Goal: Task Accomplishment & Management: Complete application form

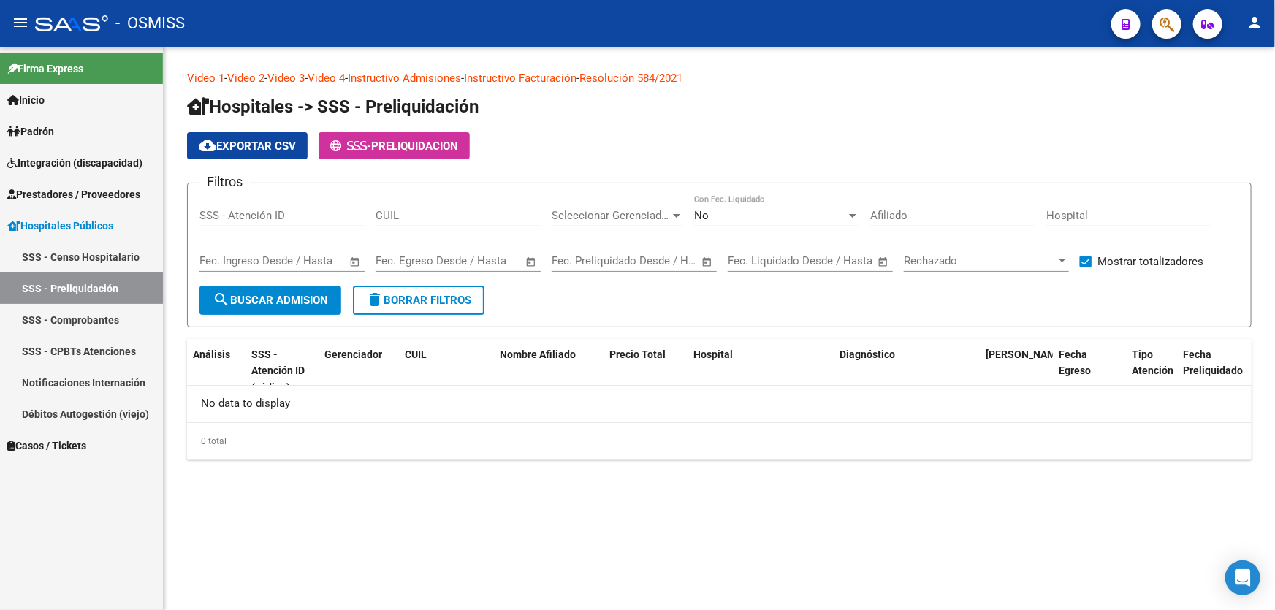
click at [380, 468] on div "Video 1 - Video 2 - Video 3 - Video 4 - Instructivo Admisiones - Instructivo Fa…" at bounding box center [720, 277] width 1112 height 460
click at [104, 189] on span "Prestadores / Proveedores" at bounding box center [73, 194] width 133 height 16
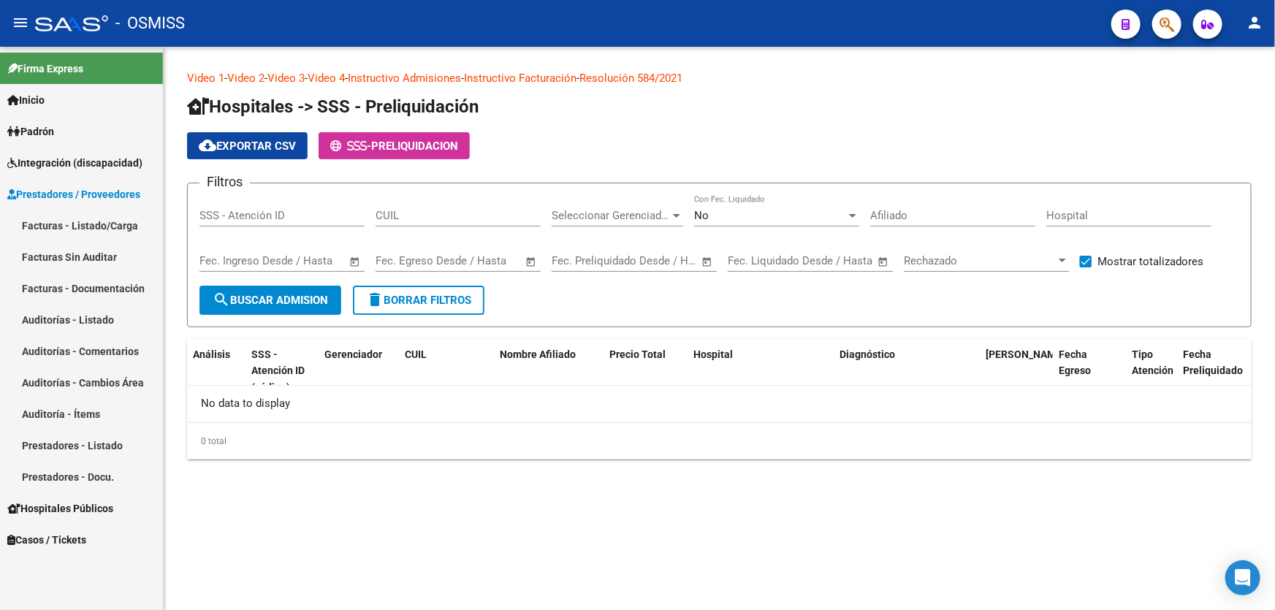
click at [103, 325] on link "Auditorías - Listado" at bounding box center [81, 319] width 163 height 31
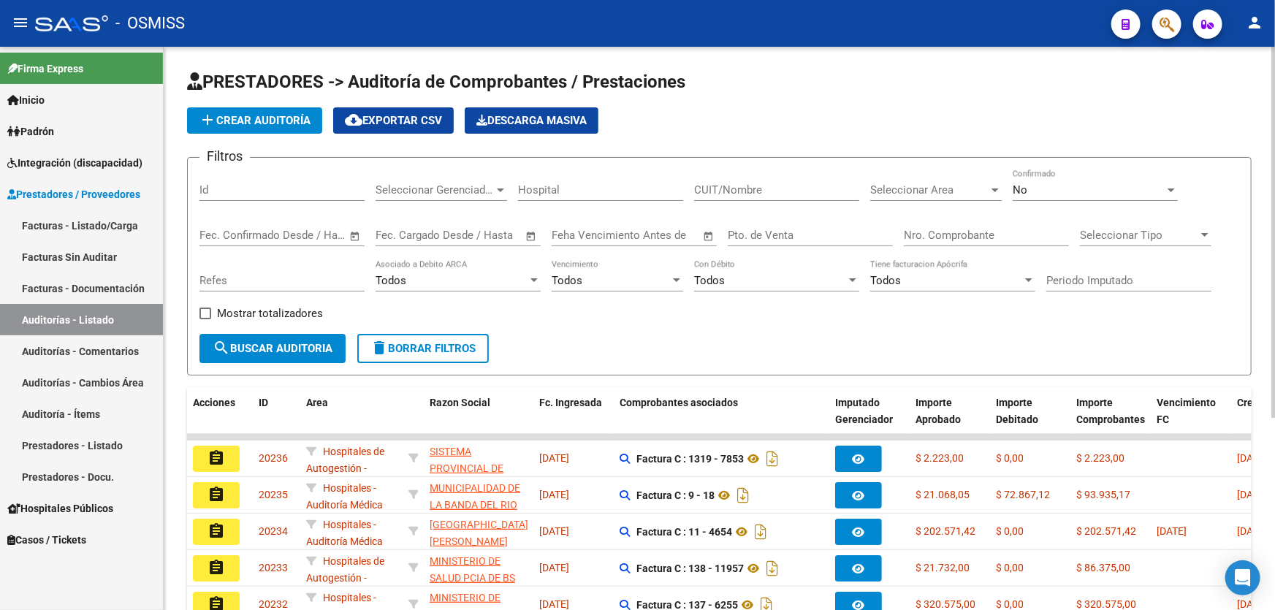
click at [906, 234] on input "Nro. Comprobante" at bounding box center [986, 235] width 165 height 13
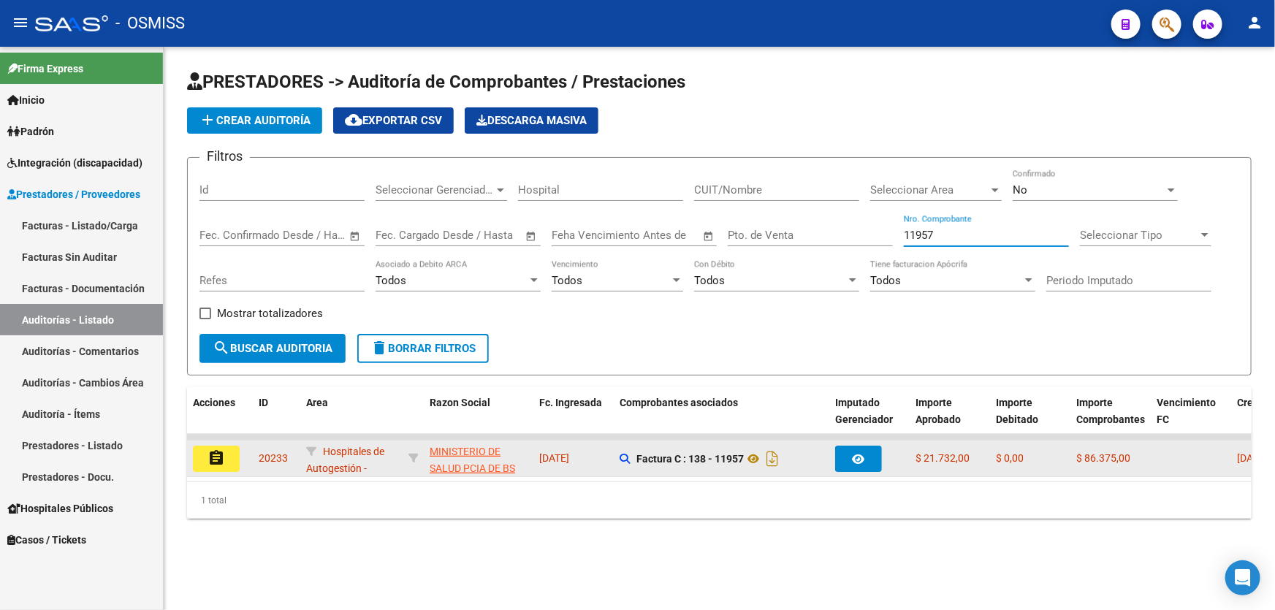
type input "11957"
click at [219, 457] on mat-icon "assignment" at bounding box center [217, 458] width 18 height 18
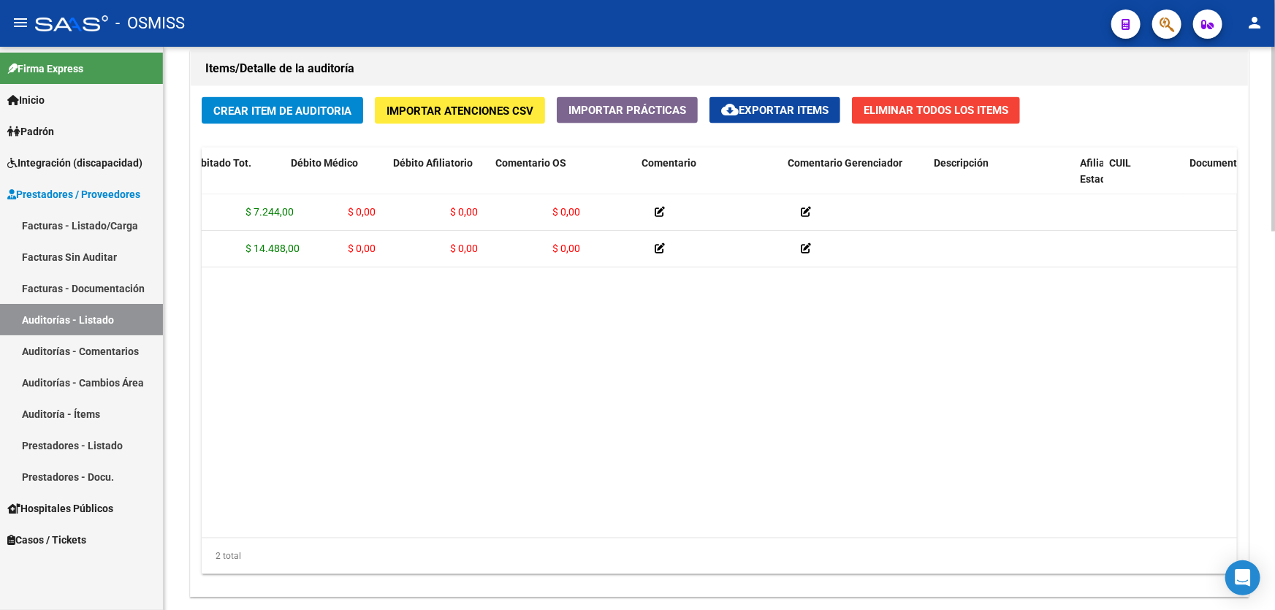
scroll to position [0, 457]
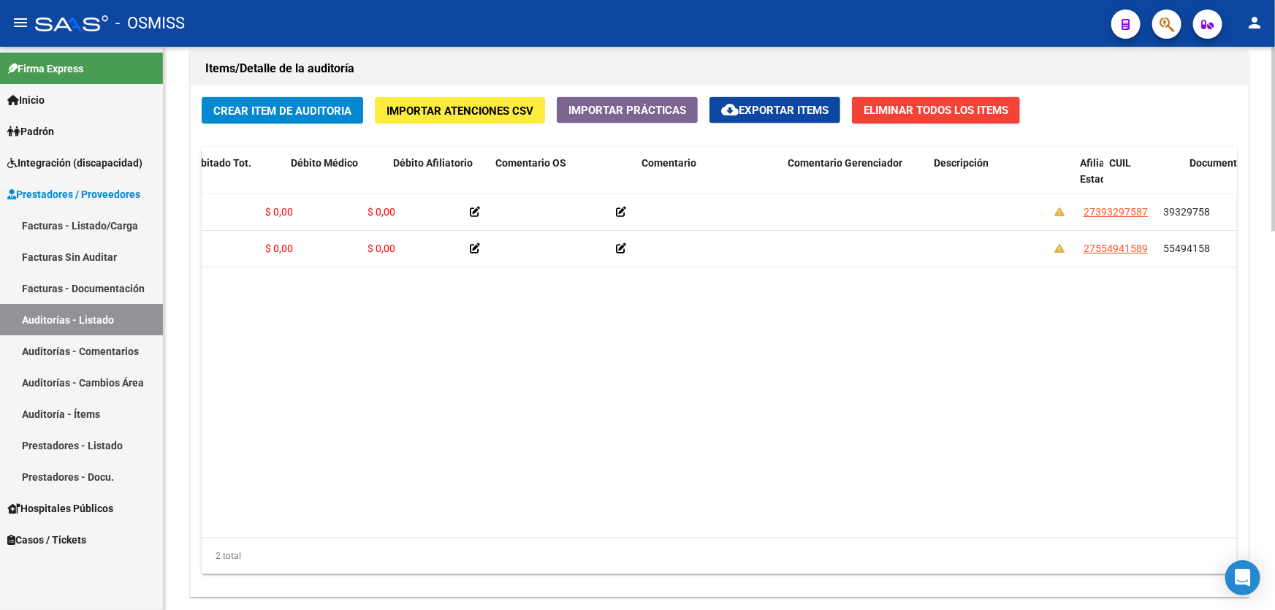
drag, startPoint x: 574, startPoint y: 428, endPoint x: 601, endPoint y: 425, distance: 27.2
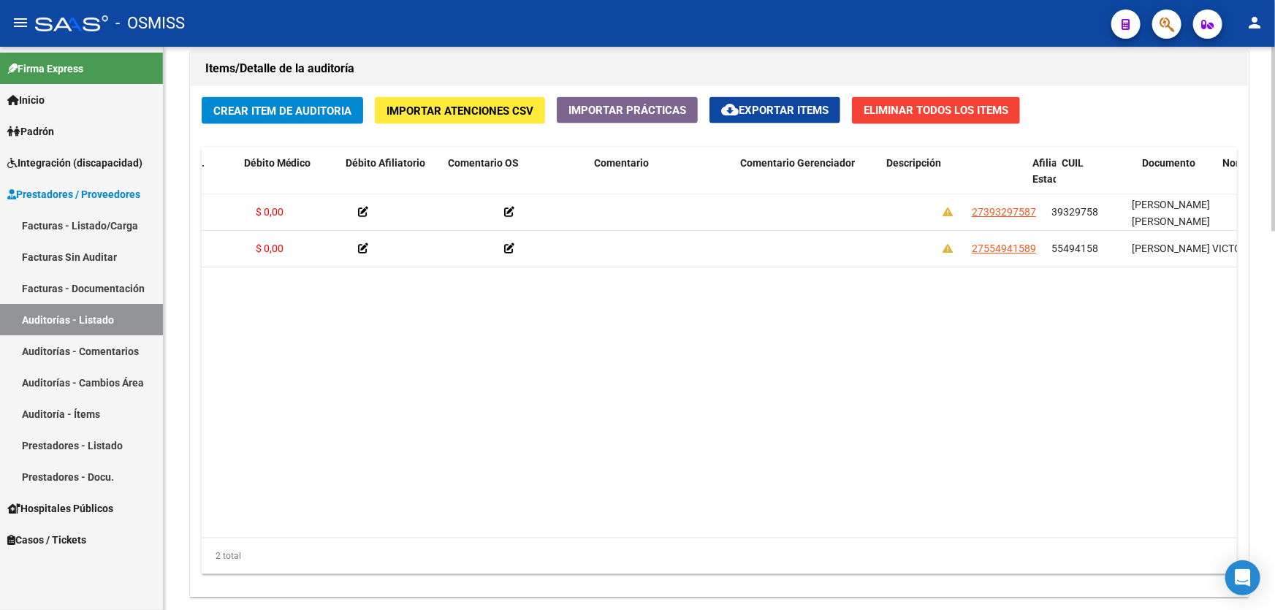
drag, startPoint x: 829, startPoint y: 316, endPoint x: 930, endPoint y: 273, distance: 110.4
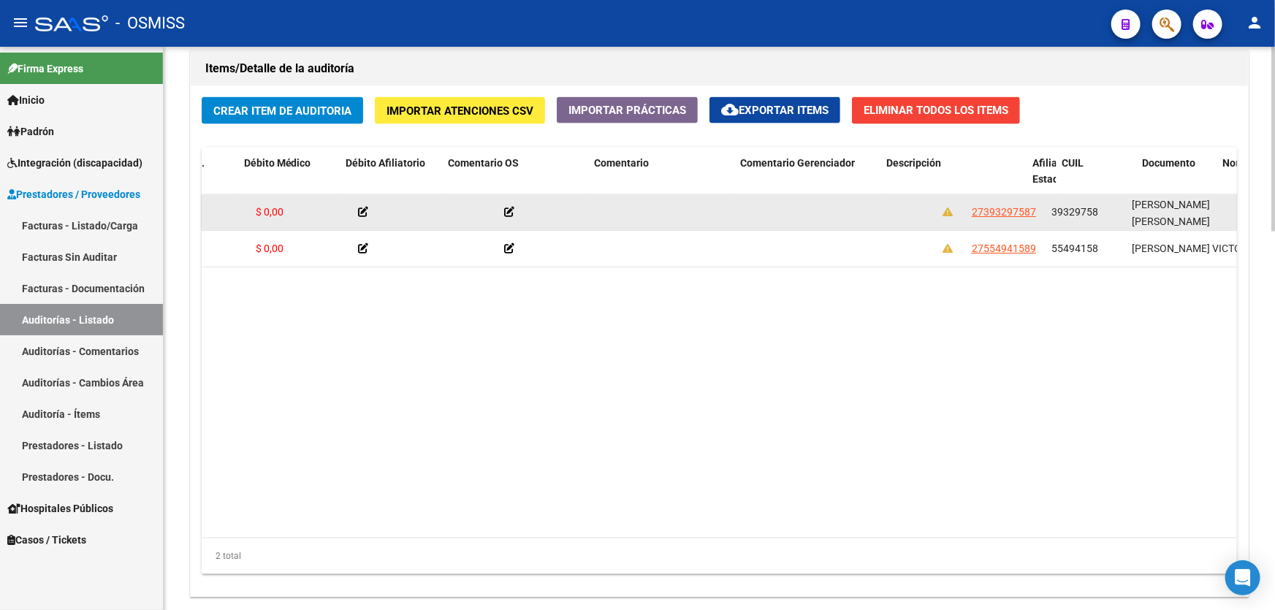
scroll to position [0, 581]
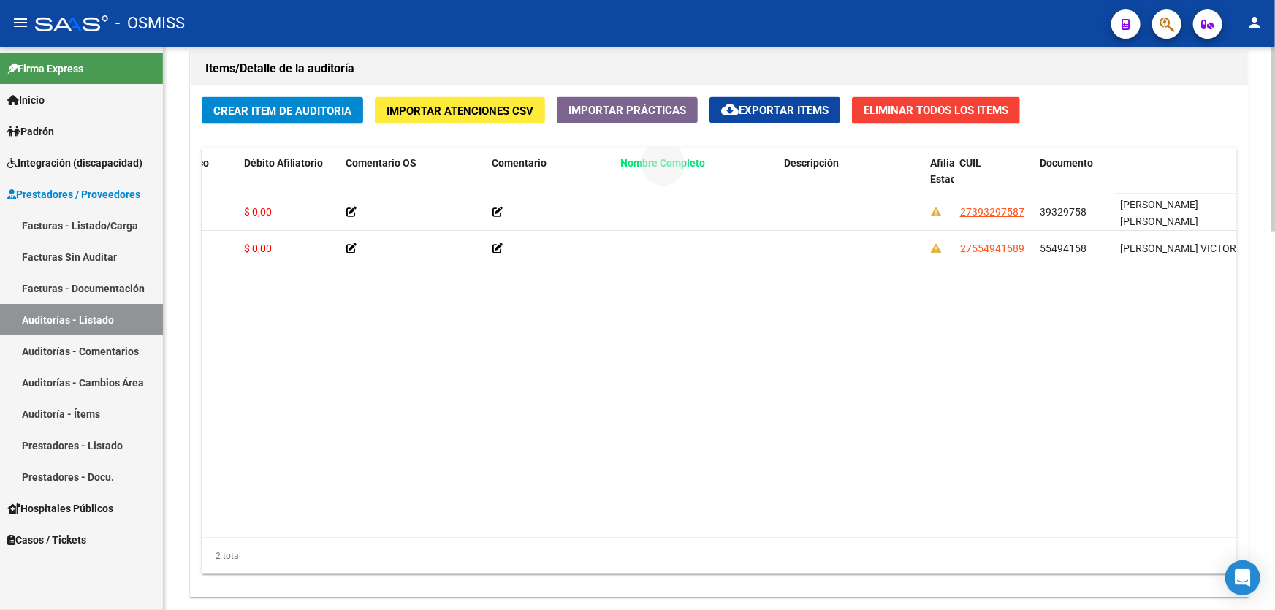
drag, startPoint x: 1166, startPoint y: 158, endPoint x: 666, endPoint y: 176, distance: 500.2
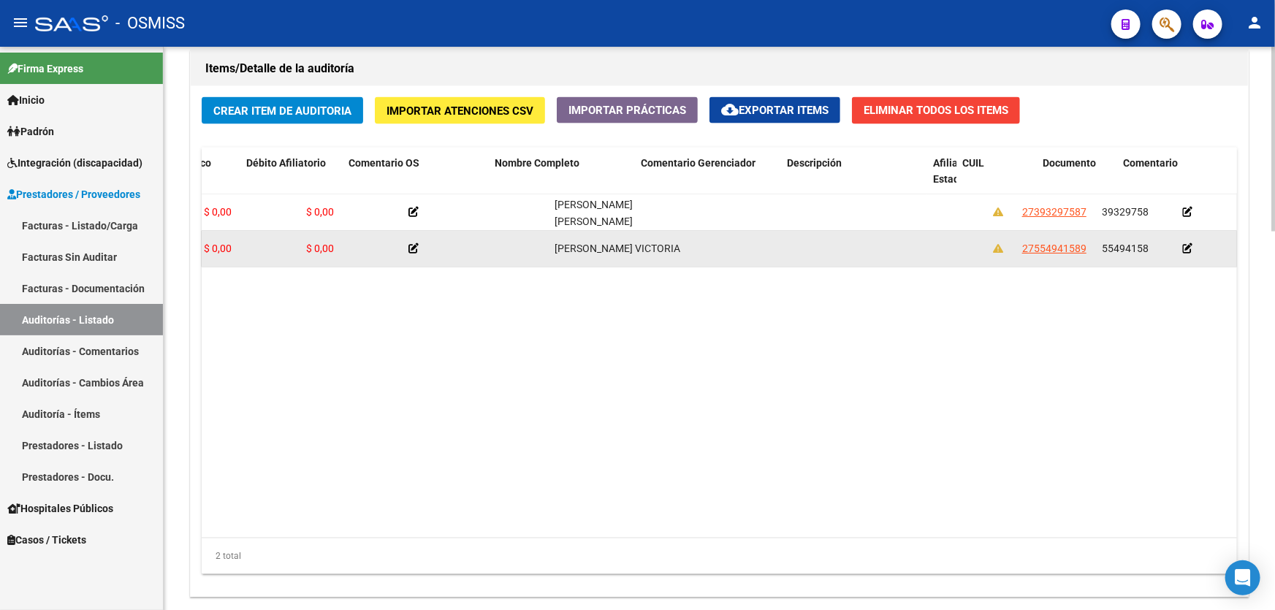
scroll to position [0, 0]
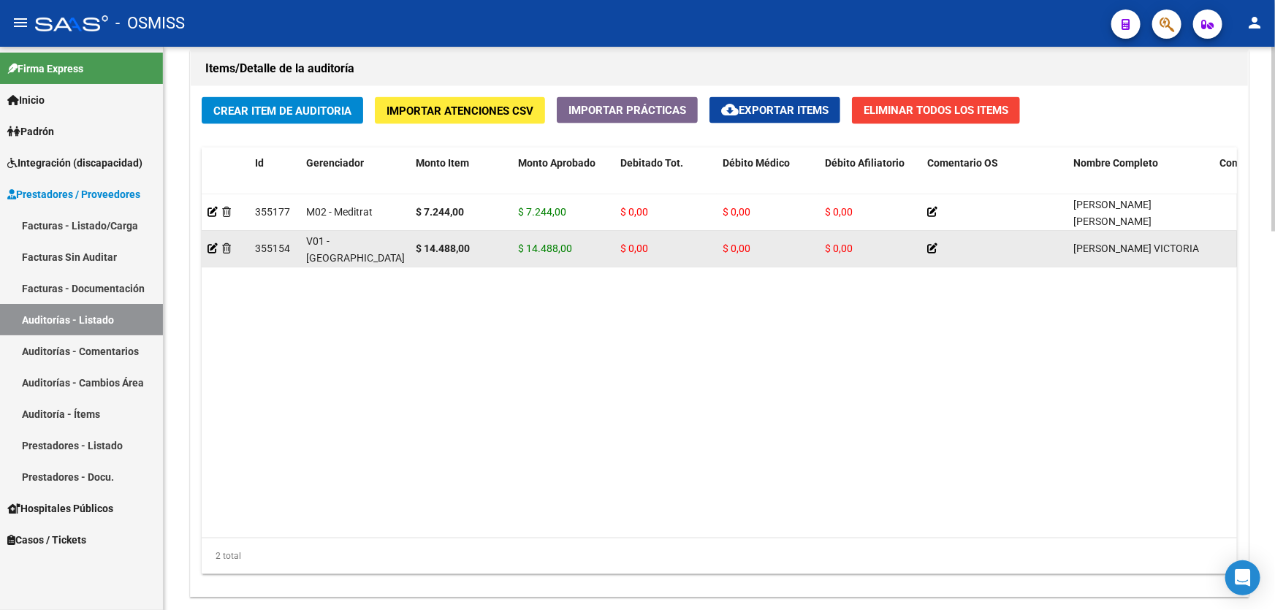
drag, startPoint x: 560, startPoint y: 253, endPoint x: 307, endPoint y: 244, distance: 253.0
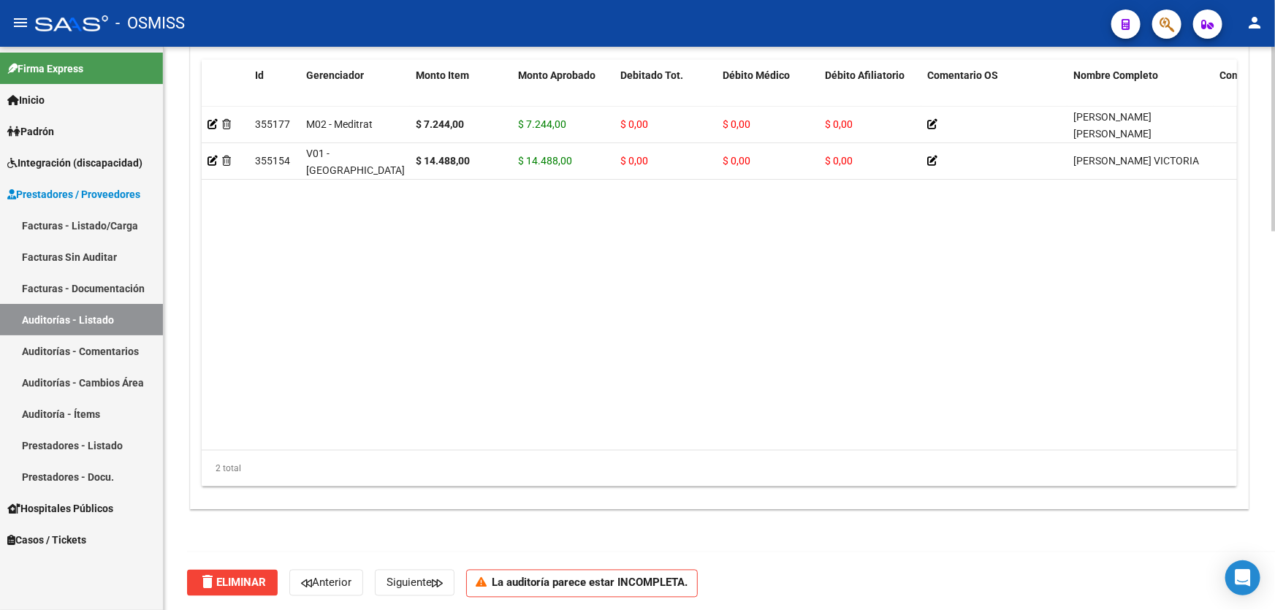
scroll to position [1151, 0]
click at [772, 390] on datatable-body "355177 M02 - Meditrat $ 7.244,00 $ 7.244,00 $ 0,00 $ 0,00 $ 0,00 [PERSON_NAME] …" at bounding box center [720, 278] width 1036 height 344
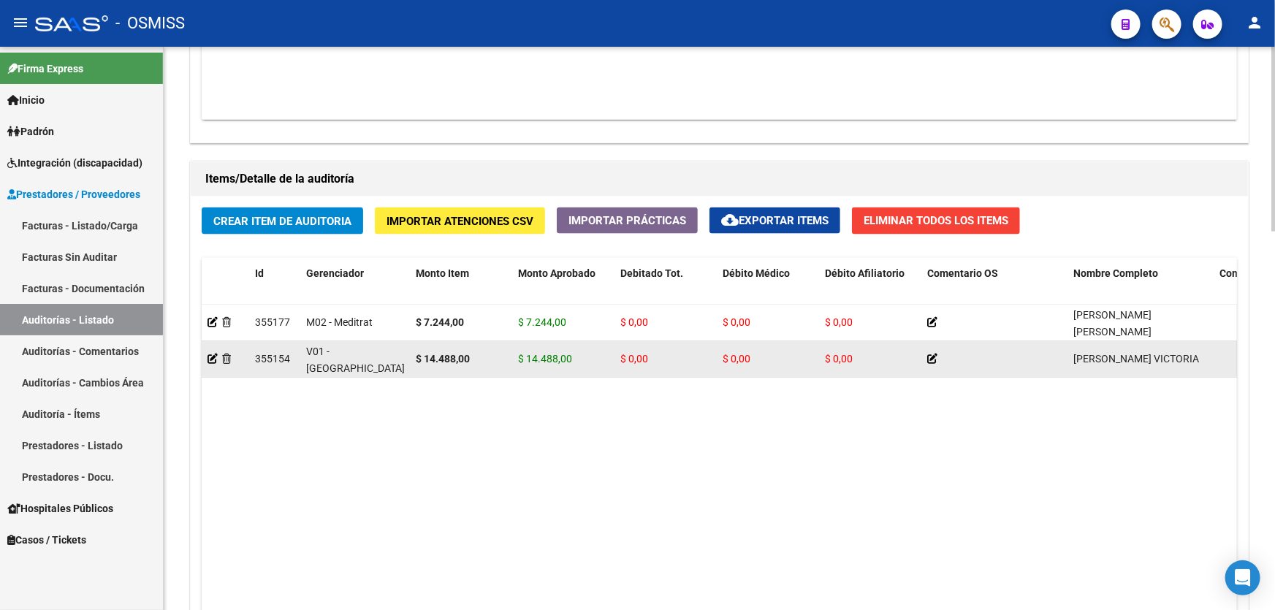
click at [403, 475] on datatable-body "355177 M02 - Meditrat $ 7.244,00 $ 7.244,00 $ 0,00 $ 0,00 $ 0,00 [PERSON_NAME] …" at bounding box center [720, 477] width 1036 height 344
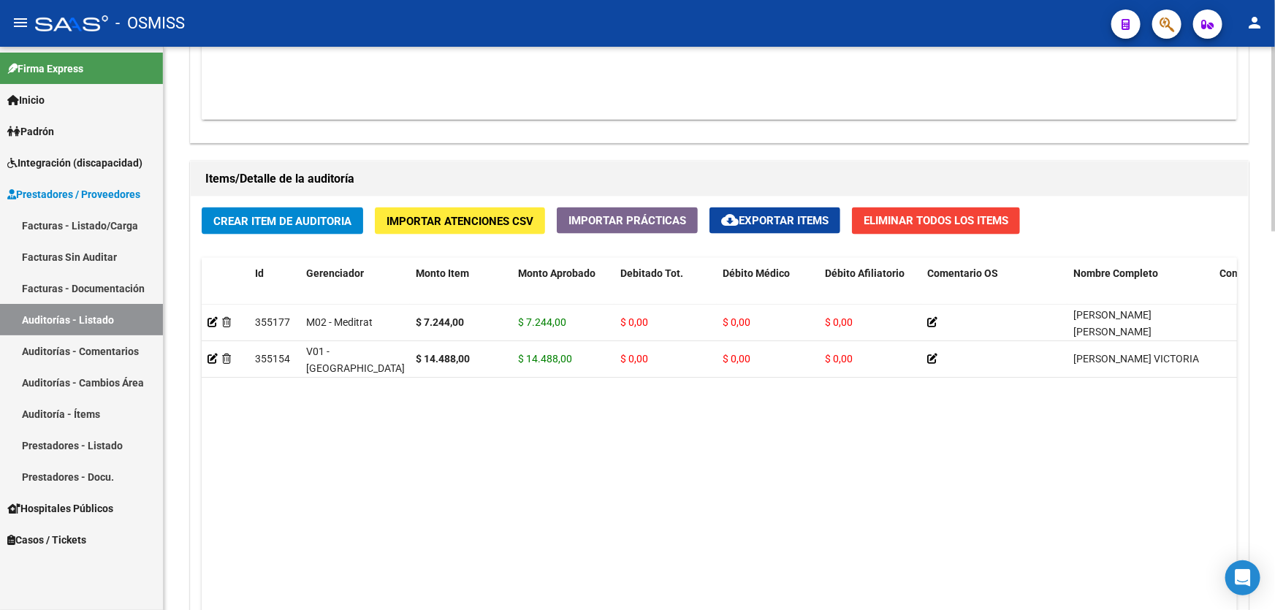
click at [279, 216] on span "Crear Item de Auditoria" at bounding box center [282, 221] width 138 height 13
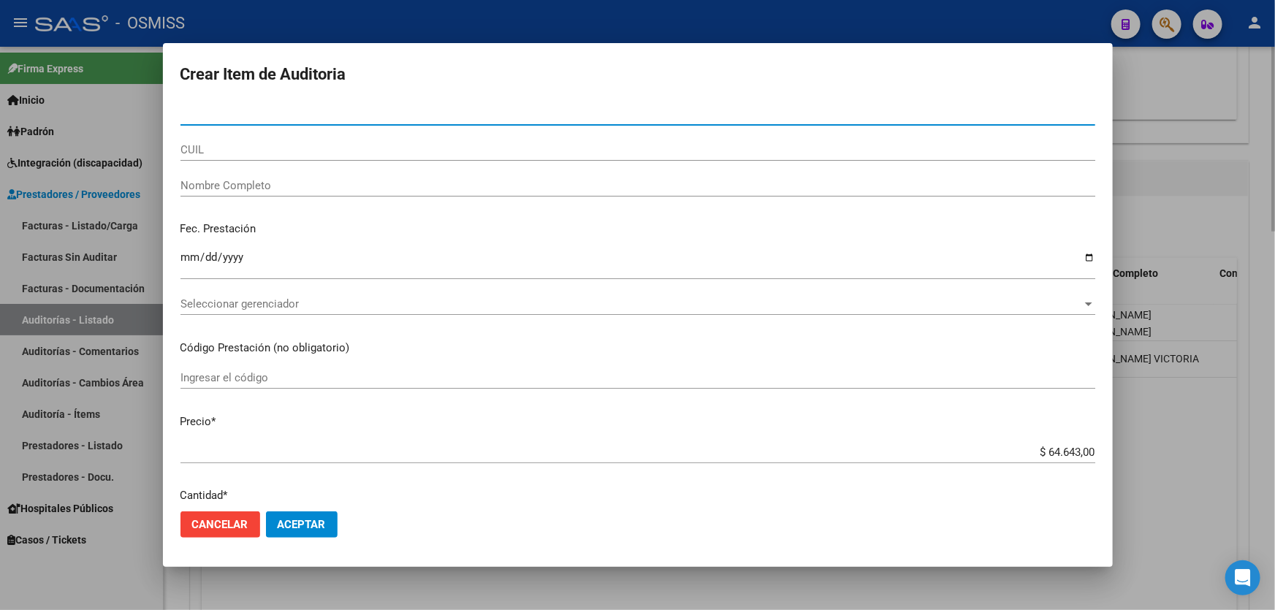
paste input "59727451"
type input "59727451"
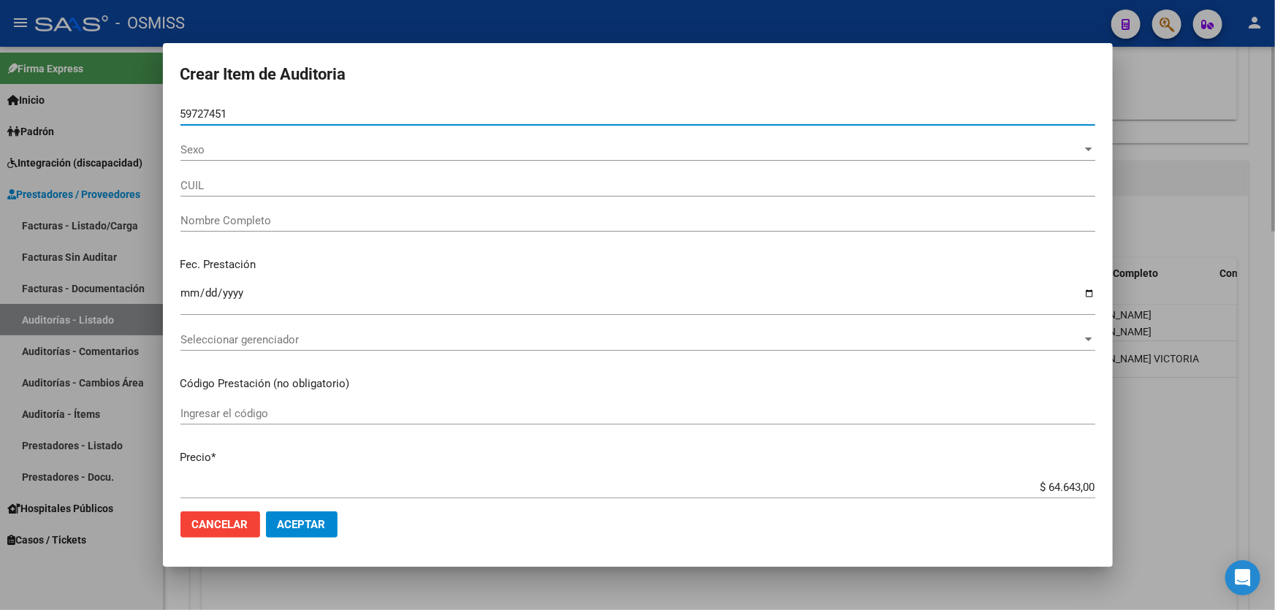
type input "27597274519"
type input "[PERSON_NAME] [PERSON_NAME]"
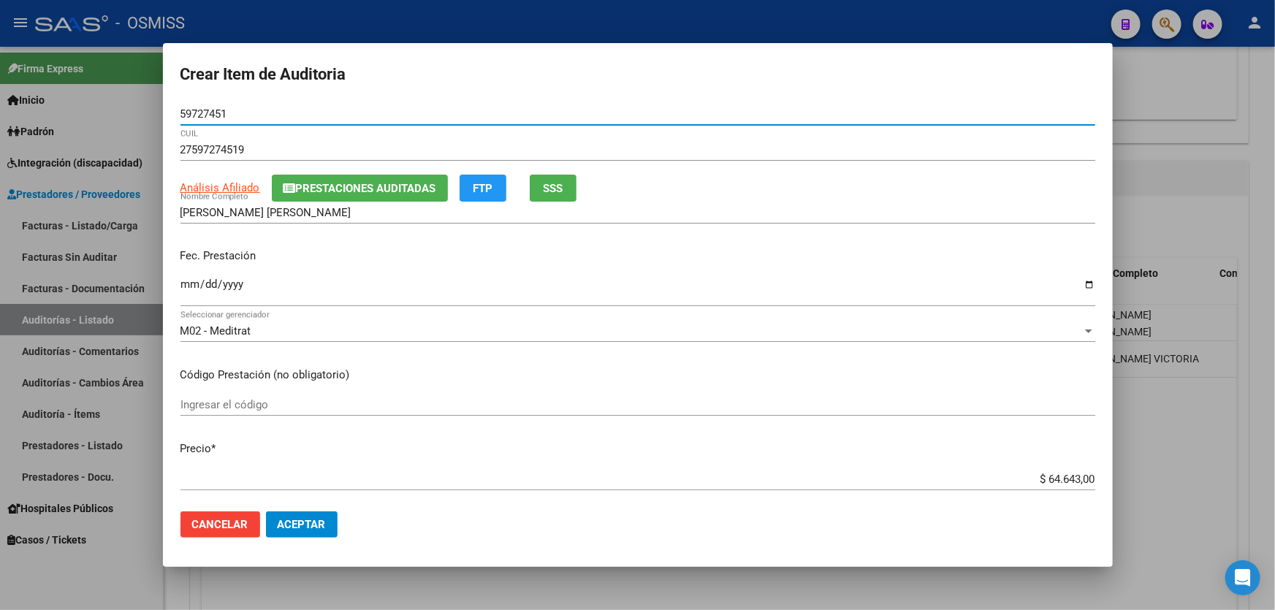
type input "59727451"
click at [184, 287] on input "Ingresar la fecha" at bounding box center [638, 289] width 915 height 23
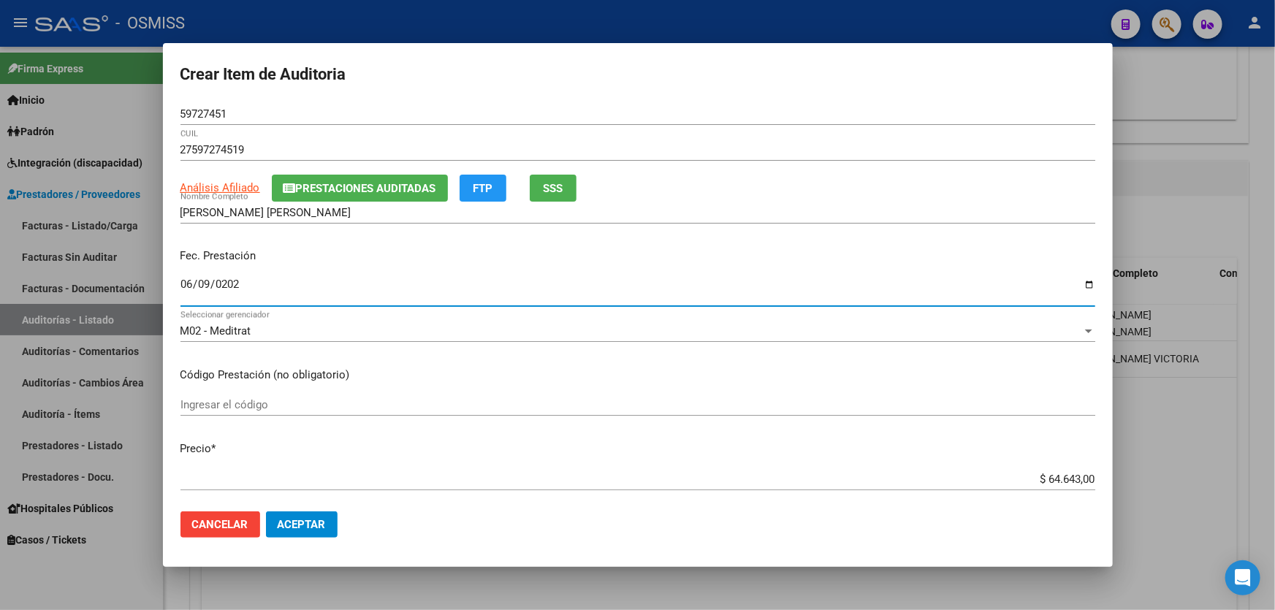
type input "[DATE]"
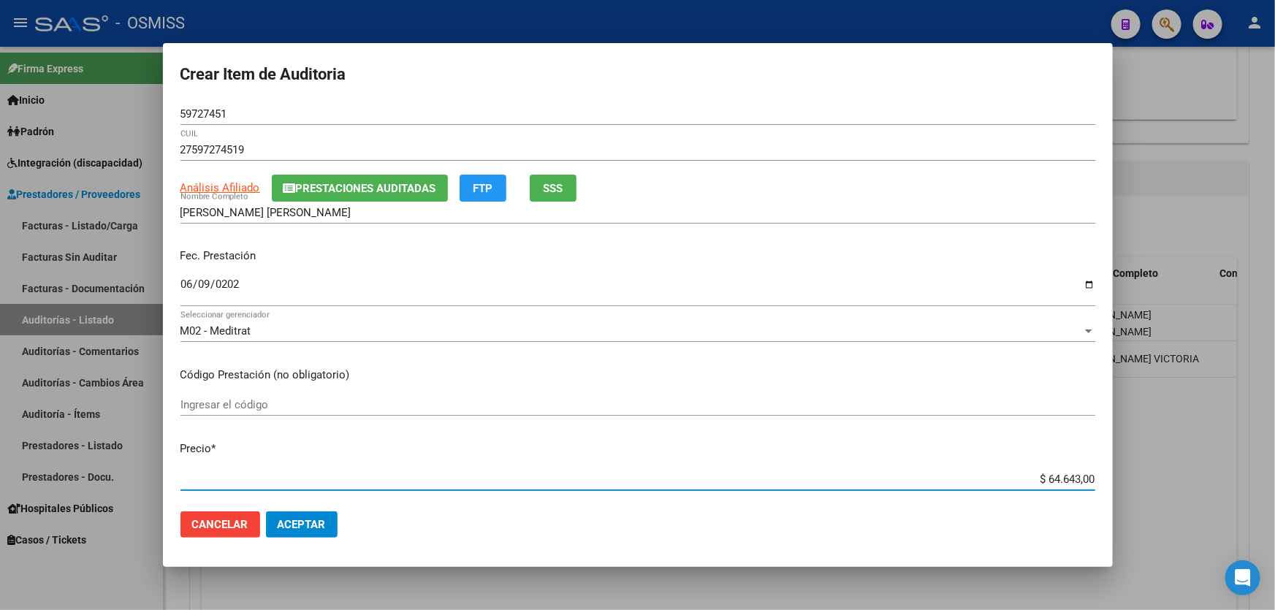
drag, startPoint x: 1020, startPoint y: 479, endPoint x: 1275, endPoint y: 395, distance: 267.6
click at [1275, 406] on div "Crear Item de Auditoria 59727451 Nro Documento 27597274519 CUIL Análisis Afilia…" at bounding box center [637, 305] width 1275 height 610
type input "$ 0,07"
type input "$ 0,72"
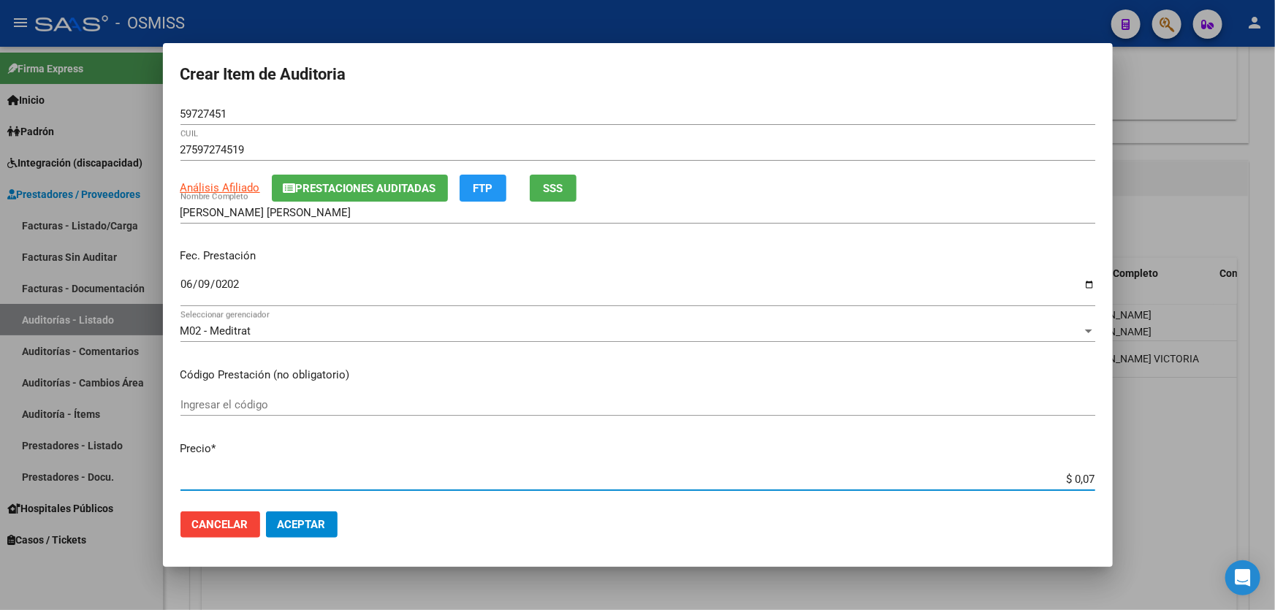
type input "$ 0,72"
type input "$ 7,24"
type input "$ 72,44"
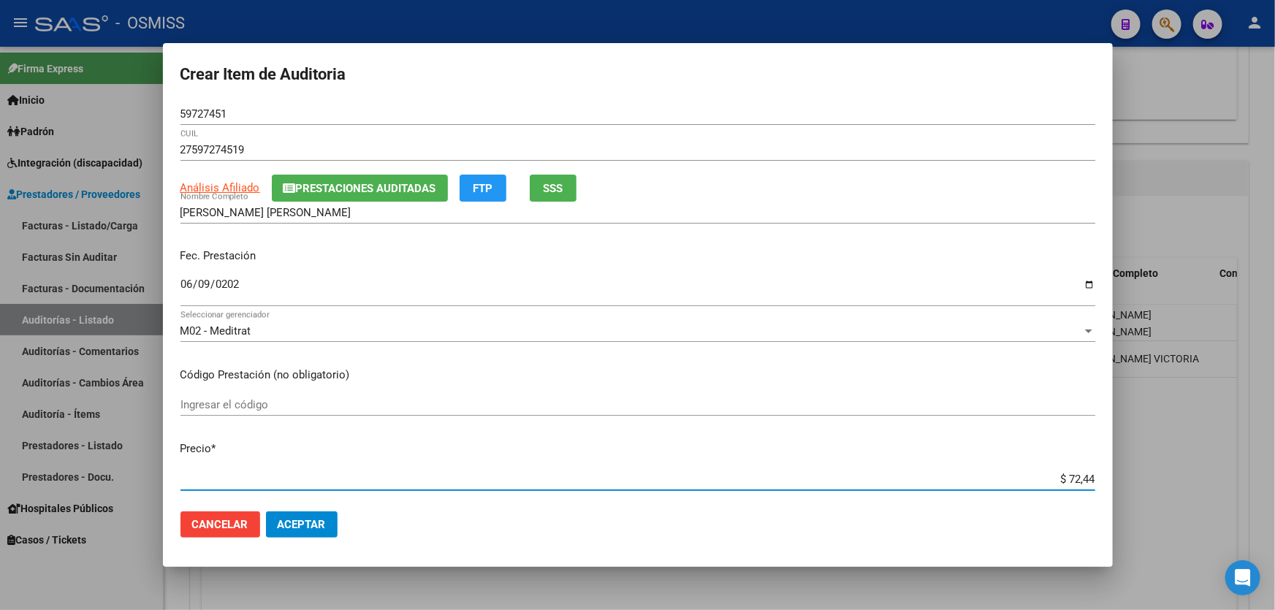
type input "$ 724,40"
type input "$ 7.244,00"
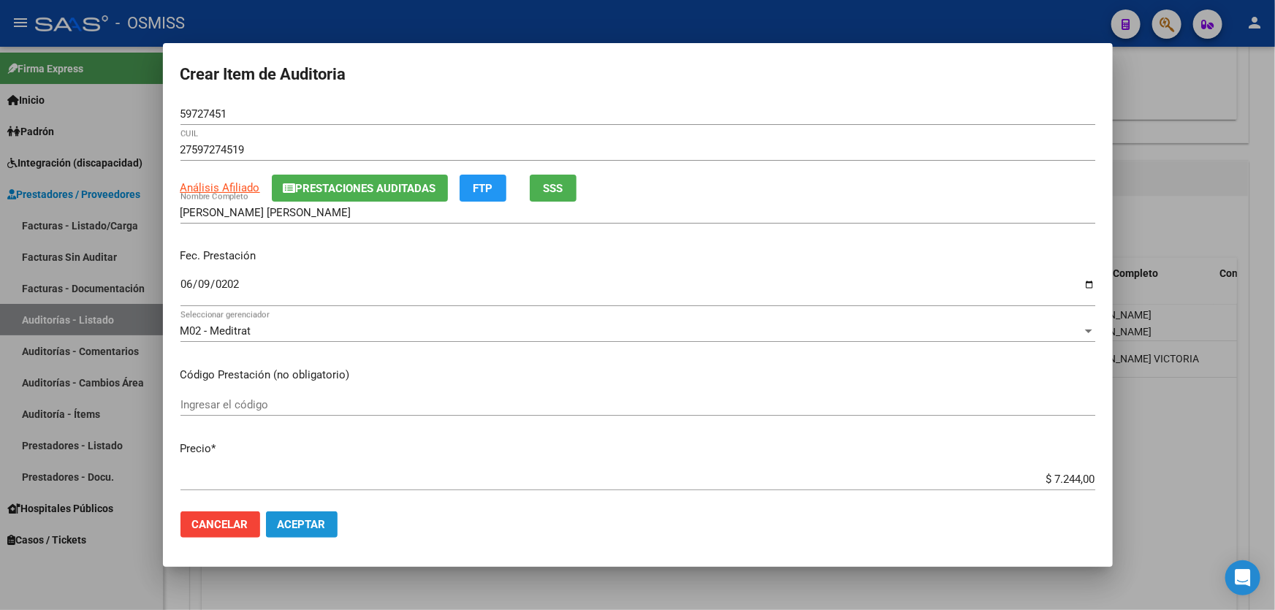
click at [310, 521] on span "Aceptar" at bounding box center [302, 524] width 48 height 13
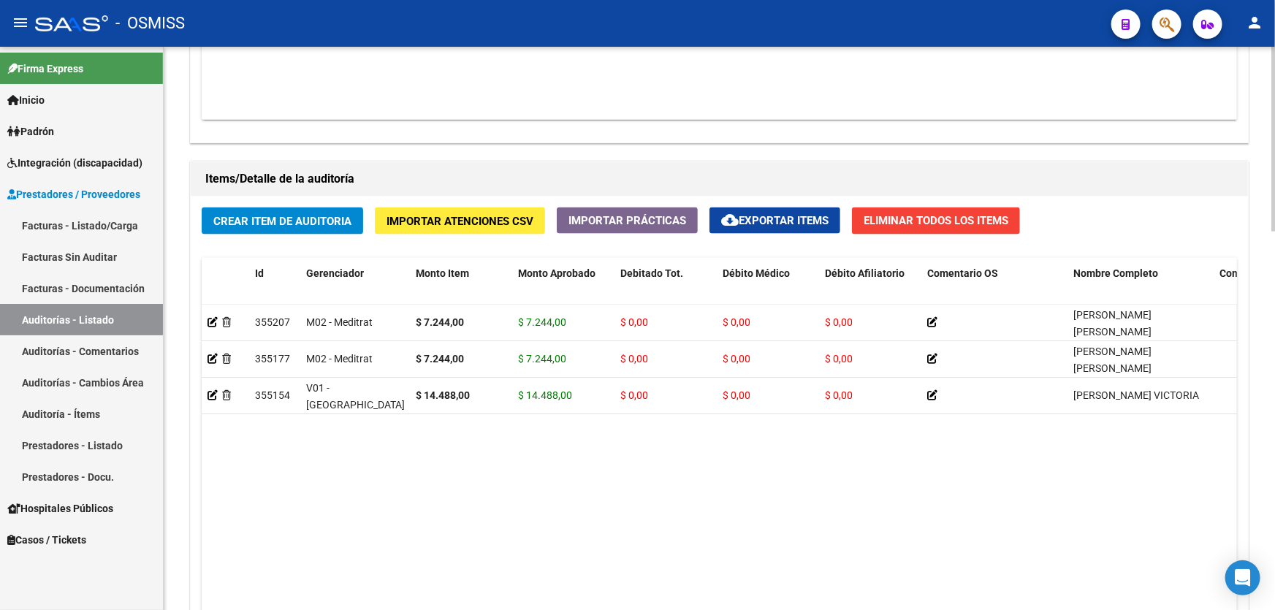
click at [367, 449] on datatable-body "355207 M02 - Meditrat $ 7.244,00 $ 7.244,00 $ 0,00 $ 0,00 $ 0,00 [PERSON_NAME] …" at bounding box center [720, 477] width 1036 height 344
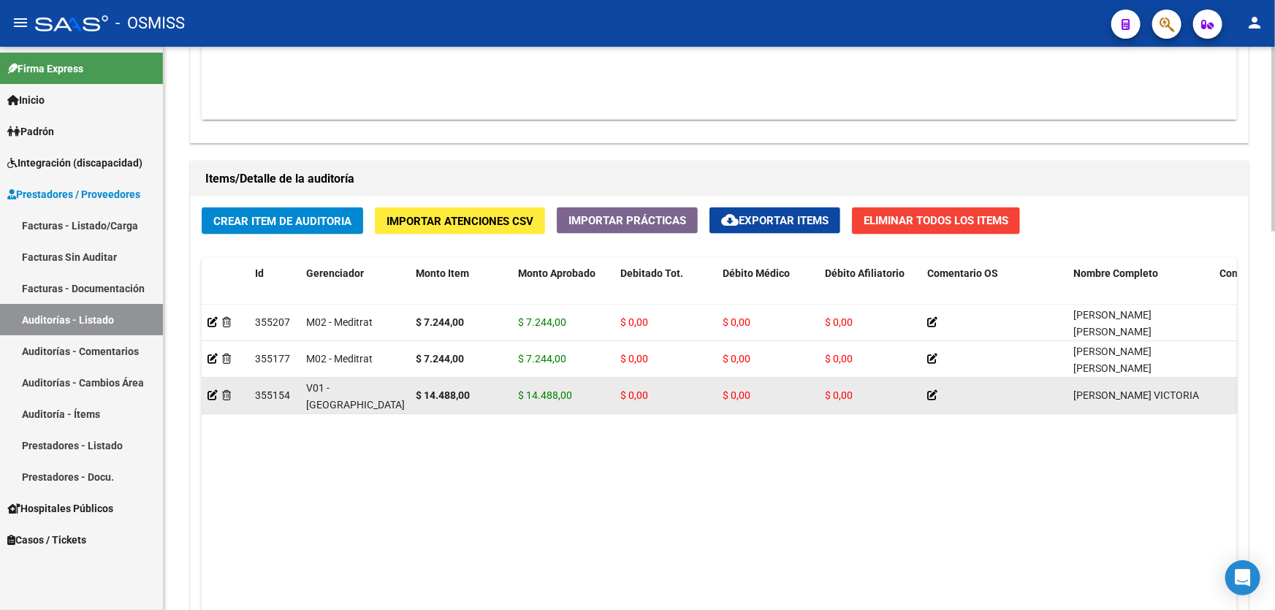
drag, startPoint x: 398, startPoint y: 427, endPoint x: 381, endPoint y: 386, distance: 44.5
click at [398, 427] on datatable-body "355207 M02 - Meditrat $ 7.244,00 $ 7.244,00 $ 0,00 $ 0,00 $ 0,00 [PERSON_NAME] …" at bounding box center [720, 477] width 1036 height 344
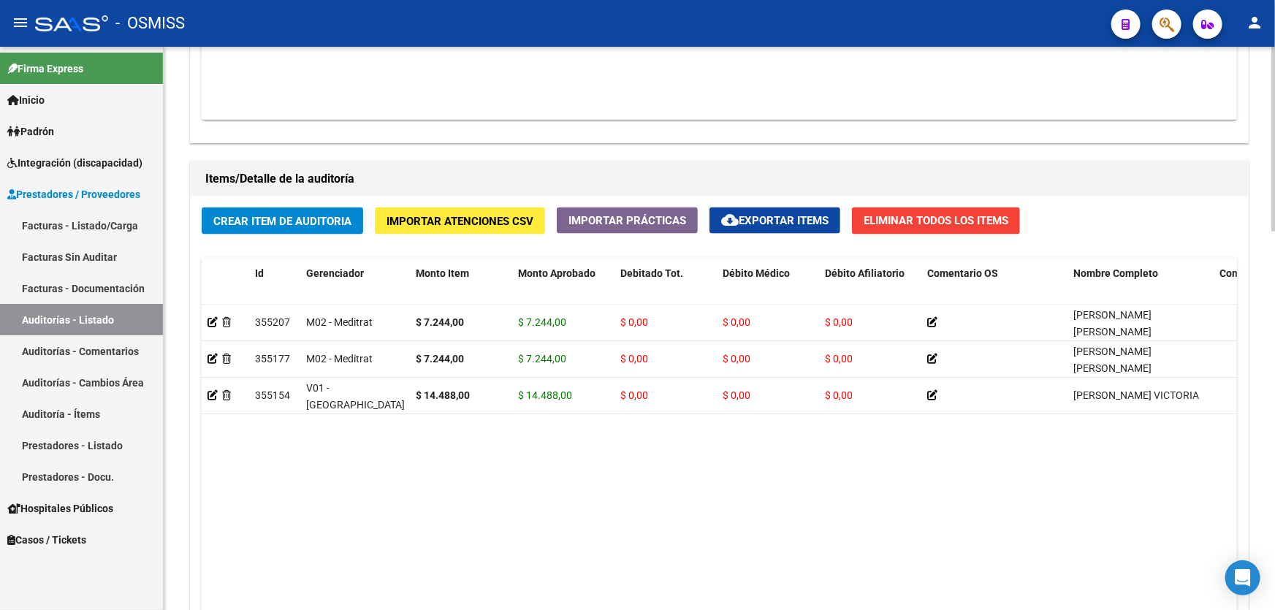
click at [273, 233] on div "Crear Item de Auditoria Importar Atenciones CSV Importar Prácticas cloud_downlo…" at bounding box center [719, 453] width 1057 height 512
click at [276, 219] on span "Crear Item de Auditoria" at bounding box center [282, 221] width 138 height 13
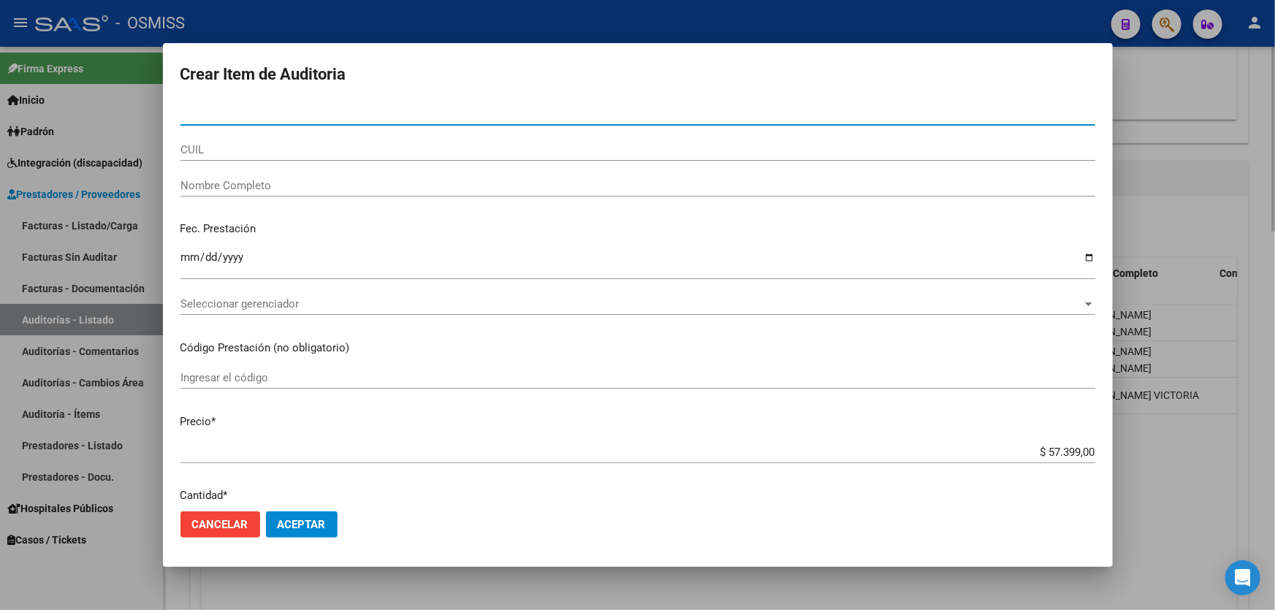
paste input "54054475"
type input "54054475"
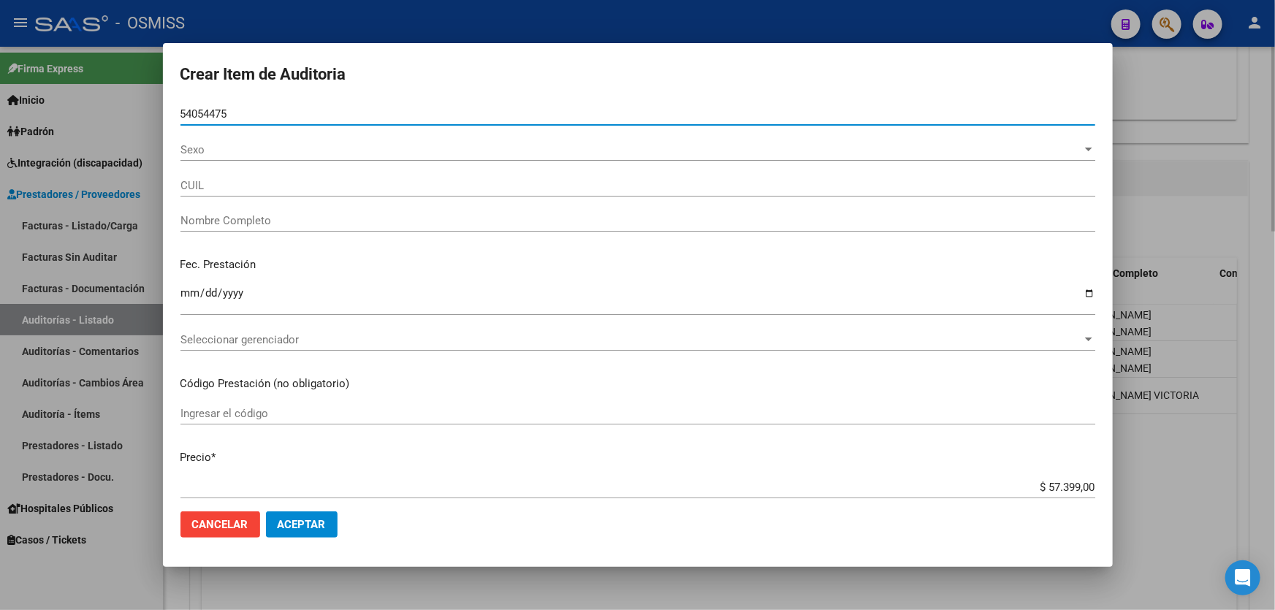
type input "20540544752"
type input "[PERSON_NAME]"
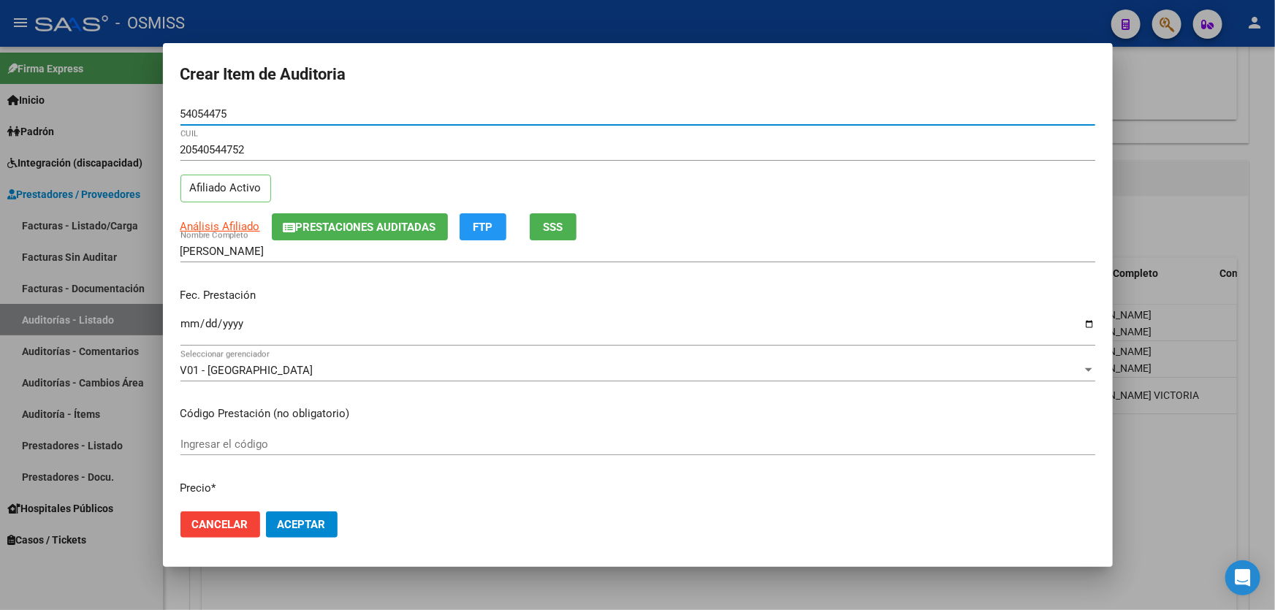
type input "54054475"
click at [190, 314] on div "Ingresar la fecha" at bounding box center [638, 329] width 915 height 31
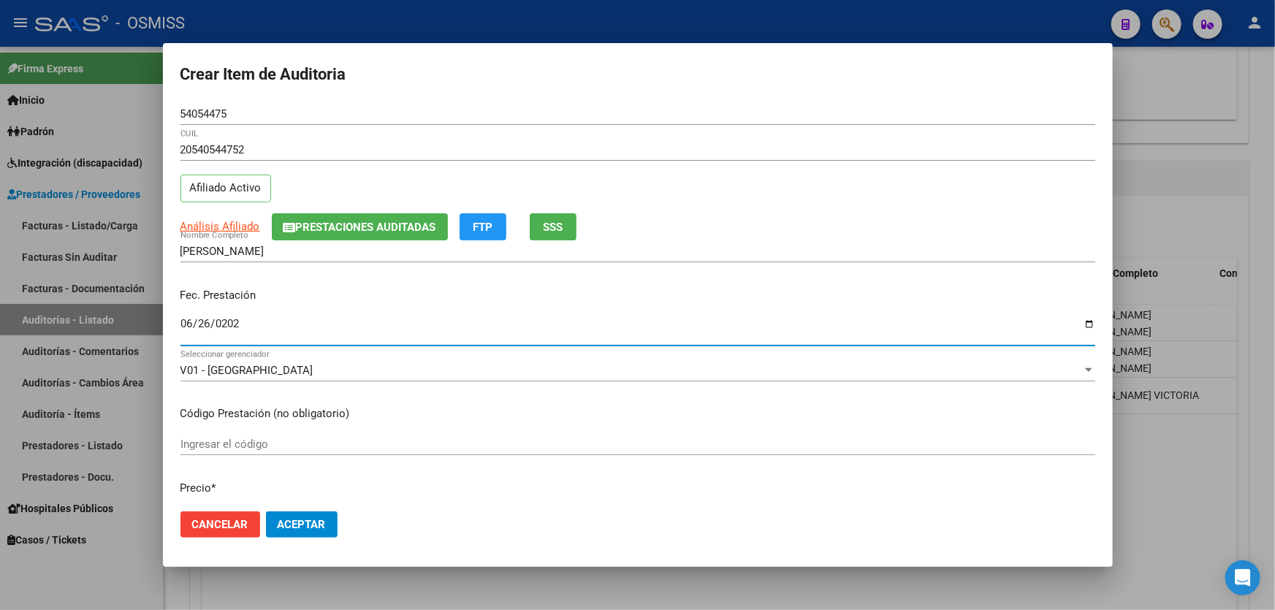
type input "[DATE]"
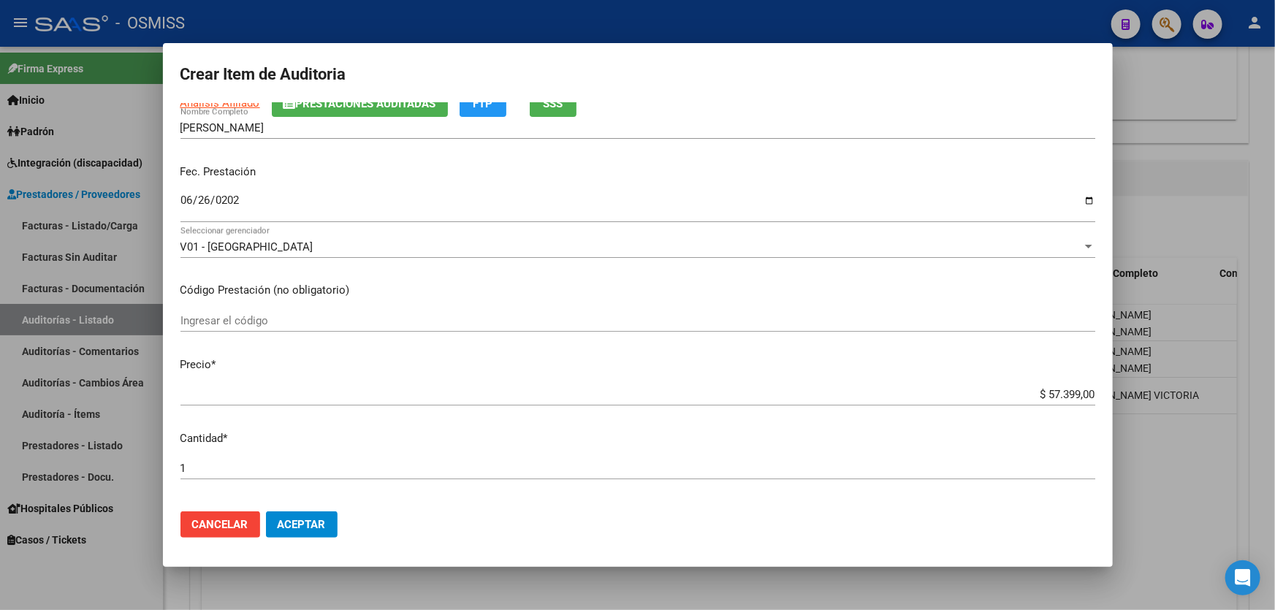
scroll to position [265, 0]
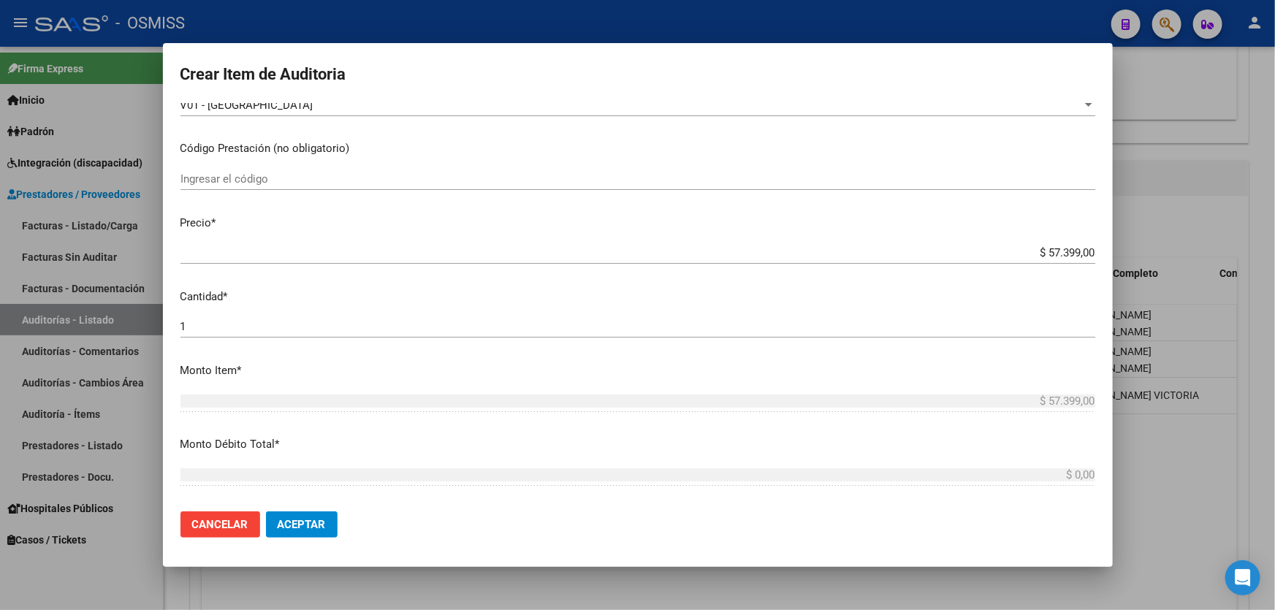
drag, startPoint x: 1004, startPoint y: 248, endPoint x: 1275, endPoint y: 225, distance: 271.4
click at [1275, 244] on div "Crear Item de Auditoria 54054475 Nro Documento 20540544752 CUIL Afiliado Activo…" at bounding box center [637, 305] width 1275 height 610
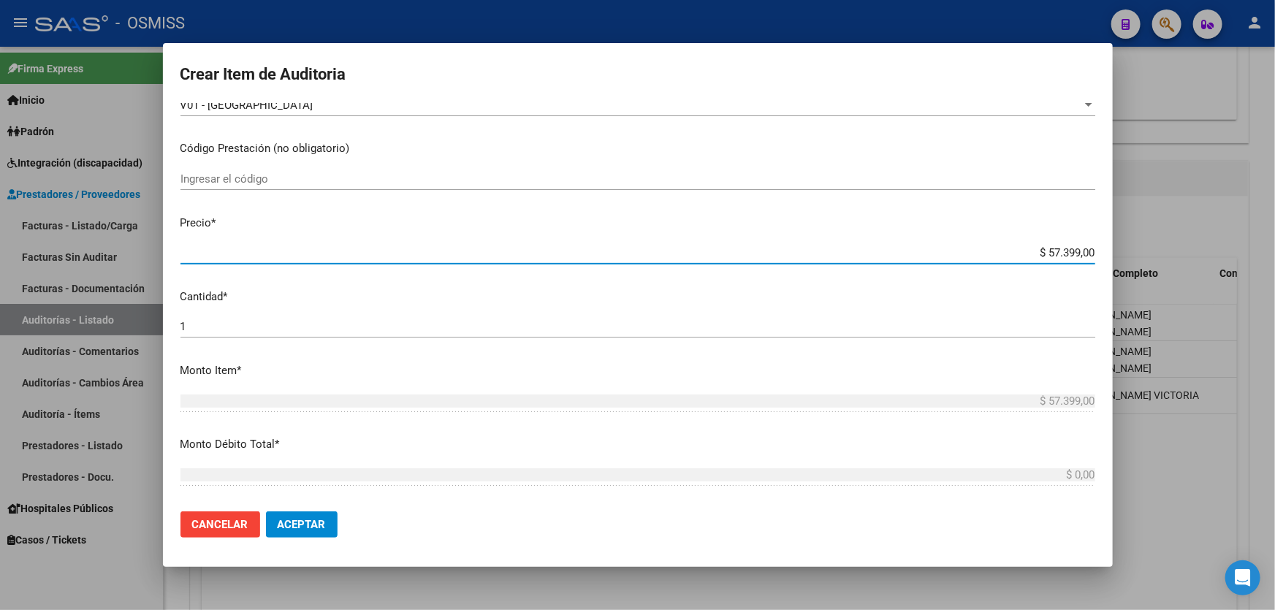
type input "$ 0,07"
type input "$ 0,72"
type input "$ 7,24"
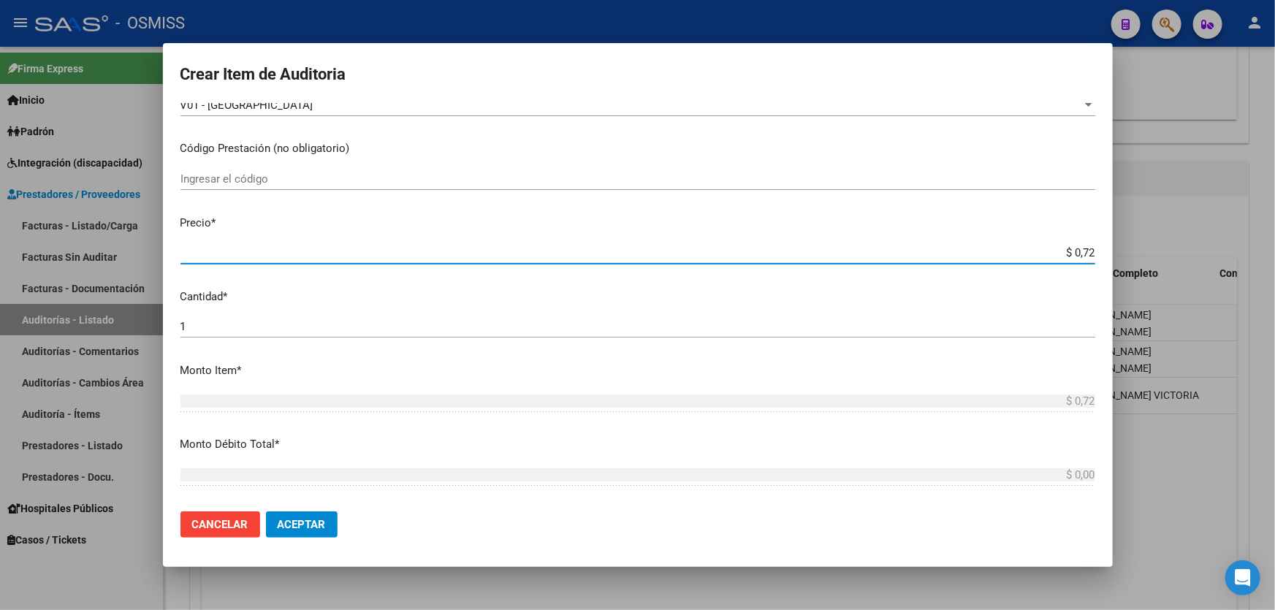
type input "$ 7,24"
type input "$ 72,44"
type input "$ 724,40"
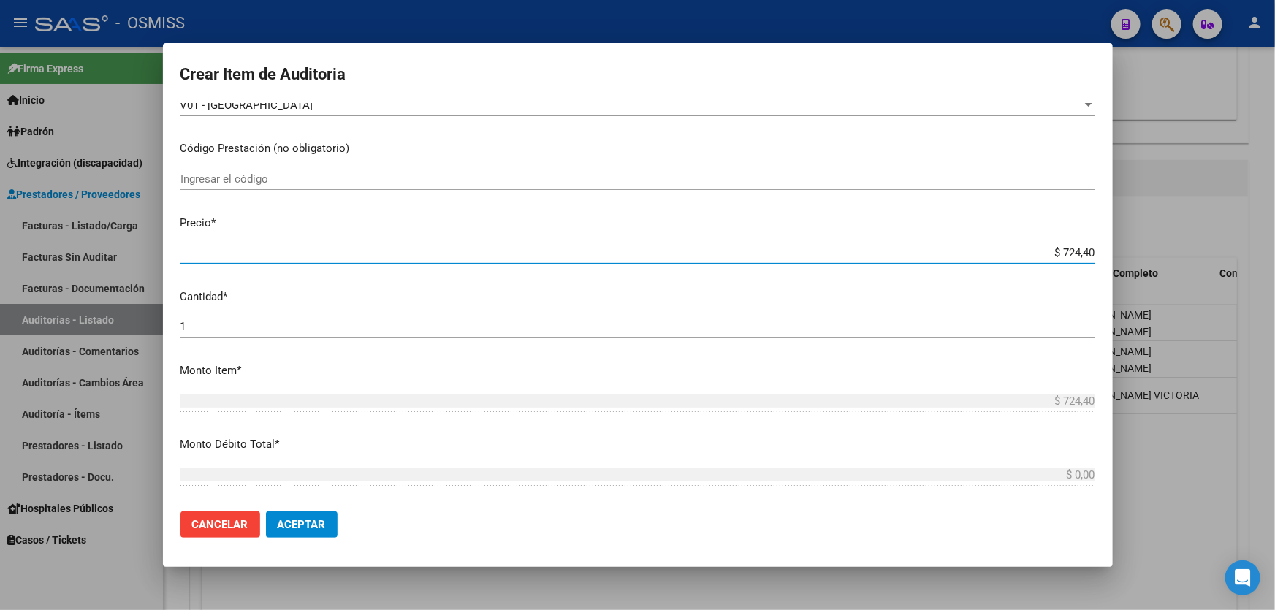
type input "$ 7.244,00"
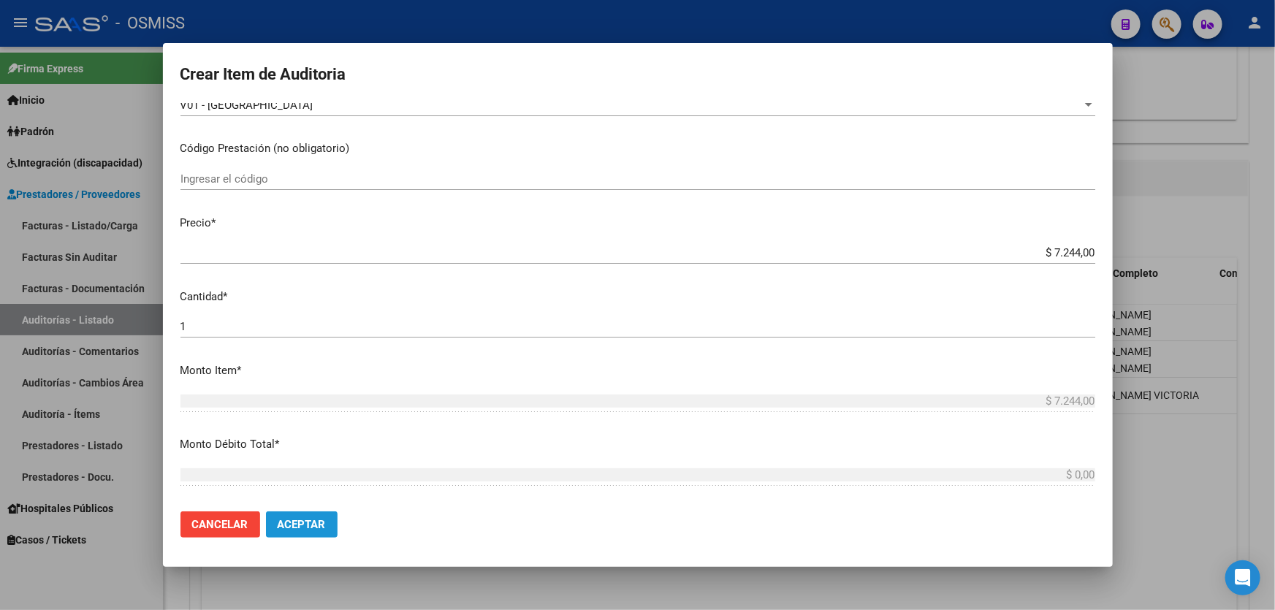
click at [307, 526] on span "Aceptar" at bounding box center [302, 524] width 48 height 13
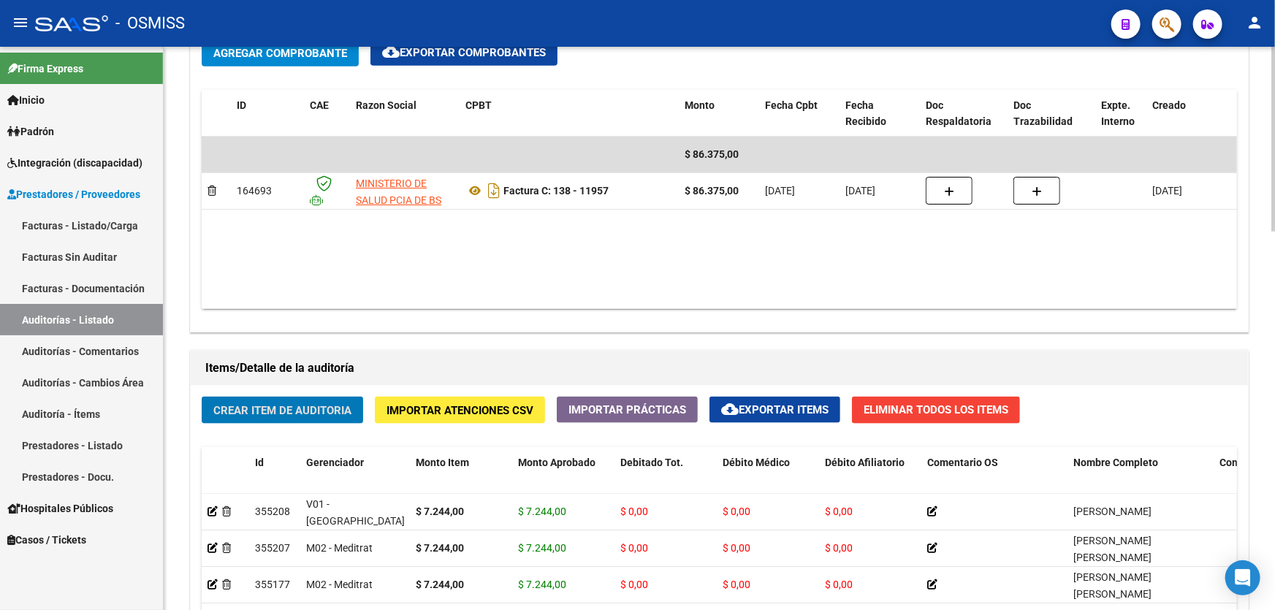
scroll to position [753, 0]
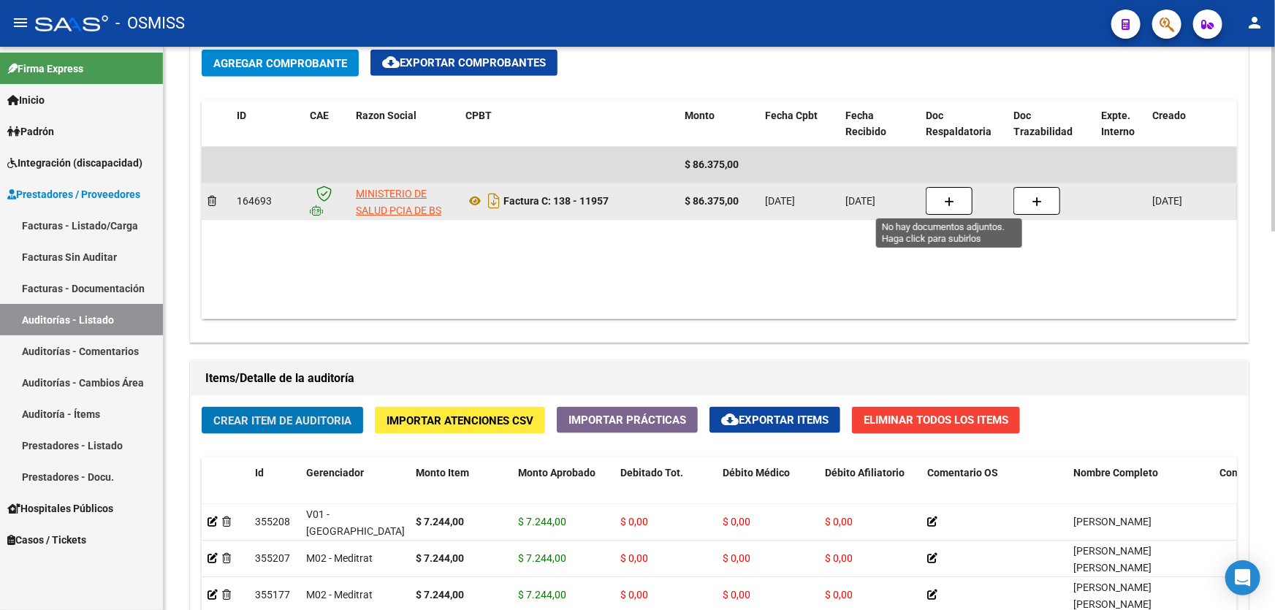
click at [935, 200] on button "button" at bounding box center [949, 201] width 47 height 28
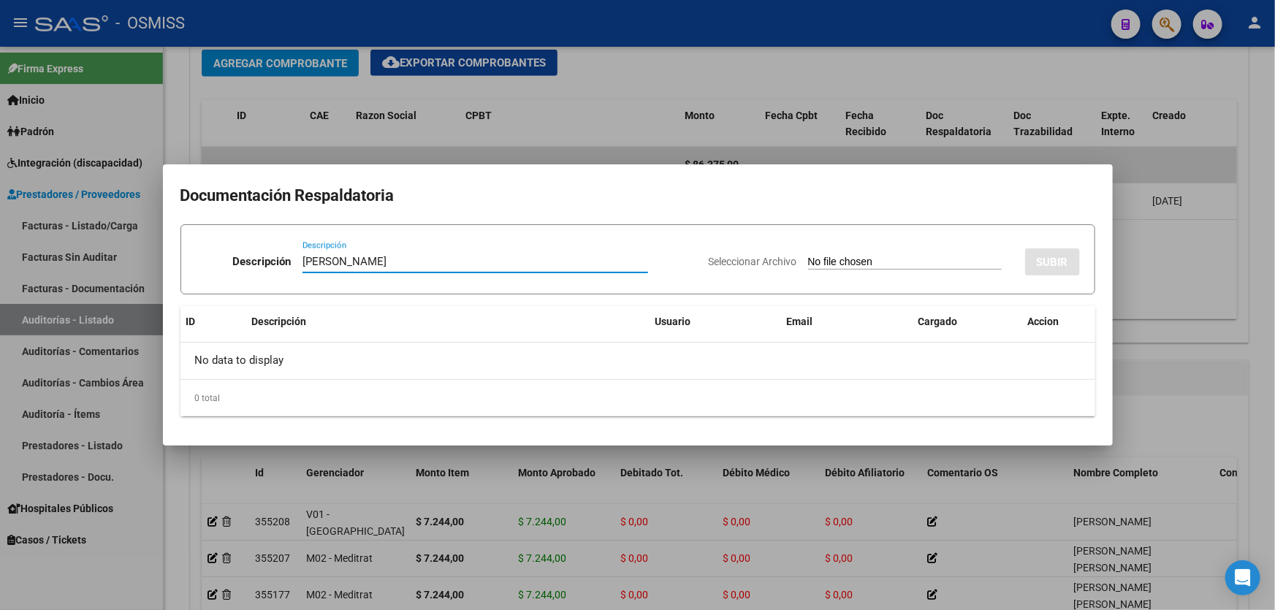
type input "[PERSON_NAME]"
click at [830, 267] on input "Seleccionar Archivo" at bounding box center [905, 263] width 194 height 14
type input "C:\fakepath\[PERSON_NAME].pdf"
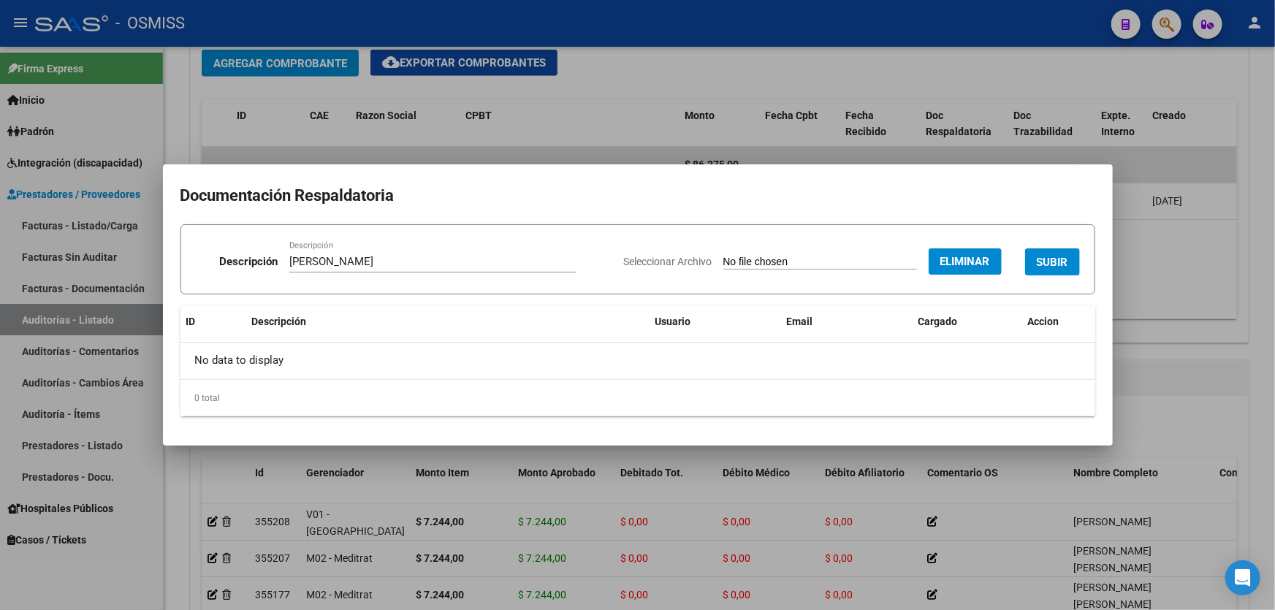
click at [1058, 265] on span "SUBIR" at bounding box center [1052, 262] width 31 height 13
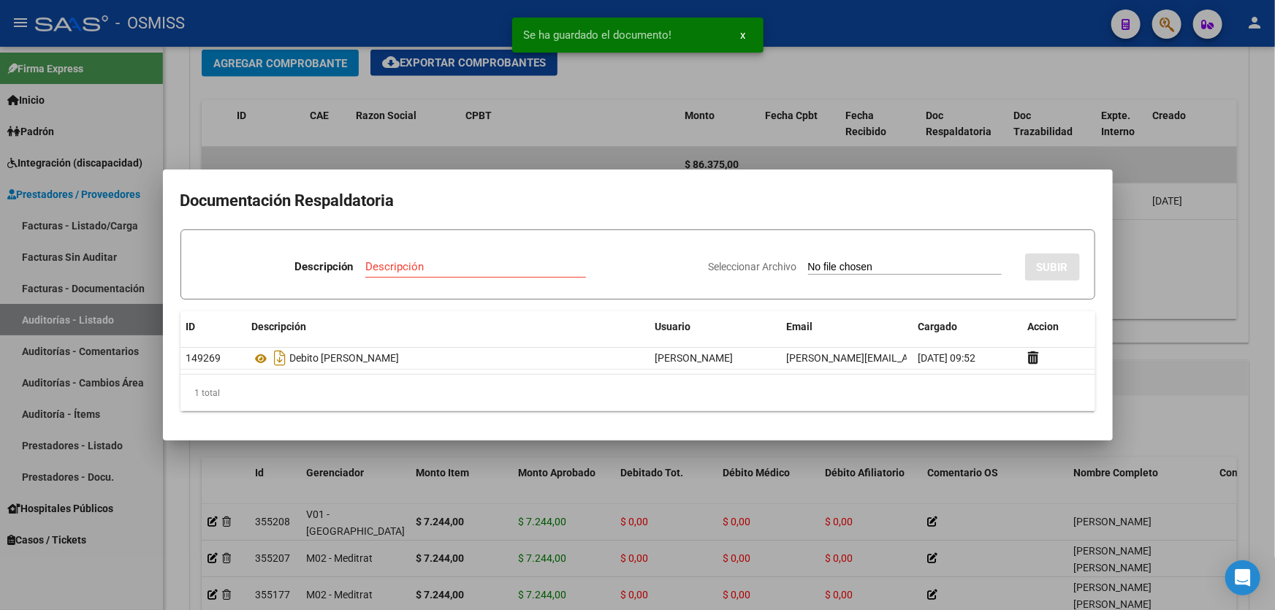
click at [1144, 297] on div at bounding box center [637, 305] width 1275 height 610
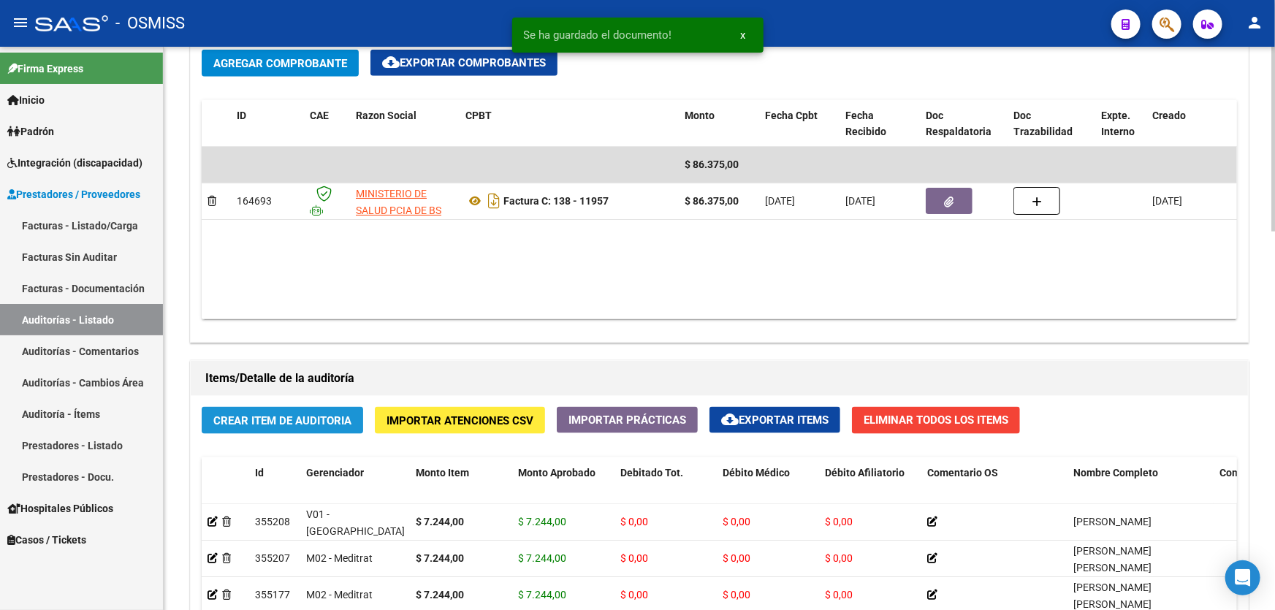
click at [300, 417] on span "Crear Item de Auditoria" at bounding box center [282, 420] width 138 height 13
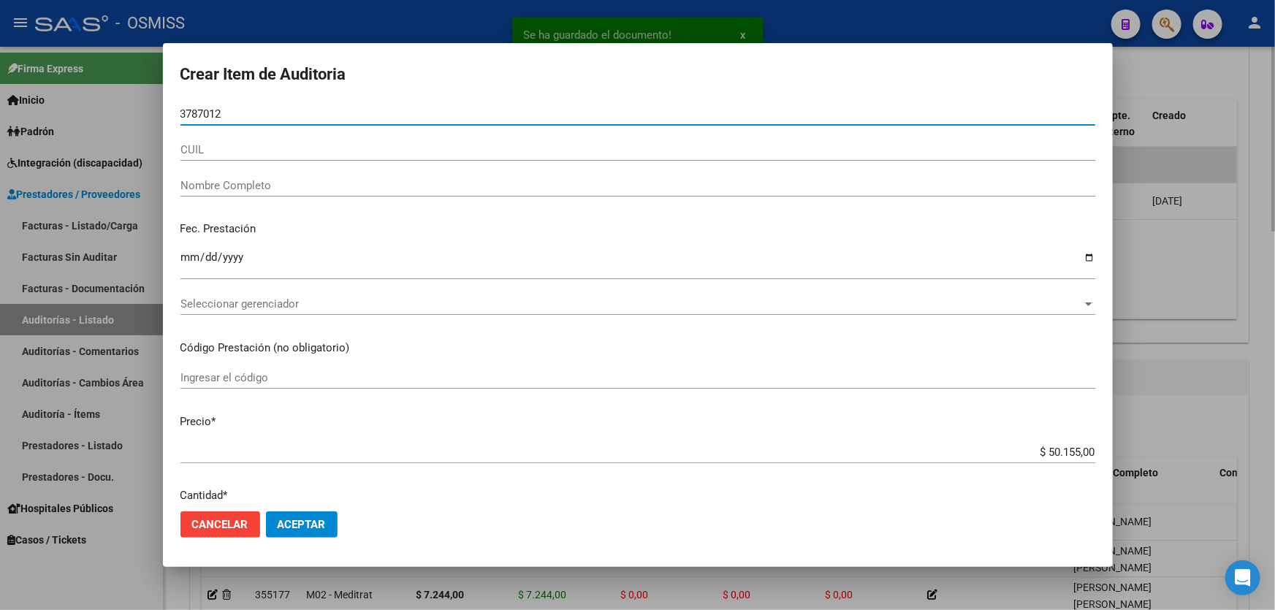
type input "37870128"
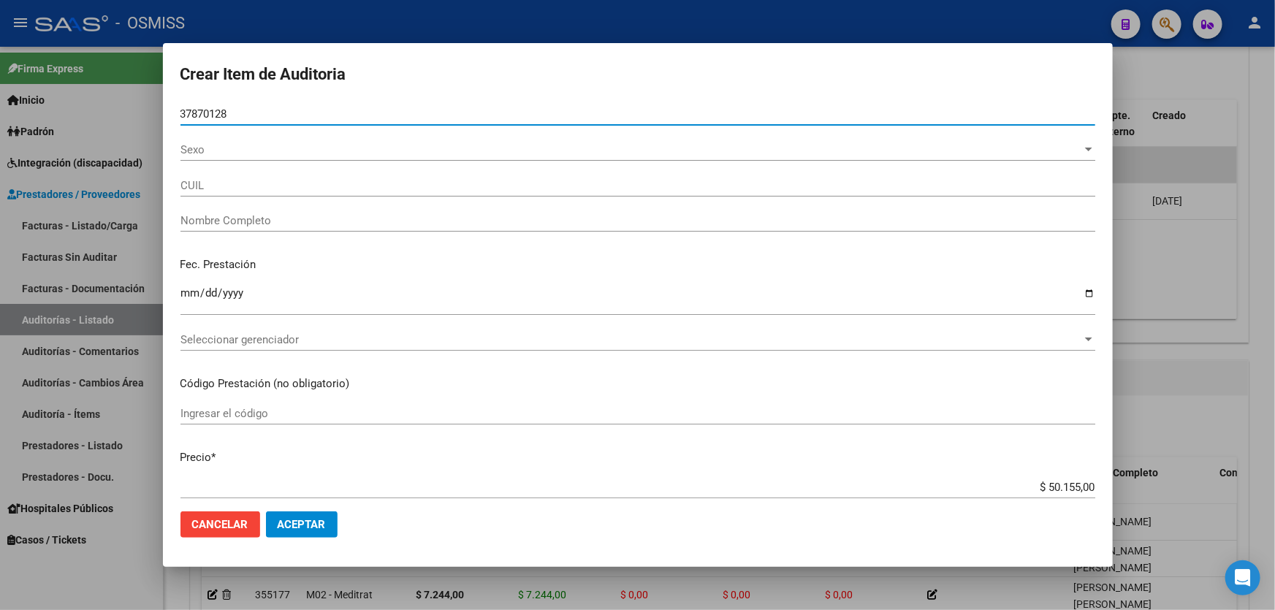
type input "27378701282"
type input "[PERSON_NAME]"
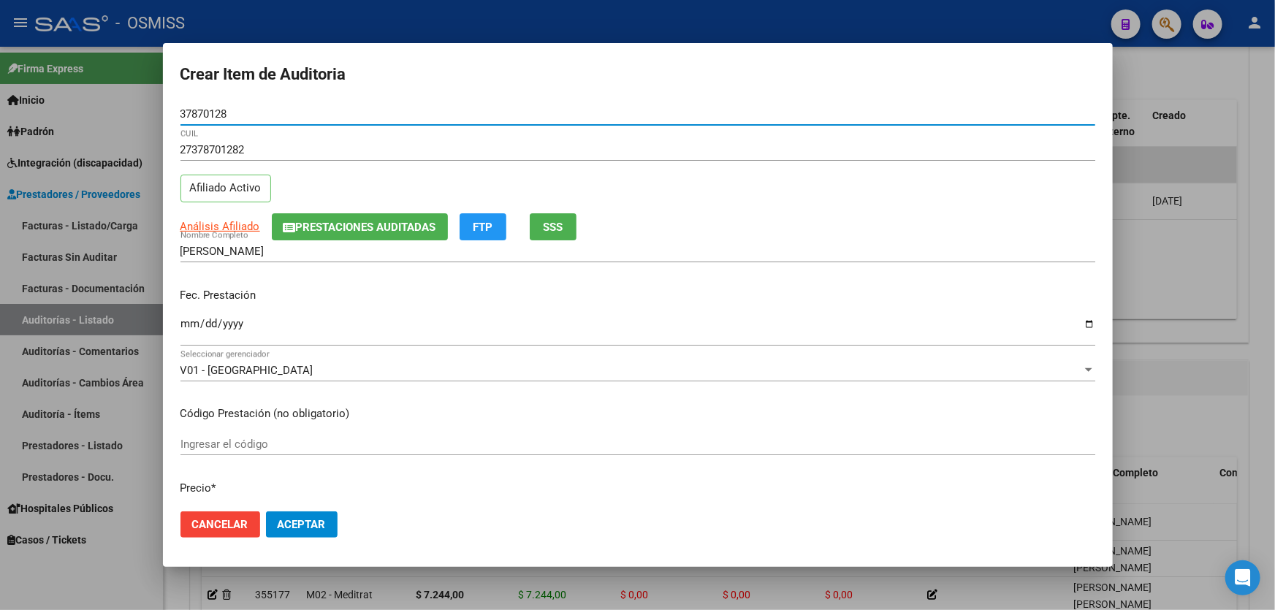
type input "37870128"
click at [186, 292] on p "Fec. Prestación" at bounding box center [638, 295] width 915 height 17
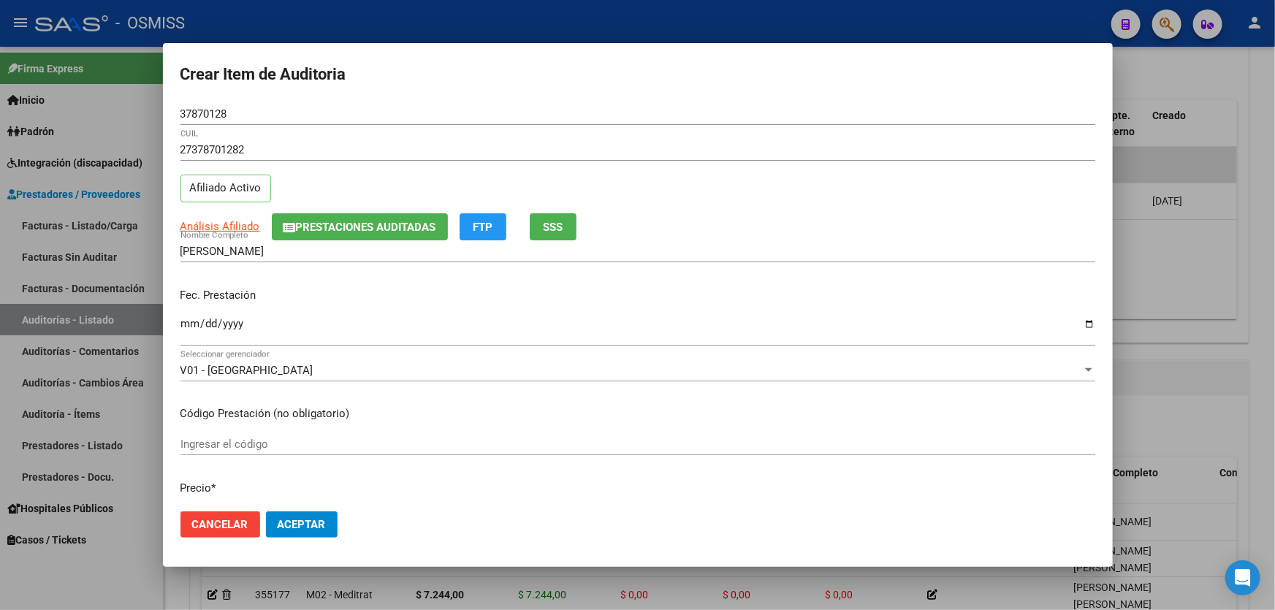
click at [190, 320] on input "Ingresar la fecha" at bounding box center [638, 329] width 915 height 23
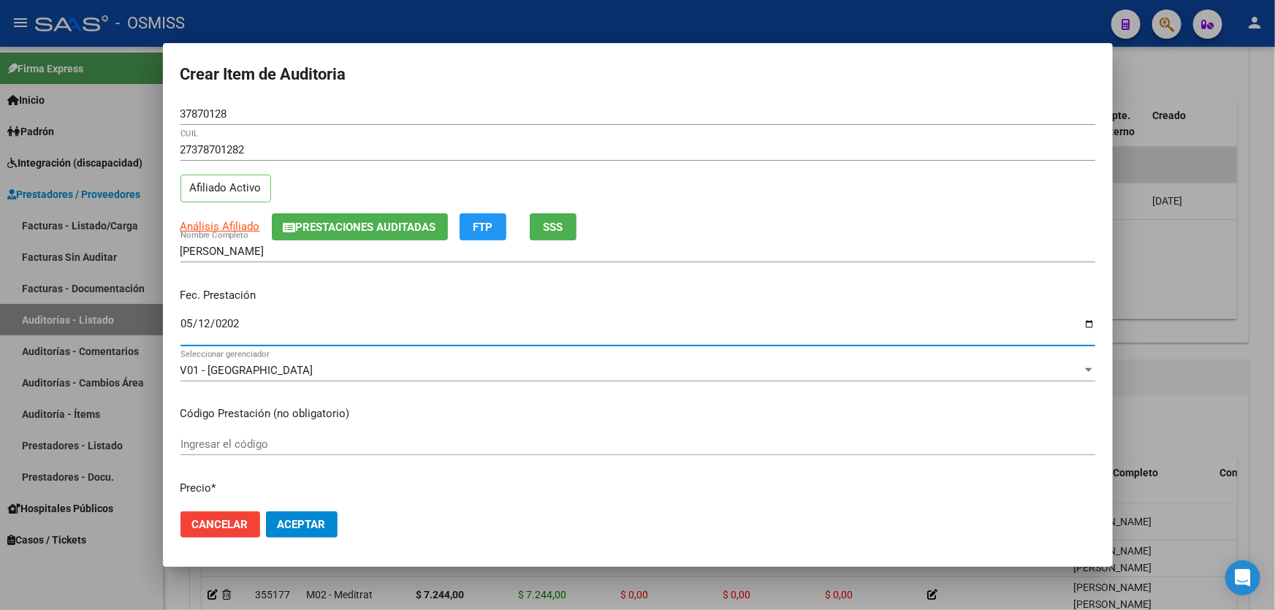
type input "[DATE]"
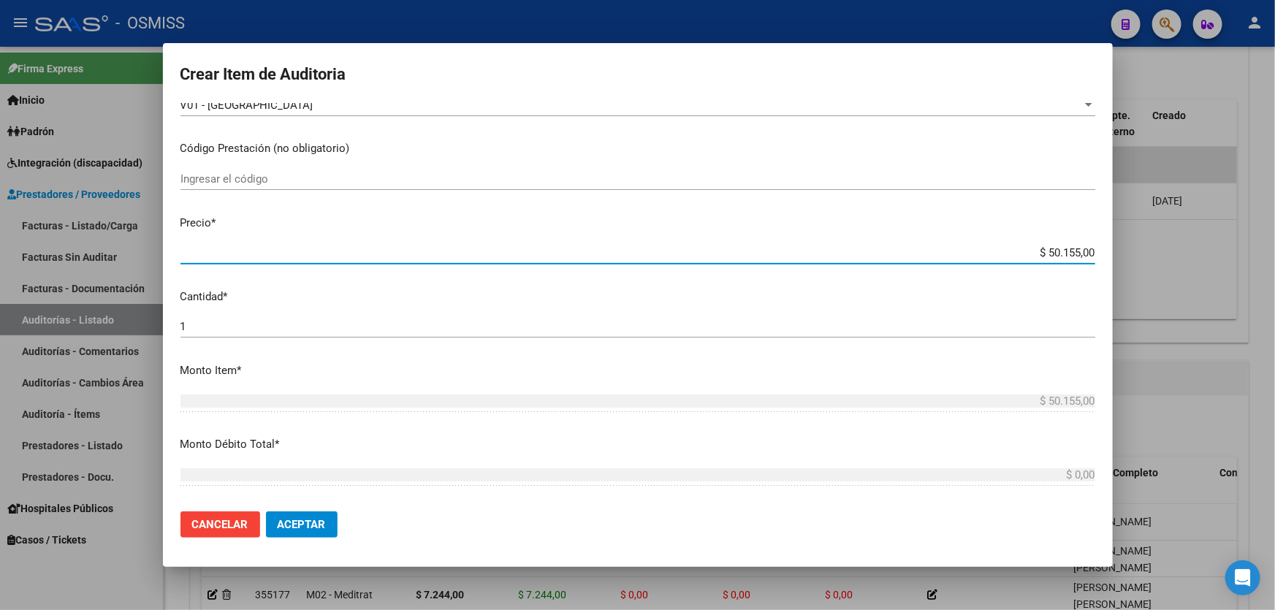
drag, startPoint x: 972, startPoint y: 250, endPoint x: 1275, endPoint y: 176, distance: 311.4
click at [1275, 185] on div "Crear Item de Auditoria 37870128 Nro Documento 27378701282 CUIL Afiliado Activo…" at bounding box center [637, 305] width 1275 height 610
type input "$ 0,07"
type input "$ 0,72"
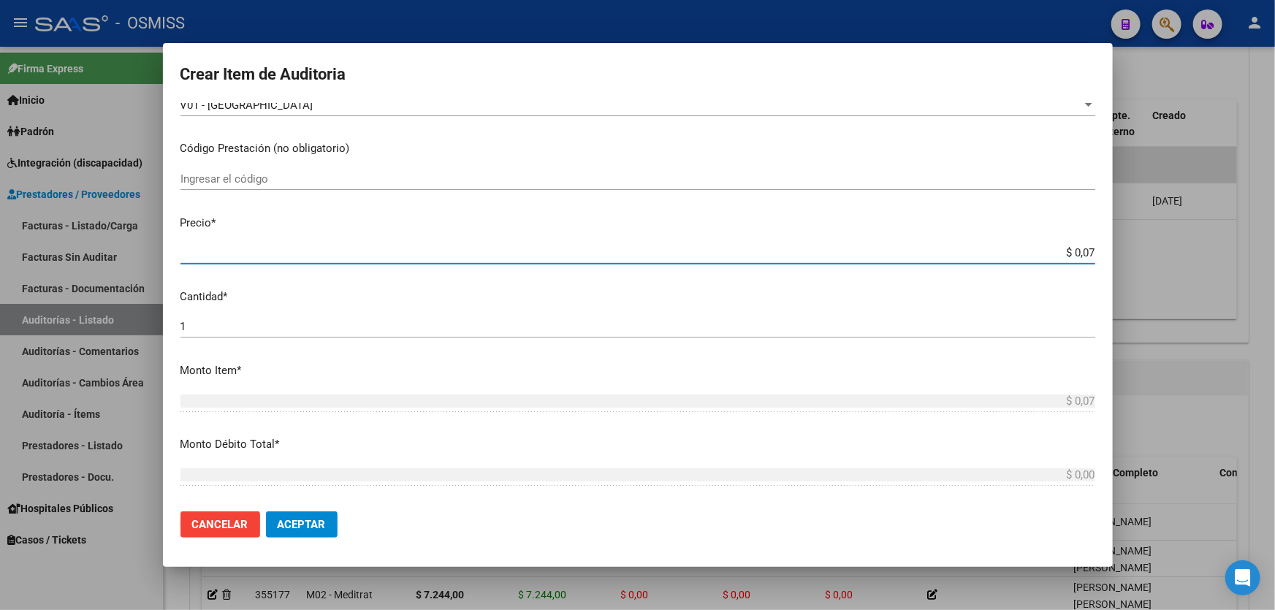
type input "$ 0,72"
type input "$ 7,24"
type input "$ 72,44"
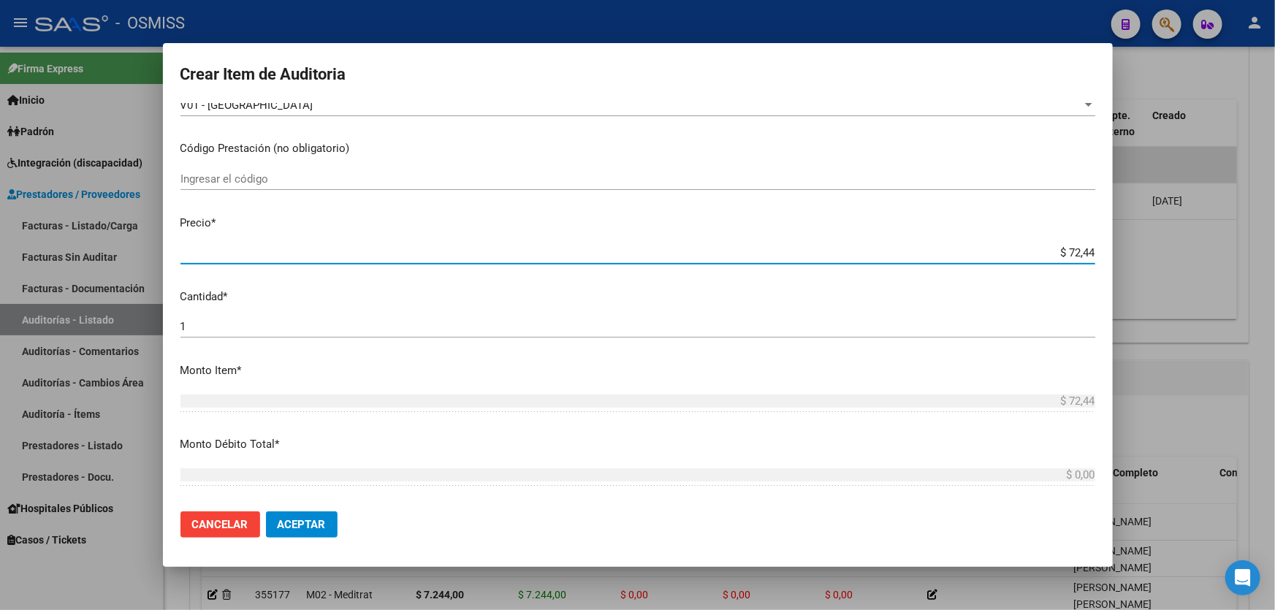
type input "$ 724,40"
type input "$ 7.244,00"
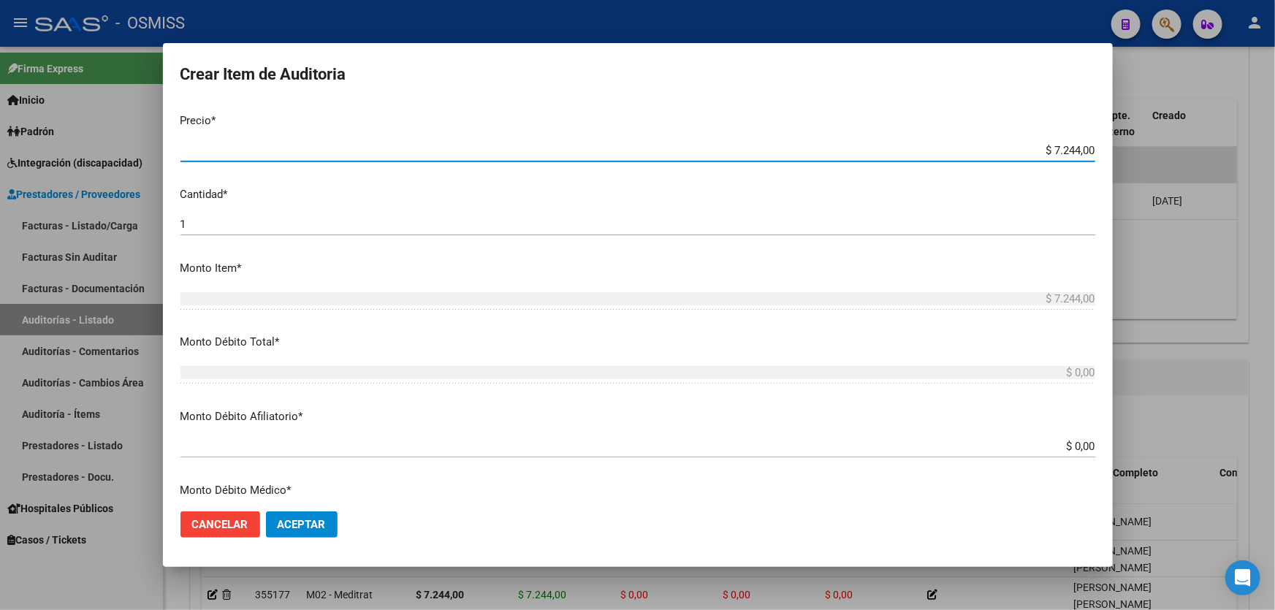
scroll to position [531, 0]
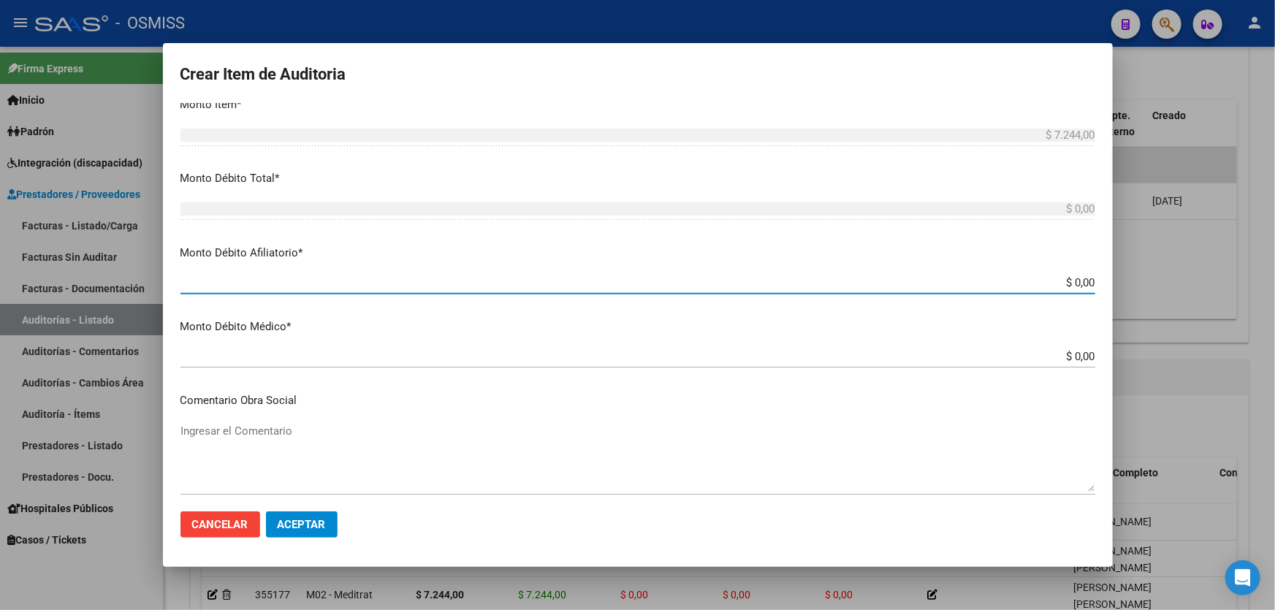
drag, startPoint x: 1129, startPoint y: 283, endPoint x: 1275, endPoint y: 311, distance: 148.1
click at [1275, 311] on div "Crear Item de Auditoria 37870128 Nro Documento 27378701282 CUIL Afiliado Activo…" at bounding box center [637, 305] width 1275 height 610
type input "$ 0,07"
type input "$ 0,72"
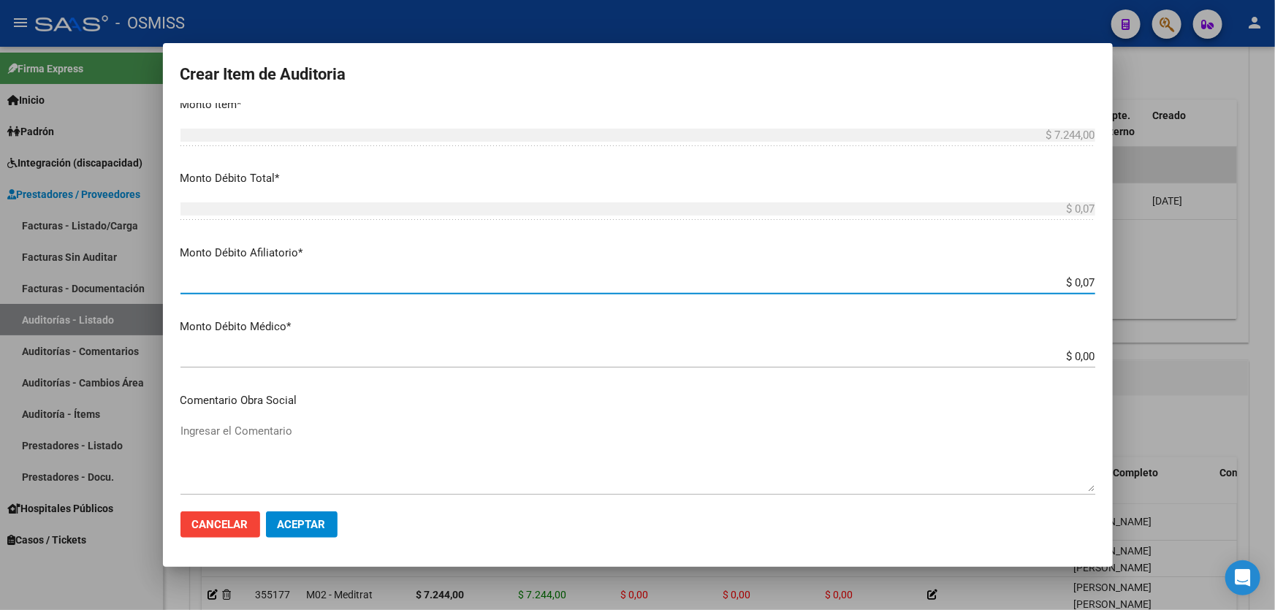
type input "$ 0,72"
type input "$ 7,24"
type input "$ 72,44"
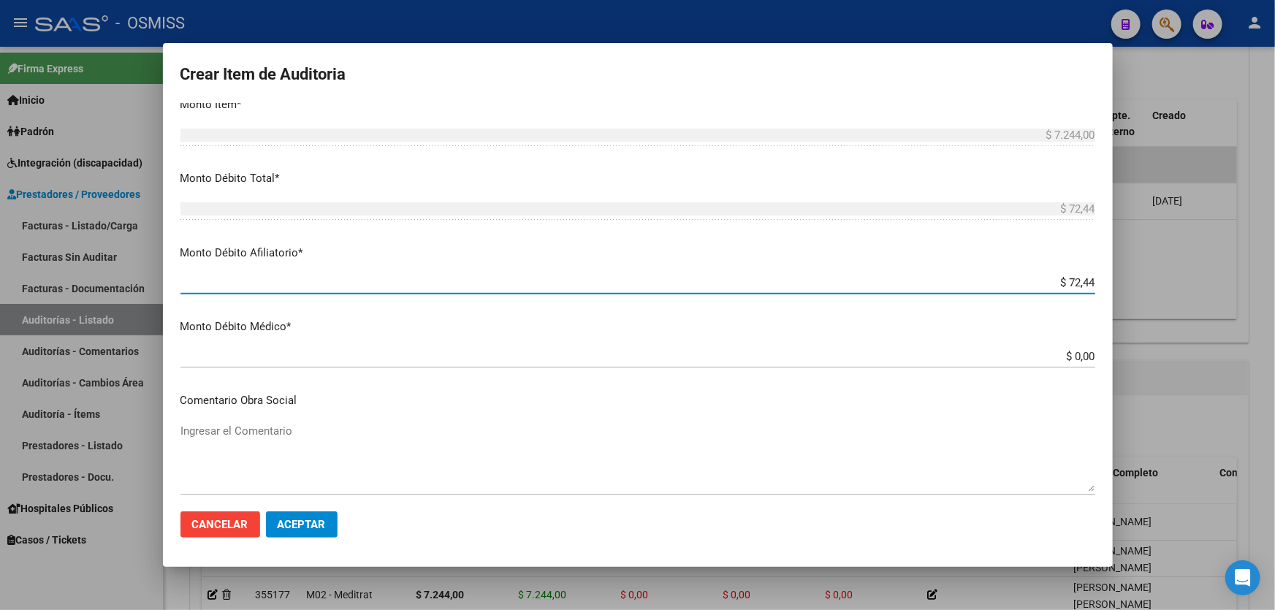
type input "$ 724,40"
type input "$ 7.244,00"
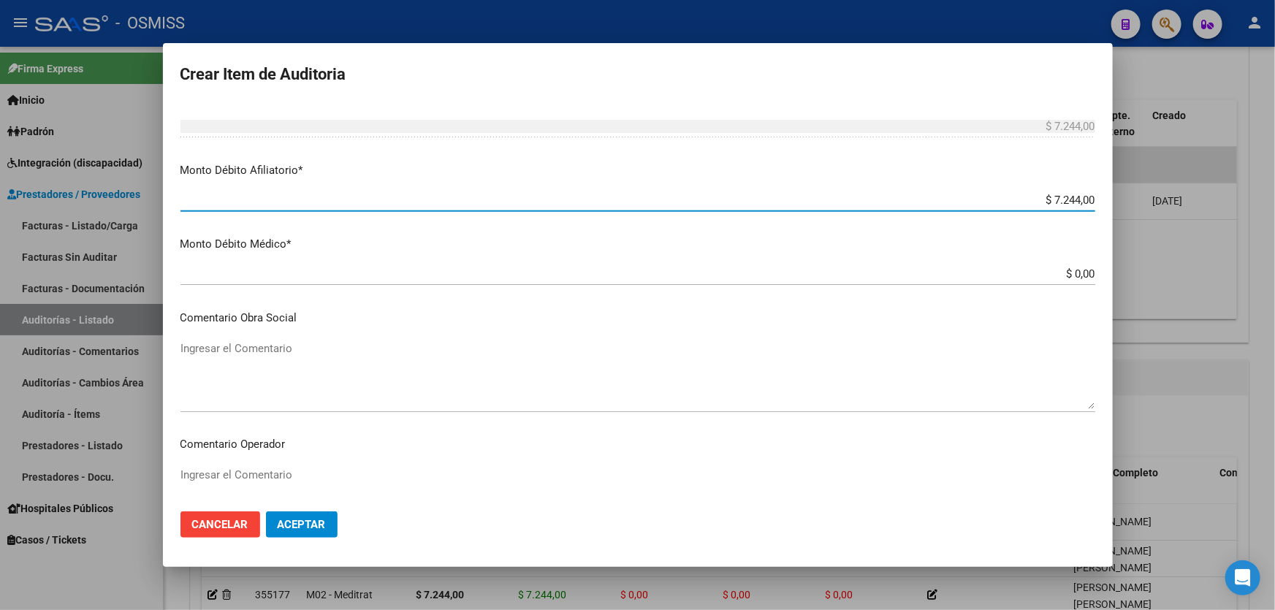
scroll to position [731, 0]
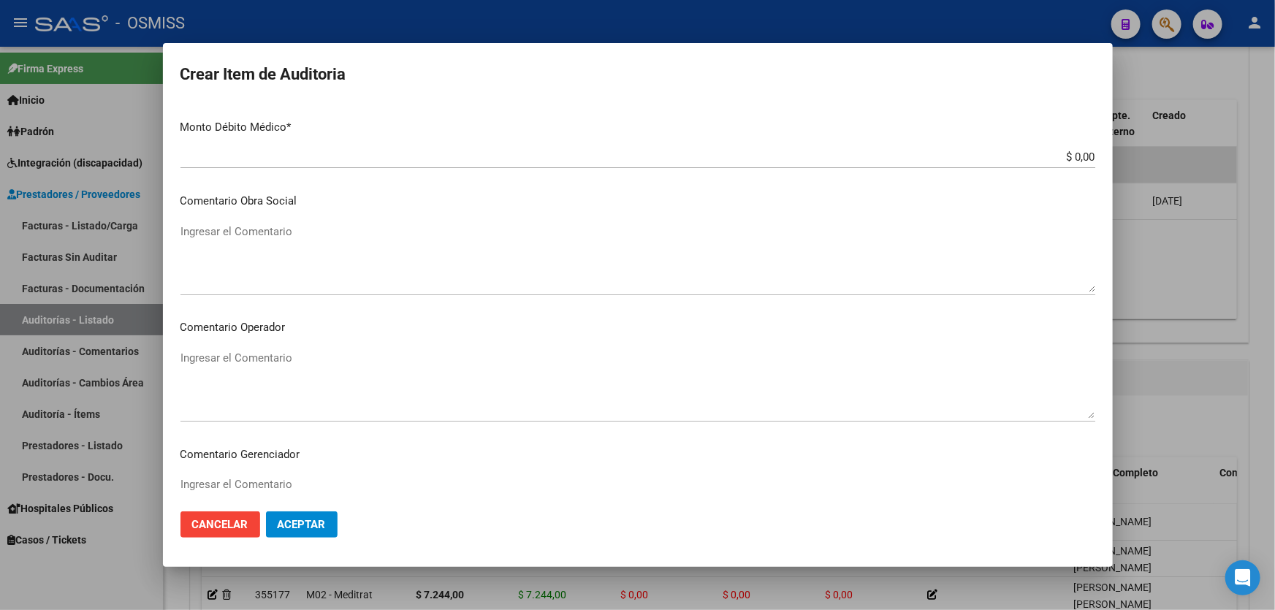
click at [315, 353] on textarea "Ingresar el Comentario" at bounding box center [638, 384] width 915 height 69
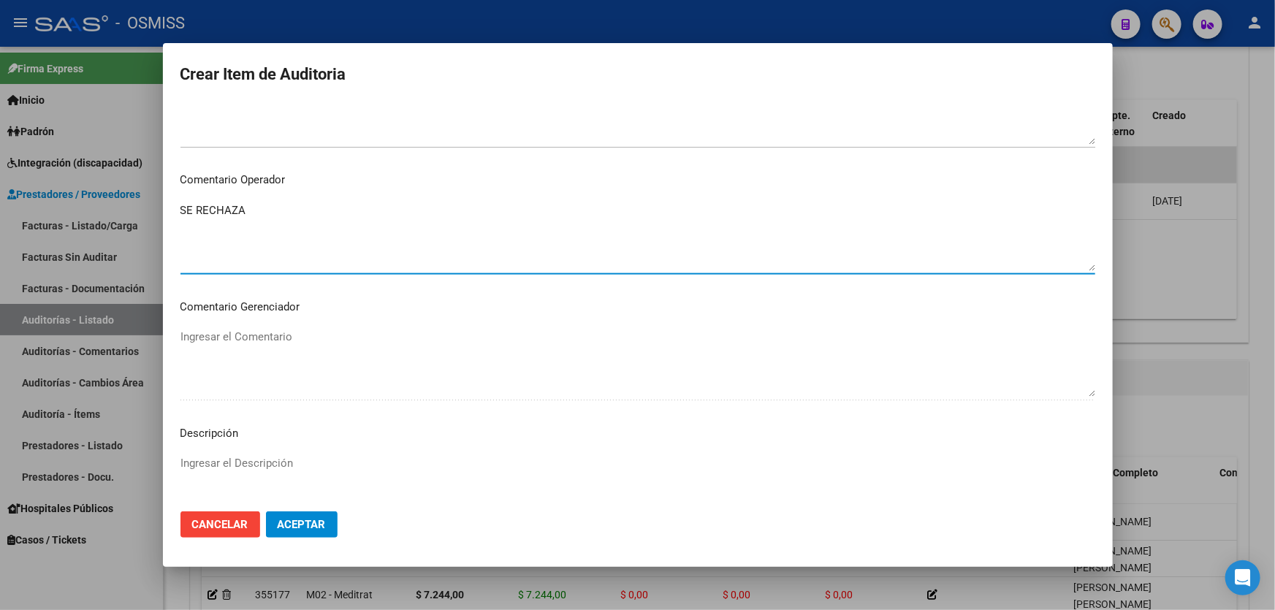
scroll to position [1066, 0]
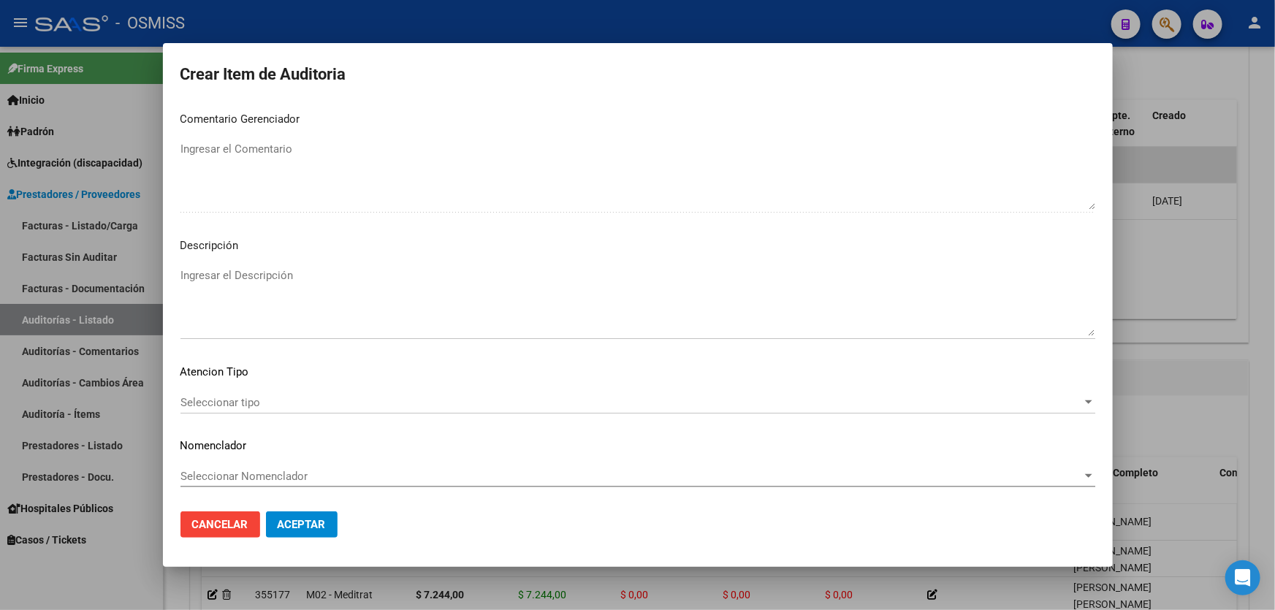
type textarea "SE RECHAZA"
click at [298, 286] on textarea "Ingresar el Descripción" at bounding box center [638, 301] width 915 height 69
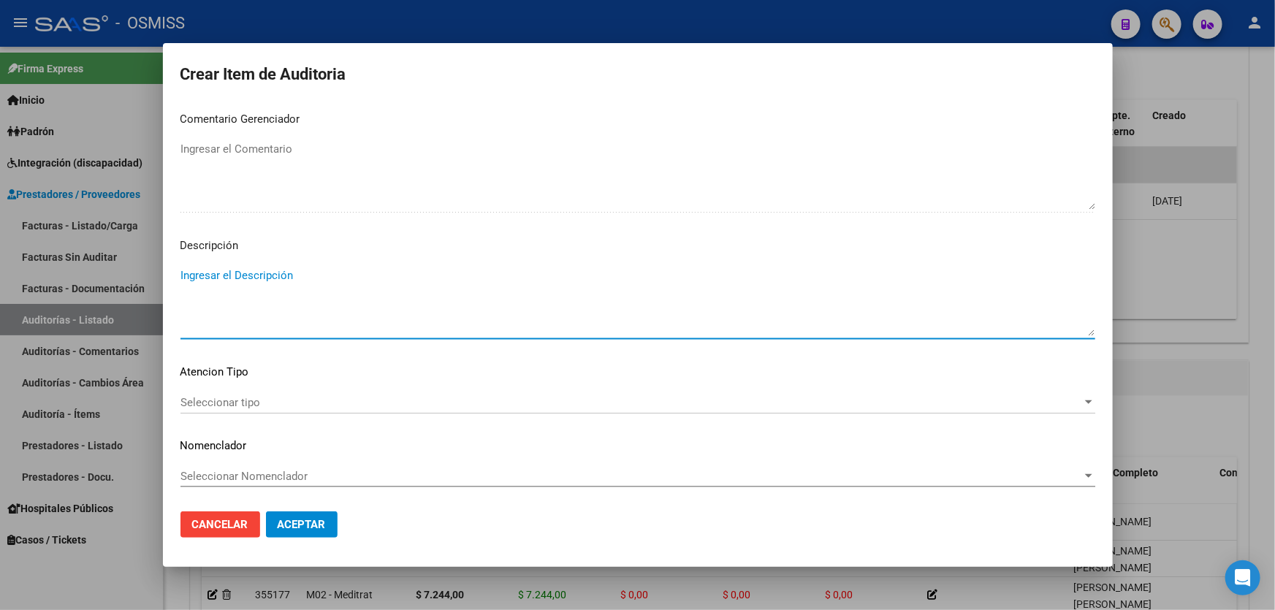
paste textarea "REMUNERACIÓN DECLARADA NO CUBRE EL MINIMO DE APORTES - Grupo familiar sin cober…"
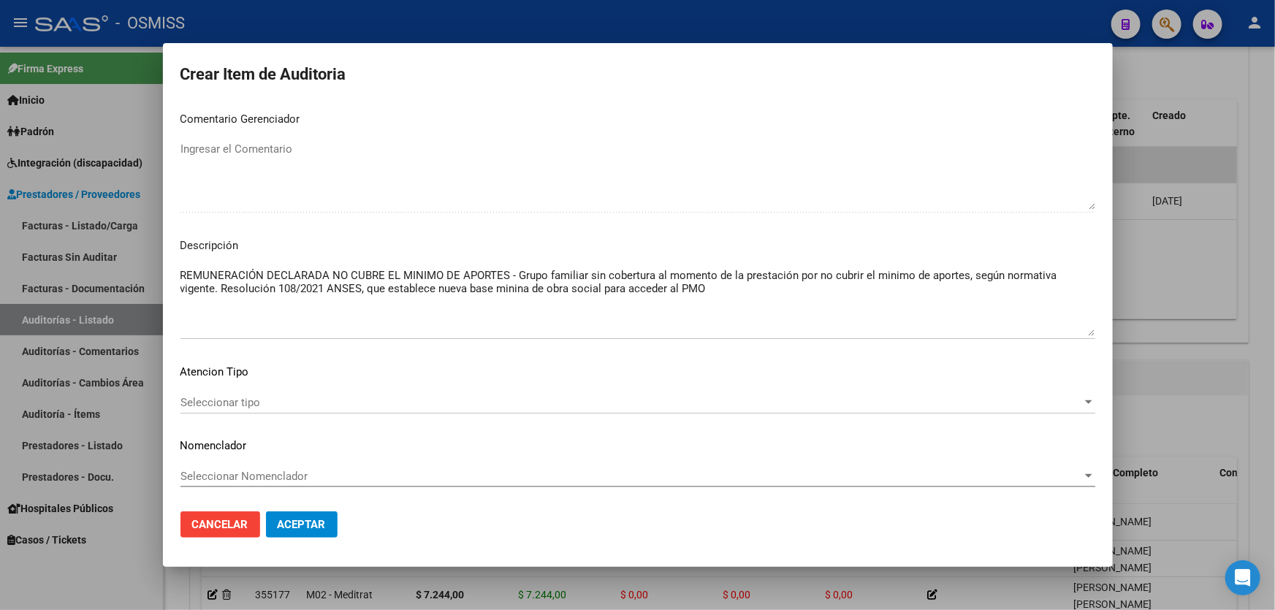
click at [742, 259] on mat-dialog-content "37870128 Nro Documento 27378701282 CUIL Afiliado Activo Análisis Afiliado Prest…" at bounding box center [638, 301] width 950 height 397
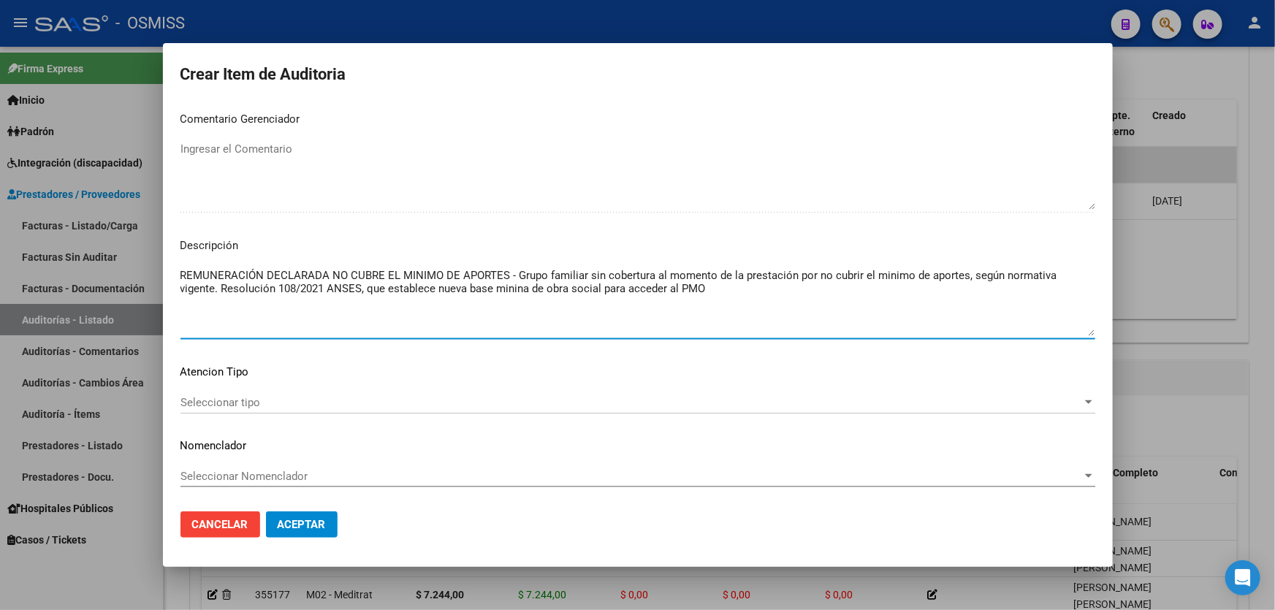
drag, startPoint x: 324, startPoint y: 288, endPoint x: 278, endPoint y: 293, distance: 46.3
click at [278, 293] on textarea "REMUNERACIÓN DECLARADA NO CUBRE EL MINIMO DE APORTES - Grupo familiar sin cober…" at bounding box center [638, 301] width 915 height 69
paste textarea "211/2025"
type textarea "REMUNERACIÓN DECLARADA NO CUBRE EL MINIMO DE APORTES - Grupo familiar sin cober…"
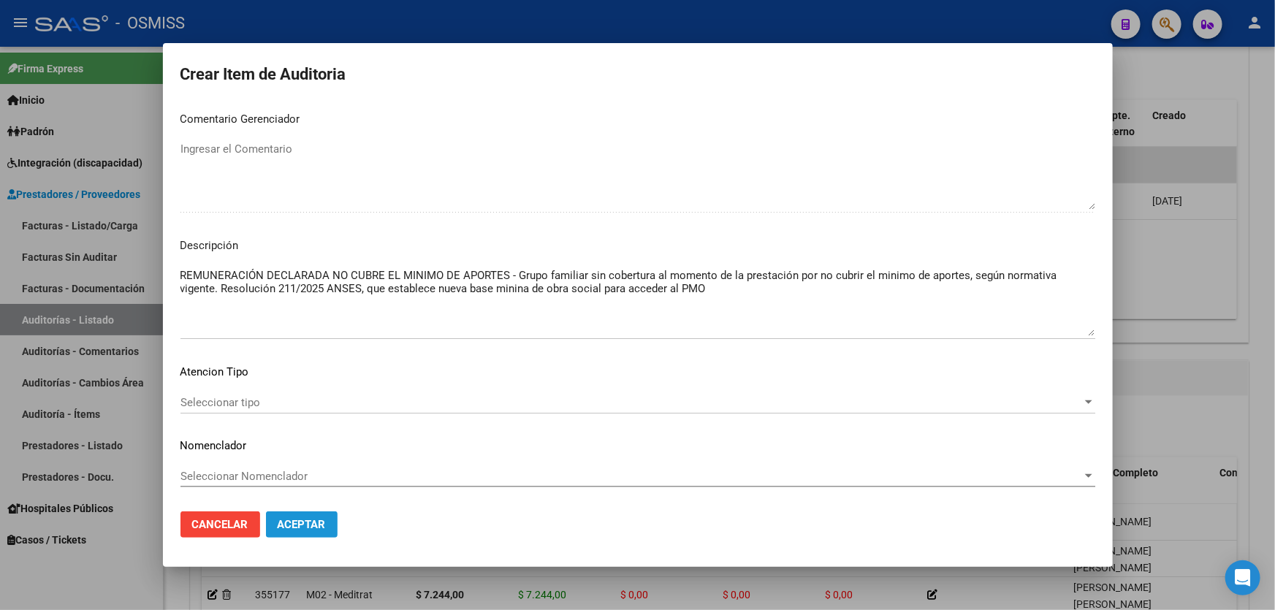
click at [295, 529] on span "Aceptar" at bounding box center [302, 524] width 48 height 13
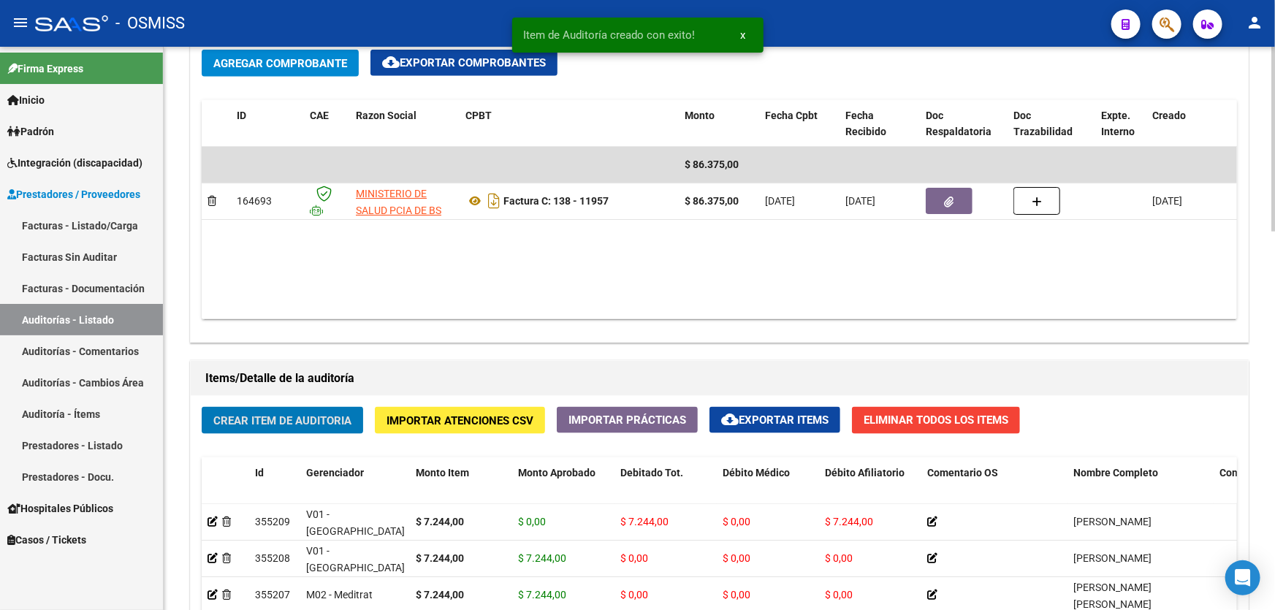
click at [628, 281] on datatable-body "$ 86.375,00 164693 MINISTERIO DE SALUD PCIA DE BS AS Factura C: 138 - 11957 $ 8…" at bounding box center [720, 233] width 1036 height 172
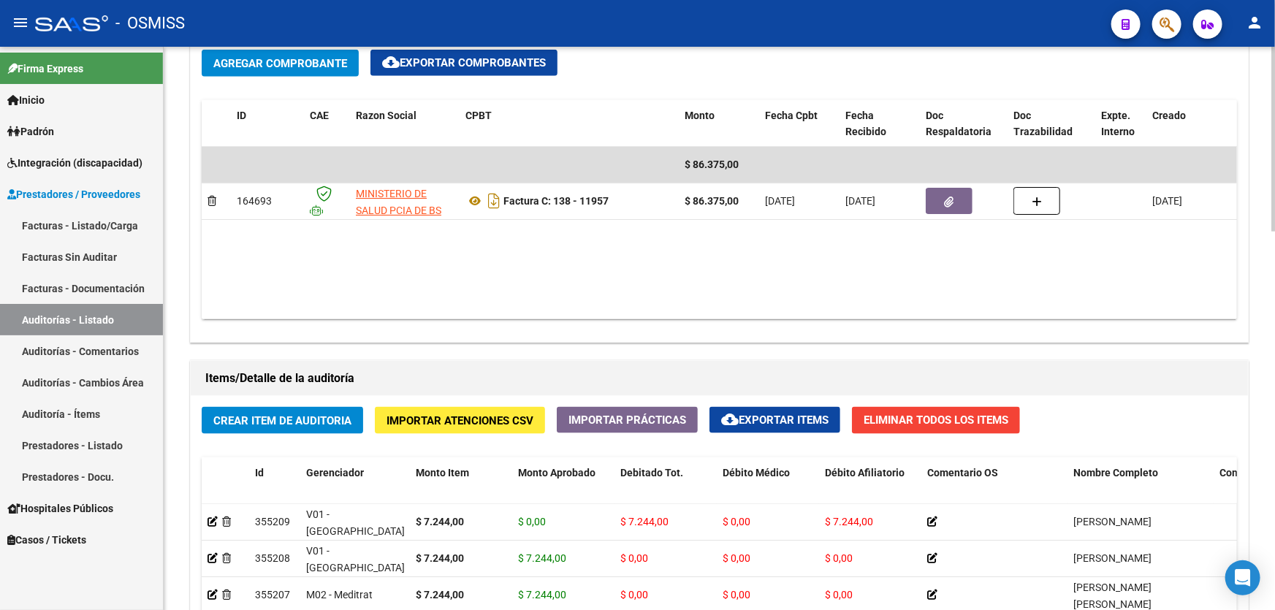
drag, startPoint x: 726, startPoint y: 246, endPoint x: 656, endPoint y: 257, distance: 71.0
click at [726, 246] on datatable-body "$ 86.375,00 164693 MINISTERIO DE SALUD PCIA DE BS AS Factura C: 138 - 11957 $ 8…" at bounding box center [720, 233] width 1036 height 172
click at [330, 416] on span "Crear Item de Auditoria" at bounding box center [282, 420] width 138 height 13
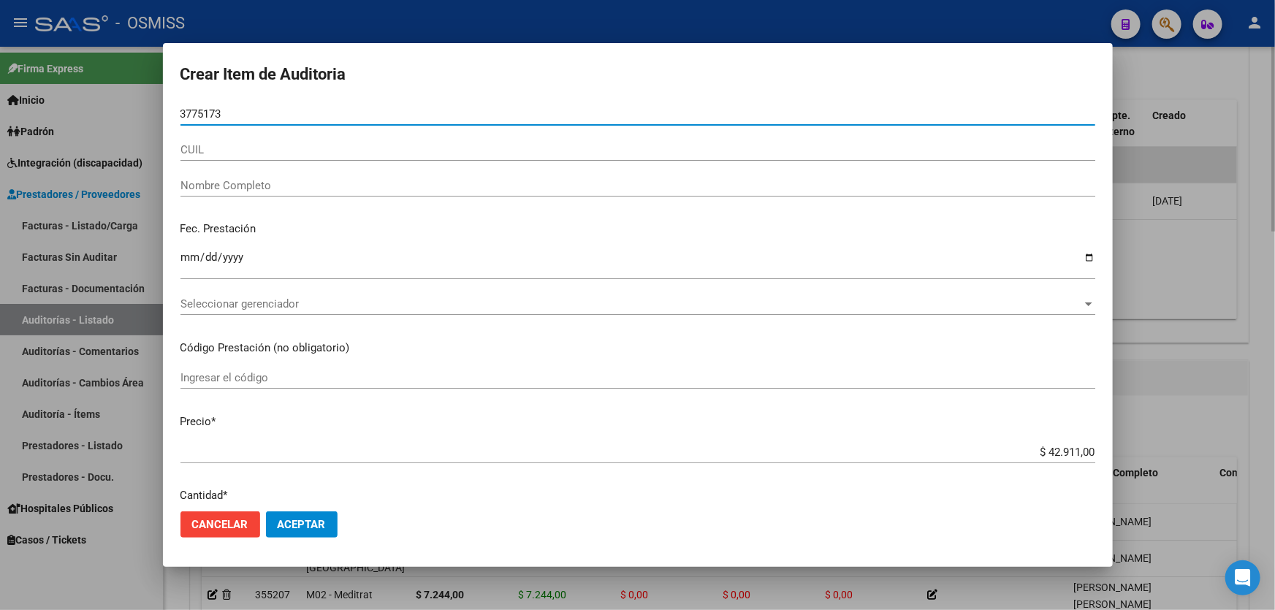
type input "37751737"
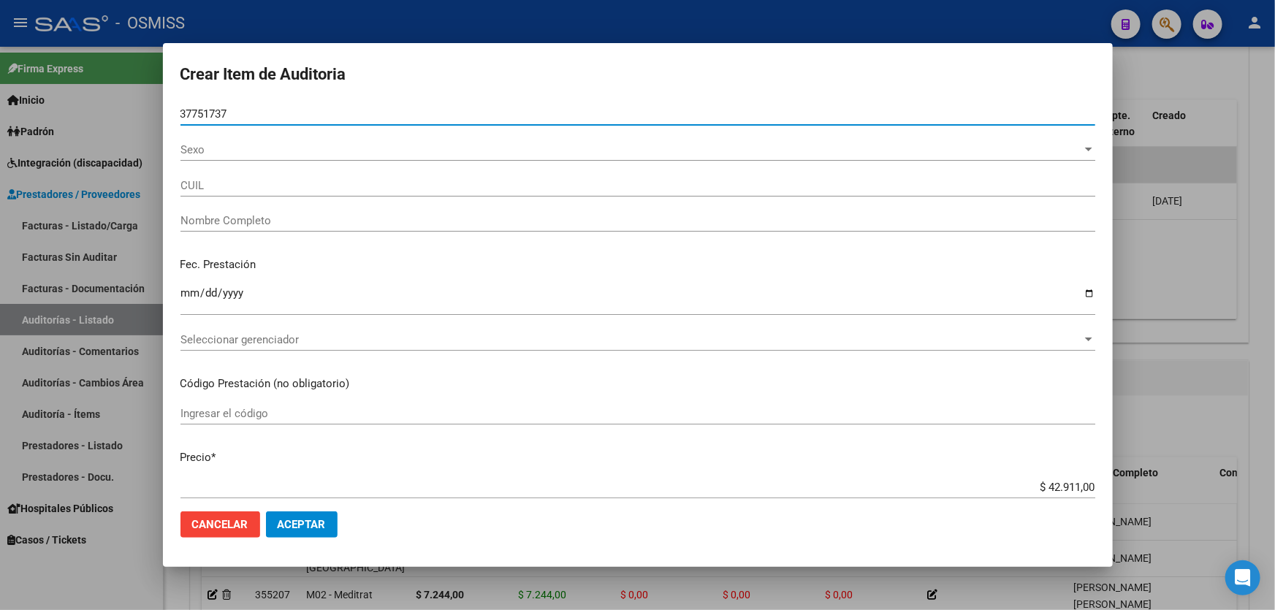
type input "27377517372"
type input "[PERSON_NAME]"
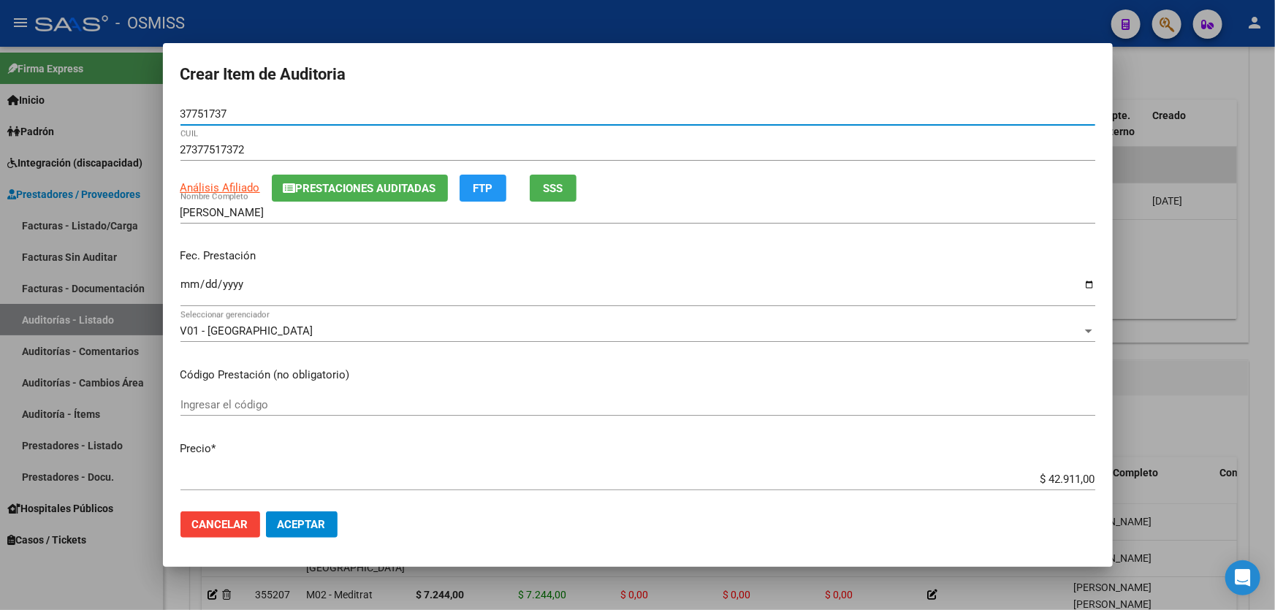
type input "37751737"
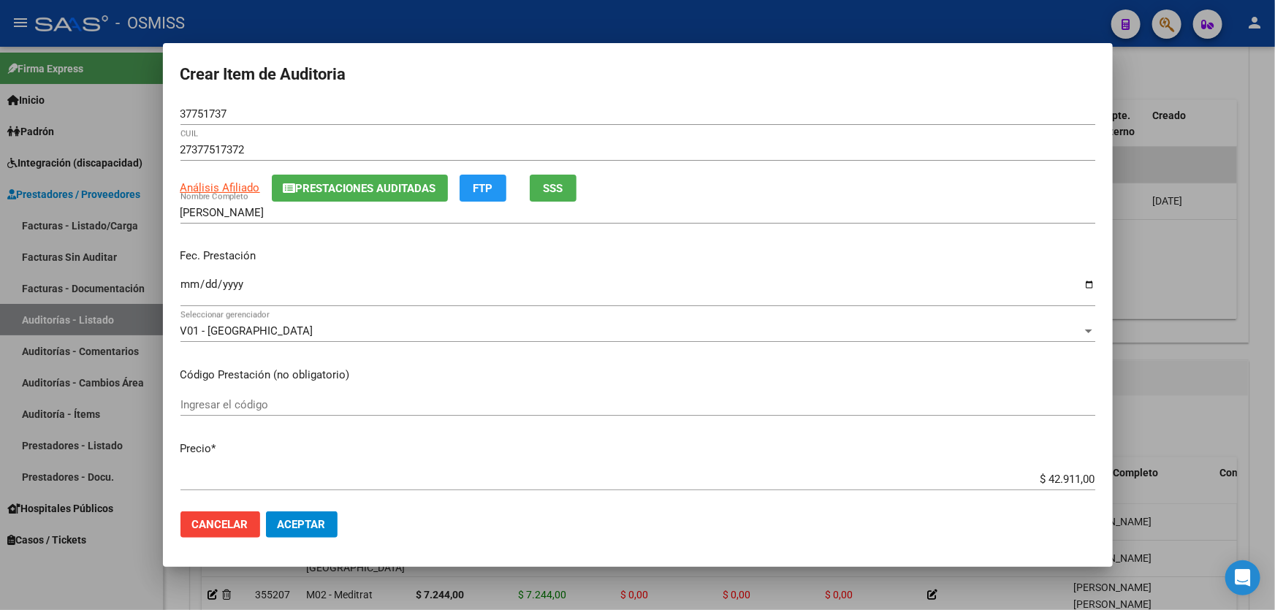
click at [188, 276] on div "Ingresar la fecha" at bounding box center [638, 291] width 915 height 31
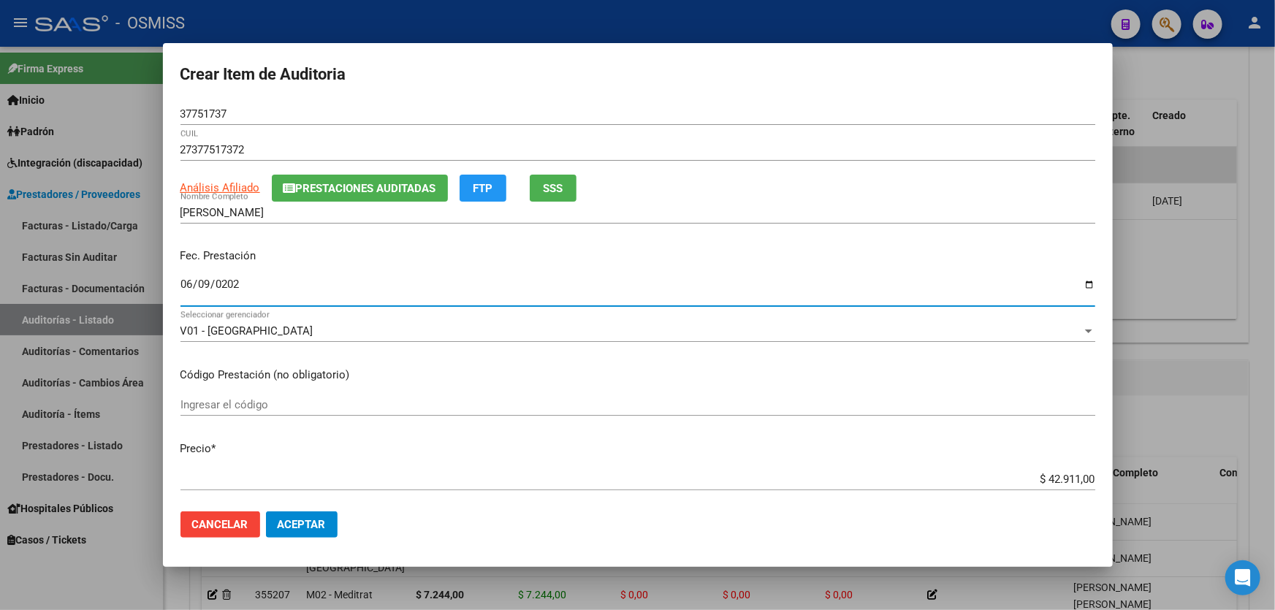
type input "[DATE]"
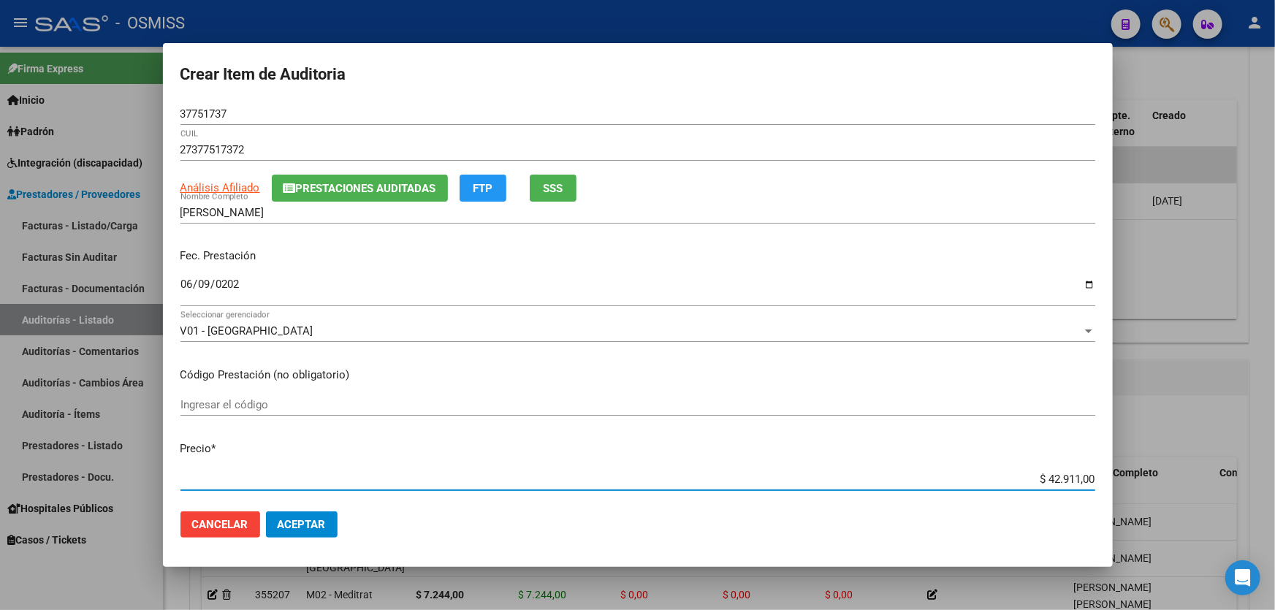
drag, startPoint x: 983, startPoint y: 475, endPoint x: 1275, endPoint y: 382, distance: 306.0
click at [1275, 402] on div "Crear Item de Auditoria 37751737 Nro Documento 27377517372 CUIL Análisis Afilia…" at bounding box center [637, 305] width 1275 height 610
type input "$ 0,01"
type input "$ 0,11"
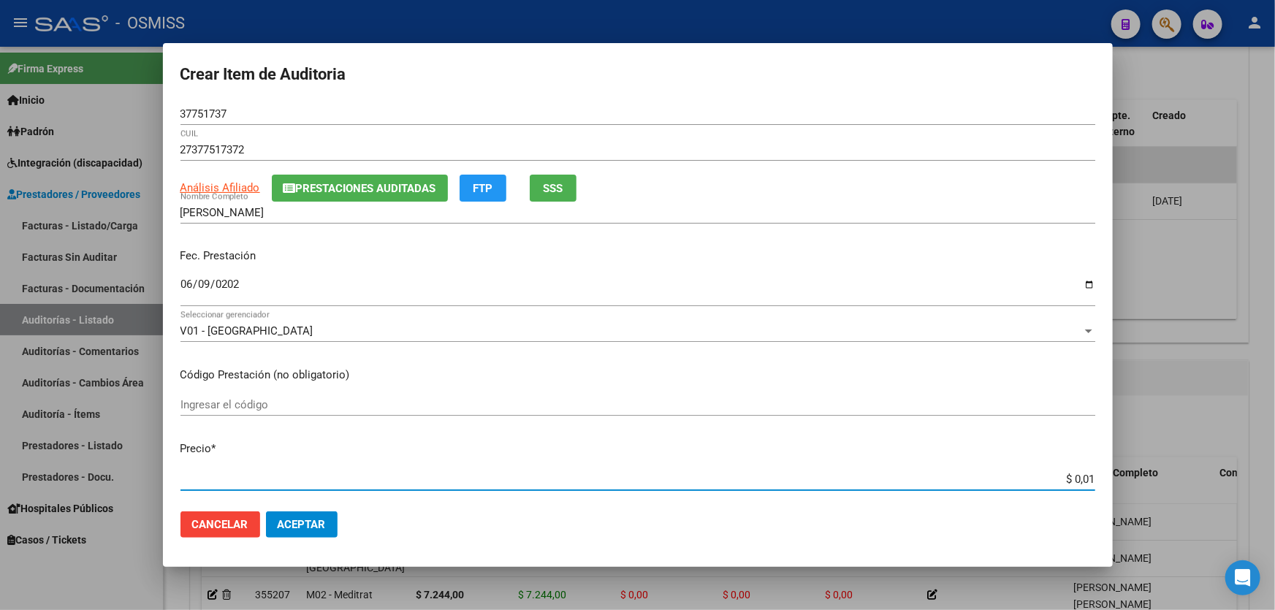
type input "$ 0,11"
type input "$ 1,18"
type input "$ 11,88"
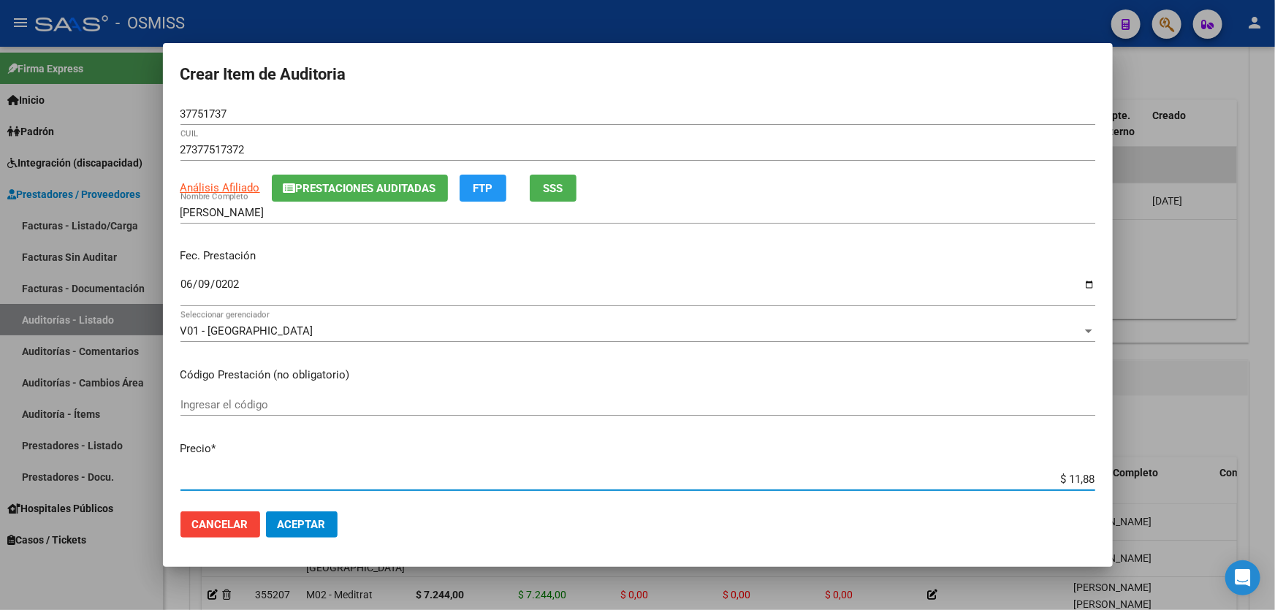
type input "$ 118,89"
type input "$ 1.188,90"
type input "$ 11.889,00"
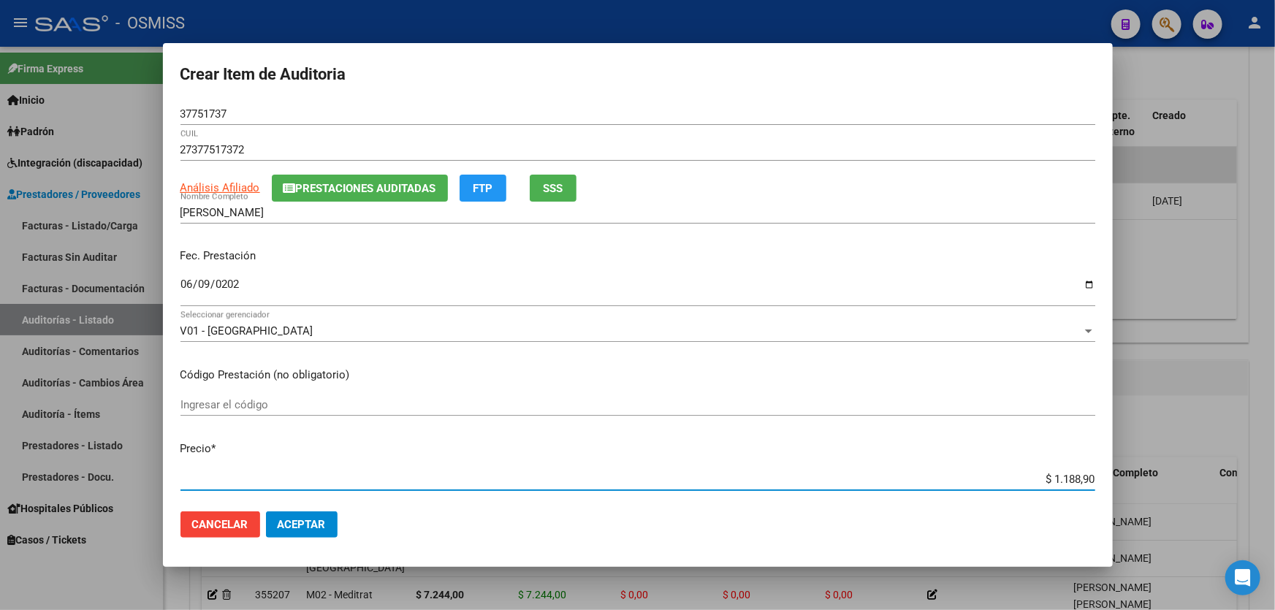
type input "$ 11.889,00"
click at [303, 520] on span "Aceptar" at bounding box center [302, 524] width 48 height 13
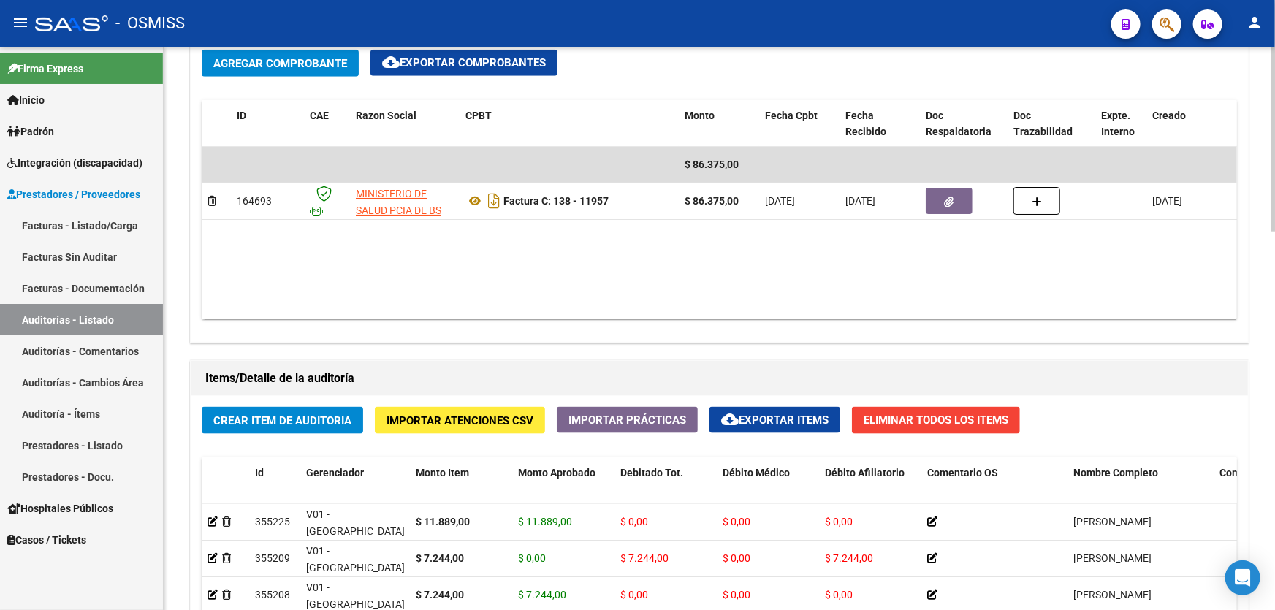
click at [843, 279] on datatable-body "$ 86.375,00 164693 MINISTERIO DE SALUD PCIA DE BS AS Factura C: 138 - 11957 $ 8…" at bounding box center [720, 233] width 1036 height 172
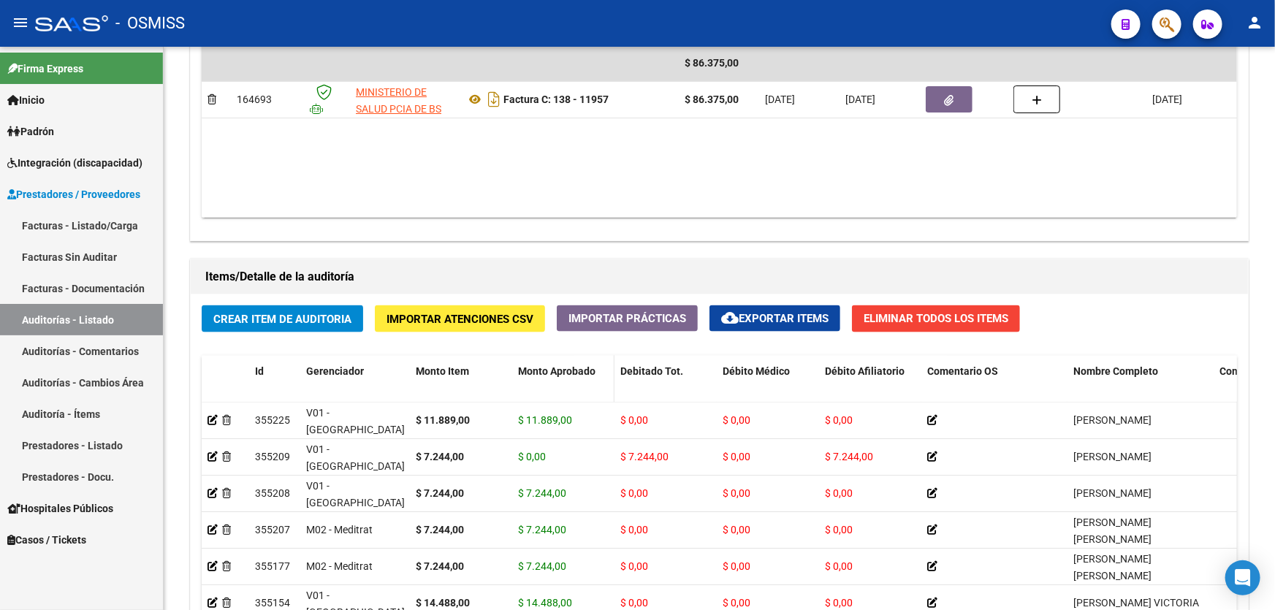
scroll to position [952, 0]
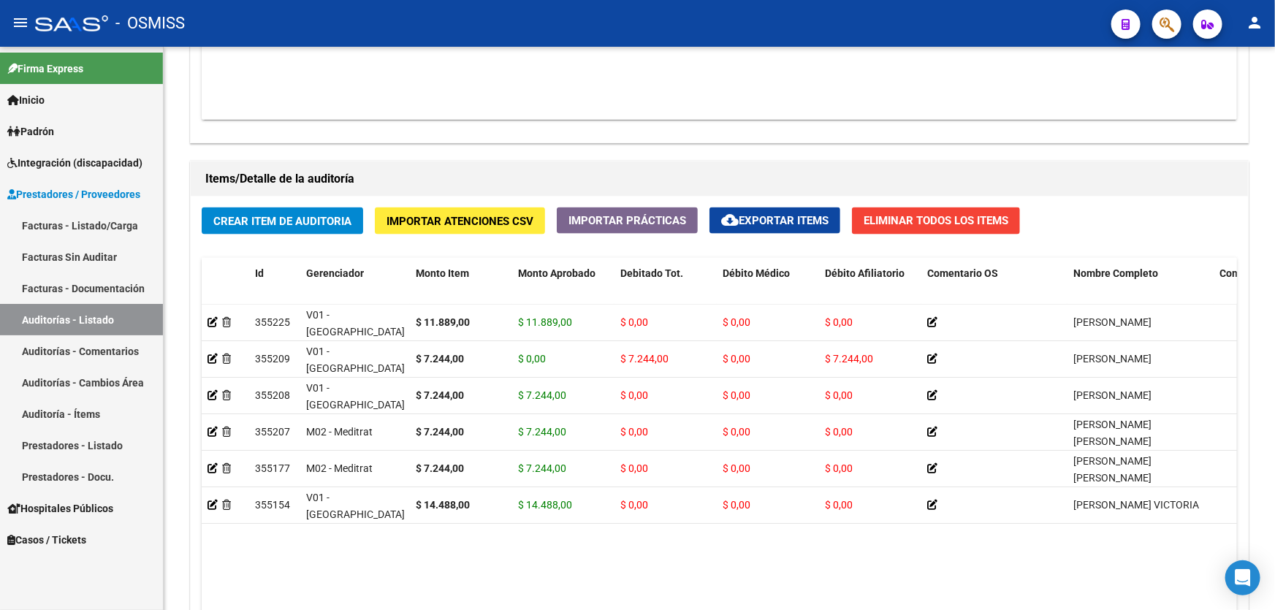
click at [296, 237] on div "Crear Item de Auditoria Importar Atenciones CSV Importar Prácticas cloud_downlo…" at bounding box center [719, 453] width 1057 height 512
click at [306, 215] on span "Crear Item de Auditoria" at bounding box center [282, 221] width 138 height 13
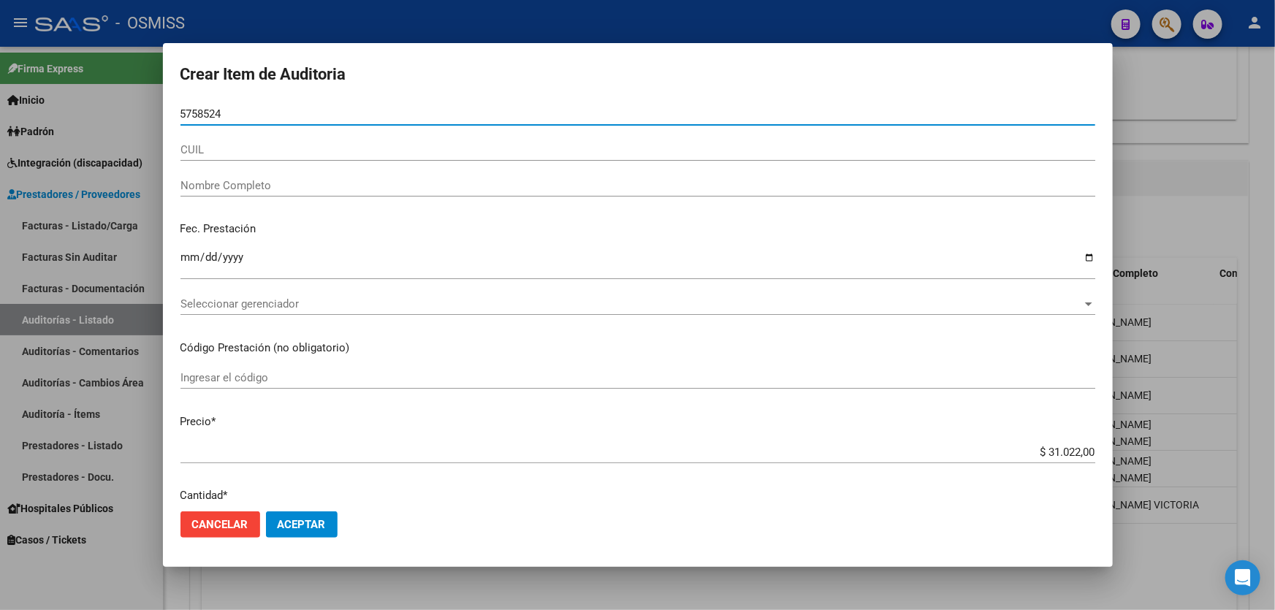
type input "57585240"
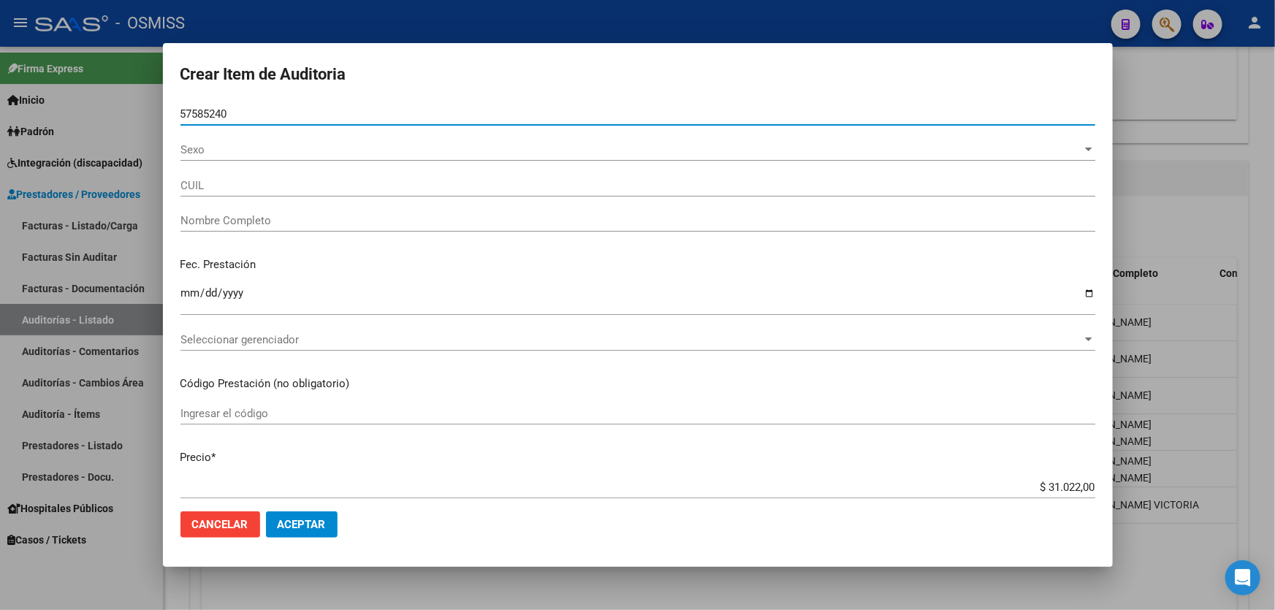
type input "27575852403"
type input "[PERSON_NAME] [PERSON_NAME]"
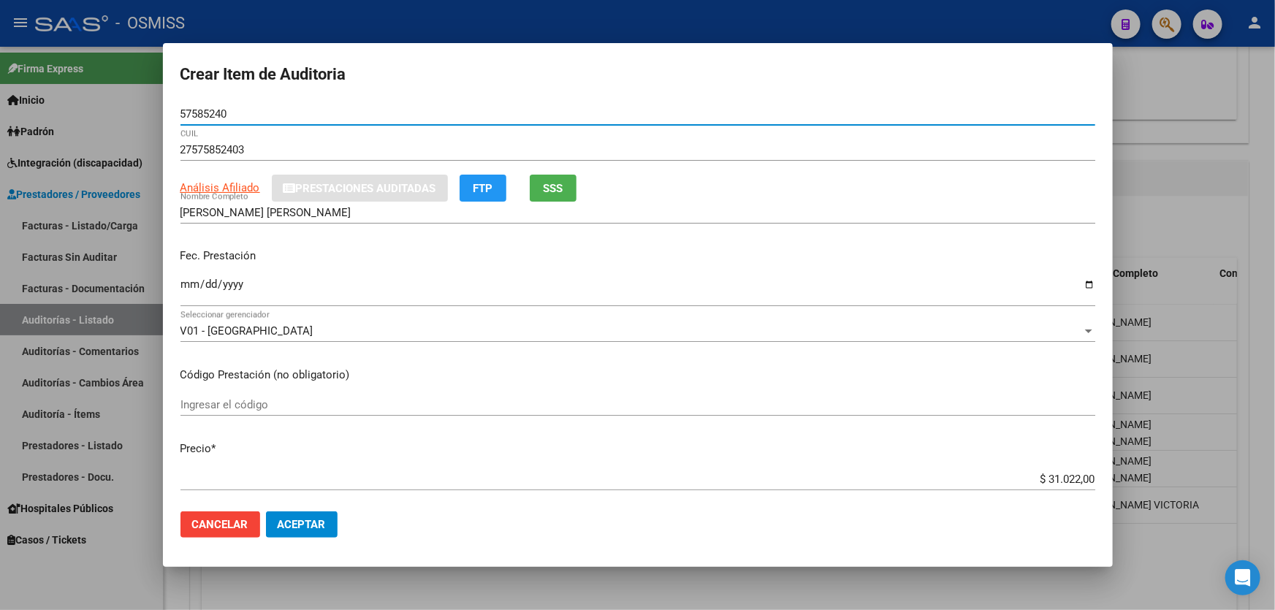
type input "57585240"
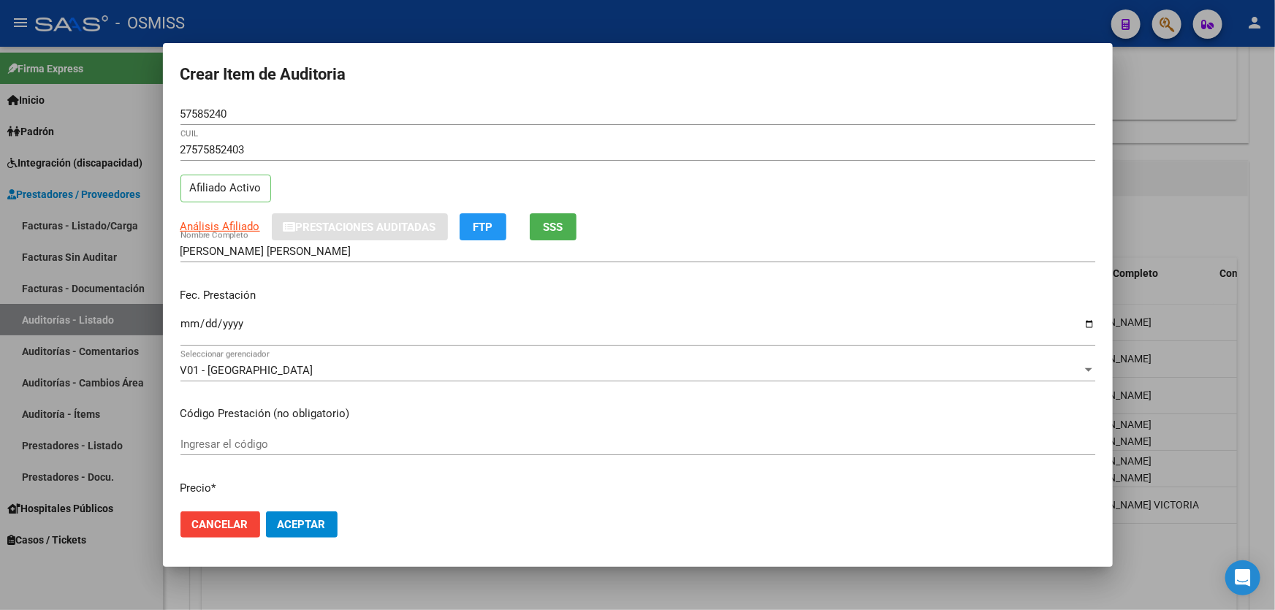
drag, startPoint x: 195, startPoint y: 288, endPoint x: 174, endPoint y: 340, distance: 56.0
click at [190, 298] on p "Fec. Prestación" at bounding box center [638, 295] width 915 height 17
click at [175, 340] on mat-dialog-content "57585240 Nro Documento 27575852403 CUIL Afiliado Activo Análisis Afiliado Prest…" at bounding box center [638, 301] width 950 height 397
click at [189, 332] on input "Ingresar la fecha" at bounding box center [638, 329] width 915 height 23
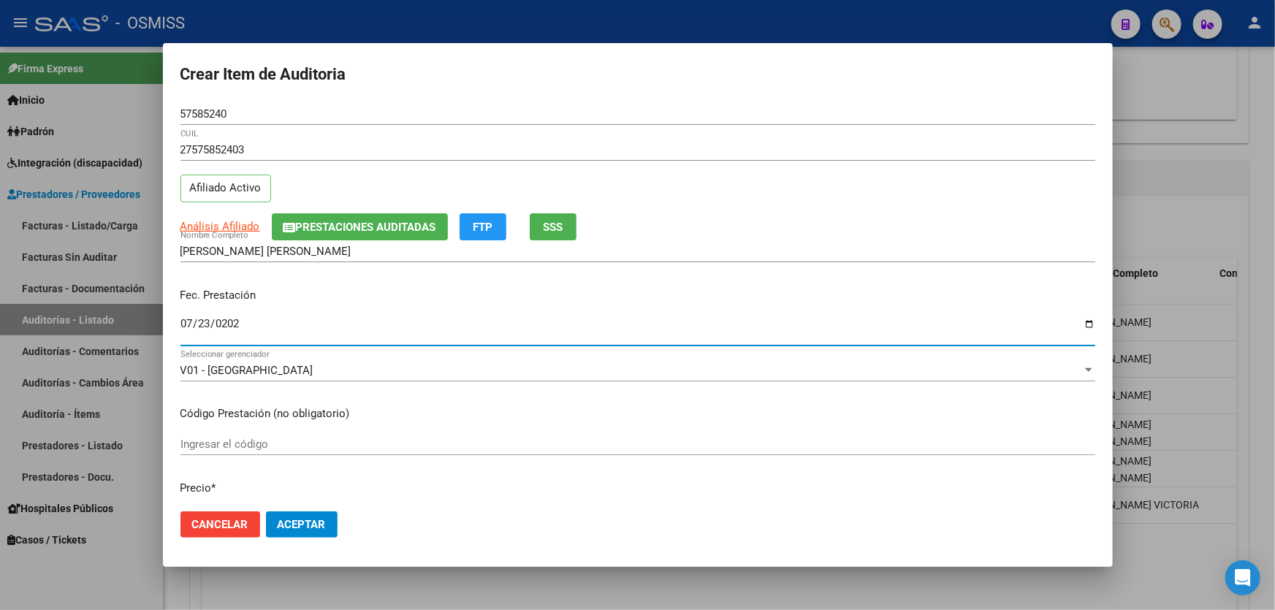
type input "[DATE]"
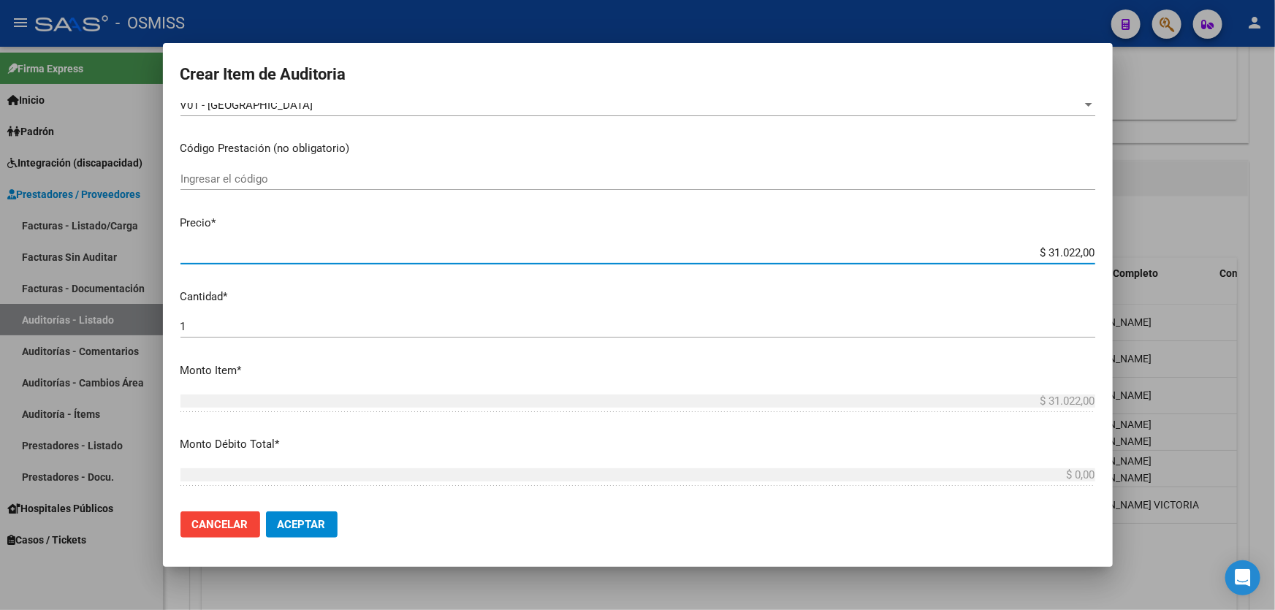
drag, startPoint x: 992, startPoint y: 255, endPoint x: 1275, endPoint y: 181, distance: 291.6
click at [1275, 187] on div "Crear Item de Auditoria 57585240 Nro Documento 27575852403 CUIL Afiliado Activo…" at bounding box center [637, 305] width 1275 height 610
type input "$ 0,01"
type input "$ 0,11"
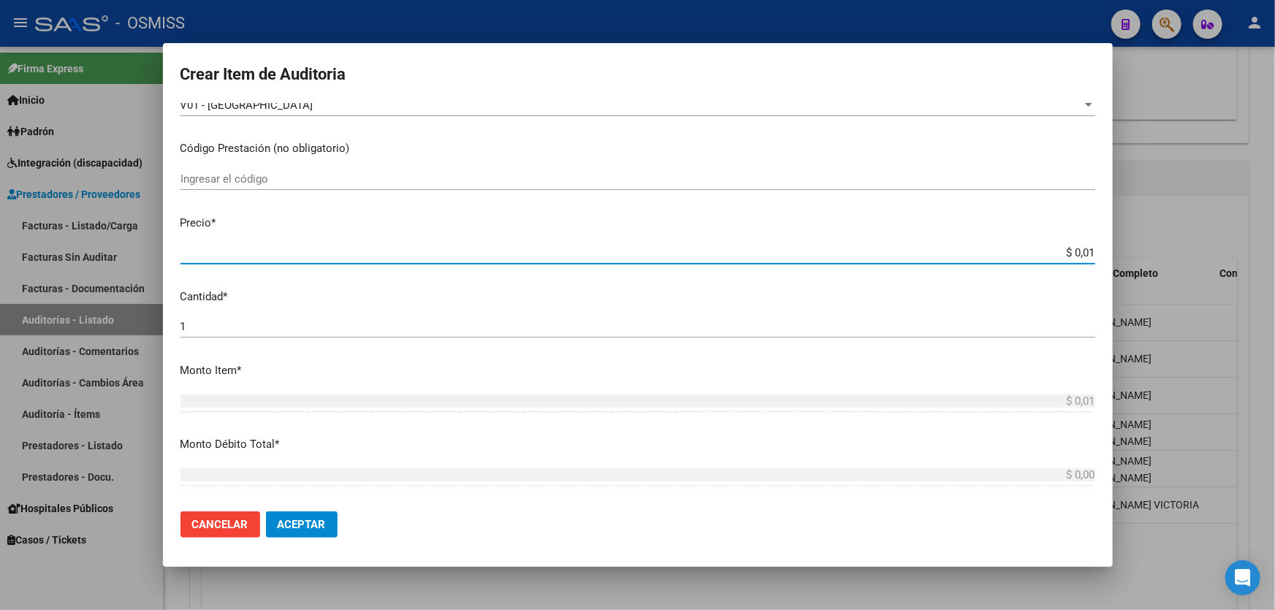
type input "$ 0,11"
type input "$ 1,18"
type input "$ 11,88"
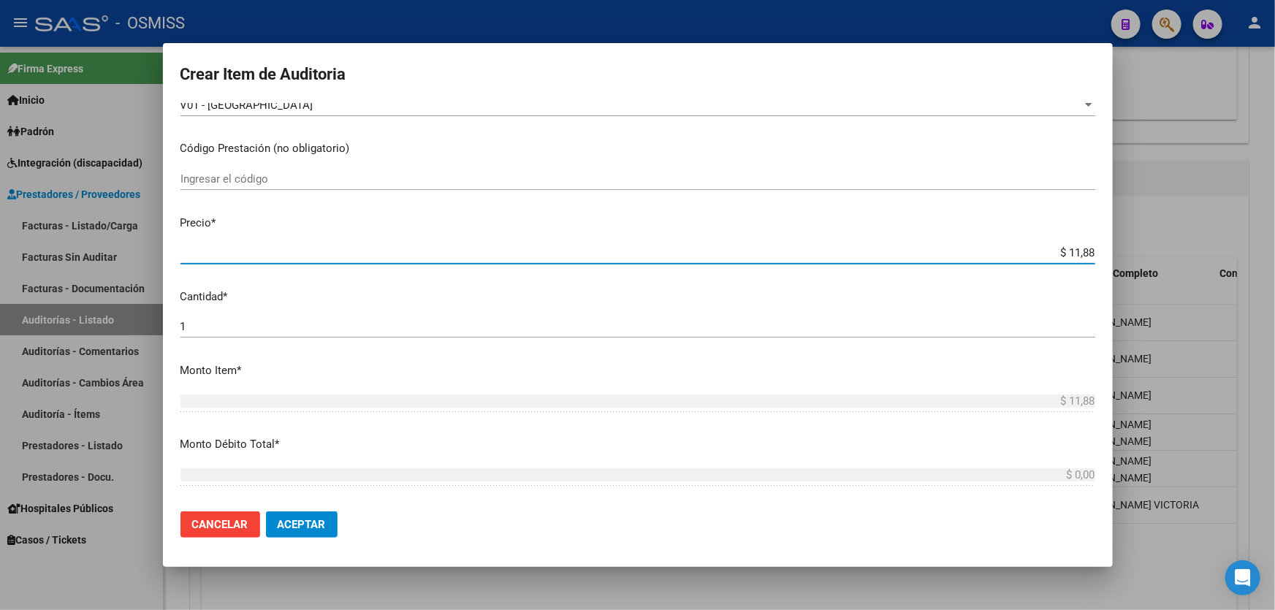
type input "$ 118,89"
type input "$ 1.188,90"
type input "$ 11.889,00"
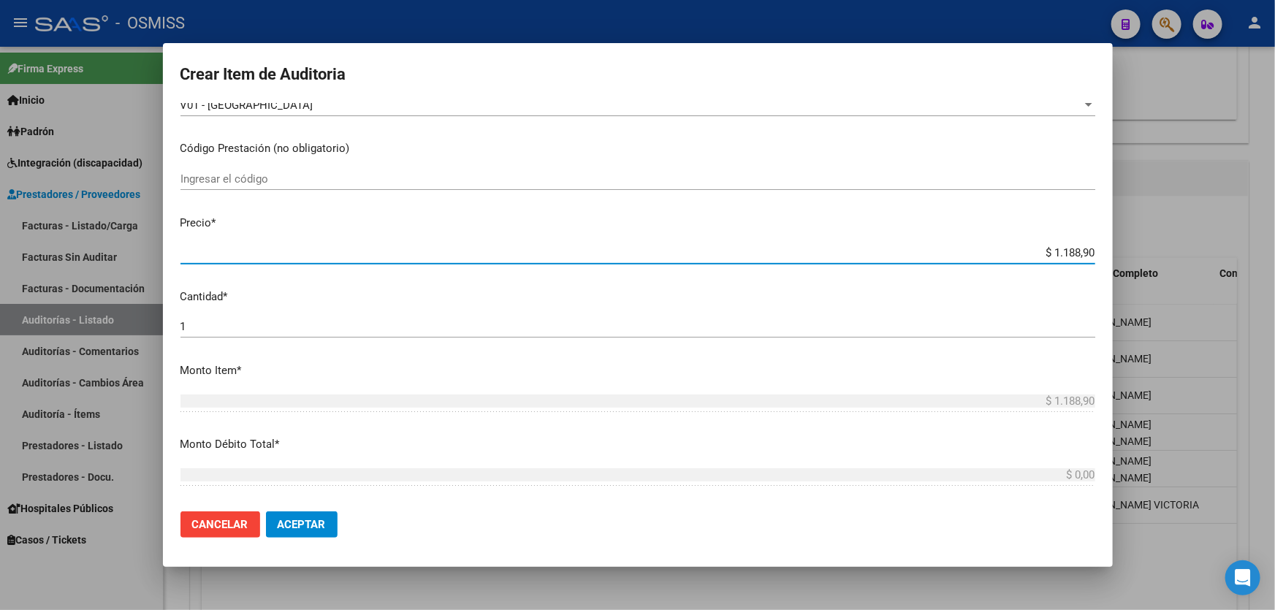
type input "$ 11.889,00"
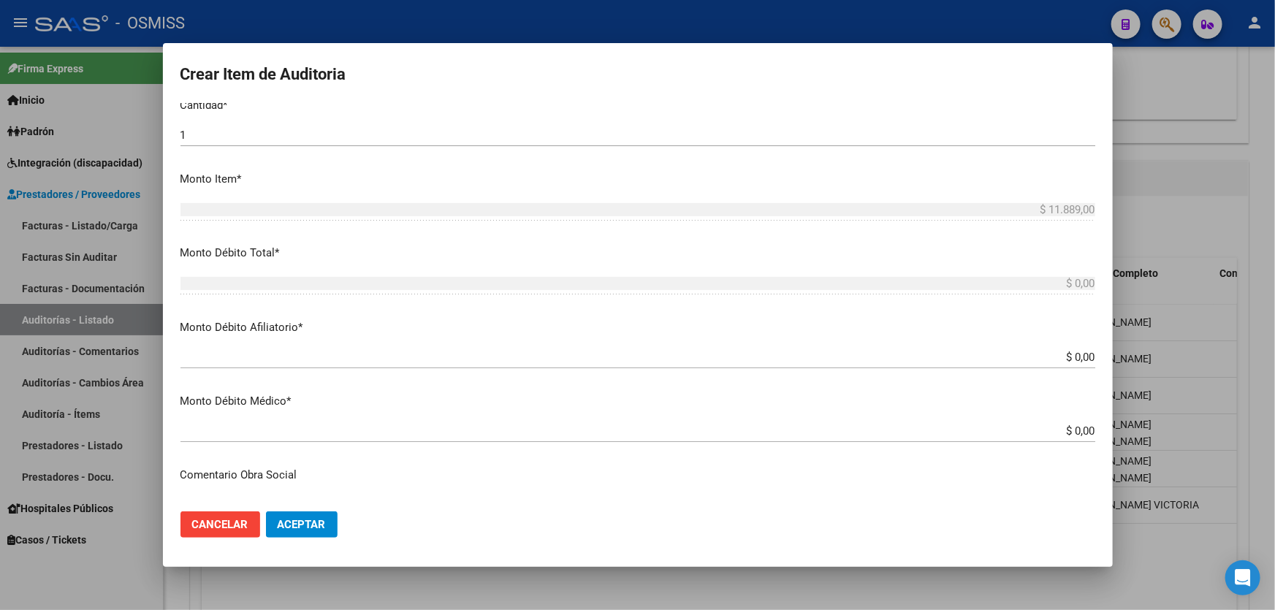
scroll to position [664, 0]
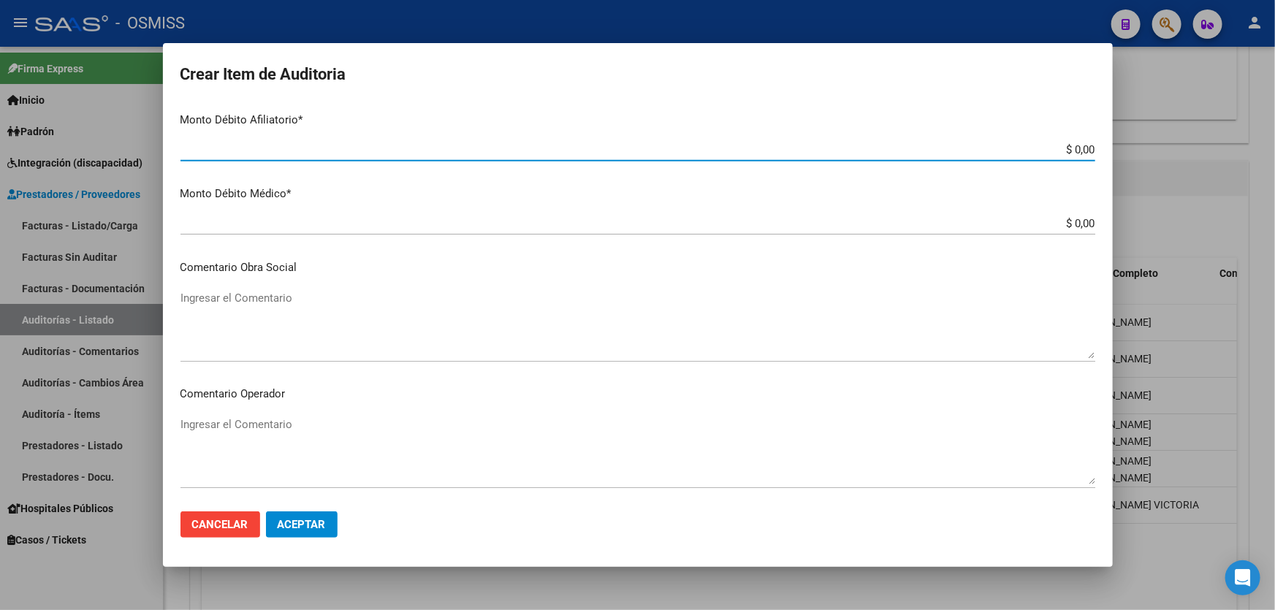
drag, startPoint x: 965, startPoint y: 149, endPoint x: 1275, endPoint y: 62, distance: 321.8
click at [1275, 77] on div "Crear Item de Auditoria 57585240 Nro Documento 27575852403 CUIL Afiliado Activo…" at bounding box center [637, 305] width 1275 height 610
type input "$ 0,01"
type input "$ 0,11"
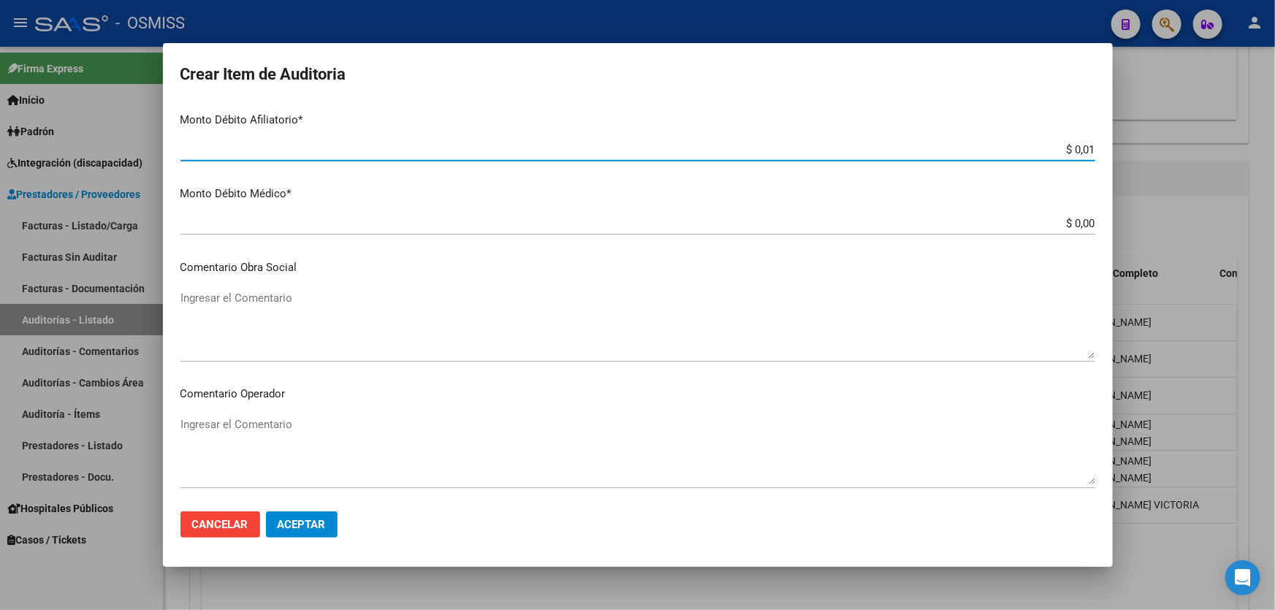
type input "$ 0,11"
type input "$ 1,18"
type input "$ 11,88"
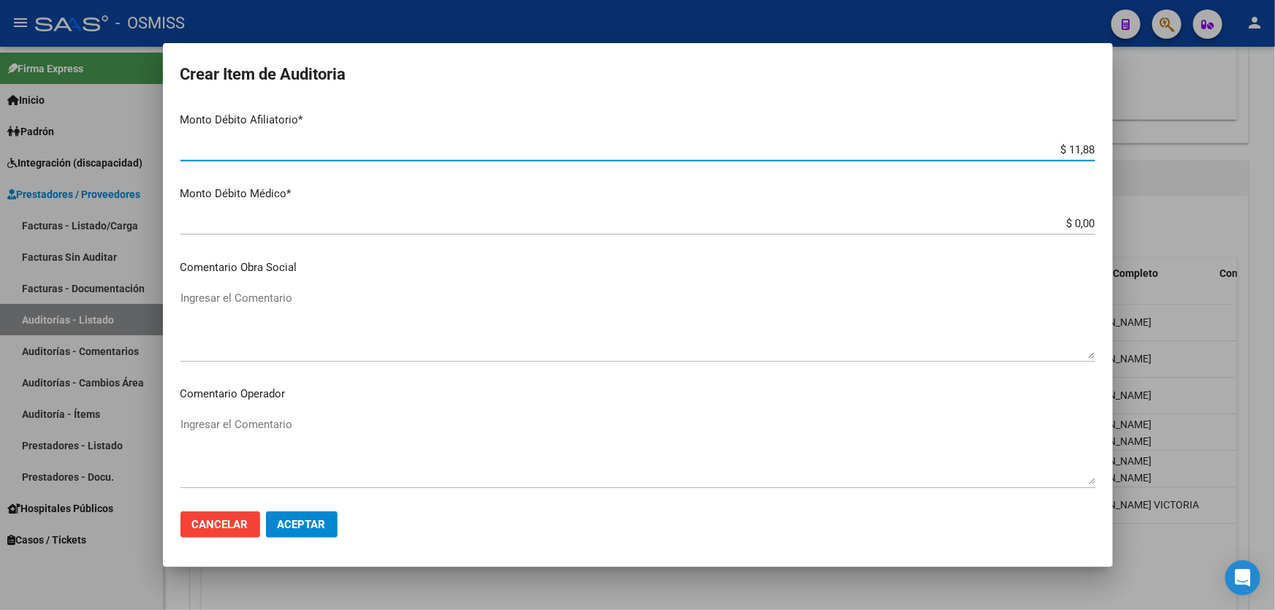
type input "$ 118,89"
type input "$ 1.188,90"
type input "$ 11.889,00"
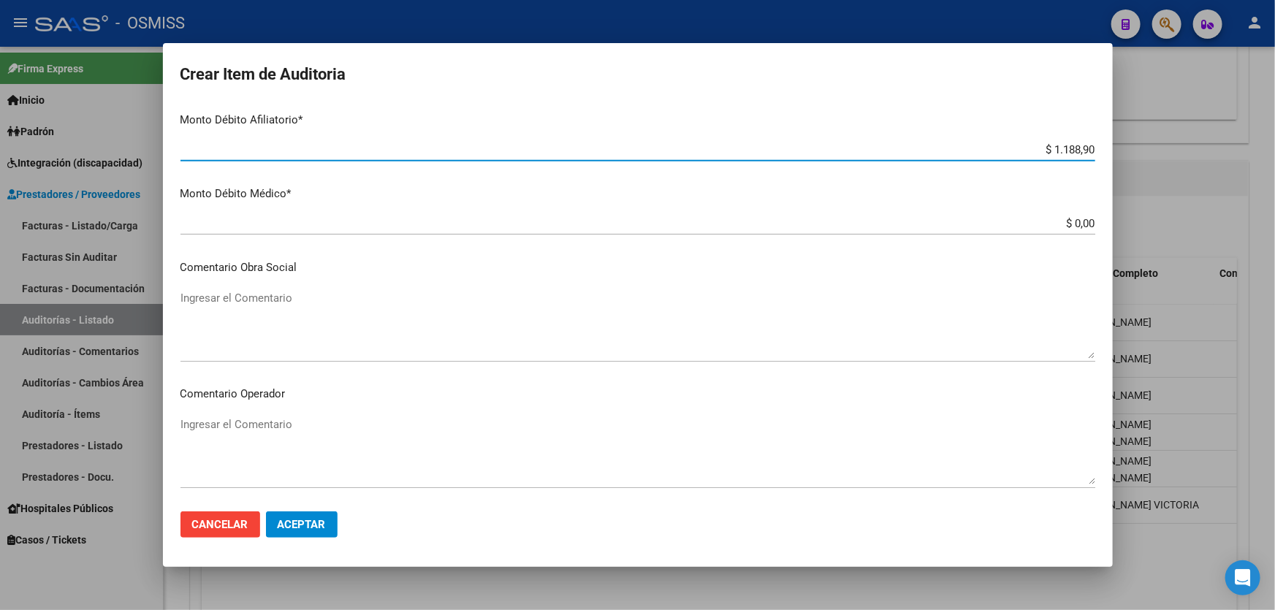
type input "$ 11.889,00"
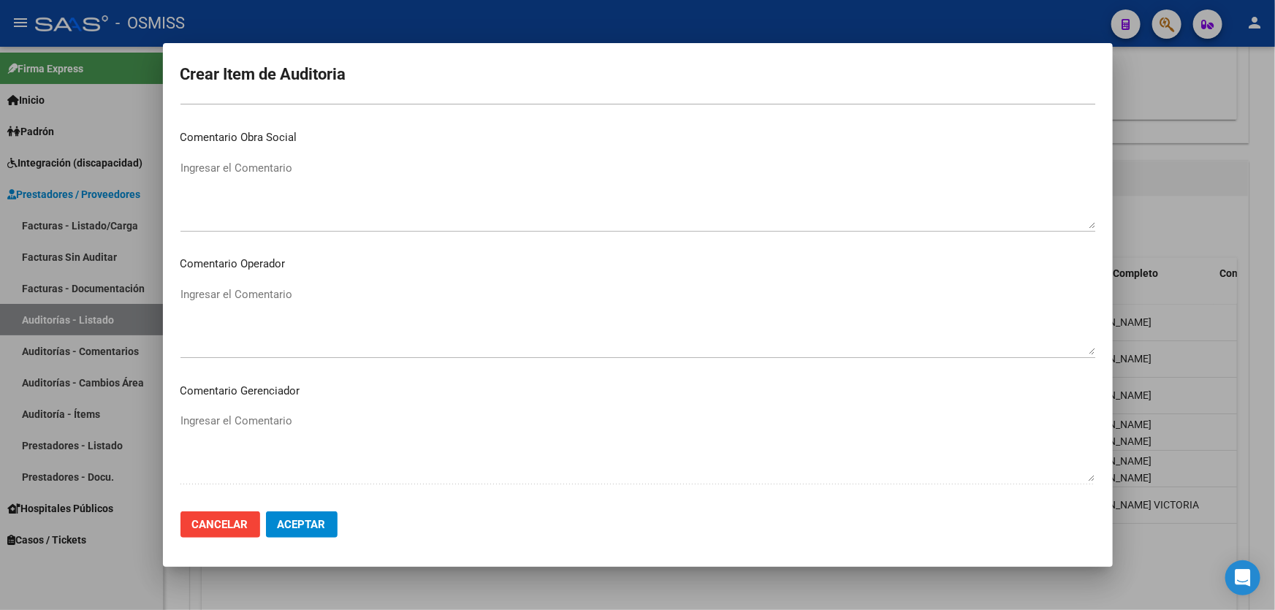
scroll to position [797, 0]
click at [213, 311] on textarea "Ingresar el Comentario" at bounding box center [638, 318] width 915 height 69
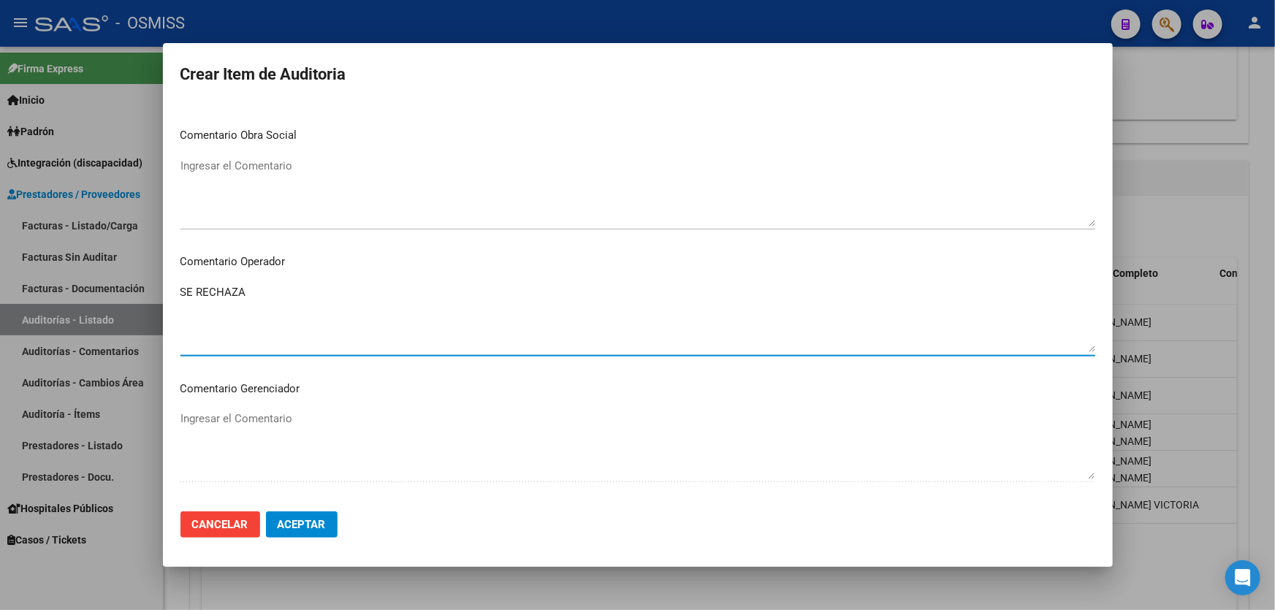
scroll to position [1063, 0]
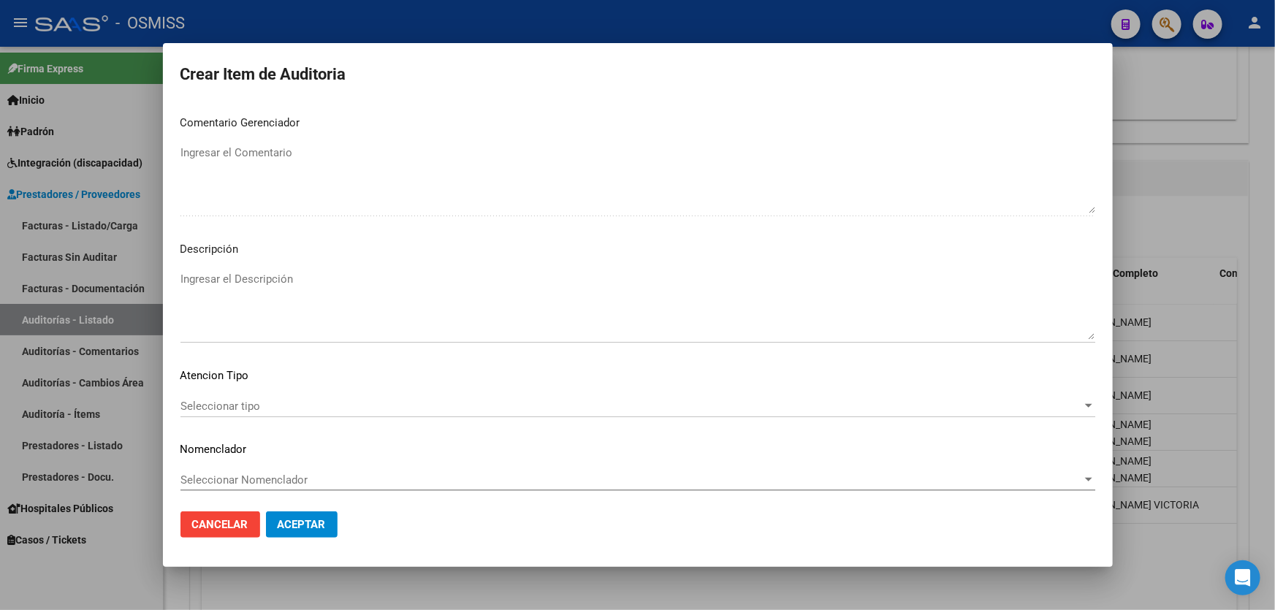
type textarea "SE RECHAZA"
click at [213, 292] on textarea "Ingresar el Descripción" at bounding box center [638, 305] width 915 height 69
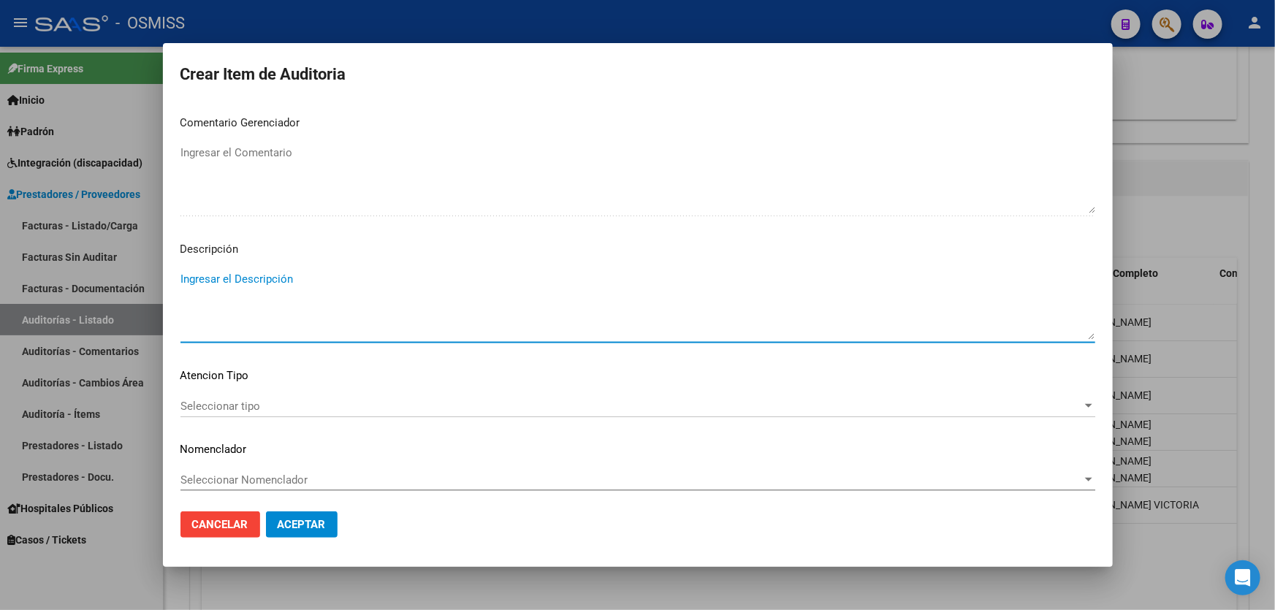
paste textarea "REMUNERACIÓN DECLARADA NO CUBRE EL MINIMO DE APORTES - Grupo familiar sin cober…"
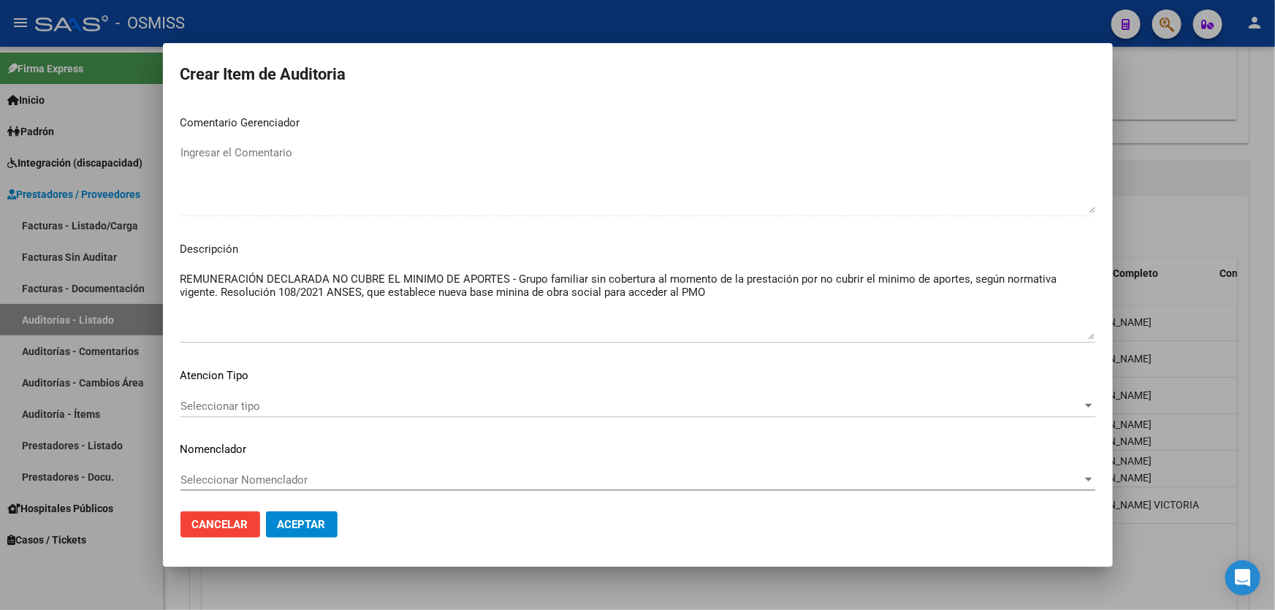
click at [745, 311] on textarea "REMUNERACIÓN DECLARADA NO CUBRE EL MINIMO DE APORTES - Grupo familiar sin cober…" at bounding box center [638, 305] width 915 height 69
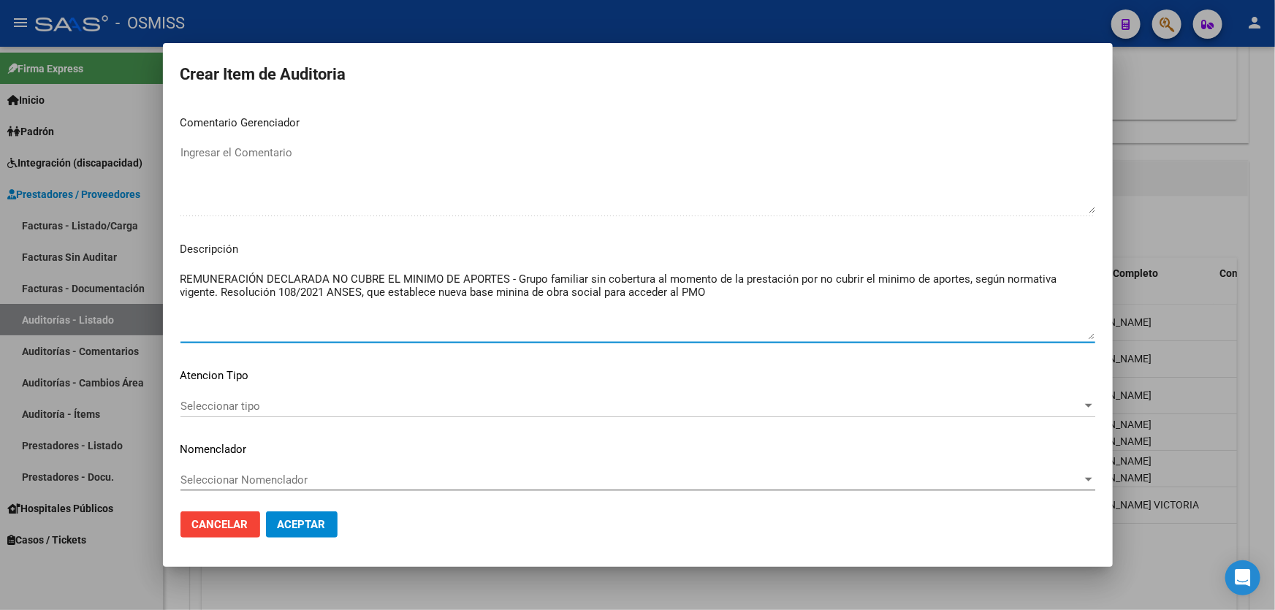
drag, startPoint x: 324, startPoint y: 292, endPoint x: 278, endPoint y: 286, distance: 46.5
click at [278, 286] on textarea "REMUNERACIÓN DECLARADA NO CUBRE EL MINIMO DE APORTES - Grupo familiar sin cober…" at bounding box center [638, 305] width 915 height 69
paste textarea "251/2025"
type textarea "REMUNERACIÓN DECLARADA NO CUBRE EL MINIMO DE APORTES - Grupo familiar sin cober…"
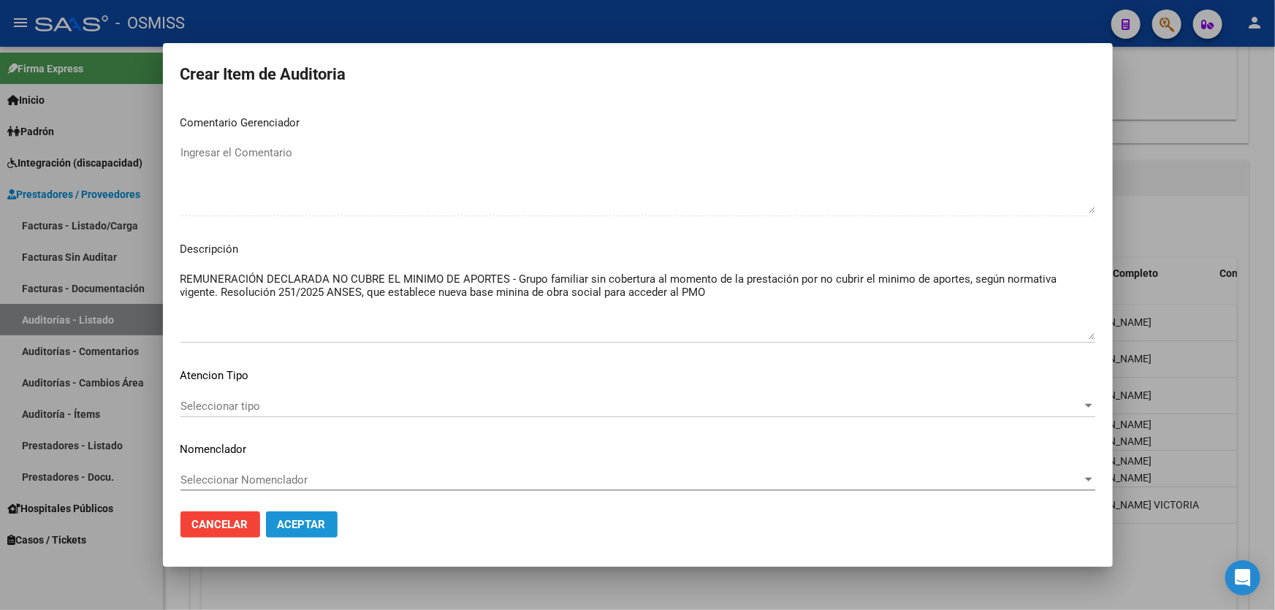
click at [314, 533] on button "Aceptar" at bounding box center [302, 525] width 72 height 26
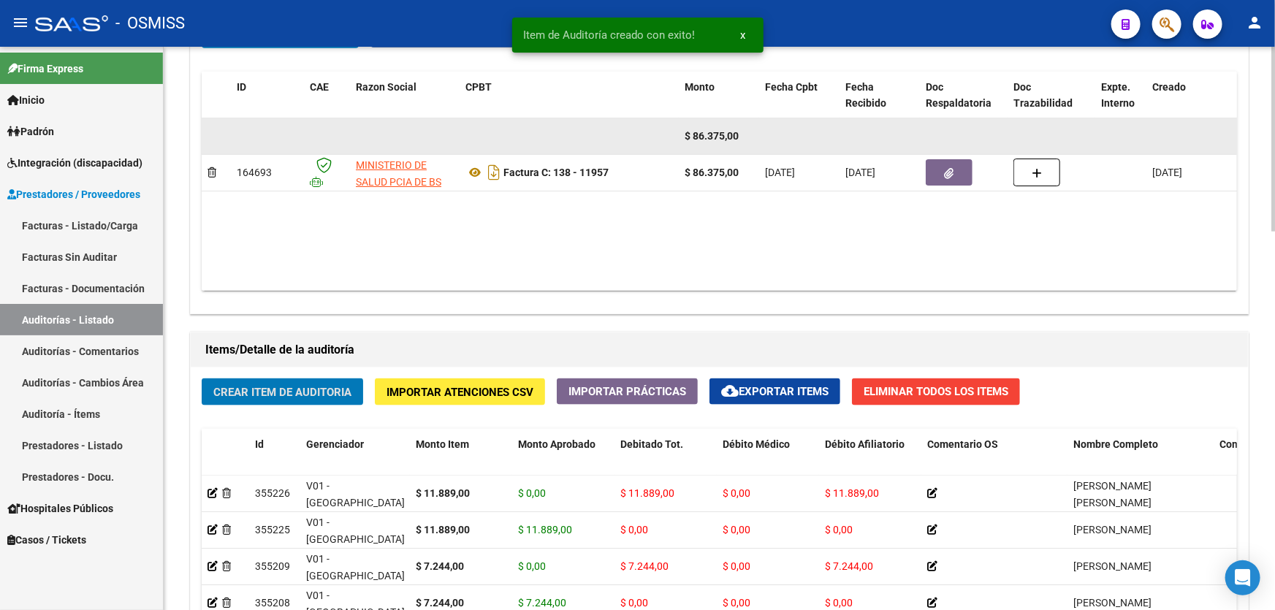
scroll to position [753, 0]
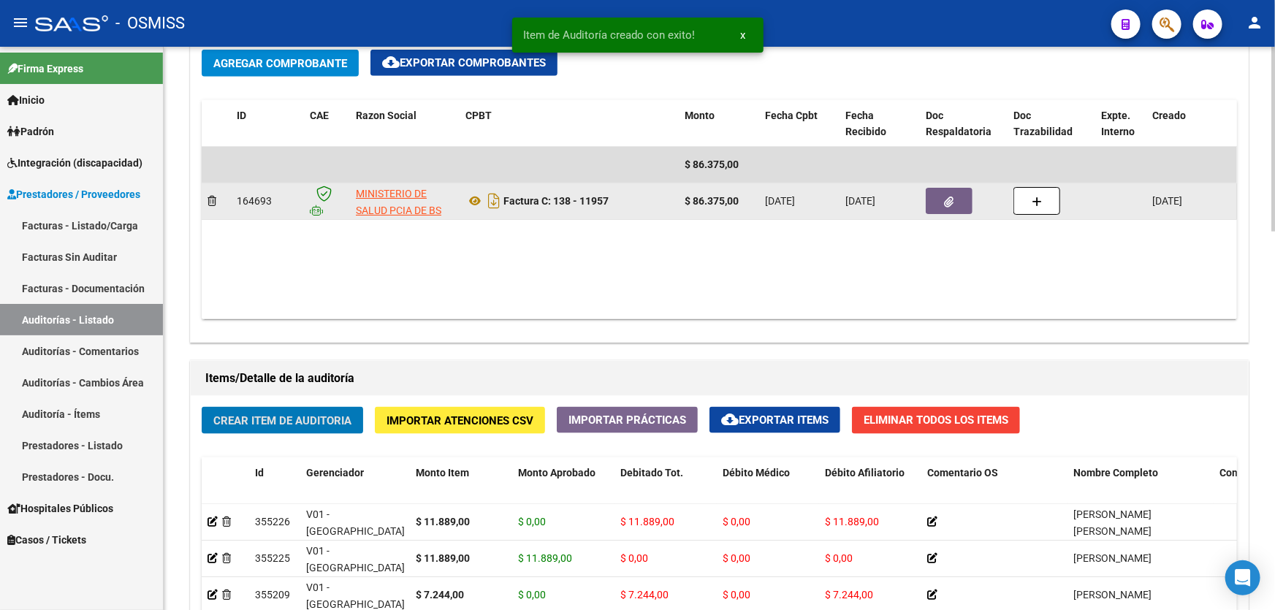
click at [956, 202] on button "button" at bounding box center [949, 201] width 47 height 26
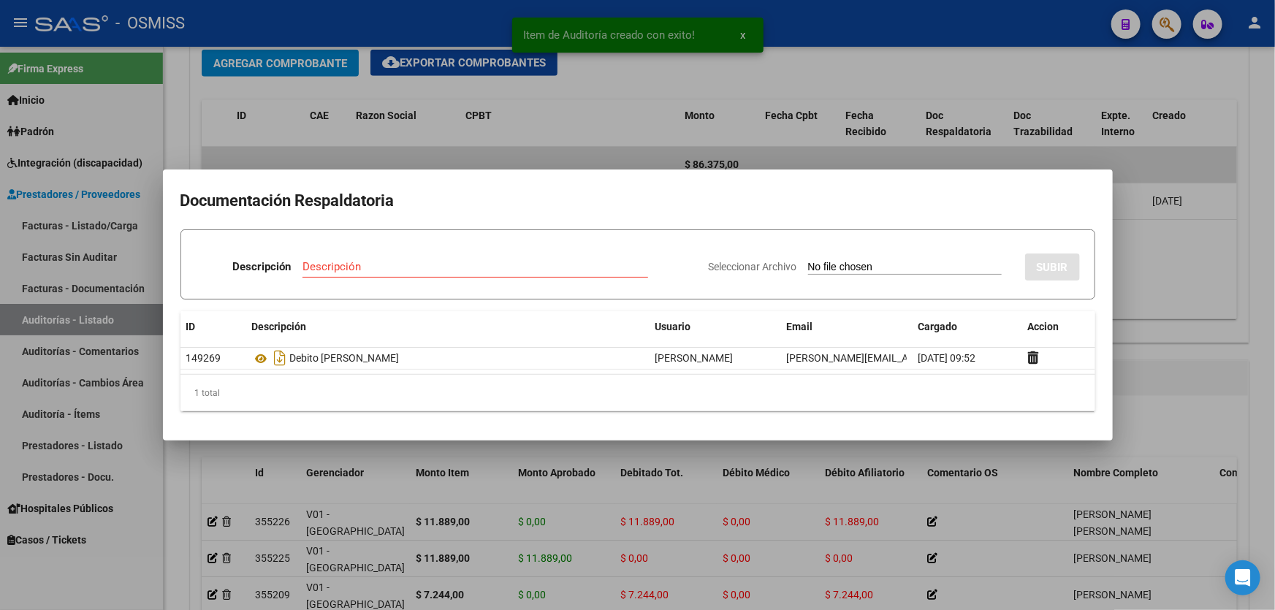
click at [387, 259] on div "Descripción" at bounding box center [476, 267] width 346 height 22
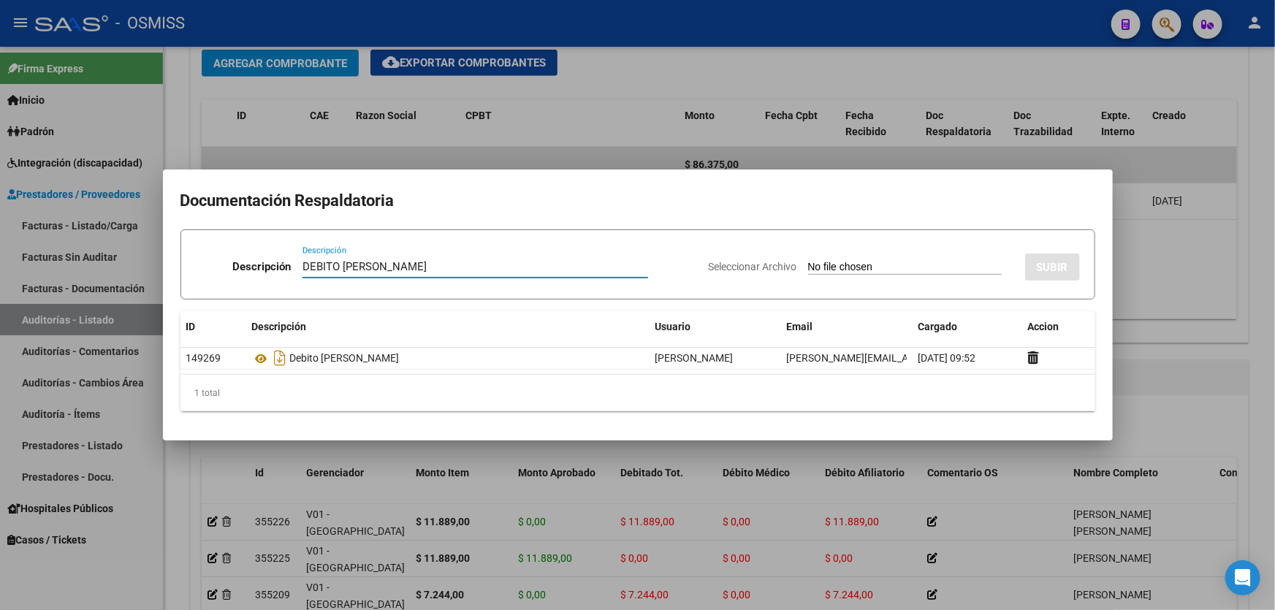
type input "DEBITO [PERSON_NAME]"
click at [833, 260] on app-file-uploader "Seleccionar Archivo" at bounding box center [861, 266] width 305 height 13
click at [831, 268] on input "Seleccionar Archivo" at bounding box center [905, 268] width 194 height 14
type input "C:\fakepath\[PERSON_NAME][GEOGRAPHIC_DATA]pdf"
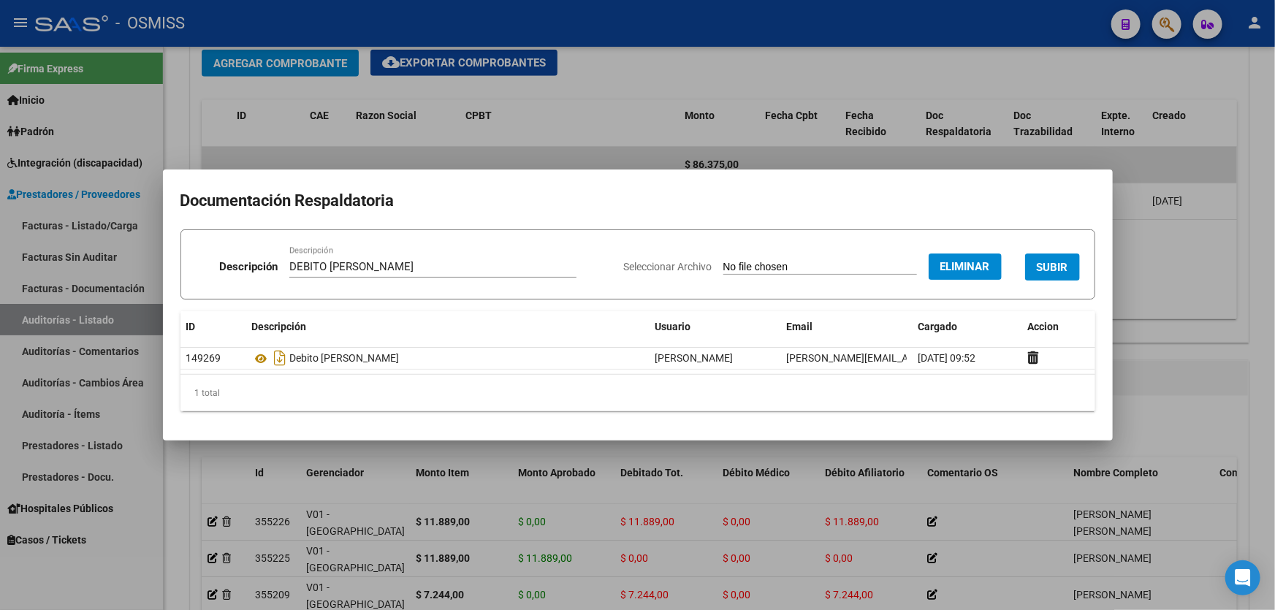
click at [1058, 281] on div "Seleccionar Archivo Eliminar SUBIR" at bounding box center [852, 264] width 456 height 45
click at [1057, 270] on span "SUBIR" at bounding box center [1052, 267] width 31 height 13
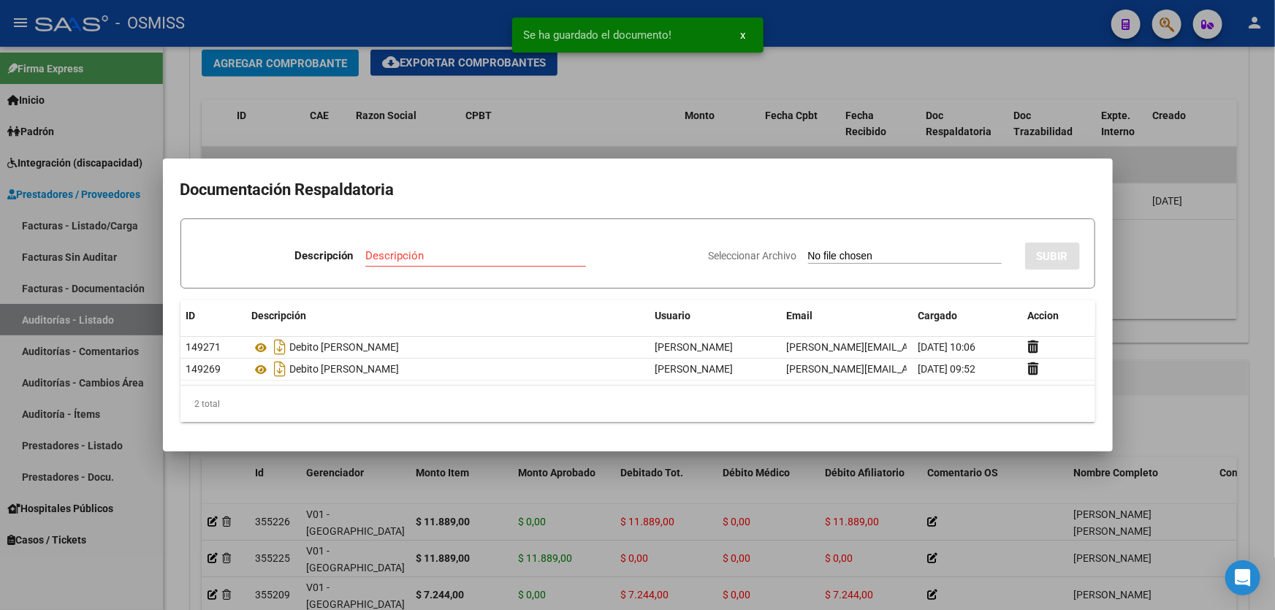
click at [1140, 322] on div at bounding box center [637, 305] width 1275 height 610
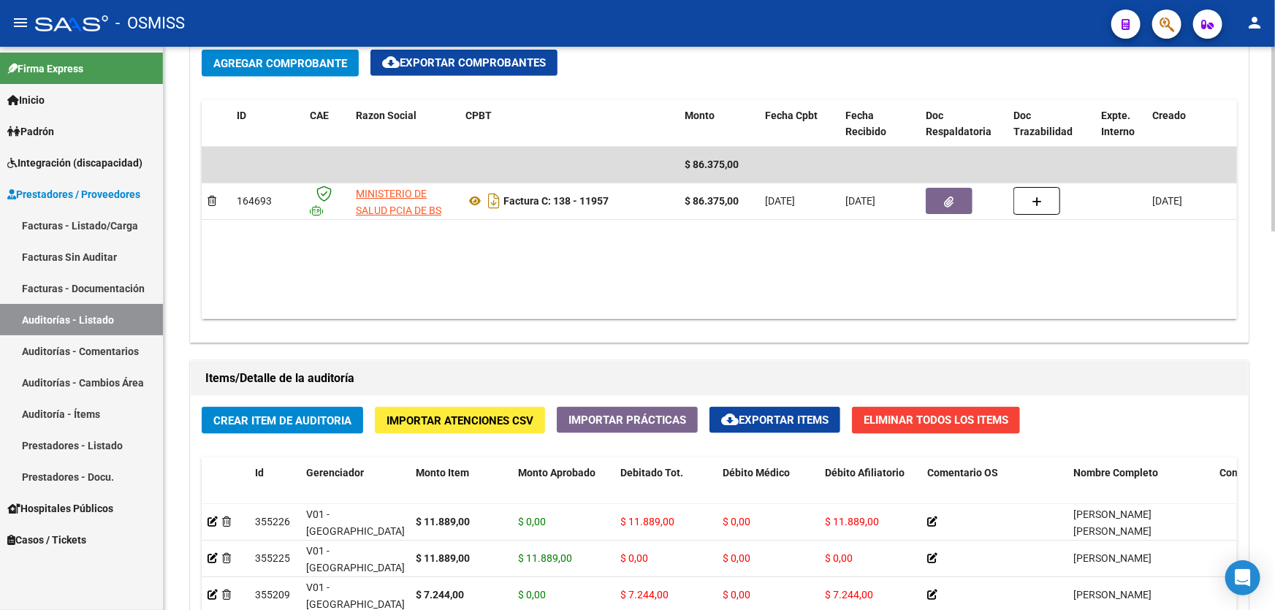
drag, startPoint x: 759, startPoint y: 275, endPoint x: 735, endPoint y: 267, distance: 24.7
click at [759, 275] on datatable-body "$ 86.375,00 164693 MINISTERIO DE SALUD PCIA DE BS AS Factura C: 138 - 11957 $ 8…" at bounding box center [720, 233] width 1036 height 172
click at [300, 428] on button "Crear Item de Auditoria" at bounding box center [283, 420] width 162 height 27
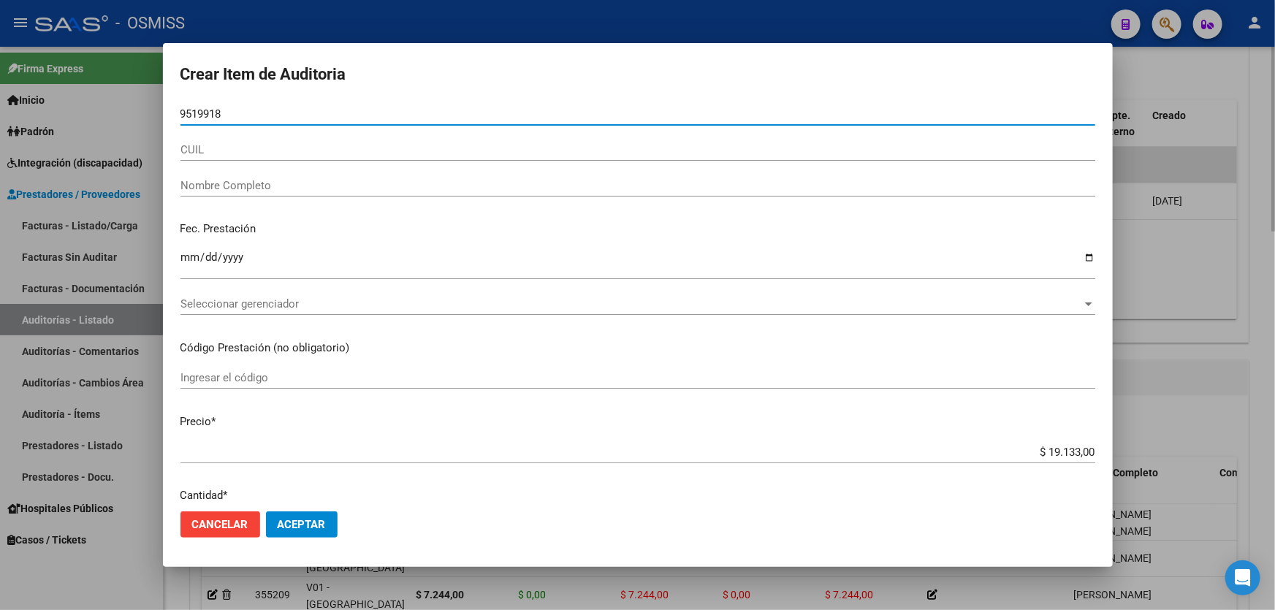
type input "95199188"
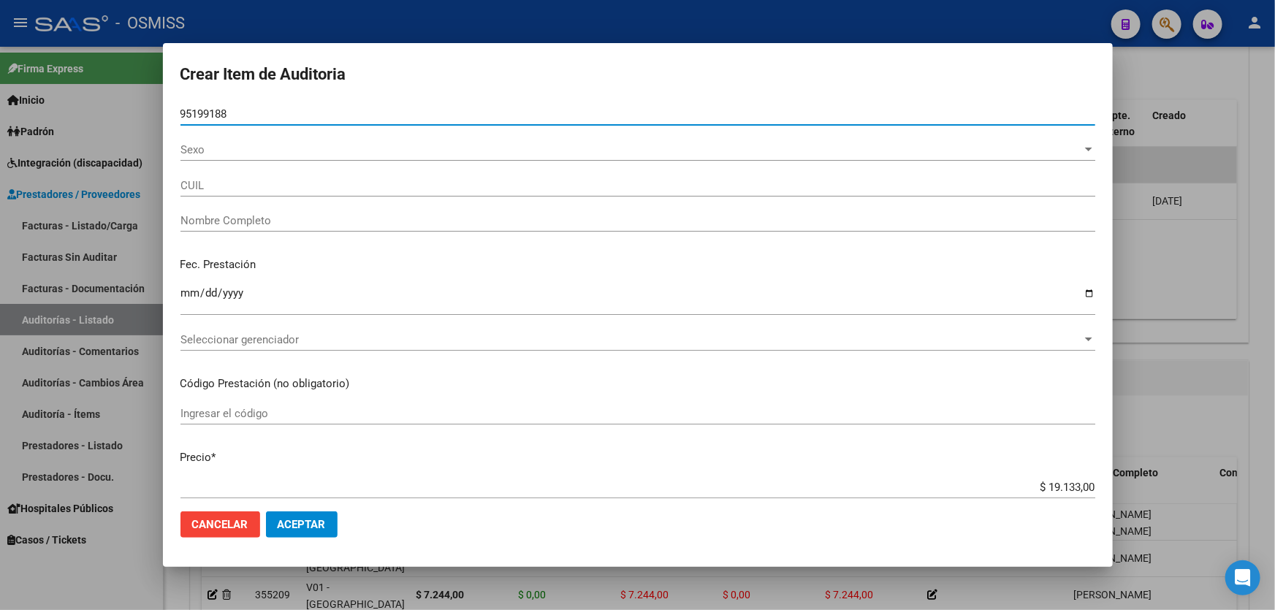
type input "27951991886"
type input "[PERSON_NAME]"
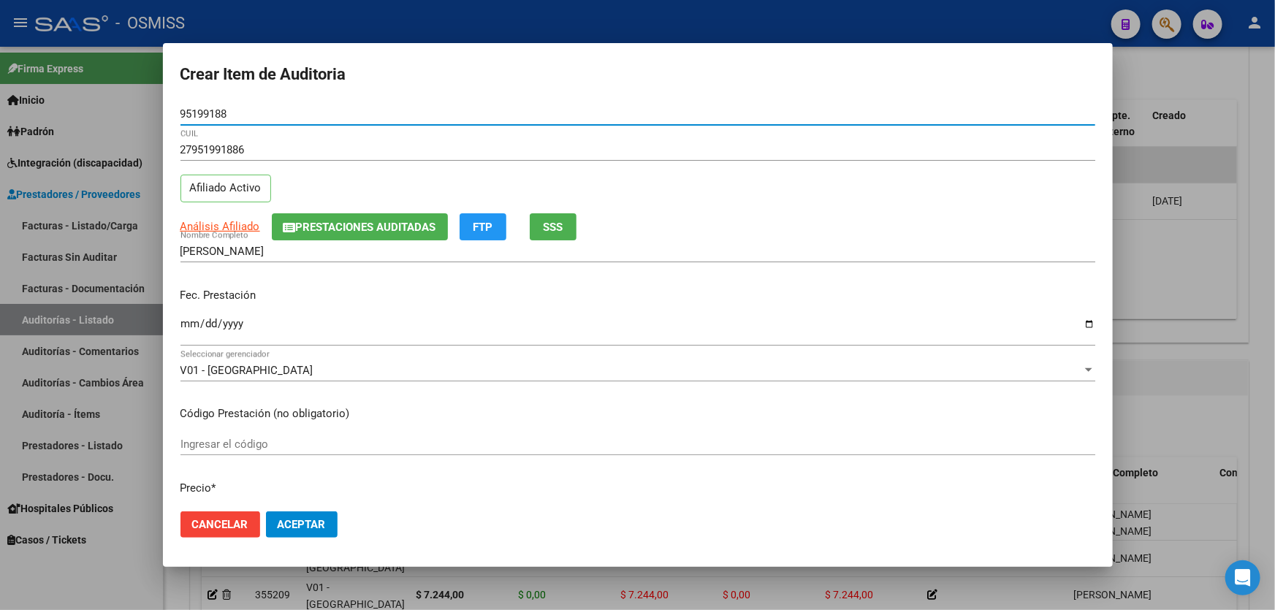
type input "95199188"
click at [183, 326] on input "Ingresar la fecha" at bounding box center [638, 329] width 915 height 23
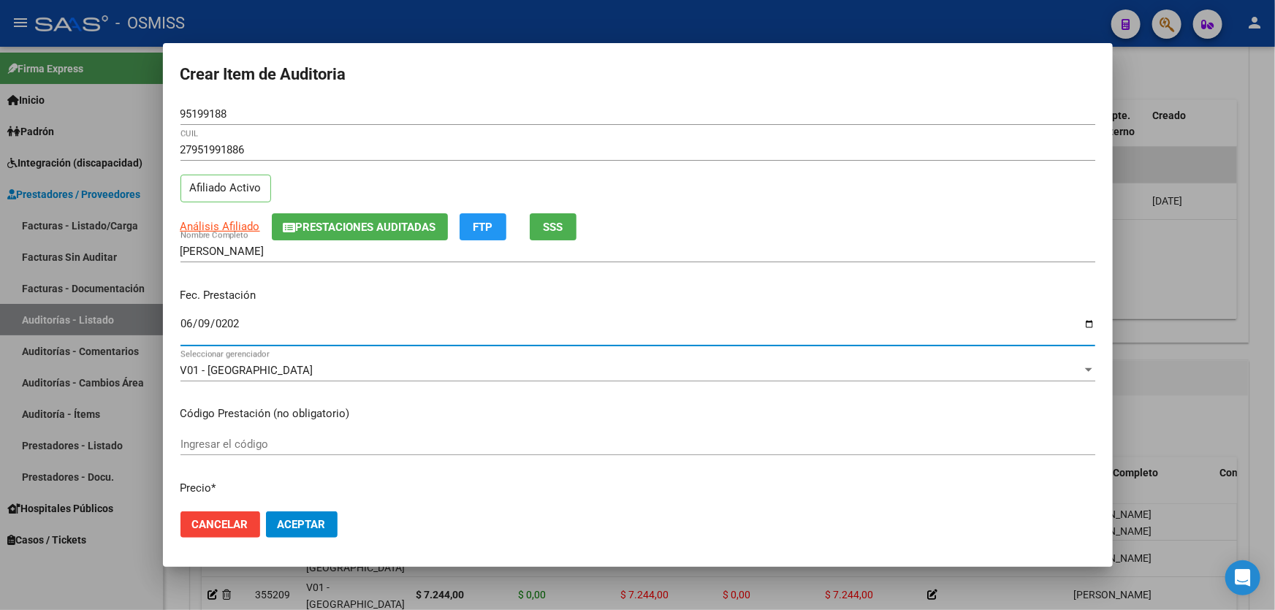
type input "[DATE]"
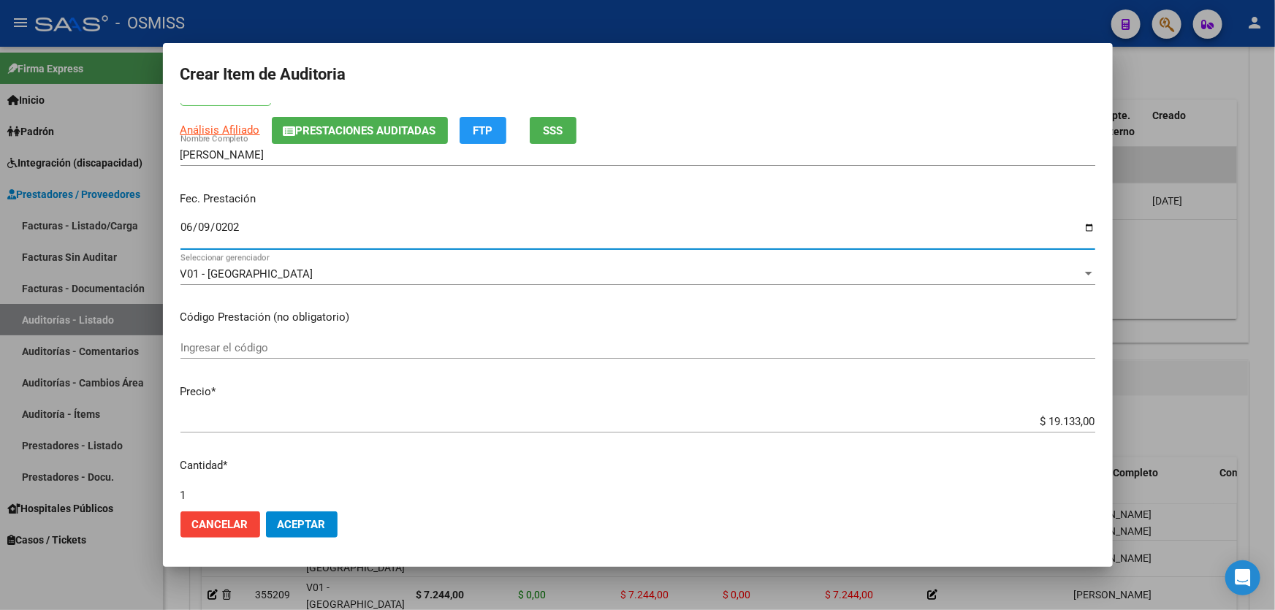
scroll to position [332, 0]
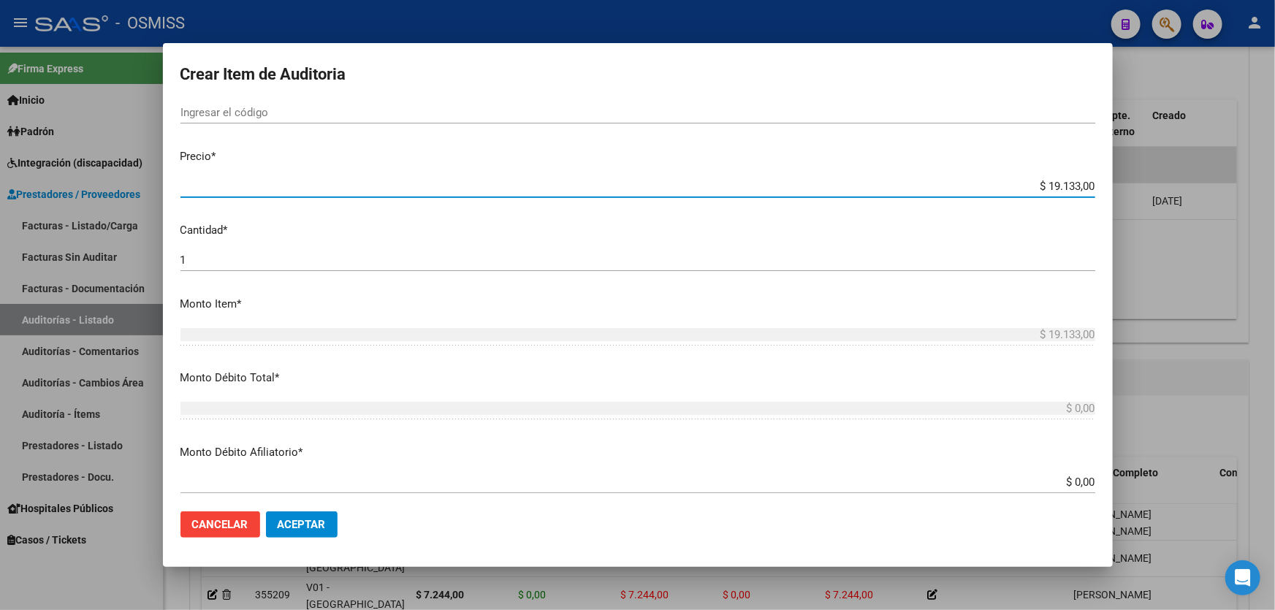
drag, startPoint x: 1016, startPoint y: 182, endPoint x: 1275, endPoint y: 163, distance: 259.4
click at [1221, 147] on div "Crear Item de Auditoria 95199188 Nro Documento 27951991886 CUIL Afiliado Activo…" at bounding box center [637, 305] width 1275 height 610
type input "$ 0,01"
type input "$ 0,11"
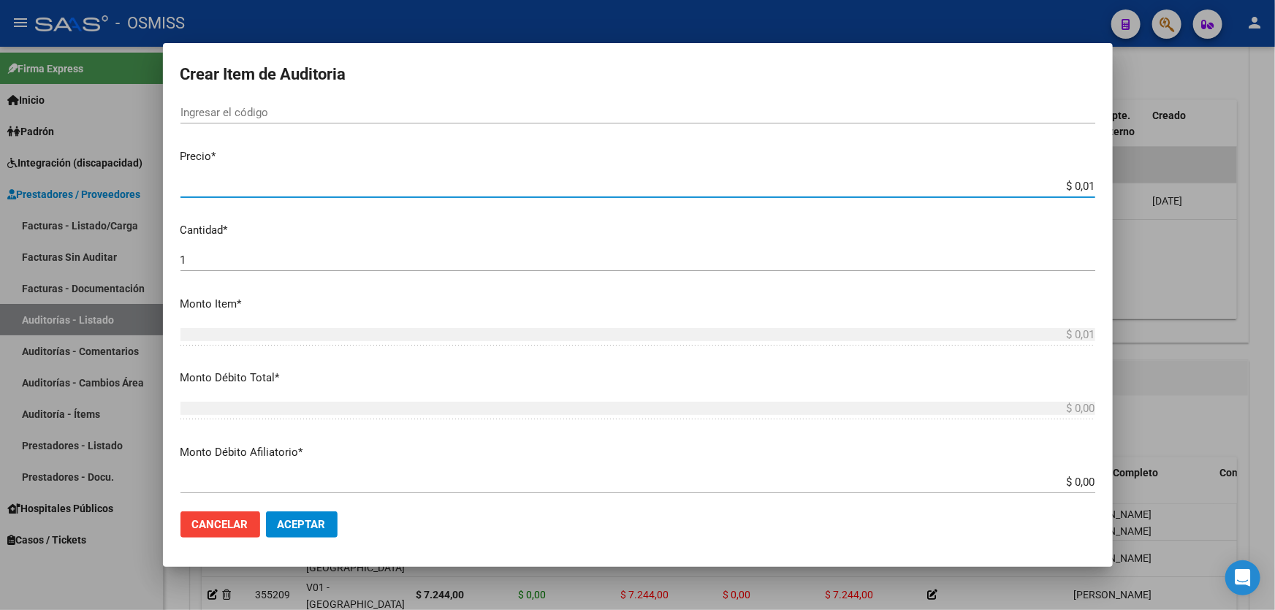
type input "$ 0,11"
type input "$ 1,18"
type input "$ 11,88"
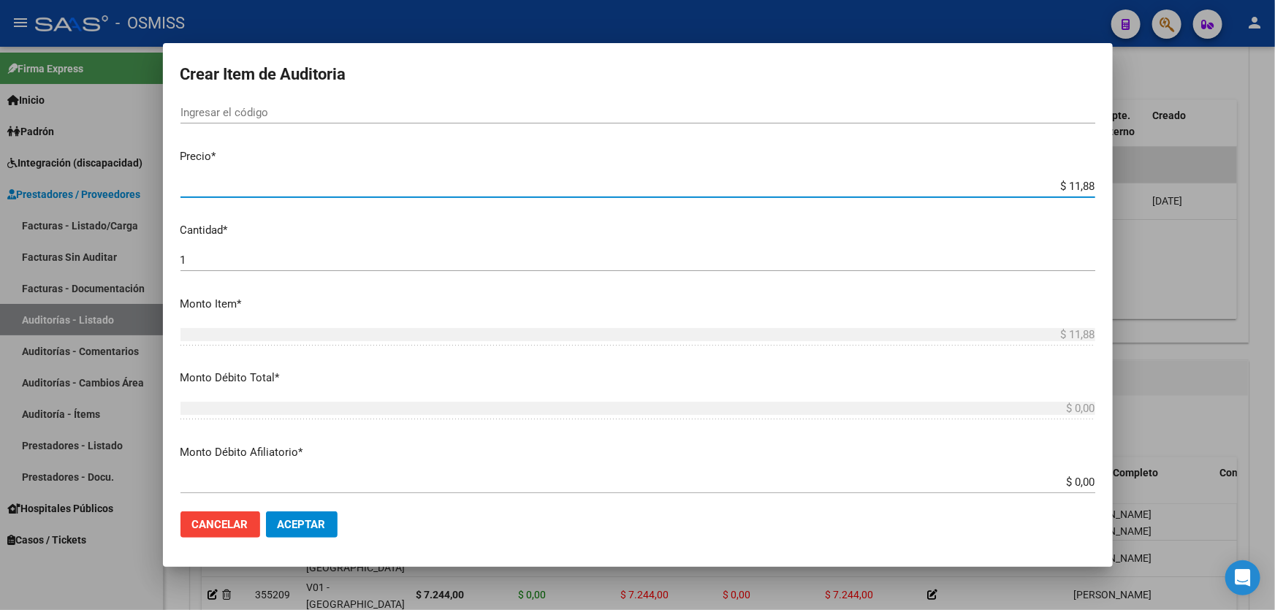
type input "$ 118,89"
type input "$ 1.188,90"
type input "$ 11.889,00"
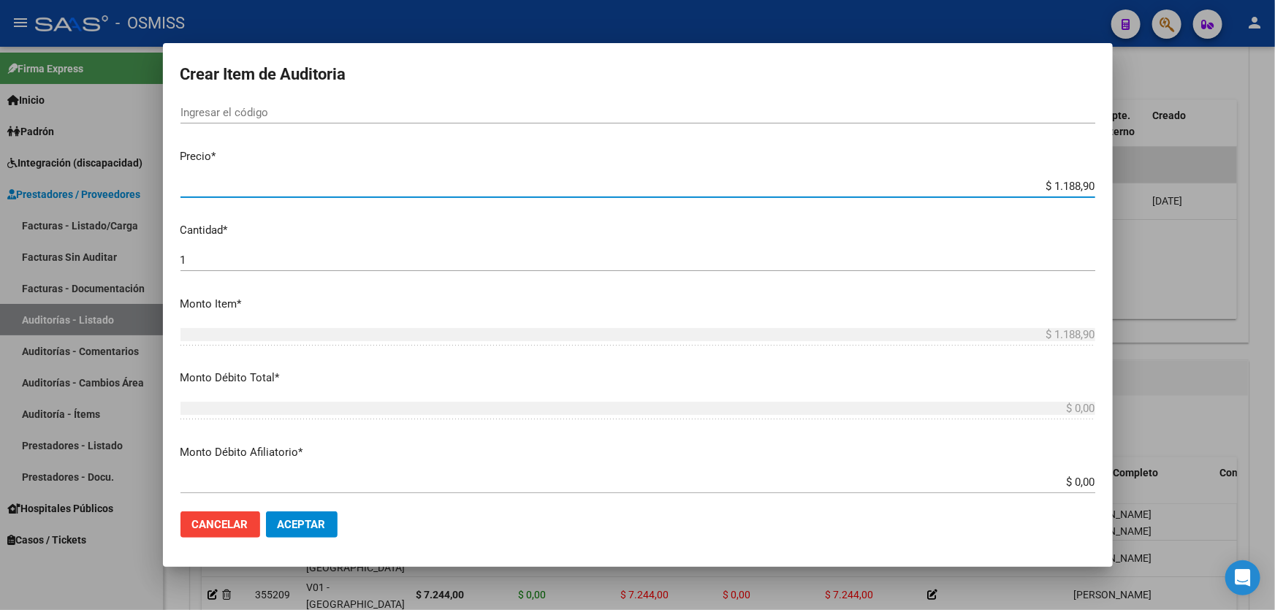
type input "$ 11.889,00"
click at [299, 525] on span "Aceptar" at bounding box center [302, 524] width 48 height 13
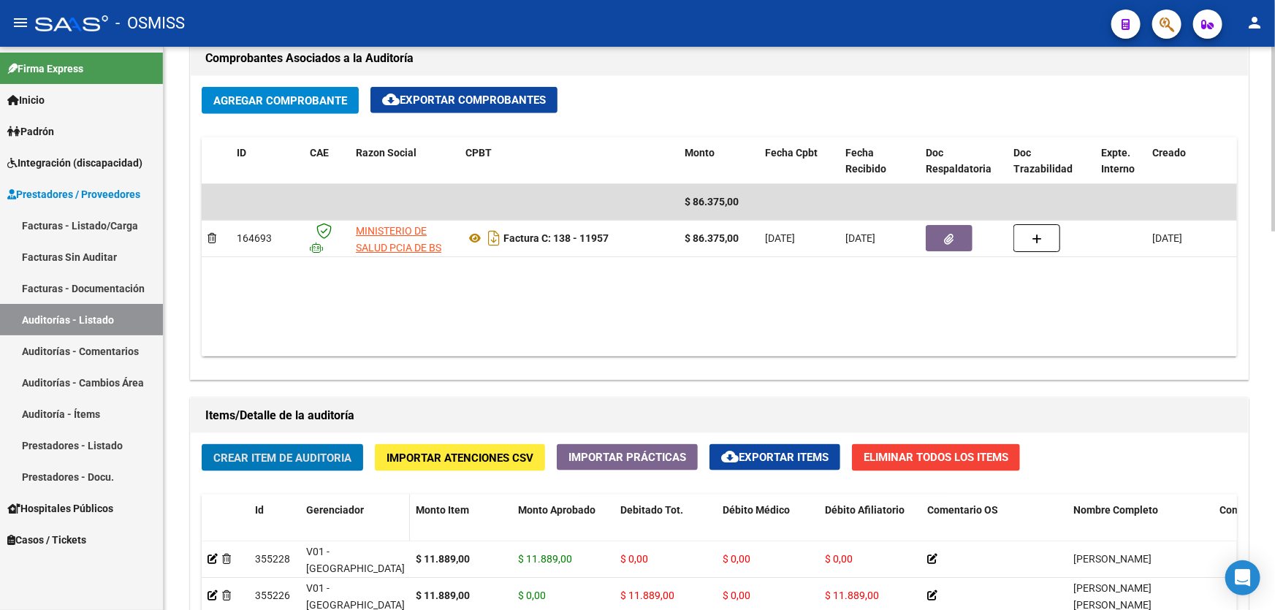
scroll to position [687, 0]
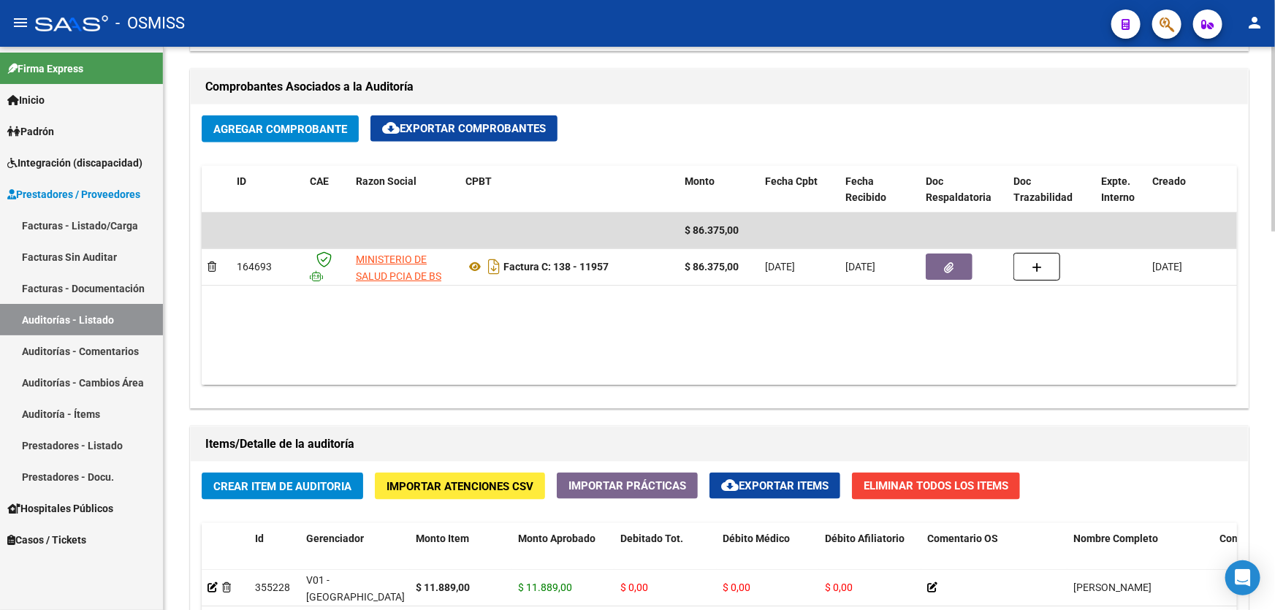
click at [831, 362] on datatable-body "$ 86.375,00 164693 MINISTERIO DE SALUD PCIA DE BS AS Factura C: 138 - 11957 $ 8…" at bounding box center [720, 299] width 1036 height 172
click at [304, 487] on span "Crear Item de Auditoria" at bounding box center [282, 486] width 138 height 13
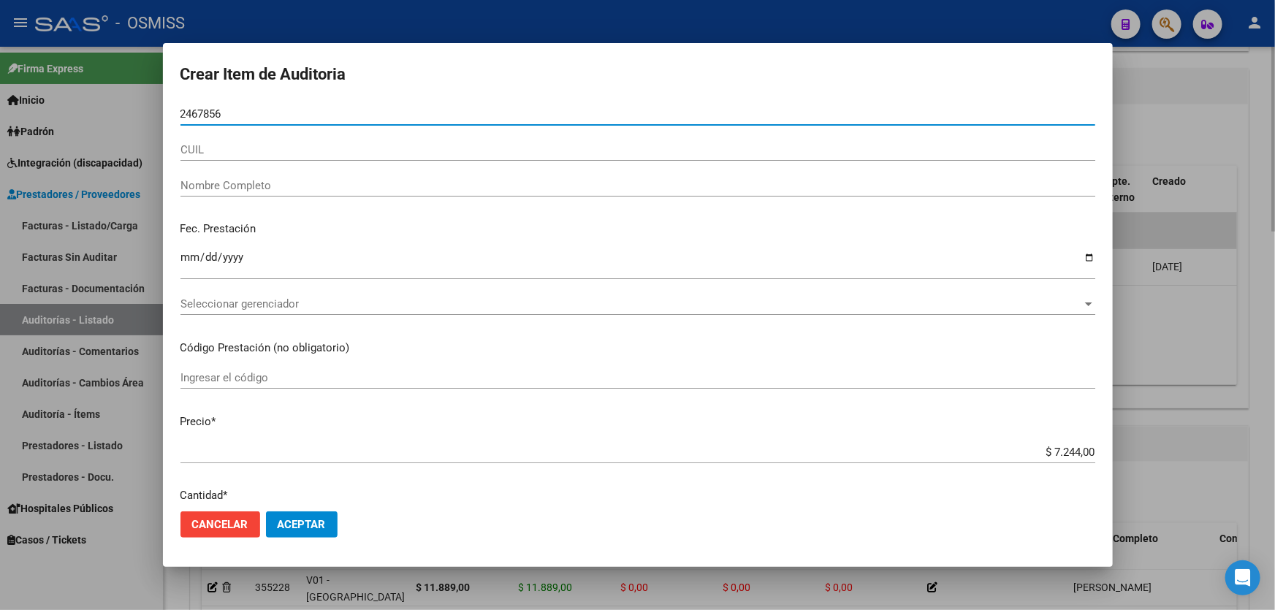
type input "24678568"
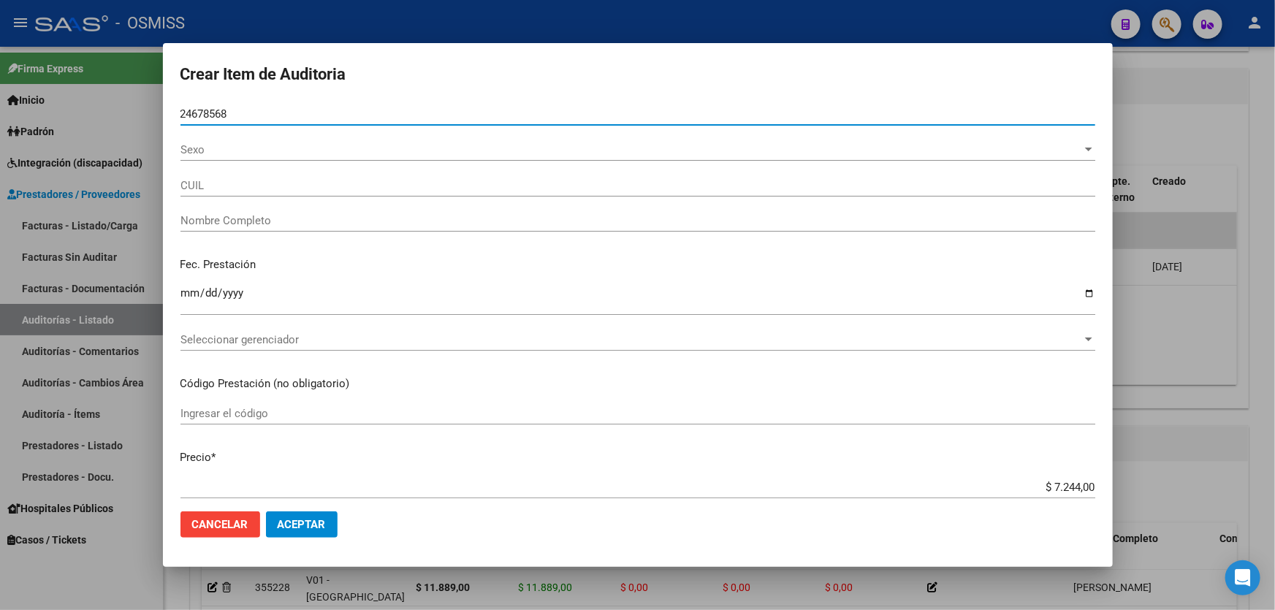
type input "20246785687"
type input "[PERSON_NAME] [PERSON_NAME]"
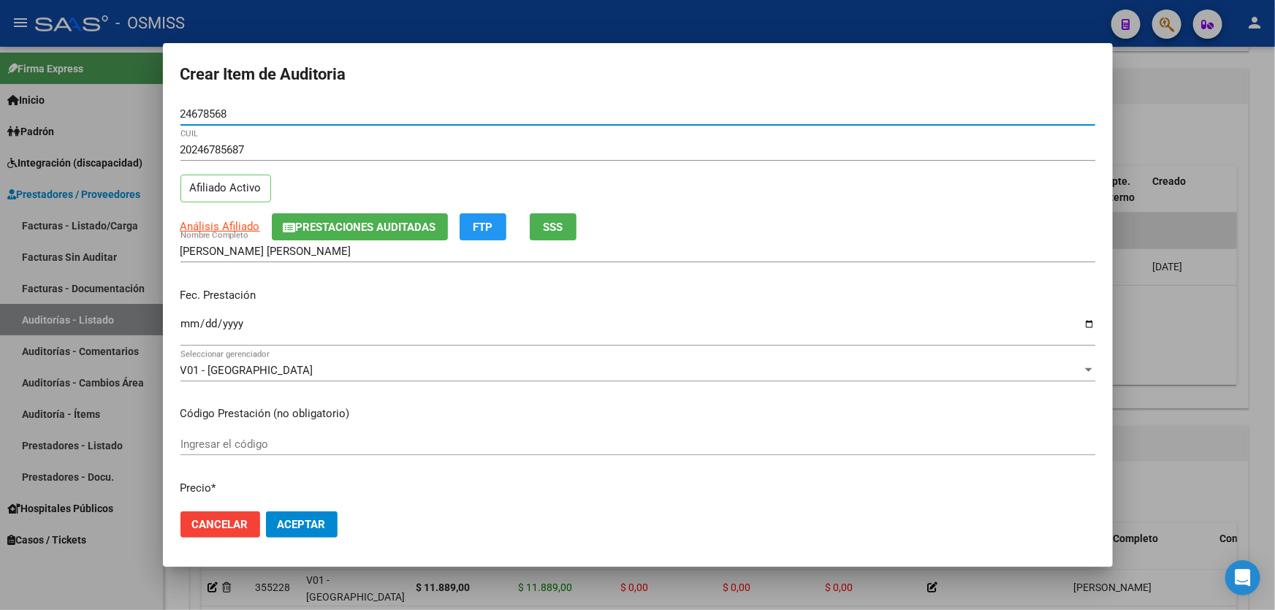
type input "24678568"
click at [187, 315] on div "Ingresar la fecha" at bounding box center [638, 329] width 915 height 31
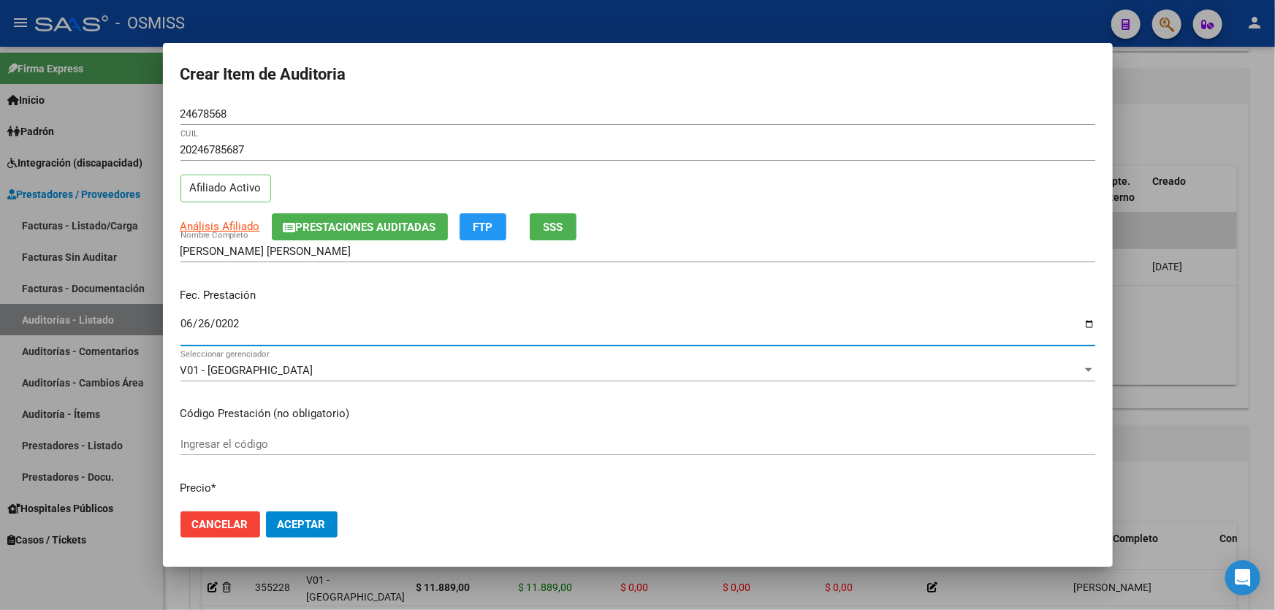
type input "[DATE]"
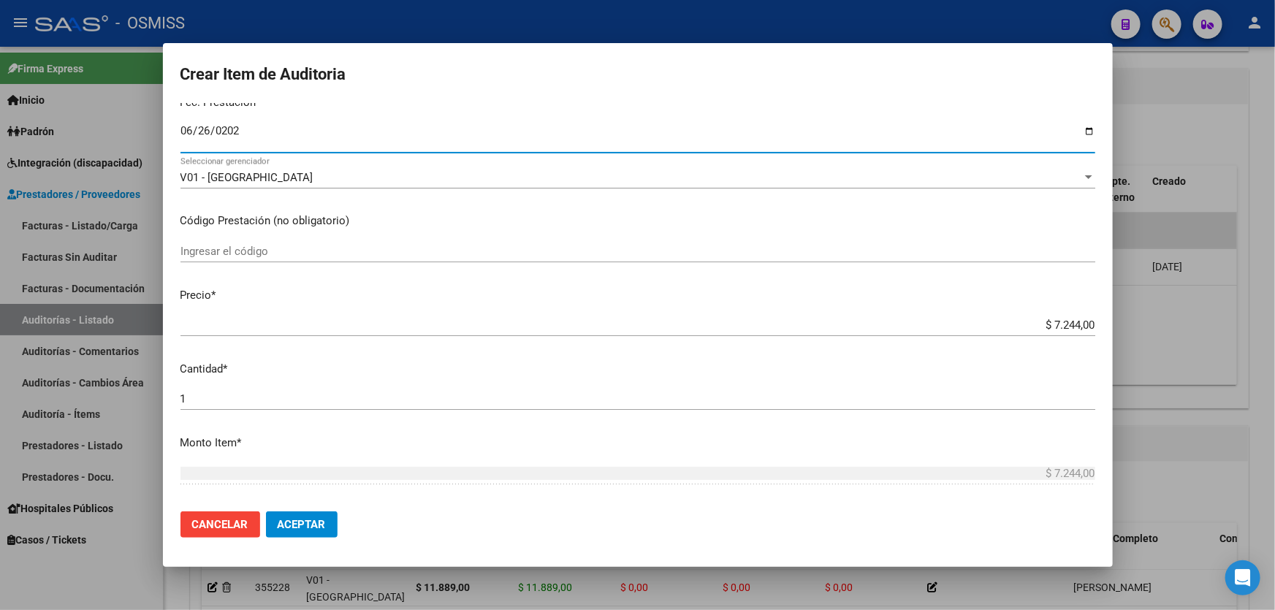
scroll to position [199, 0]
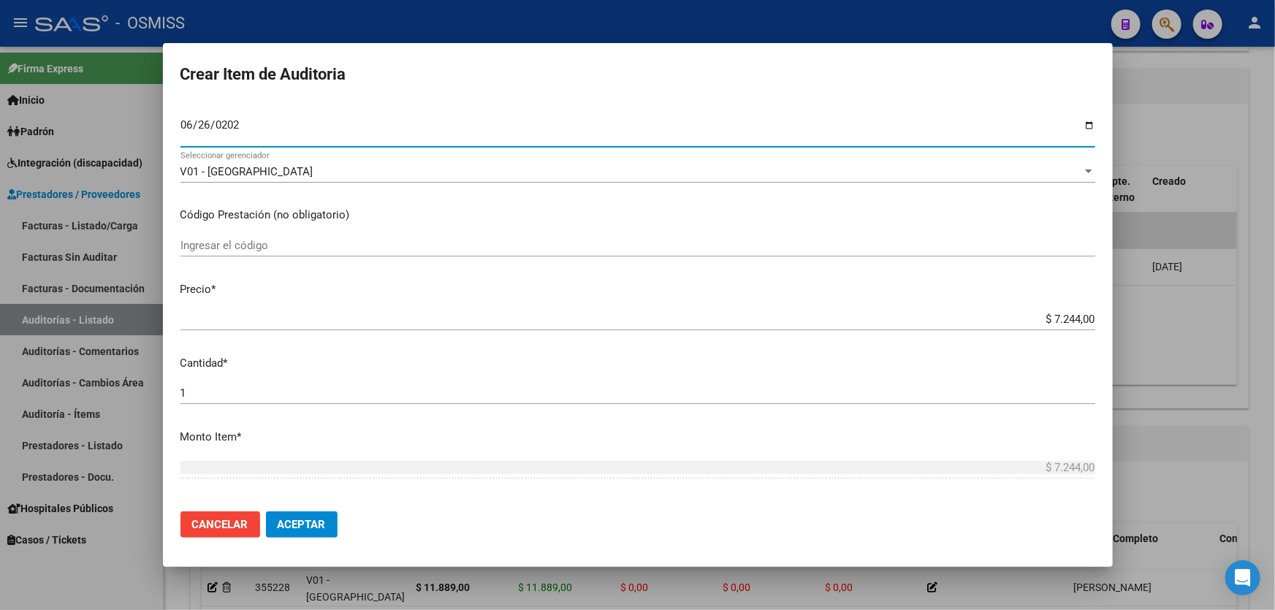
click at [283, 506] on mat-dialog-actions "Cancelar Aceptar" at bounding box center [638, 525] width 915 height 50
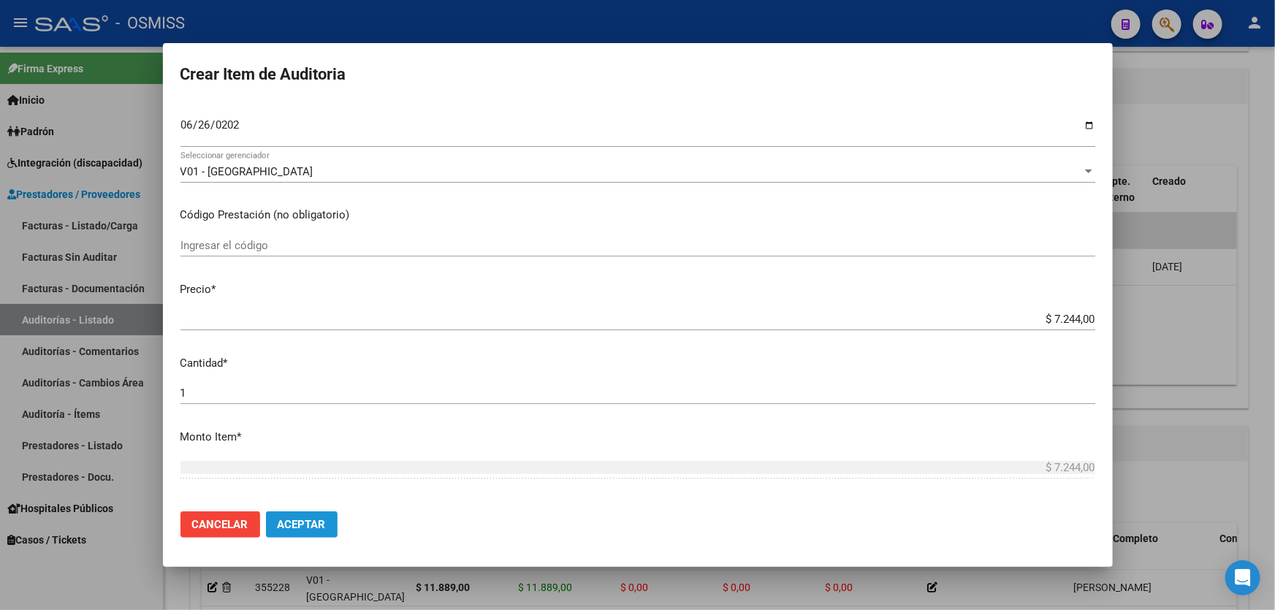
click at [295, 519] on span "Aceptar" at bounding box center [302, 524] width 48 height 13
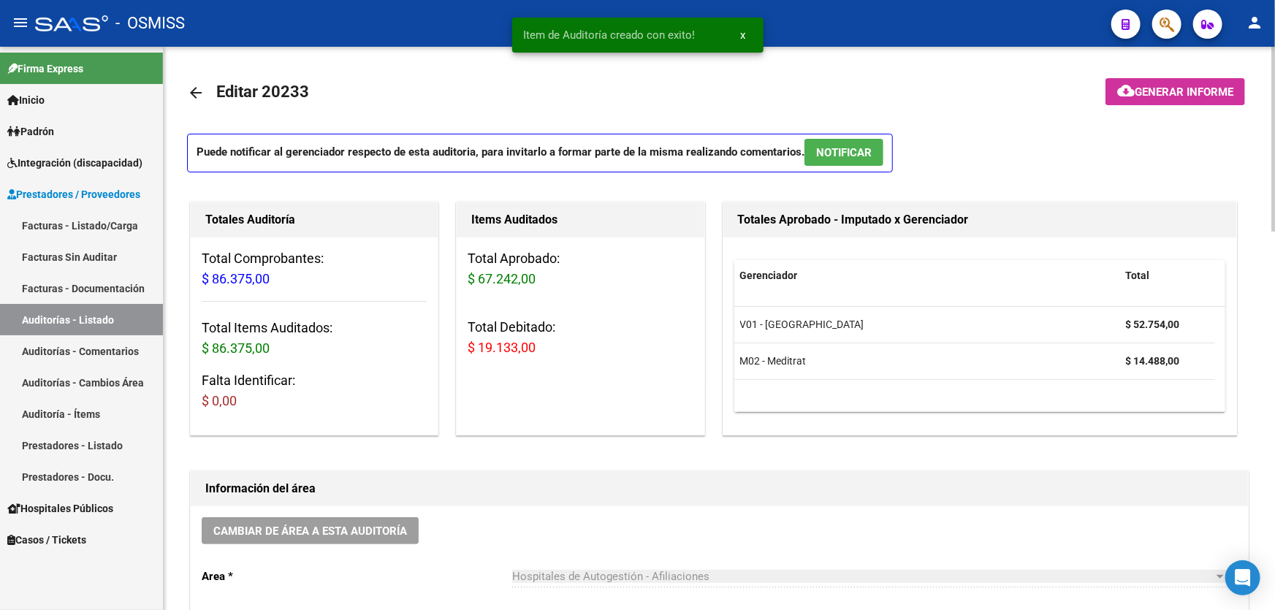
scroll to position [0, 0]
click at [1180, 89] on span "Generar informe" at bounding box center [1184, 92] width 99 height 13
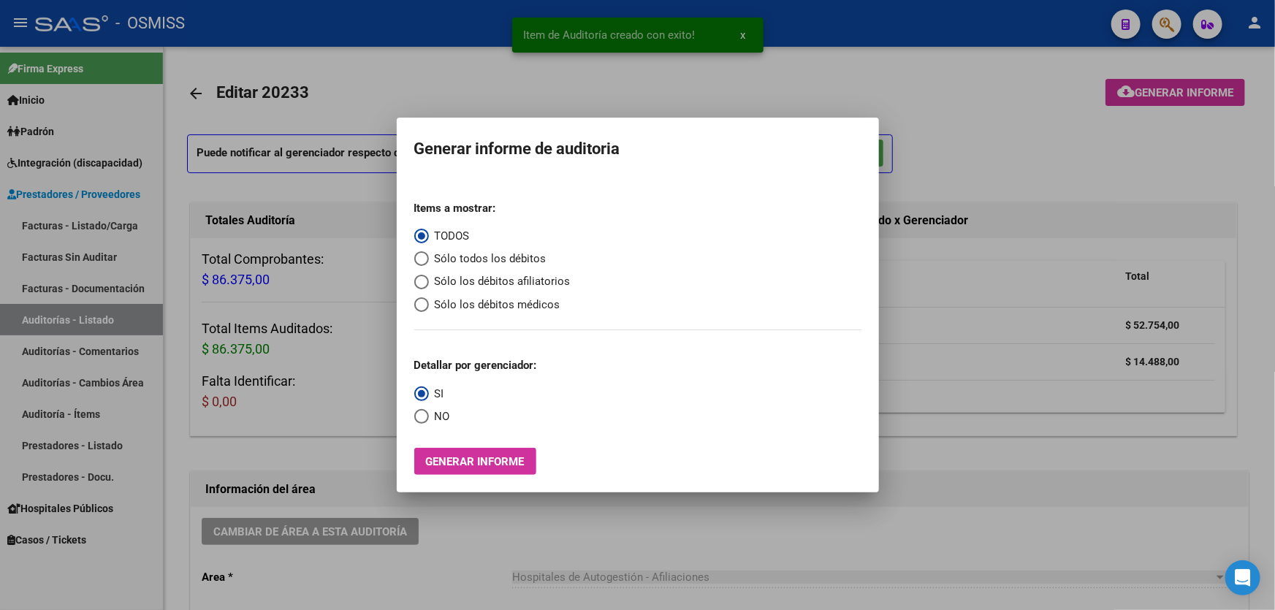
click at [449, 270] on mat-radio-group "Items a mostrar: TODOS Sólo todos los débitos Sólo los débitos afiliatorios Sól…" at bounding box center [492, 251] width 156 height 124
click at [449, 277] on span "Sólo los débitos afiliatorios" at bounding box center [500, 281] width 142 height 17
click at [429, 277] on input "Sólo los débitos afiliatorios" at bounding box center [421, 282] width 15 height 15
radio input "true"
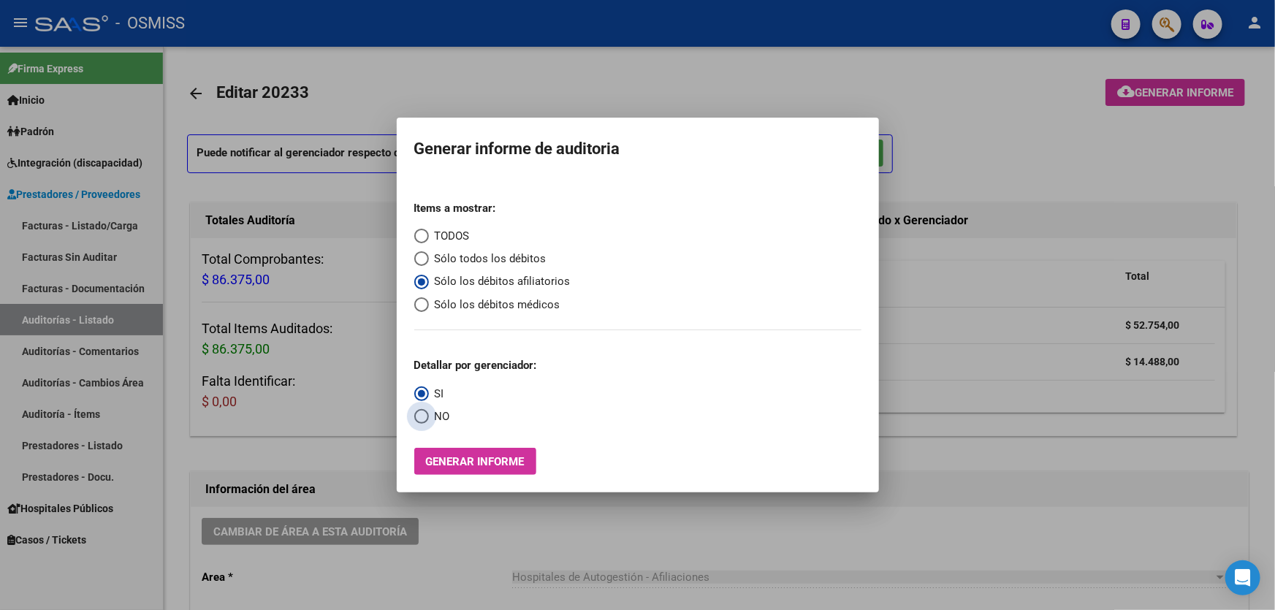
click at [425, 412] on span "Select an option" at bounding box center [421, 416] width 15 height 15
click at [425, 412] on input "NO" at bounding box center [421, 416] width 15 height 15
radio input "true"
click at [455, 457] on span "Generar informe" at bounding box center [475, 461] width 99 height 13
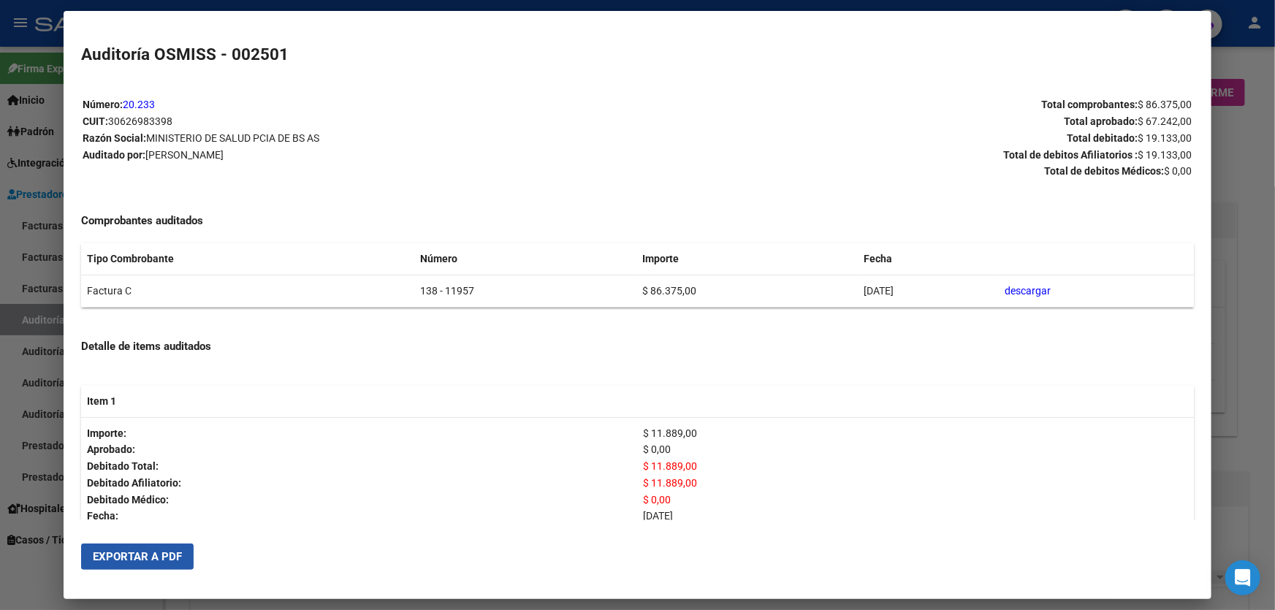
click at [132, 546] on button "Exportar a PDF" at bounding box center [137, 557] width 113 height 26
click at [1249, 315] on div at bounding box center [637, 305] width 1275 height 610
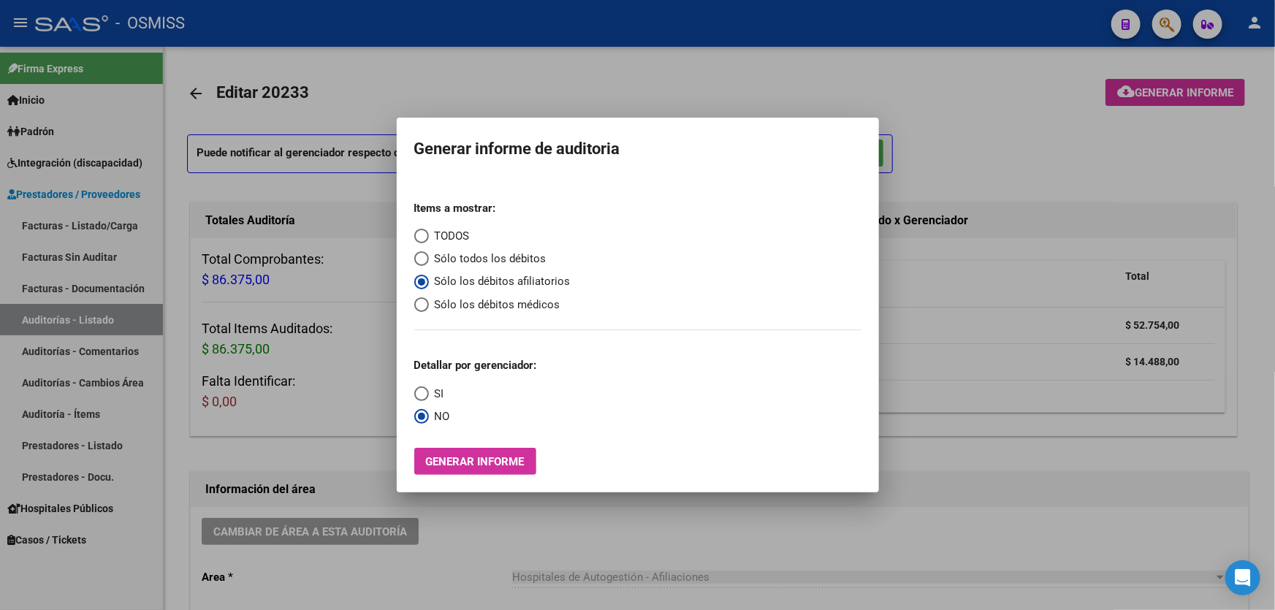
drag, startPoint x: 572, startPoint y: 517, endPoint x: 341, endPoint y: 506, distance: 232.0
click at [566, 518] on div at bounding box center [637, 305] width 1275 height 610
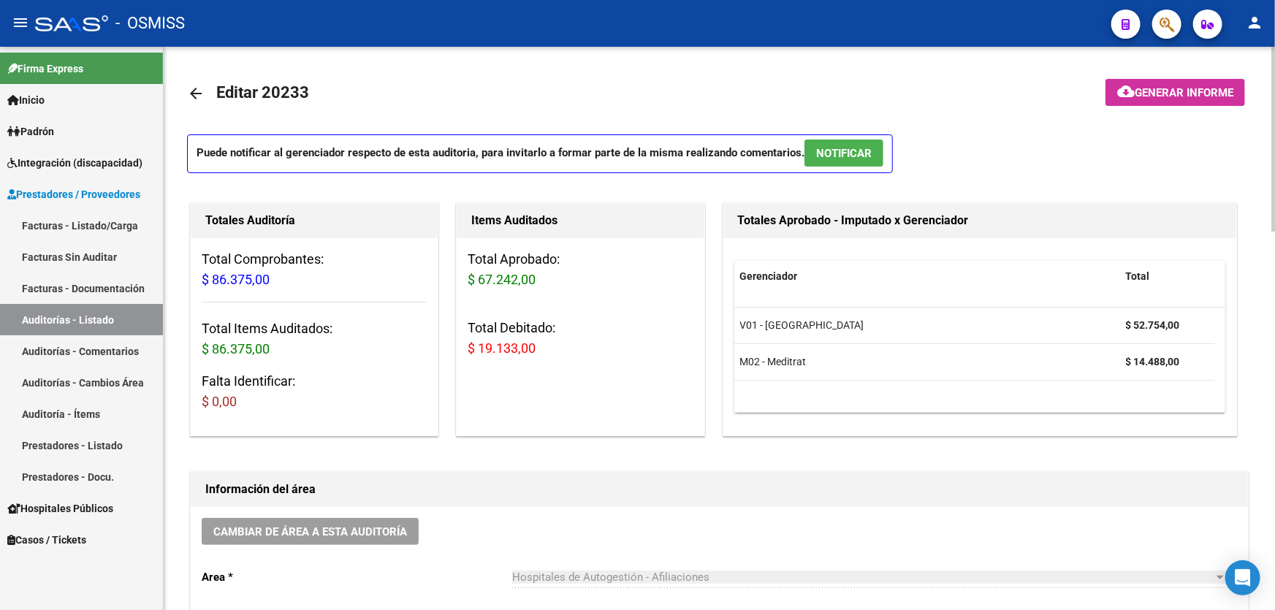
click at [341, 507] on div "Cambiar de área a esta auditoría Area * Hospitales de Autogestión - Afiliacione…" at bounding box center [719, 622] width 1057 height 230
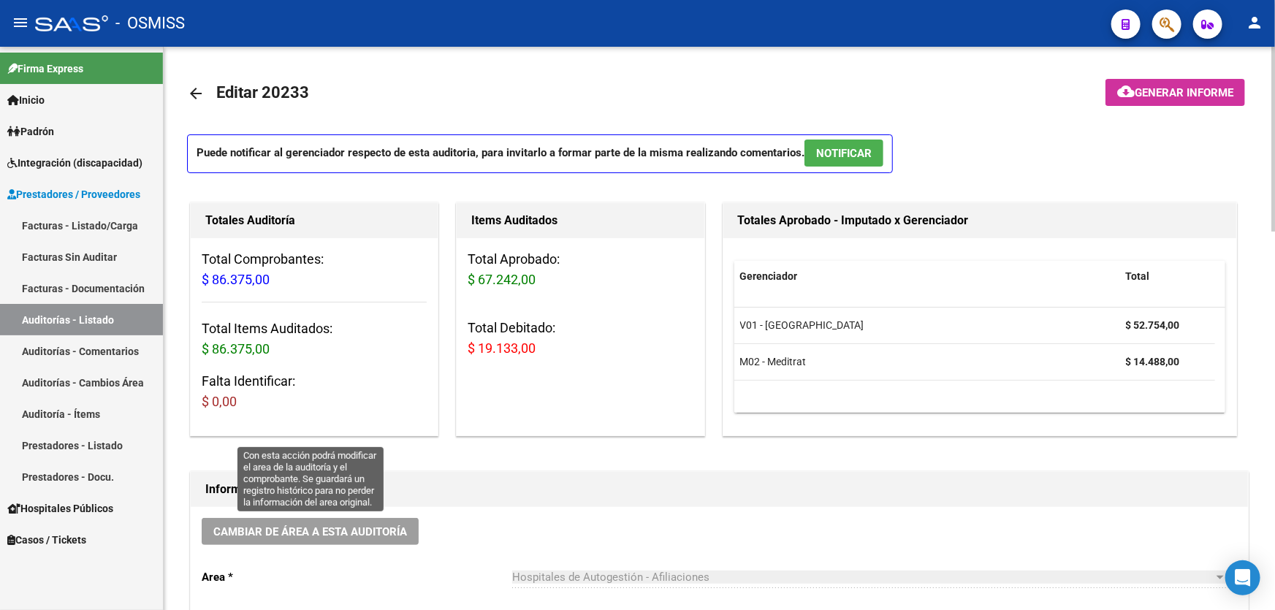
click at [337, 533] on span "Cambiar de área a esta auditoría" at bounding box center [310, 531] width 194 height 13
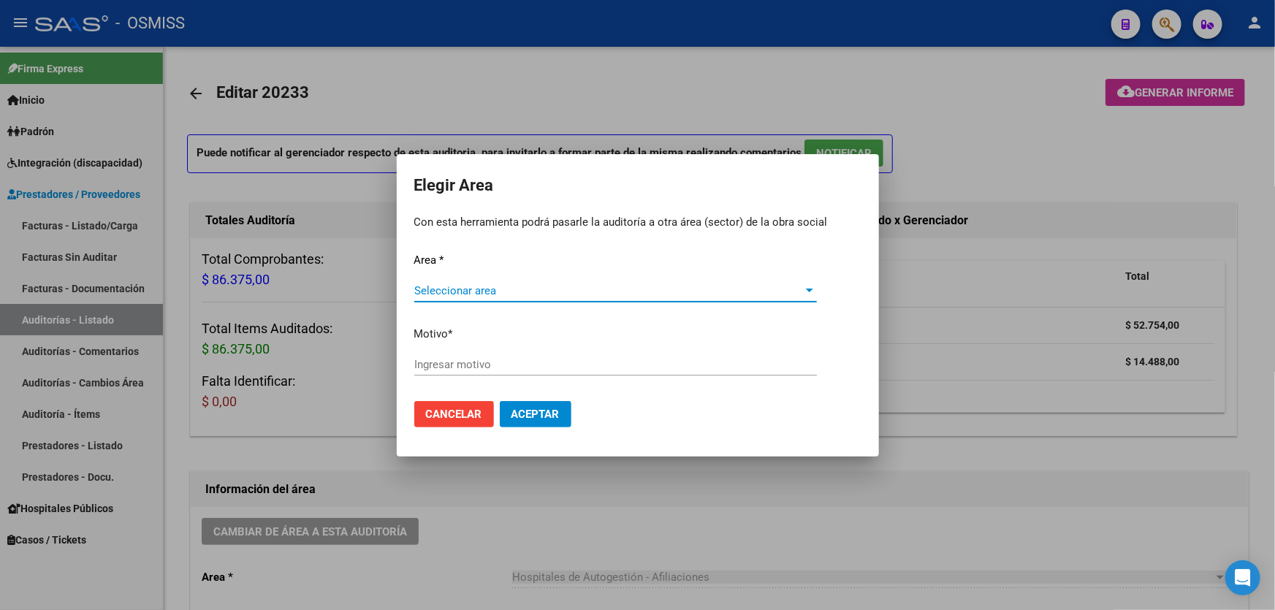
click at [501, 297] on div "Seleccionar area Seleccionar area" at bounding box center [615, 298] width 403 height 36
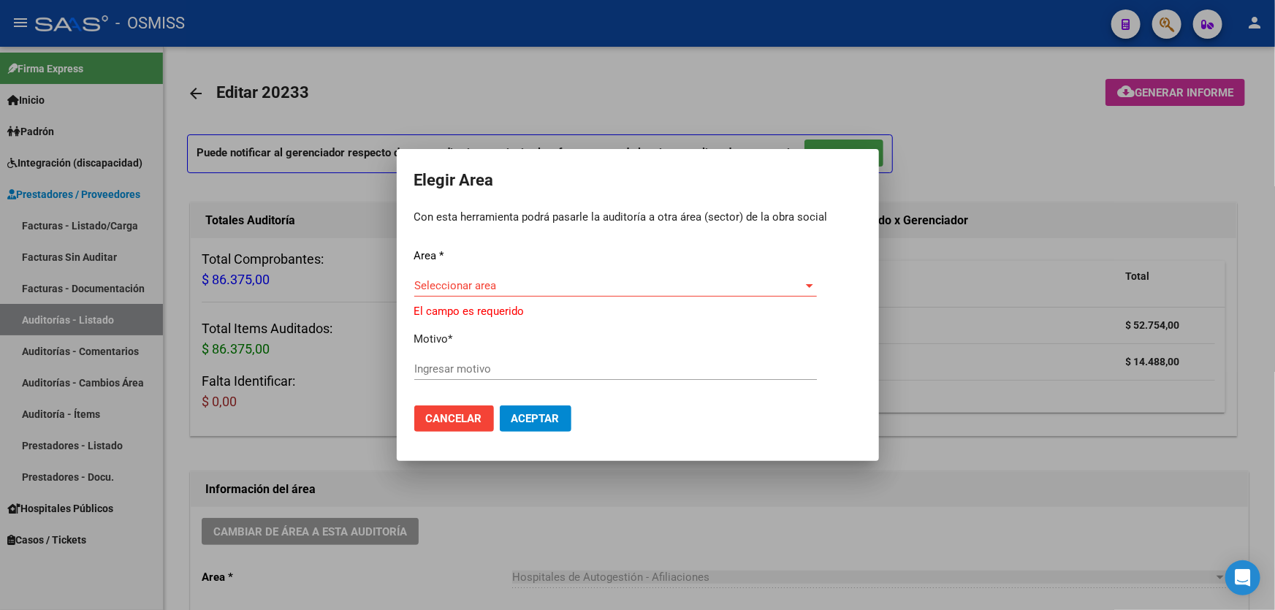
click at [516, 276] on div "Seleccionar area Seleccionar area" at bounding box center [615, 286] width 403 height 22
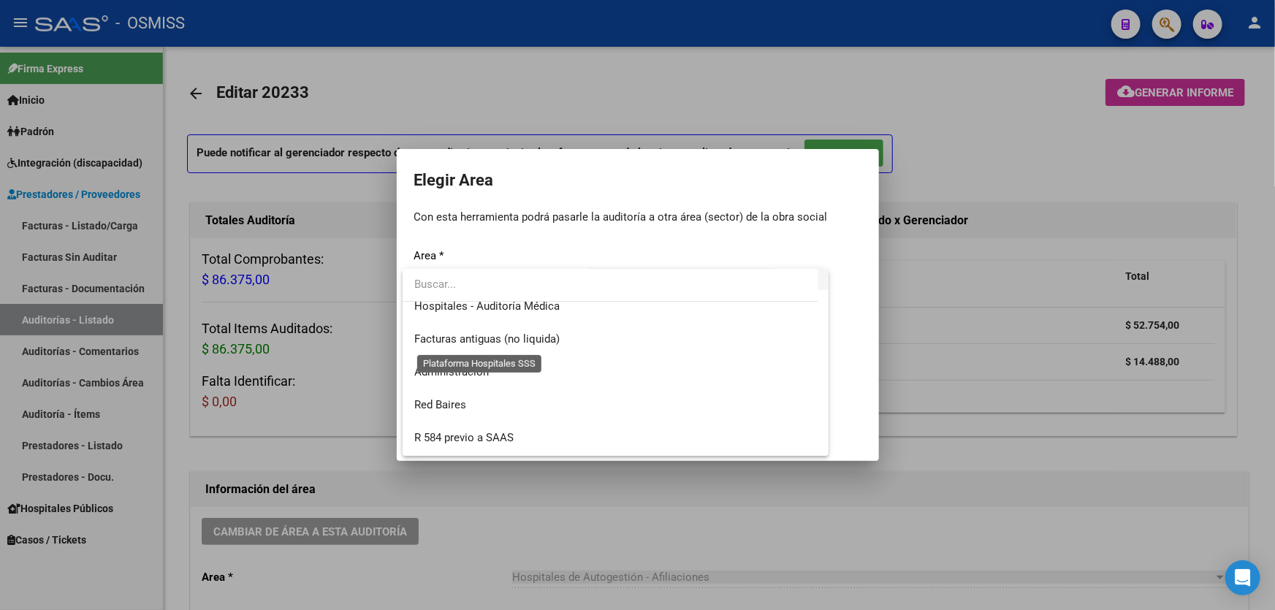
scroll to position [199, 0]
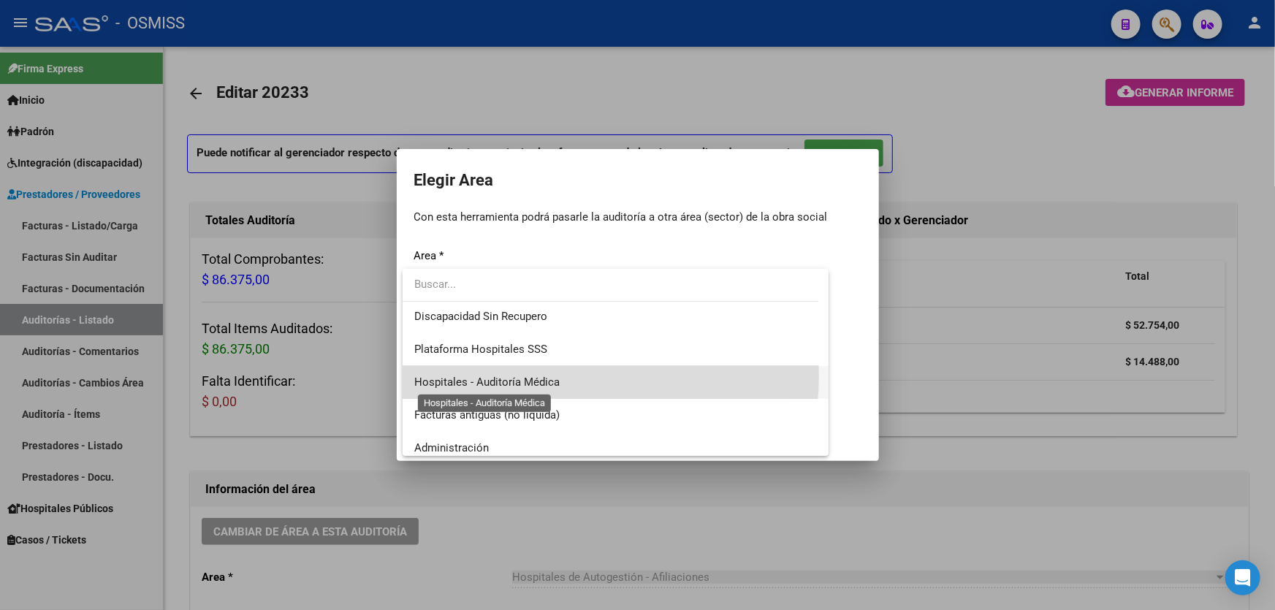
click at [526, 376] on span "Hospitales - Auditoría Médica" at bounding box center [486, 382] width 145 height 13
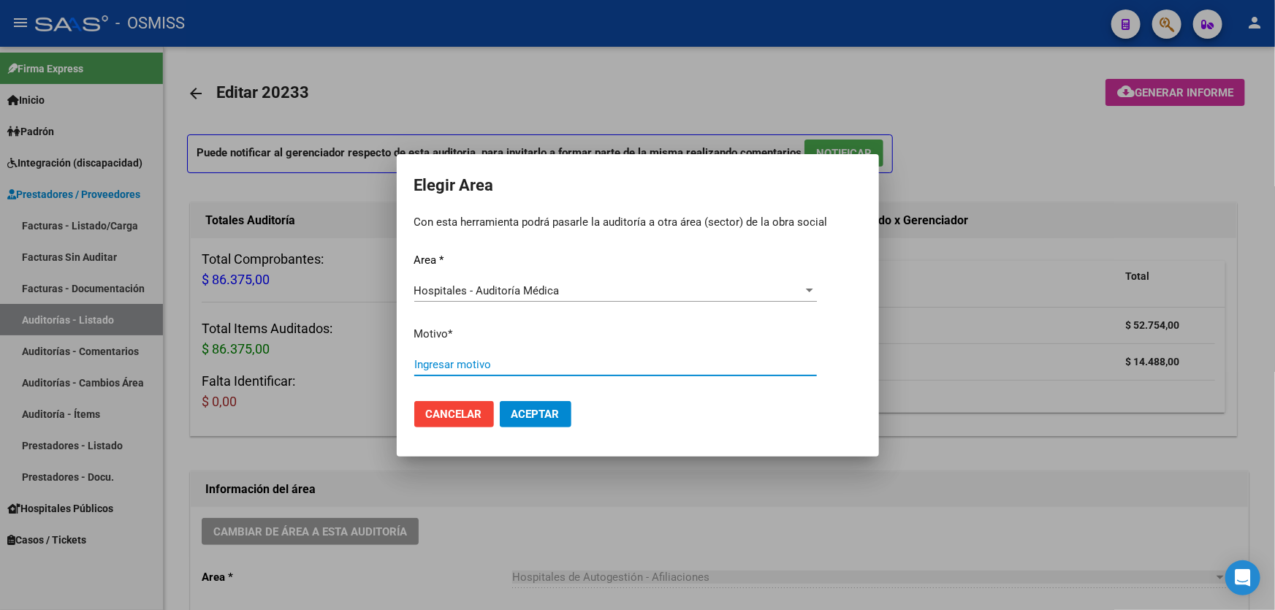
click at [533, 358] on input "Ingresar motivo" at bounding box center [615, 364] width 403 height 13
type input "AUDITADO"
click at [523, 397] on mat-dialog-actions "Cancelar Aceptar" at bounding box center [637, 415] width 447 height 50
click at [528, 411] on span "Aceptar" at bounding box center [536, 414] width 48 height 13
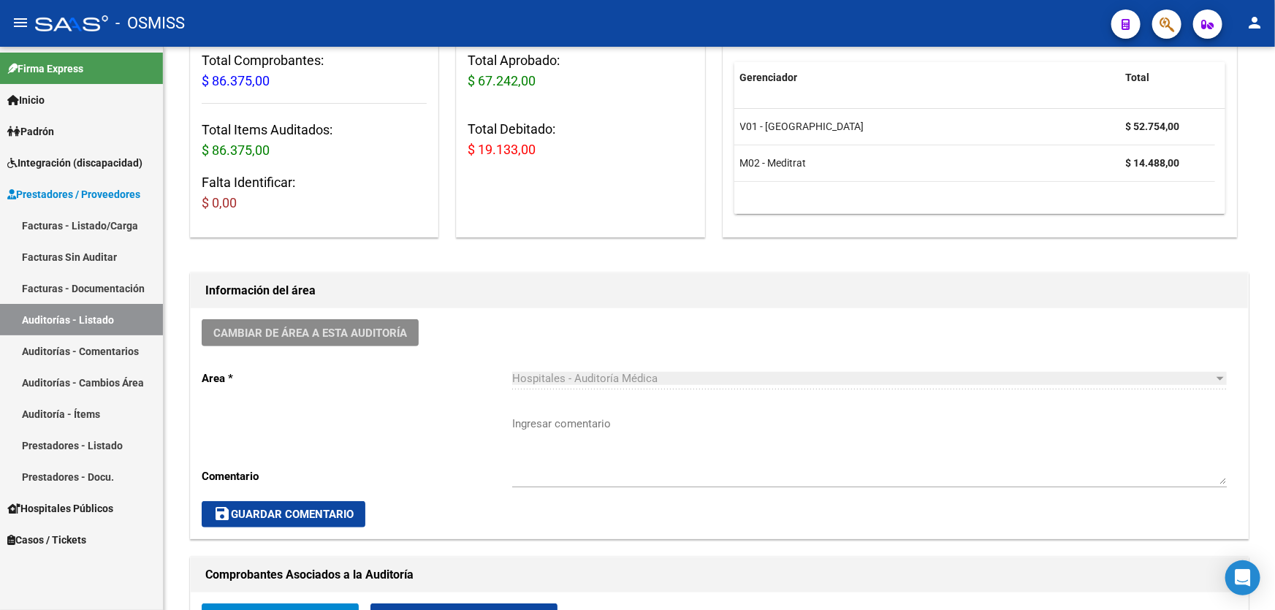
click at [118, 312] on link "Auditorías - Listado" at bounding box center [81, 319] width 163 height 31
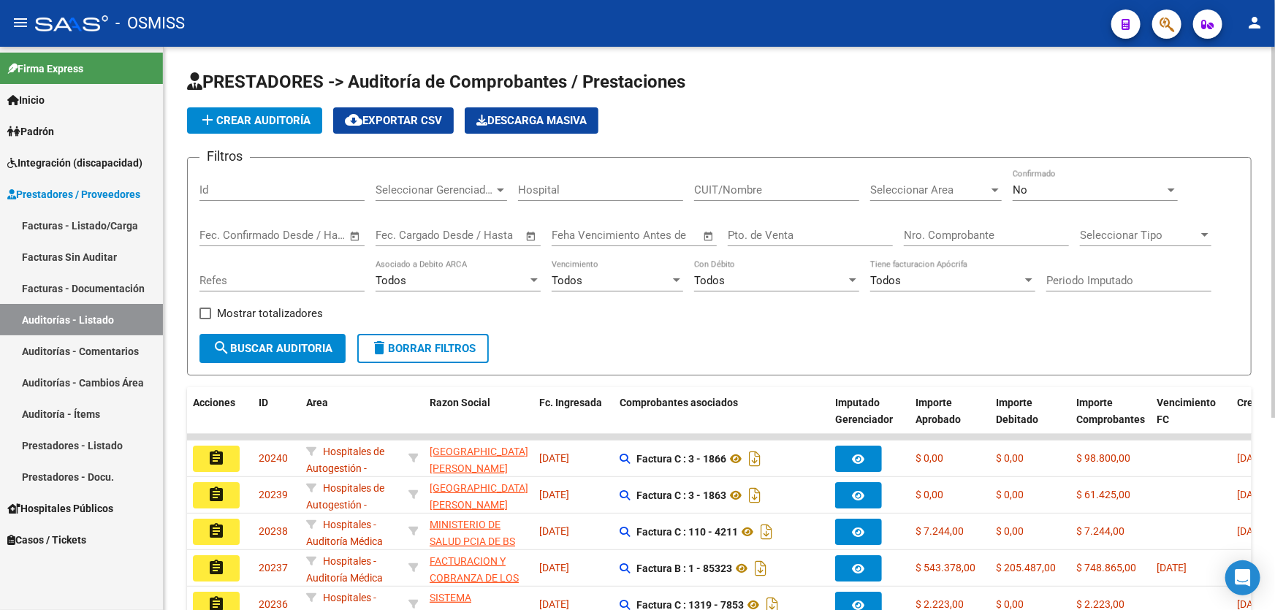
click at [259, 121] on span "add Crear Auditoría" at bounding box center [255, 120] width 112 height 13
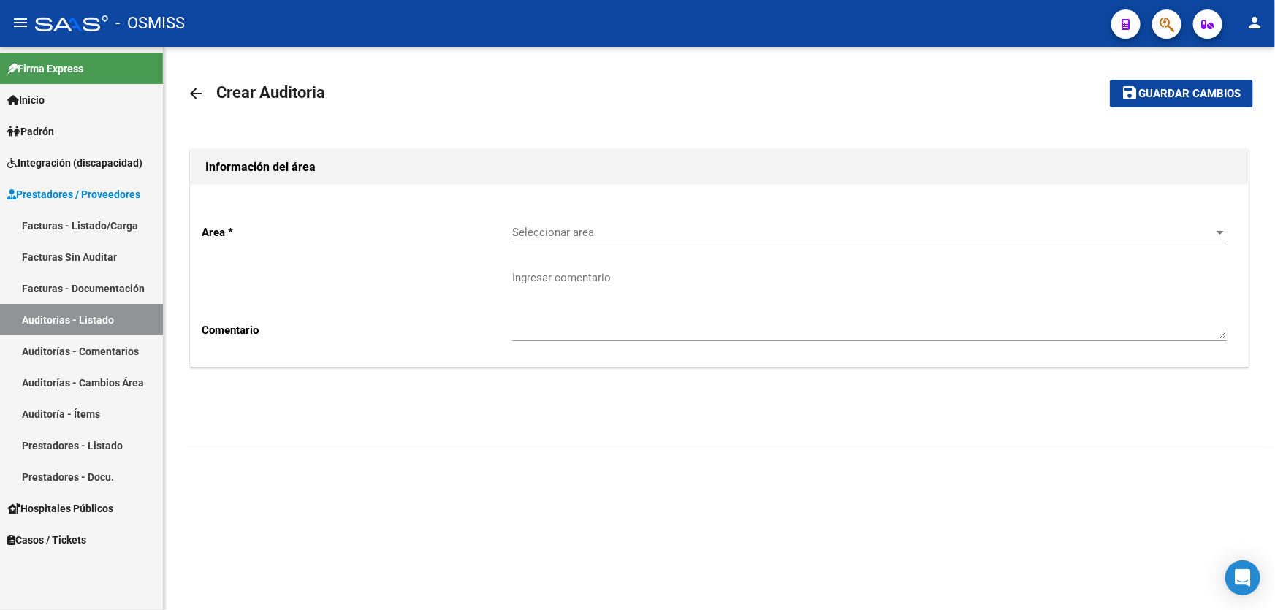
click at [348, 185] on div "Area * Seleccionar area Seleccionar area Comentario Ingresar comentario" at bounding box center [719, 275] width 1057 height 181
click at [634, 249] on div "Seleccionar area Seleccionar area" at bounding box center [869, 234] width 715 height 45
click at [607, 227] on span "Seleccionar area" at bounding box center [863, 232] width 702 height 13
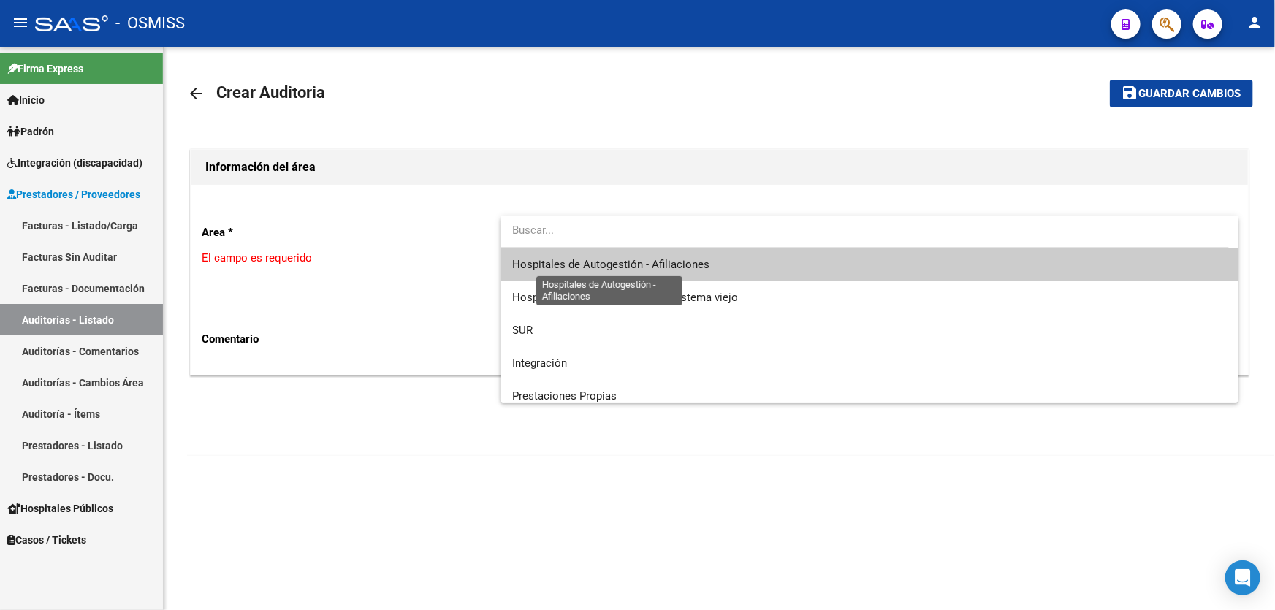
click at [628, 270] on span "Hospitales de Autogestión - Afiliaciones" at bounding box center [610, 264] width 197 height 13
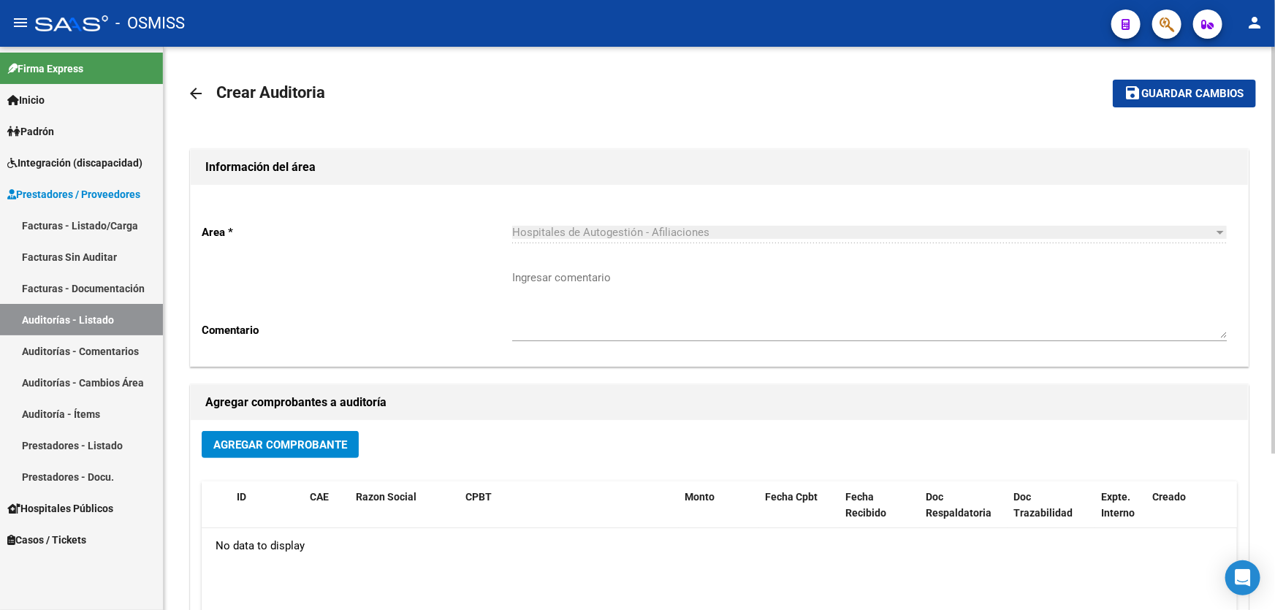
click at [263, 429] on div "Agregar Comprobante ID CAE Razon Social CPBT Monto Fecha Cpbt Fecha Recibido Do…" at bounding box center [719, 571] width 1057 height 303
click at [302, 443] on span "Agregar Comprobante" at bounding box center [280, 444] width 134 height 13
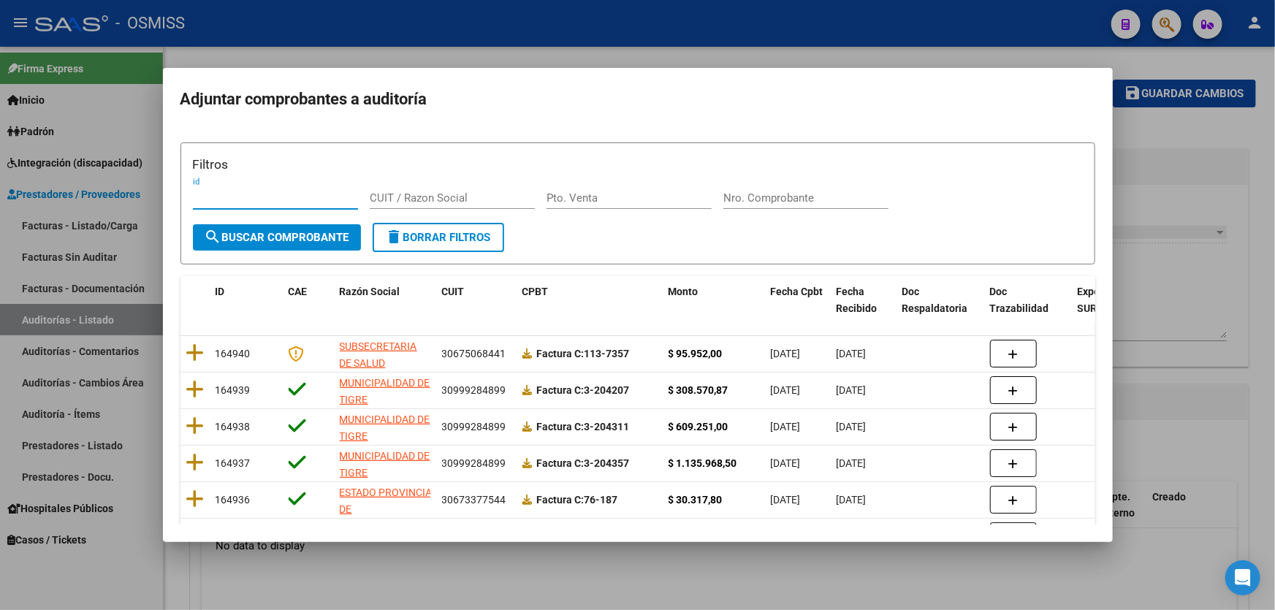
click at [775, 205] on div "Nro. Comprobante" at bounding box center [805, 198] width 165 height 22
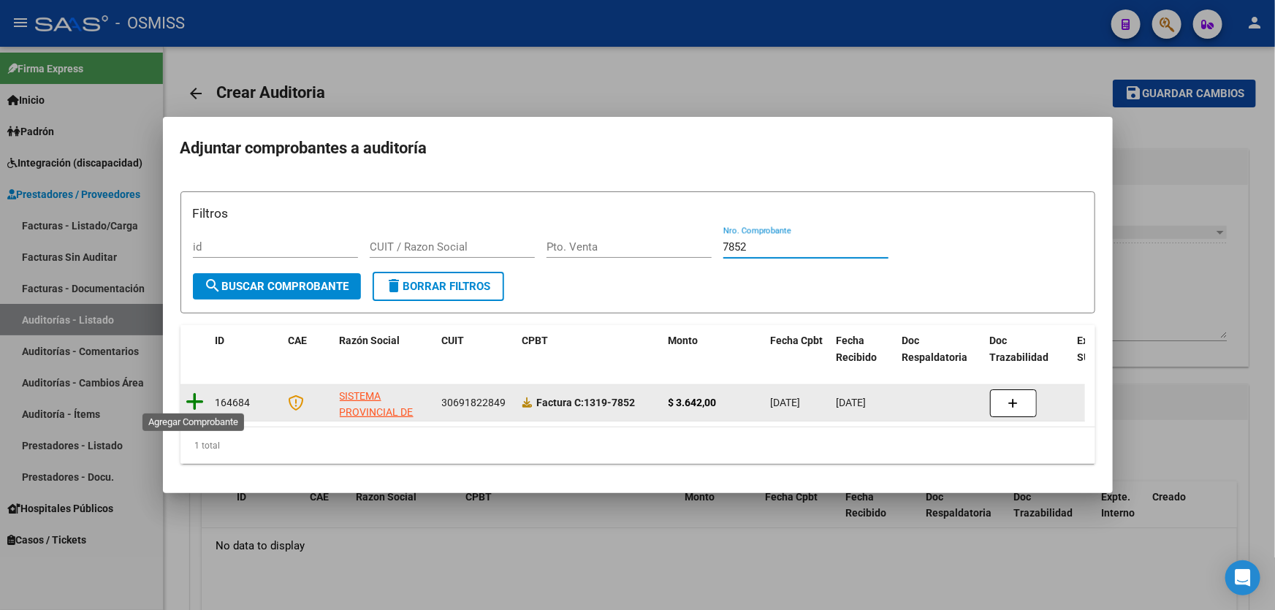
type input "7852"
click at [196, 402] on icon at bounding box center [195, 402] width 18 height 20
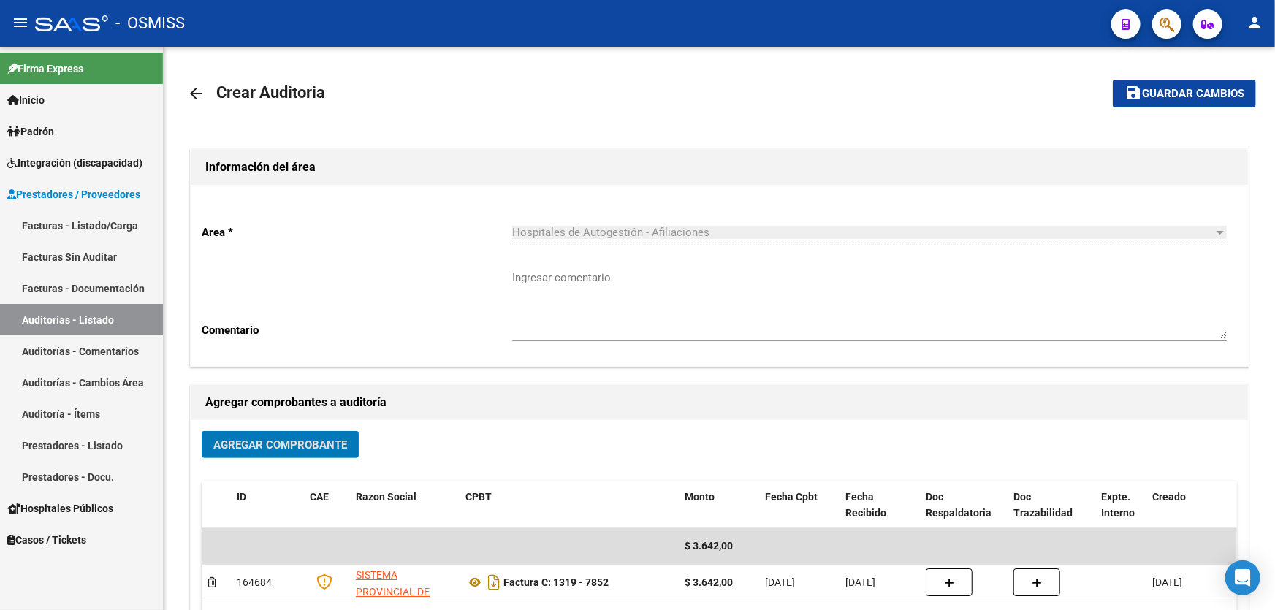
click at [1186, 115] on mat-toolbar-row "save Guardar cambios" at bounding box center [1144, 93] width 223 height 47
click at [1182, 91] on span "Guardar cambios" at bounding box center [1193, 94] width 102 height 13
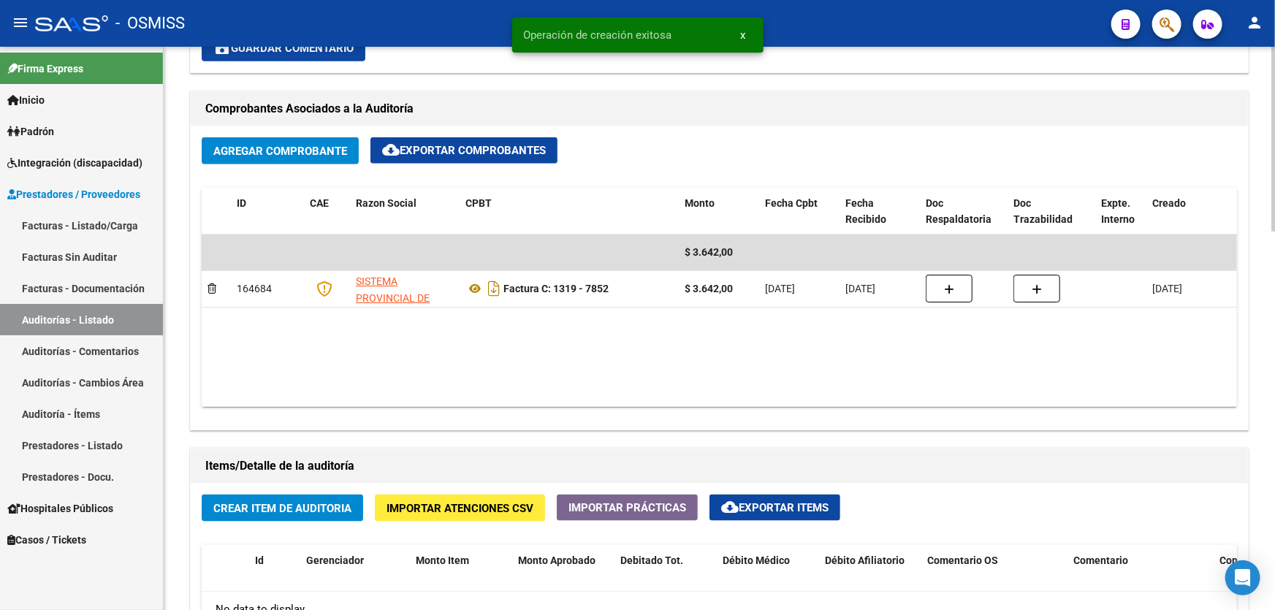
scroll to position [930, 0]
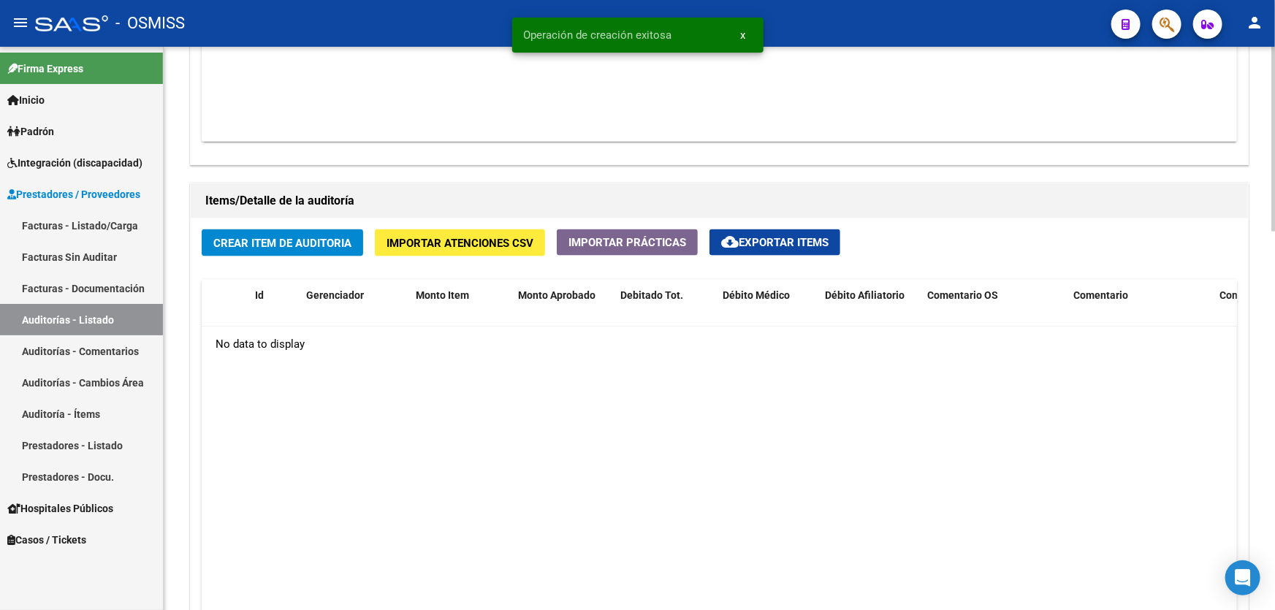
click at [310, 257] on div "Crear Item de Auditoria Importar Atenciones CSV Importar Prácticas cloud_downlo…" at bounding box center [719, 475] width 1057 height 512
click at [312, 248] on button "Crear Item de Auditoria" at bounding box center [283, 242] width 162 height 27
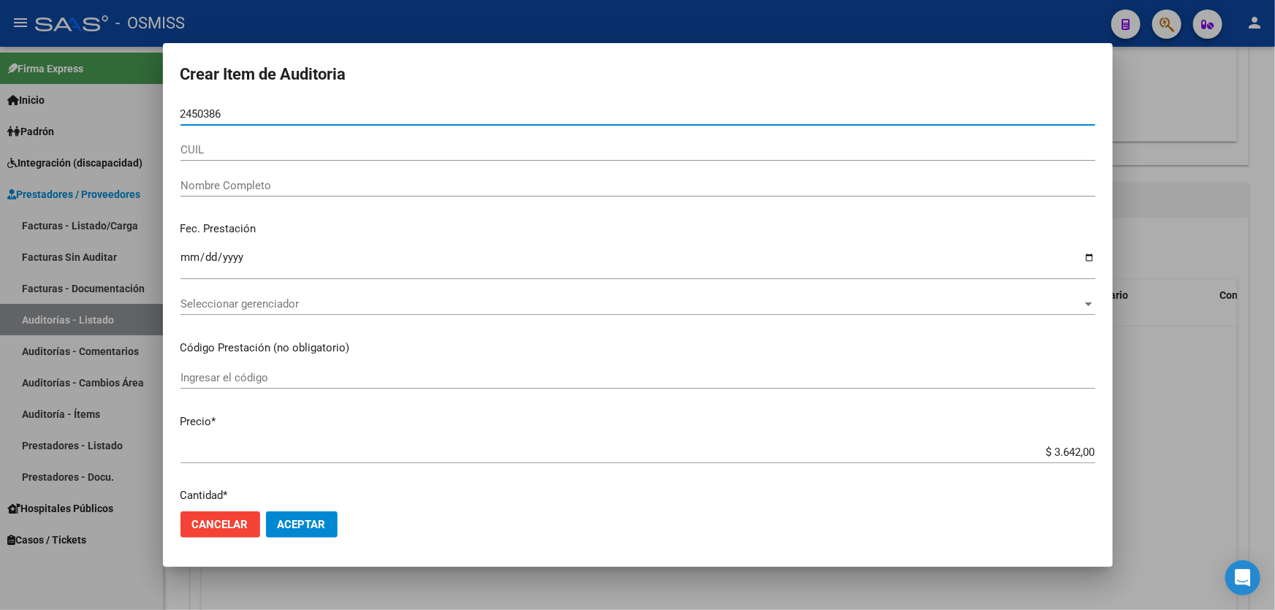
type input "24503867"
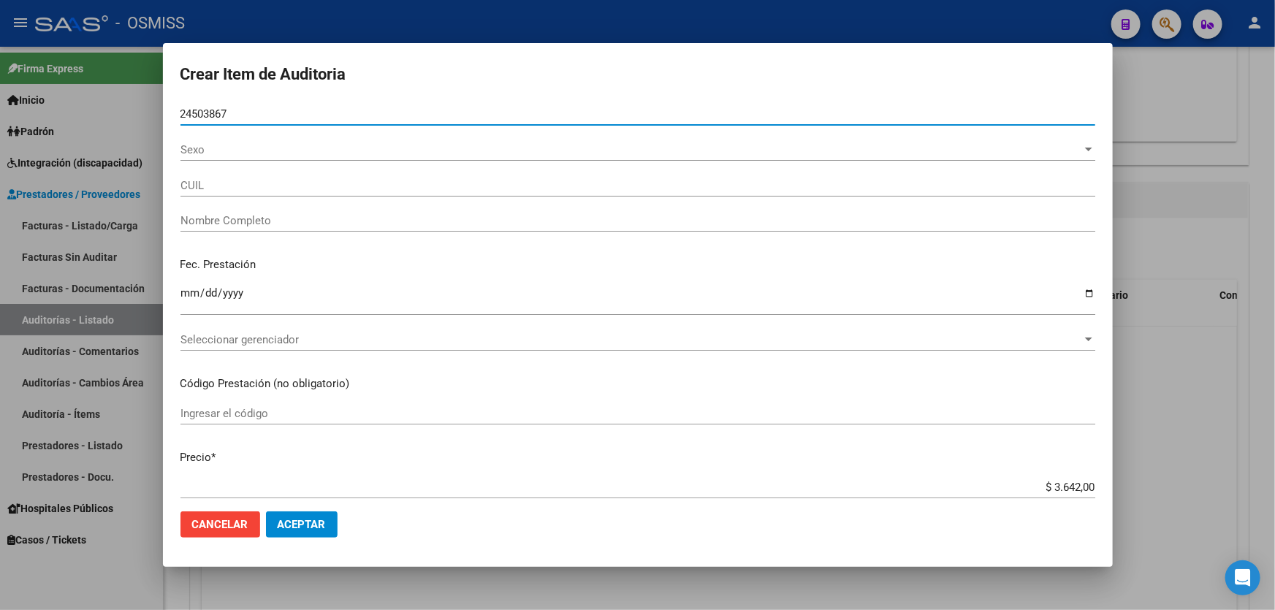
type input "23245038674"
type input "FRIAS [PERSON_NAME]"
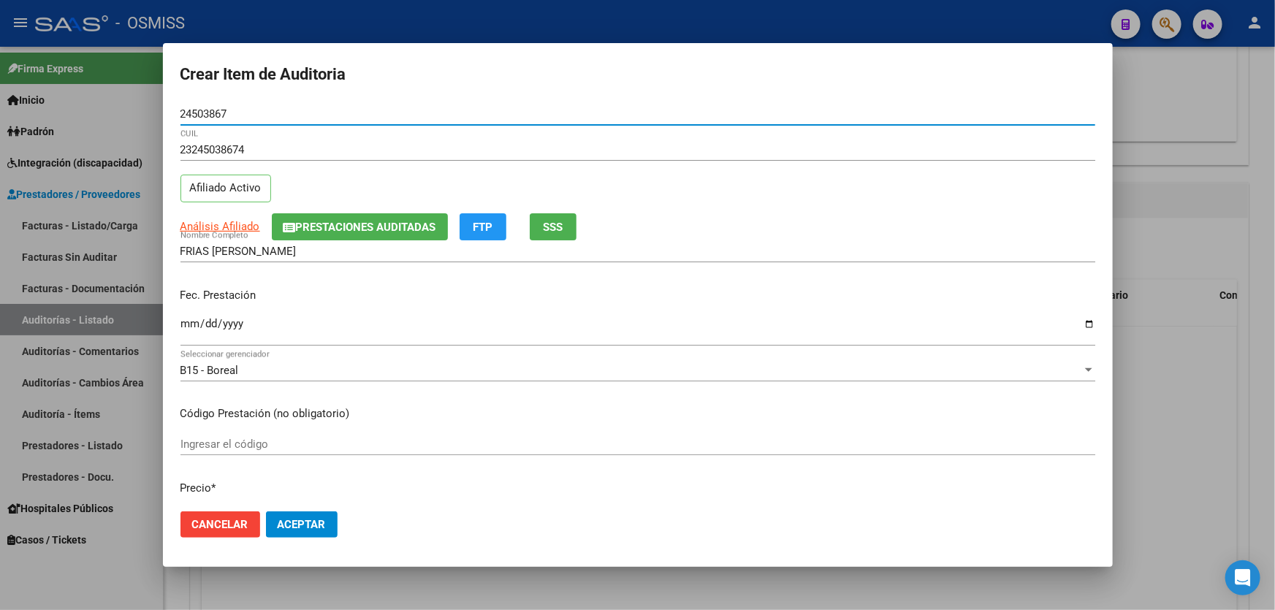
type input "24503867"
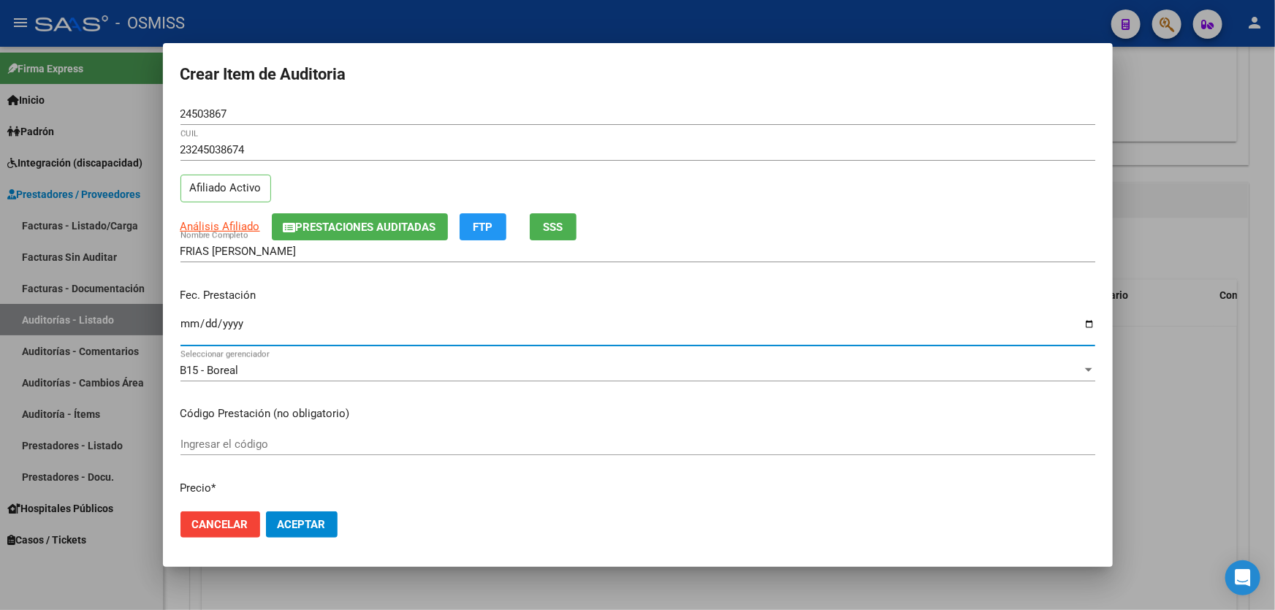
click at [191, 327] on input "Ingresar la fecha" at bounding box center [638, 329] width 915 height 23
type input "0202-11-21"
type input "[DATE]"
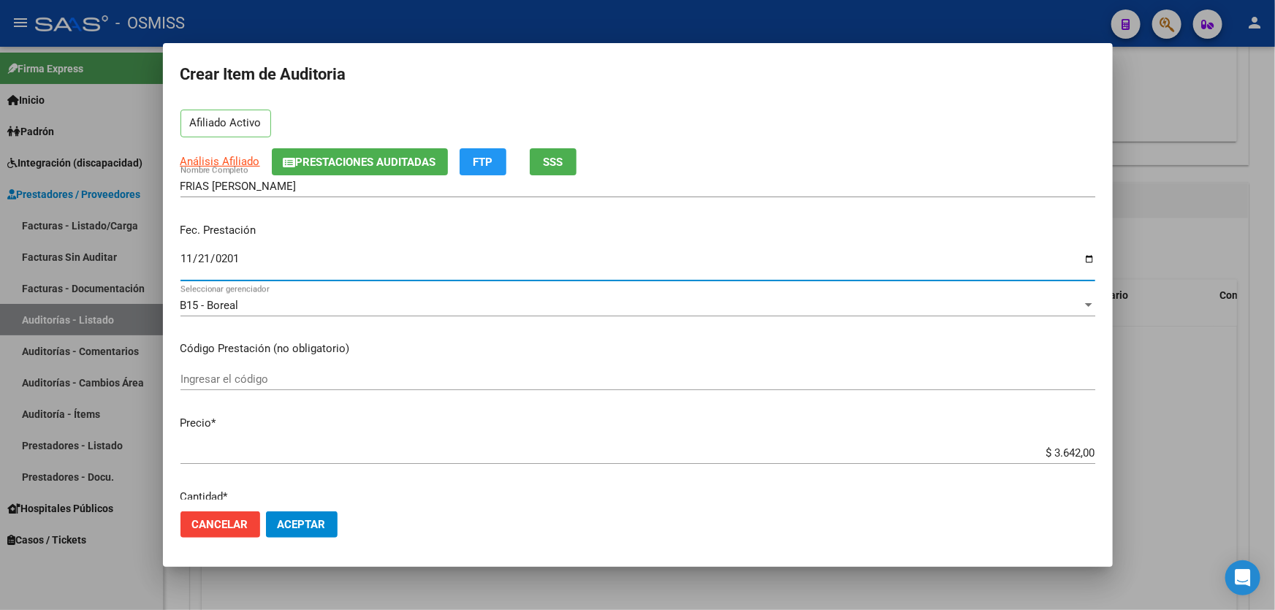
scroll to position [199, 0]
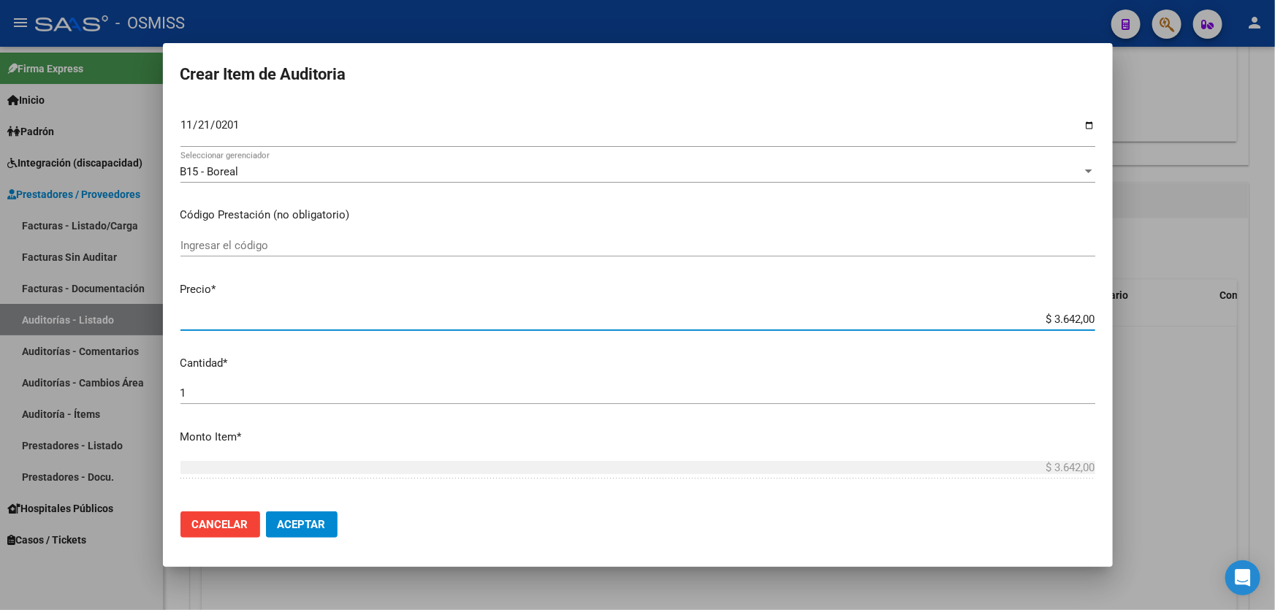
drag, startPoint x: 1019, startPoint y: 316, endPoint x: 1275, endPoint y: 308, distance: 255.9
click at [1275, 273] on div "Crear Item de Auditoria 24503867 Nro Documento 23245038674 CUIL Afiliado Activo…" at bounding box center [637, 305] width 1275 height 610
type input "$ 0,02"
type input "$ 0,20"
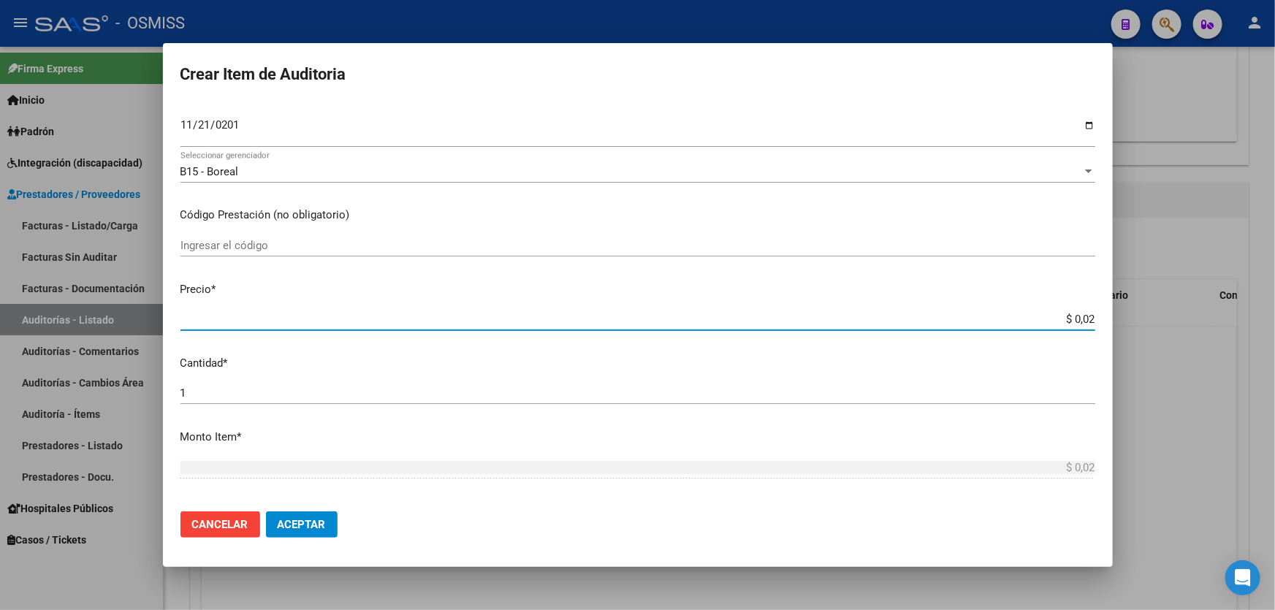
type input "$ 0,20"
type input "$ 2,08"
type input "$ 20,80"
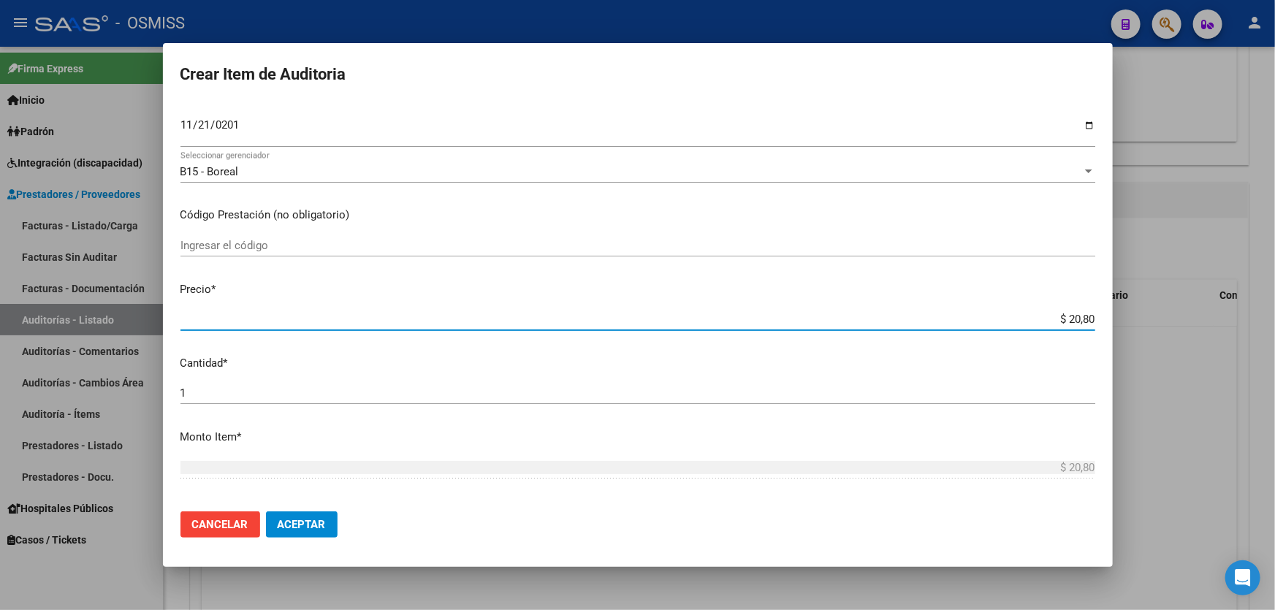
type input "$ 208,00"
type input "$ 2.080,00"
type input "$ 208,00"
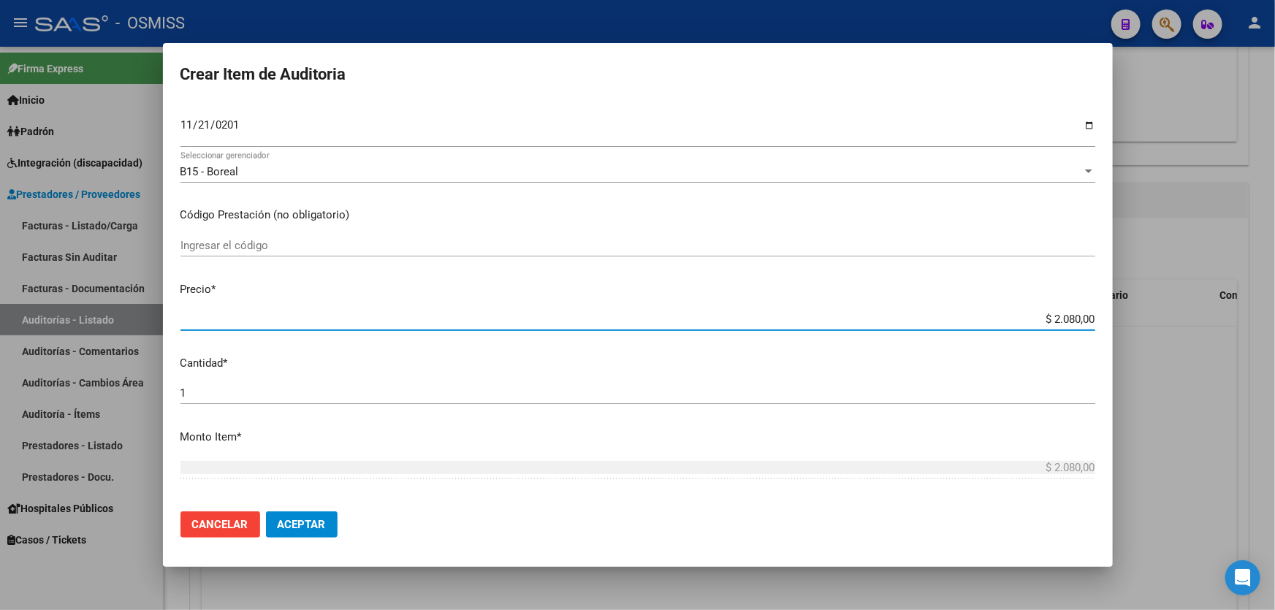
type input "$ 208,00"
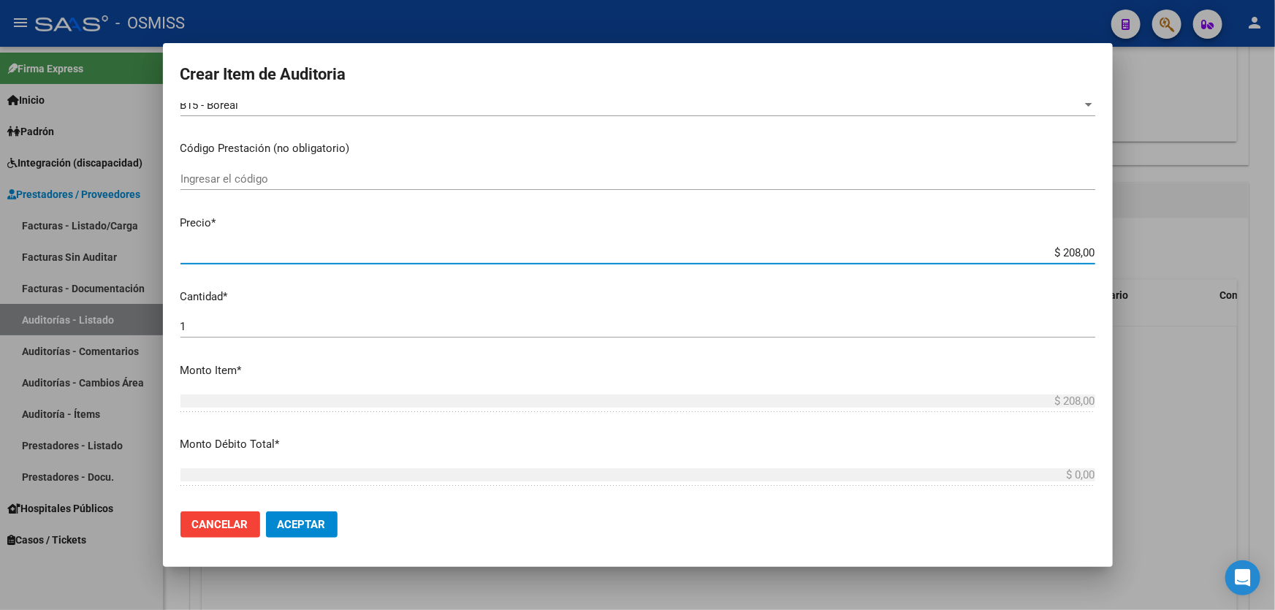
scroll to position [0, 0]
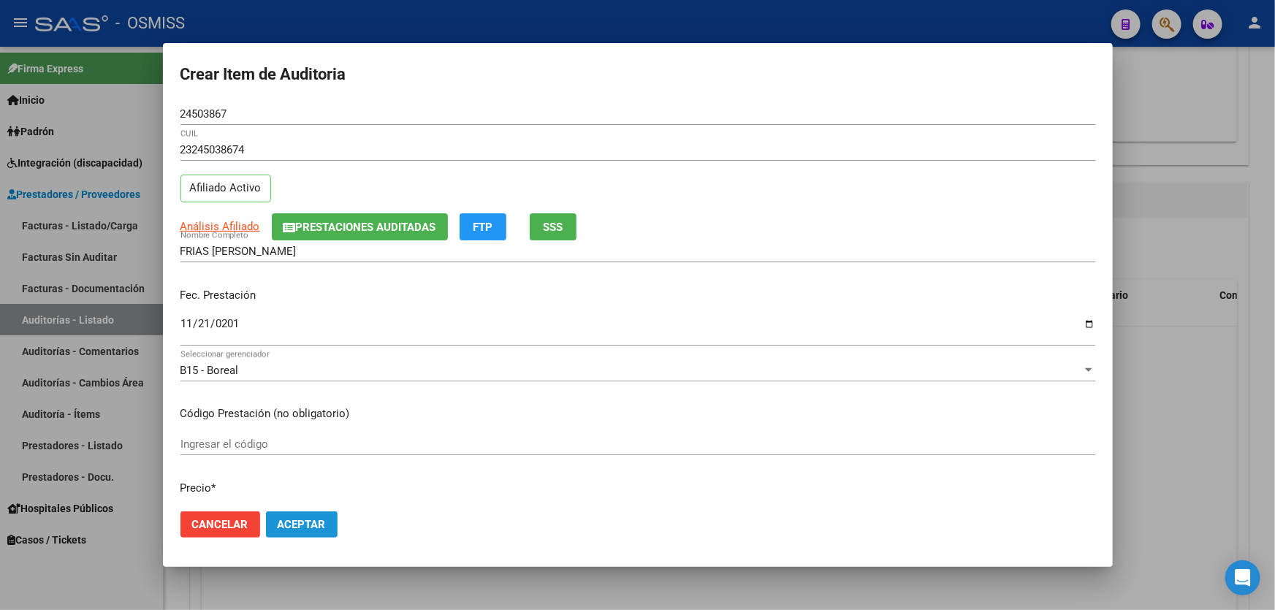
click at [301, 523] on span "Aceptar" at bounding box center [302, 524] width 48 height 13
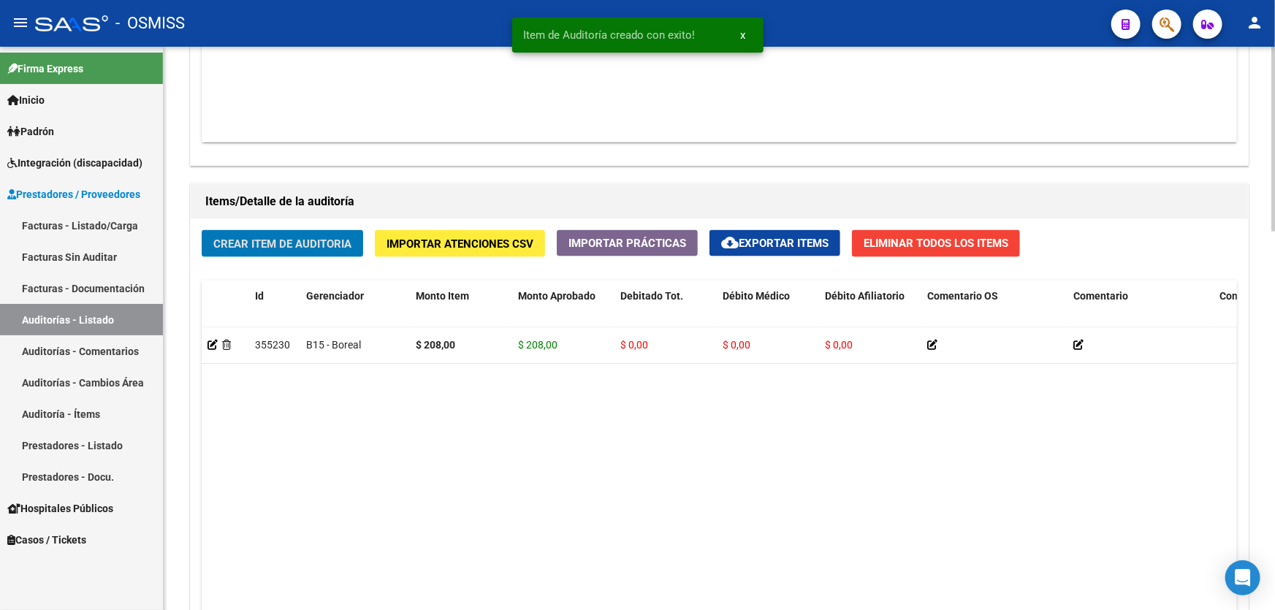
scroll to position [930, 0]
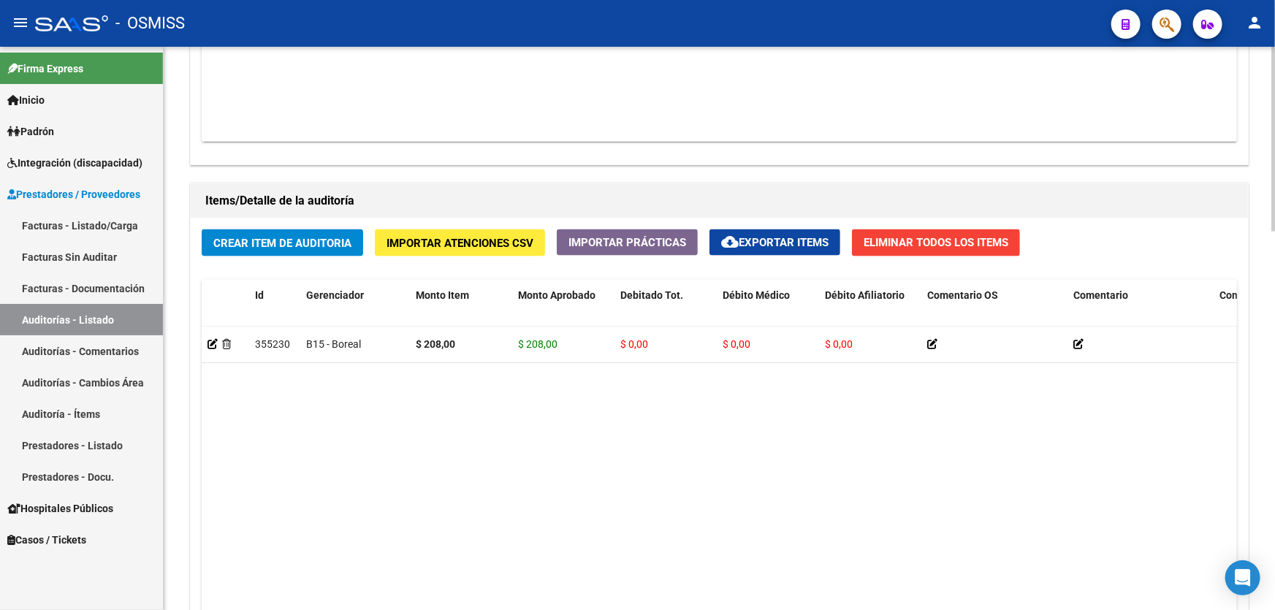
drag, startPoint x: 409, startPoint y: 441, endPoint x: 388, endPoint y: 376, distance: 68.4
click at [409, 441] on datatable-body "355230 B15 - Boreal $ 208,00 $ 208,00 $ 0,00 $ 0,00 $ 0,00 23245038674 24503867…" at bounding box center [720, 499] width 1036 height 344
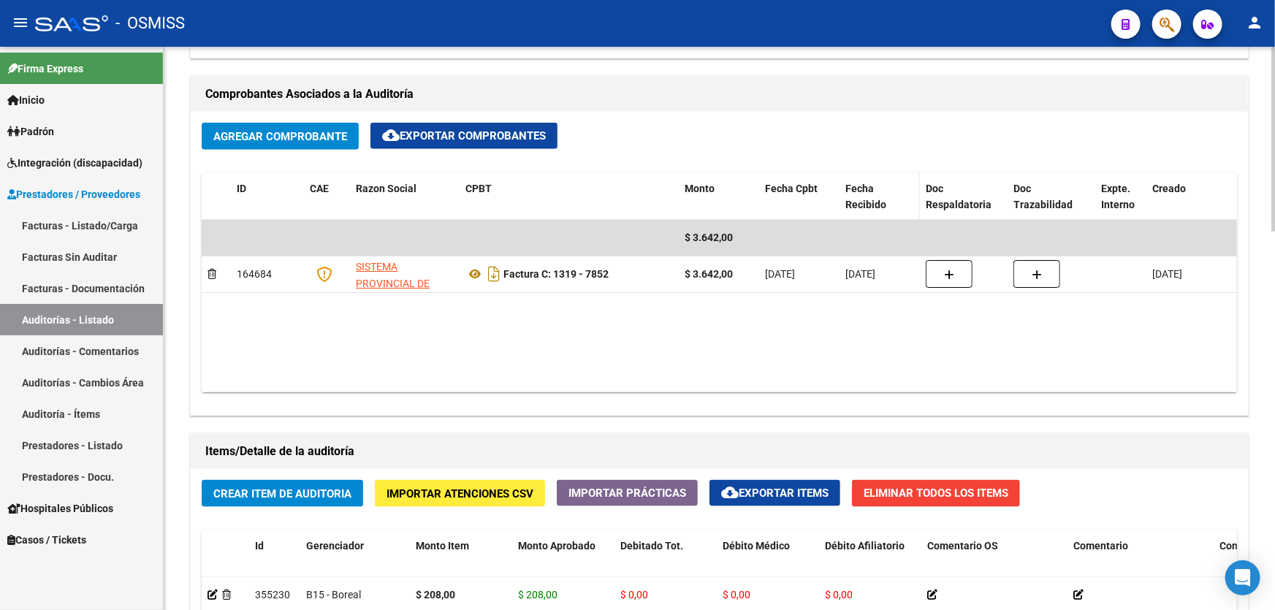
scroll to position [665, 0]
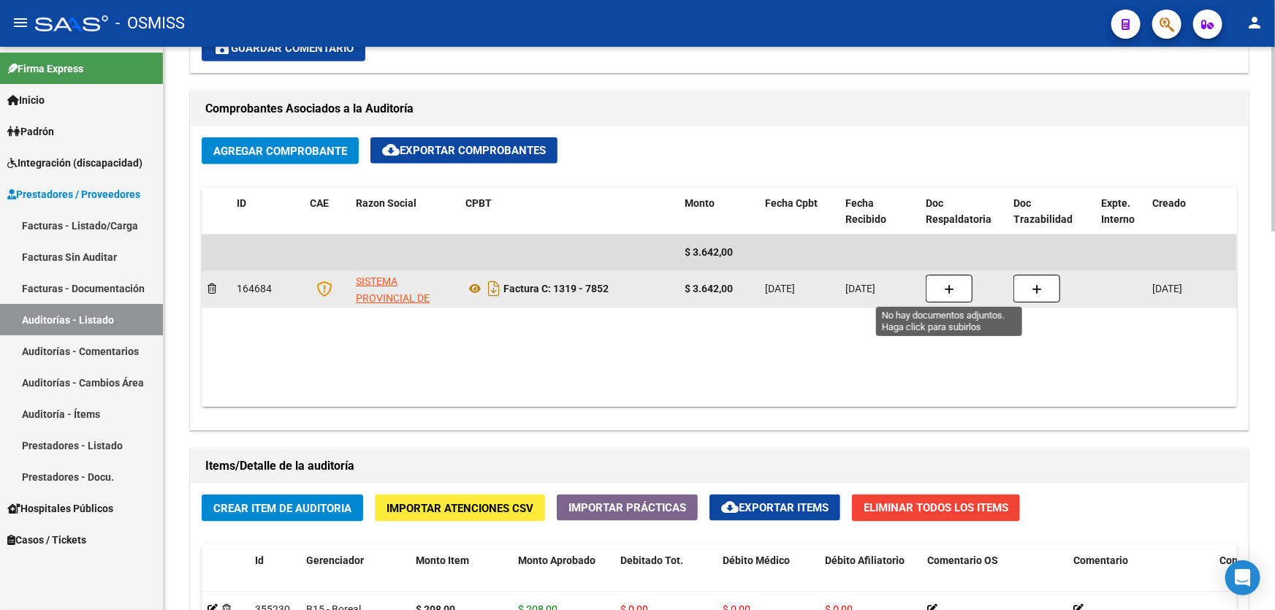
click at [954, 297] on button "button" at bounding box center [949, 289] width 47 height 28
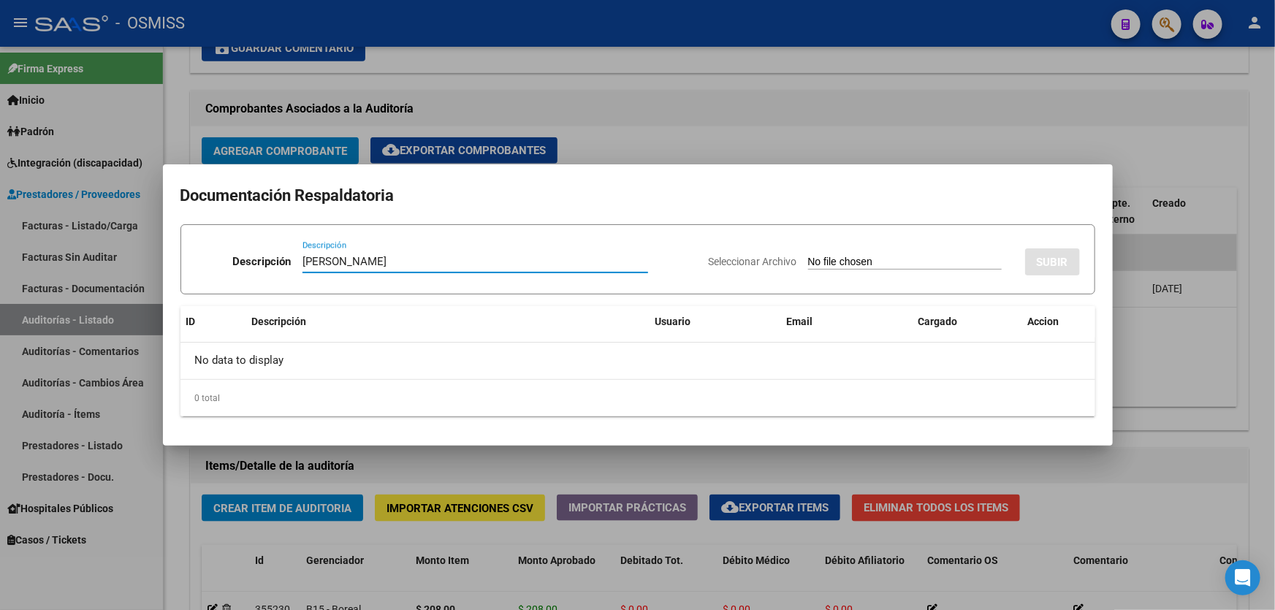
type input "[PERSON_NAME]"
click at [837, 263] on input "Seleccionar Archivo" at bounding box center [905, 263] width 194 height 14
type input "C:\fakepath\[PERSON_NAME].pdf"
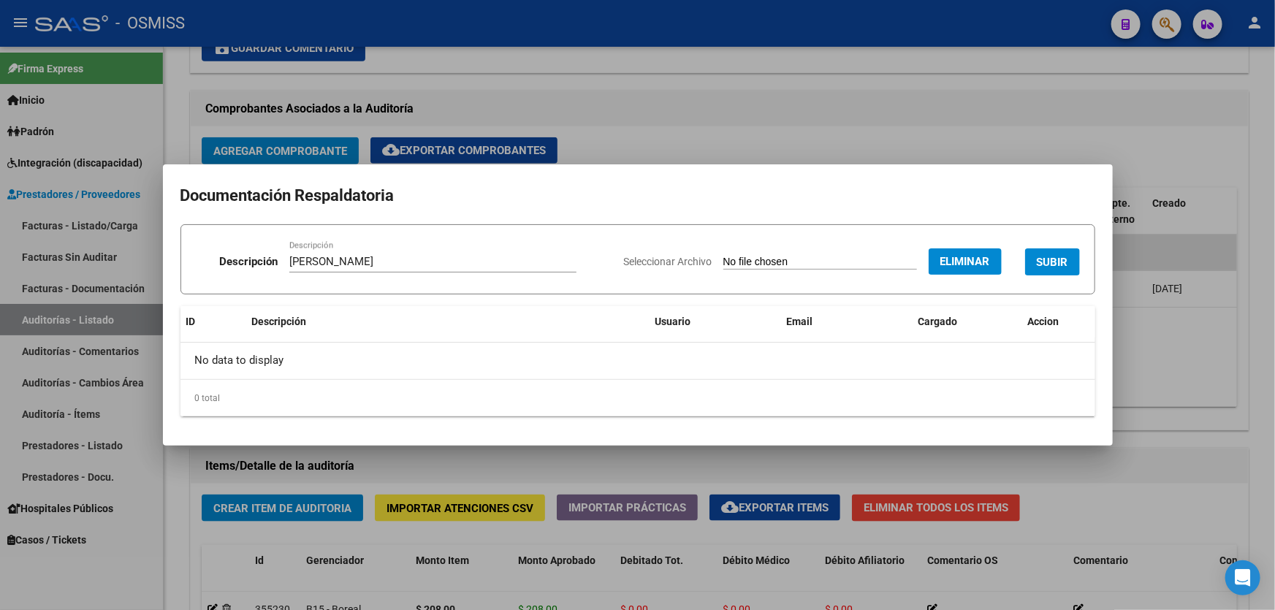
click at [1044, 253] on button "SUBIR" at bounding box center [1052, 261] width 55 height 27
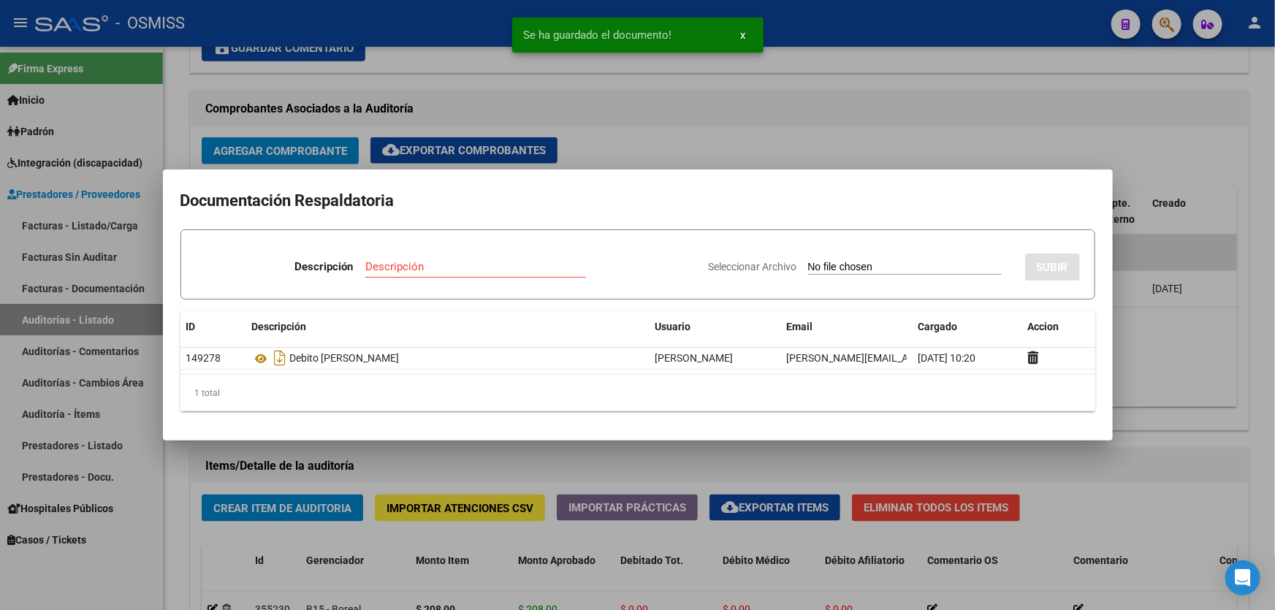
click at [1142, 351] on div at bounding box center [637, 305] width 1275 height 610
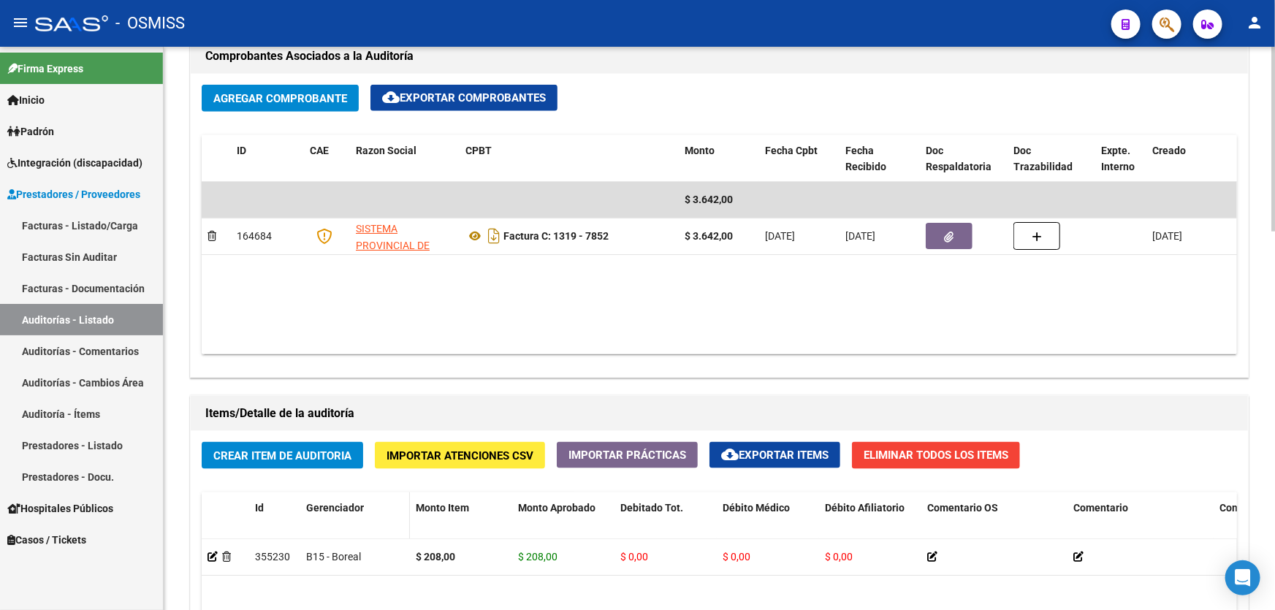
scroll to position [797, 0]
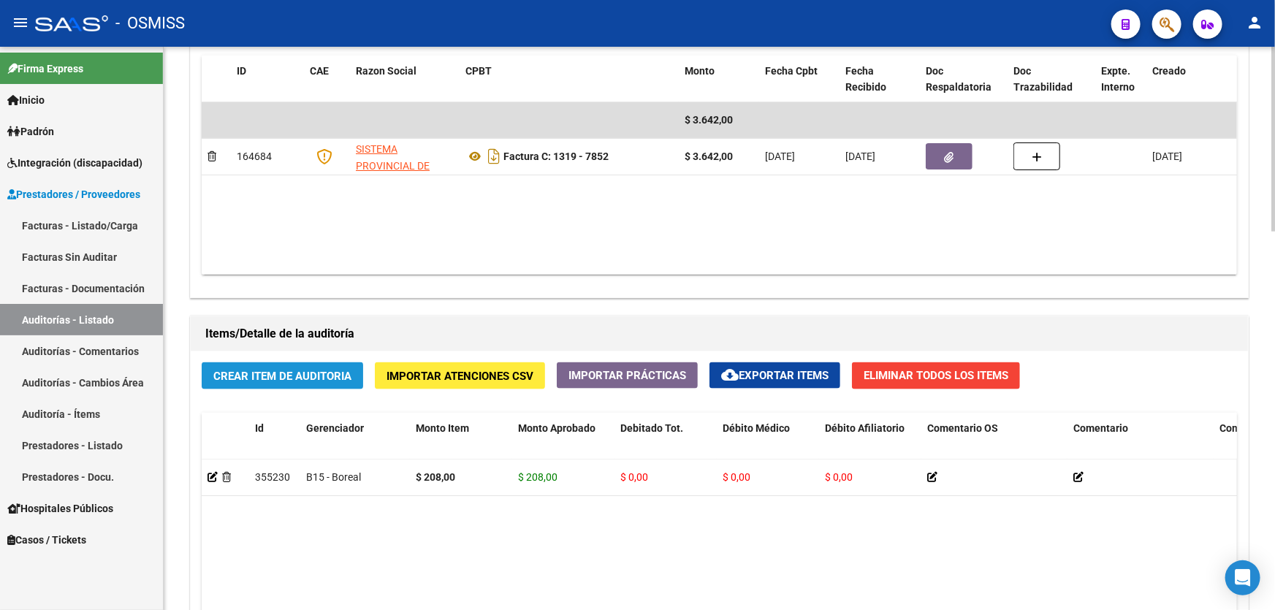
click at [264, 377] on span "Crear Item de Auditoria" at bounding box center [282, 376] width 138 height 13
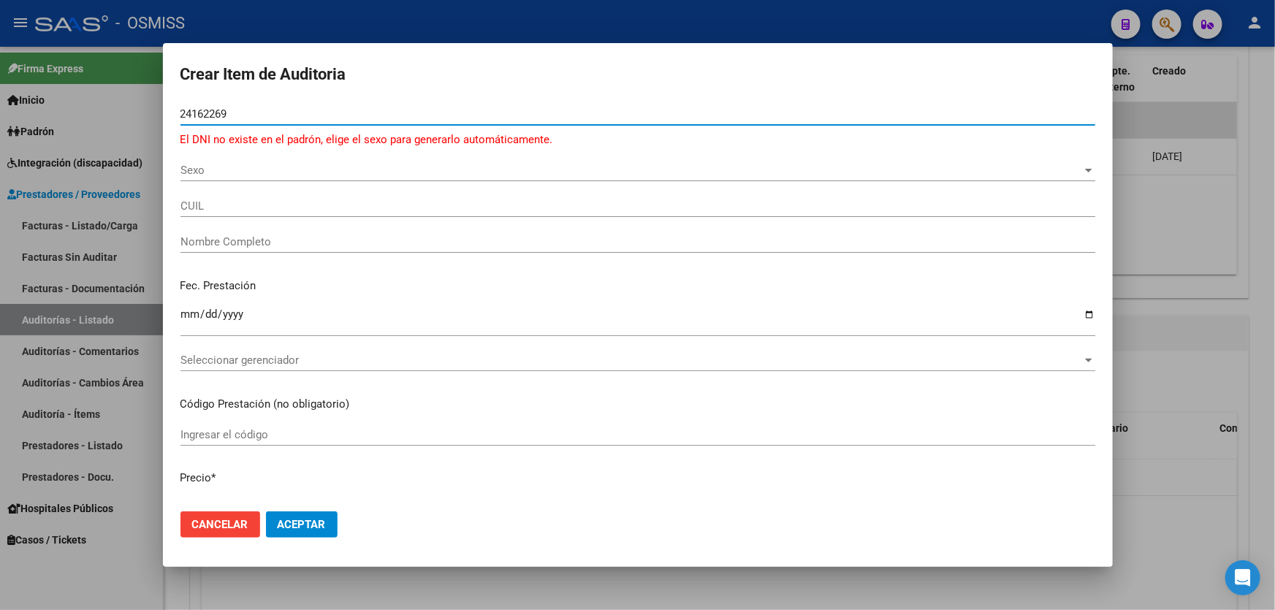
type input "24162269"
click at [212, 162] on div "Sexo Sexo" at bounding box center [638, 170] width 915 height 22
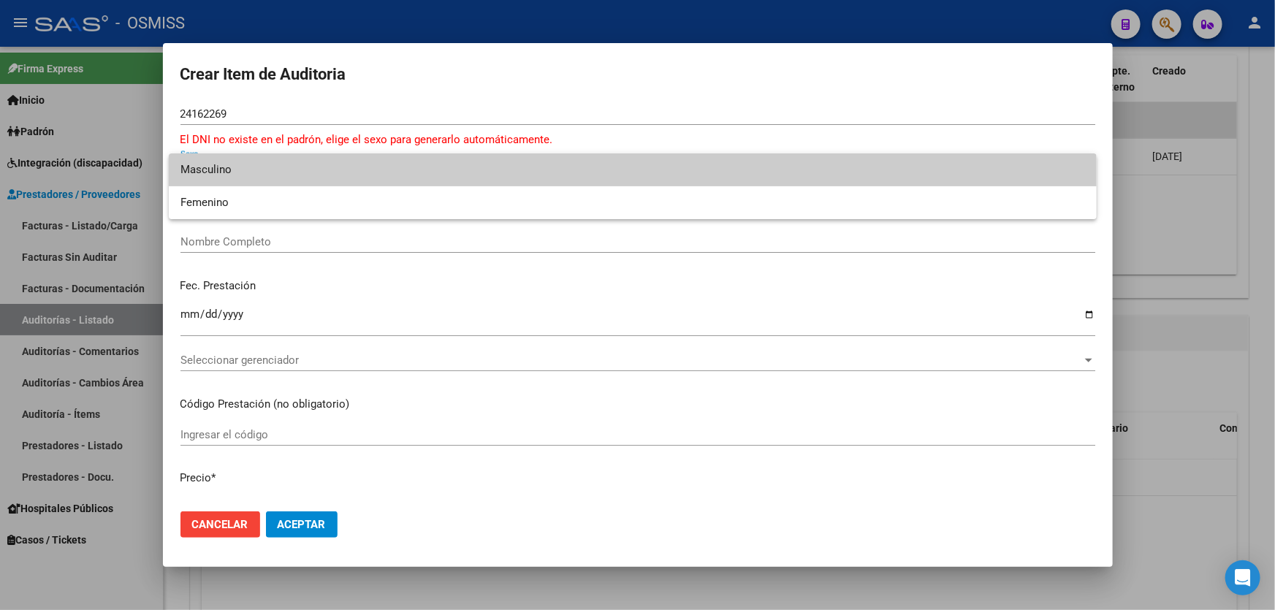
click at [238, 178] on span "Masculino" at bounding box center [633, 169] width 905 height 33
type input "20241622690"
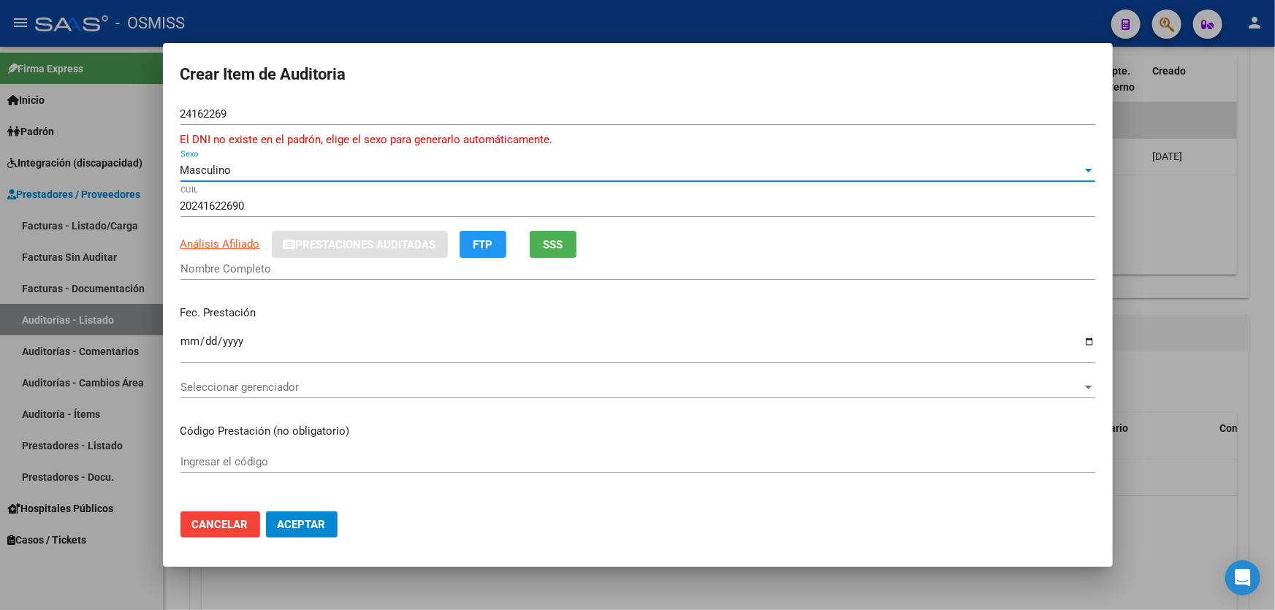
type input "[PERSON_NAME]"
click at [183, 343] on input "Ingresar la fecha" at bounding box center [638, 346] width 915 height 23
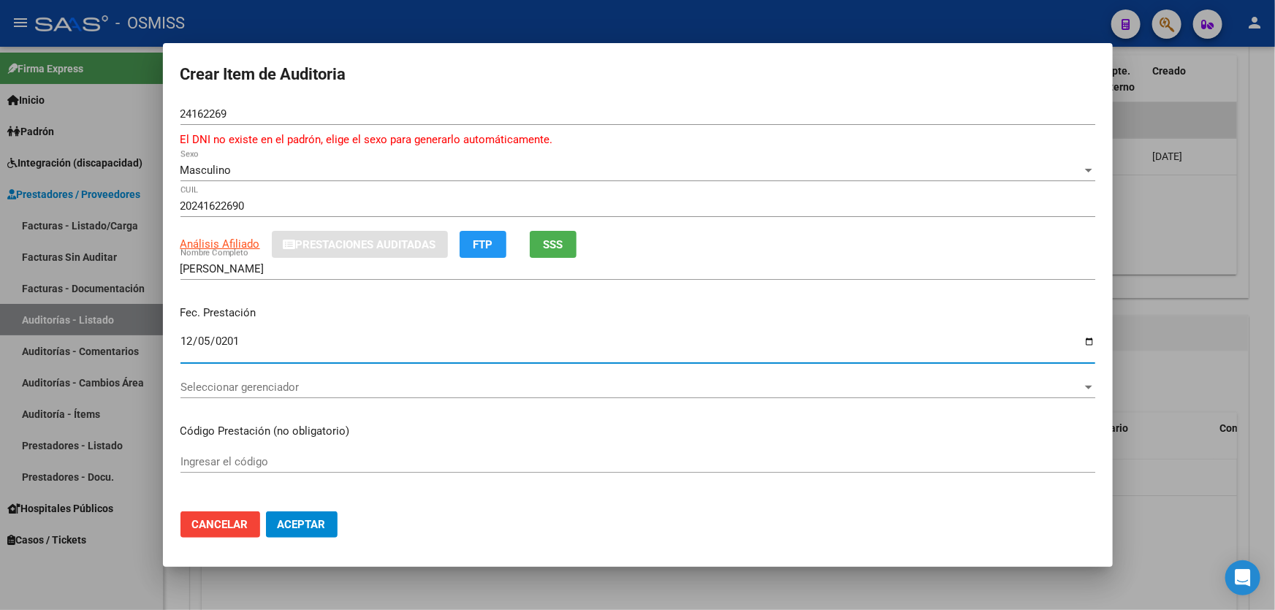
type input "[DATE]"
click at [266, 512] on button "Aceptar" at bounding box center [302, 525] width 72 height 26
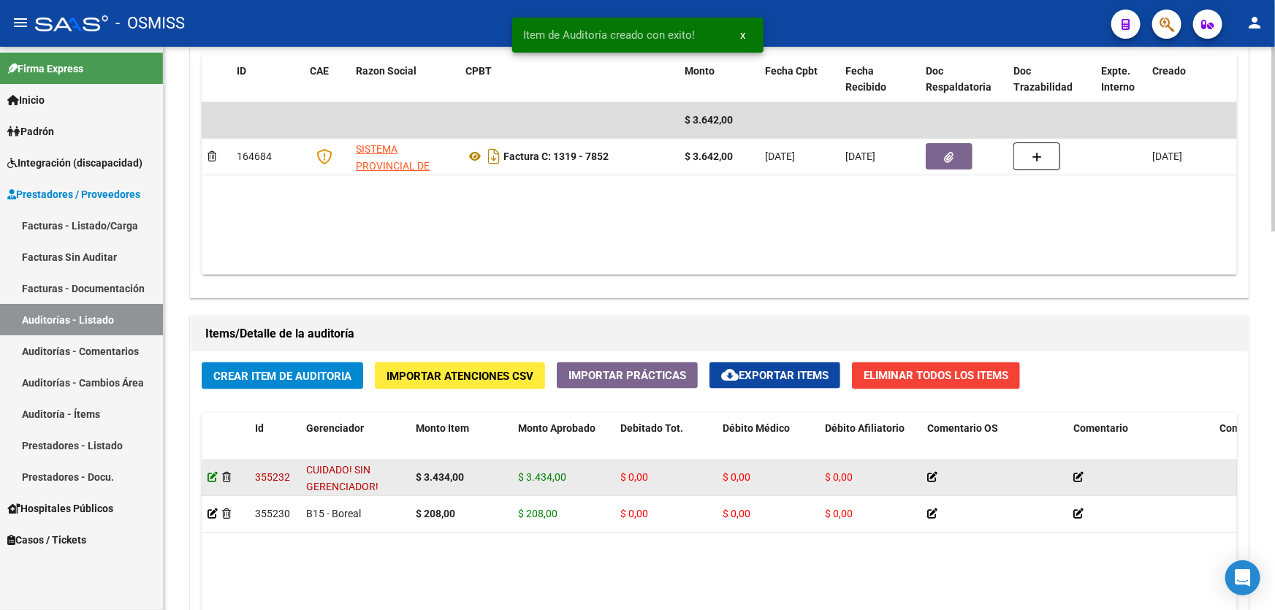
click at [212, 472] on icon at bounding box center [213, 477] width 10 height 10
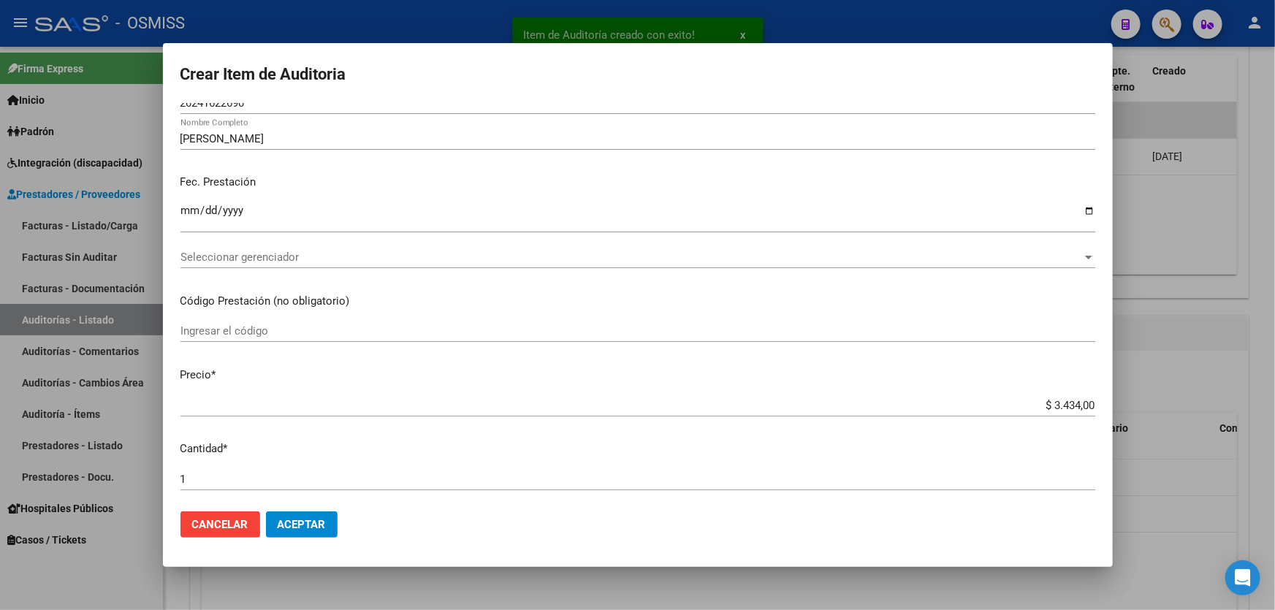
scroll to position [66, 0]
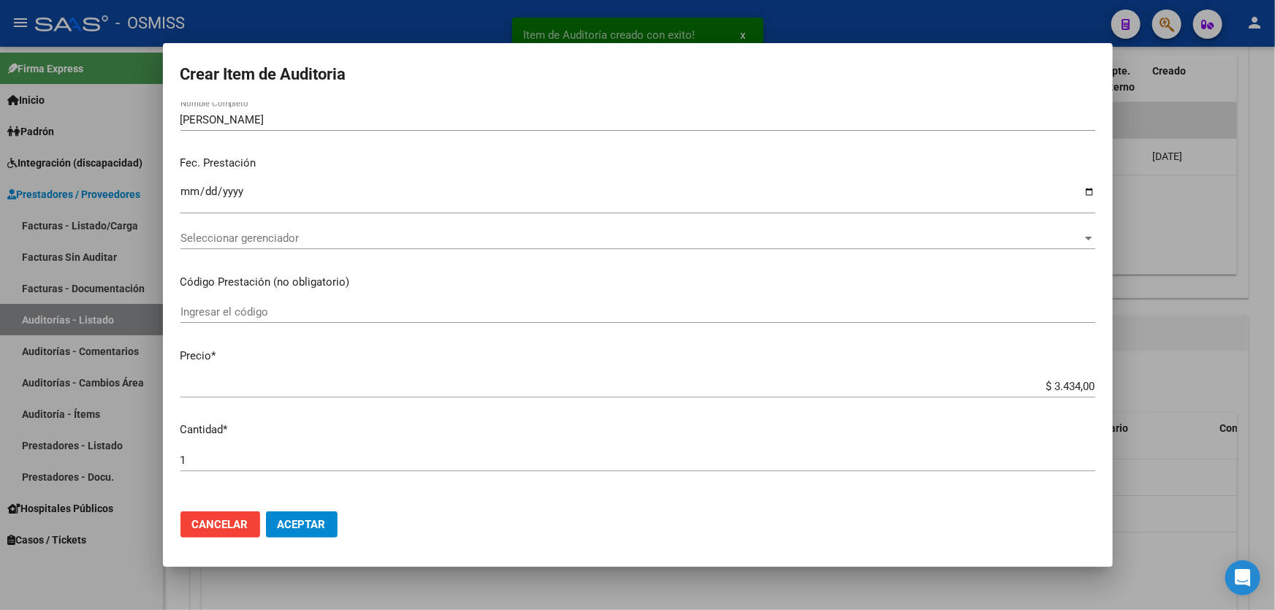
click at [309, 226] on div "[DATE] Ingresar la fecha" at bounding box center [638, 205] width 915 height 45
click at [706, 169] on p "Fec. Prestación" at bounding box center [638, 163] width 915 height 17
click at [228, 246] on div "Seleccionar gerenciador Seleccionar gerenciador" at bounding box center [638, 238] width 915 height 22
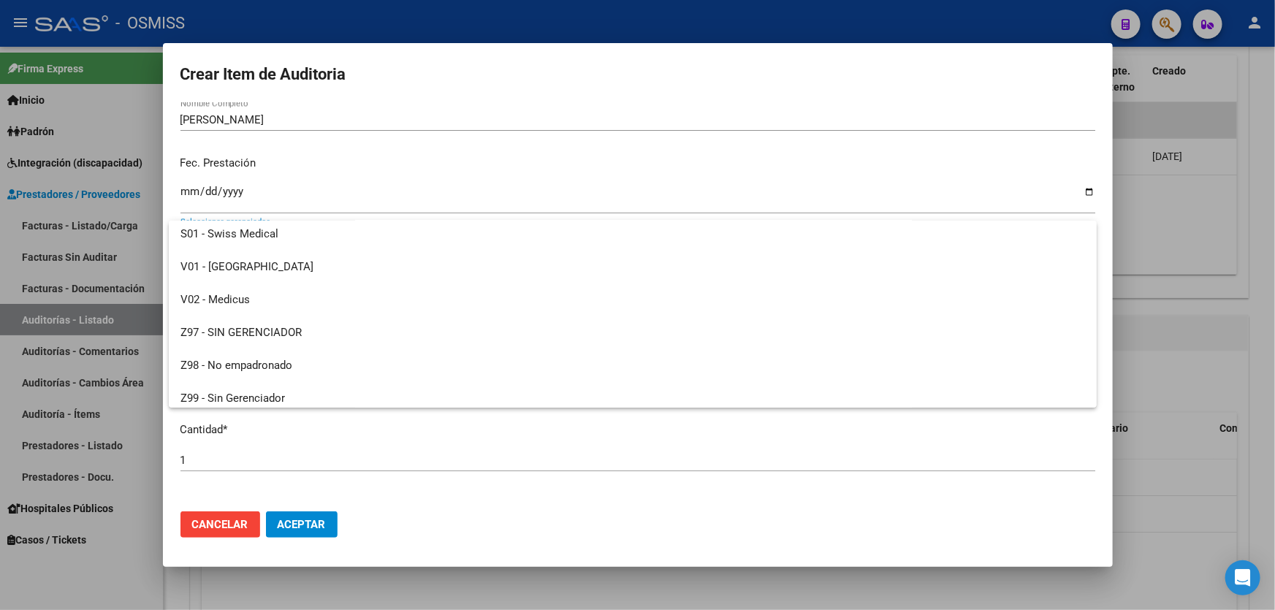
scroll to position [404, 0]
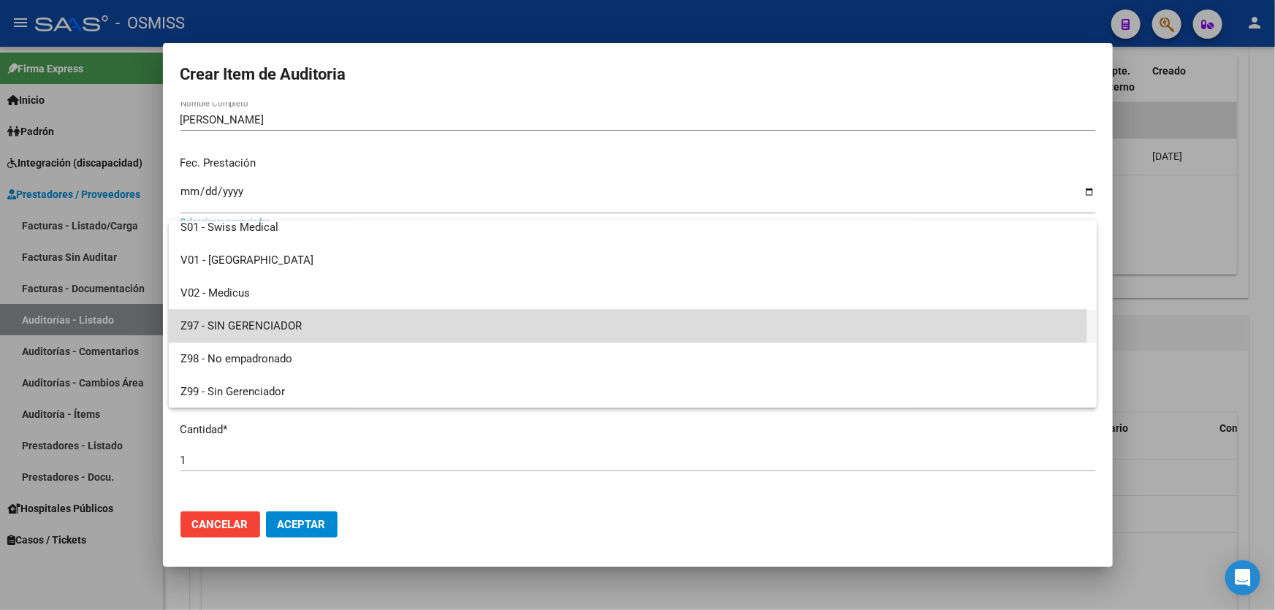
click at [254, 328] on span "Z97 - SIN GERENCIADOR" at bounding box center [633, 326] width 905 height 33
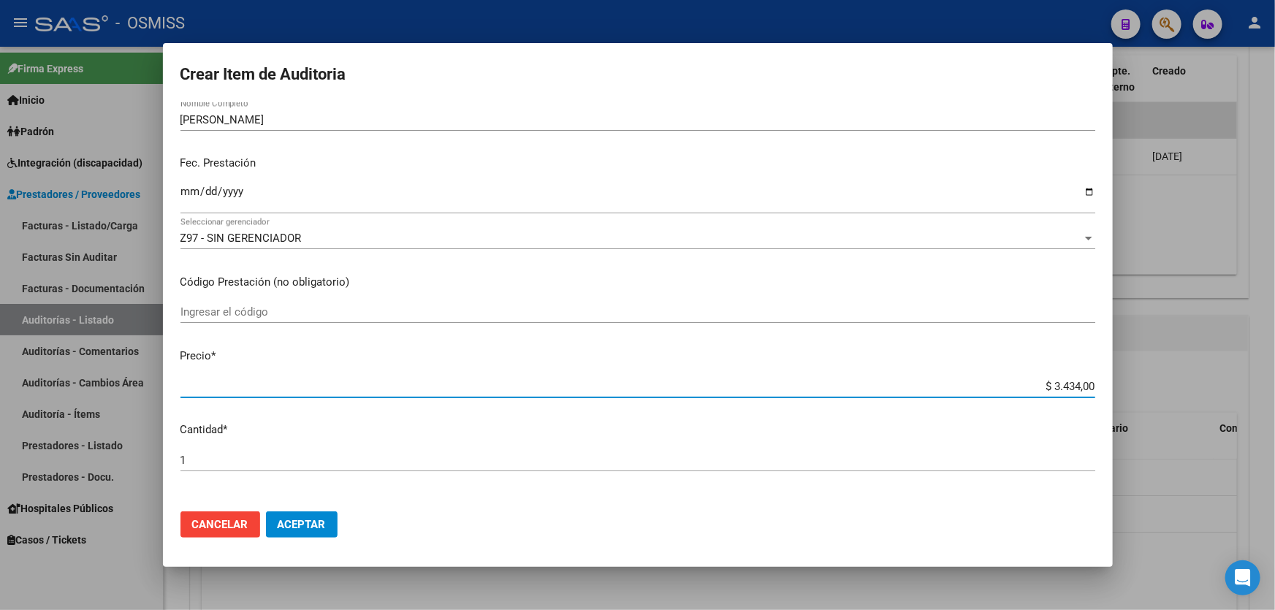
drag, startPoint x: 1010, startPoint y: 380, endPoint x: 1273, endPoint y: 361, distance: 263.8
click at [1275, 364] on div "Crear Item de Auditoria 24162269 Nro Documento 20241622690 [PERSON_NAME] Nombre…" at bounding box center [637, 305] width 1275 height 610
type input "$ 0,02"
type input "$ 0,20"
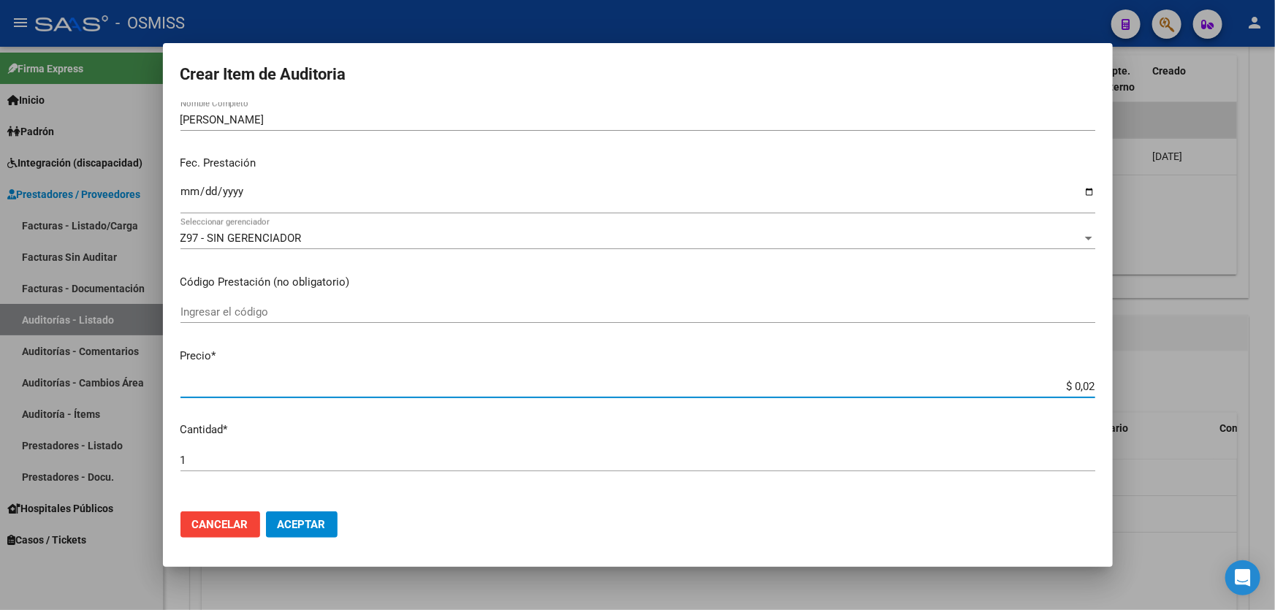
type input "$ 0,20"
type input "$ 2,08"
type input "$ 20,80"
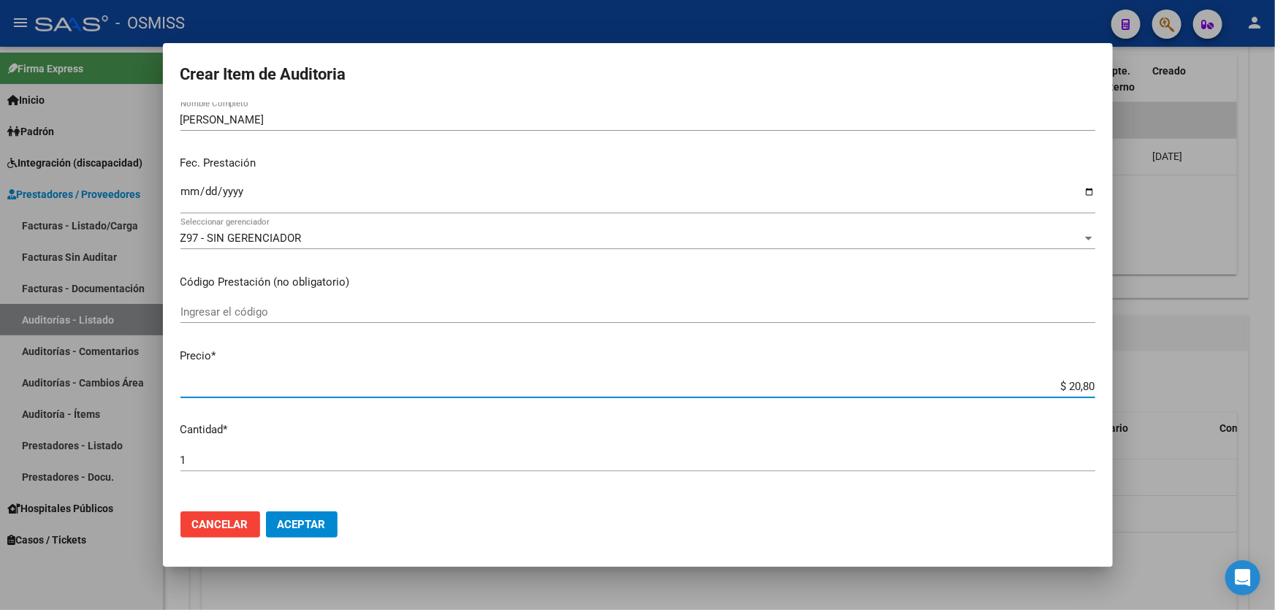
type input "$ 208,00"
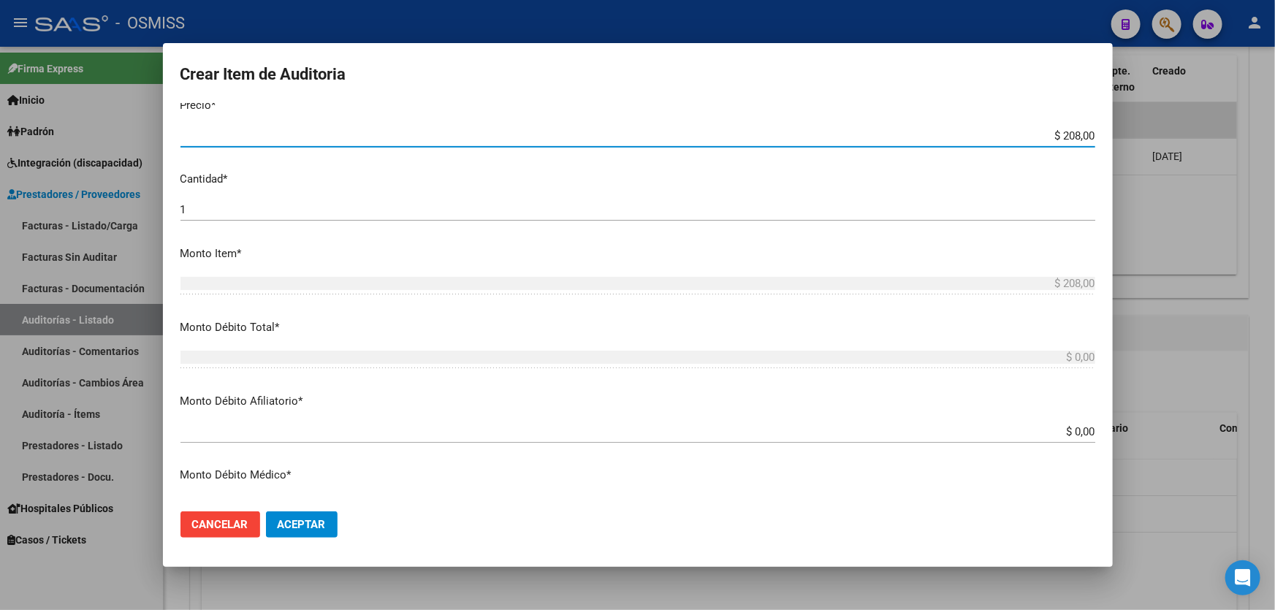
scroll to position [398, 0]
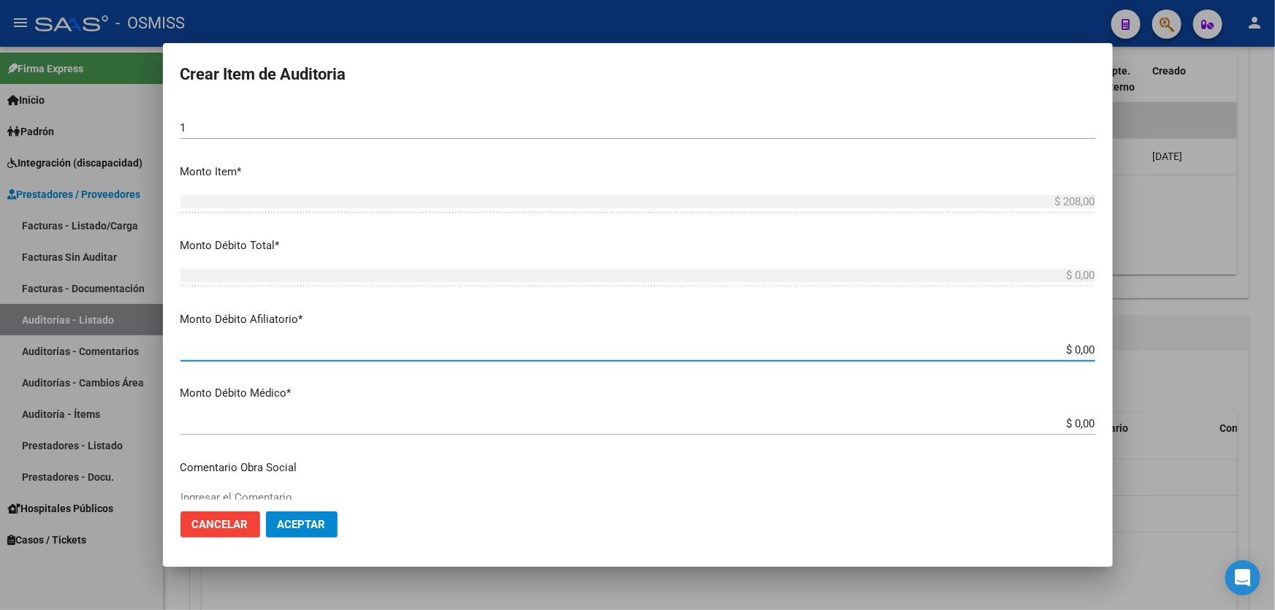
drag, startPoint x: 1013, startPoint y: 354, endPoint x: 1275, endPoint y: 338, distance: 262.1
click at [1275, 338] on div "Crear Item de Auditoria 24162269 Nro Documento 20241622690 [PERSON_NAME] Nombre…" at bounding box center [637, 305] width 1275 height 610
type input "$ 0,02"
type input "$ 0,20"
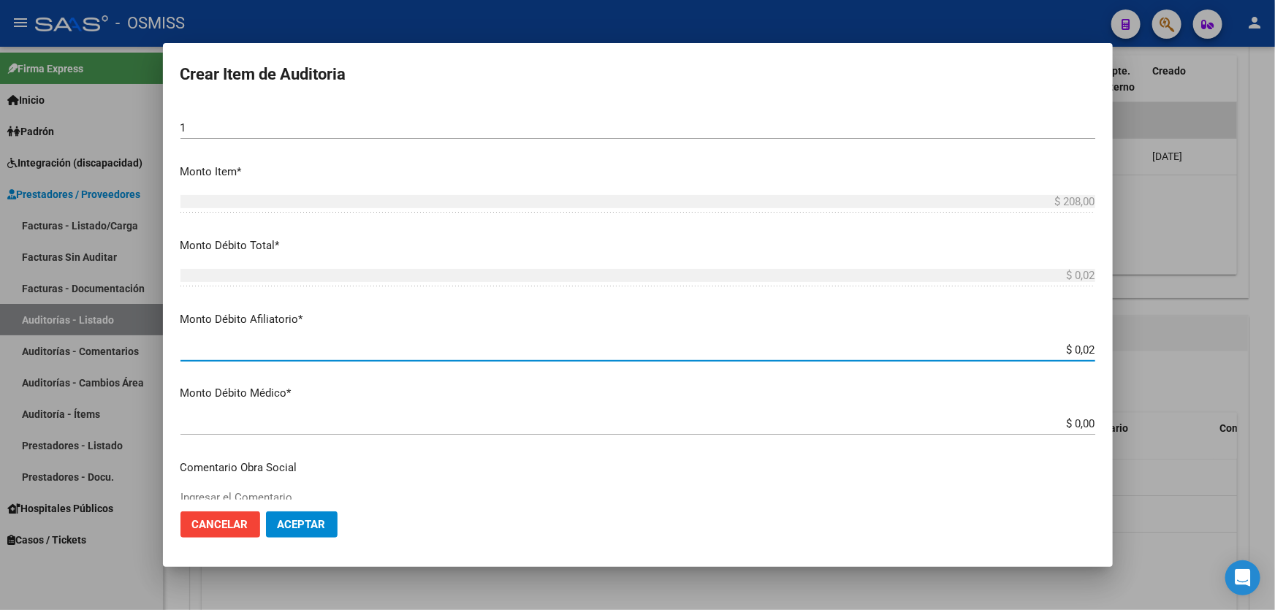
type input "$ 0,20"
type input "$ 2,08"
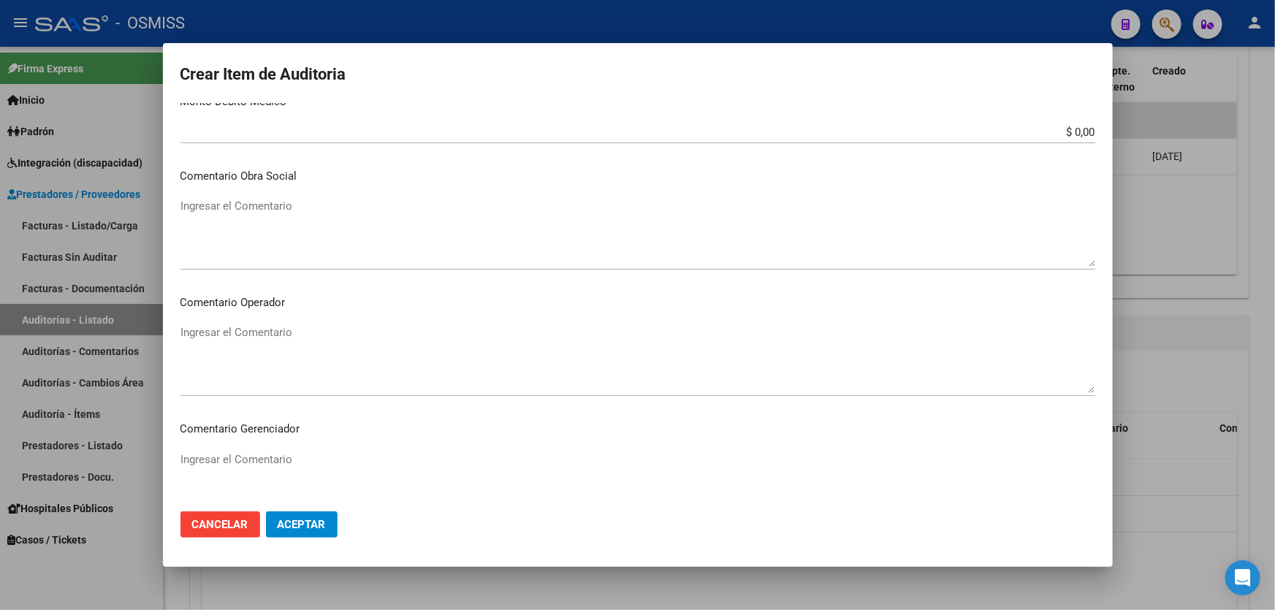
scroll to position [731, 0]
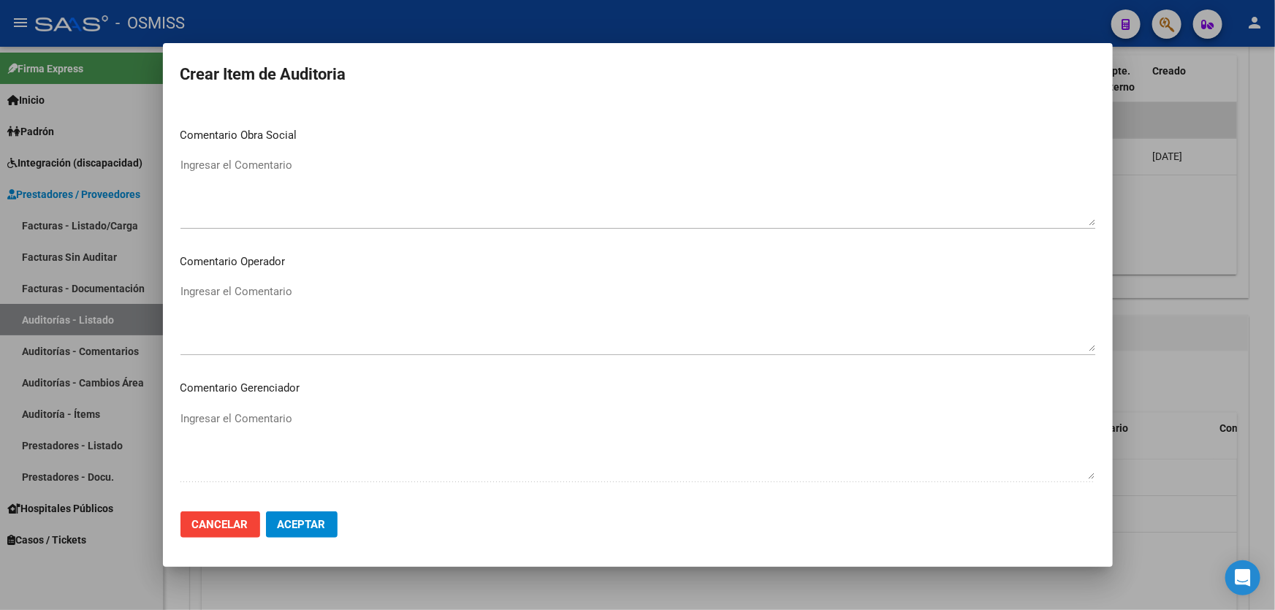
click at [286, 289] on textarea "Ingresar el Comentario" at bounding box center [638, 318] width 915 height 69
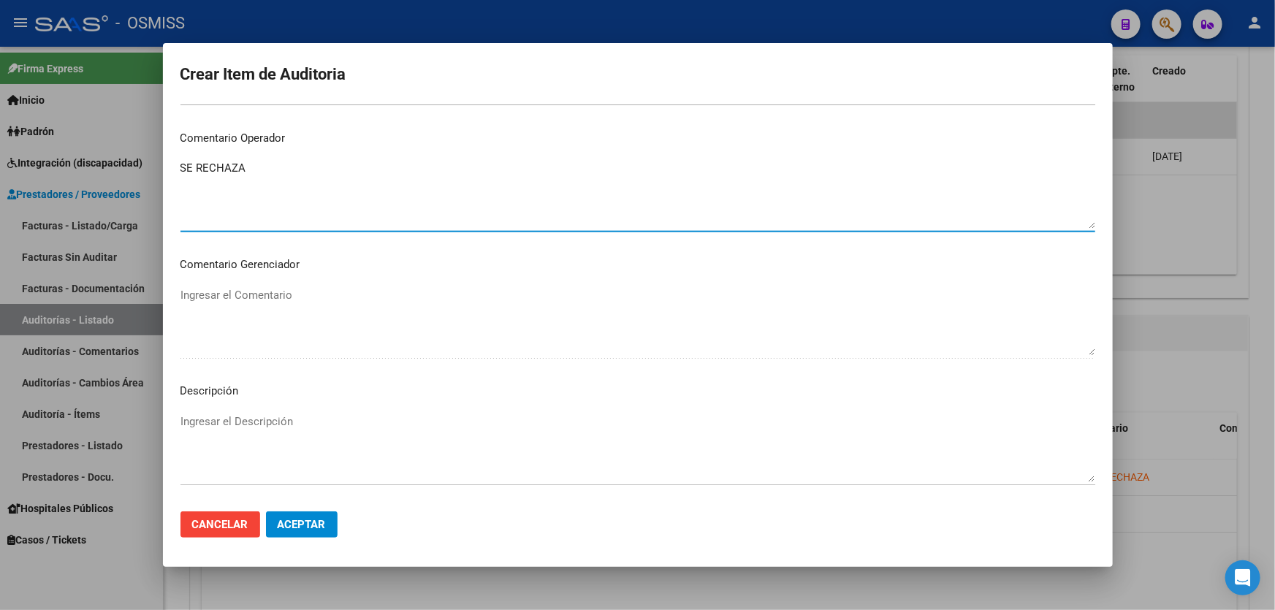
scroll to position [863, 0]
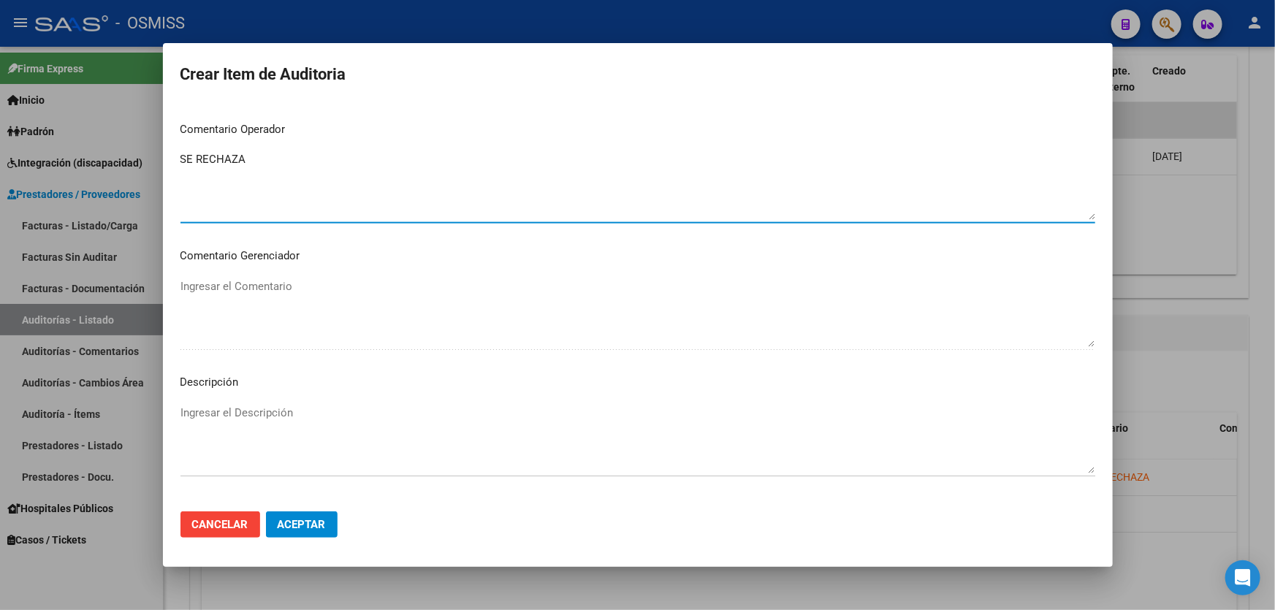
click at [238, 430] on textarea "Ingresar el Descripción" at bounding box center [638, 439] width 915 height 69
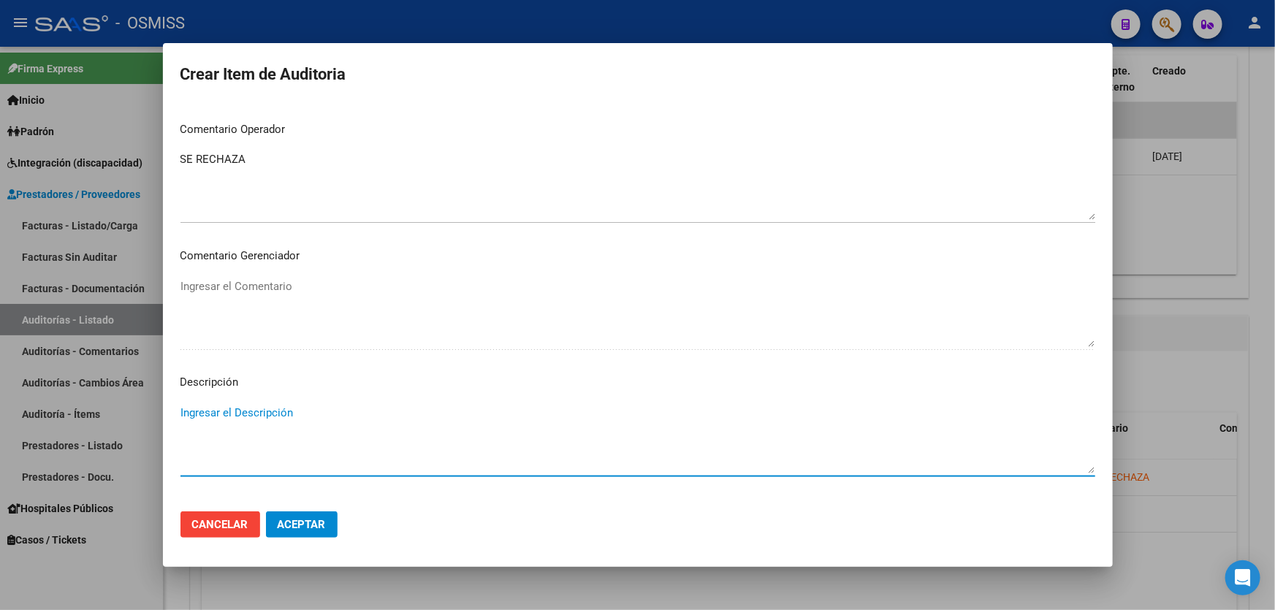
paste textarea "ALTA / BAJA por OPCIÓN SSS al …. . Al momento de la prestación, corresponde la …"
drag, startPoint x: 214, startPoint y: 414, endPoint x: 156, endPoint y: 414, distance: 57.7
click at [156, 414] on div "Crear Item de Auditoria 24162269 Nro Documento 20241622690 [PERSON_NAME] Nombre…" at bounding box center [637, 305] width 1275 height 610
drag, startPoint x: 317, startPoint y: 413, endPoint x: 304, endPoint y: 414, distance: 13.2
click at [304, 414] on textarea "BAJA por OPCIÓN SSS al …. . Al momento de la prestación, corresponde la cobertu…" at bounding box center [638, 439] width 915 height 69
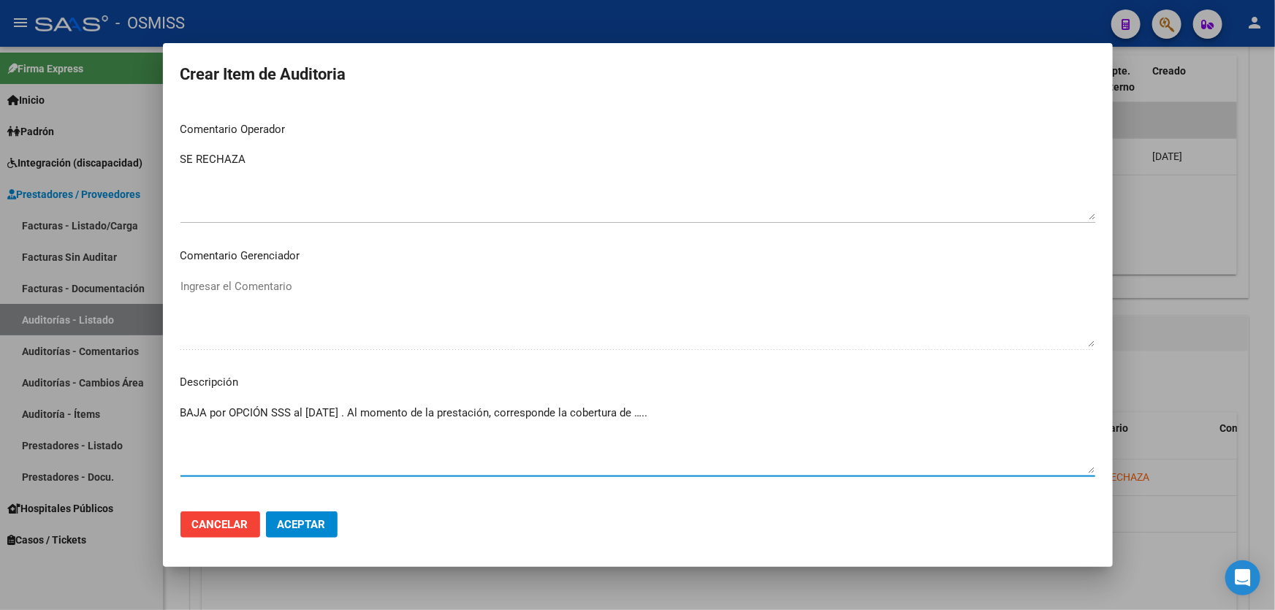
drag, startPoint x: 675, startPoint y: 411, endPoint x: 656, endPoint y: 413, distance: 19.1
click at [656, 413] on textarea "BAJA por OPCIÓN SSS al [DATE] . Al momento de la prestación, corresponde la cob…" at bounding box center [638, 439] width 915 height 69
paste textarea "OBRA SOCIAL DE LA FEDERACION ARGENTINA DEL TRABAJADOR DE LAS UNIVERSIDADES NACI…"
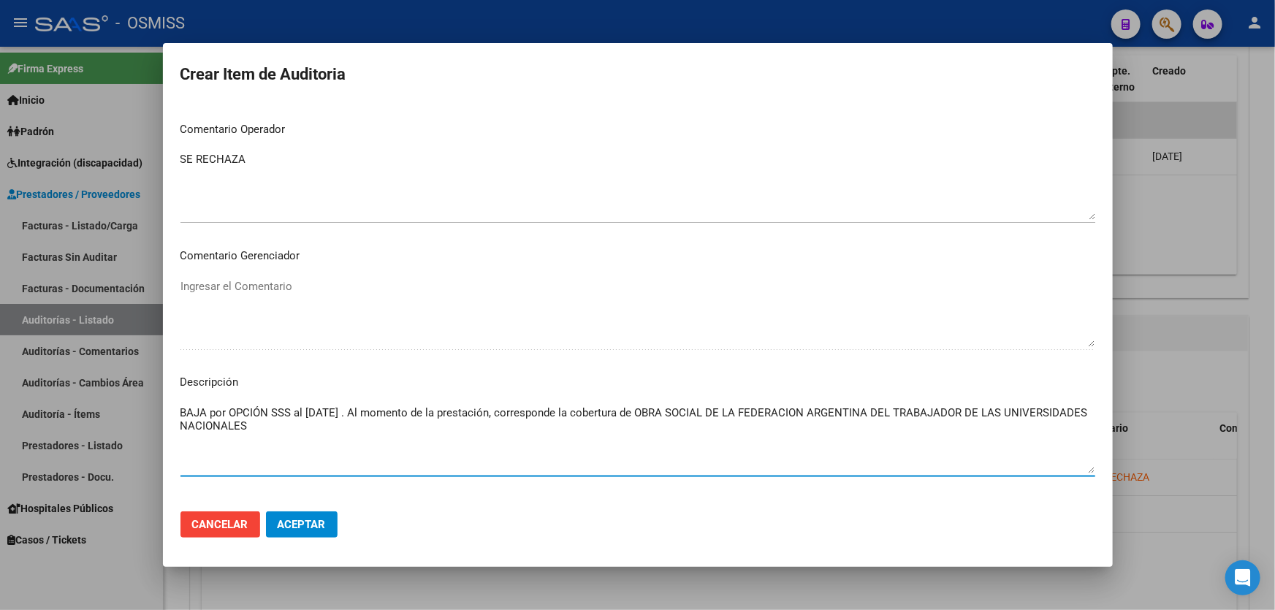
click at [300, 523] on span "Aceptar" at bounding box center [302, 524] width 48 height 13
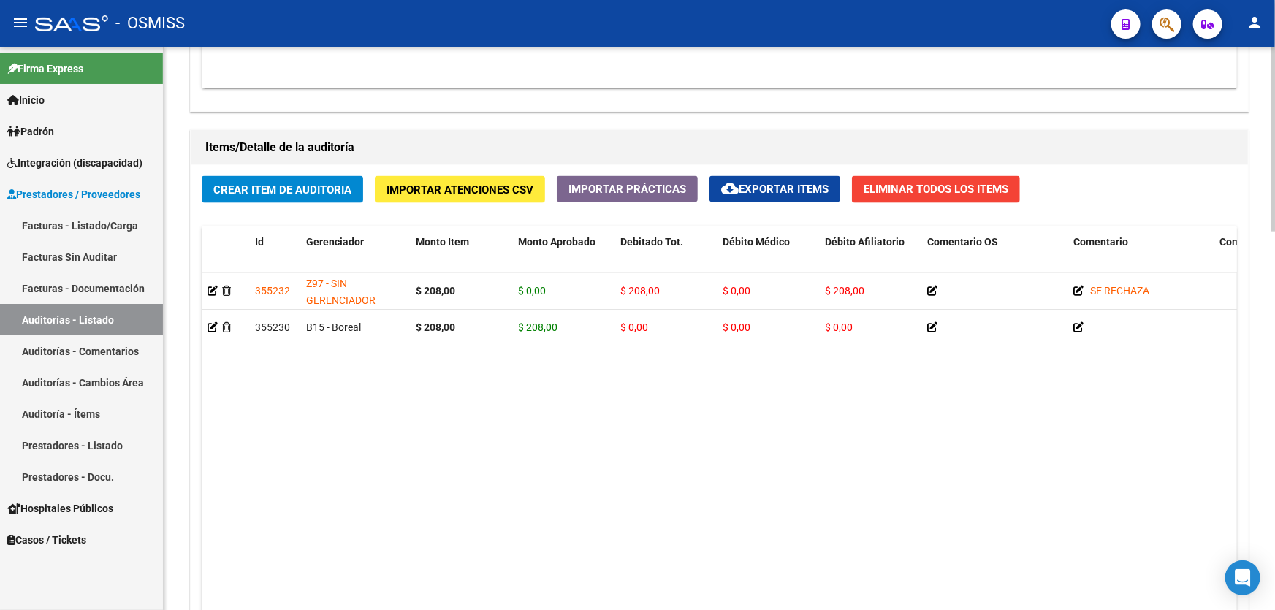
scroll to position [996, 0]
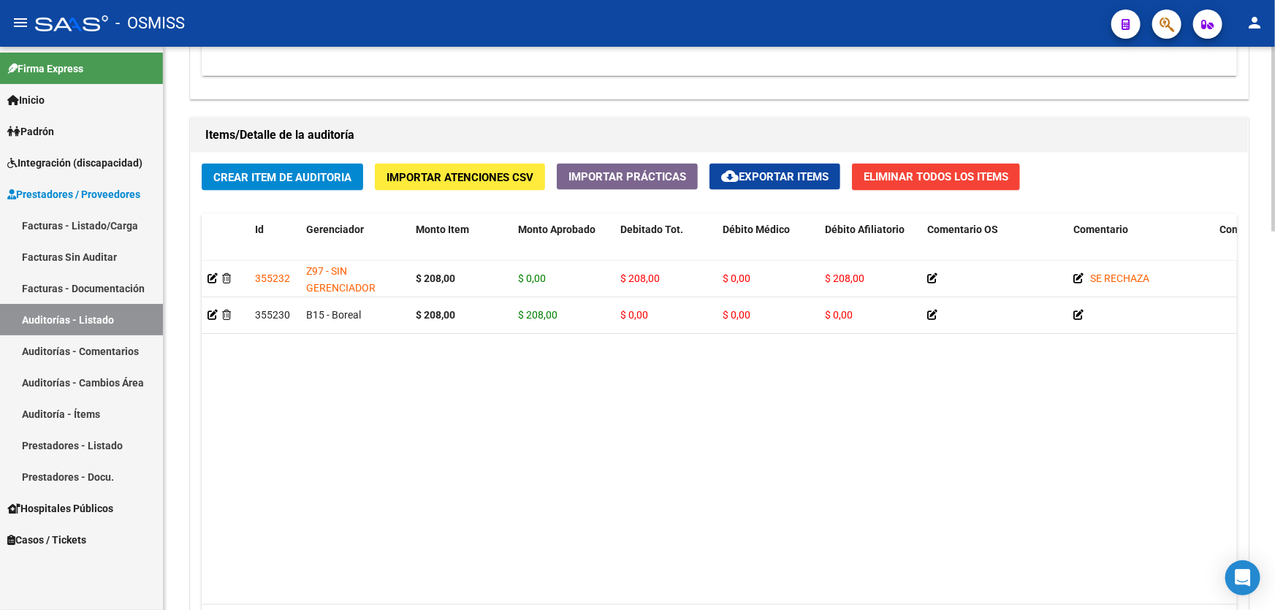
drag, startPoint x: 696, startPoint y: 433, endPoint x: 477, endPoint y: 128, distance: 375.0
click at [694, 428] on datatable-body "355232 Z97 - SIN GERENCIADOR $ 208,00 $ 0,00 $ 208,00 $ 0,00 $ 208,00 SE RECHAZ…" at bounding box center [720, 433] width 1036 height 344
click at [315, 179] on span "Crear Item de Auditoria" at bounding box center [282, 177] width 138 height 13
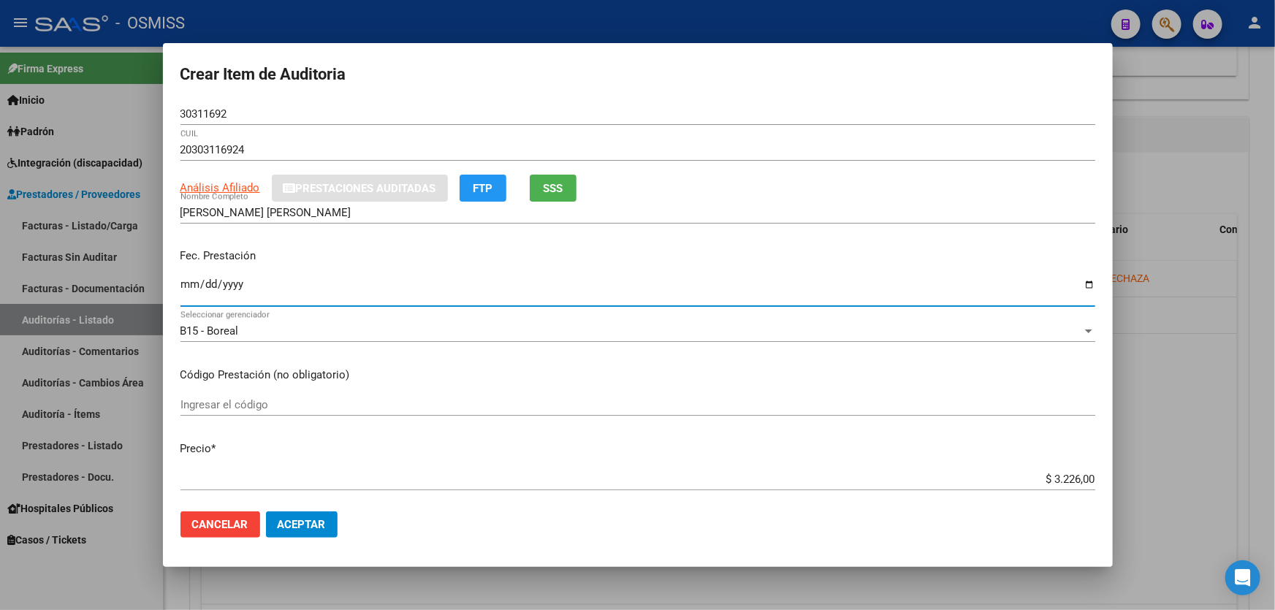
click at [190, 282] on input "Ingresar la fecha" at bounding box center [638, 289] width 915 height 23
click at [266, 512] on button "Aceptar" at bounding box center [302, 525] width 72 height 26
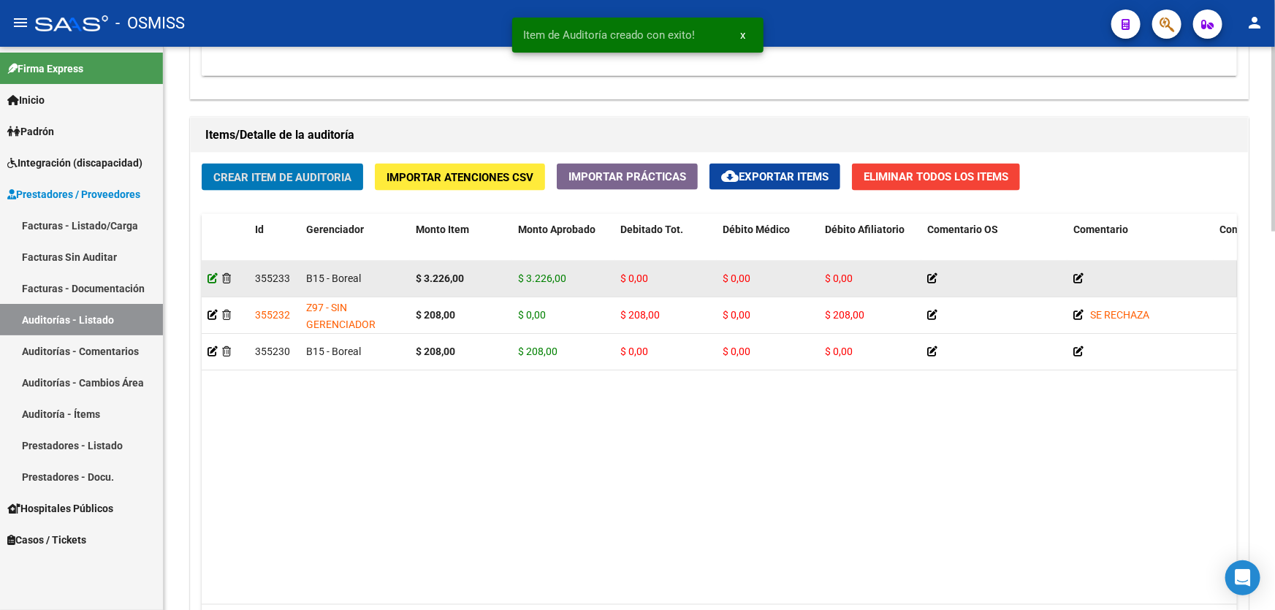
click at [212, 278] on icon at bounding box center [213, 278] width 10 height 10
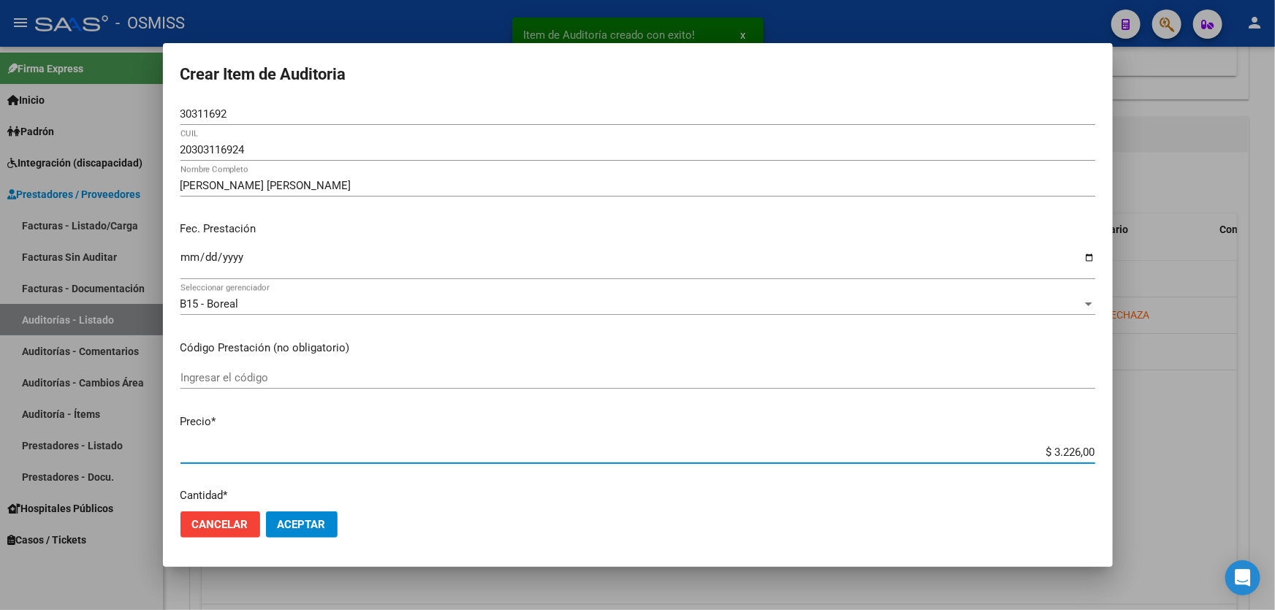
click at [985, 446] on input "$ 3.226,00" at bounding box center [638, 452] width 915 height 13
drag, startPoint x: 987, startPoint y: 447, endPoint x: 1275, endPoint y: 438, distance: 287.3
click at [1275, 440] on div "Item de Auditoría creado con exito! x Crear Item de Auditoria 30311692 Nro Docu…" at bounding box center [637, 305] width 1275 height 610
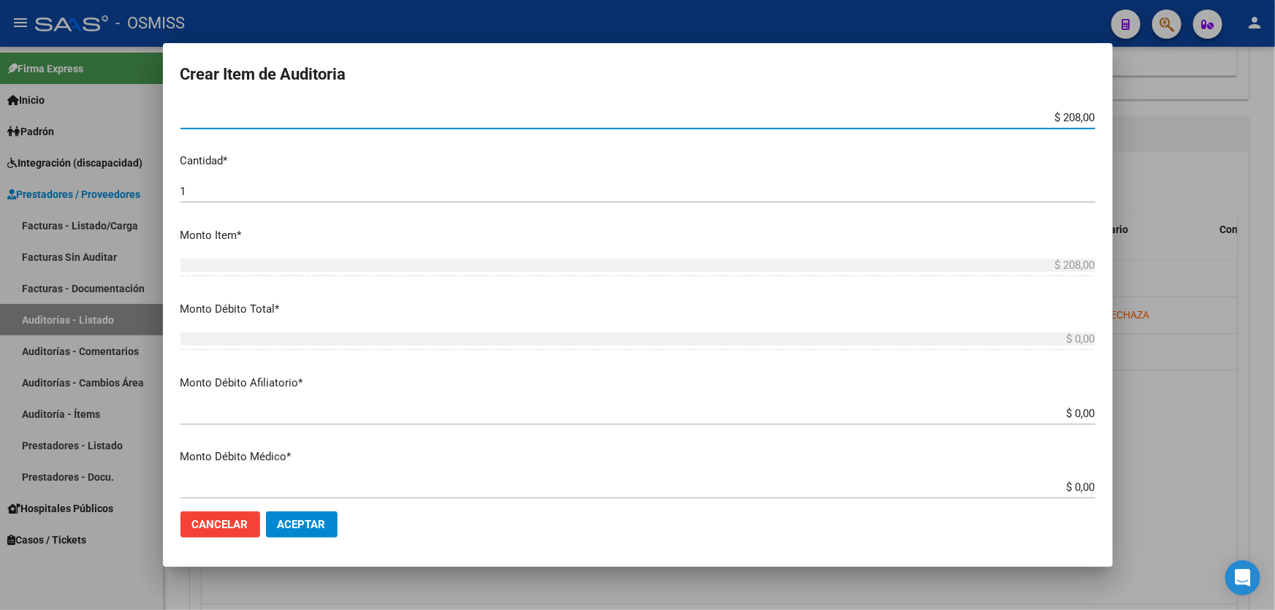
scroll to position [398, 0]
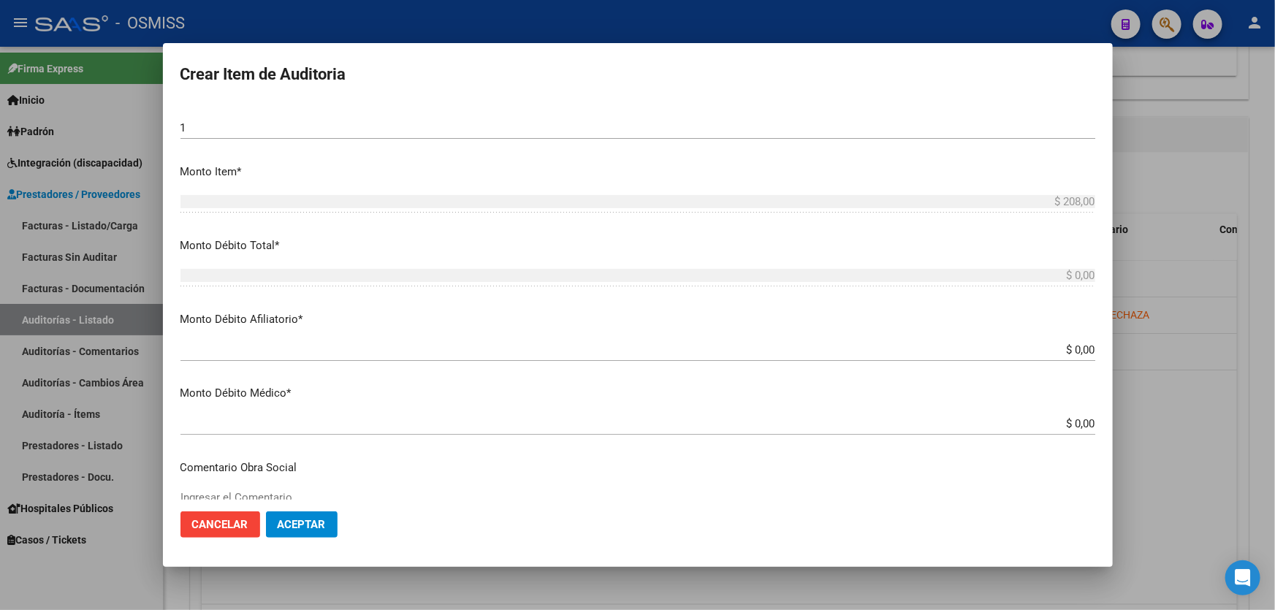
drag, startPoint x: 1022, startPoint y: 349, endPoint x: 1275, endPoint y: 304, distance: 256.2
click at [1275, 314] on div "Crear Item de Auditoria 30311692 Nro Documento 20303116924 CUIL [PERSON_NAME] […" at bounding box center [637, 305] width 1275 height 610
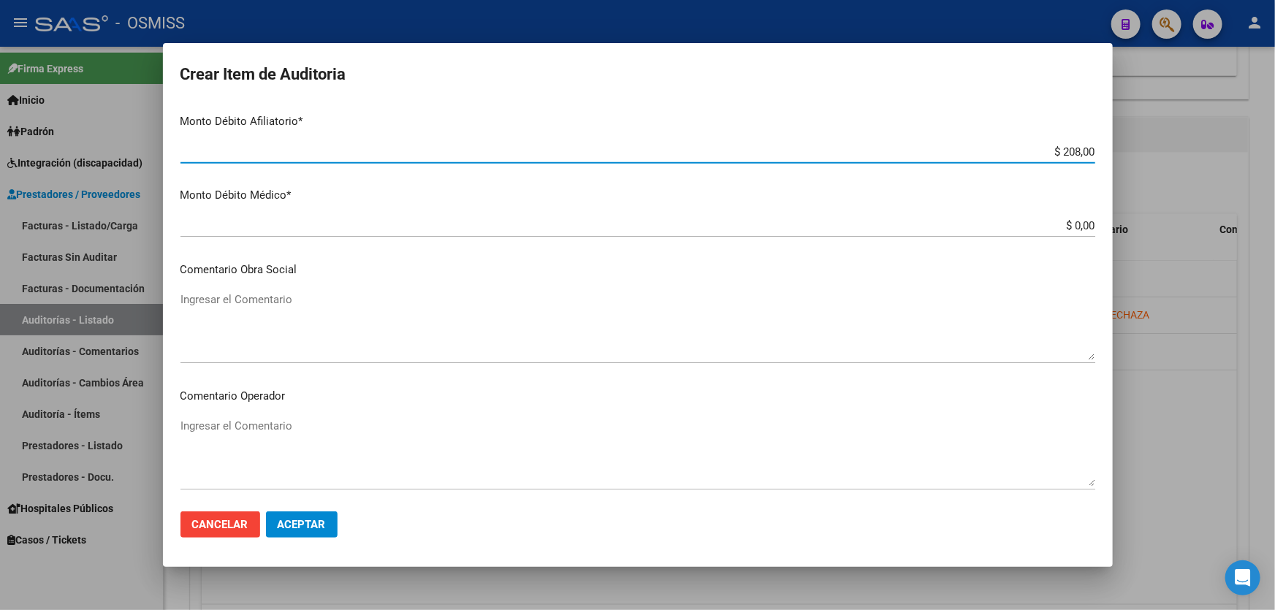
scroll to position [598, 0]
click at [281, 267] on p "Comentario Obra Social" at bounding box center [638, 268] width 915 height 17
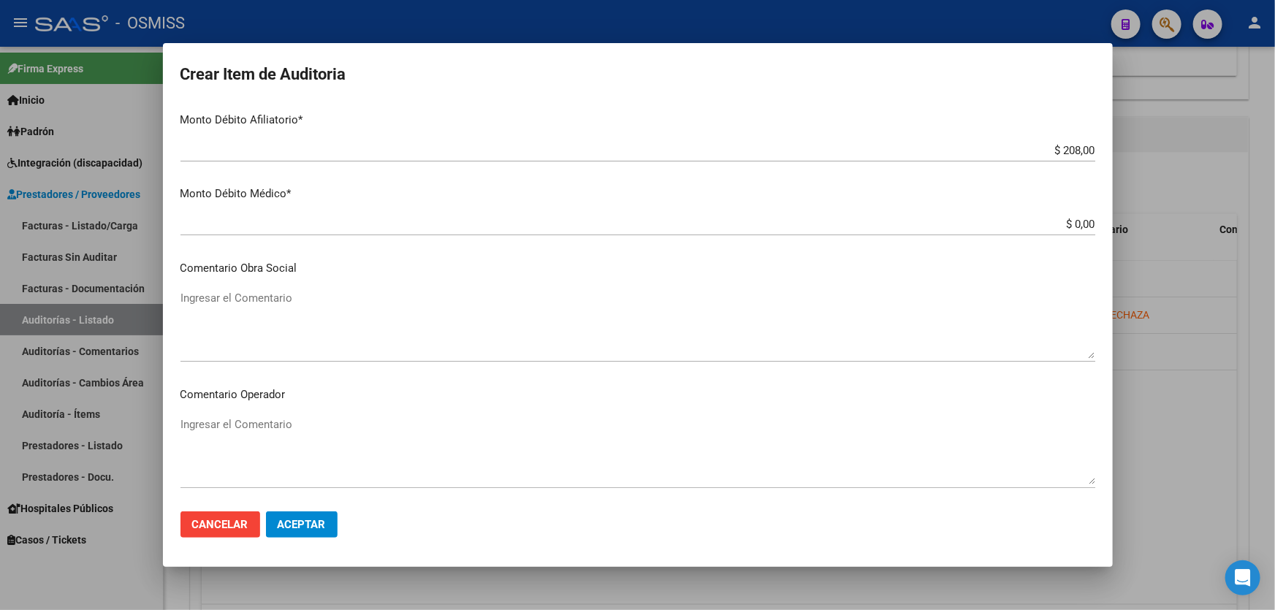
click at [289, 412] on mat-dialog-content "30311692 Nro Documento 20303116924 CUIL [PERSON_NAME] [PERSON_NAME] Nombre Comp…" at bounding box center [638, 301] width 950 height 397
click at [289, 416] on div "Ingresar el Comentario" at bounding box center [638, 451] width 915 height 75
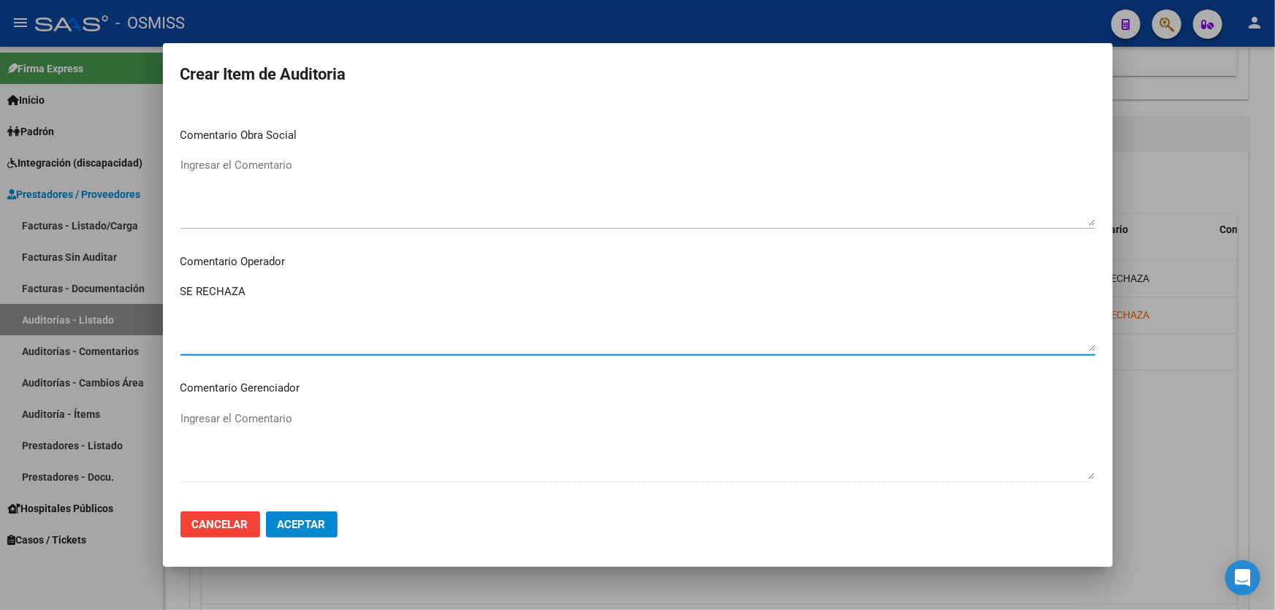
scroll to position [930, 0]
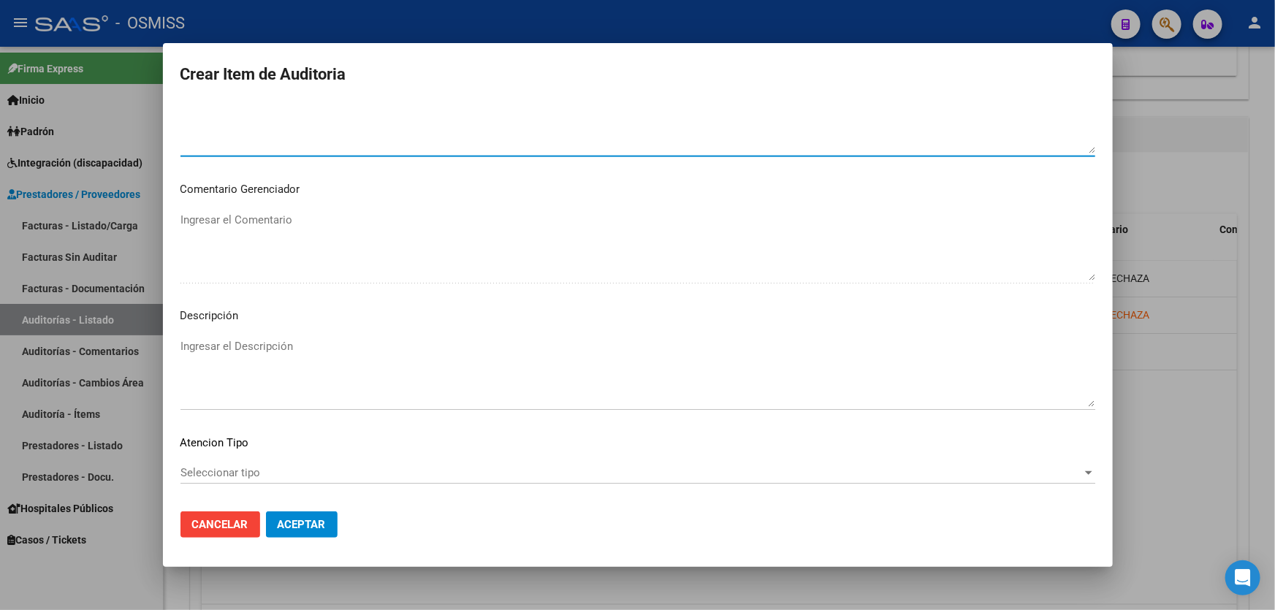
click at [235, 359] on textarea "Ingresar el Descripción" at bounding box center [638, 372] width 915 height 69
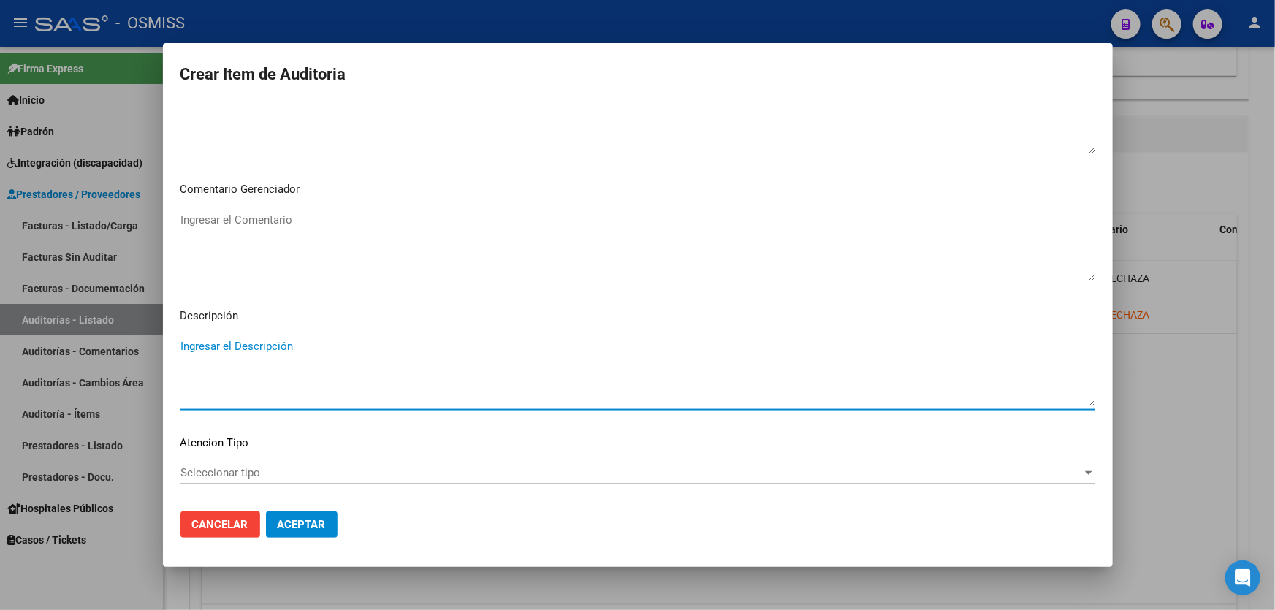
paste textarea "Según el art. 10 inc. A de la ley 23660, no se cumple con la minima continuidad…"
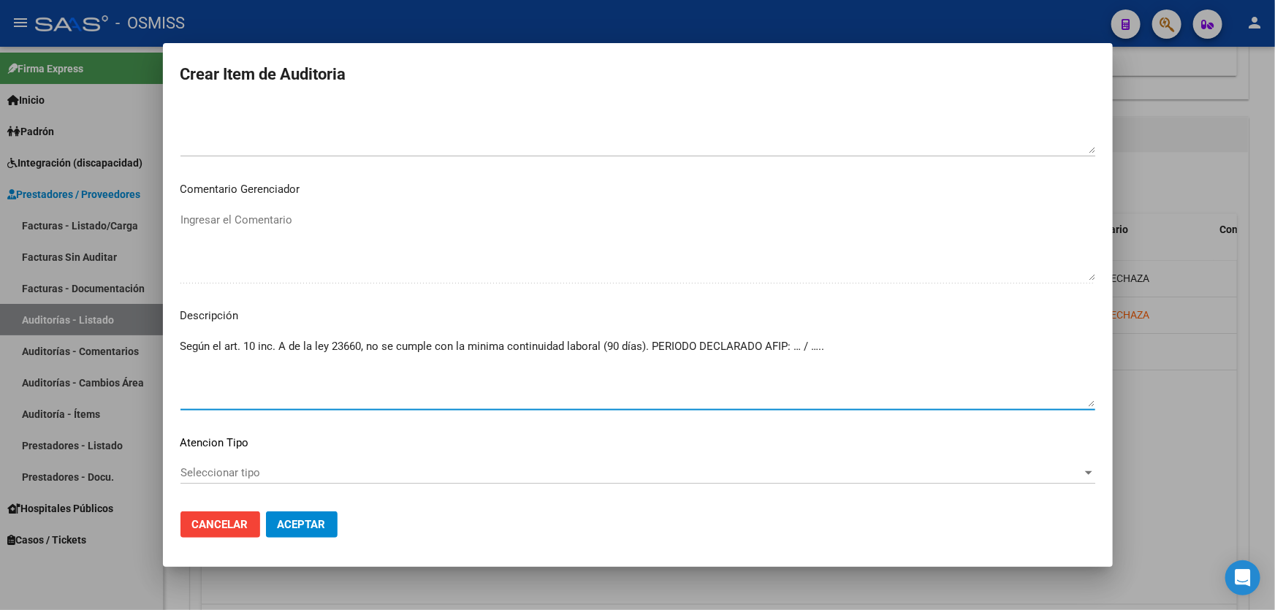
click at [873, 352] on textarea "Según el art. 10 inc. A de la ley 23660, no se cumple con la minima continuidad…" at bounding box center [638, 372] width 915 height 69
click at [820, 346] on textarea "Según el art. 10 inc. A de la ley 23660, no se cumple con la minima continuidad…" at bounding box center [638, 372] width 915 height 69
drag, startPoint x: 824, startPoint y: 345, endPoint x: 794, endPoint y: 346, distance: 30.0
click at [794, 346] on textarea "Según el art. 10 inc. A de la ley 23660, no se cumple con la minima continuidad…" at bounding box center [638, 372] width 915 height 69
click at [304, 530] on span "Aceptar" at bounding box center [302, 524] width 48 height 13
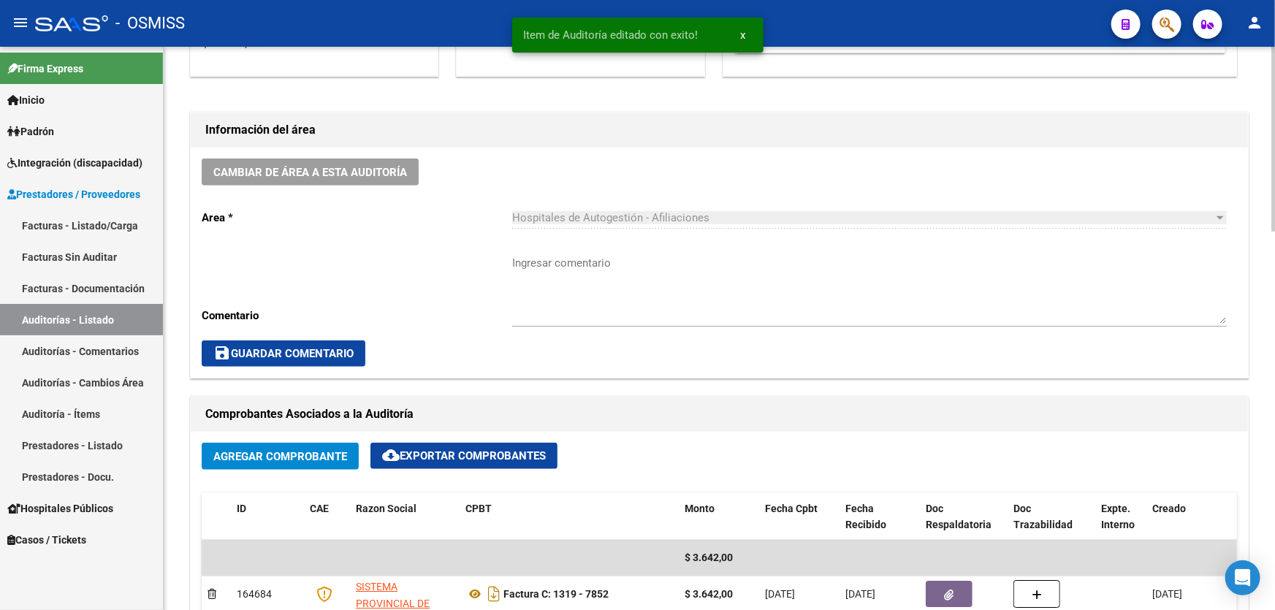
scroll to position [531, 0]
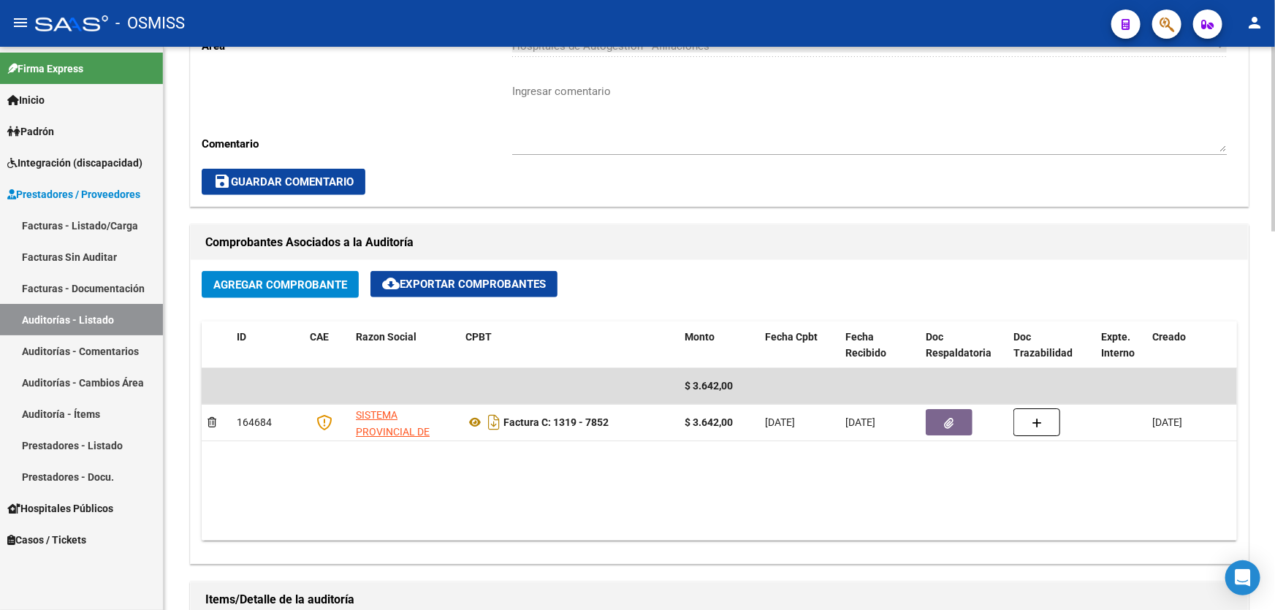
click at [671, 172] on div "save Guardar Comentario" at bounding box center [720, 182] width 1036 height 26
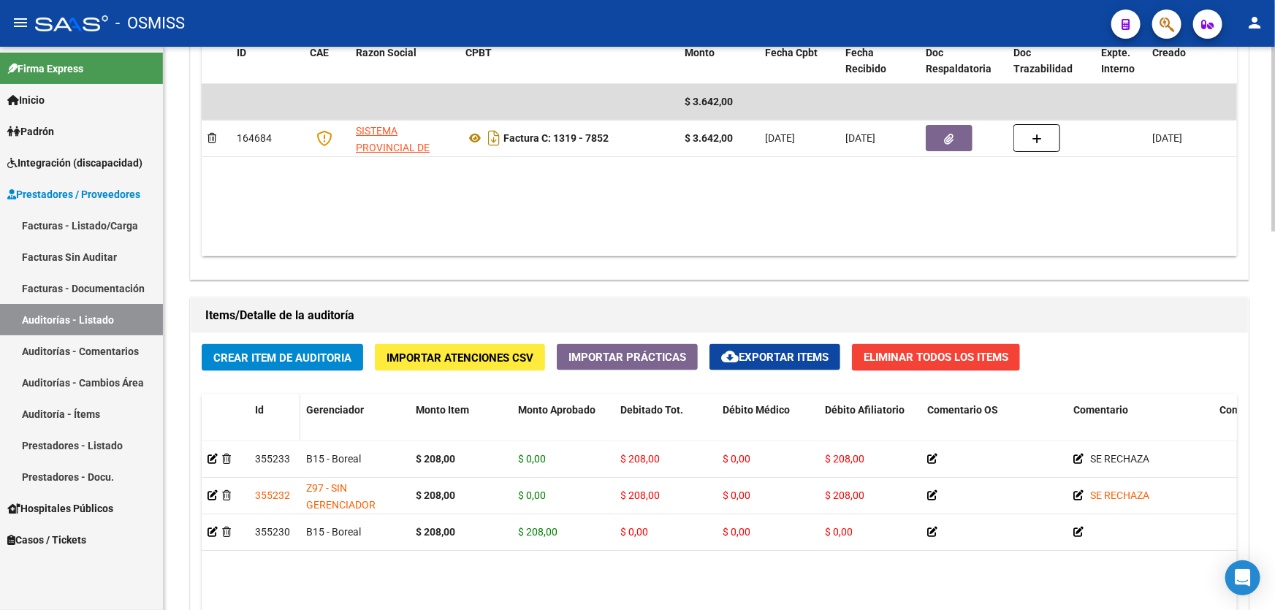
scroll to position [930, 0]
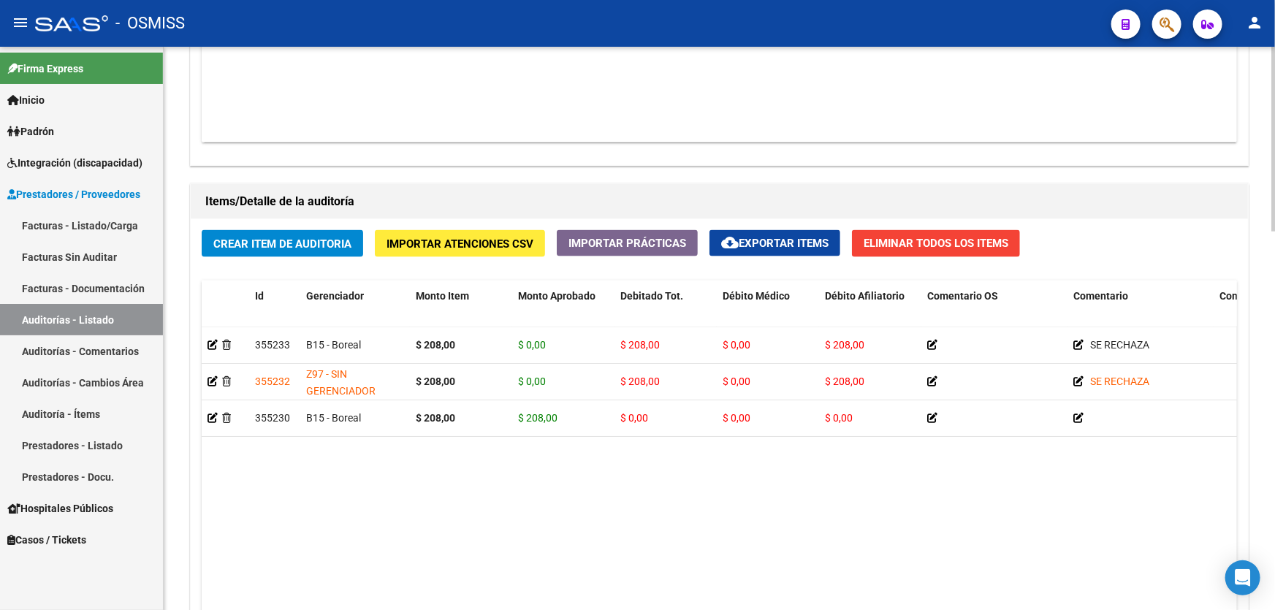
click at [270, 224] on div "Crear Item de Auditoria Importar Atenciones CSV Importar Prácticas cloud_downlo…" at bounding box center [719, 475] width 1057 height 512
click at [278, 241] on span "Crear Item de Auditoria" at bounding box center [282, 244] width 138 height 13
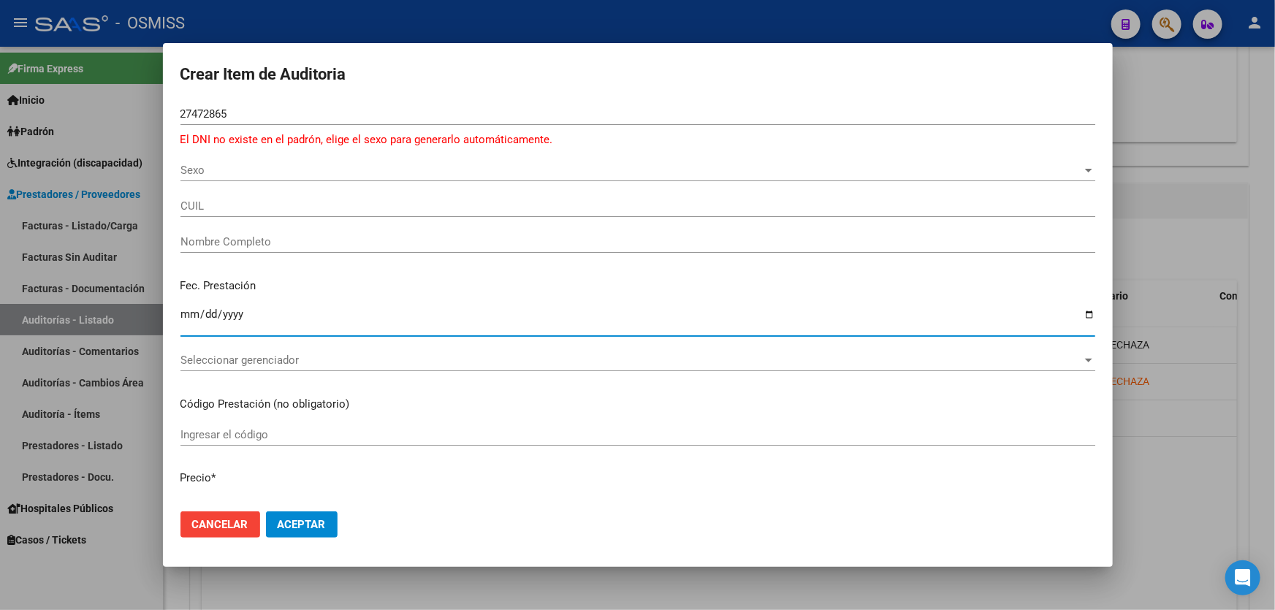
click at [185, 318] on input "Ingresar la fecha" at bounding box center [638, 319] width 915 height 23
click at [219, 170] on span "Sexo" at bounding box center [632, 170] width 902 height 13
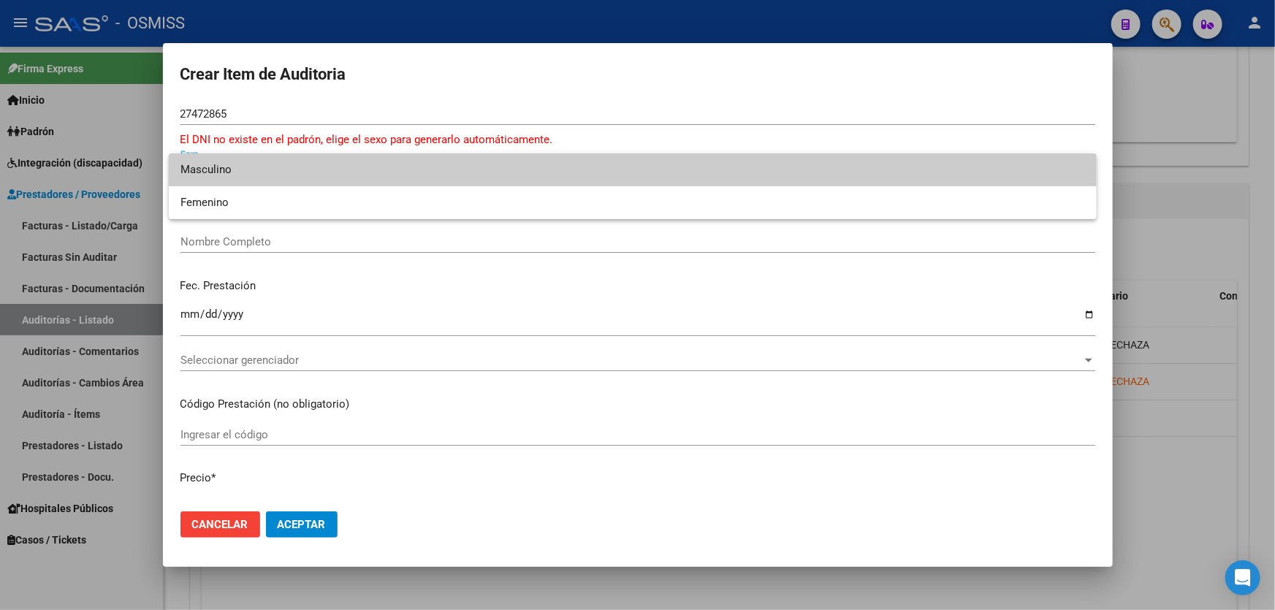
click at [220, 173] on span "Masculino" at bounding box center [633, 169] width 905 height 33
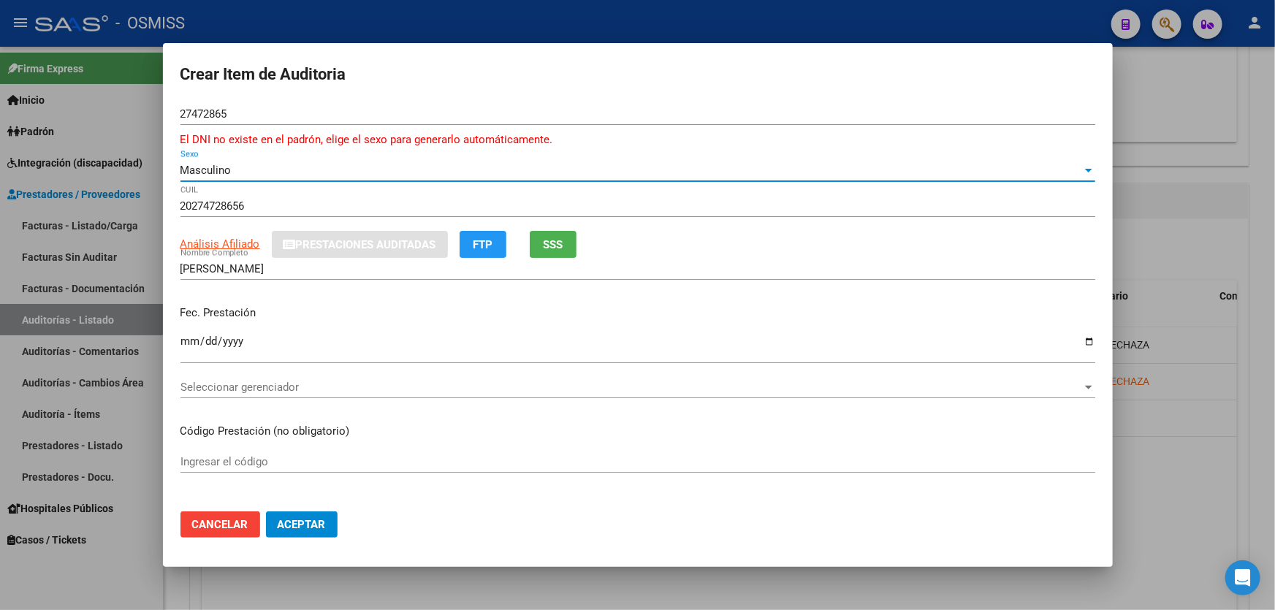
click at [185, 335] on input "Ingresar la fecha" at bounding box center [638, 346] width 915 height 23
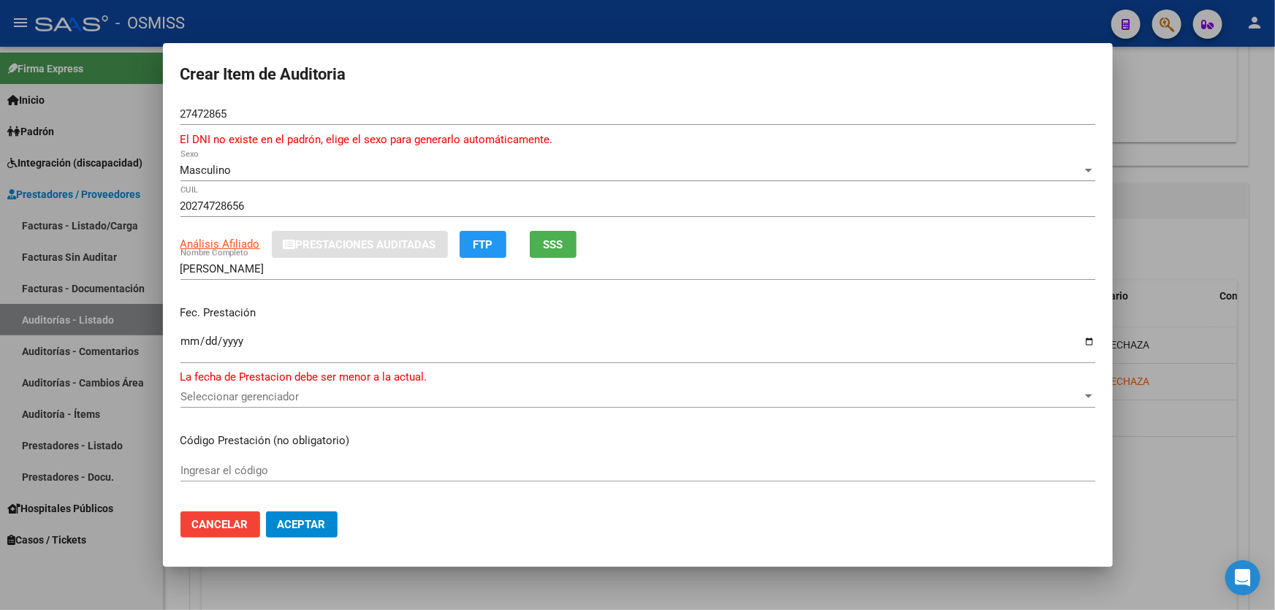
drag, startPoint x: 582, startPoint y: 193, endPoint x: 585, endPoint y: 200, distance: 7.6
click at [582, 193] on div "Masculino Sexo" at bounding box center [638, 177] width 915 height 36
click at [265, 403] on div "Seleccionar gerenciador Seleccionar gerenciador" at bounding box center [638, 397] width 915 height 22
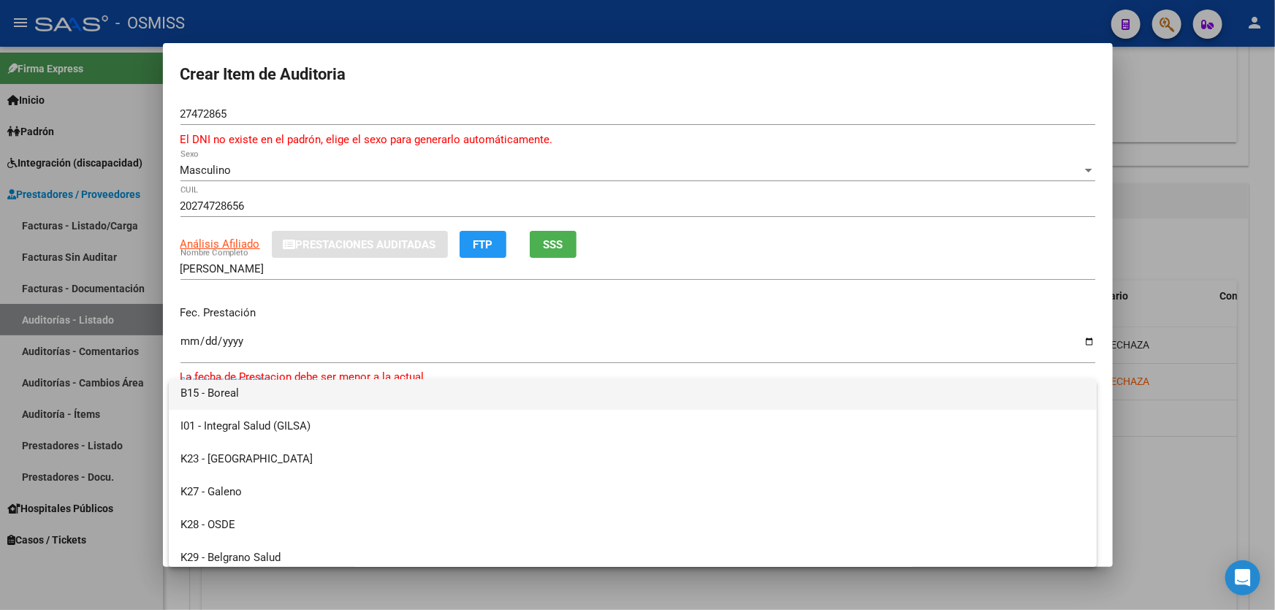
scroll to position [66, 0]
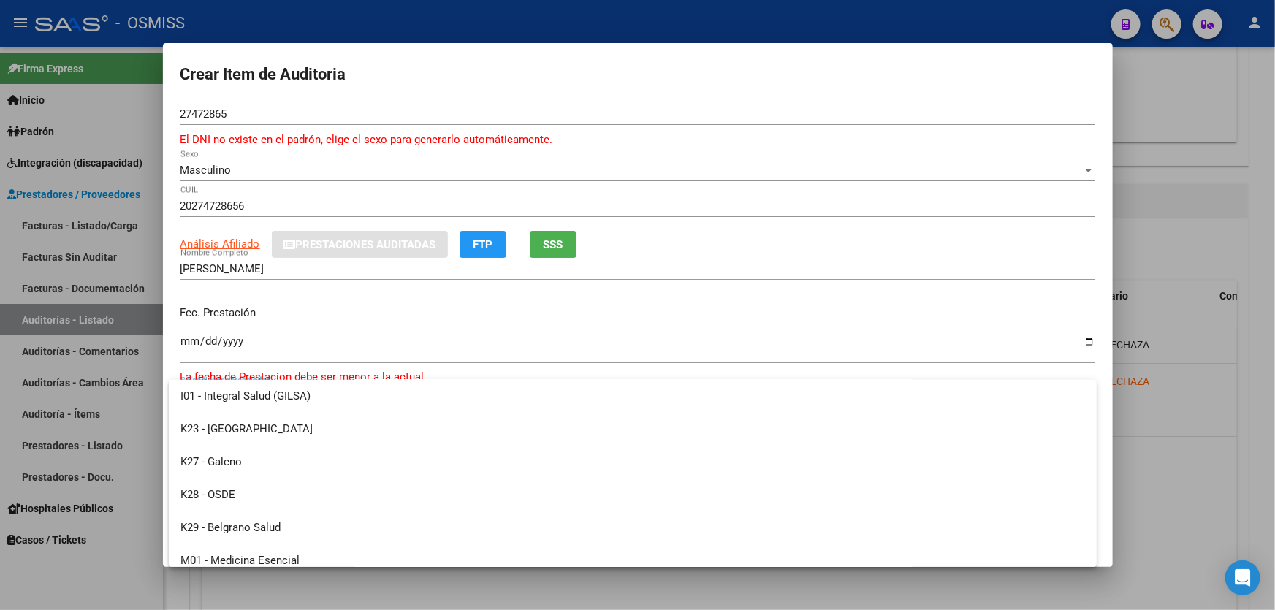
click at [256, 324] on div at bounding box center [637, 305] width 1275 height 610
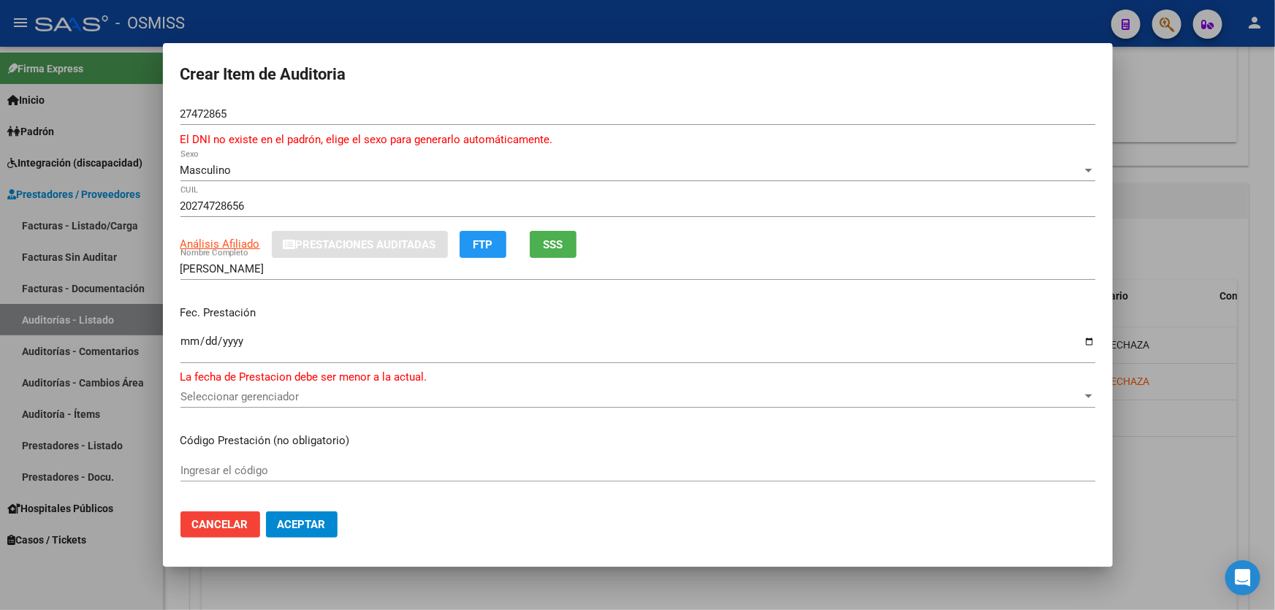
click at [191, 343] on input "[DATE]" at bounding box center [638, 346] width 915 height 23
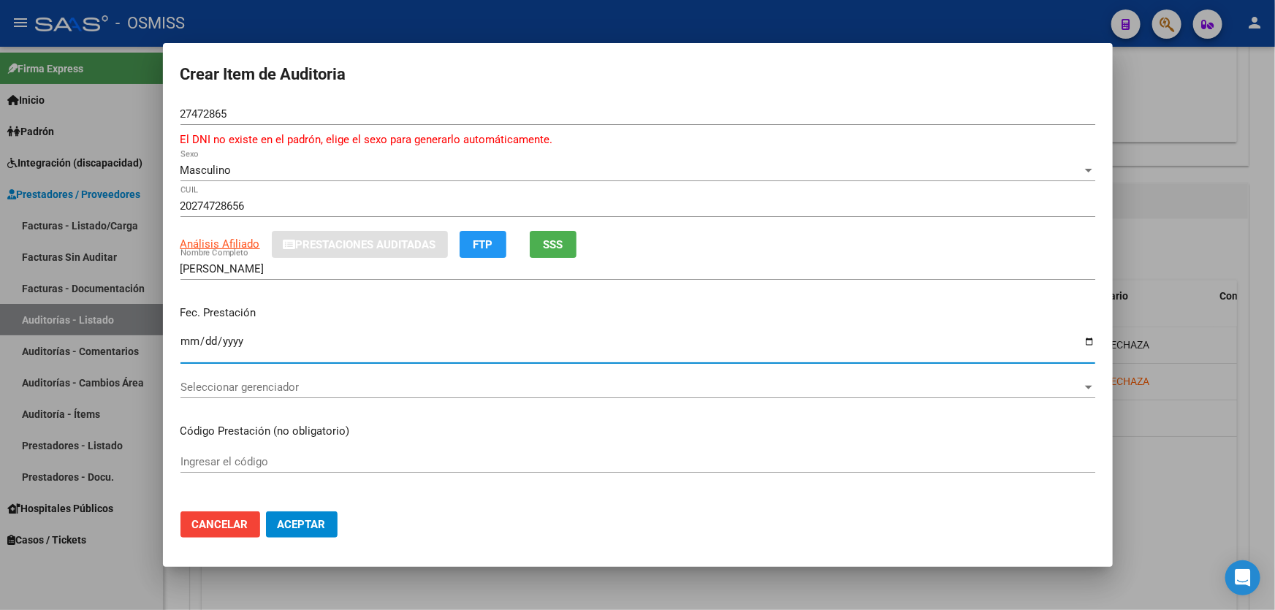
click at [419, 376] on div "Seleccionar gerenciador Seleccionar gerenciador" at bounding box center [638, 387] width 915 height 22
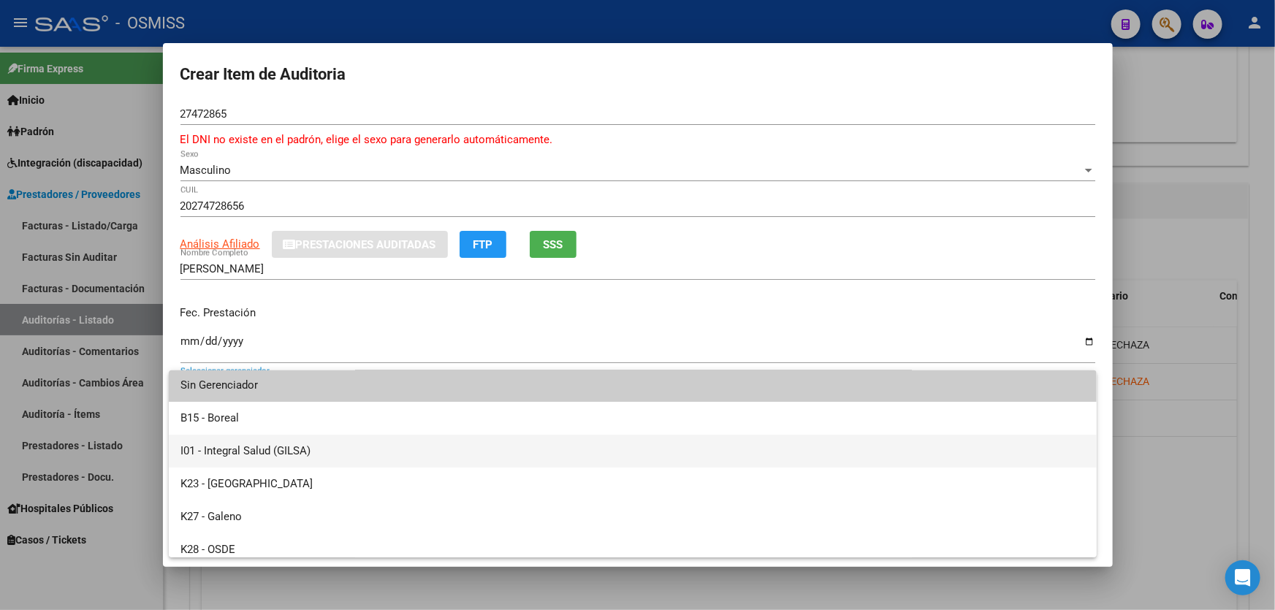
scroll to position [0, 0]
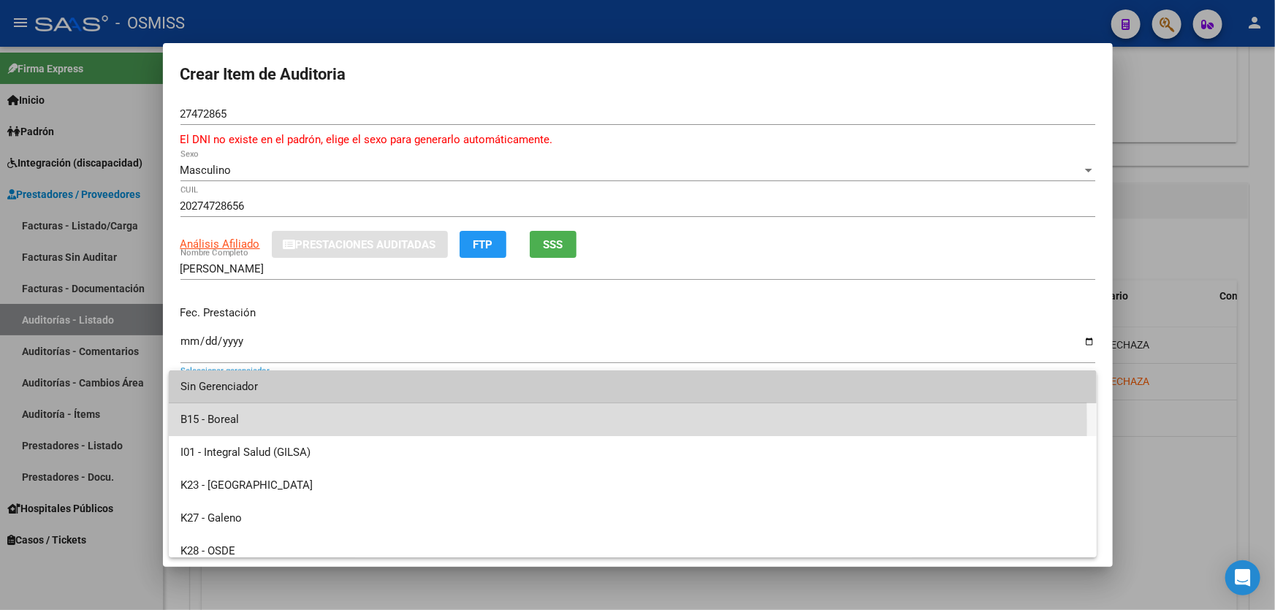
click at [256, 426] on span "B15 - Boreal" at bounding box center [633, 419] width 905 height 33
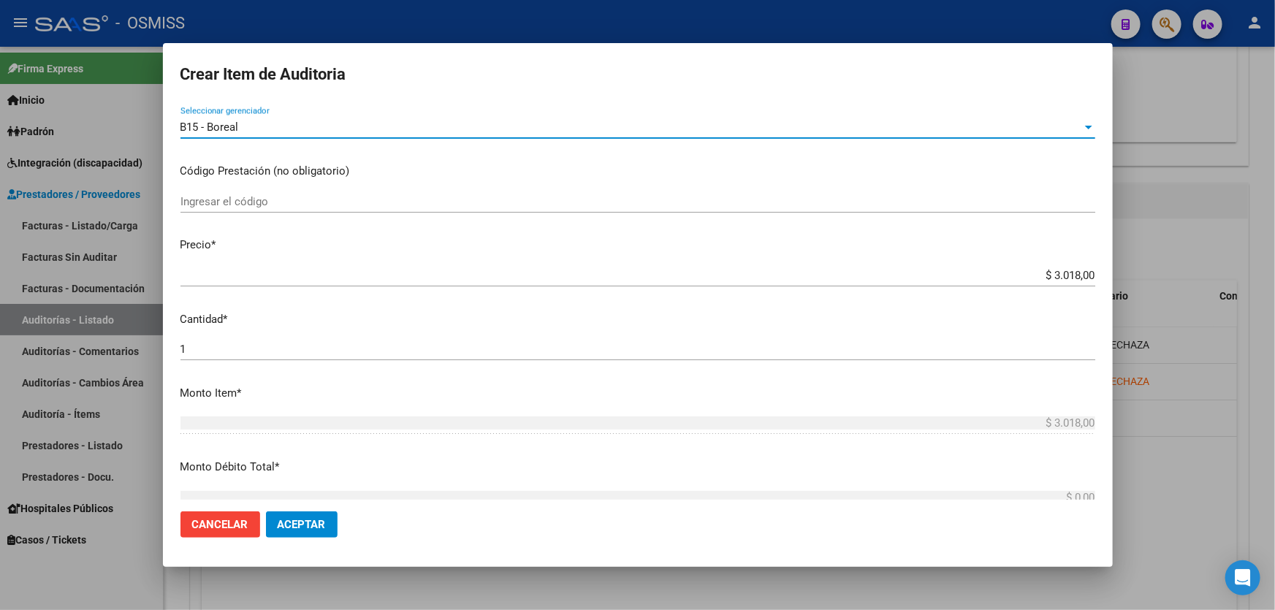
scroll to position [265, 0]
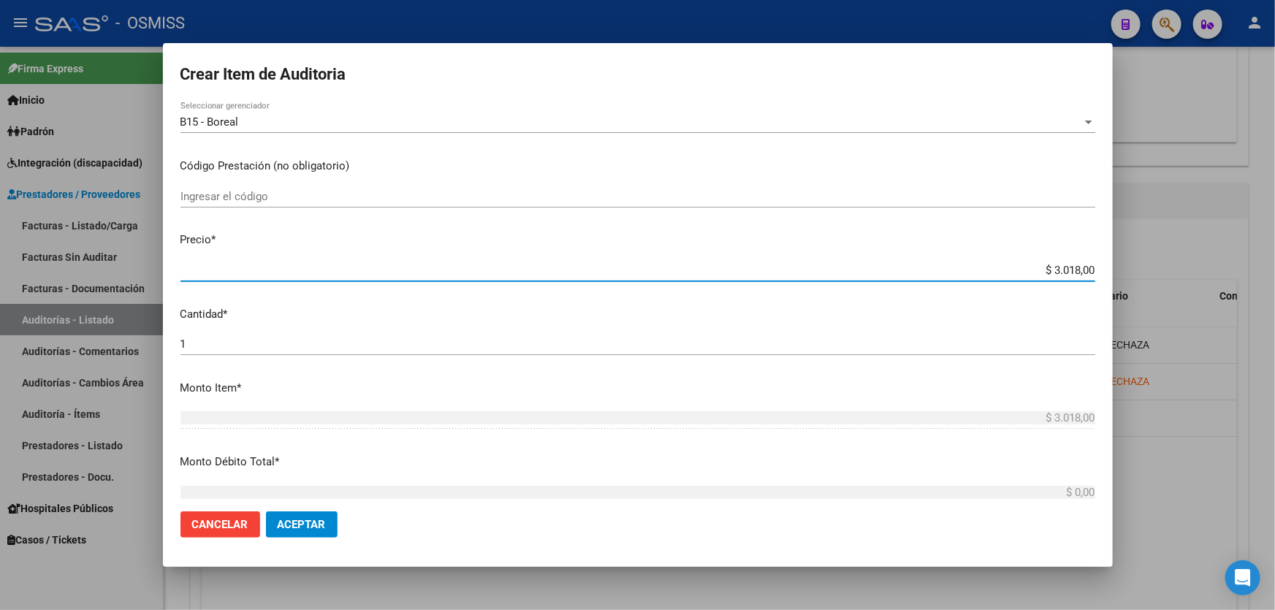
drag, startPoint x: 1000, startPoint y: 265, endPoint x: 1275, endPoint y: 224, distance: 277.8
click at [1275, 224] on div "Crear Item de Auditoria 27472865 Nro Documento El DNI no existe en el padrón, e…" at bounding box center [637, 305] width 1275 height 610
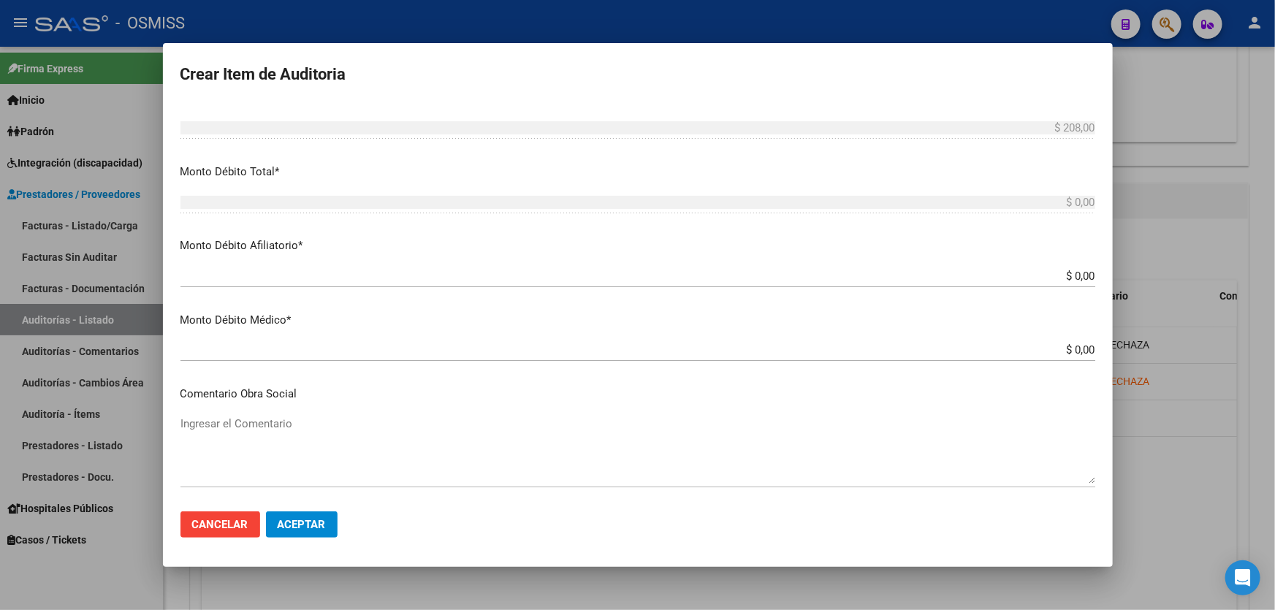
scroll to position [598, 0]
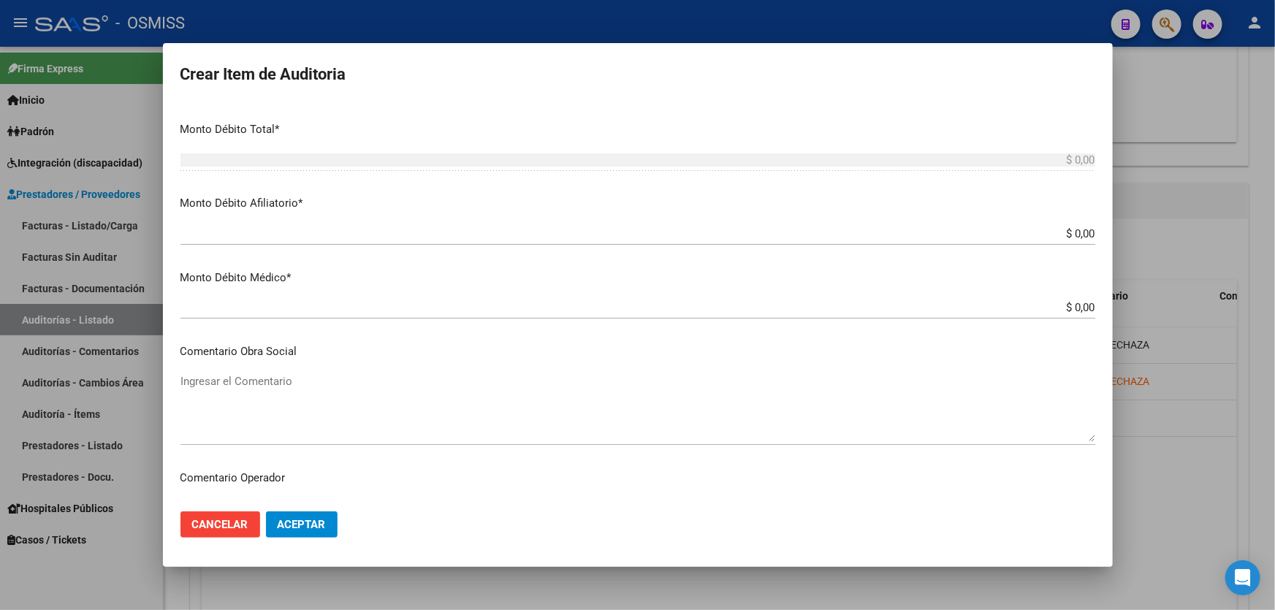
click at [316, 514] on button "Aceptar" at bounding box center [302, 525] width 72 height 26
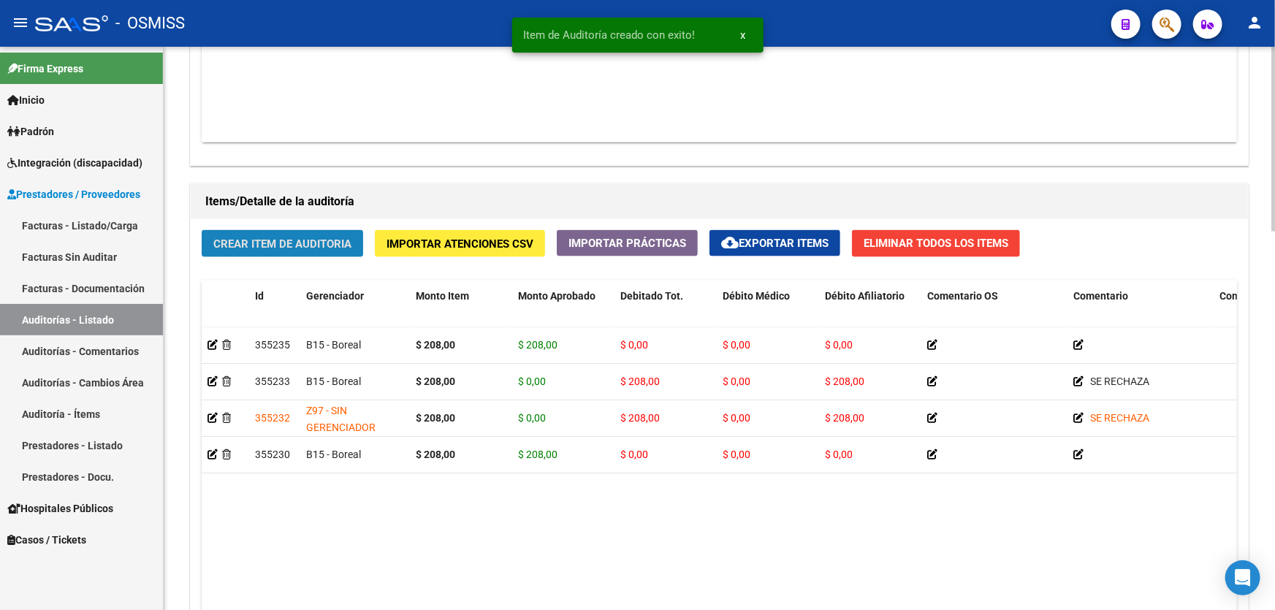
click at [238, 243] on span "Crear Item de Auditoria" at bounding box center [282, 244] width 138 height 13
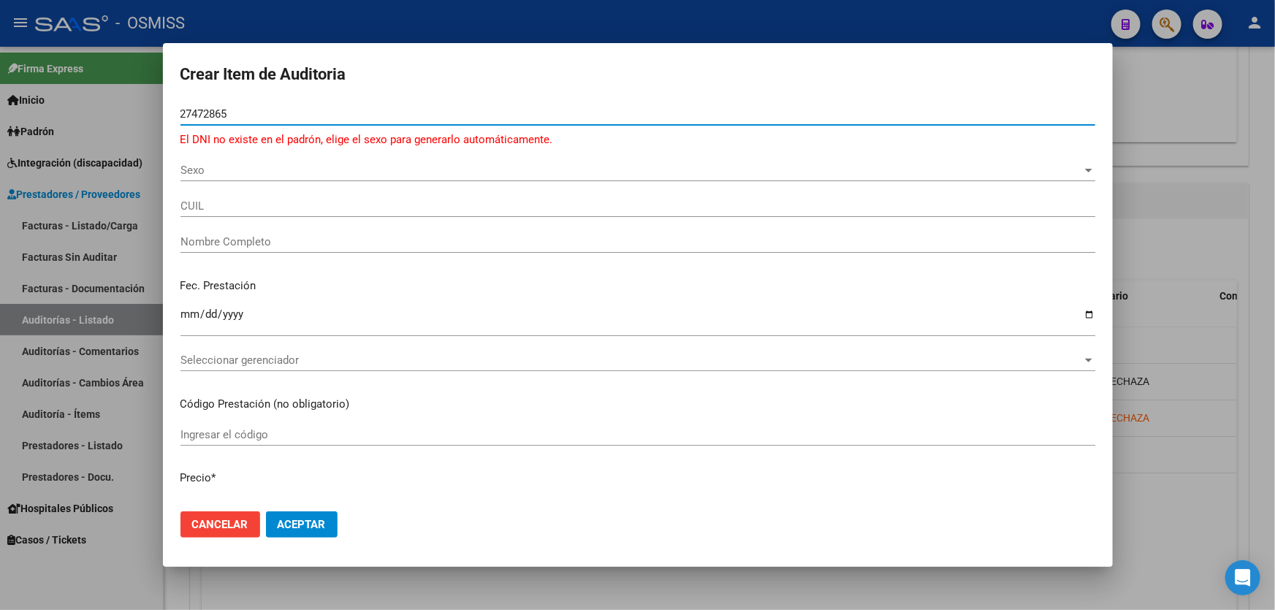
click at [208, 170] on span "Sexo" at bounding box center [632, 170] width 902 height 13
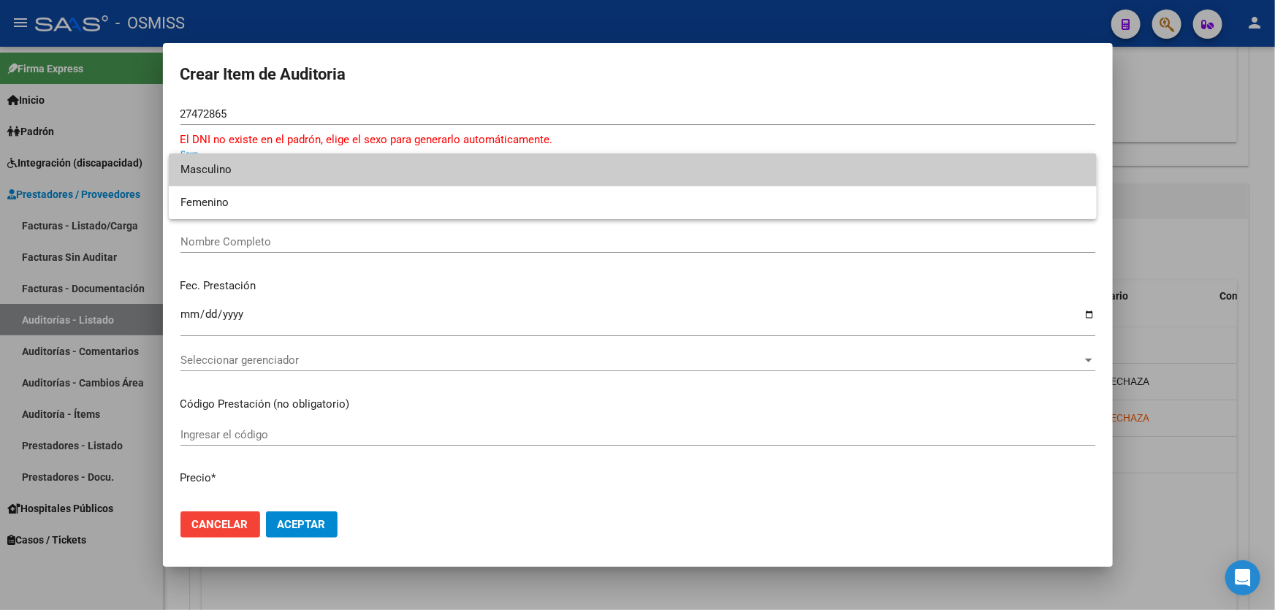
click at [208, 180] on span "Masculino" at bounding box center [633, 169] width 905 height 33
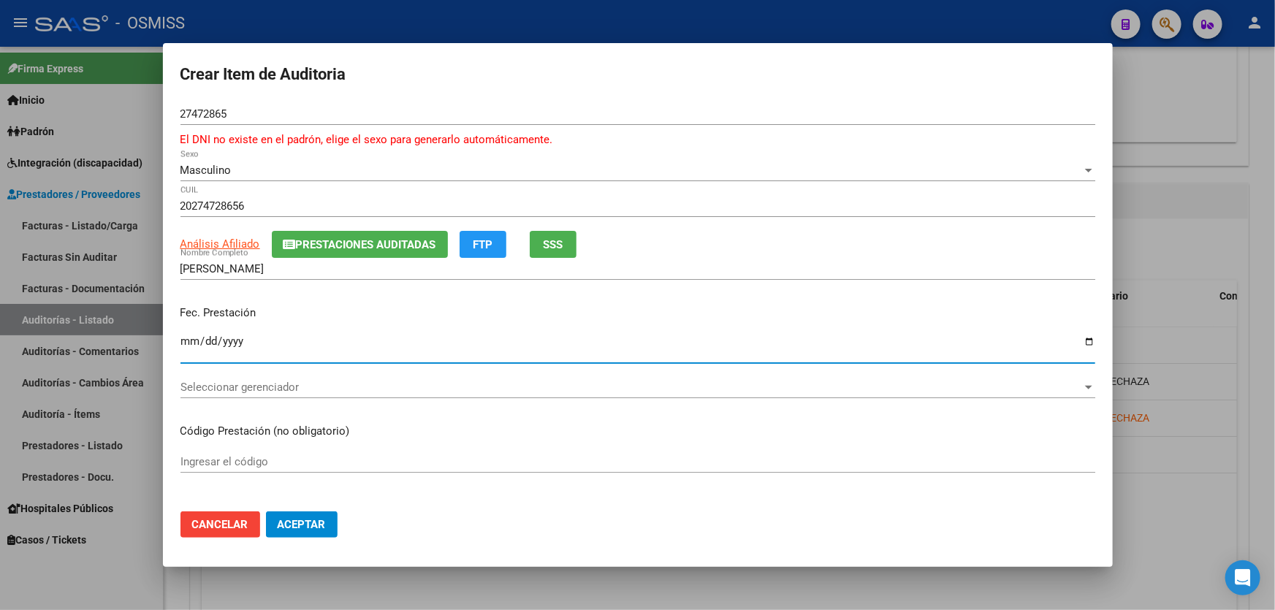
click at [189, 350] on input "Ingresar la fecha" at bounding box center [638, 346] width 915 height 23
click at [309, 395] on div "Seleccionar gerenciador Seleccionar gerenciador" at bounding box center [638, 387] width 915 height 22
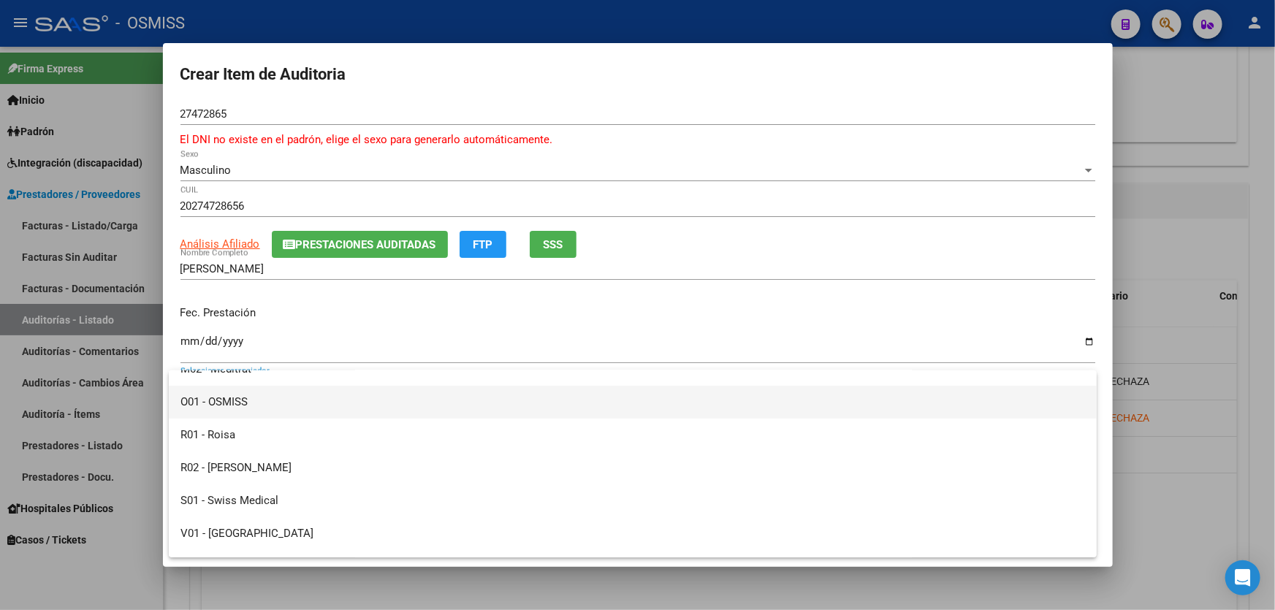
scroll to position [398, 0]
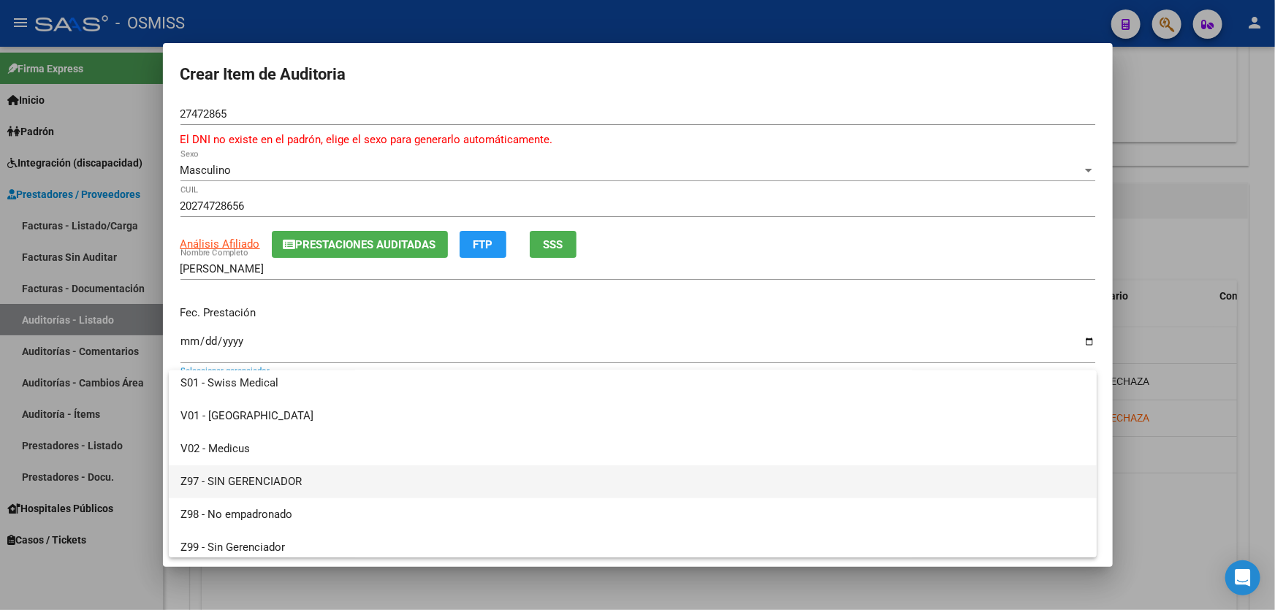
click at [287, 480] on span "Z97 - SIN GERENCIADOR" at bounding box center [633, 482] width 905 height 33
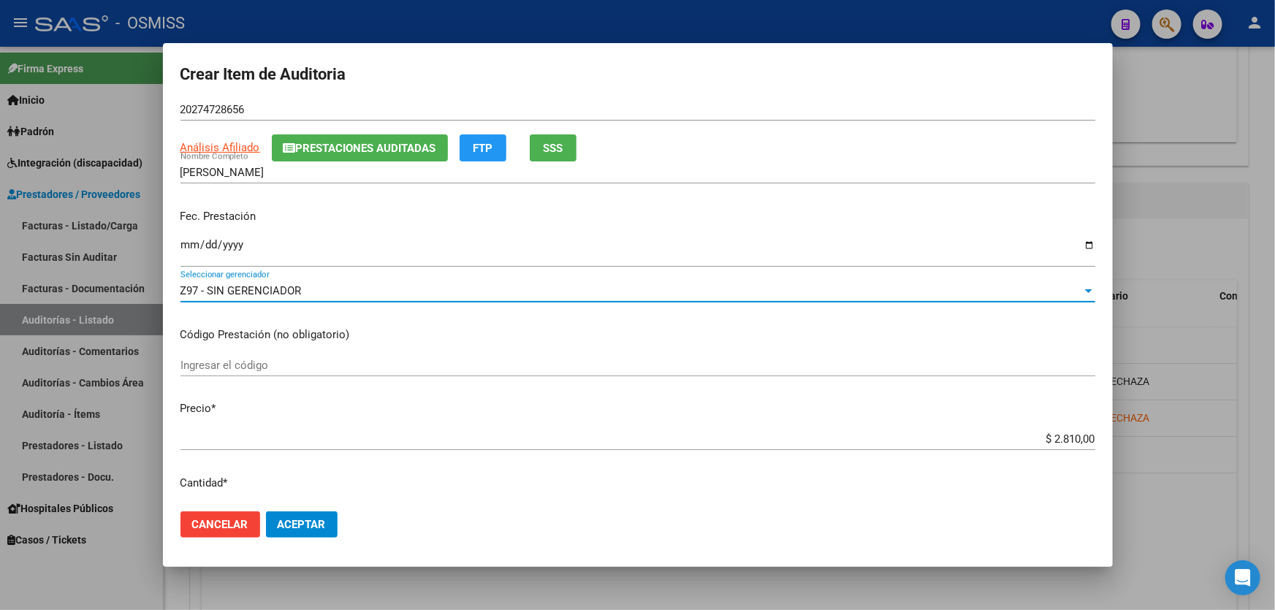
scroll to position [199, 0]
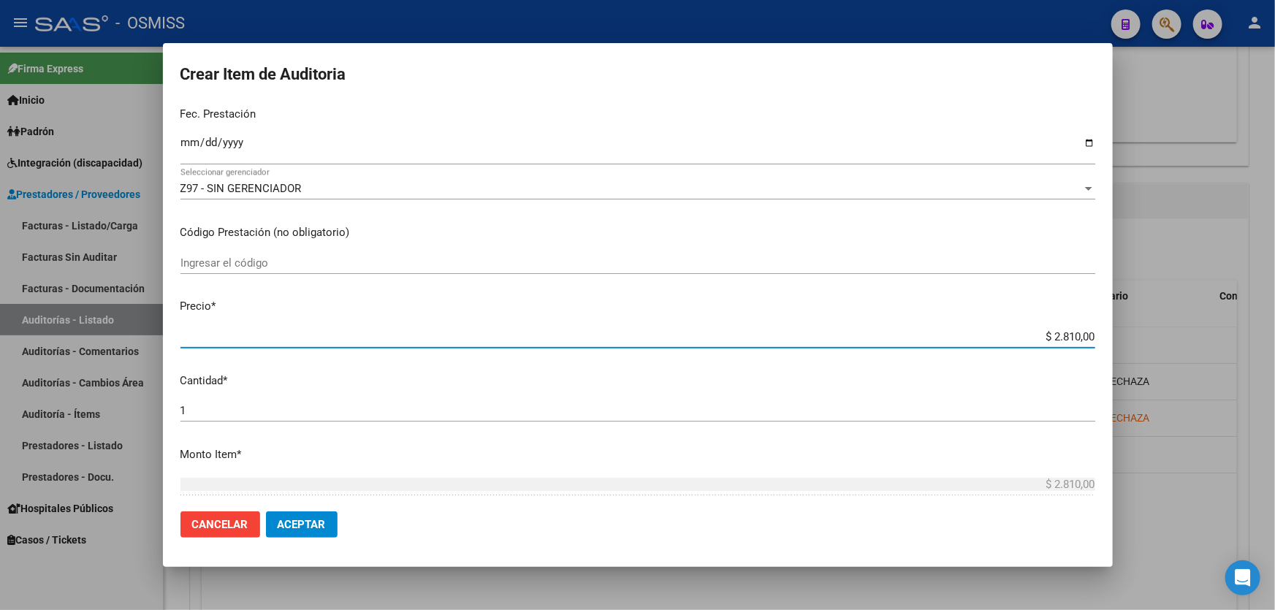
drag, startPoint x: 972, startPoint y: 338, endPoint x: 1275, endPoint y: 379, distance: 305.4
click at [1275, 295] on div "Crear Item de Auditoria 27472865 Nro Documento El DNI no existe en el padrón, e…" at bounding box center [637, 305] width 1275 height 610
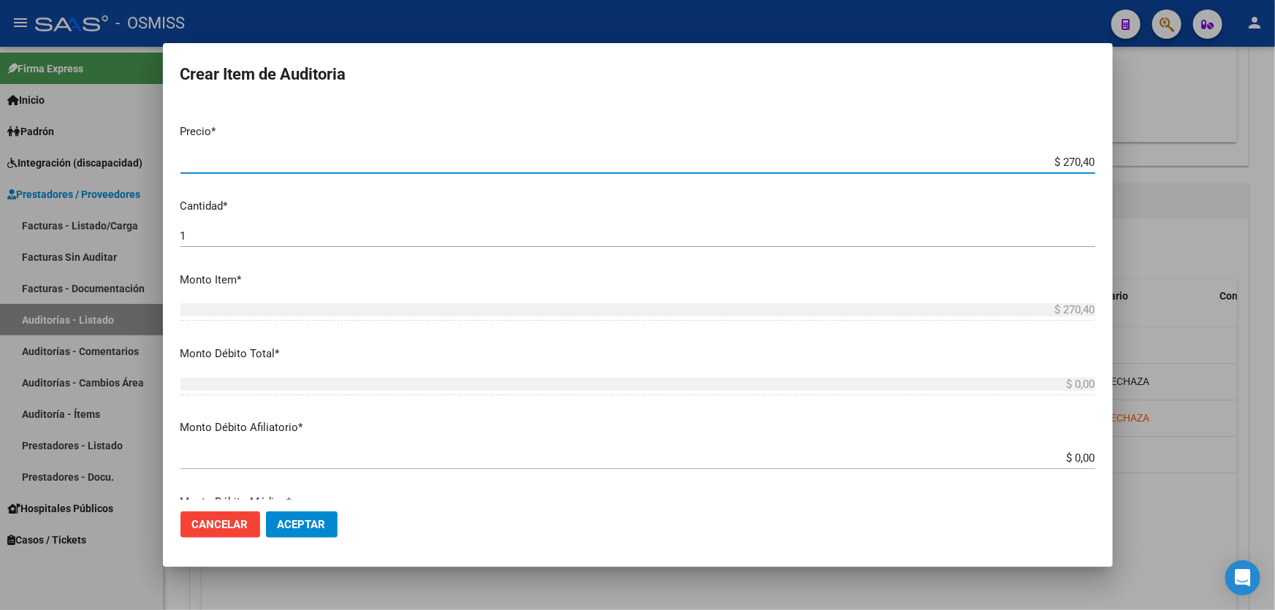
scroll to position [531, 0]
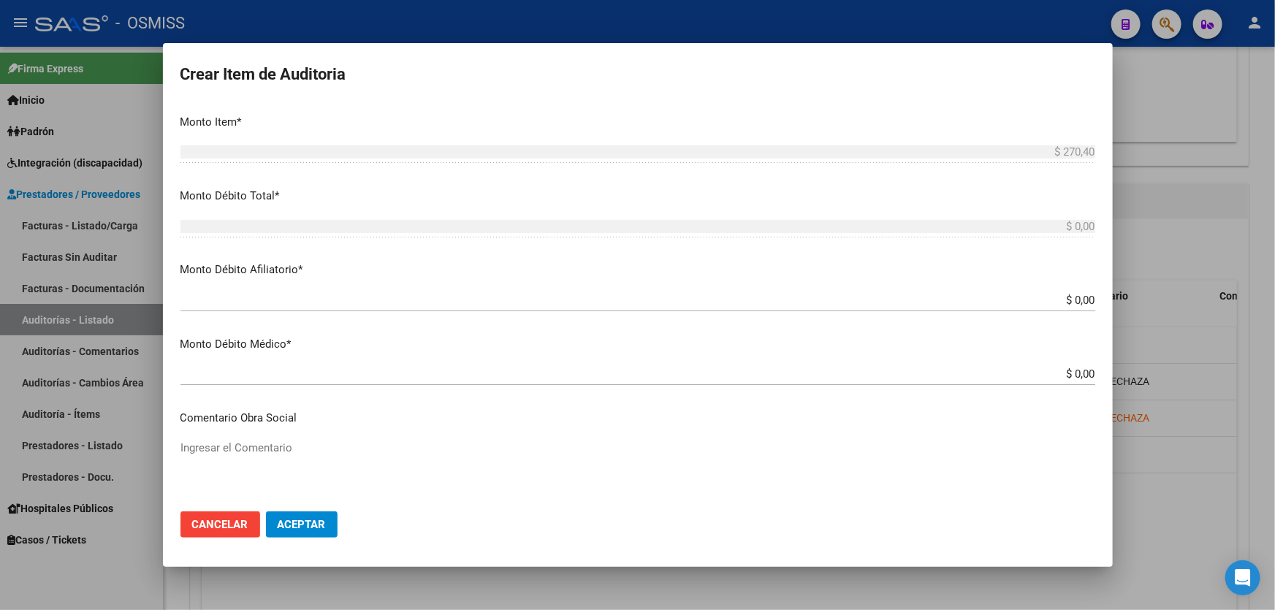
drag, startPoint x: 1047, startPoint y: 296, endPoint x: 1275, endPoint y: 229, distance: 237.5
click at [1275, 247] on div "Crear Item de Auditoria 27472865 Nro Documento El DNI no existe en el padrón, e…" at bounding box center [637, 305] width 1275 height 610
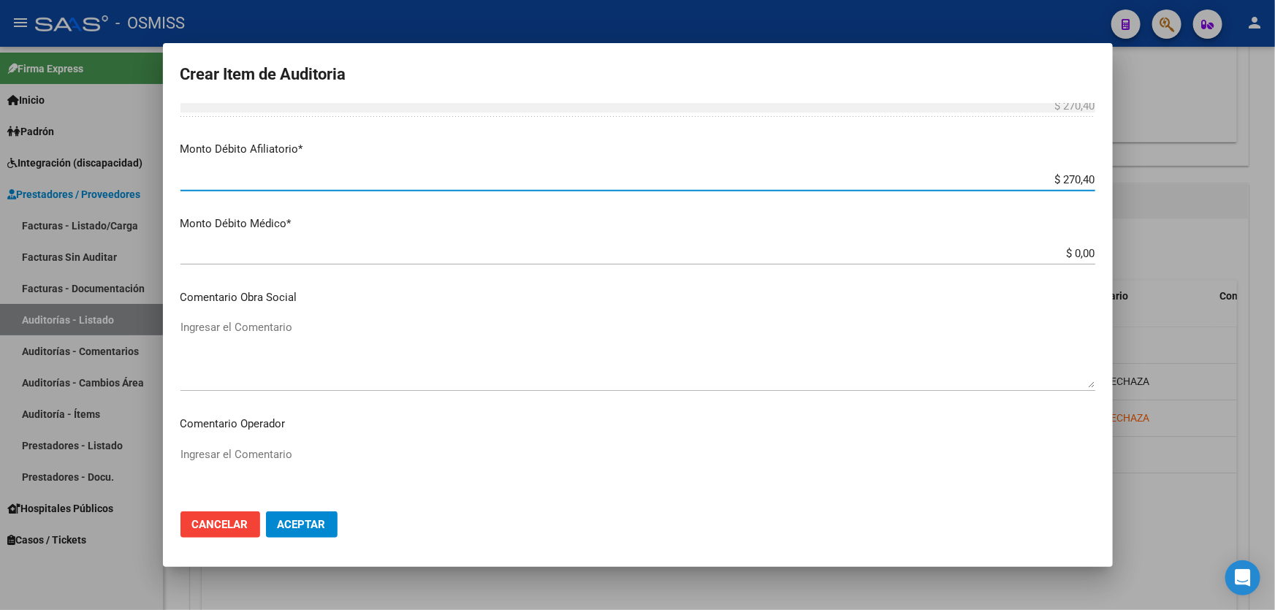
scroll to position [664, 0]
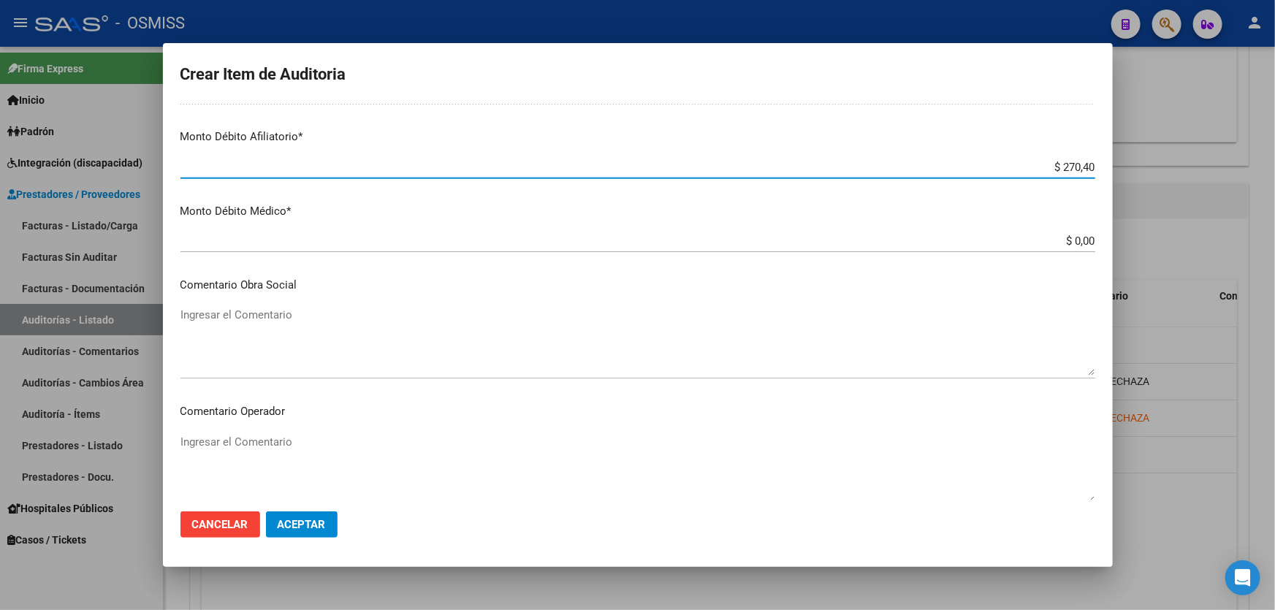
click at [326, 321] on textarea "Ingresar el Comentario" at bounding box center [638, 341] width 915 height 69
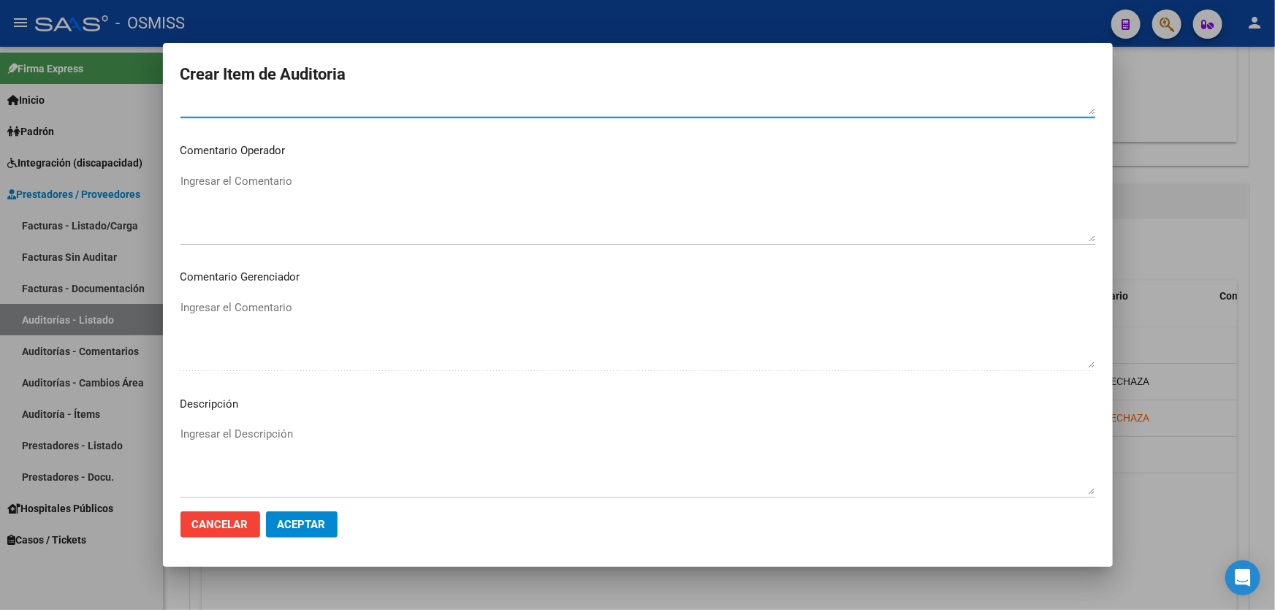
scroll to position [930, 0]
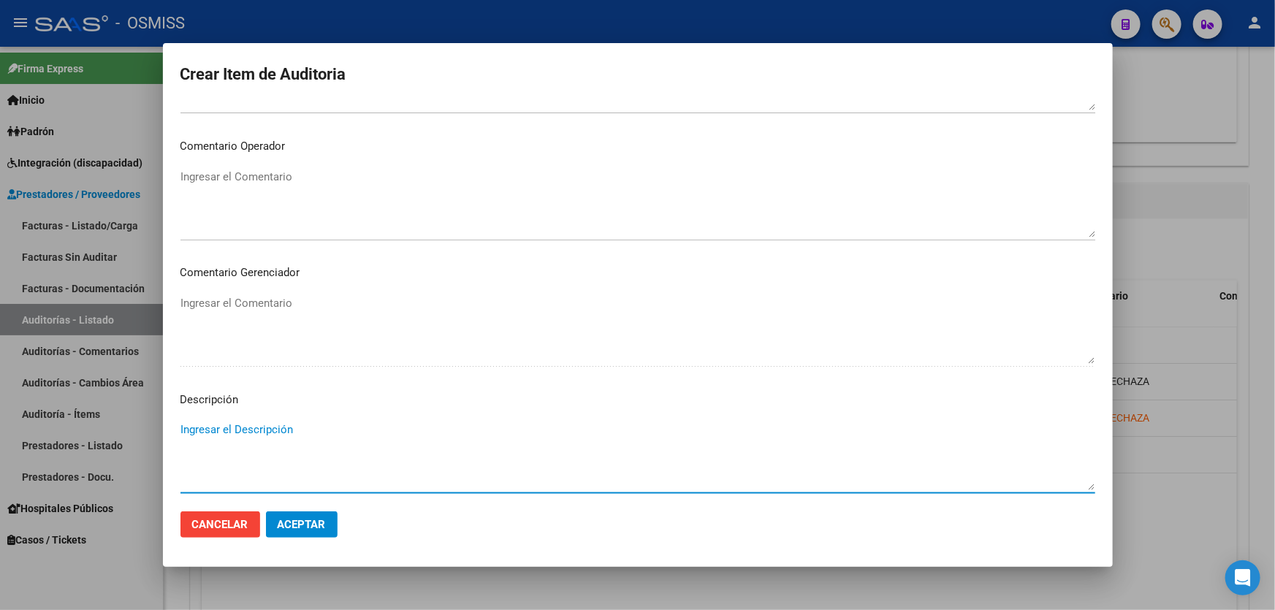
click at [287, 430] on textarea "Ingresar el Descripción" at bounding box center [638, 456] width 915 height 69
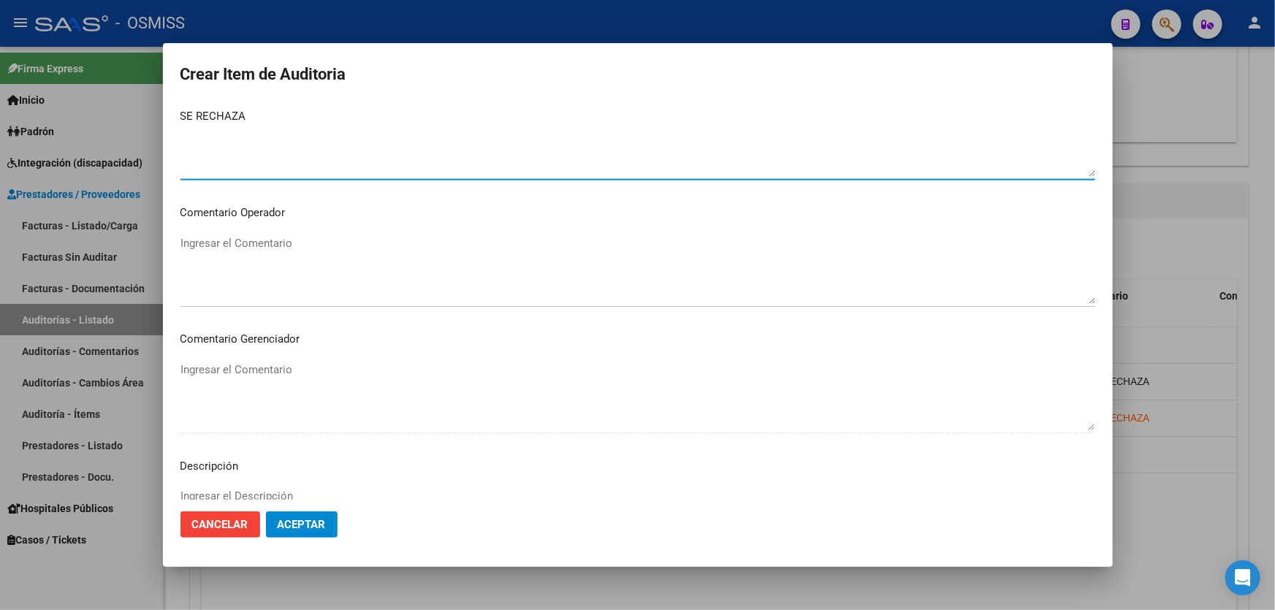
scroll to position [768, 0]
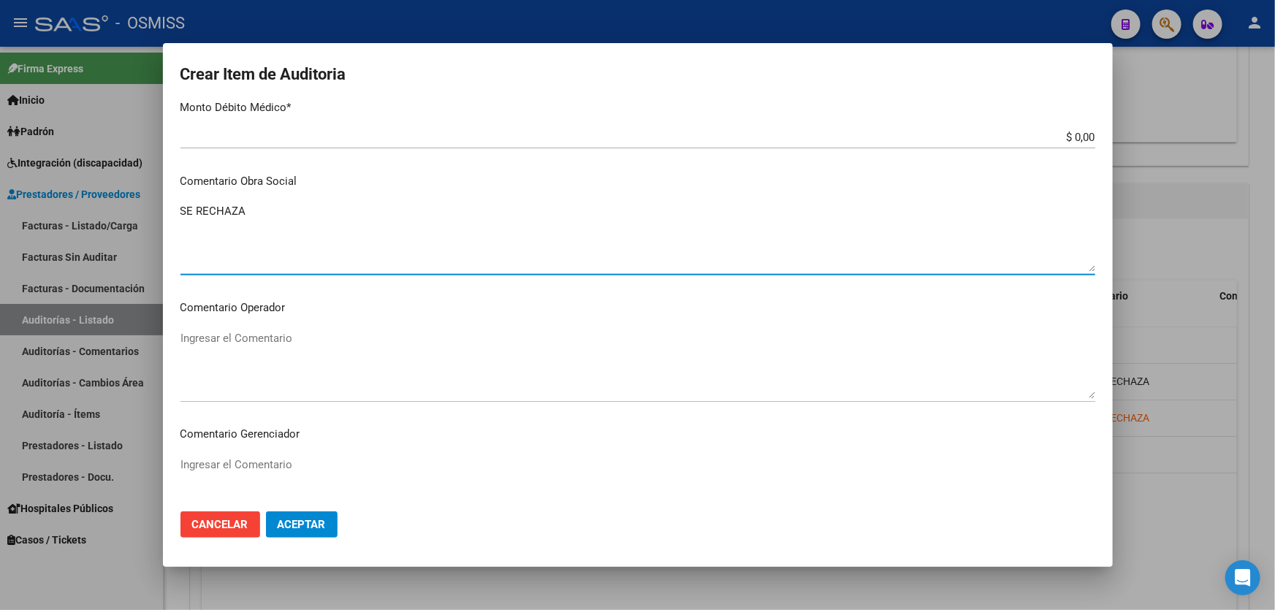
drag, startPoint x: 270, startPoint y: 117, endPoint x: 0, endPoint y: 96, distance: 271.2
click at [0, 96] on div "Crear Item de Auditoria 27472865 Nro Documento El DNI no existe en el padrón, e…" at bounding box center [637, 305] width 1275 height 610
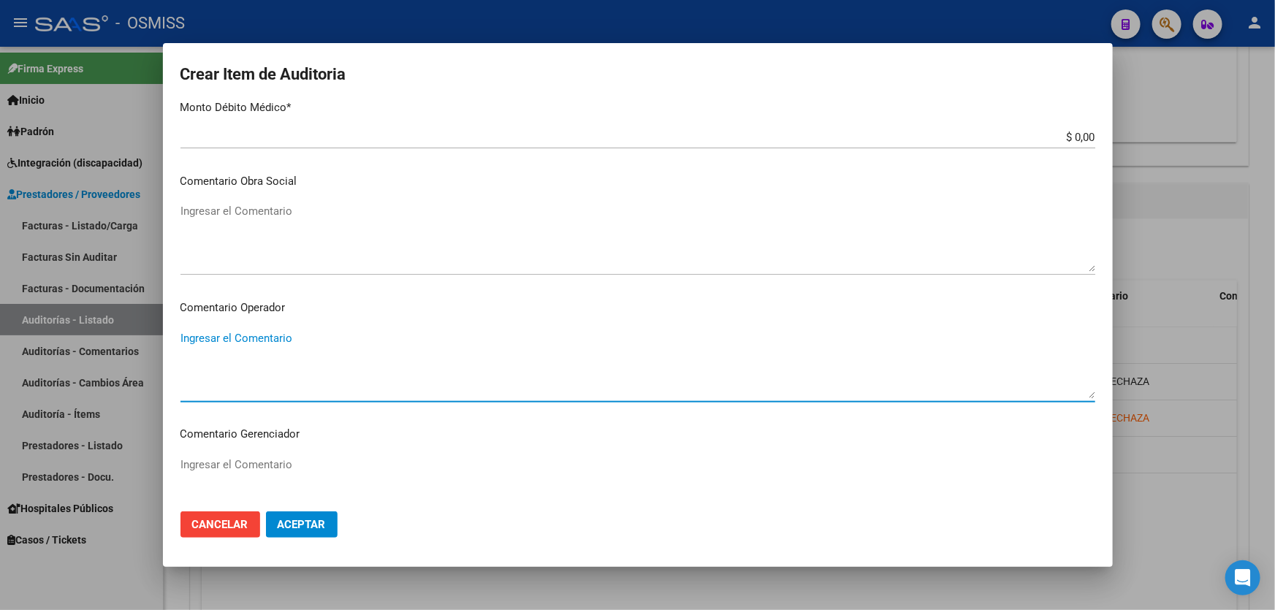
click at [213, 349] on textarea "Ingresar el Comentario" at bounding box center [638, 364] width 915 height 69
paste textarea "SE RECHAZA"
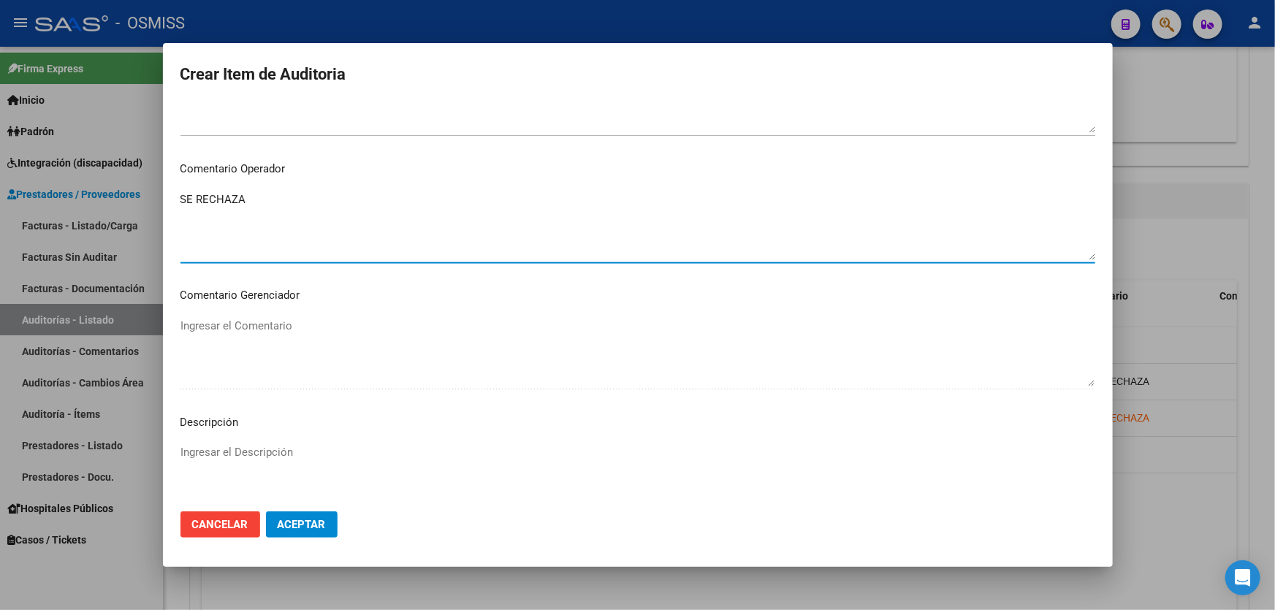
scroll to position [1084, 0]
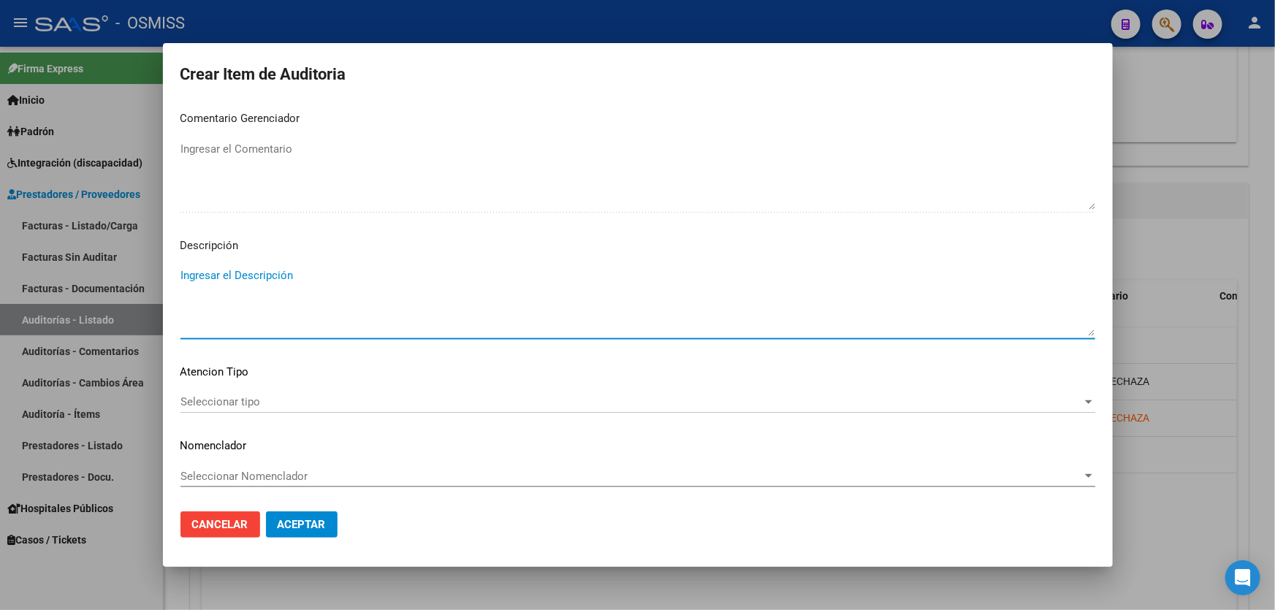
click at [243, 301] on textarea "Ingresar el Descripción" at bounding box center [638, 301] width 915 height 69
paste textarea "ALTA / BAJA por OPCIÓN SSS al …. . Al momento de la prestación, corresponde la …"
drag, startPoint x: 216, startPoint y: 278, endPoint x: 127, endPoint y: 265, distance: 90.0
click at [127, 265] on div "Crear Item de Auditoria 27472865 Nro Documento El DNI no existe en el padrón, e…" at bounding box center [637, 305] width 1275 height 610
drag, startPoint x: 320, startPoint y: 276, endPoint x: 308, endPoint y: 276, distance: 11.7
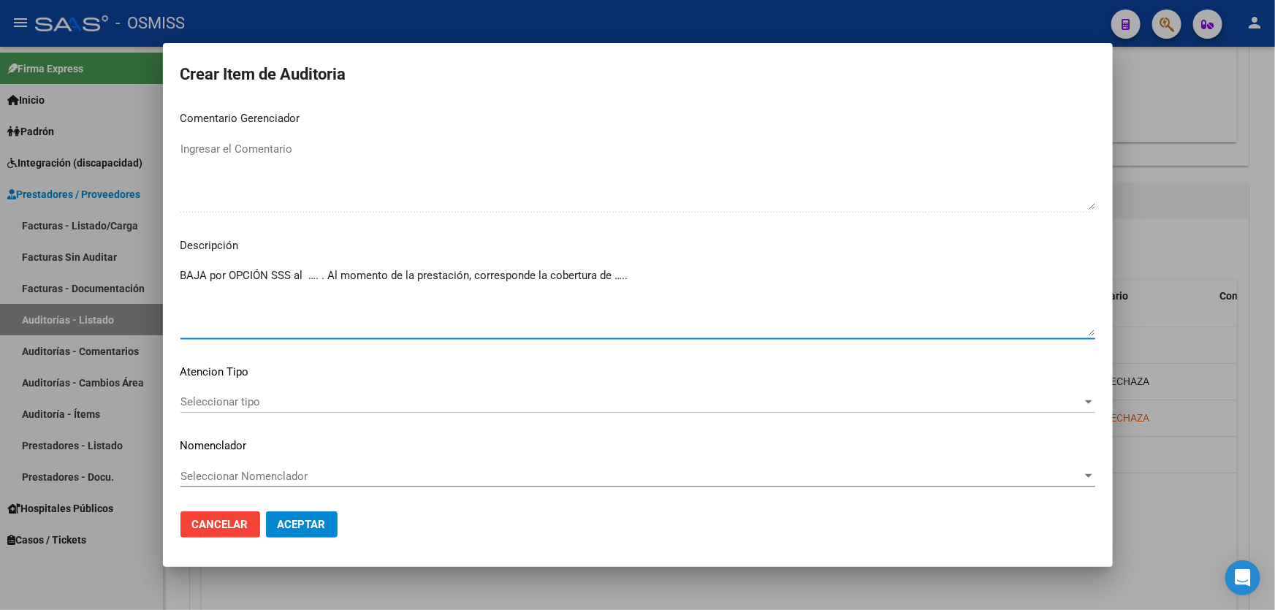
click at [308, 276] on textarea "BAJA por OPCIÓN SSS al …. . Al momento de la prestación, corresponde la cobertu…" at bounding box center [638, 301] width 915 height 69
click at [661, 268] on textarea "BAJA por OPCIÓN SSS al [DATE]. Al momento de la prestación, corresponde la cobe…" at bounding box center [638, 301] width 915 height 69
click at [674, 273] on textarea "BAJA por OPCIÓN SSS al [DATE]. Al momento de la prestación, corresponde la cobe…" at bounding box center [638, 301] width 915 height 69
paste textarea "OBRA SOCIAL DE LA FEDERACION ARGENTINA DEL TRABAJADOR DE LAS UNIVERSIDADES NACI…"
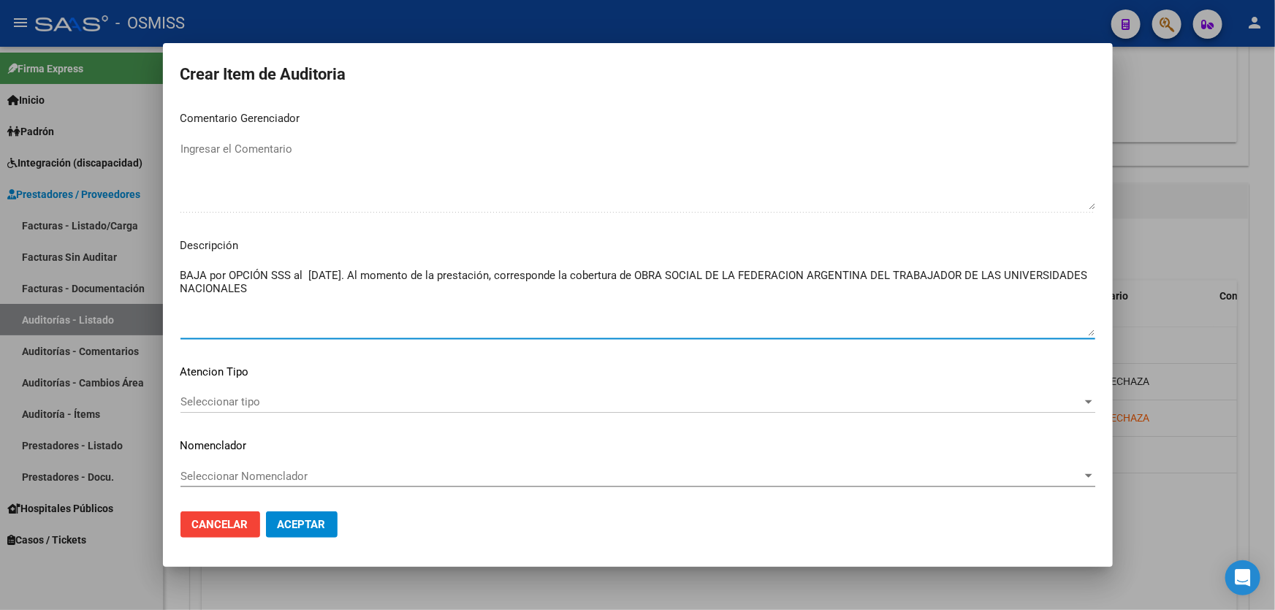
click at [306, 537] on button "Aceptar" at bounding box center [302, 525] width 72 height 26
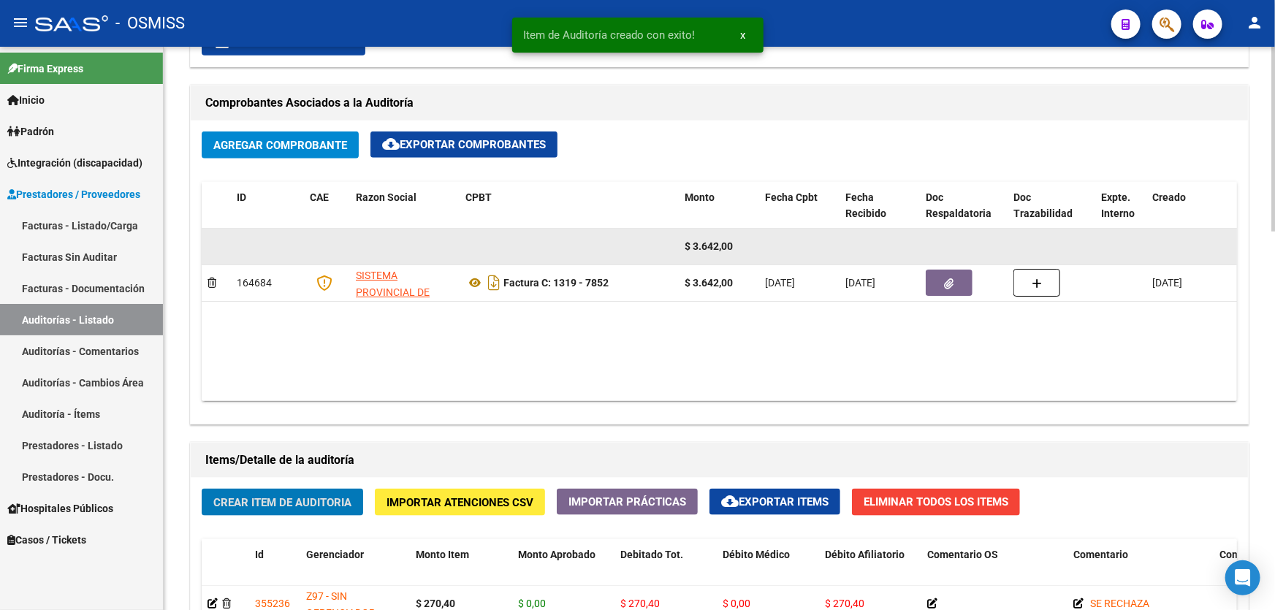
scroll to position [664, 0]
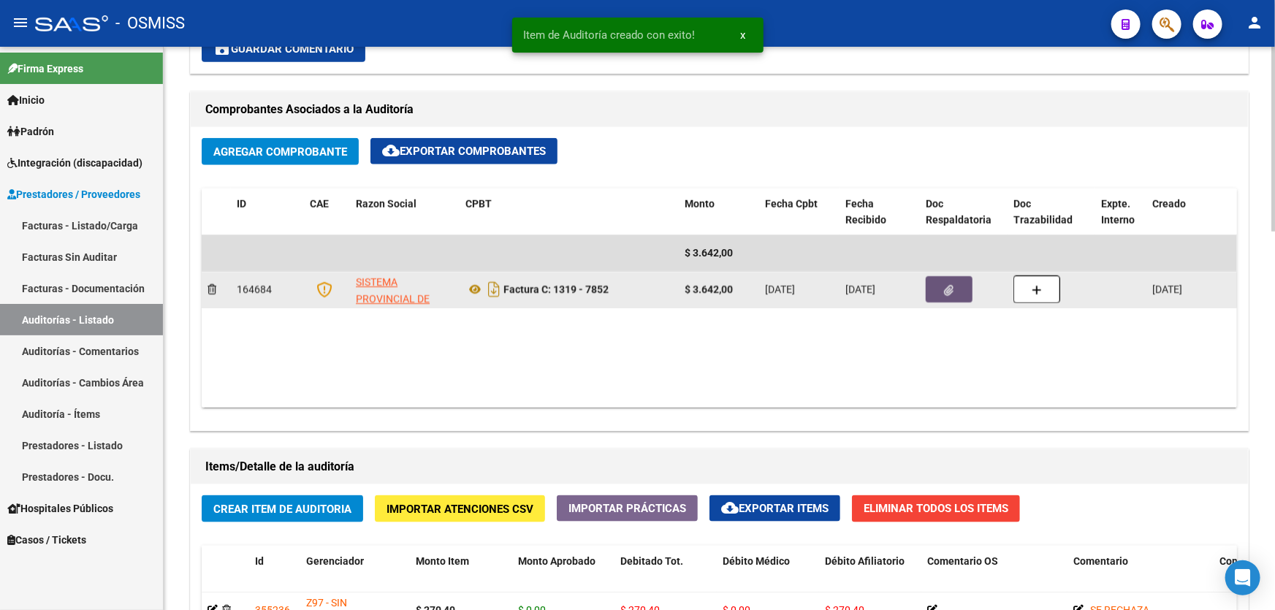
click at [953, 292] on icon "button" at bounding box center [950, 290] width 10 height 11
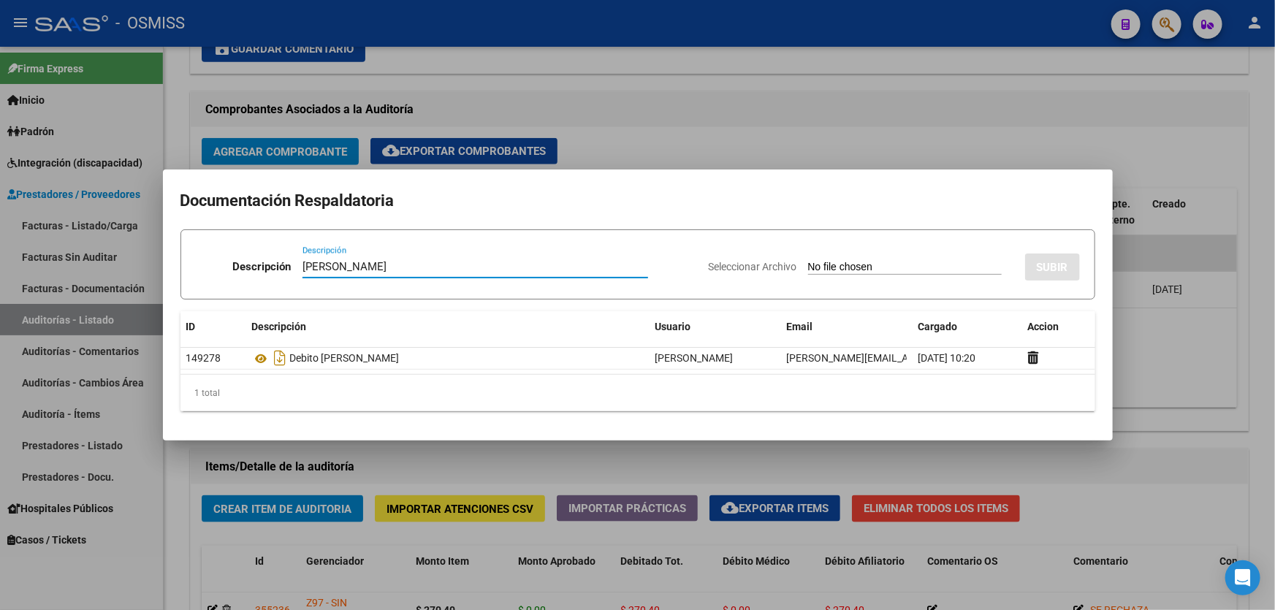
click at [805, 254] on div "Seleccionar Archivo SUBIR" at bounding box center [894, 264] width 371 height 45
click at [816, 269] on input "Seleccionar Archivo" at bounding box center [905, 268] width 194 height 14
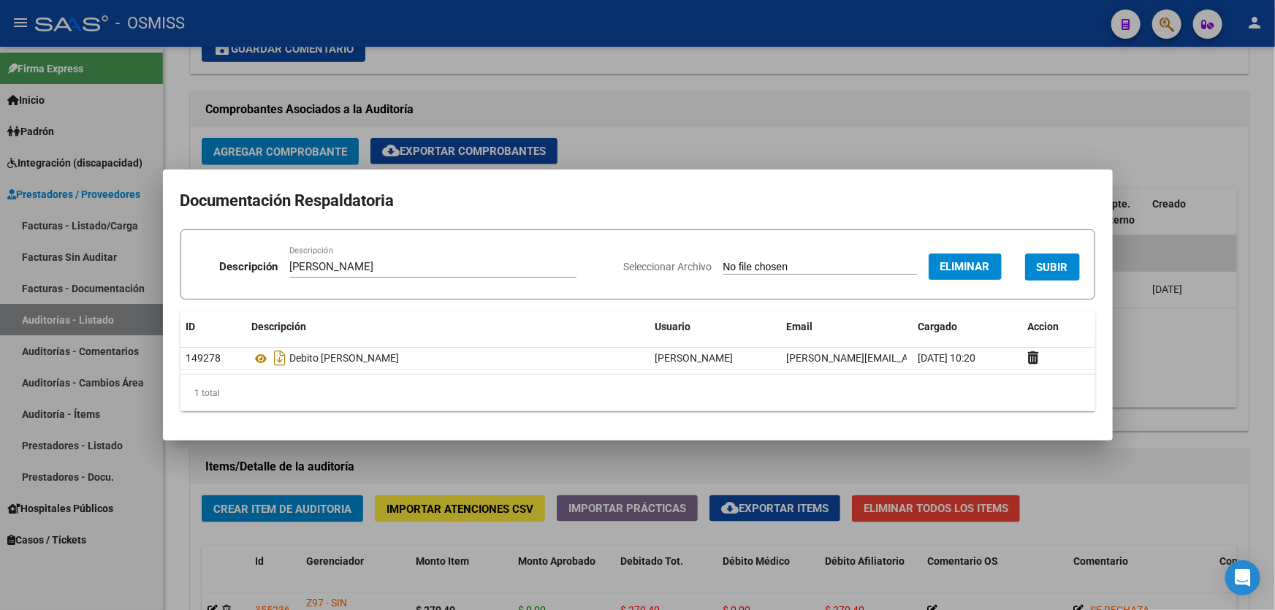
click at [1030, 257] on button "SUBIR" at bounding box center [1052, 267] width 55 height 27
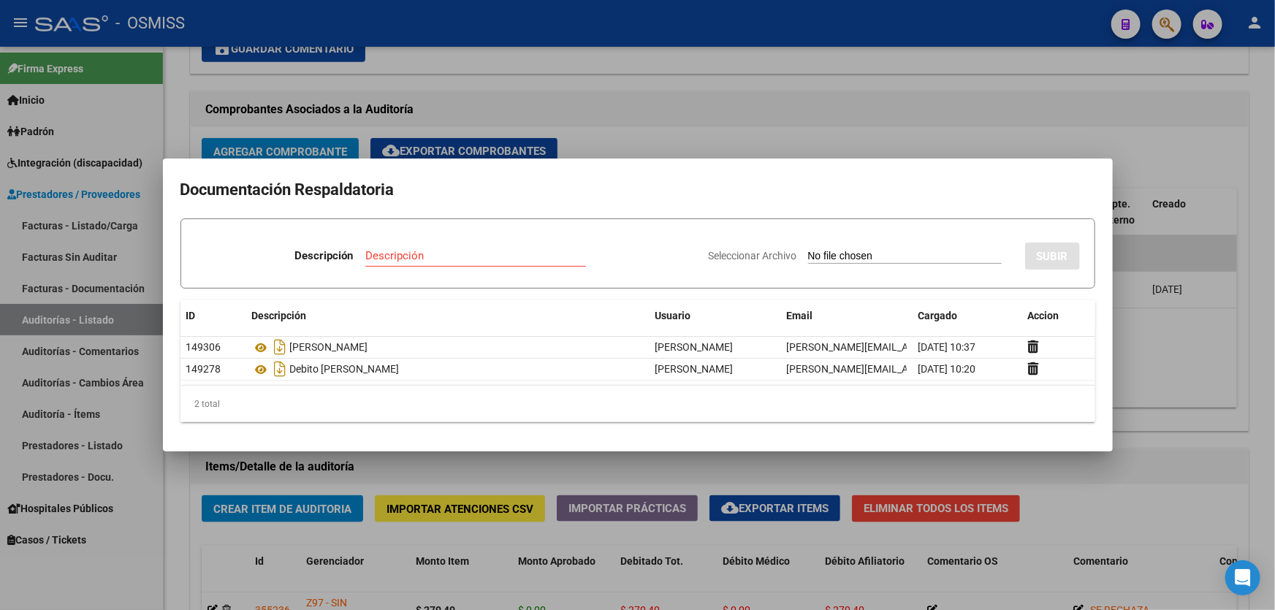
click at [1137, 340] on div at bounding box center [637, 305] width 1275 height 610
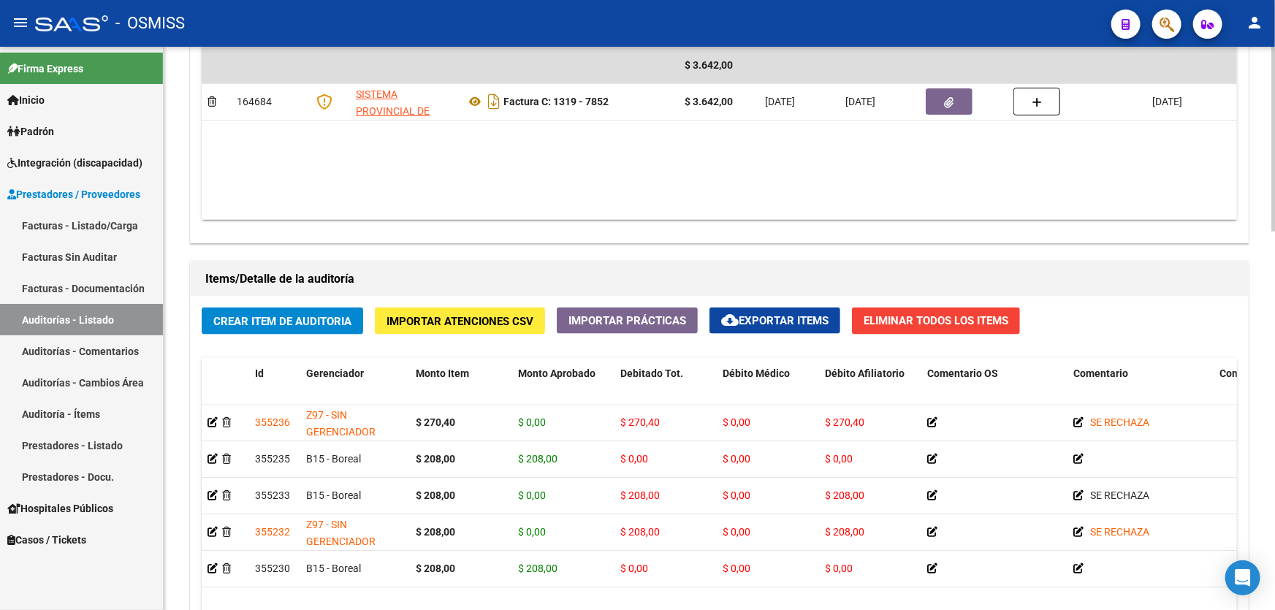
scroll to position [863, 0]
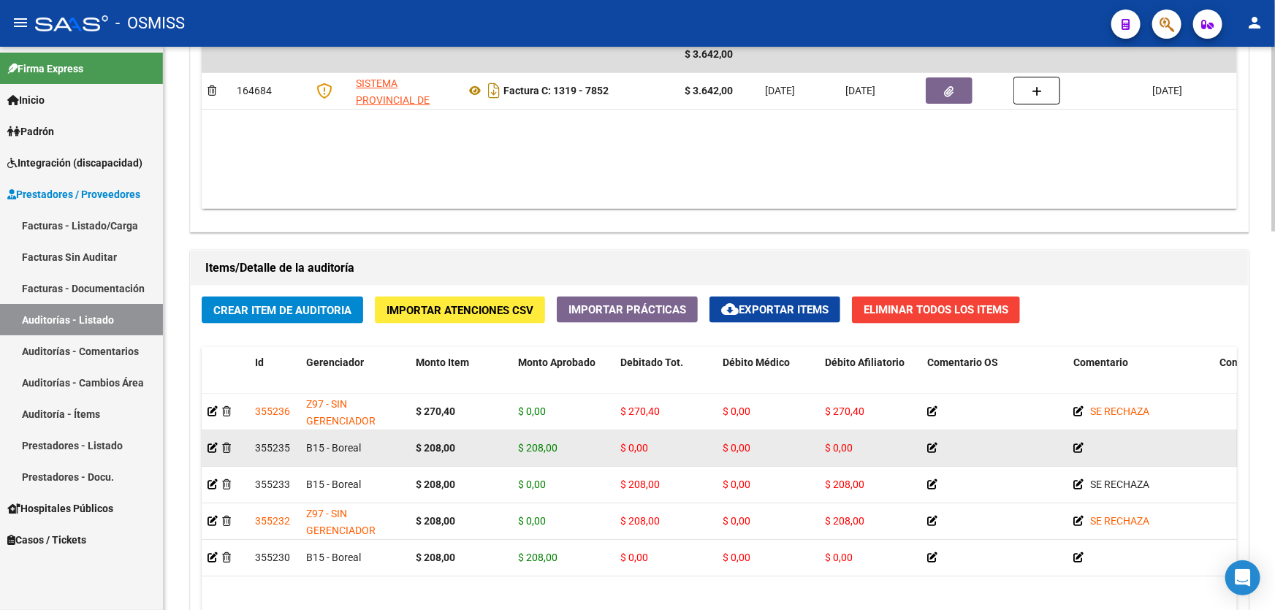
drag, startPoint x: 699, startPoint y: 413, endPoint x: 752, endPoint y: 439, distance: 58.8
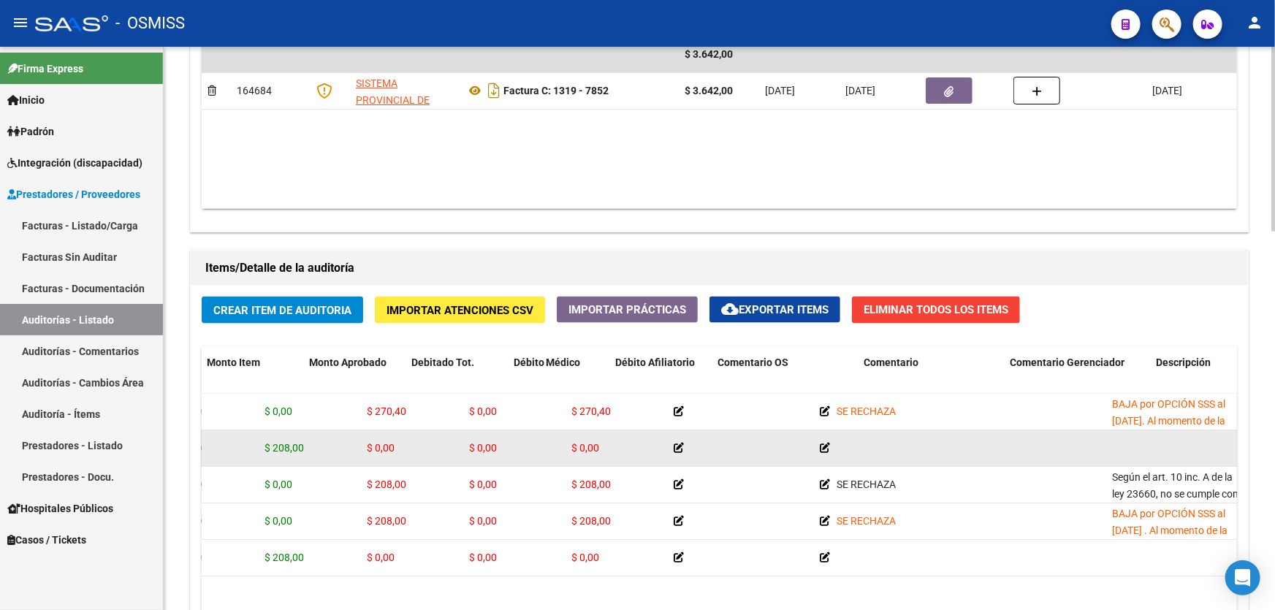
drag, startPoint x: 735, startPoint y: 453, endPoint x: 818, endPoint y: 453, distance: 83.3
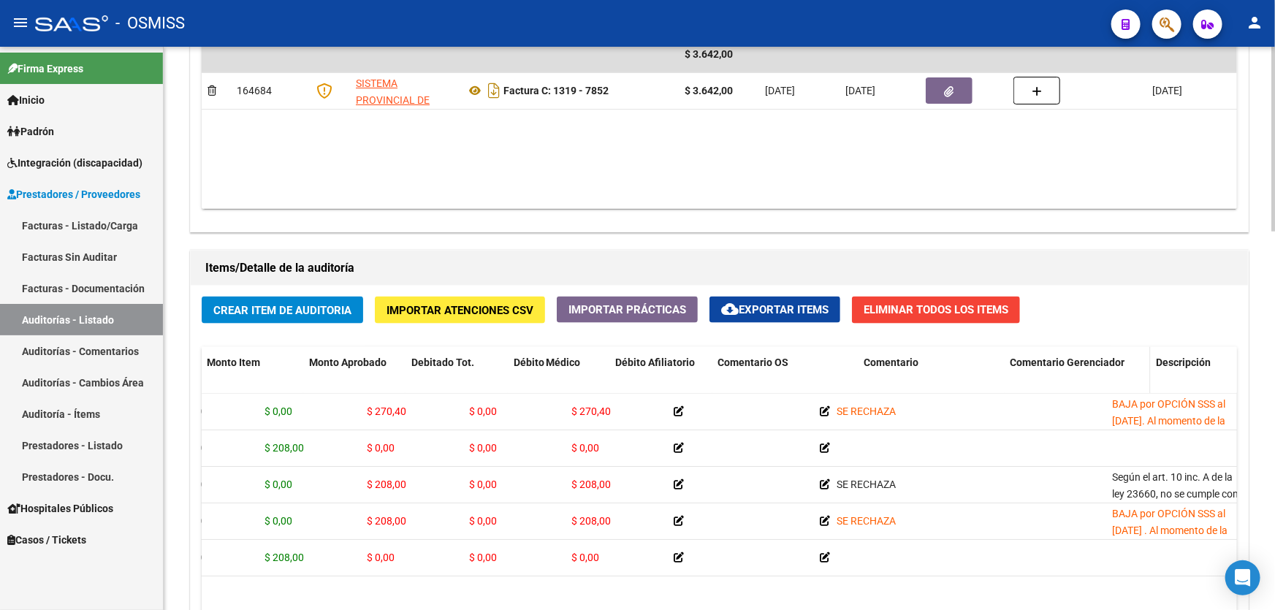
scroll to position [0, 283]
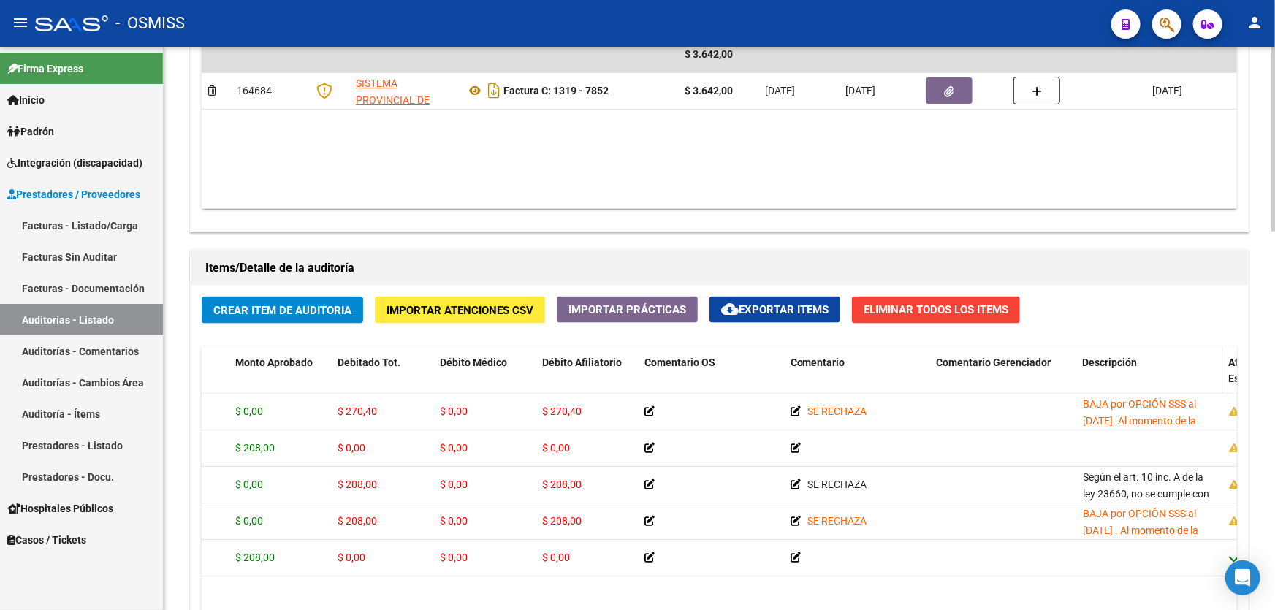
drag, startPoint x: 1114, startPoint y: 360, endPoint x: 946, endPoint y: 363, distance: 168.8
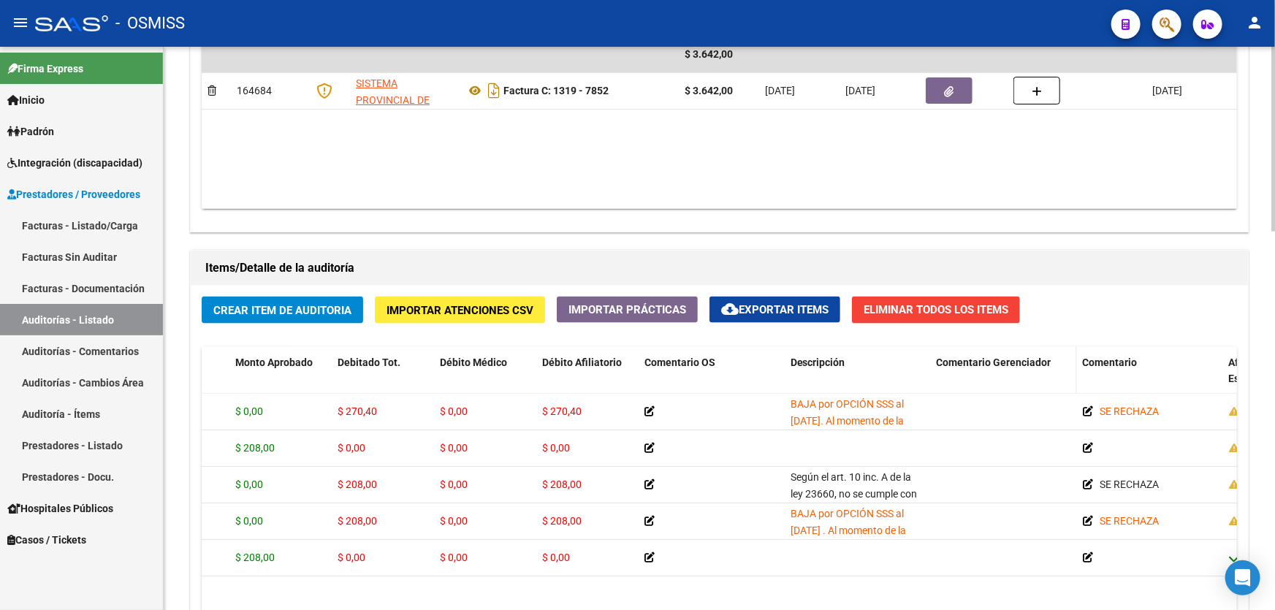
click at [944, 363] on span "Comentario Gerenciador" at bounding box center [994, 363] width 115 height 12
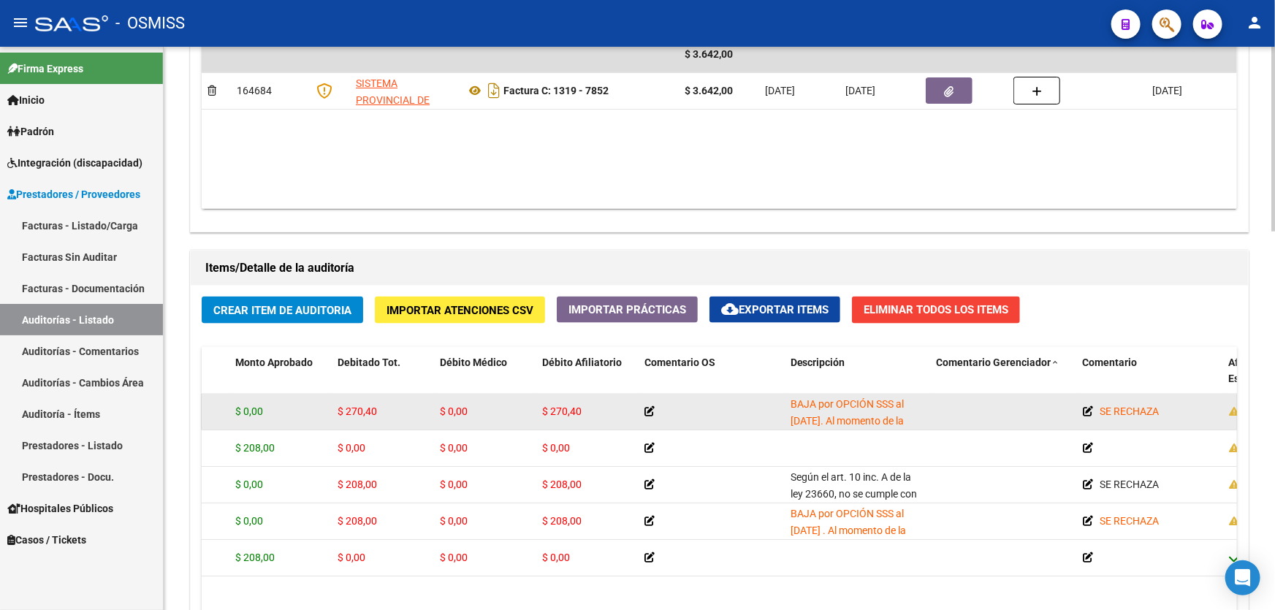
drag, startPoint x: 1016, startPoint y: 414, endPoint x: 1071, endPoint y: 411, distance: 55.7
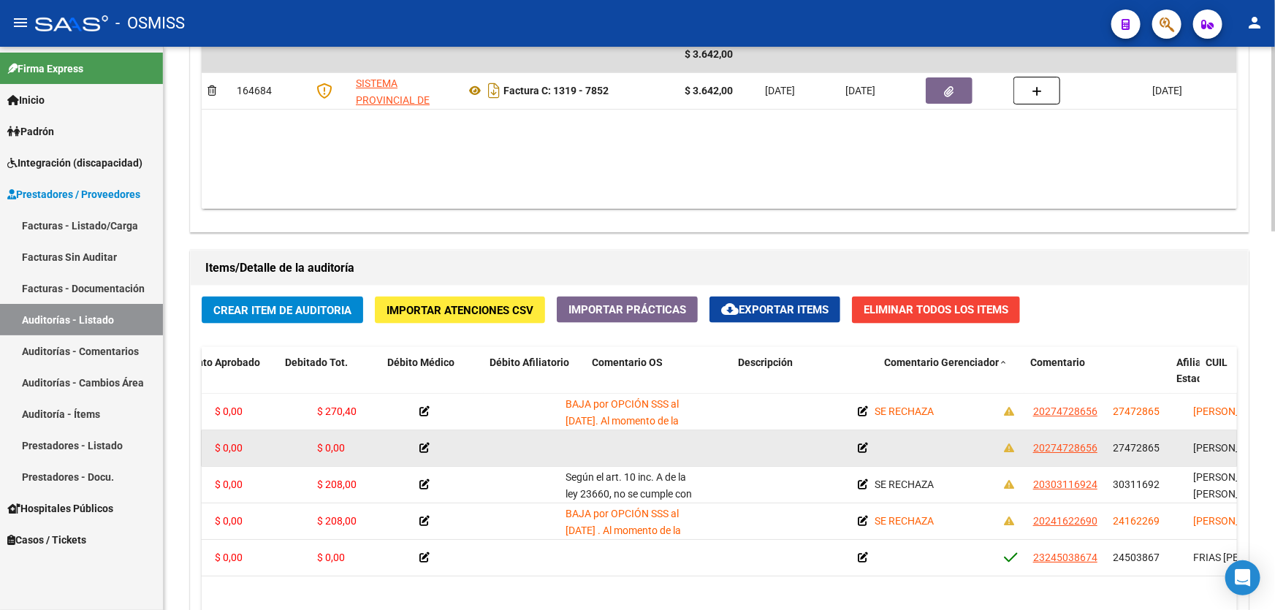
drag, startPoint x: 1014, startPoint y: 449, endPoint x: 1114, endPoint y: 453, distance: 99.5
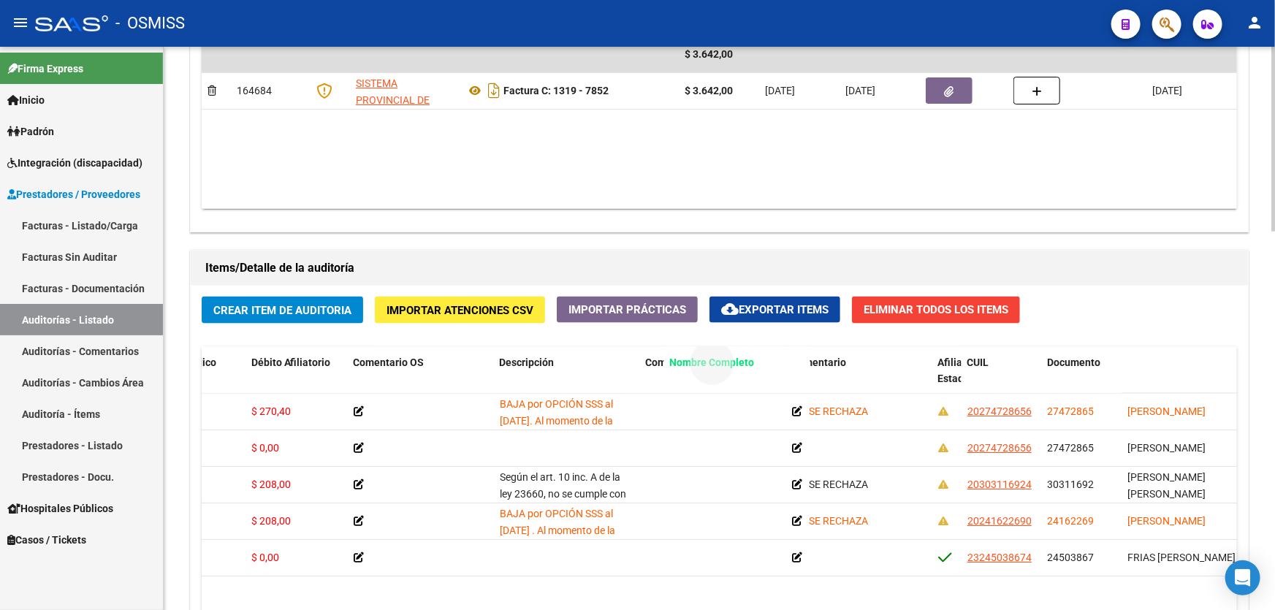
drag, startPoint x: 1145, startPoint y: 360, endPoint x: 679, endPoint y: 361, distance: 466.3
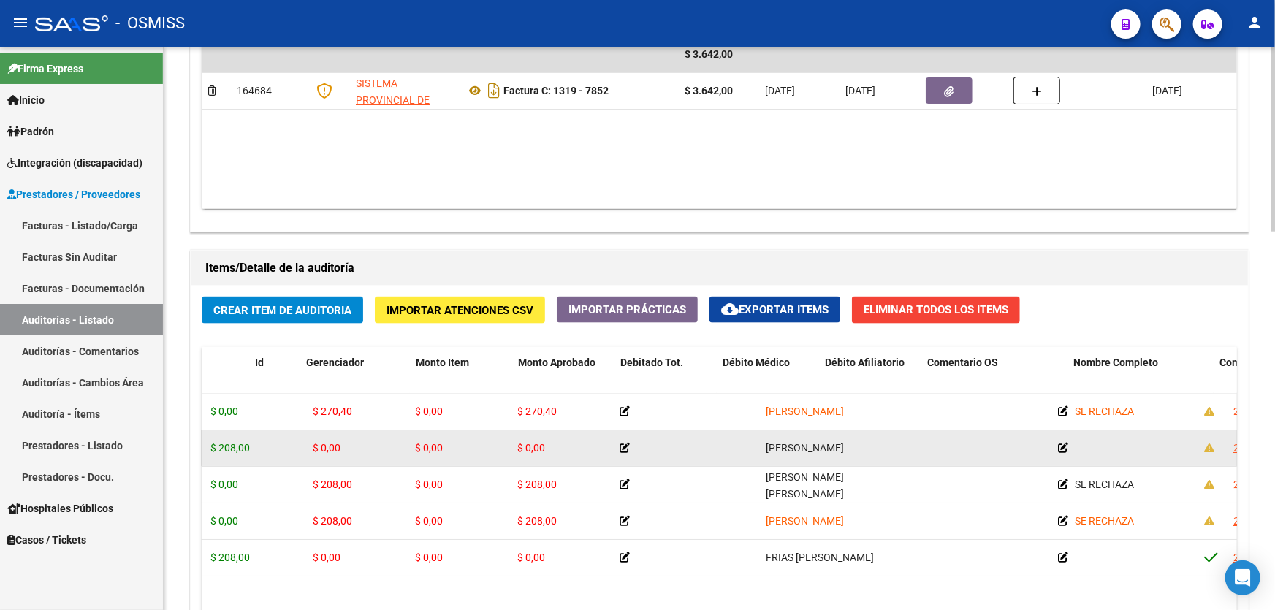
scroll to position [0, 0]
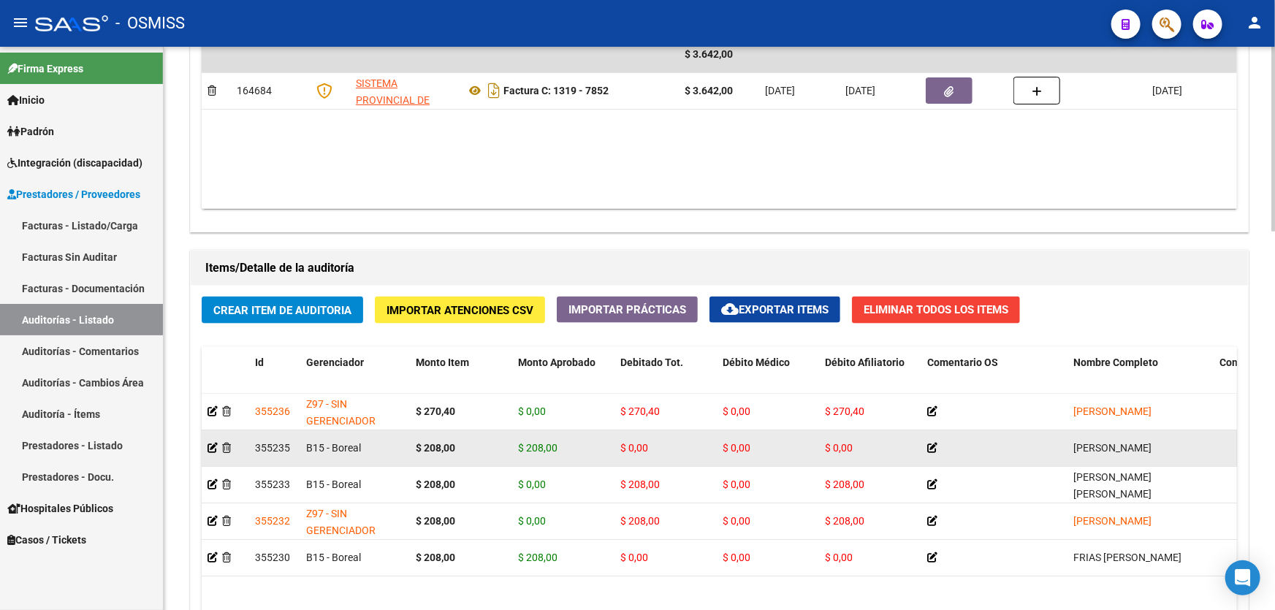
drag, startPoint x: 625, startPoint y: 466, endPoint x: 436, endPoint y: 452, distance: 189.1
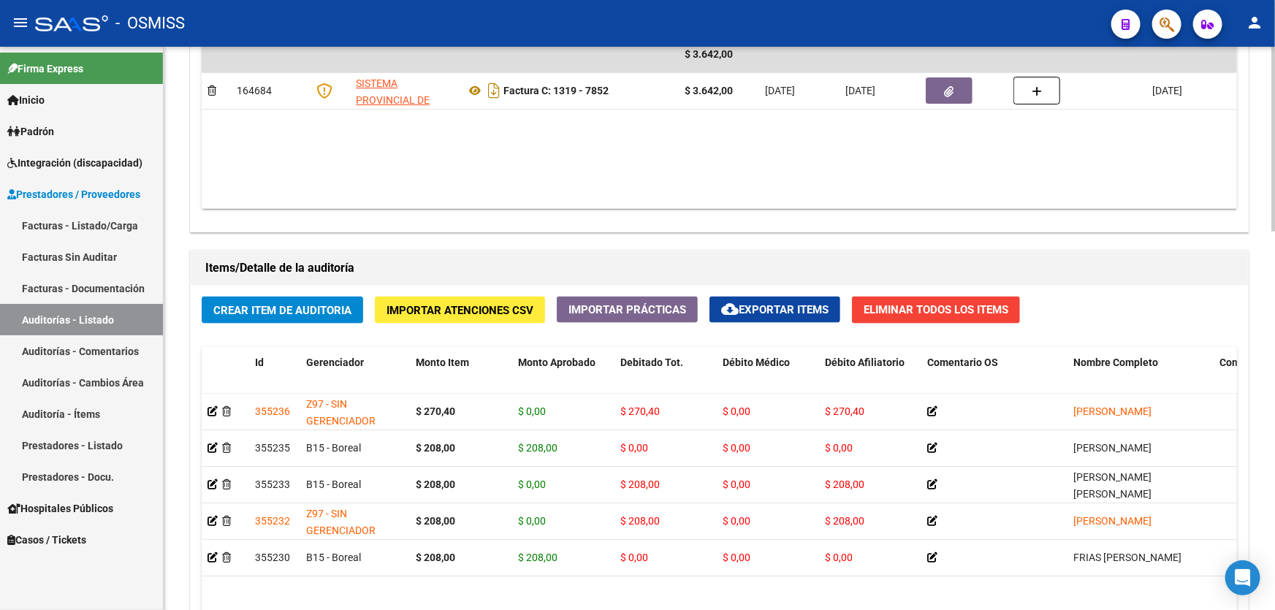
click at [736, 171] on datatable-body "$ 3.642,00 164684 SISTEMA PROVINCIAL DE SALUD Factura C: 1319 - 7852 $ 3.642,00…" at bounding box center [720, 123] width 1036 height 172
click at [332, 318] on button "Crear Item de Auditoria" at bounding box center [283, 310] width 162 height 27
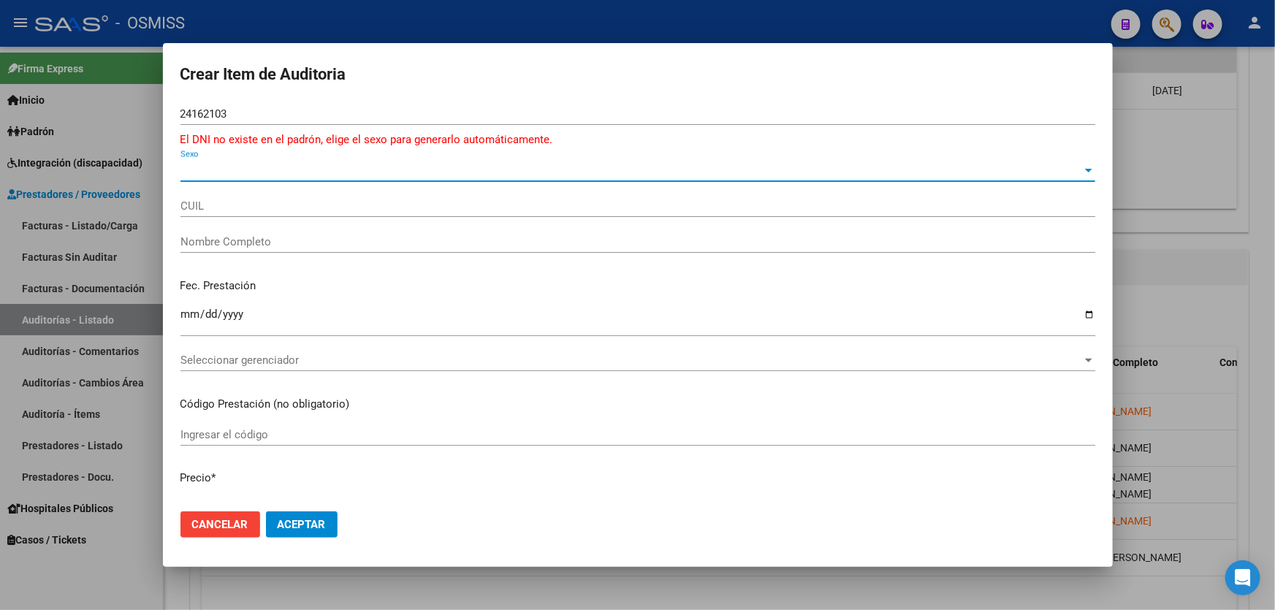
click at [219, 167] on span "Sexo" at bounding box center [632, 170] width 902 height 13
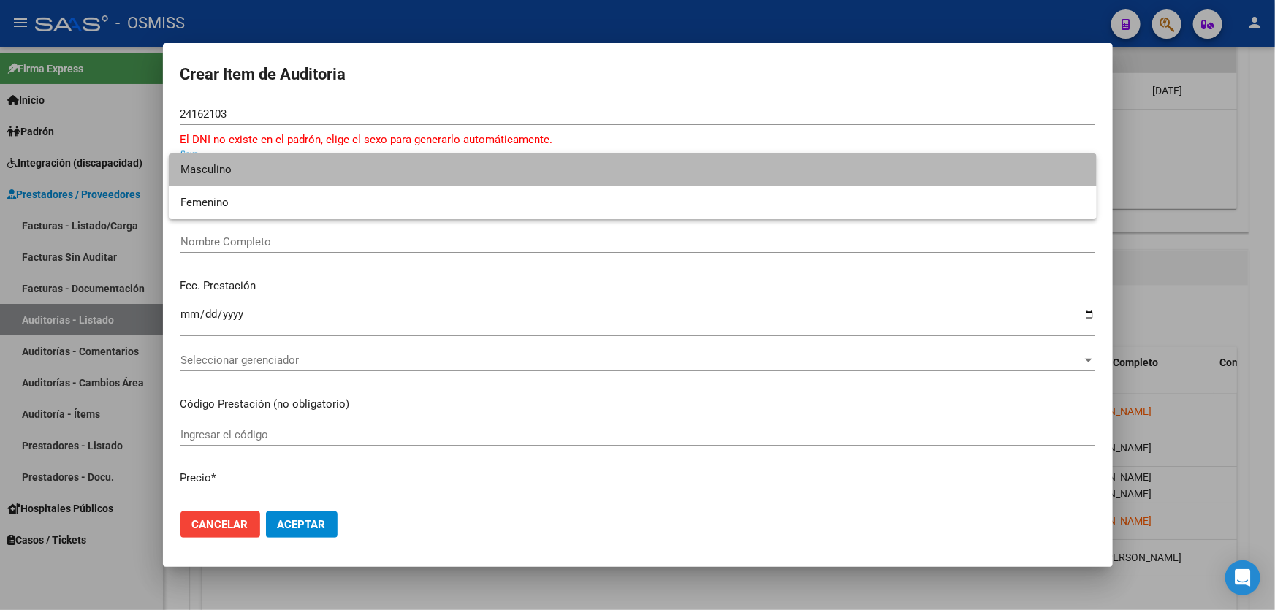
click at [212, 167] on span "Masculino" at bounding box center [633, 169] width 905 height 33
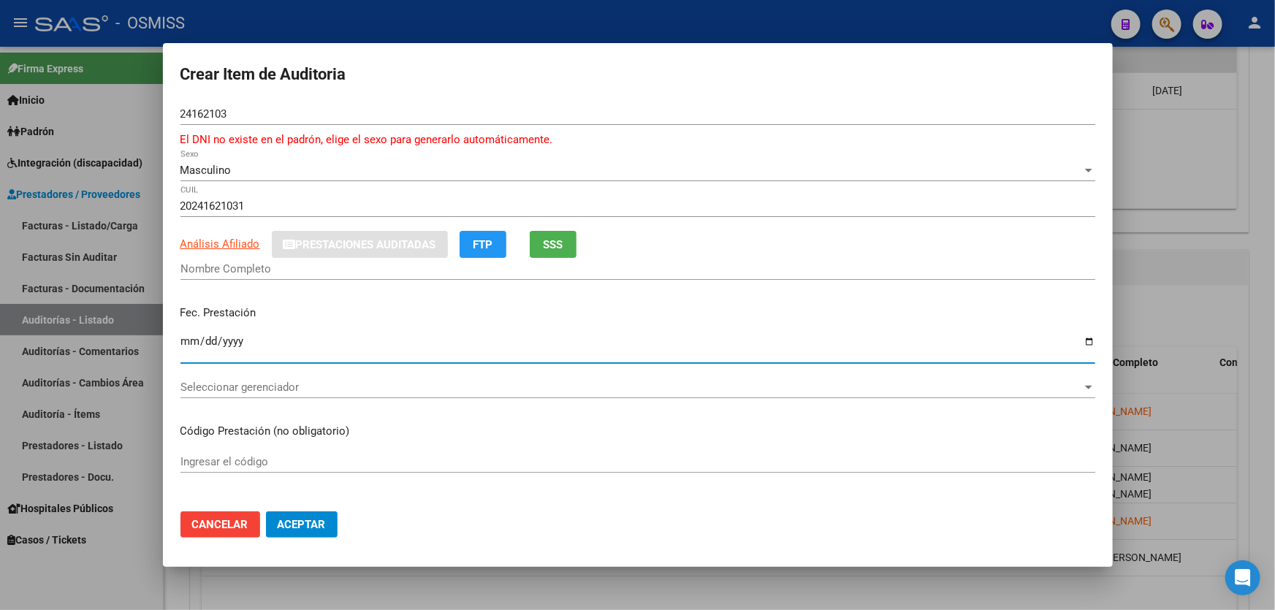
click at [185, 337] on input "Ingresar la fecha" at bounding box center [638, 346] width 915 height 23
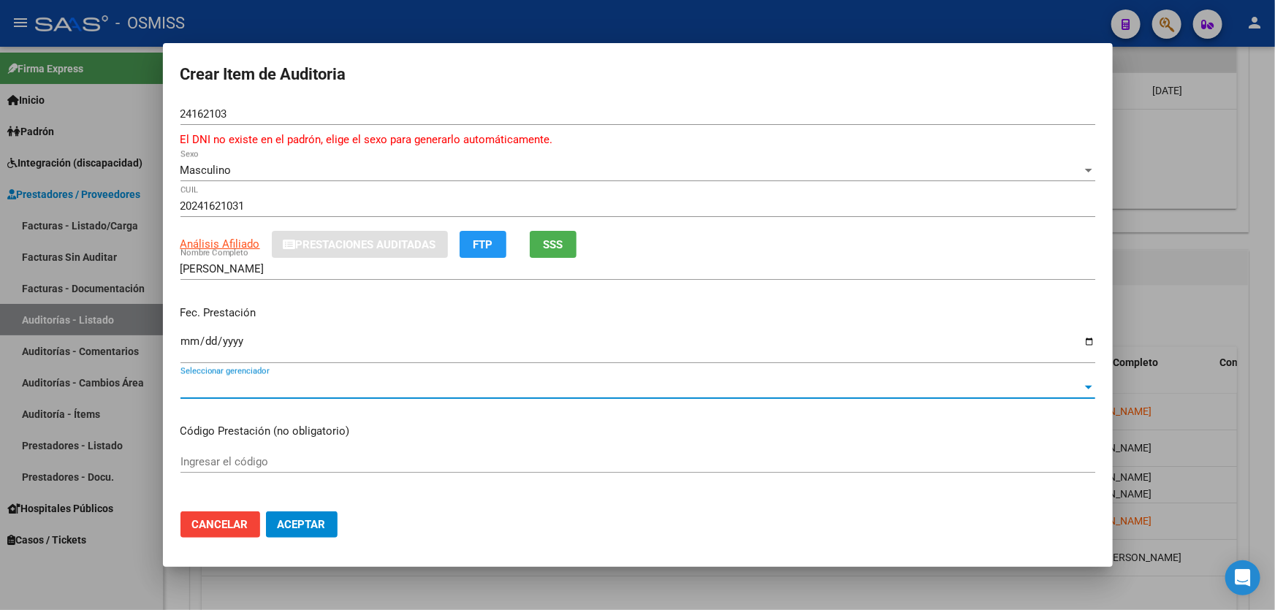
click at [305, 385] on span "Seleccionar gerenciador" at bounding box center [632, 387] width 902 height 13
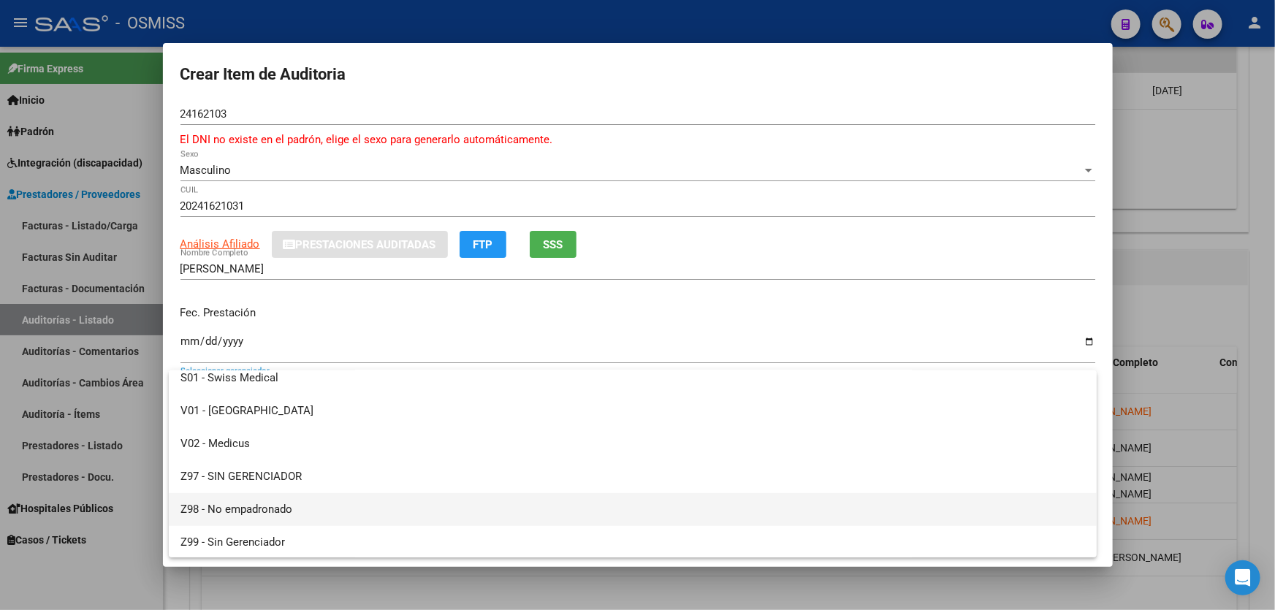
scroll to position [404, 0]
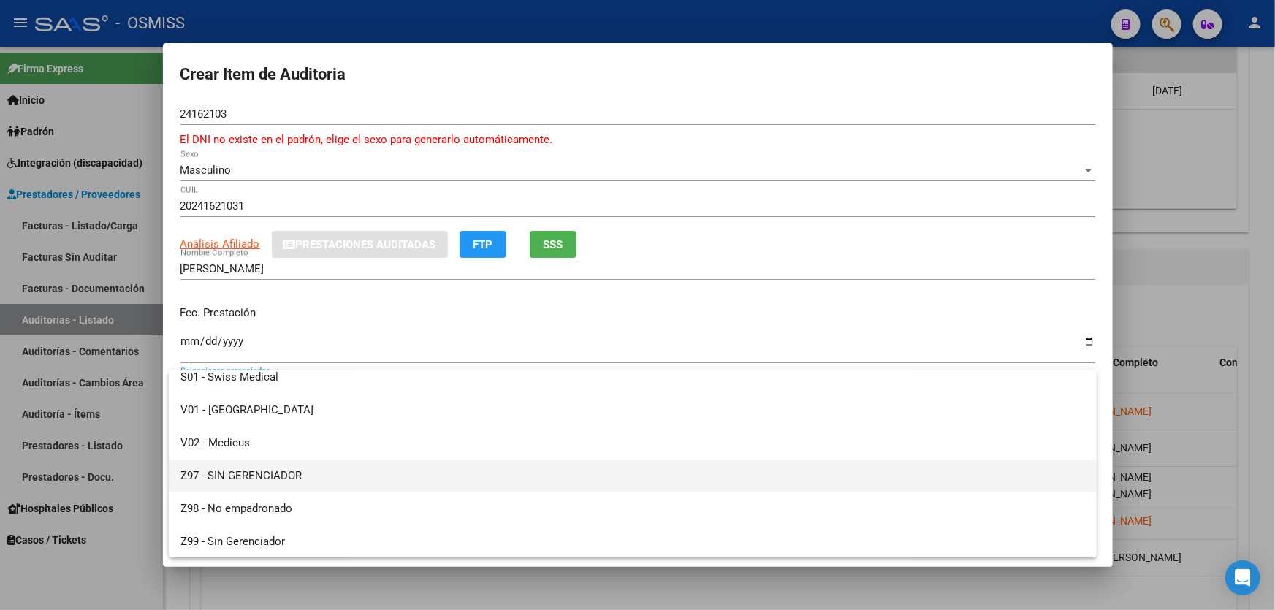
click at [343, 482] on span "Z97 - SIN GERENCIADOR" at bounding box center [633, 476] width 905 height 33
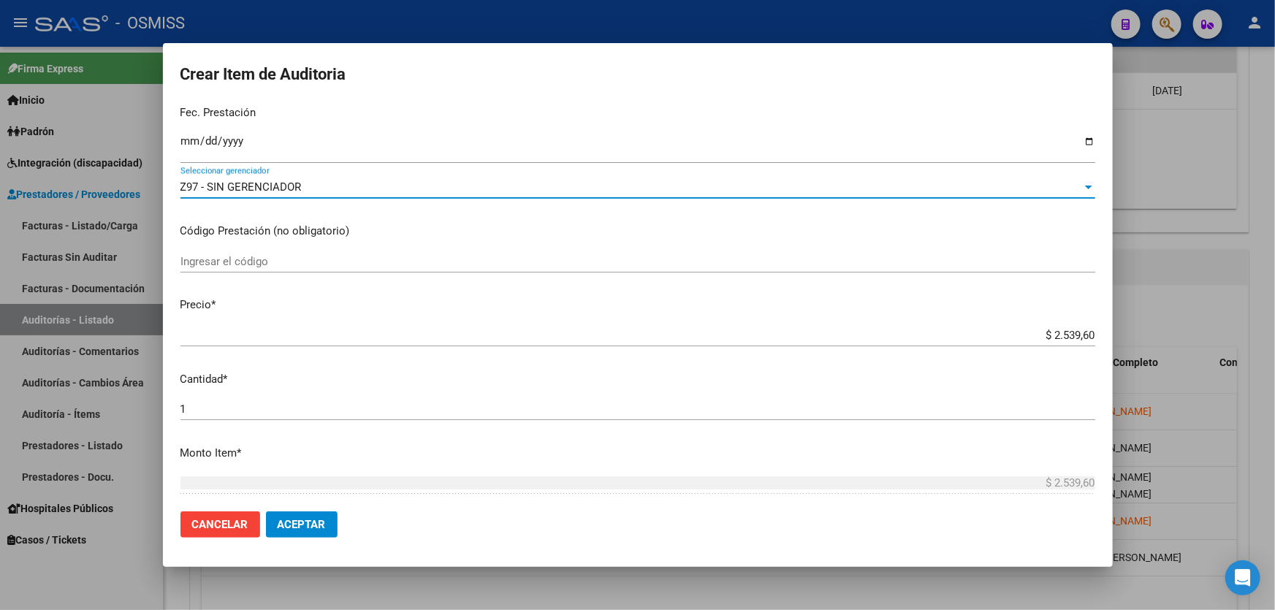
scroll to position [265, 0]
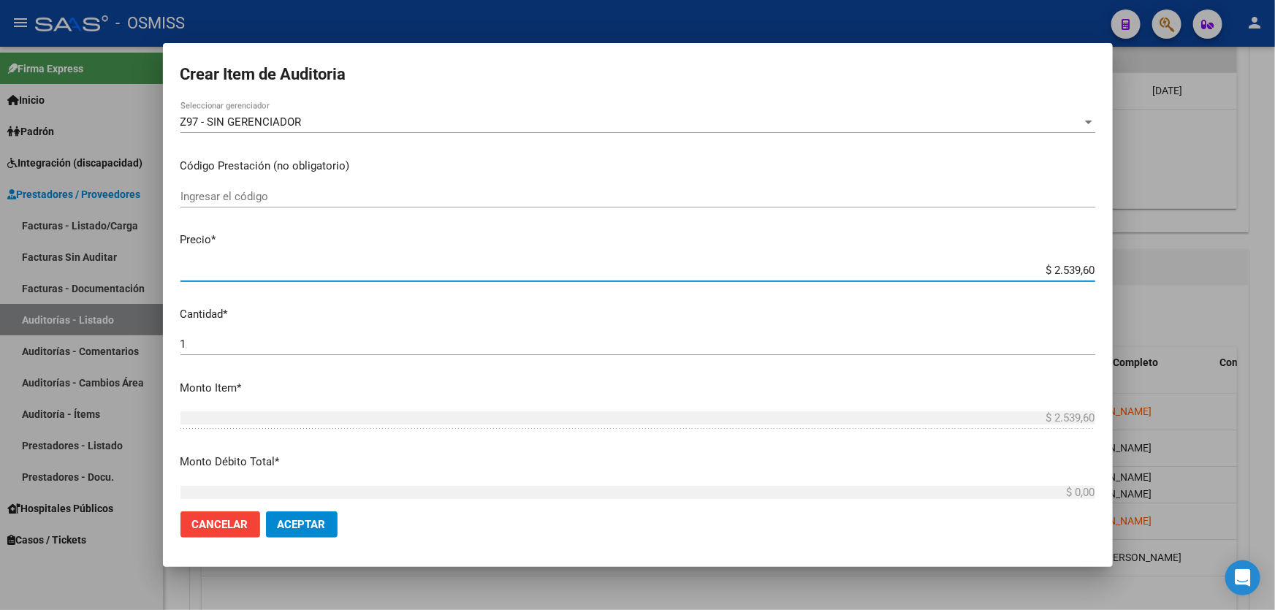
drag, startPoint x: 1009, startPoint y: 270, endPoint x: 1139, endPoint y: 256, distance: 130.9
click at [1138, 256] on div "Crear Item de Auditoria 24162103 Nro Documento El DNI no existe en el padrón, e…" at bounding box center [637, 305] width 1275 height 610
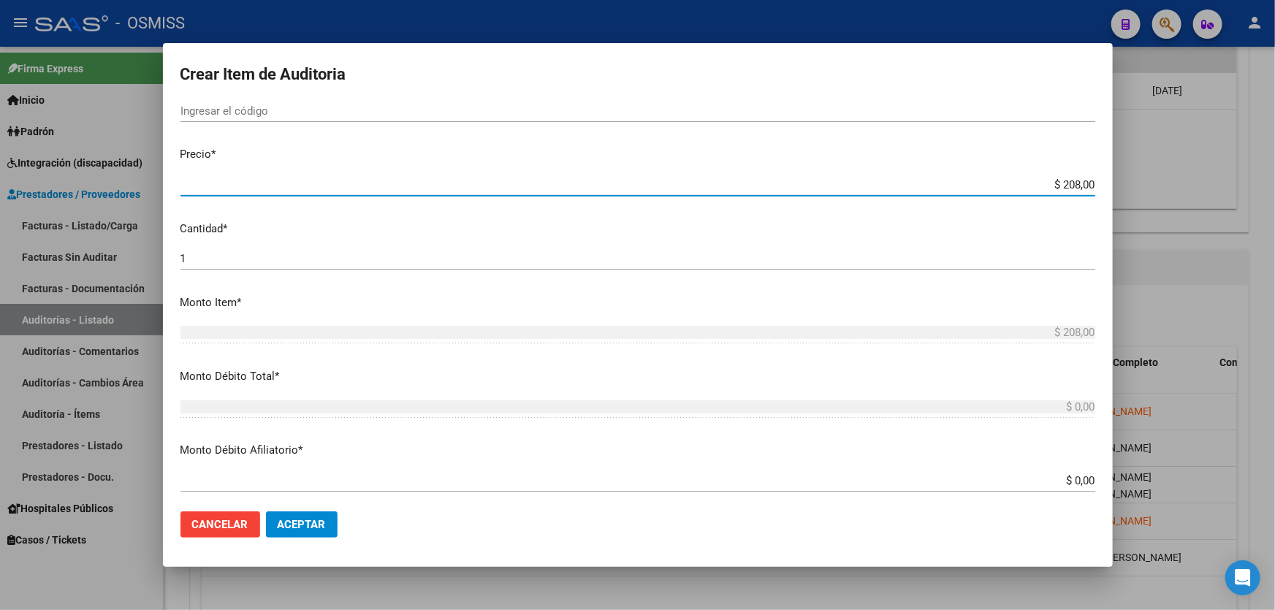
scroll to position [465, 0]
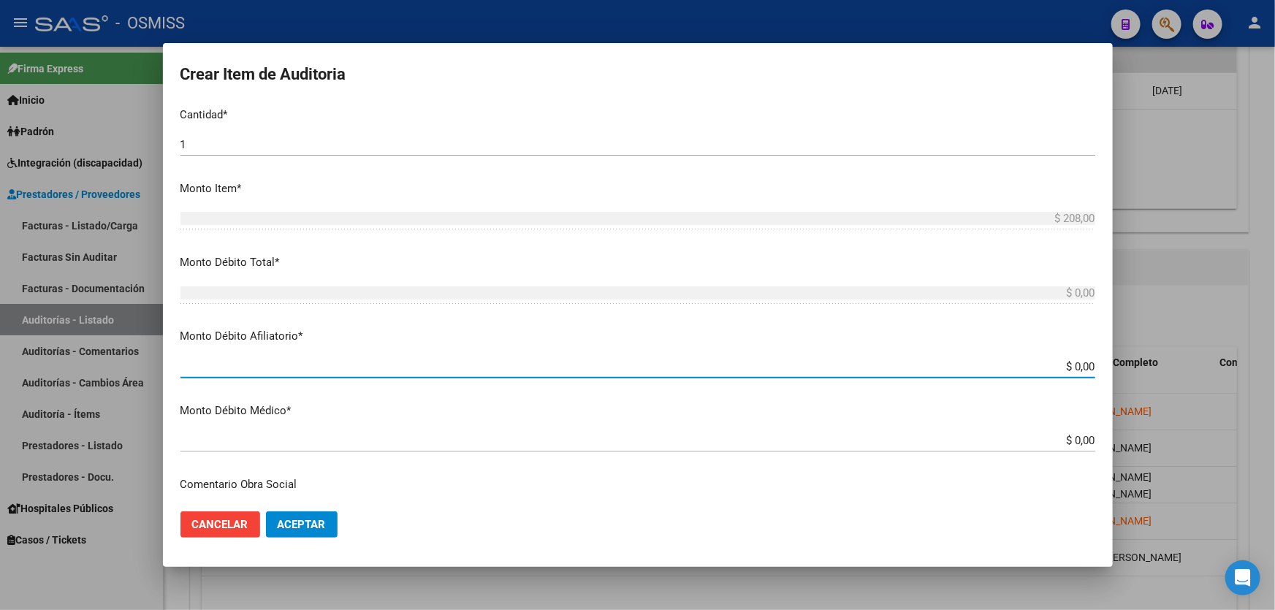
drag, startPoint x: 1009, startPoint y: 367, endPoint x: 1275, endPoint y: 349, distance: 266.6
click at [1275, 346] on div "Crear Item de Auditoria 24162103 Nro Documento El DNI no existe en el padrón, e…" at bounding box center [637, 305] width 1275 height 610
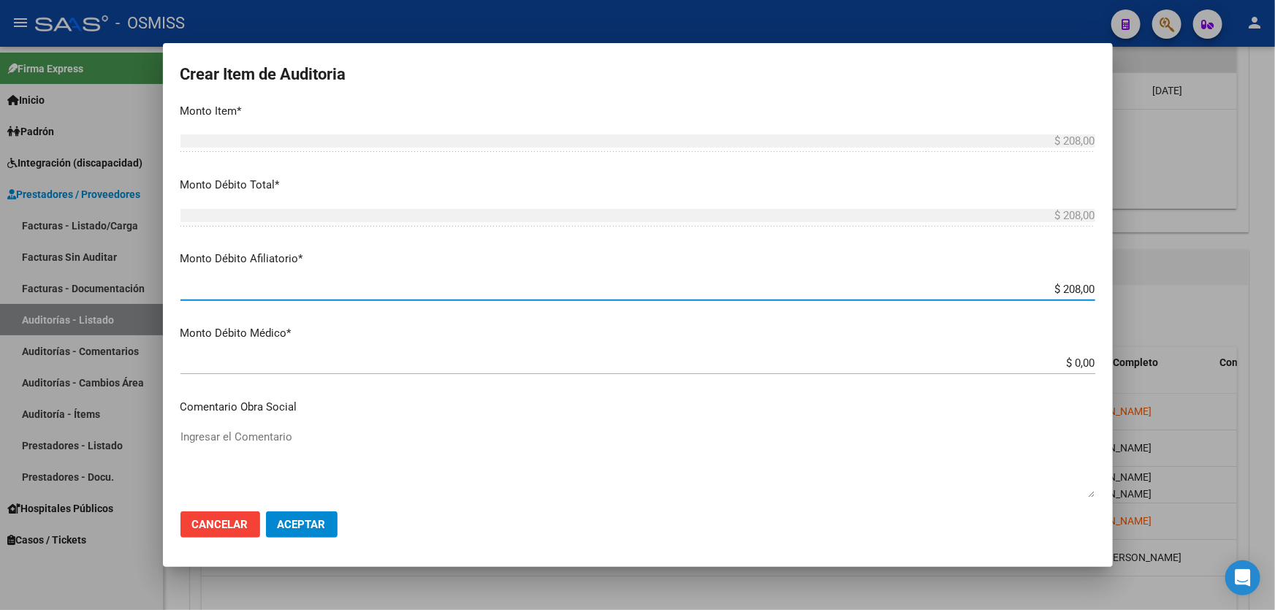
scroll to position [664, 0]
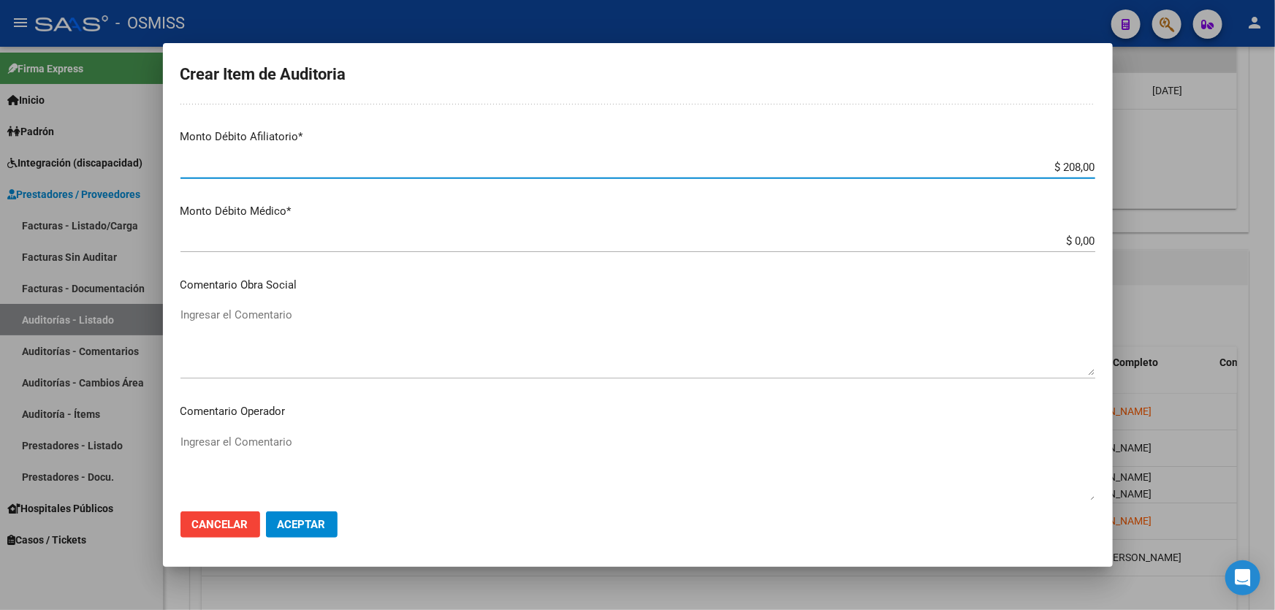
click at [391, 349] on textarea "Ingresar el Comentario" at bounding box center [638, 341] width 915 height 69
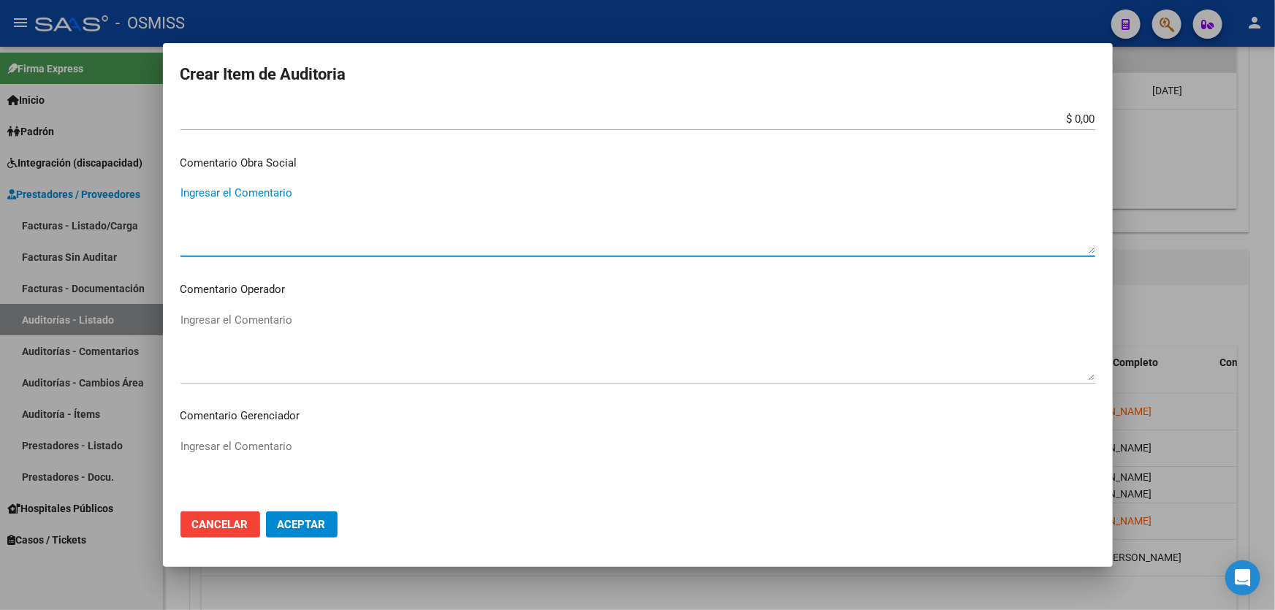
scroll to position [797, 0]
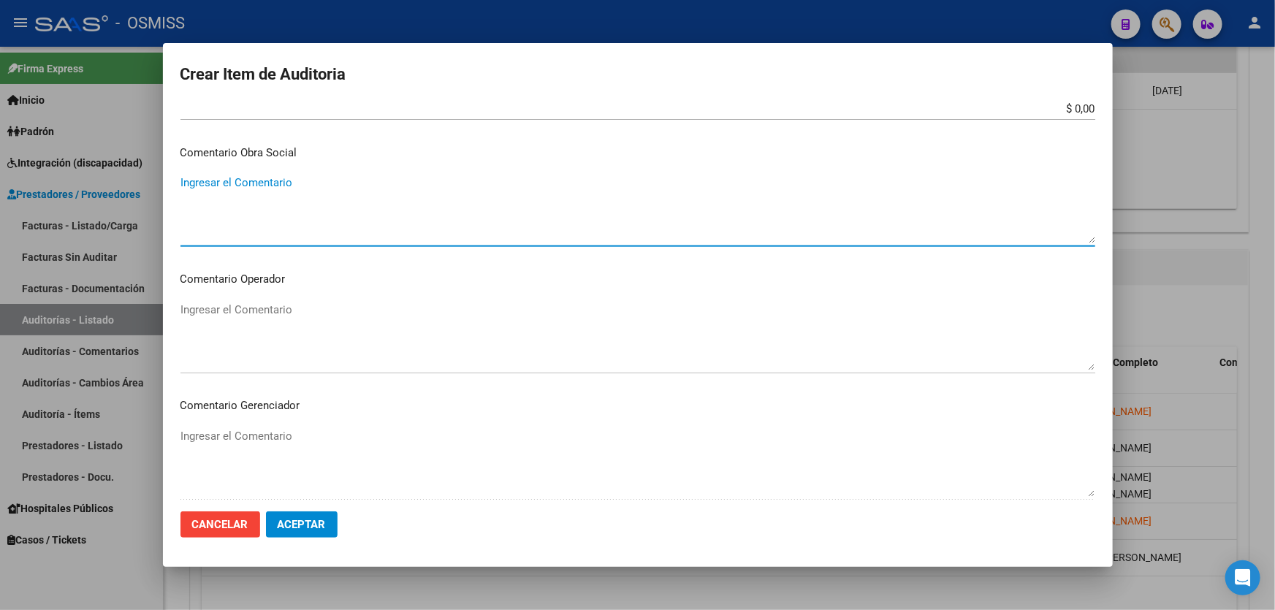
click at [362, 351] on textarea "Ingresar el Comentario" at bounding box center [638, 336] width 915 height 69
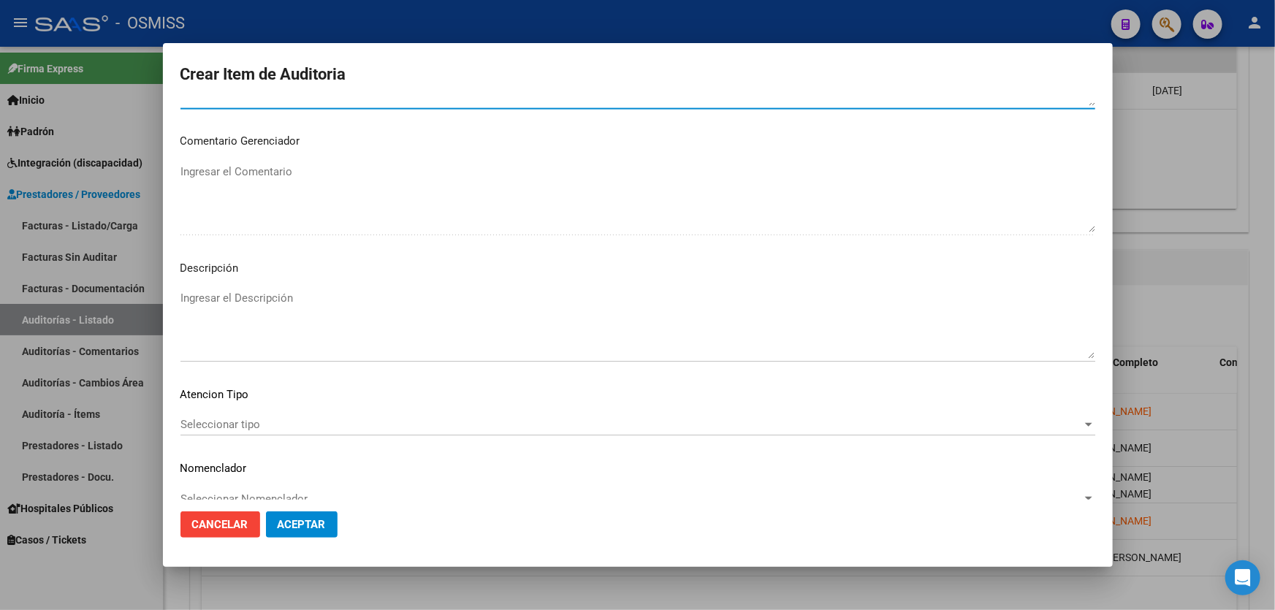
scroll to position [1063, 0]
click at [234, 313] on textarea "Ingresar el Descripción" at bounding box center [638, 323] width 915 height 69
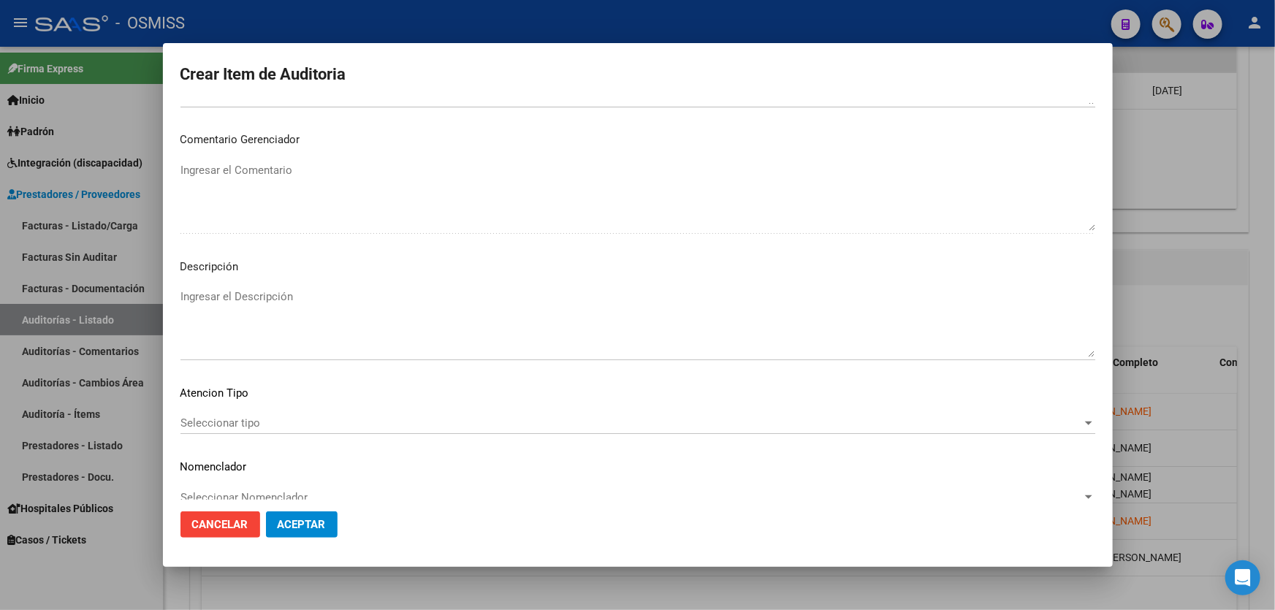
click at [603, 459] on p "Nomenclador" at bounding box center [638, 467] width 915 height 17
click at [313, 301] on textarea "Ingresar el Descripción" at bounding box center [638, 323] width 915 height 69
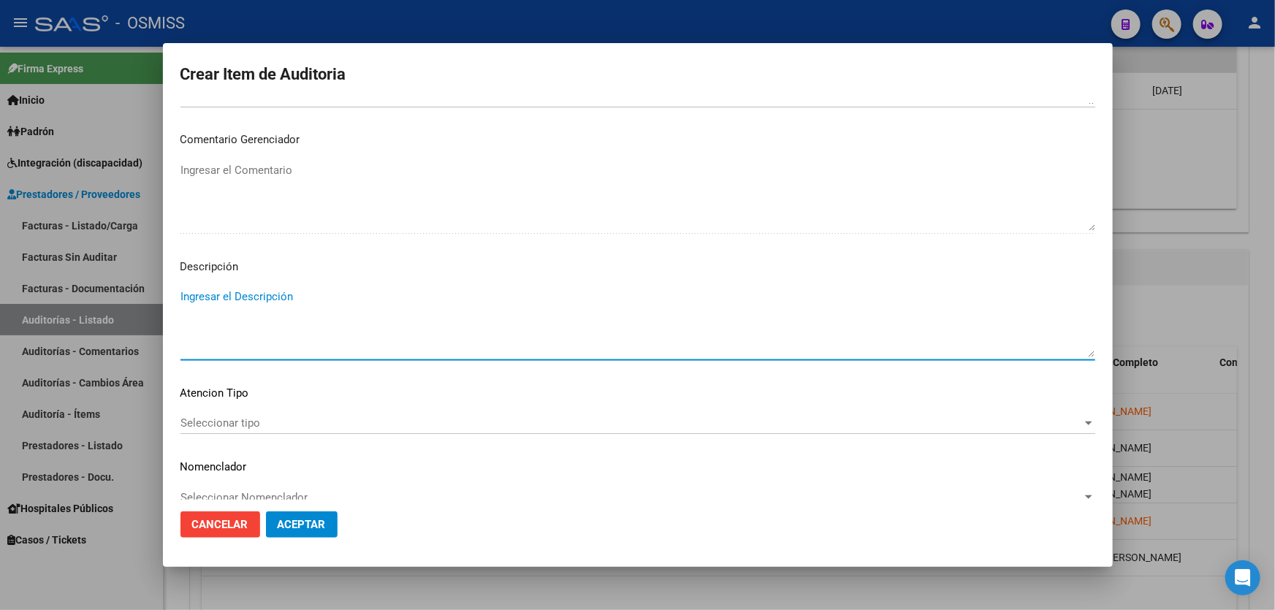
paste textarea "BAJA por finalización de la cobertura legal al ……. - Ley 23,660 art. 10 inc. A."
click at [181, 299] on textarea "BAJA por finalización de la cobertura legal al ……. - Ley 23,660 art. 10 inc. A." at bounding box center [638, 323] width 915 height 69
drag, startPoint x: 417, startPoint y: 310, endPoint x: 403, endPoint y: 312, distance: 13.3
click at [403, 312] on textarea "BAJA LABORAL AL [DATE]. BAJA por finalización de la cobertura legal al ……. - Le…" at bounding box center [638, 323] width 915 height 69
click at [305, 514] on button "Aceptar" at bounding box center [302, 525] width 72 height 26
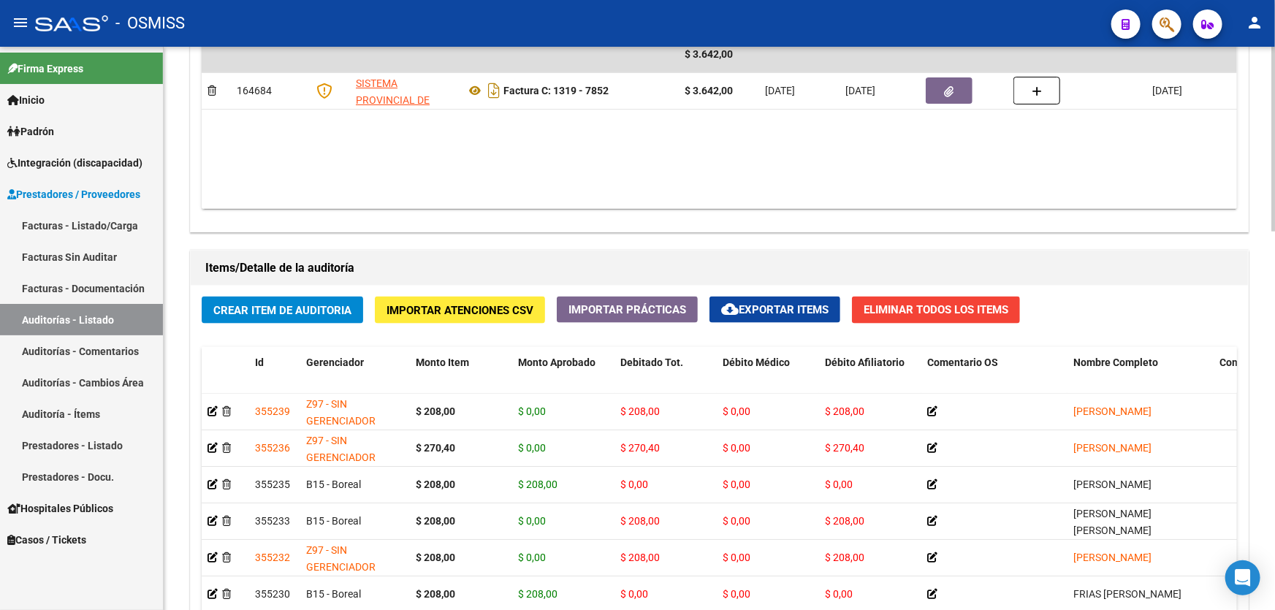
click at [668, 186] on datatable-body "$ 3.642,00 164684 SISTEMA PROVINCIAL DE SALUD Factura C: 1319 - 7852 $ 3.642,00…" at bounding box center [720, 123] width 1036 height 172
click at [344, 312] on span "Crear Item de Auditoria" at bounding box center [282, 310] width 138 height 13
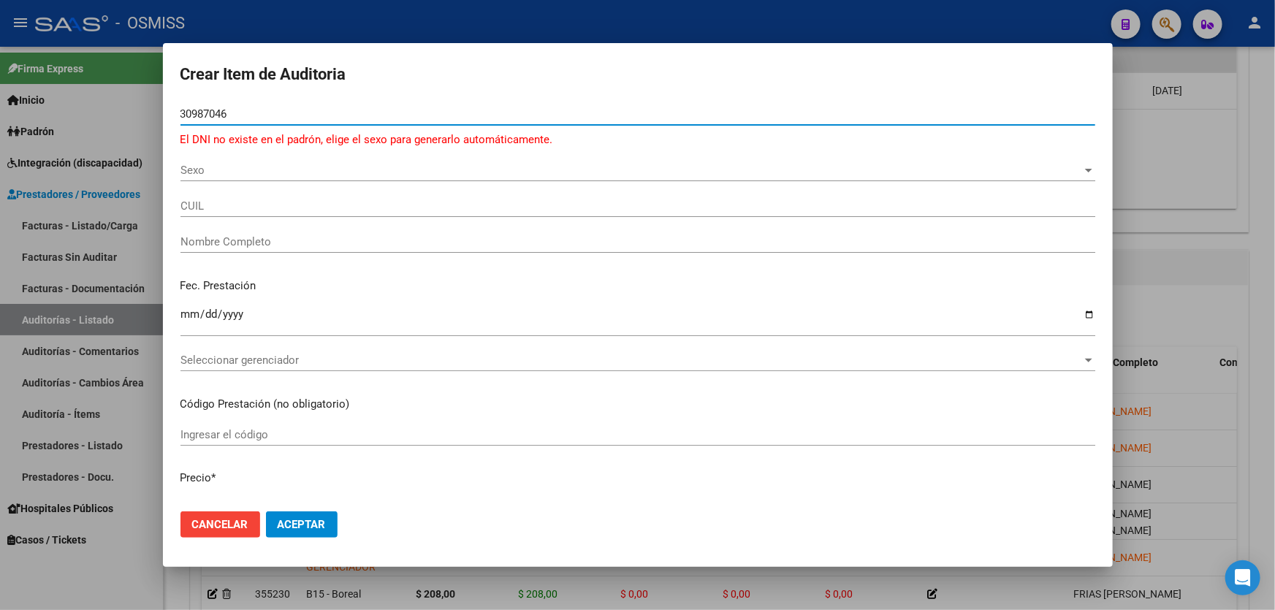
click at [216, 176] on span "Sexo" at bounding box center [632, 170] width 902 height 13
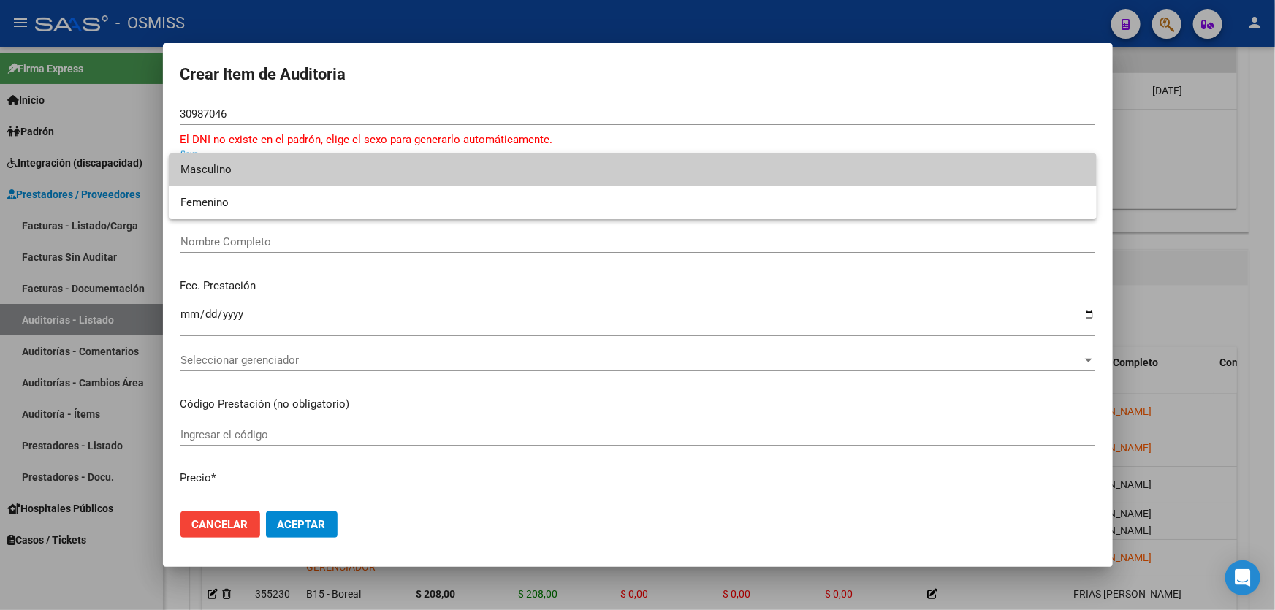
click at [615, 86] on div at bounding box center [637, 305] width 1275 height 610
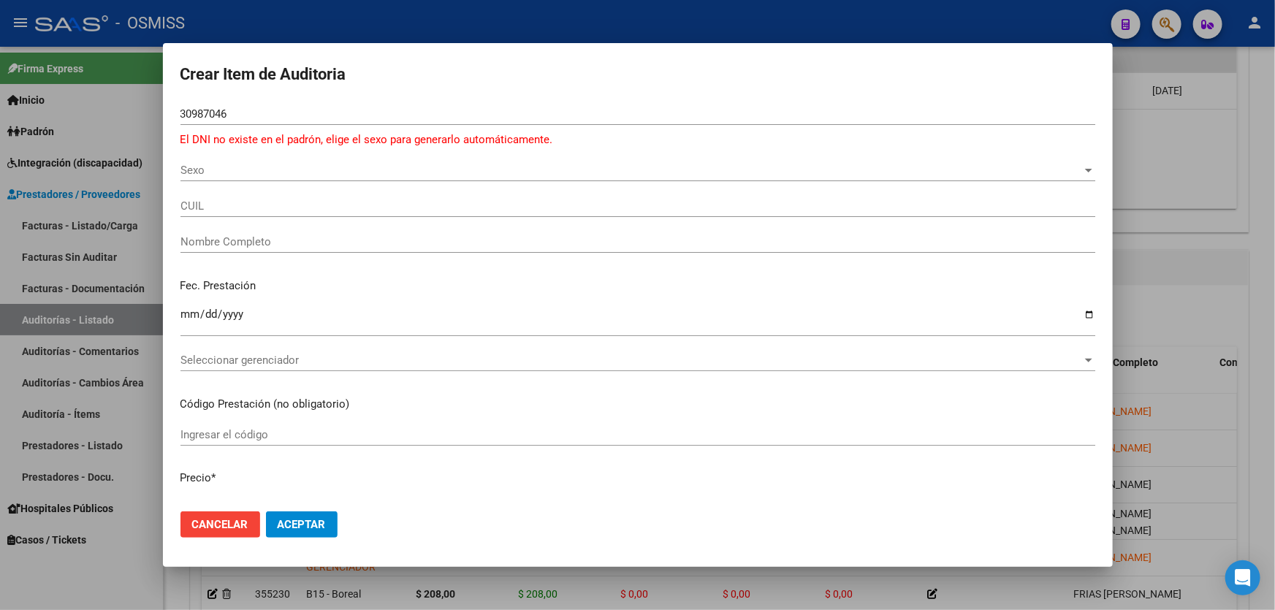
click at [246, 171] on span "Sexo" at bounding box center [632, 170] width 902 height 13
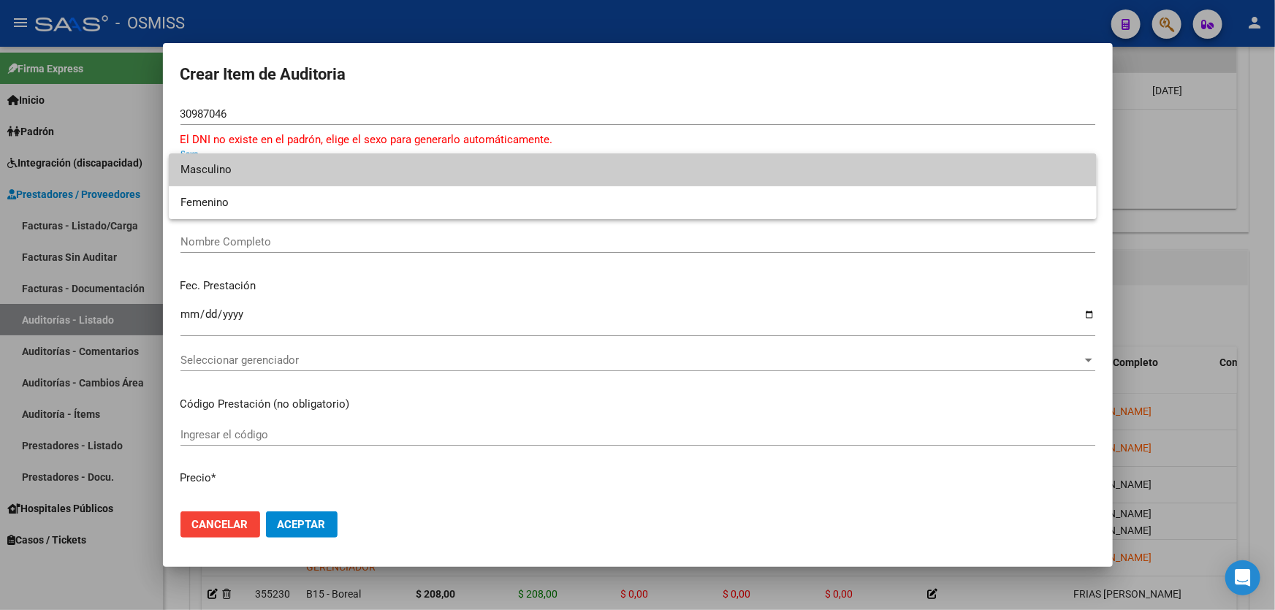
drag, startPoint x: 245, startPoint y: 175, endPoint x: 234, endPoint y: 176, distance: 11.0
click at [241, 175] on span "Masculino" at bounding box center [633, 169] width 905 height 33
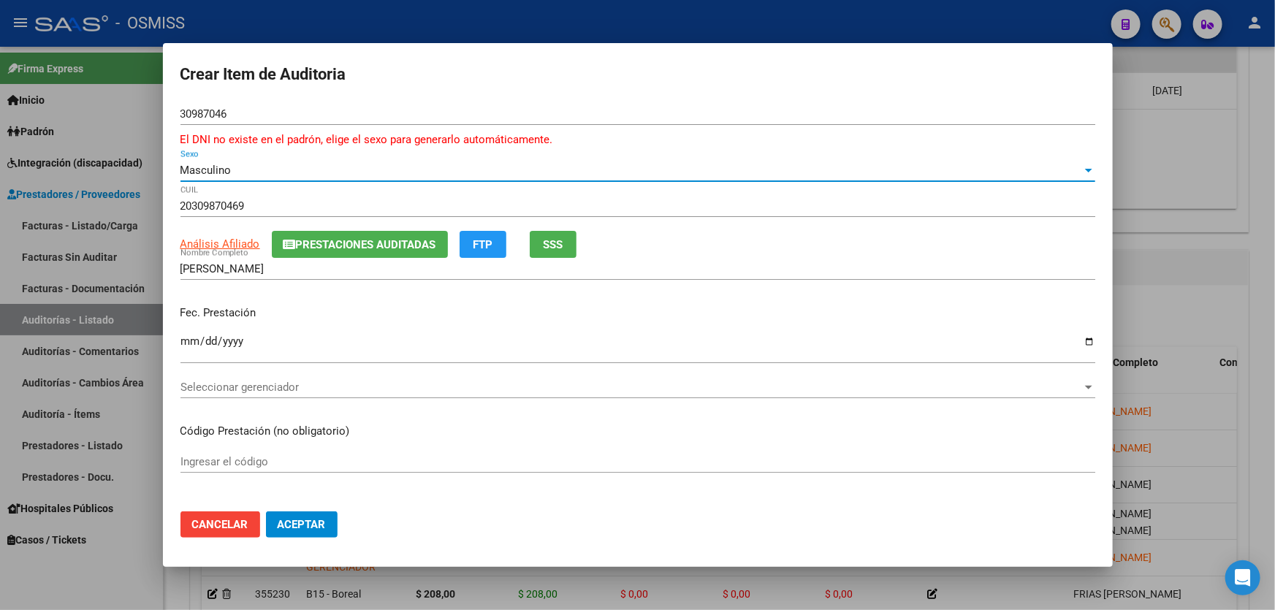
click at [220, 381] on span "Seleccionar gerenciador" at bounding box center [632, 387] width 902 height 13
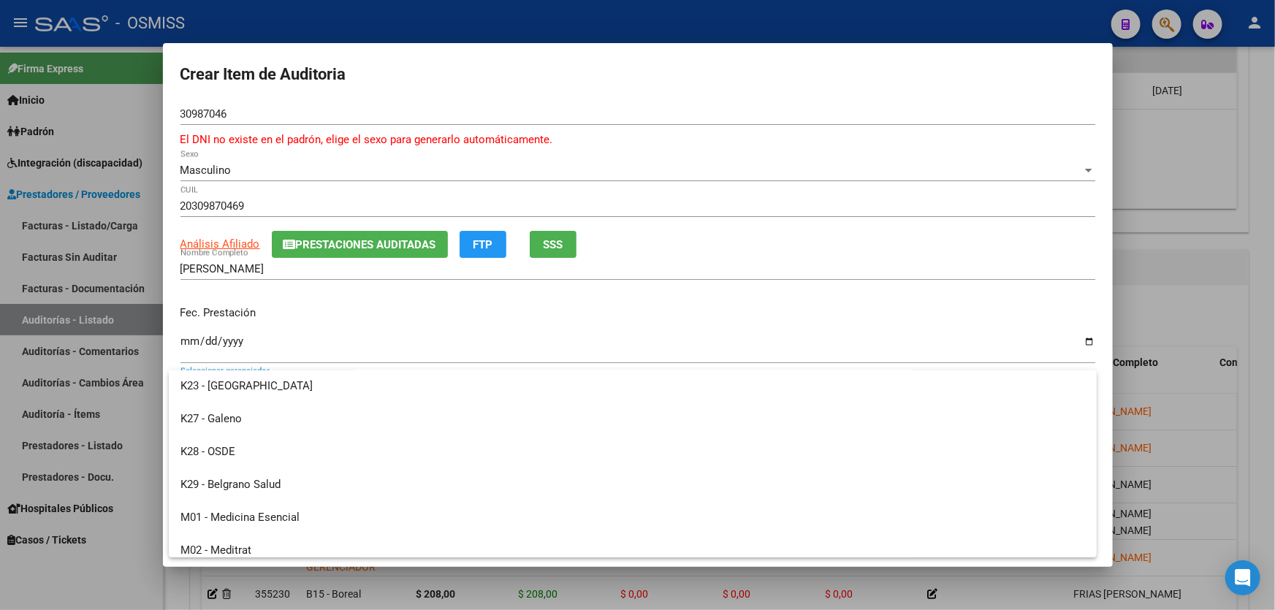
scroll to position [0, 0]
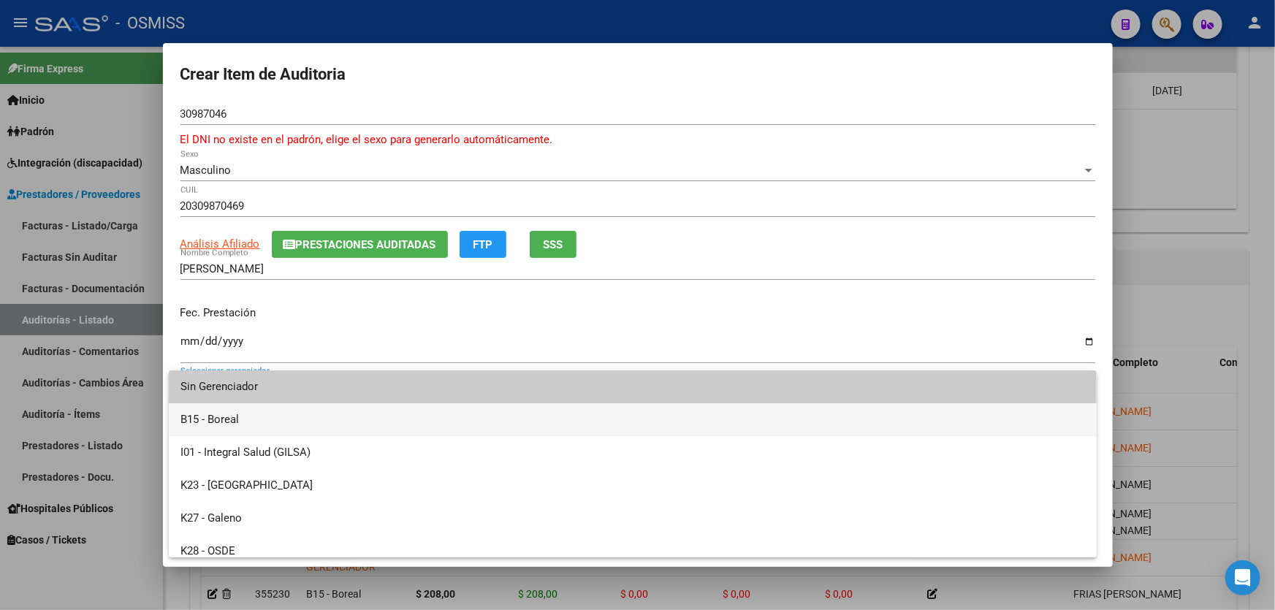
click at [273, 424] on span "B15 - Boreal" at bounding box center [633, 419] width 905 height 33
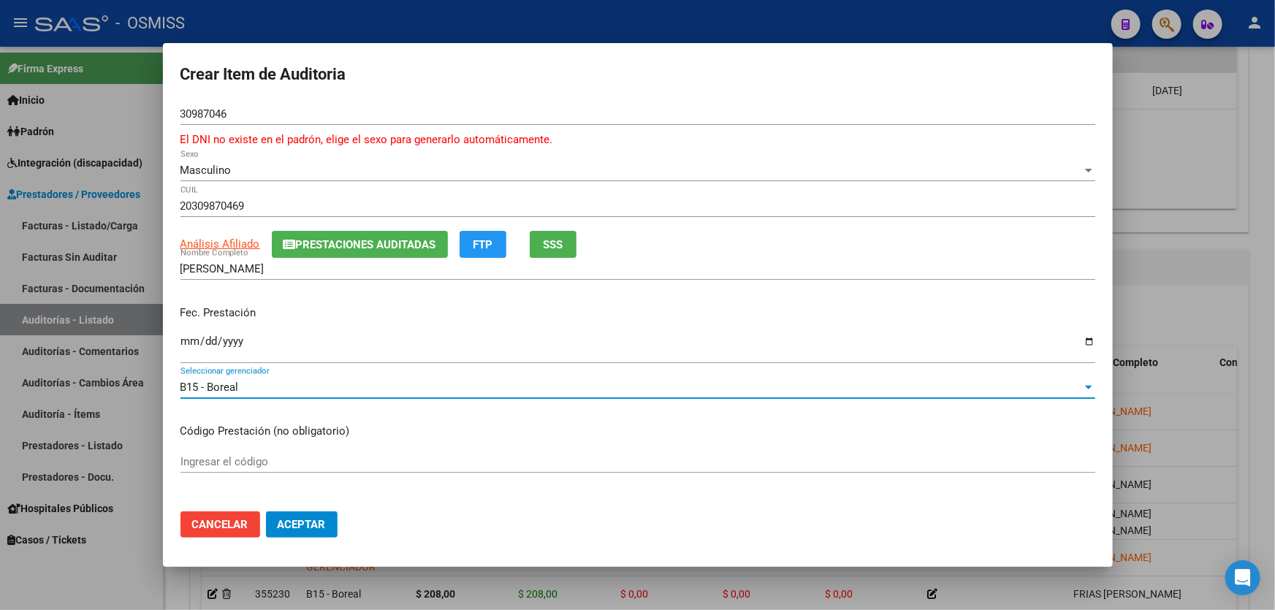
click at [190, 345] on input "Ingresar la fecha" at bounding box center [638, 346] width 915 height 23
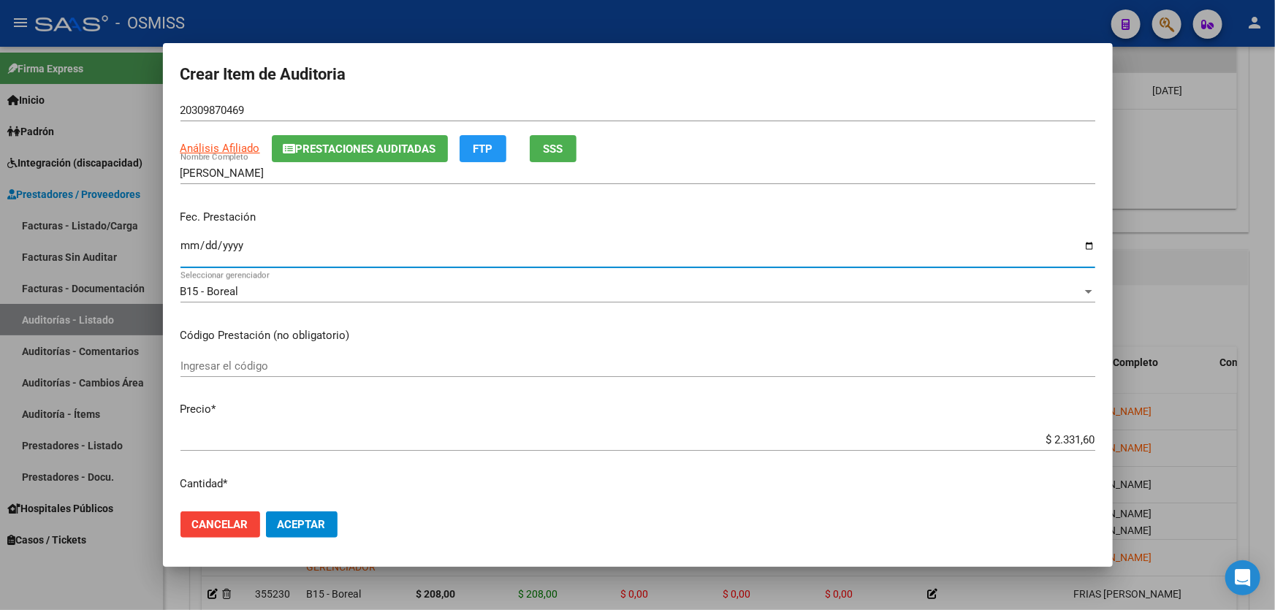
scroll to position [199, 0]
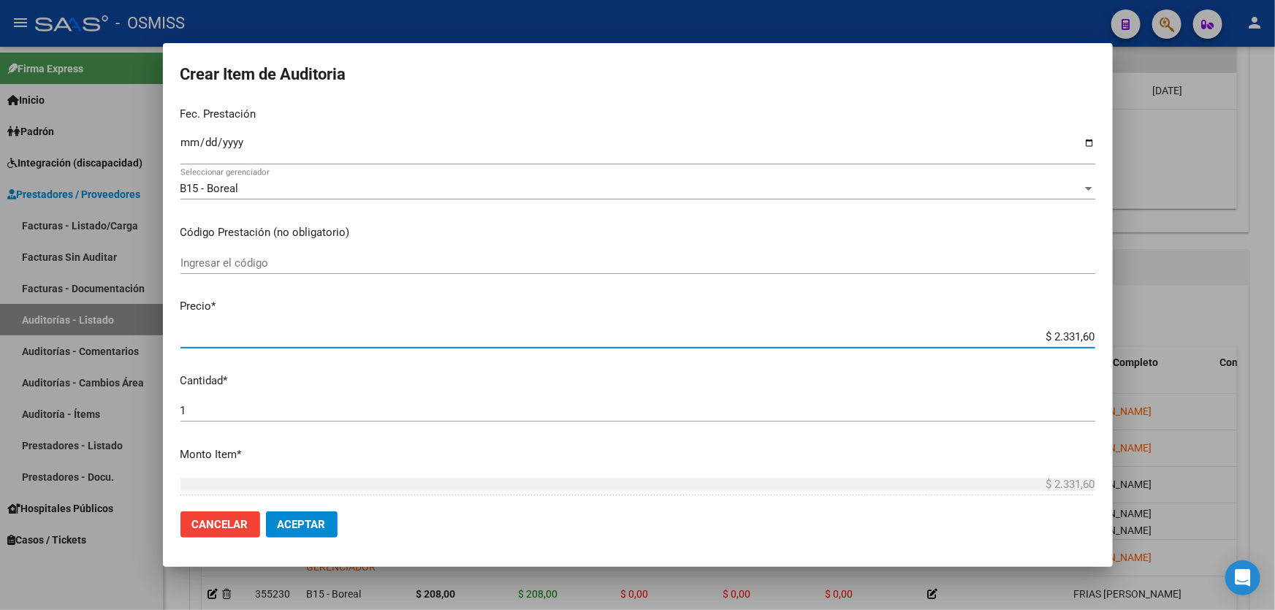
drag, startPoint x: 1026, startPoint y: 332, endPoint x: 1275, endPoint y: 345, distance: 248.8
click at [1275, 316] on div "Crear Item de Auditoria 30987046 Nro Documento El DNI no existe en el padrón, e…" at bounding box center [637, 305] width 1275 height 610
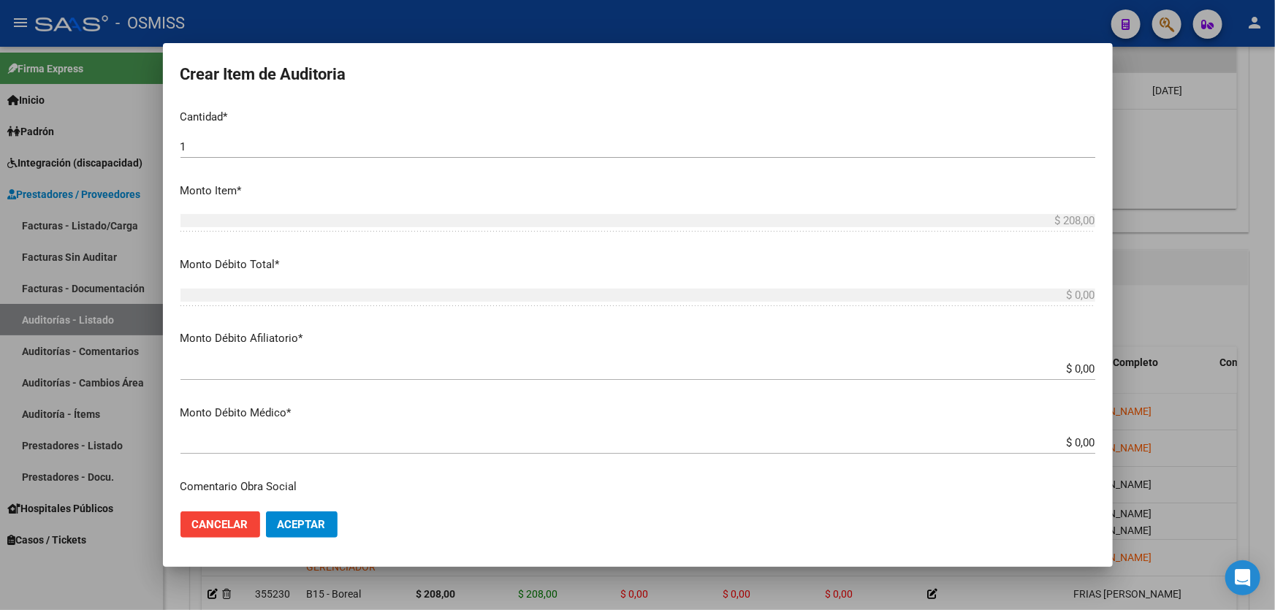
scroll to position [465, 0]
click at [338, 524] on mat-dialog-actions "Cancelar Aceptar" at bounding box center [638, 525] width 915 height 50
click at [320, 525] on span "Aceptar" at bounding box center [302, 524] width 48 height 13
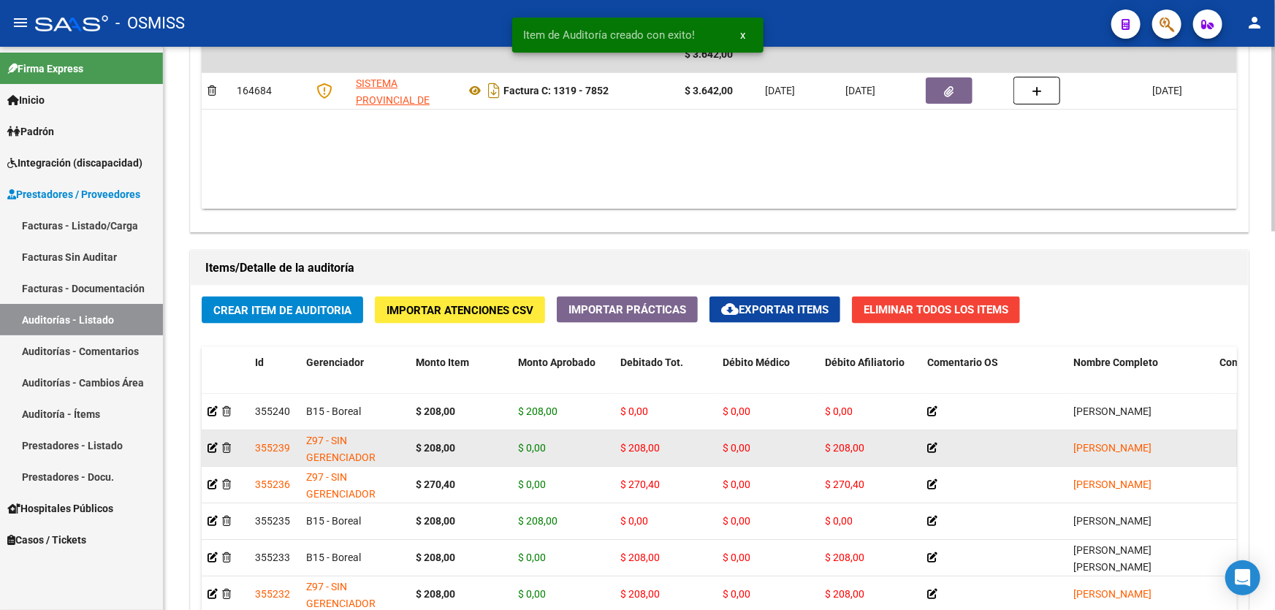
click at [205, 443] on datatable-body-cell at bounding box center [226, 448] width 48 height 36
click at [208, 444] on icon at bounding box center [213, 448] width 10 height 10
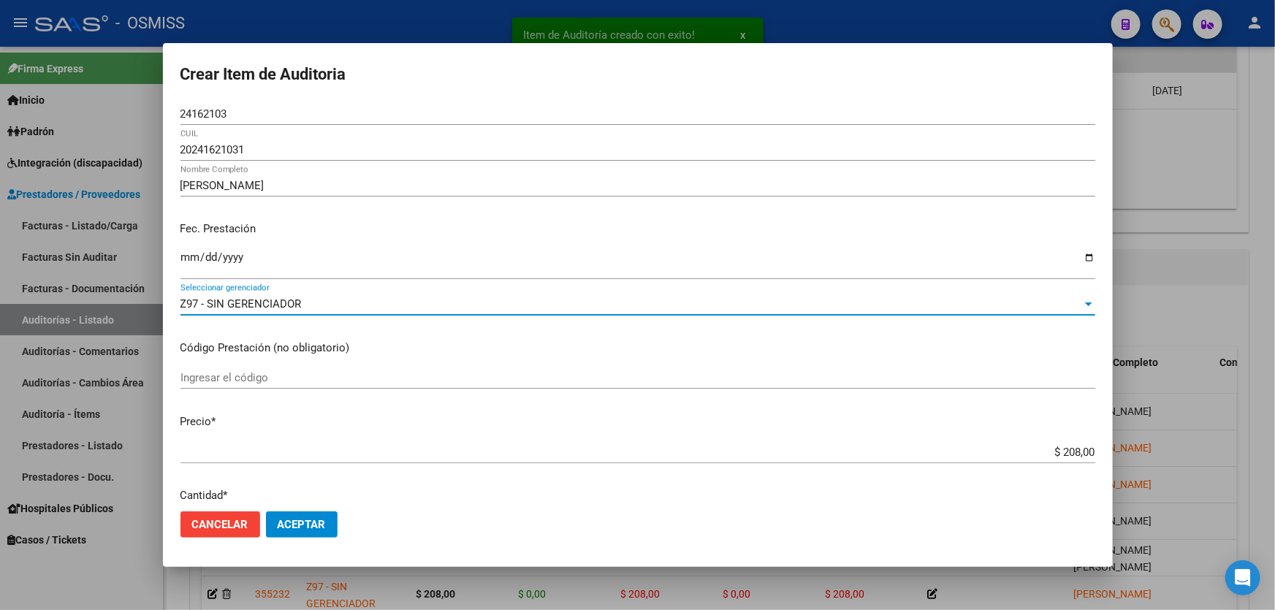
click at [336, 300] on div "Z97 - SIN GERENCIADOR" at bounding box center [632, 303] width 902 height 13
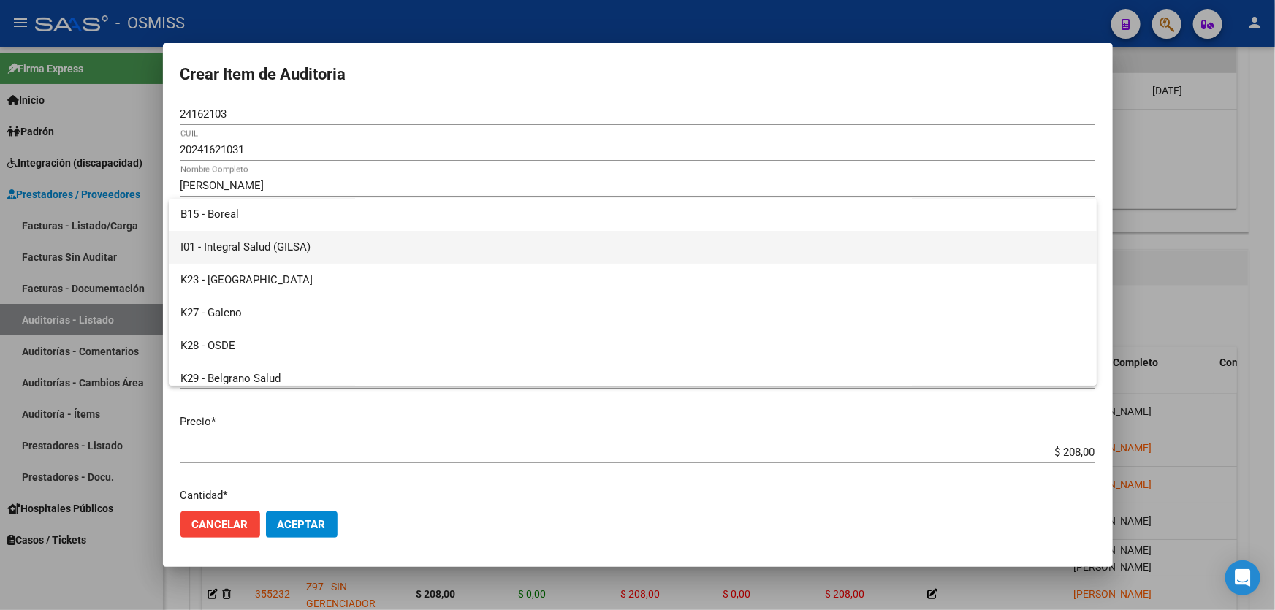
scroll to position [0, 0]
click at [282, 240] on span "B15 - Boreal" at bounding box center [633, 248] width 905 height 33
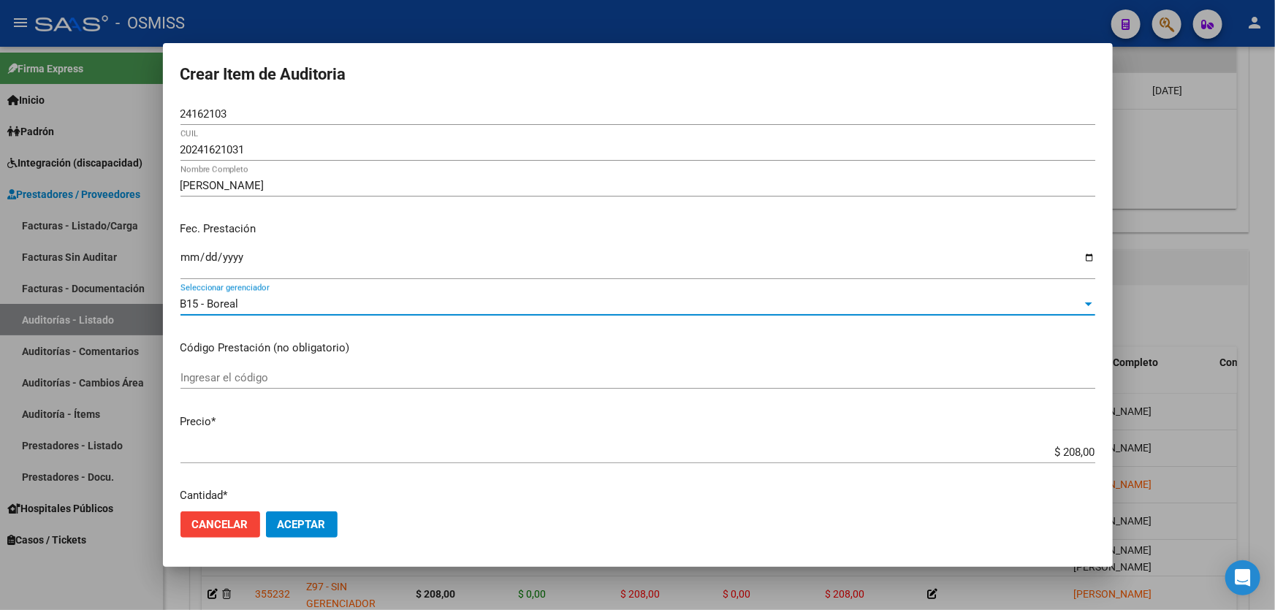
click at [316, 520] on span "Aceptar" at bounding box center [302, 524] width 48 height 13
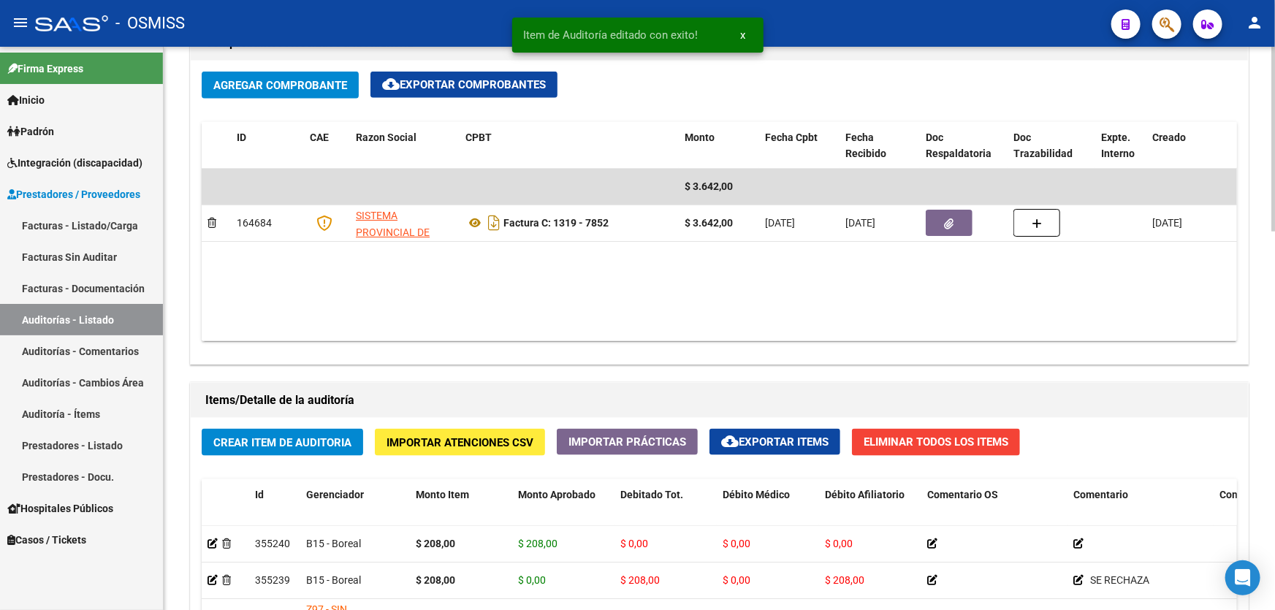
scroll to position [1063, 0]
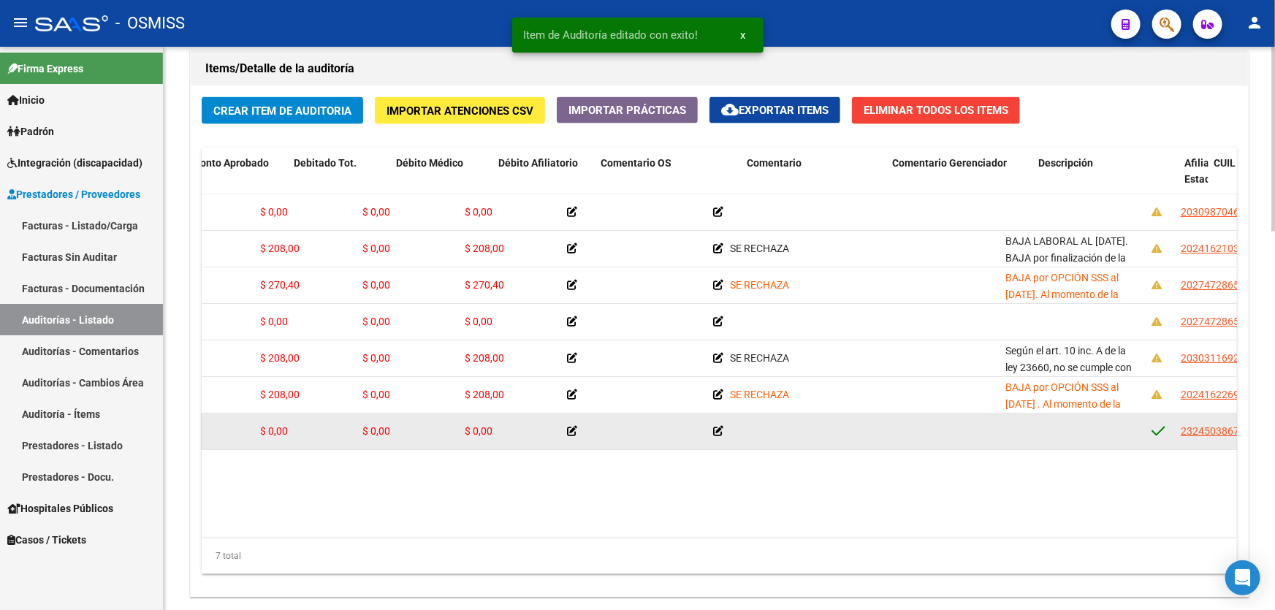
drag, startPoint x: 458, startPoint y: 418, endPoint x: 579, endPoint y: 422, distance: 120.6
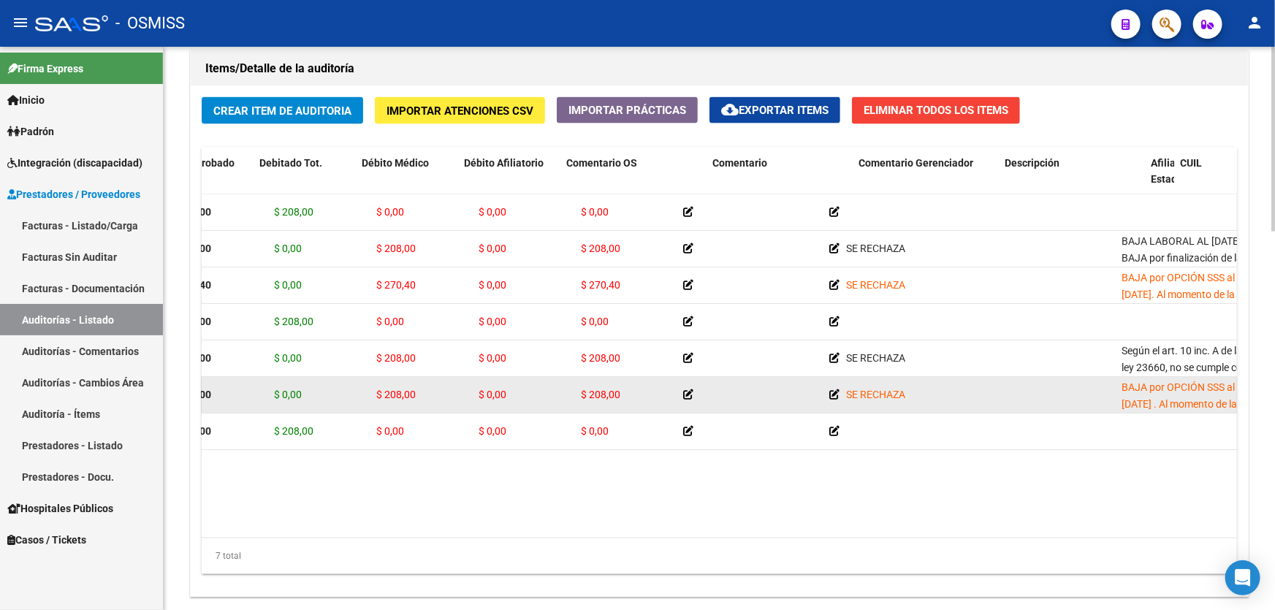
scroll to position [0, 0]
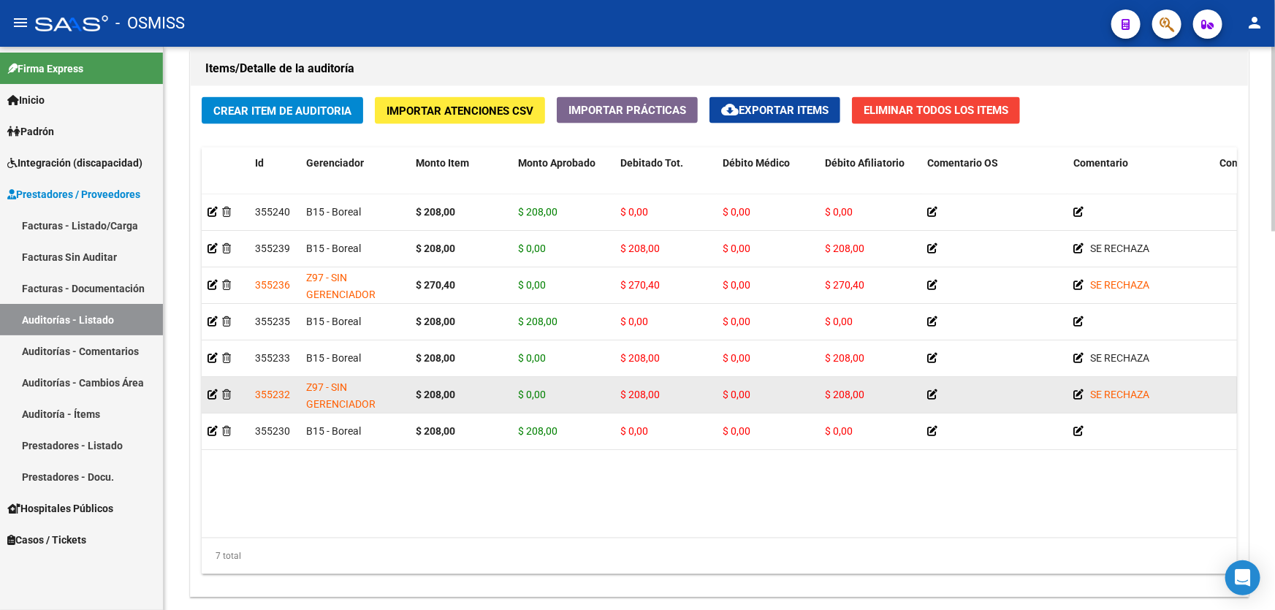
drag, startPoint x: 536, startPoint y: 405, endPoint x: 387, endPoint y: 406, distance: 148.4
click at [209, 393] on icon at bounding box center [213, 395] width 10 height 10
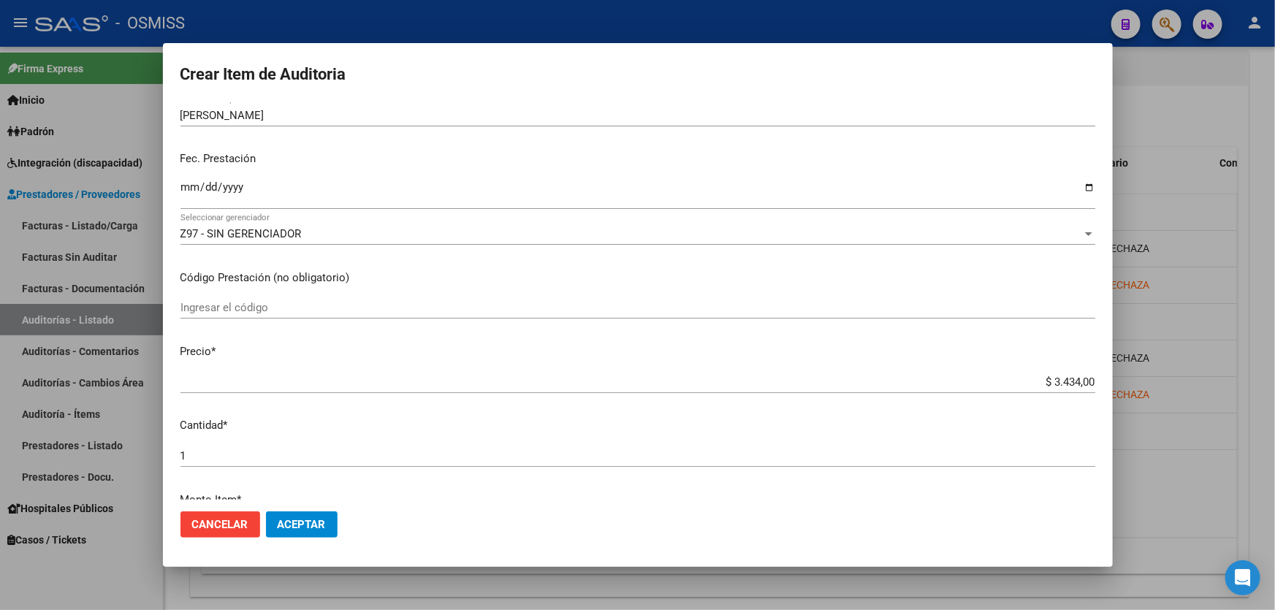
scroll to position [66, 0]
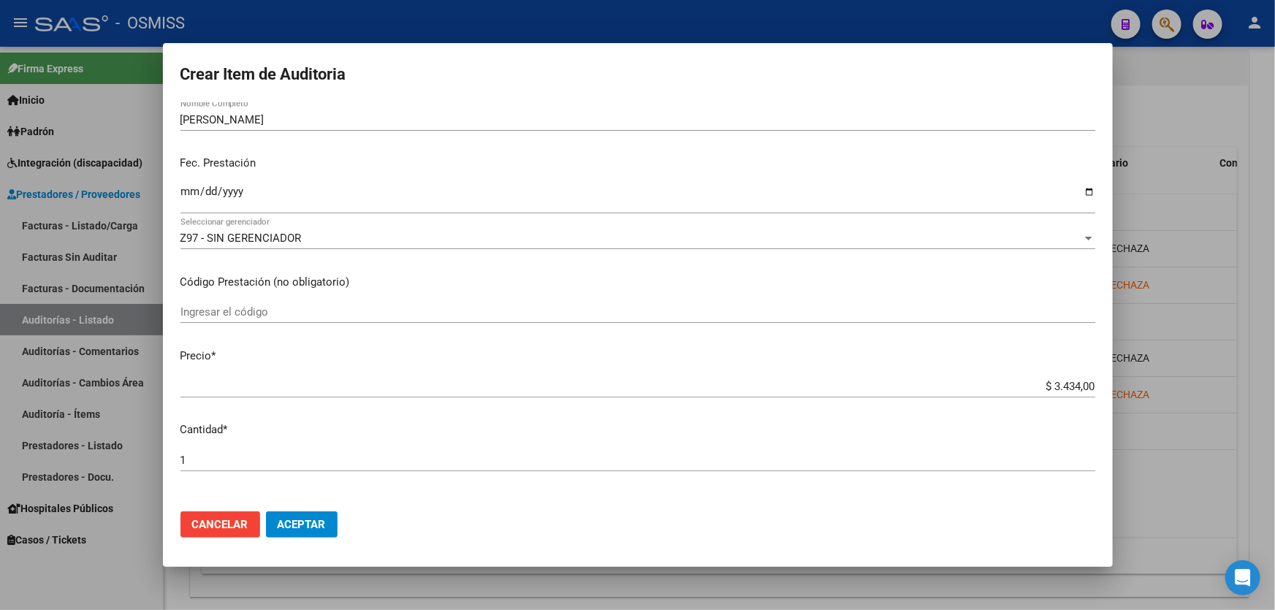
click at [301, 247] on div "Z97 - SIN GERENCIADOR Seleccionar gerenciador" at bounding box center [638, 238] width 915 height 22
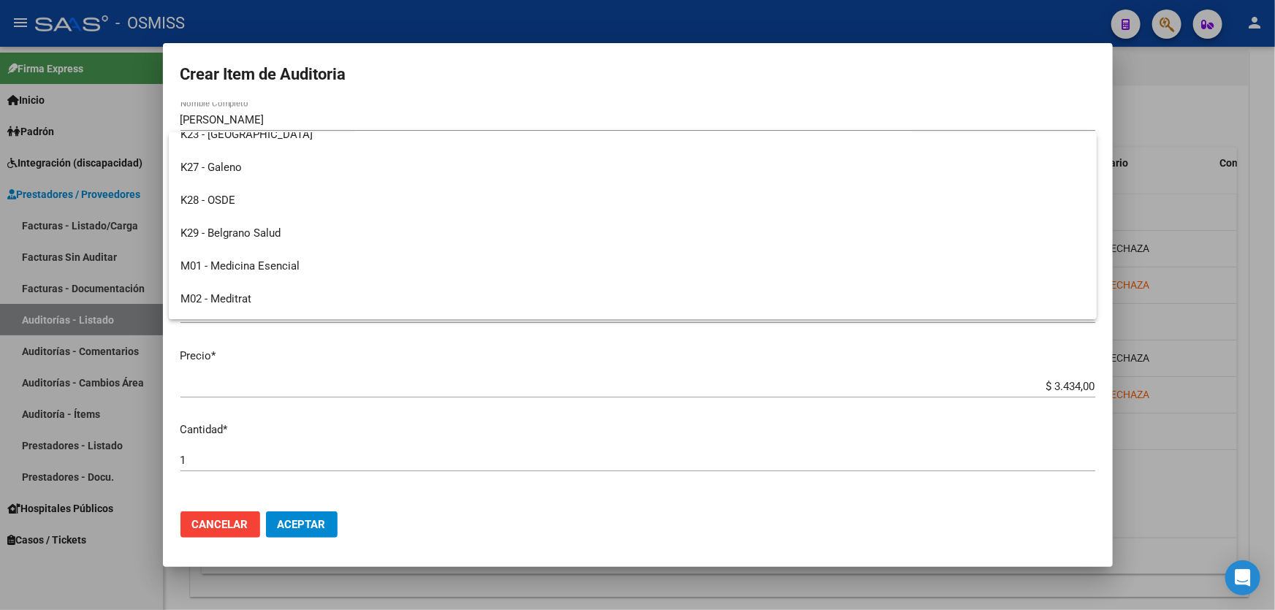
scroll to position [6, 0]
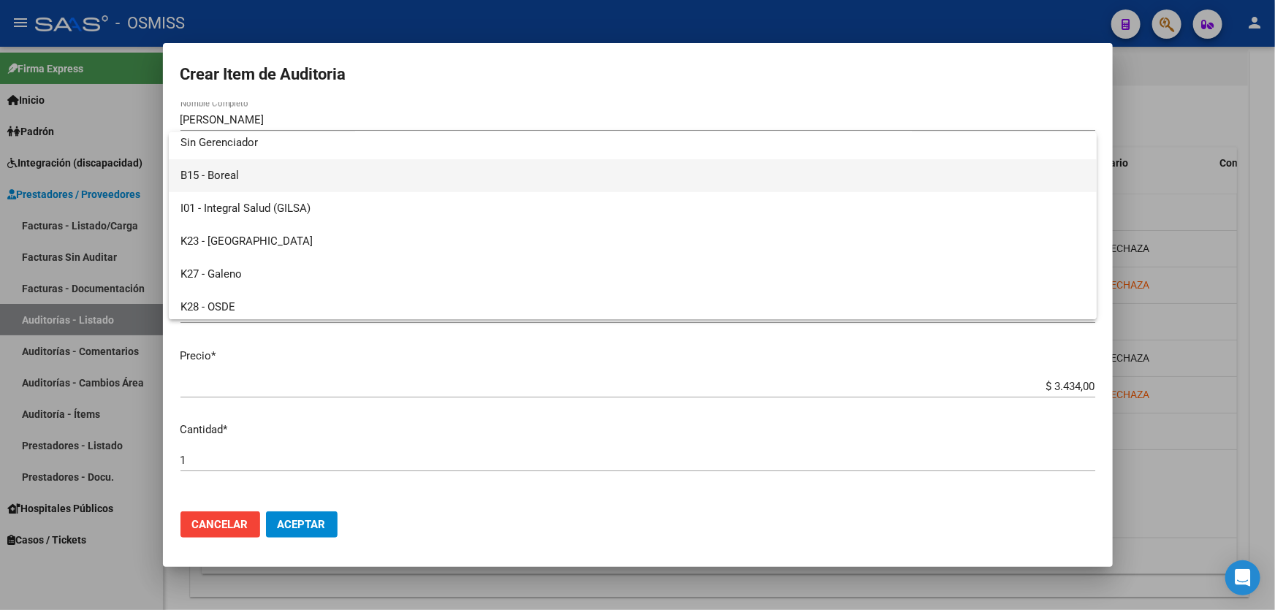
click at [263, 178] on span "B15 - Boreal" at bounding box center [633, 175] width 905 height 33
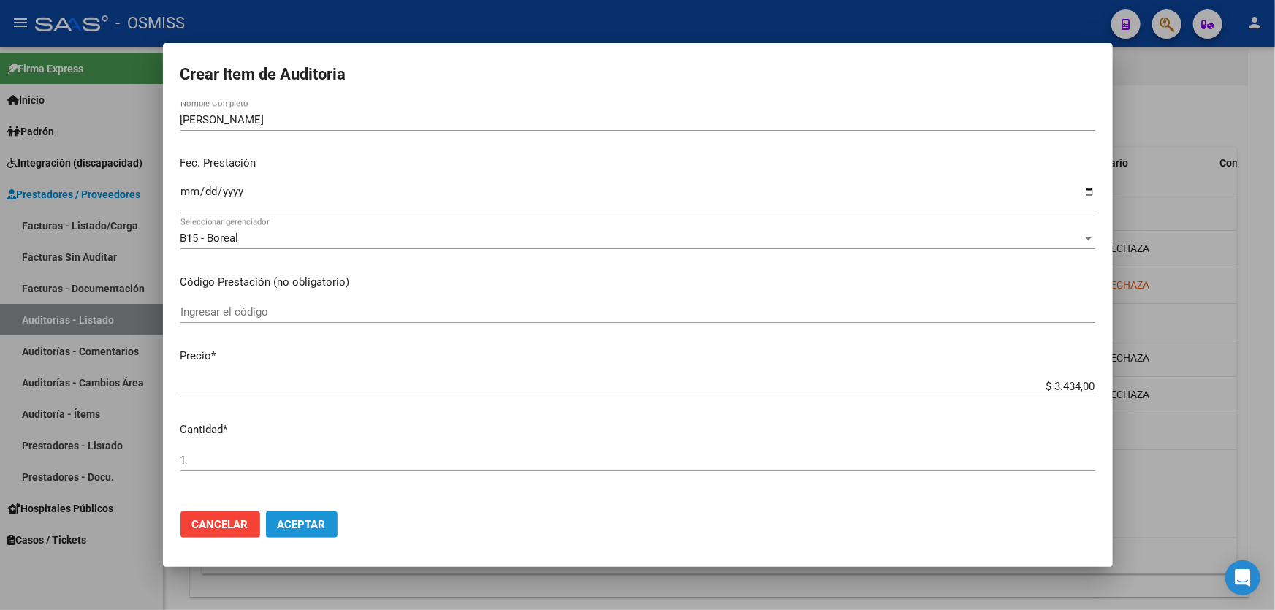
click at [307, 529] on span "Aceptar" at bounding box center [302, 524] width 48 height 13
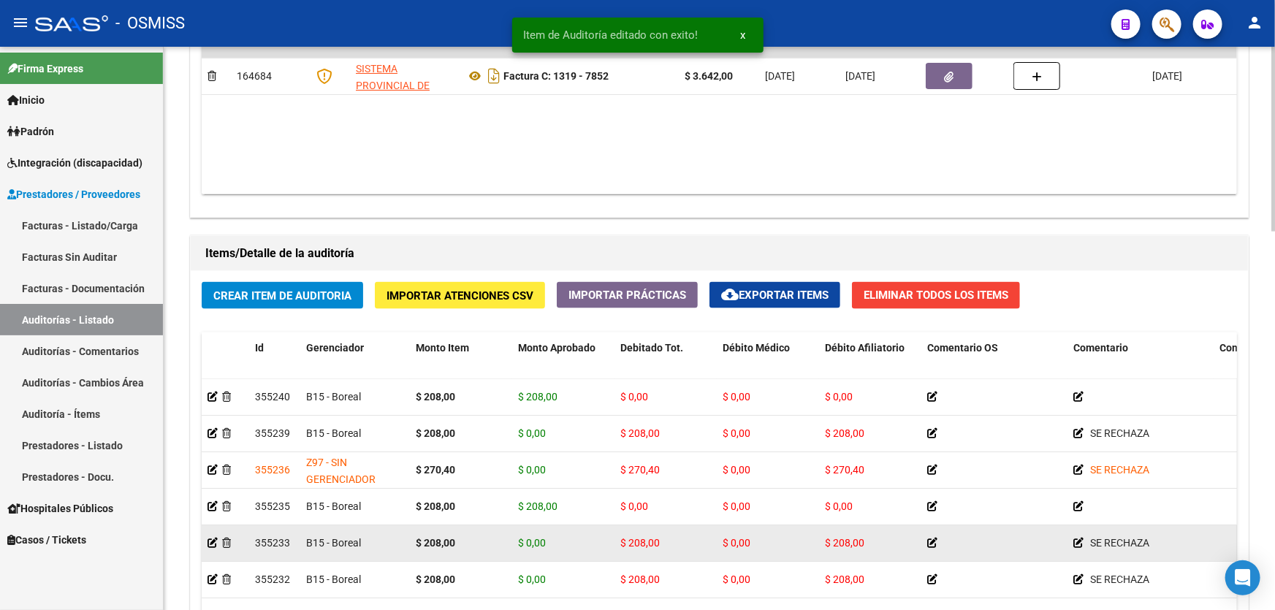
scroll to position [996, 0]
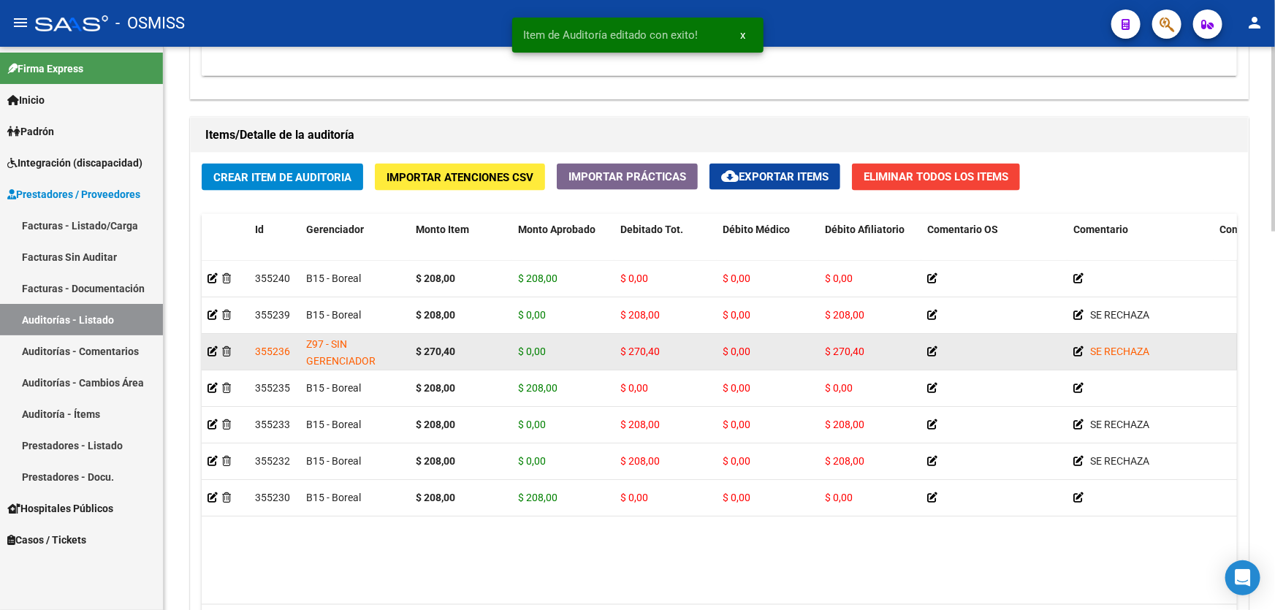
click at [213, 354] on app-auditoria-detalle at bounding box center [213, 352] width 10 height 12
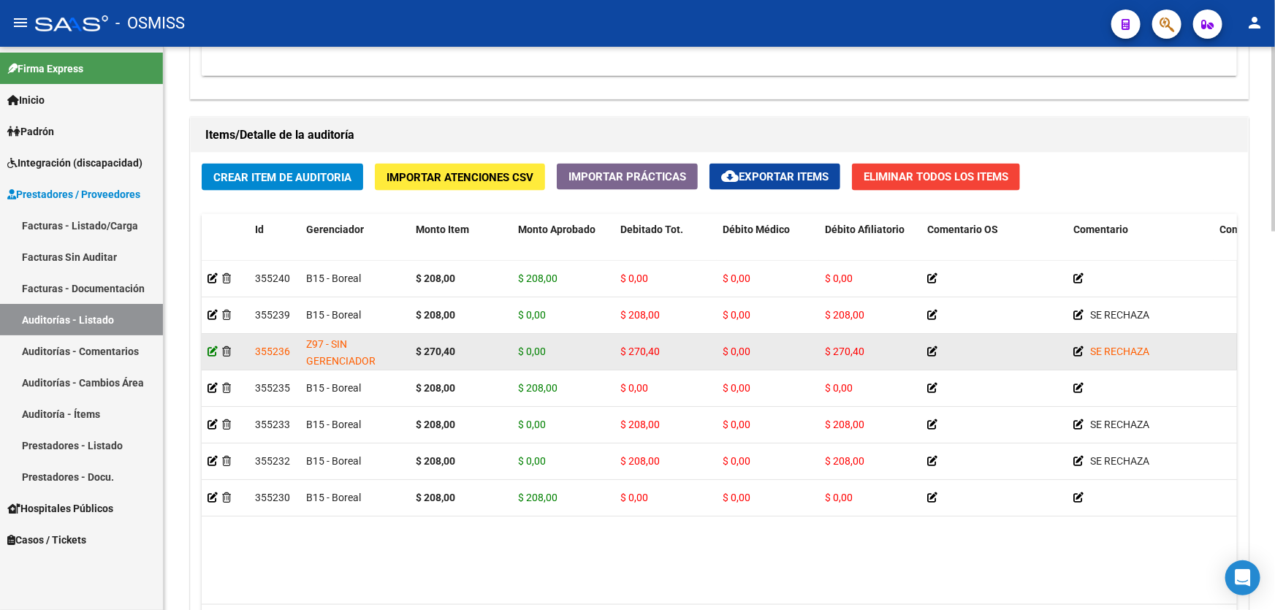
click at [212, 350] on icon at bounding box center [213, 351] width 10 height 10
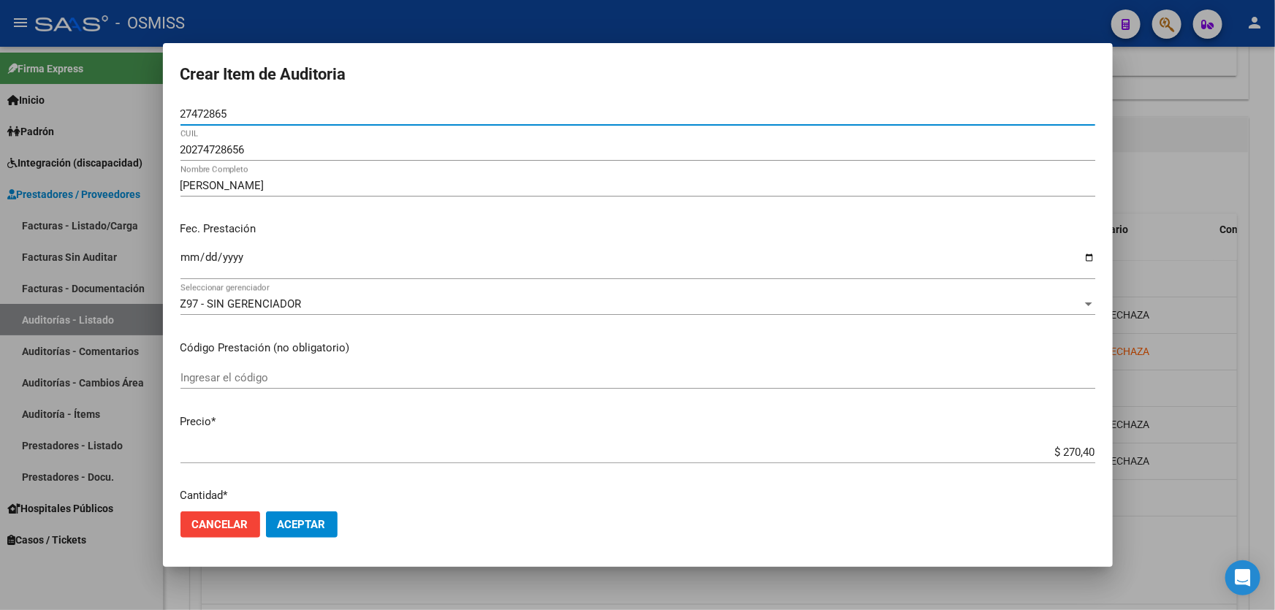
click at [265, 300] on span "Z97 - SIN GERENCIADOR" at bounding box center [241, 303] width 121 height 13
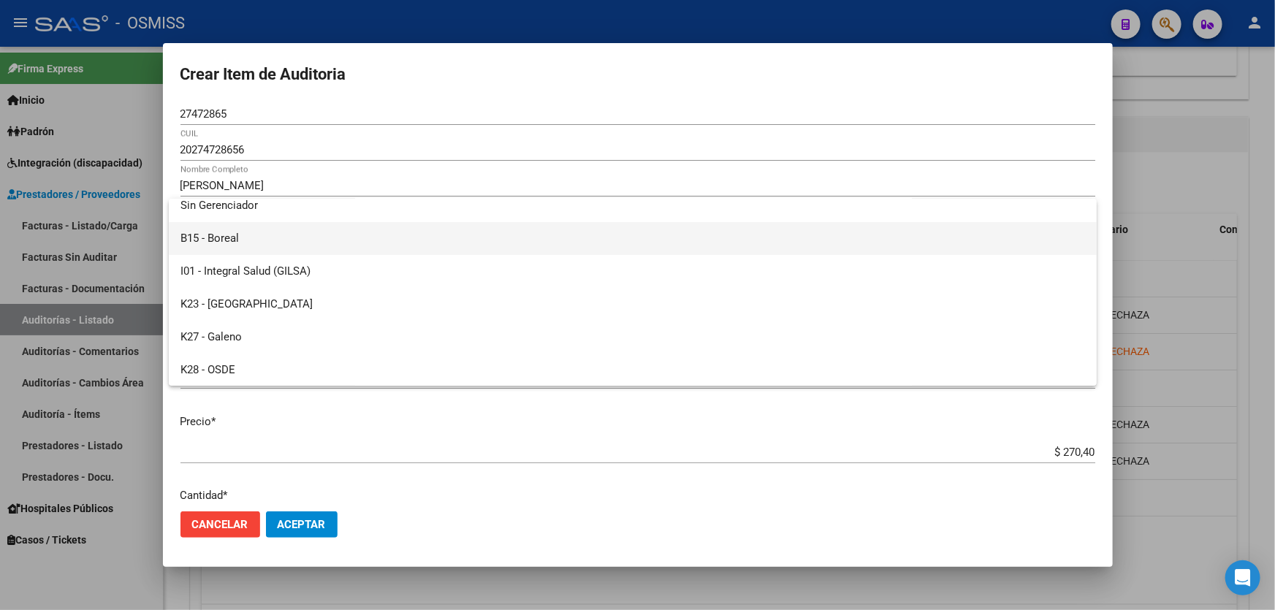
scroll to position [0, 0]
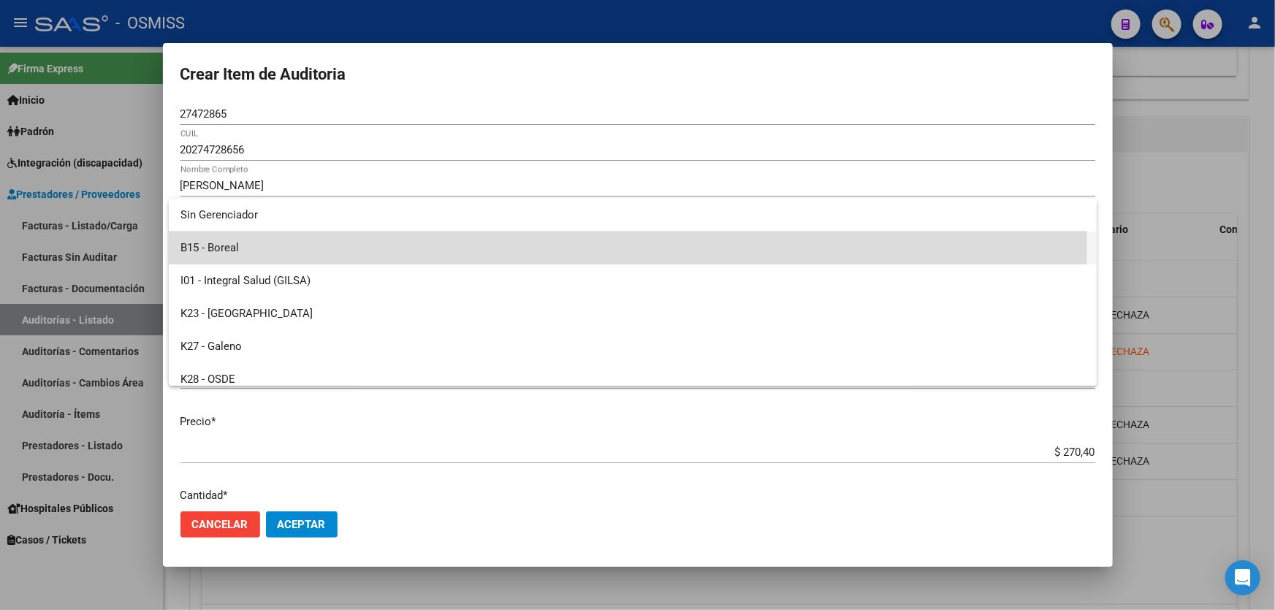
click at [241, 239] on span "B15 - Boreal" at bounding box center [633, 248] width 905 height 33
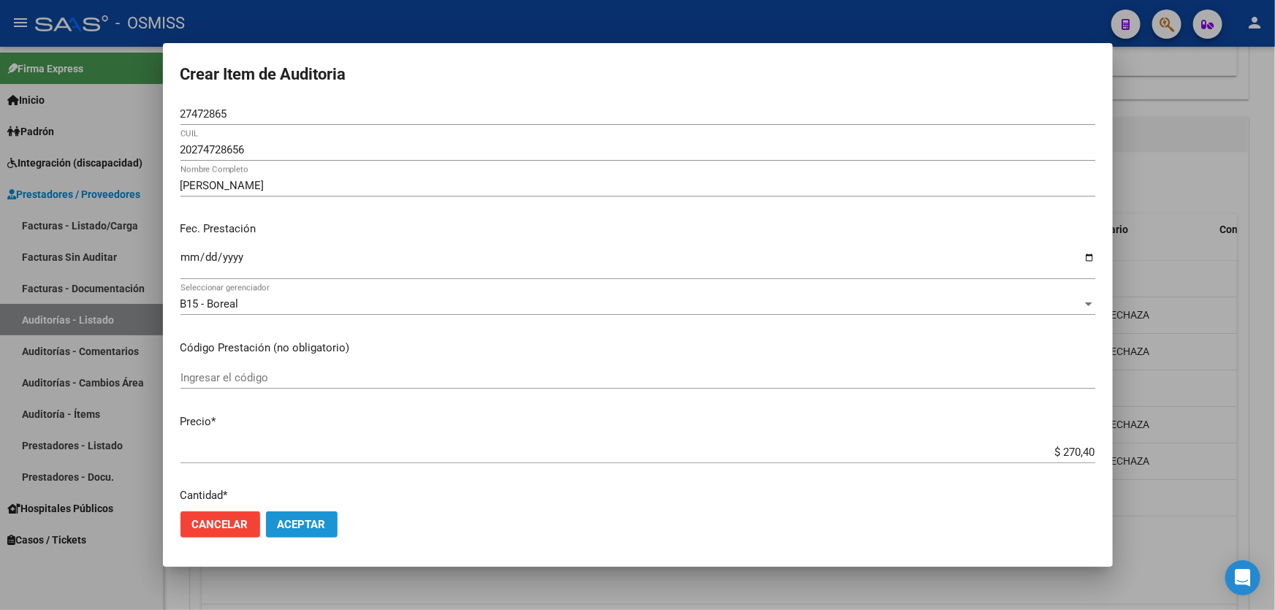
click at [292, 523] on span "Aceptar" at bounding box center [302, 524] width 48 height 13
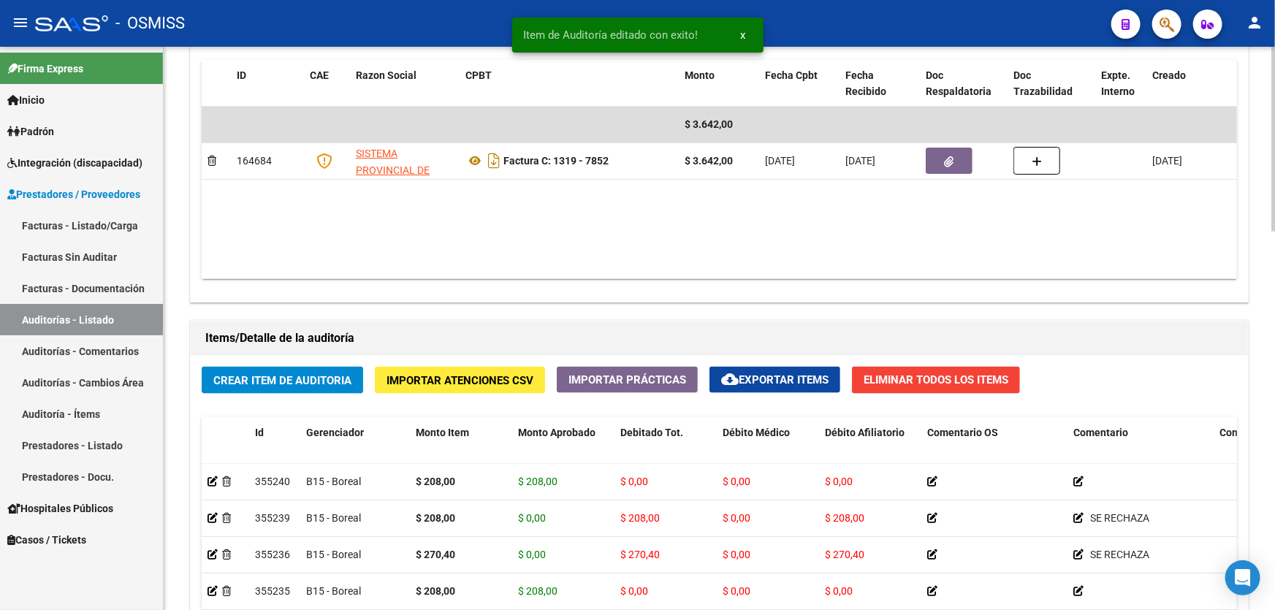
scroll to position [930, 0]
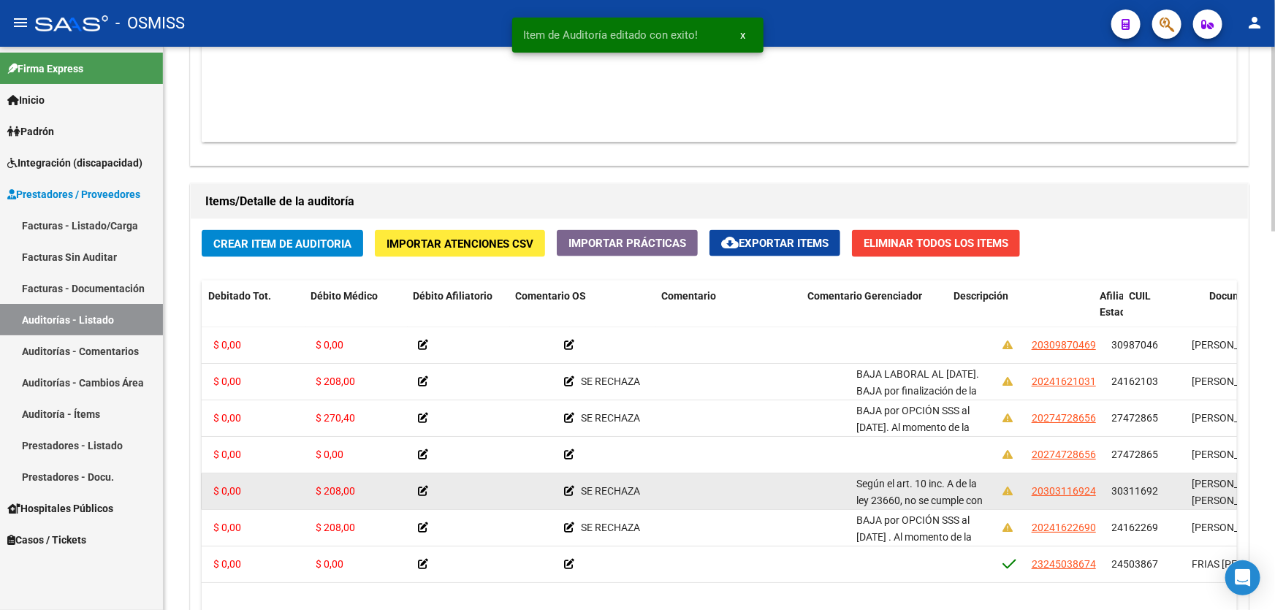
drag, startPoint x: 458, startPoint y: 498, endPoint x: 536, endPoint y: 494, distance: 78.3
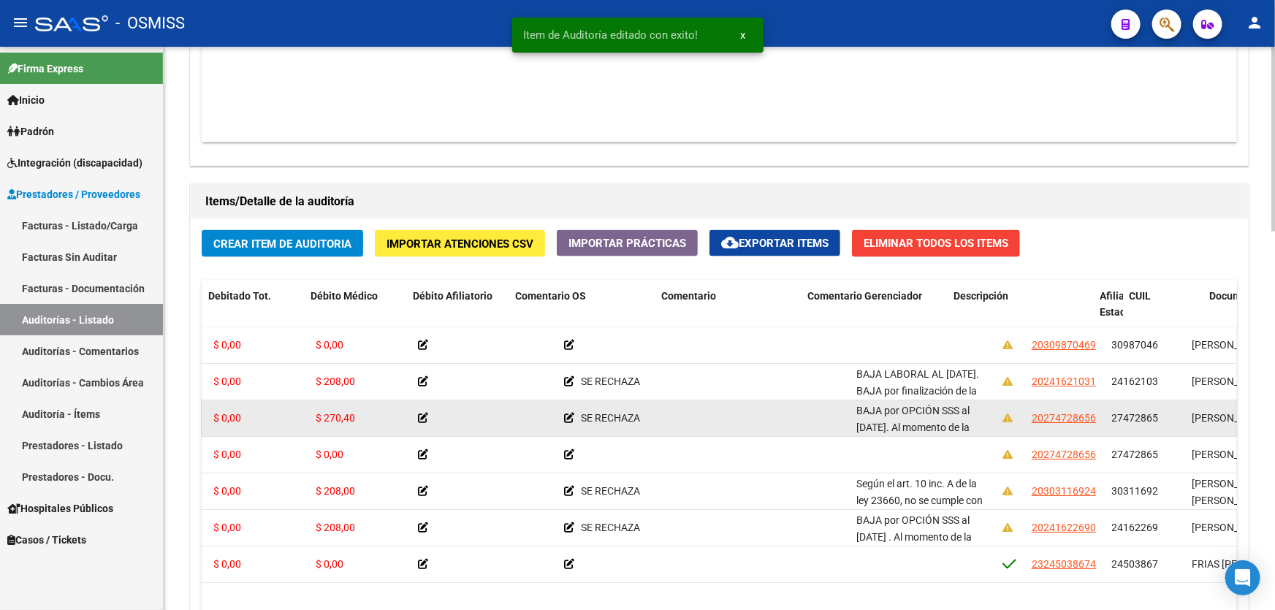
scroll to position [0, 523]
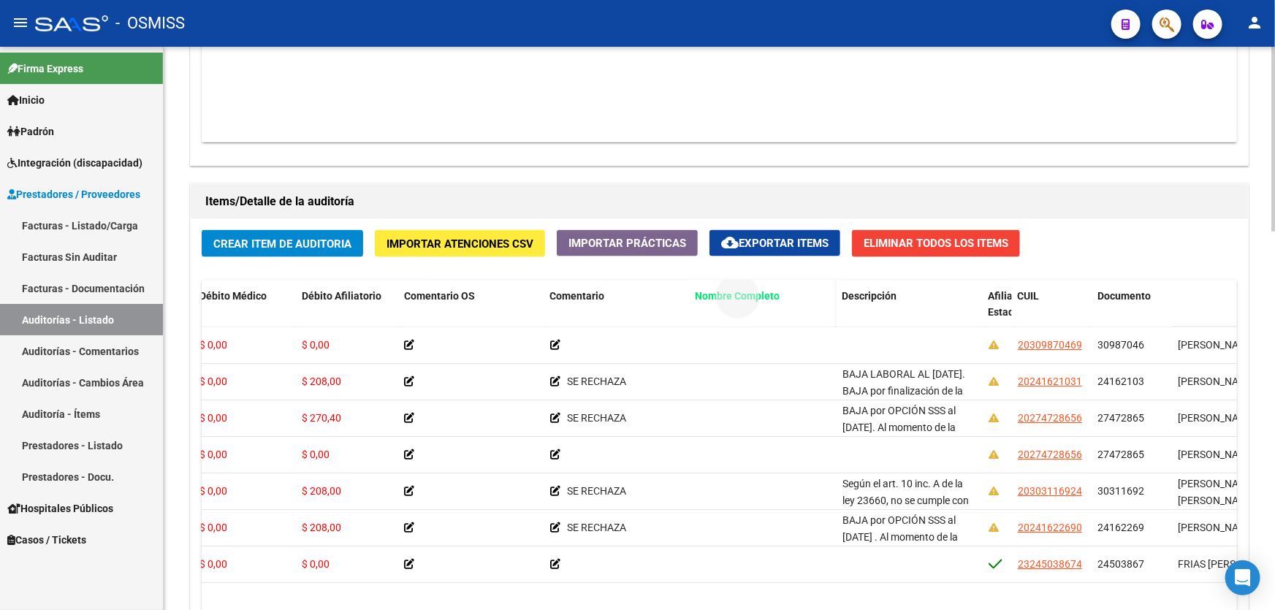
drag, startPoint x: 1202, startPoint y: 292, endPoint x: 719, endPoint y: 294, distance: 483.1
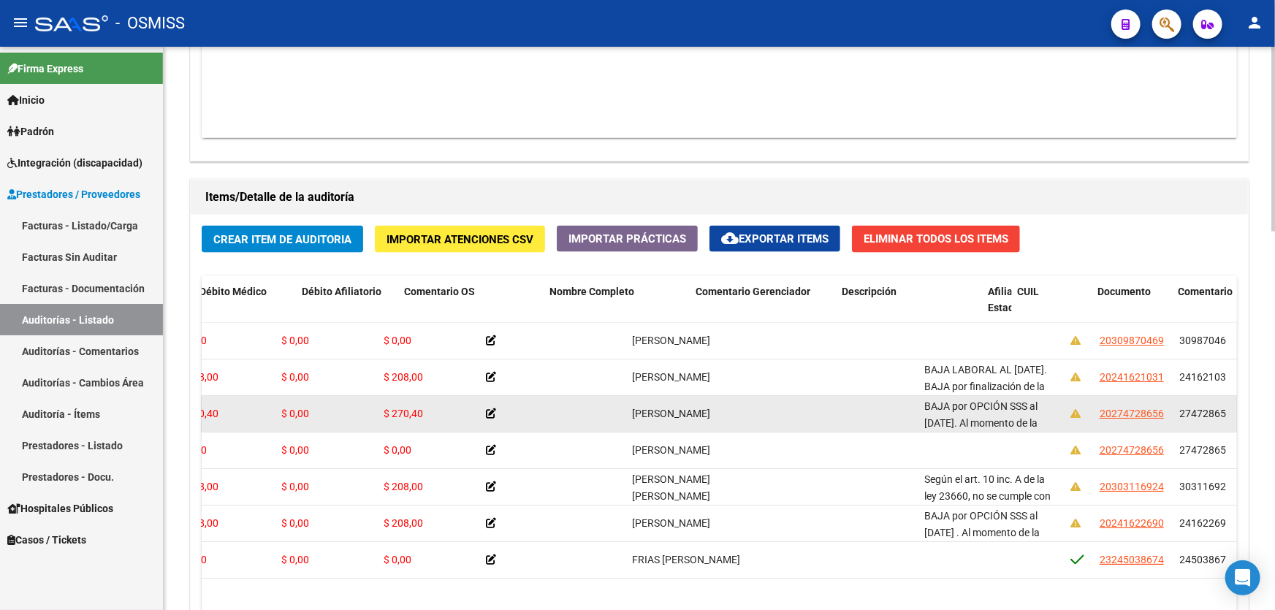
scroll to position [0, 0]
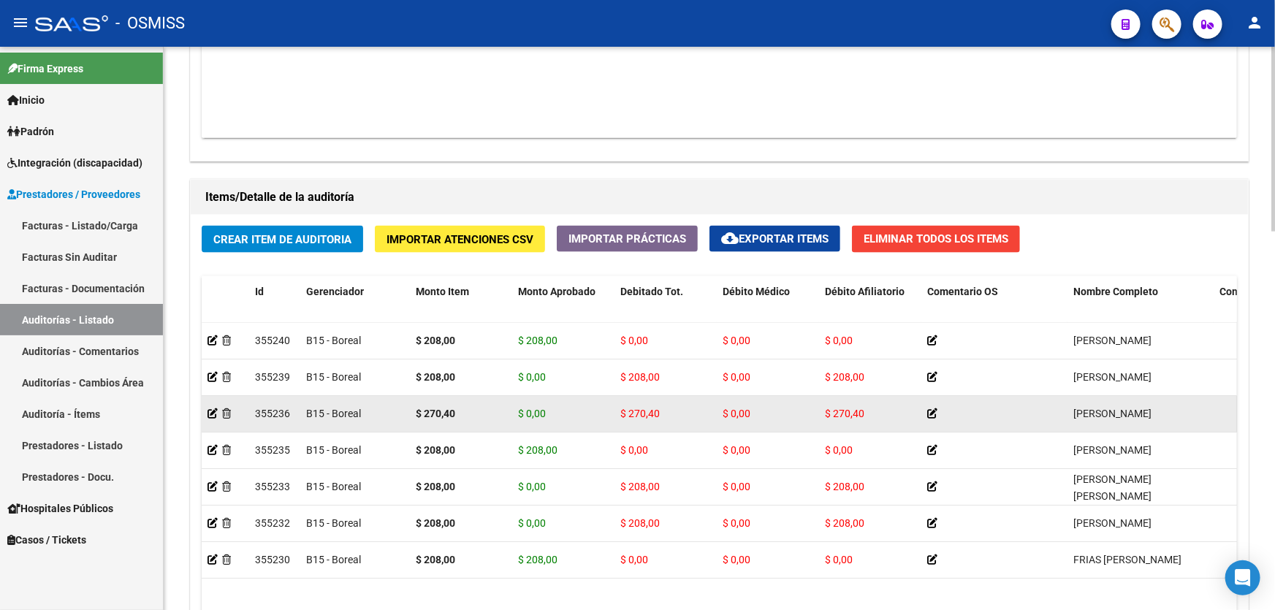
drag, startPoint x: 736, startPoint y: 395, endPoint x: 384, endPoint y: 395, distance: 352.2
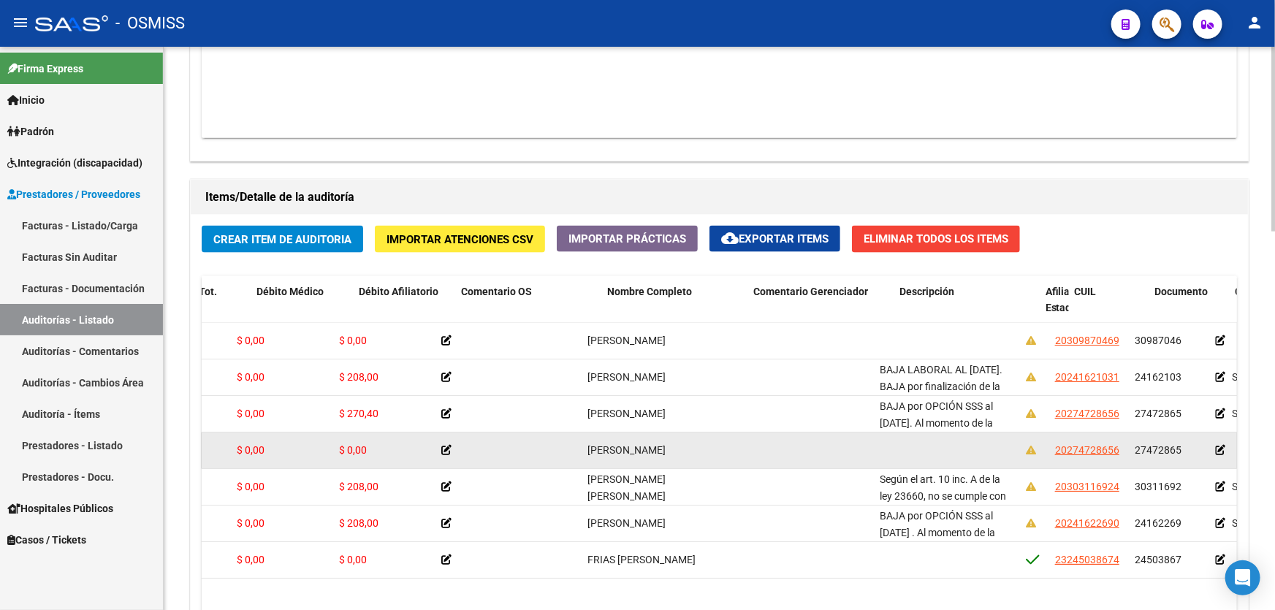
drag, startPoint x: 452, startPoint y: 447, endPoint x: 508, endPoint y: 438, distance: 56.2
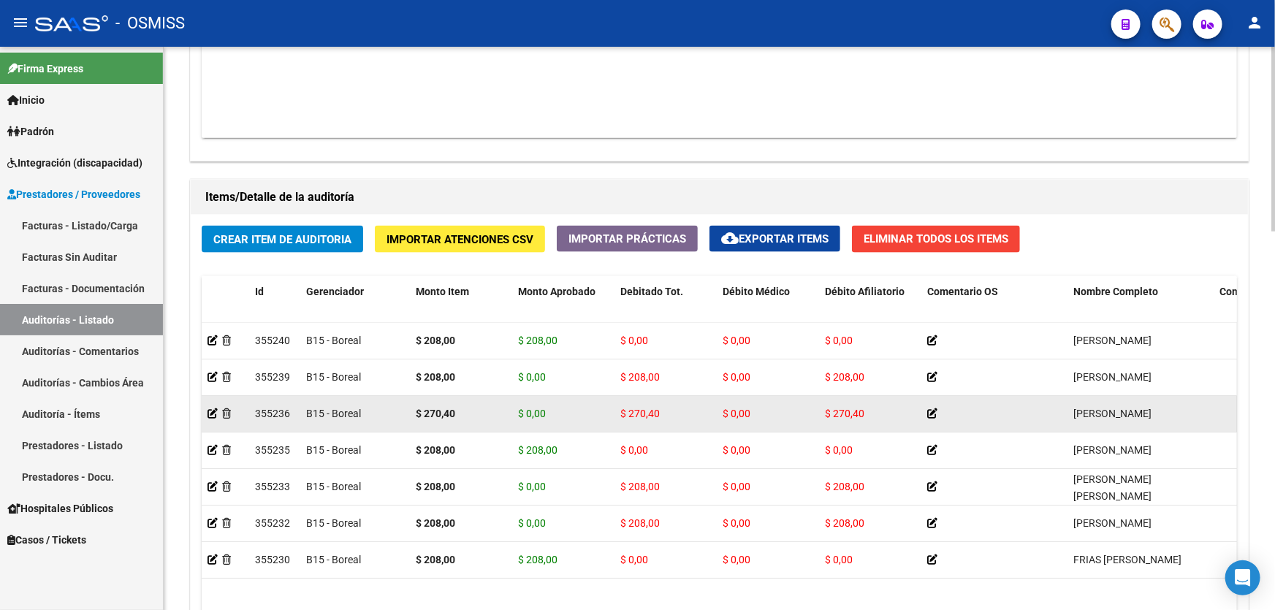
drag, startPoint x: 607, startPoint y: 409, endPoint x: 416, endPoint y: 395, distance: 191.2
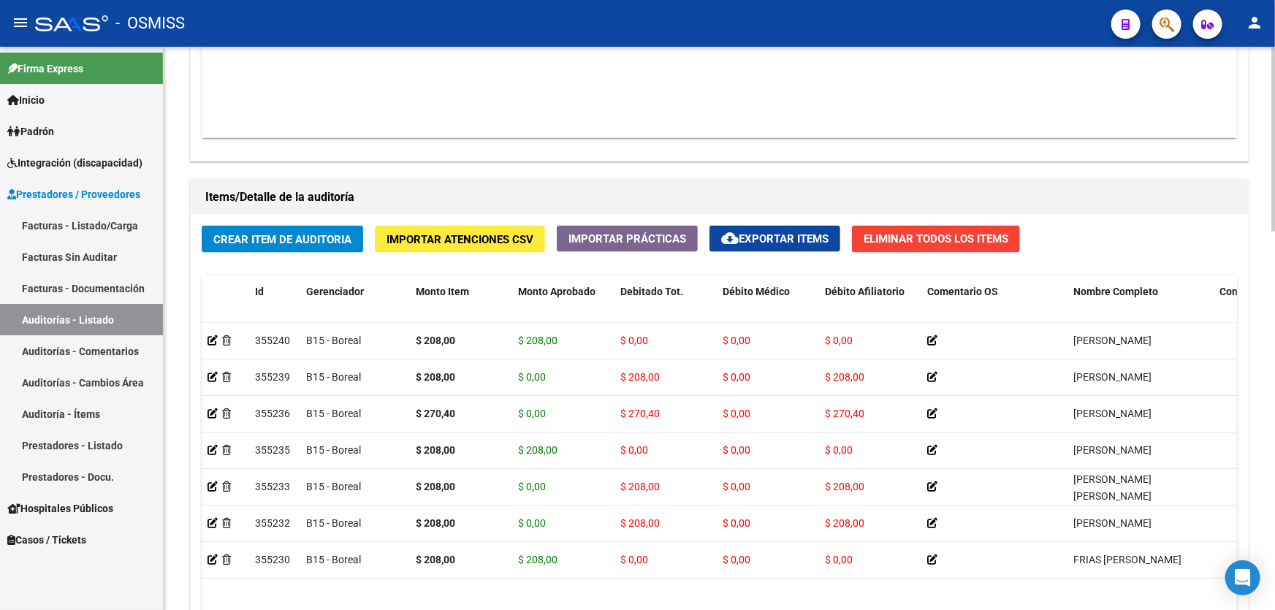
click at [718, 153] on div "Agregar Comprobante cloud_download Exportar Comprobantes ID CAE Razon Social CP…" at bounding box center [719, 8] width 1057 height 303
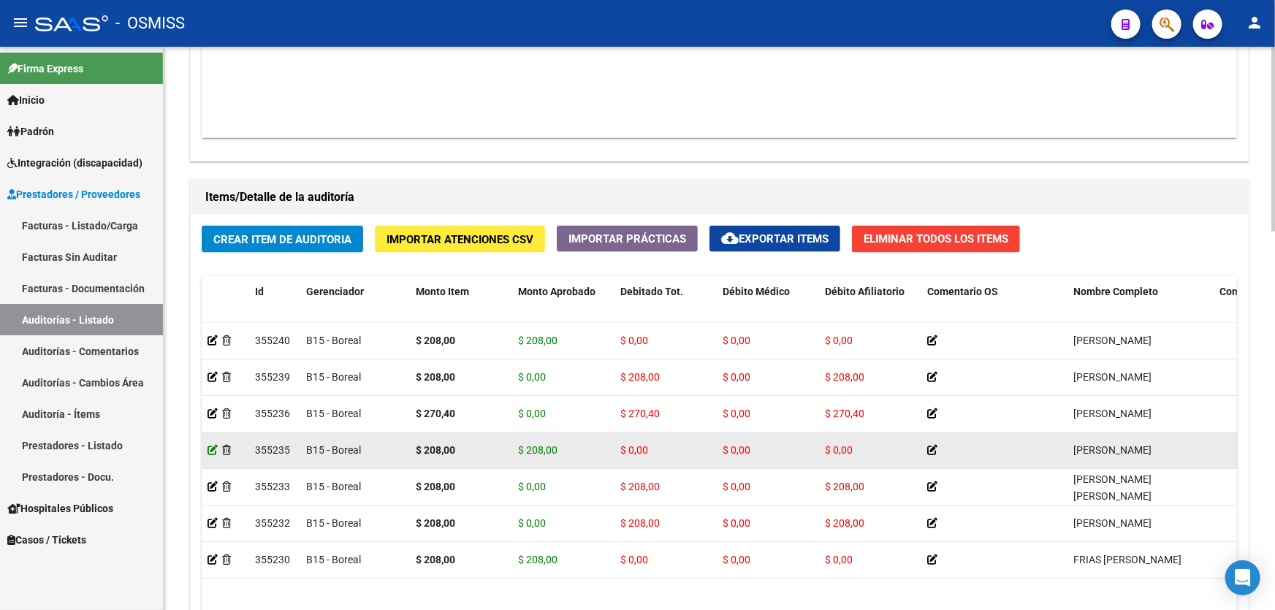
click at [208, 446] on icon at bounding box center [213, 450] width 10 height 10
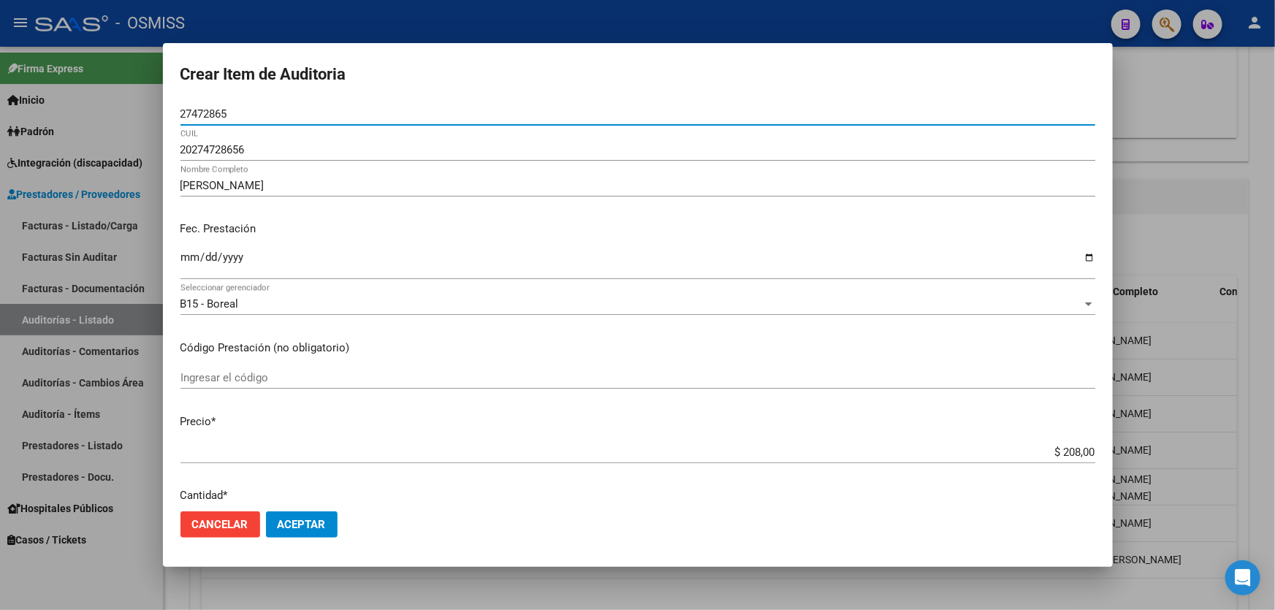
drag, startPoint x: 247, startPoint y: 107, endPoint x: 106, endPoint y: 102, distance: 141.1
click at [106, 102] on div "Crear Item de Auditoria 27472865 Nro Documento 20274728656 [PERSON_NAME] Nombre…" at bounding box center [637, 305] width 1275 height 610
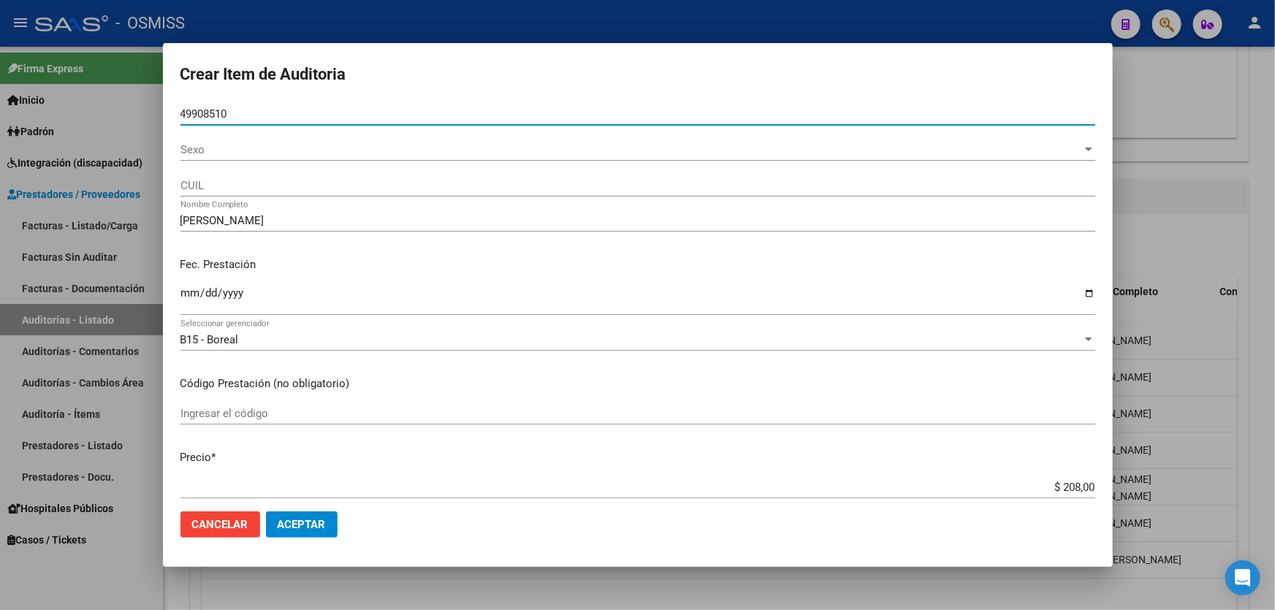
click at [337, 149] on span "Sexo" at bounding box center [632, 149] width 902 height 13
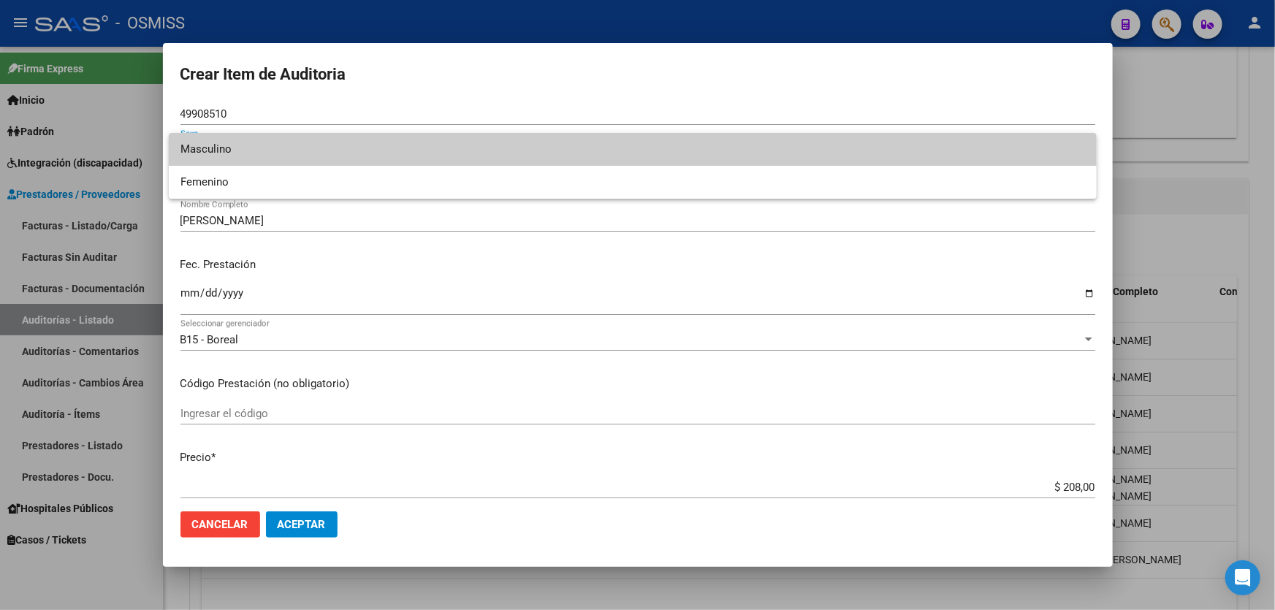
click at [264, 154] on span "Masculino" at bounding box center [633, 149] width 905 height 33
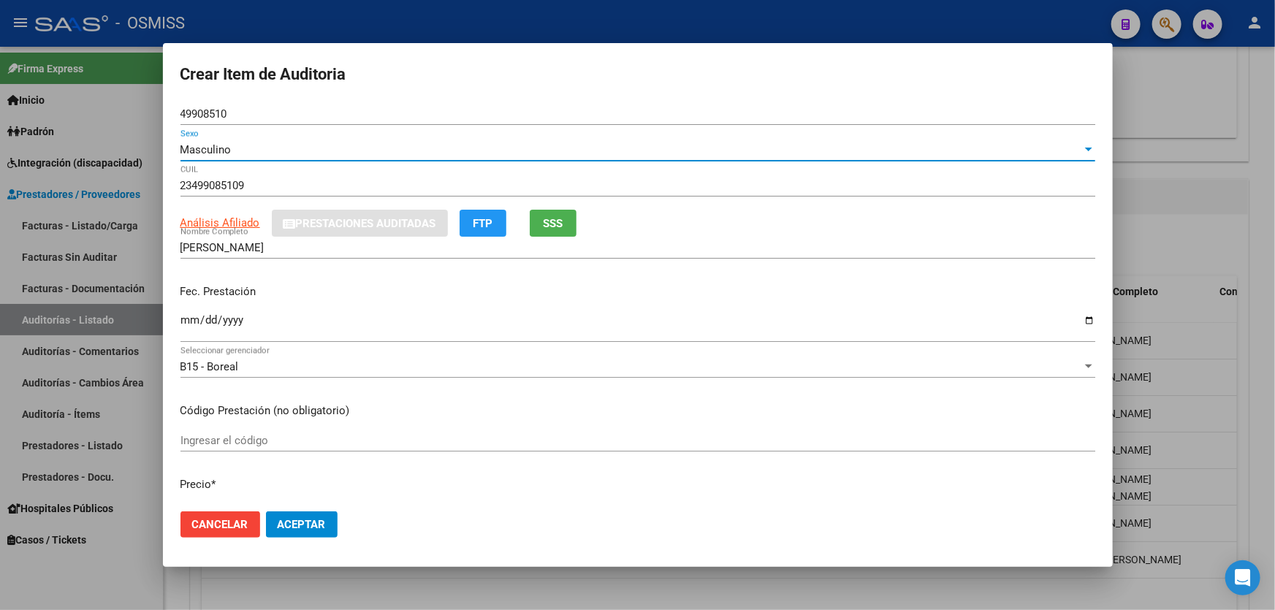
click at [350, 307] on div "Fec. Prestación [DATE] Ingresar la fecha" at bounding box center [638, 314] width 915 height 83
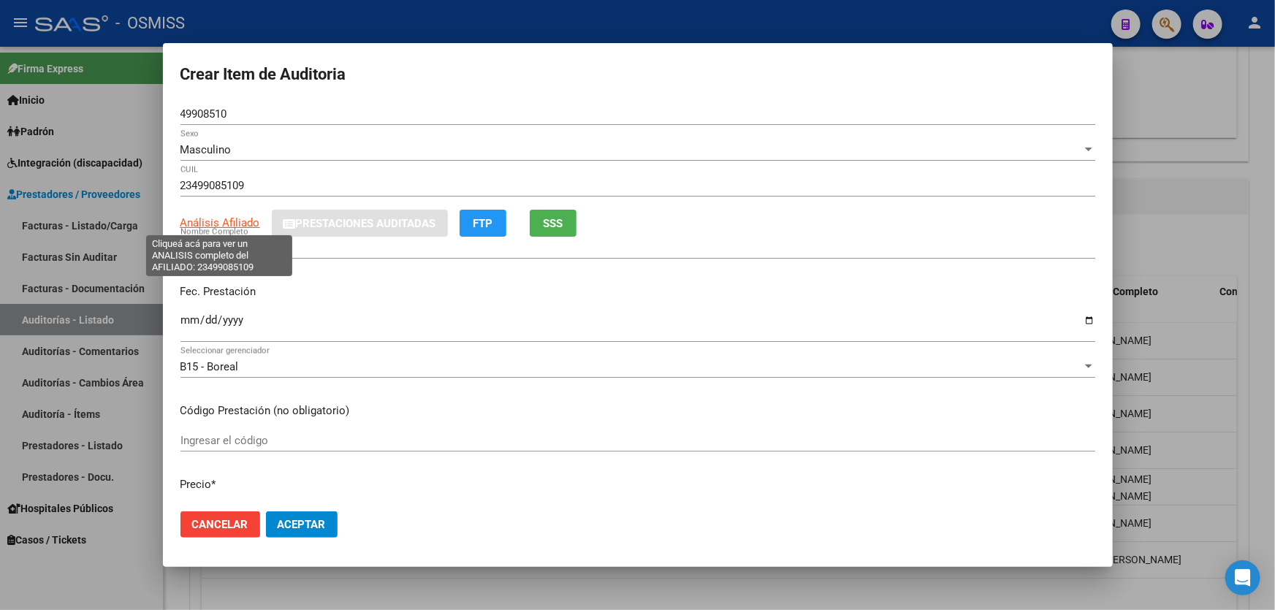
click at [227, 216] on span "Análisis Afiliado" at bounding box center [221, 222] width 80 height 13
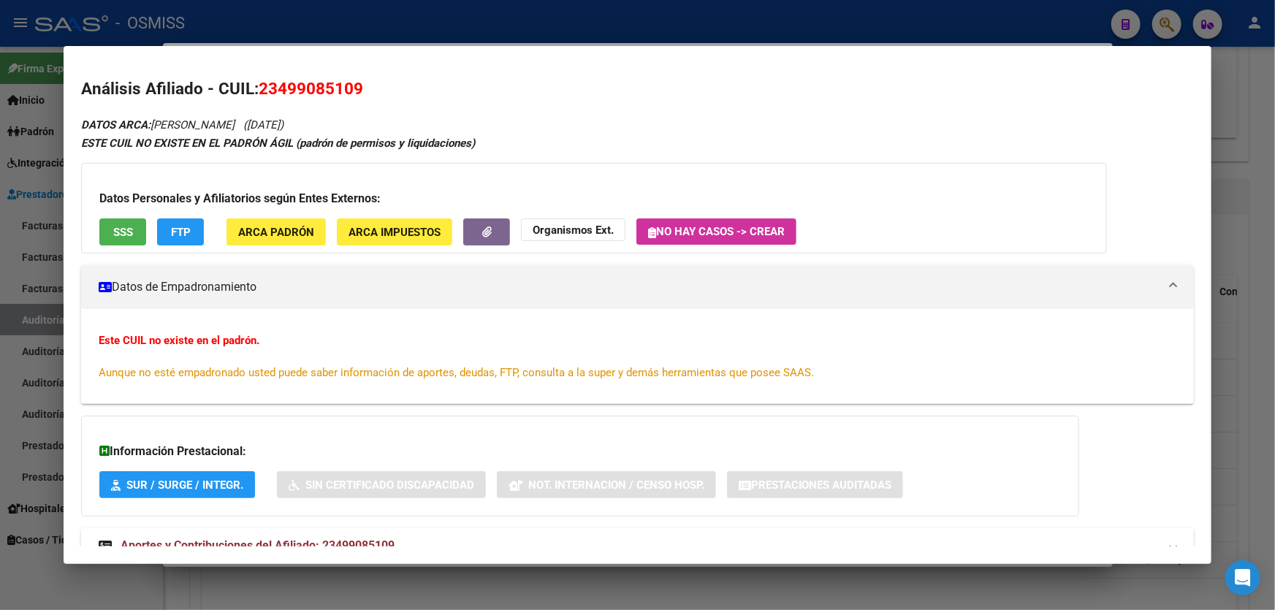
click at [179, 135] on div "ESTE CUIL NO EXISTE EN EL PADRÓN ÁGIL (padrón de permisos y liquidaciones)" at bounding box center [637, 143] width 1113 height 17
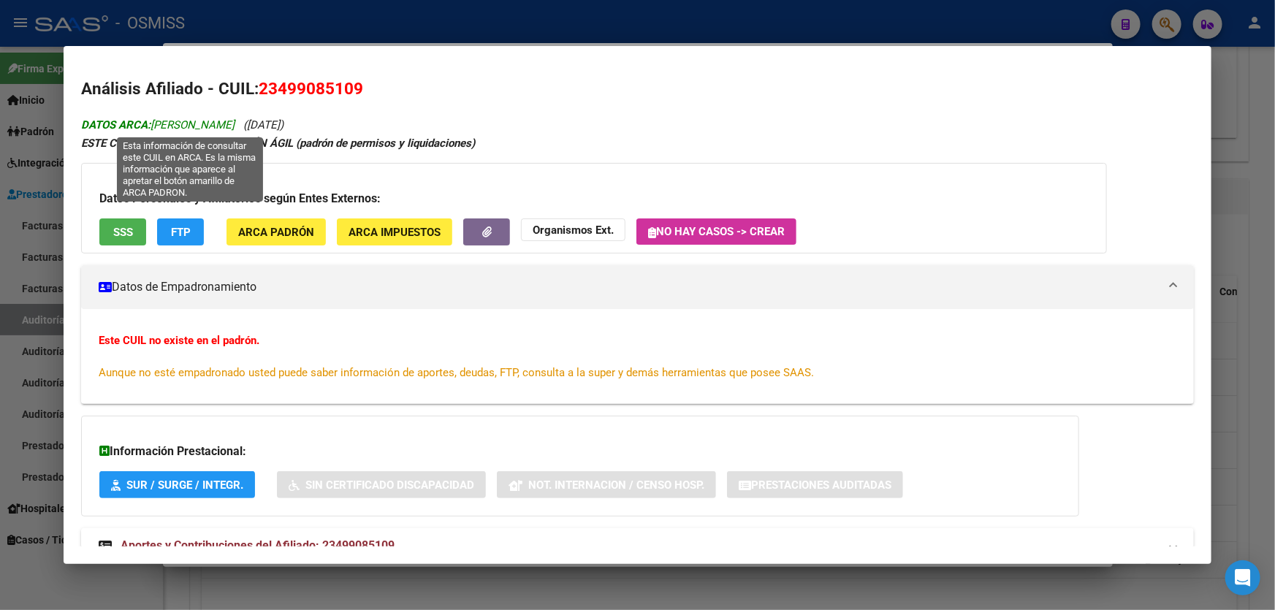
drag, startPoint x: 154, startPoint y: 125, endPoint x: 295, endPoint y: 128, distance: 141.1
click at [235, 128] on span "DATOS ARCA: [PERSON_NAME]" at bounding box center [157, 124] width 153 height 13
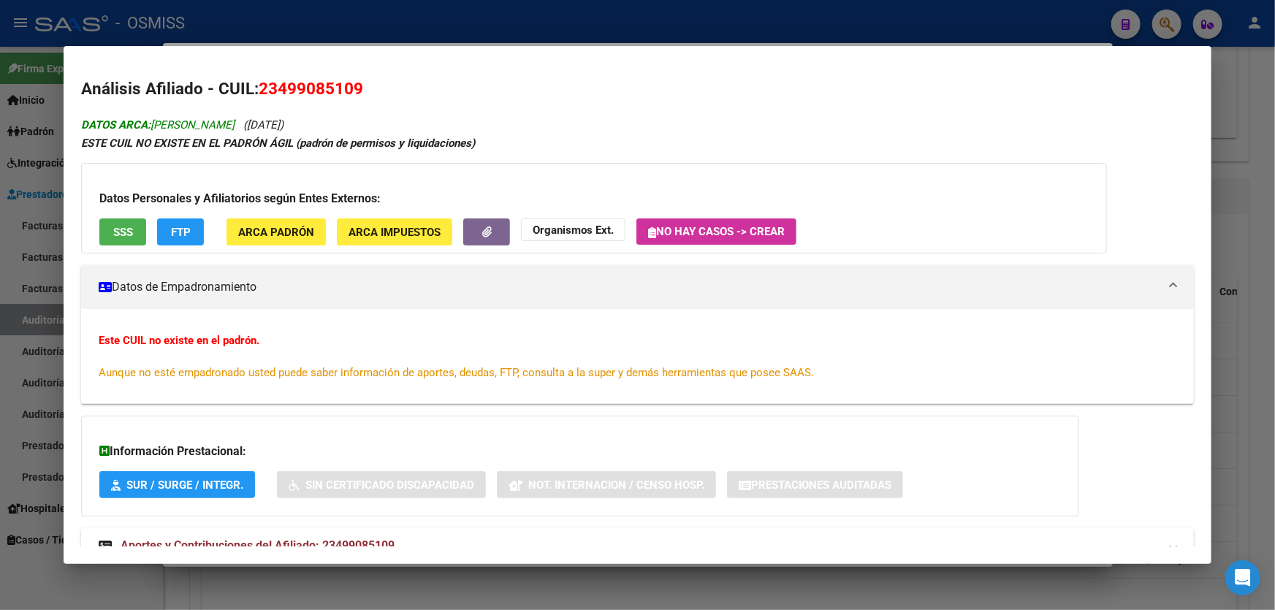
copy span "[PERSON_NAME]"
click at [1244, 286] on div at bounding box center [637, 305] width 1275 height 610
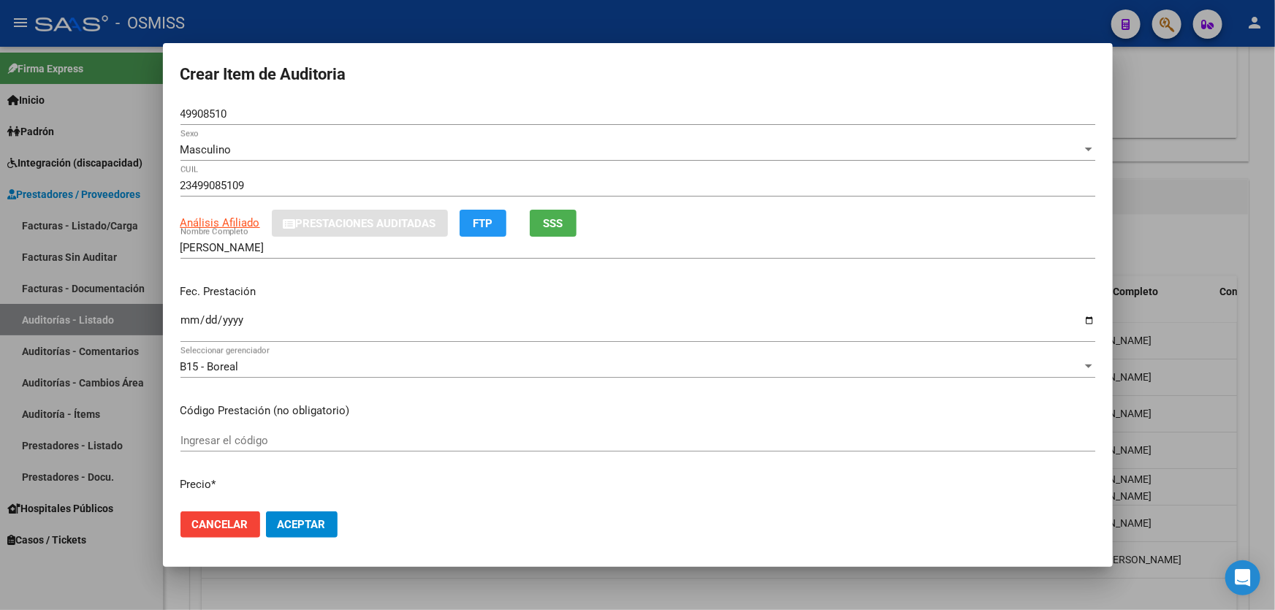
click at [359, 256] on div "[PERSON_NAME] Nombre Completo" at bounding box center [638, 248] width 915 height 22
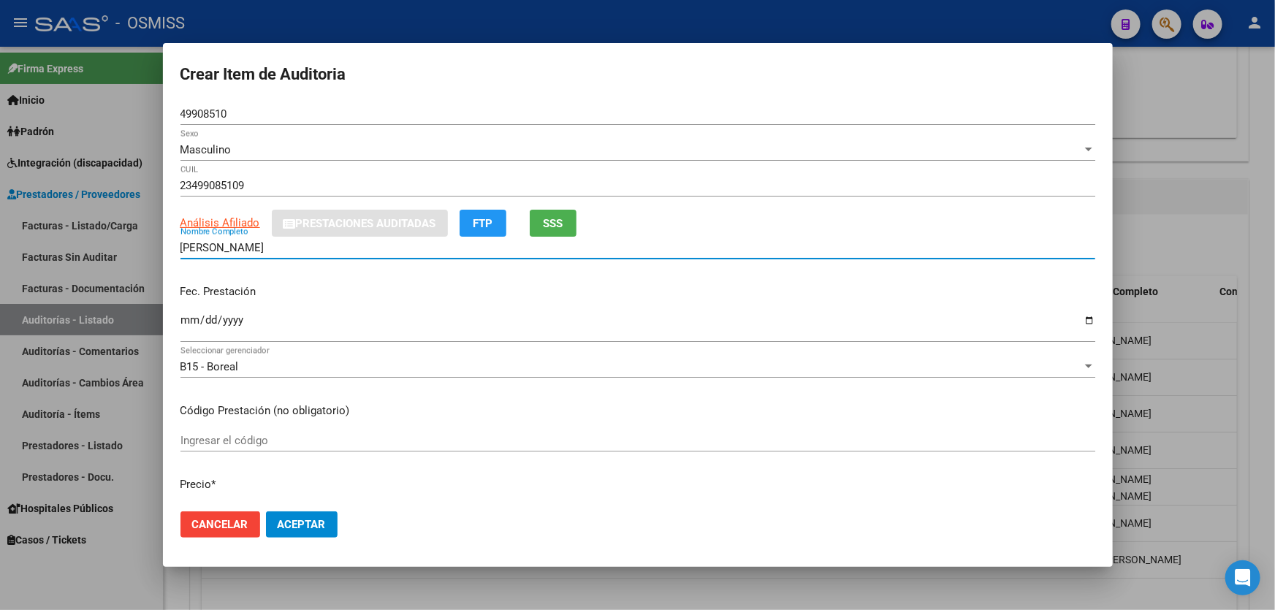
drag, startPoint x: 350, startPoint y: 248, endPoint x: 4, endPoint y: 219, distance: 346.9
click at [5, 220] on div "Crear Item de Auditoria 49908510 Nro Documento Masculino Sexo 23499085109 CUIL …" at bounding box center [637, 305] width 1275 height 610
paste input "[PERSON_NAME]"
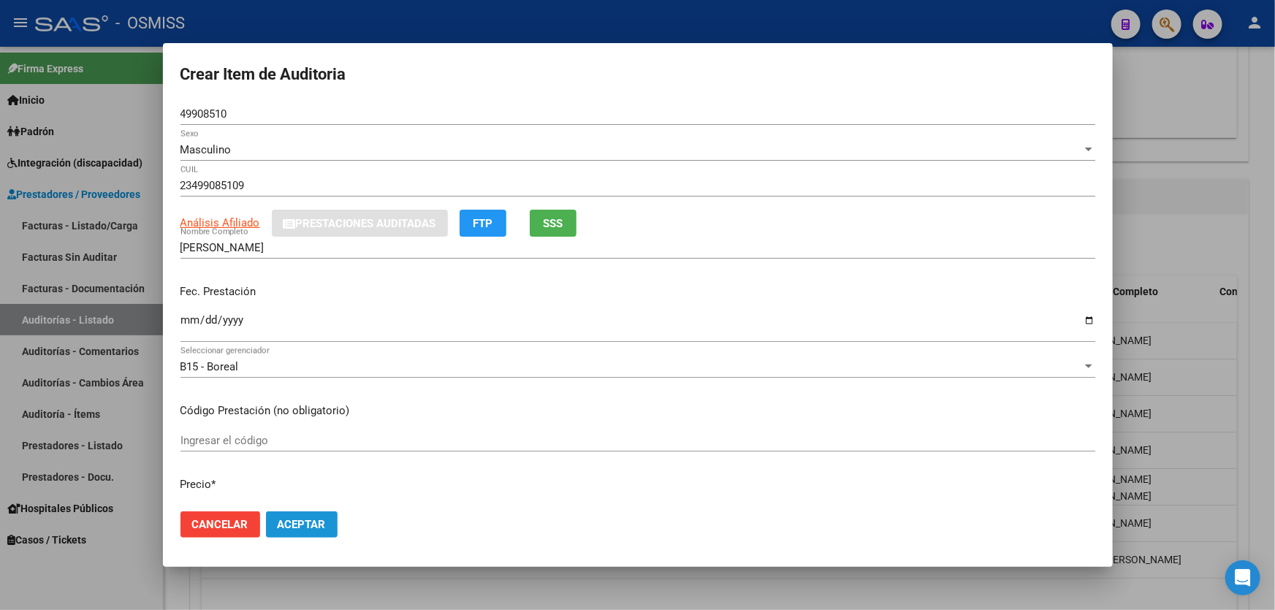
click at [300, 524] on span "Aceptar" at bounding box center [302, 524] width 48 height 13
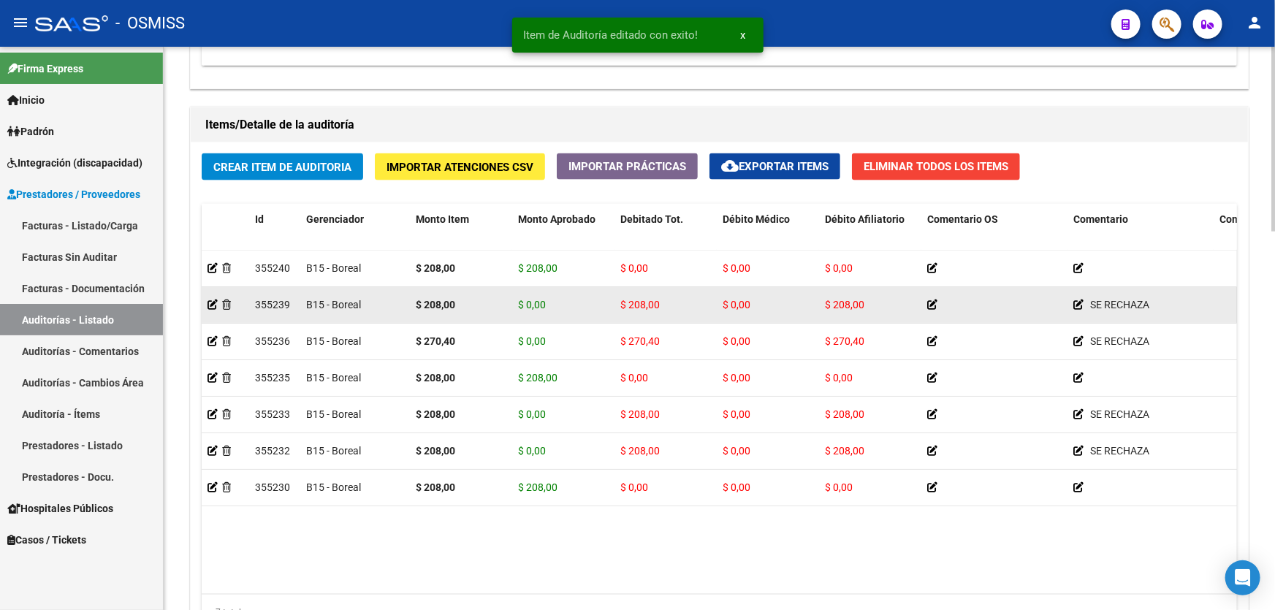
scroll to position [996, 0]
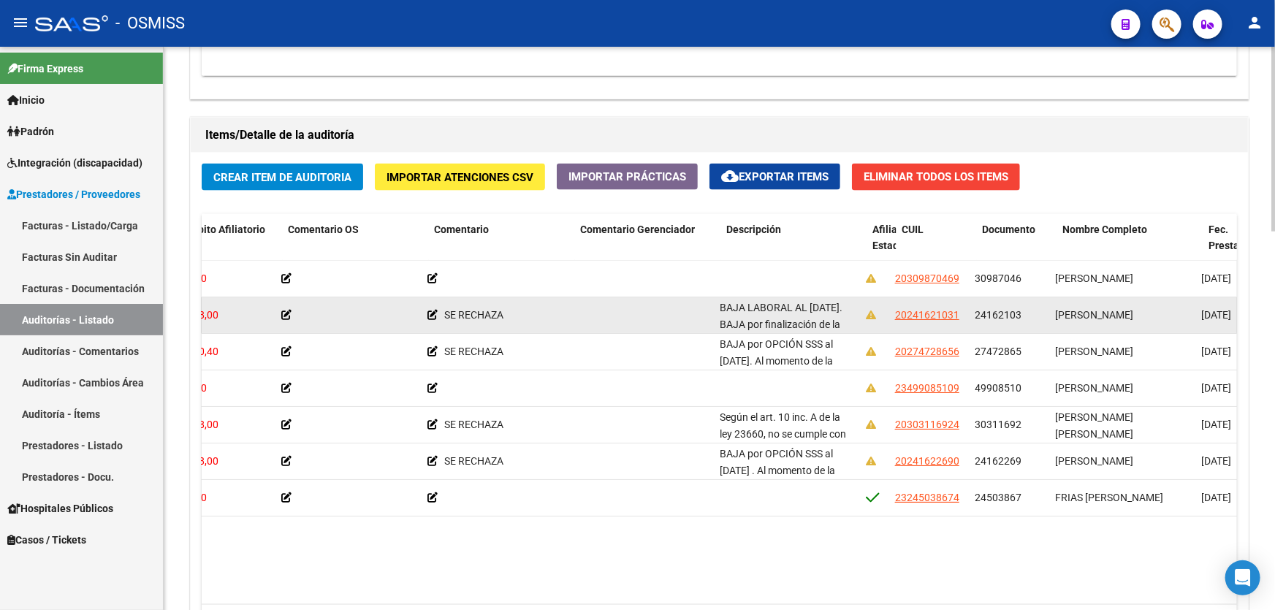
drag, startPoint x: 472, startPoint y: 328, endPoint x: 495, endPoint y: 324, distance: 22.9
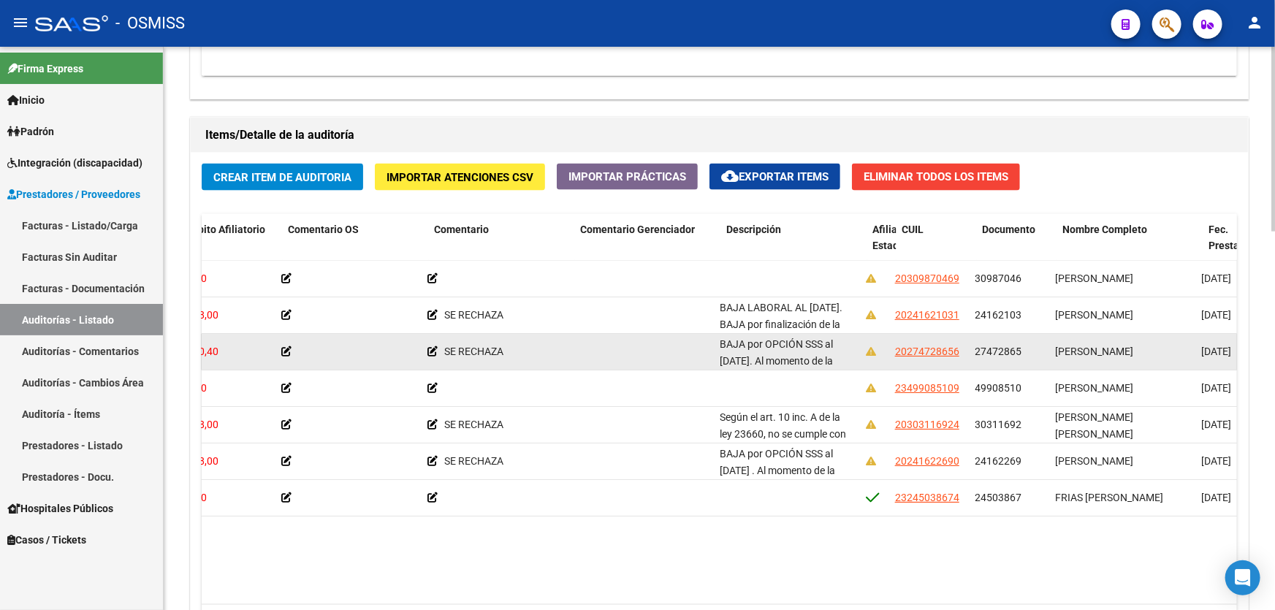
scroll to position [0, 660]
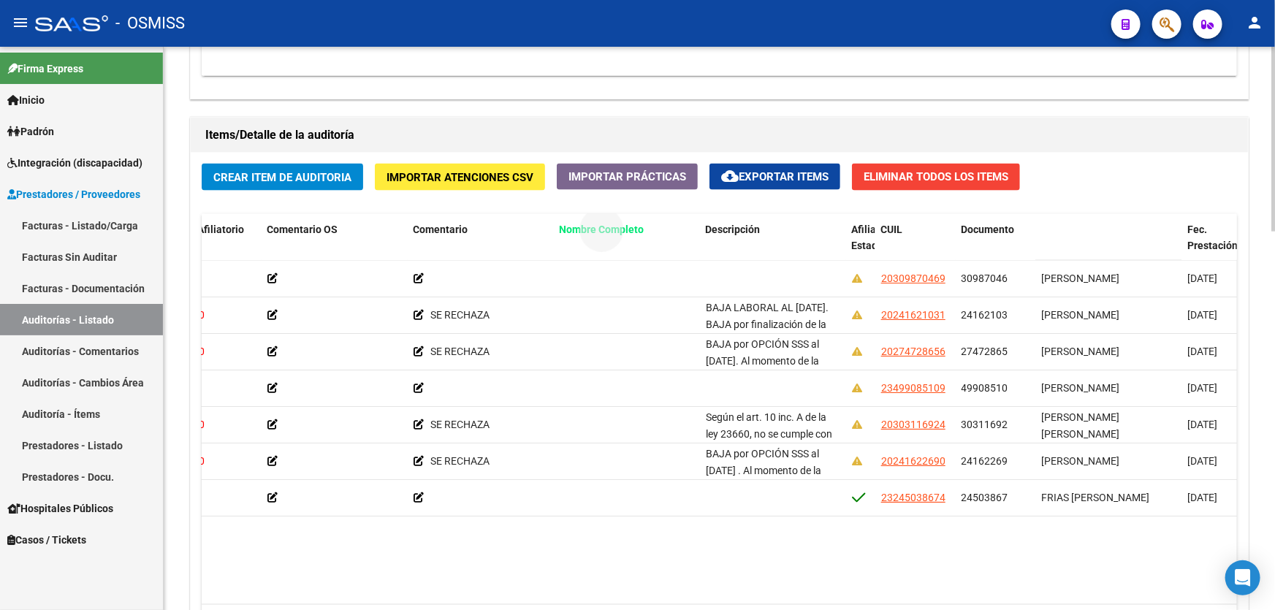
drag, startPoint x: 1077, startPoint y: 227, endPoint x: 578, endPoint y: 235, distance: 499.2
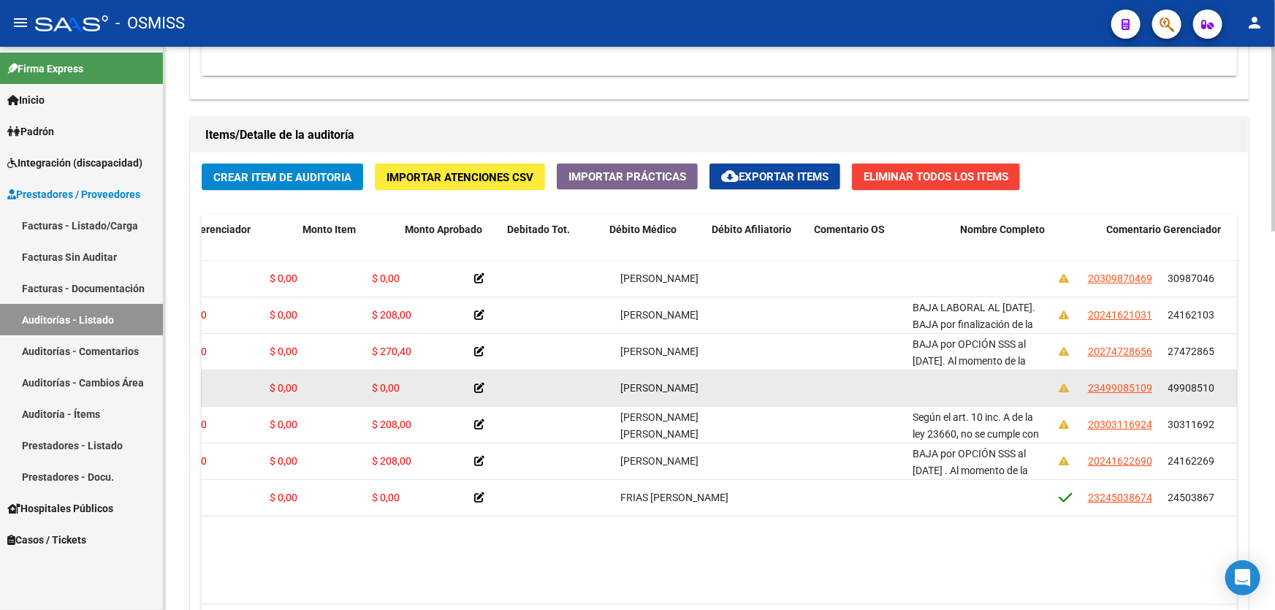
scroll to position [0, 0]
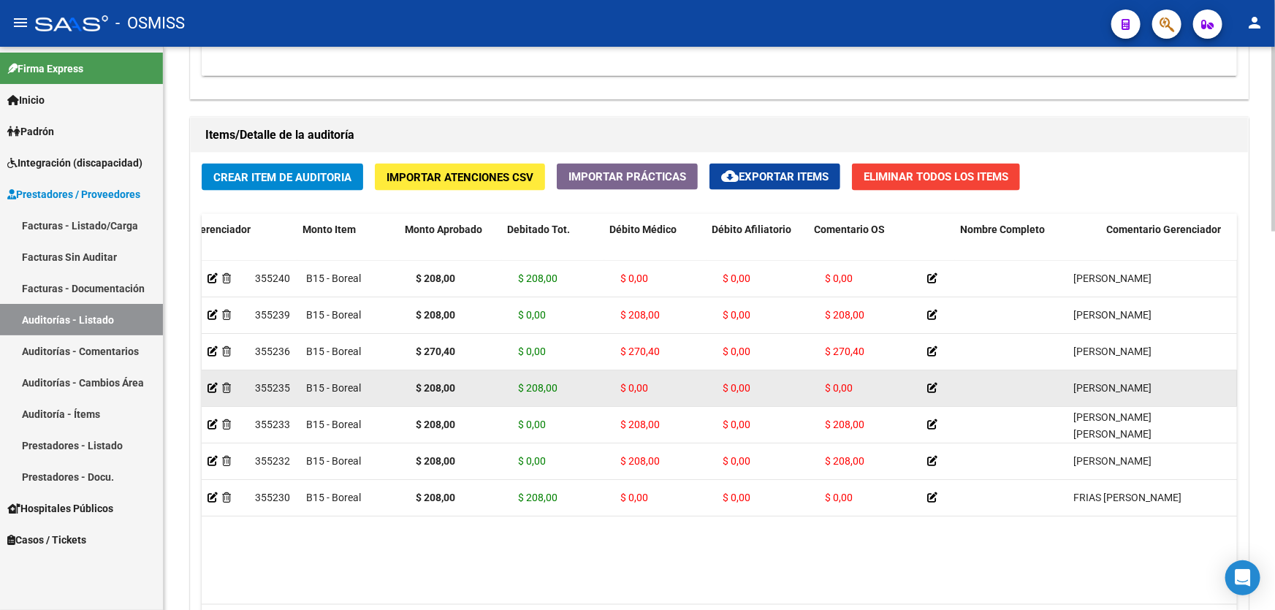
drag, startPoint x: 461, startPoint y: 384, endPoint x: 428, endPoint y: 381, distance: 33.7
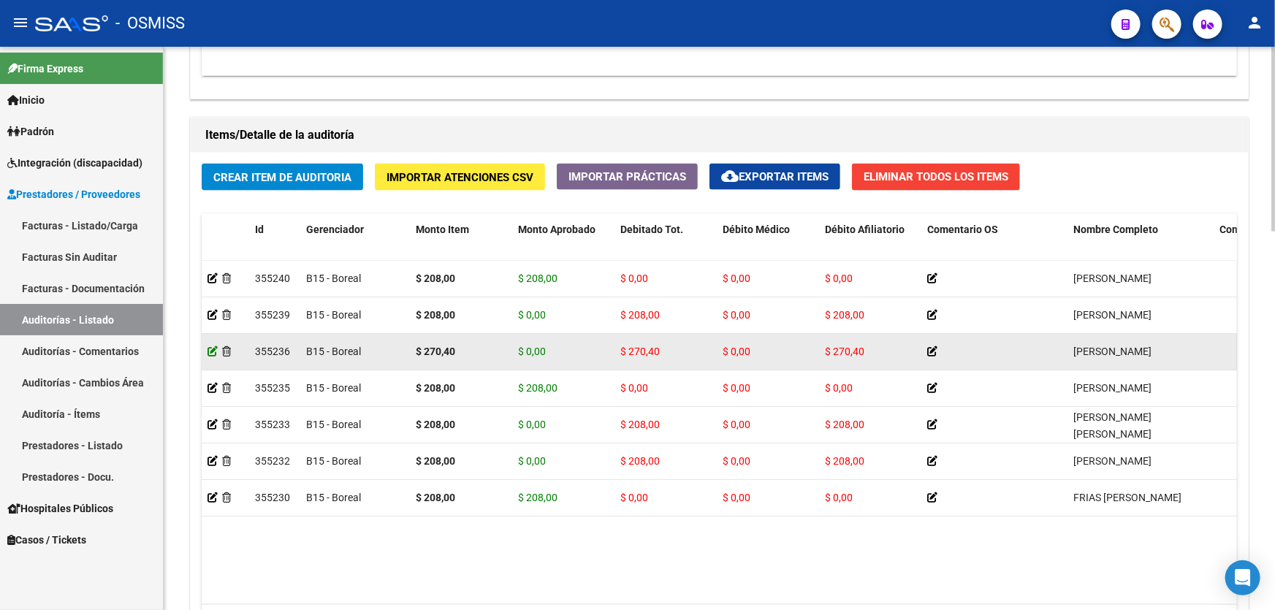
click at [209, 350] on icon at bounding box center [213, 351] width 10 height 10
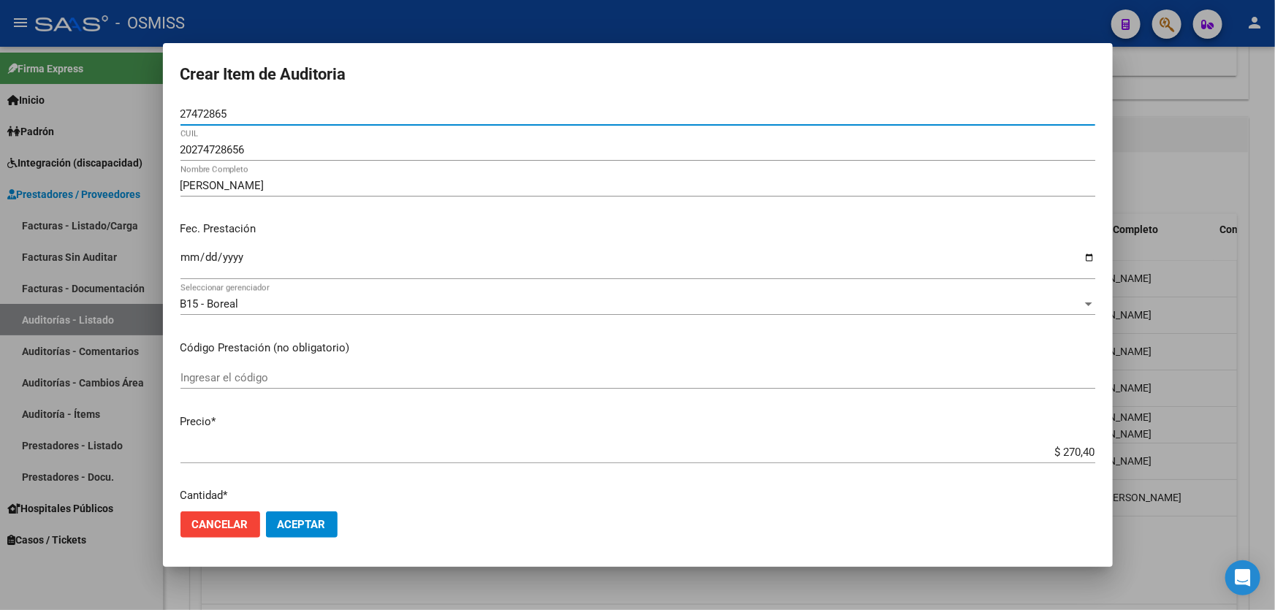
drag, startPoint x: 243, startPoint y: 113, endPoint x: 67, endPoint y: 107, distance: 176.9
click at [64, 110] on div "Crear Item de Auditoria 27472865 Nro Documento 20274728656 [PERSON_NAME] Nombre…" at bounding box center [637, 305] width 1275 height 610
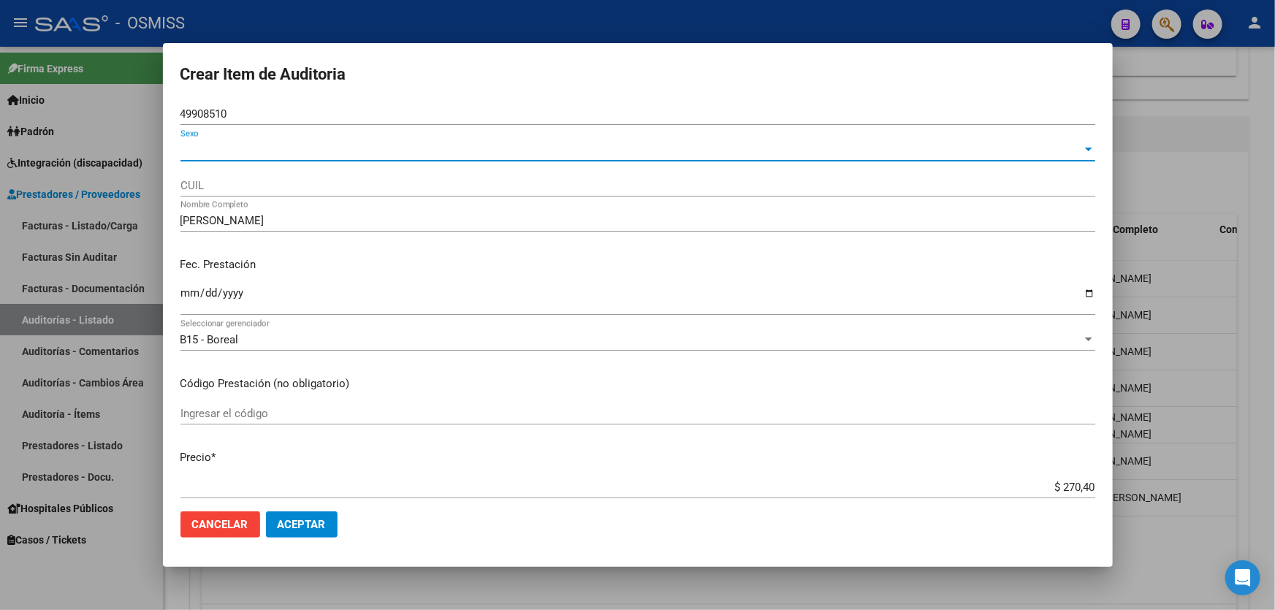
click at [213, 148] on span "Sexo" at bounding box center [632, 149] width 902 height 13
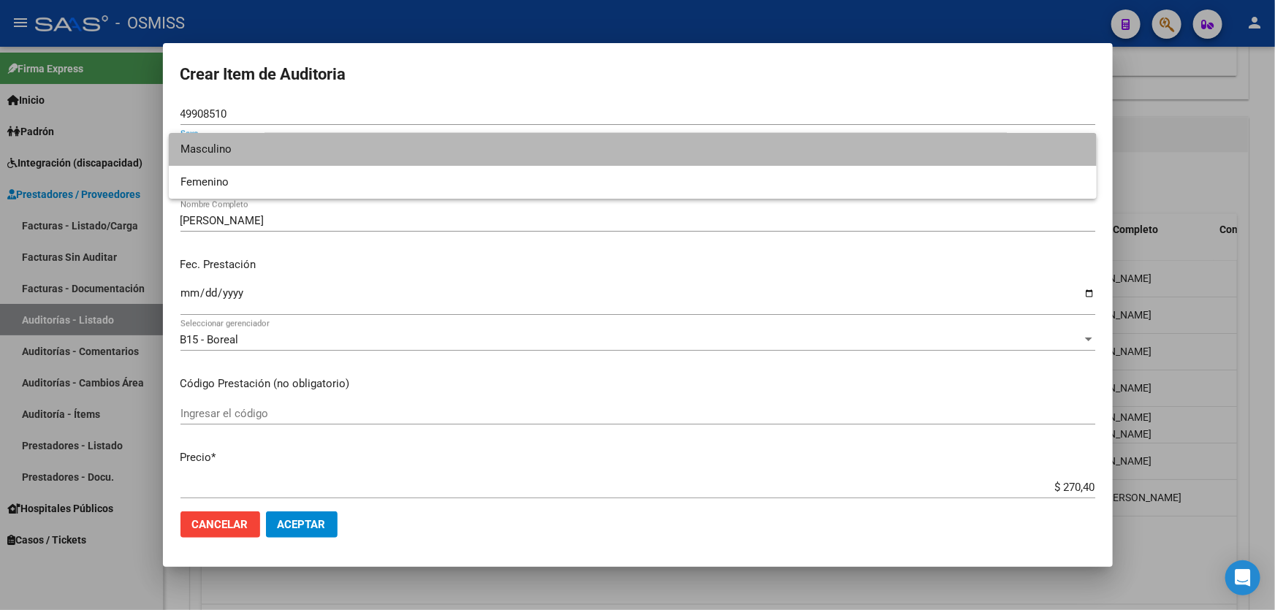
click at [216, 155] on span "Masculino" at bounding box center [633, 149] width 905 height 33
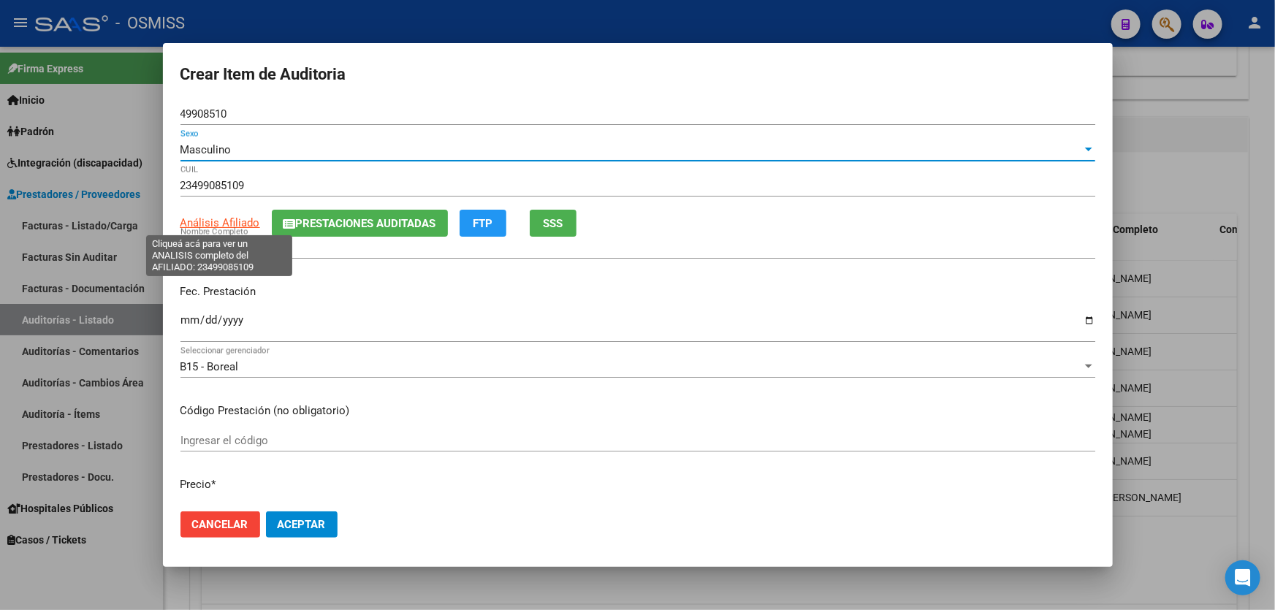
click at [219, 222] on span "Análisis Afiliado" at bounding box center [221, 222] width 80 height 13
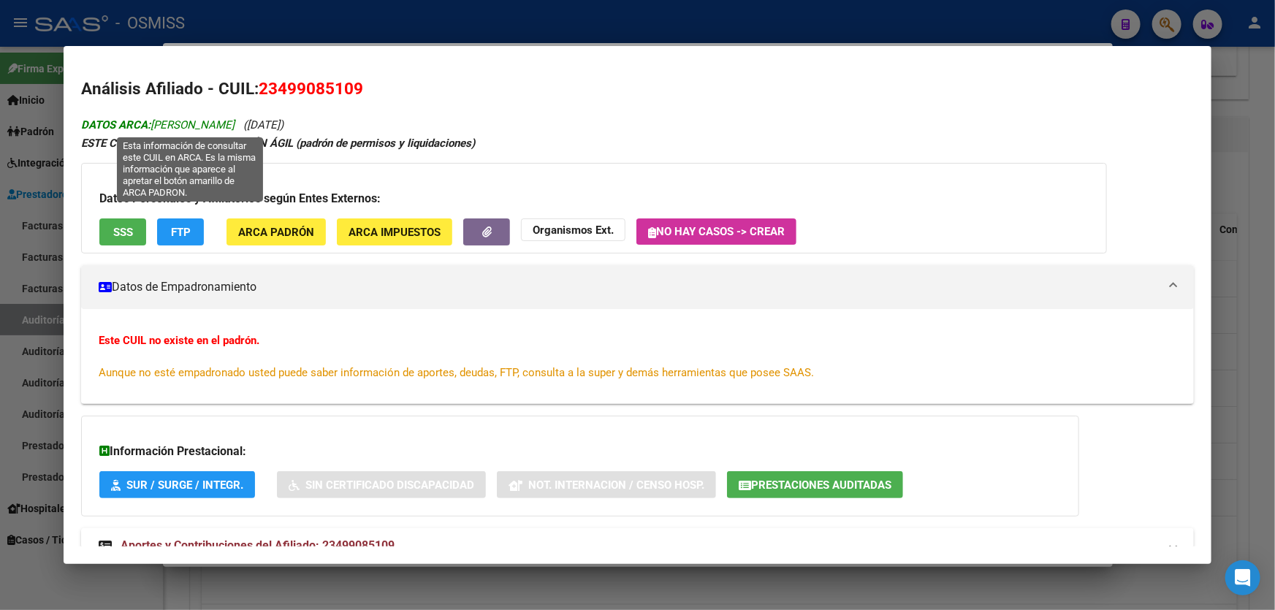
drag, startPoint x: 300, startPoint y: 122, endPoint x: 153, endPoint y: 124, distance: 146.9
click at [153, 124] on icon "DATOS ARCA: [PERSON_NAME] ([DATE])" at bounding box center [182, 124] width 202 height 13
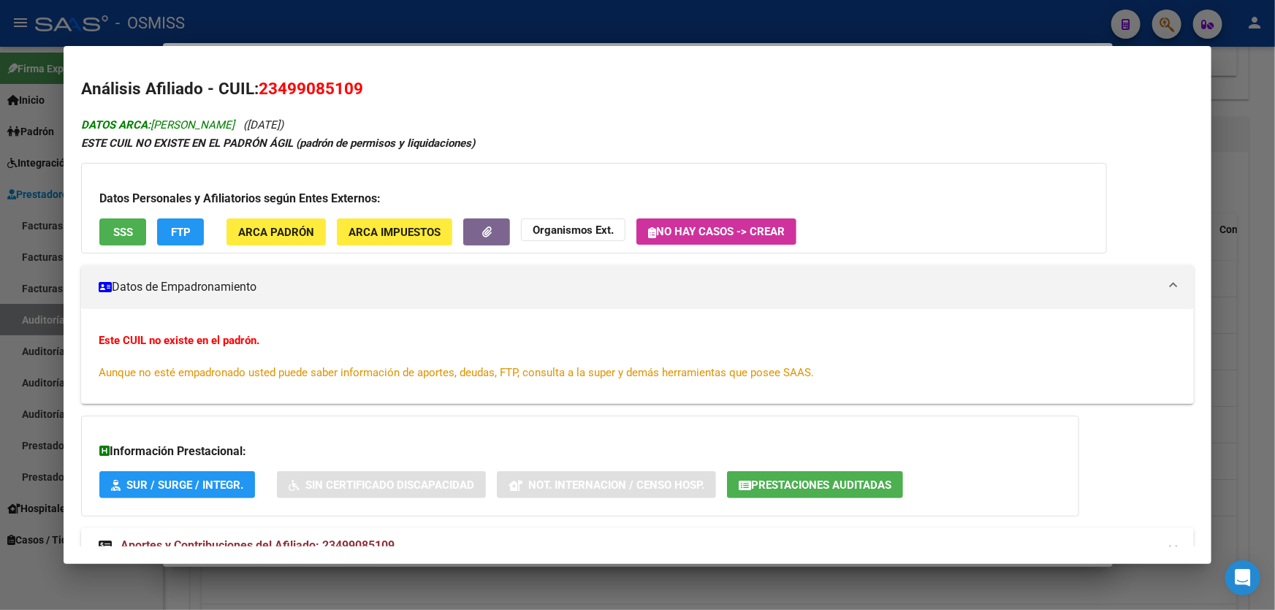
copy span "[PERSON_NAME]"
drag, startPoint x: 587, startPoint y: 603, endPoint x: 582, endPoint y: 609, distance: 7.8
click at [585, 606] on div at bounding box center [637, 305] width 1275 height 610
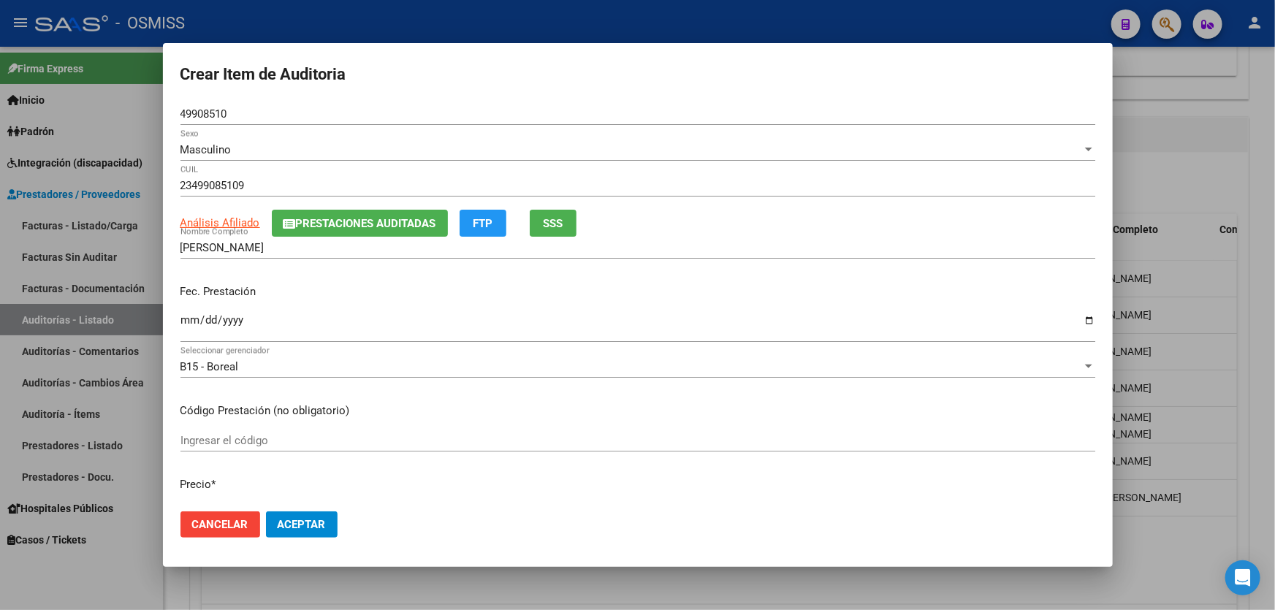
drag, startPoint x: 322, startPoint y: 248, endPoint x: 82, endPoint y: 227, distance: 240.6
click at [82, 227] on div "Crear Item de Auditoria 49908510 Nro Documento Masculino Sexo 23499085109 CUIL …" at bounding box center [637, 305] width 1275 height 610
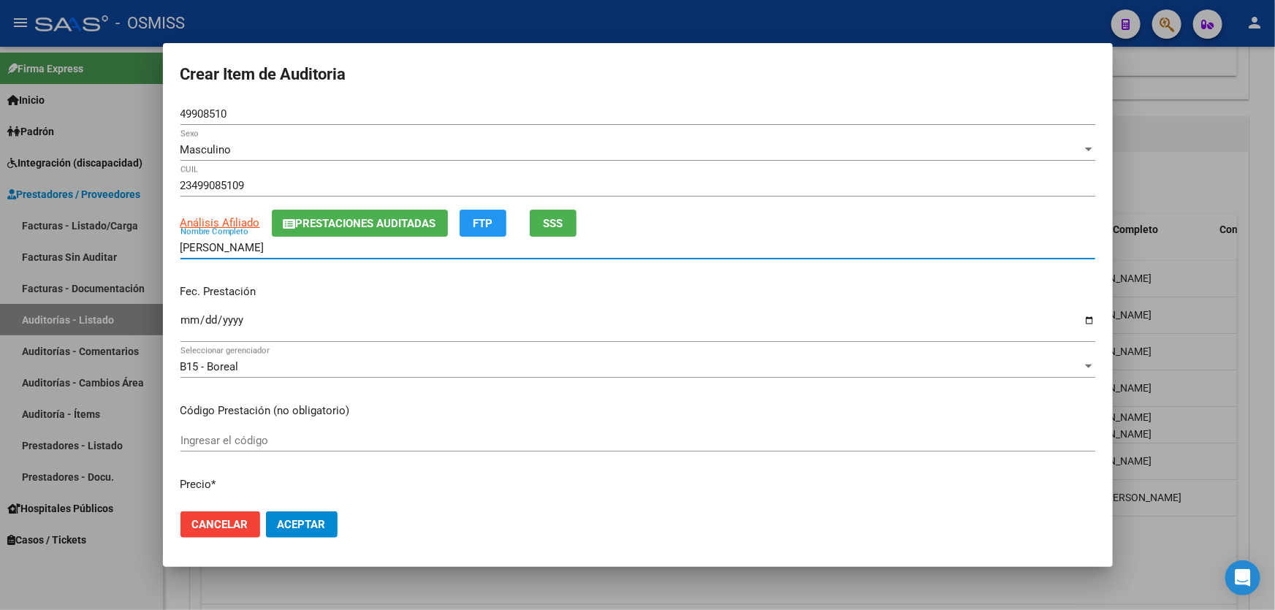
paste input "[PERSON_NAME]"
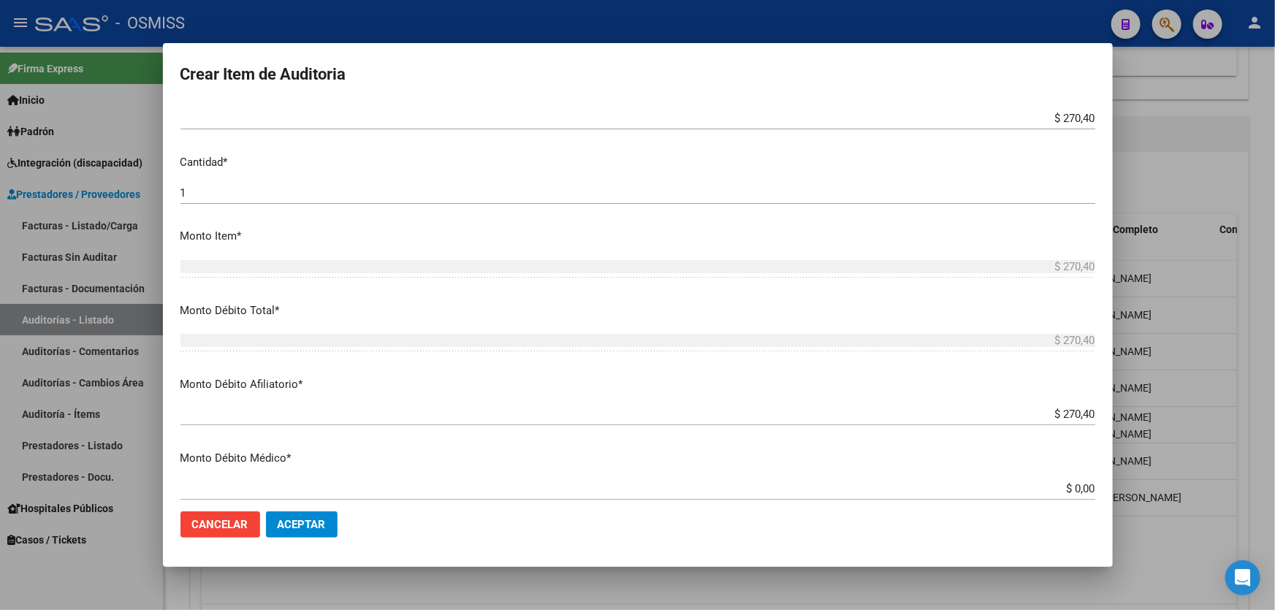
scroll to position [398, 0]
click at [301, 514] on button "Aceptar" at bounding box center [302, 525] width 72 height 26
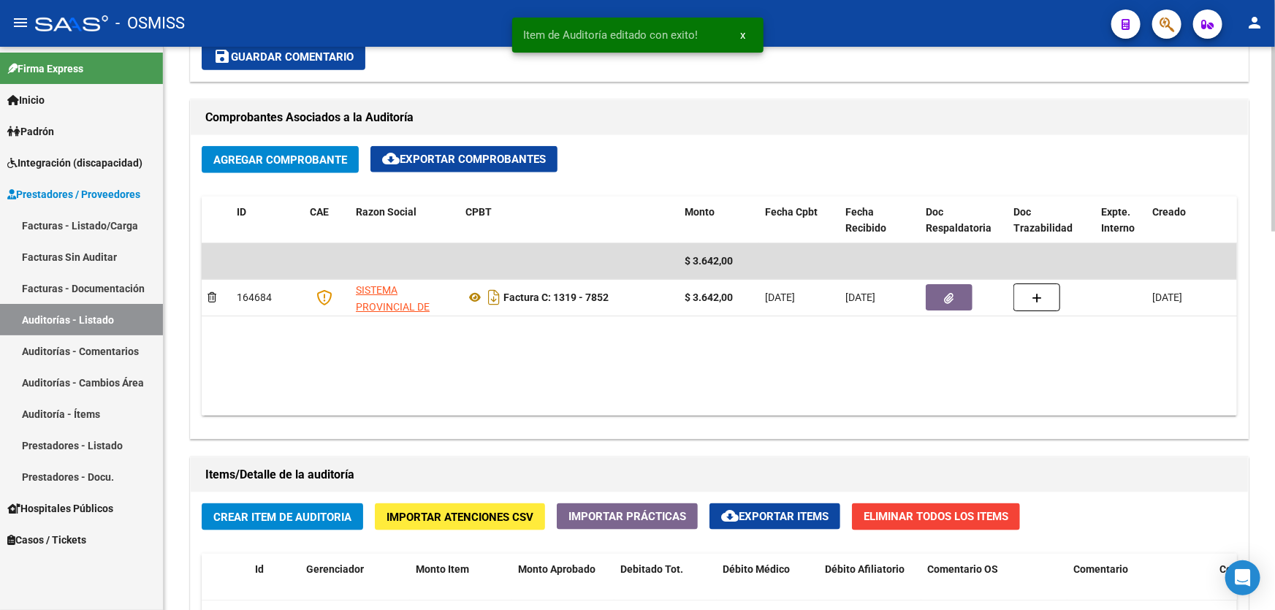
scroll to position [664, 0]
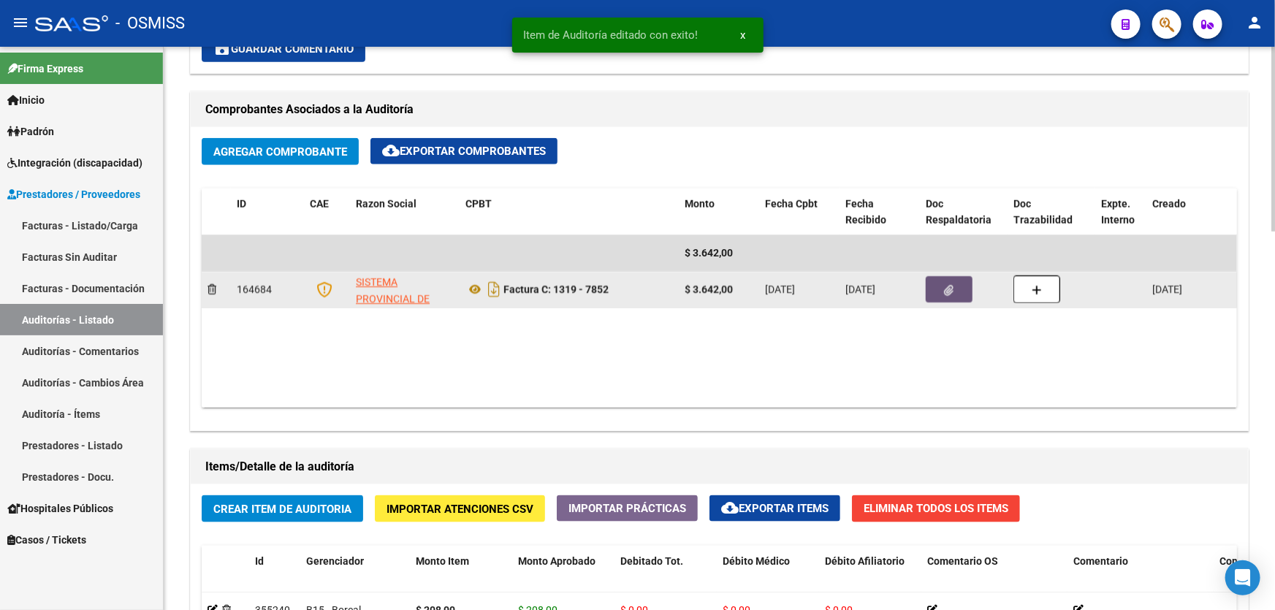
click at [945, 286] on icon "button" at bounding box center [950, 290] width 10 height 11
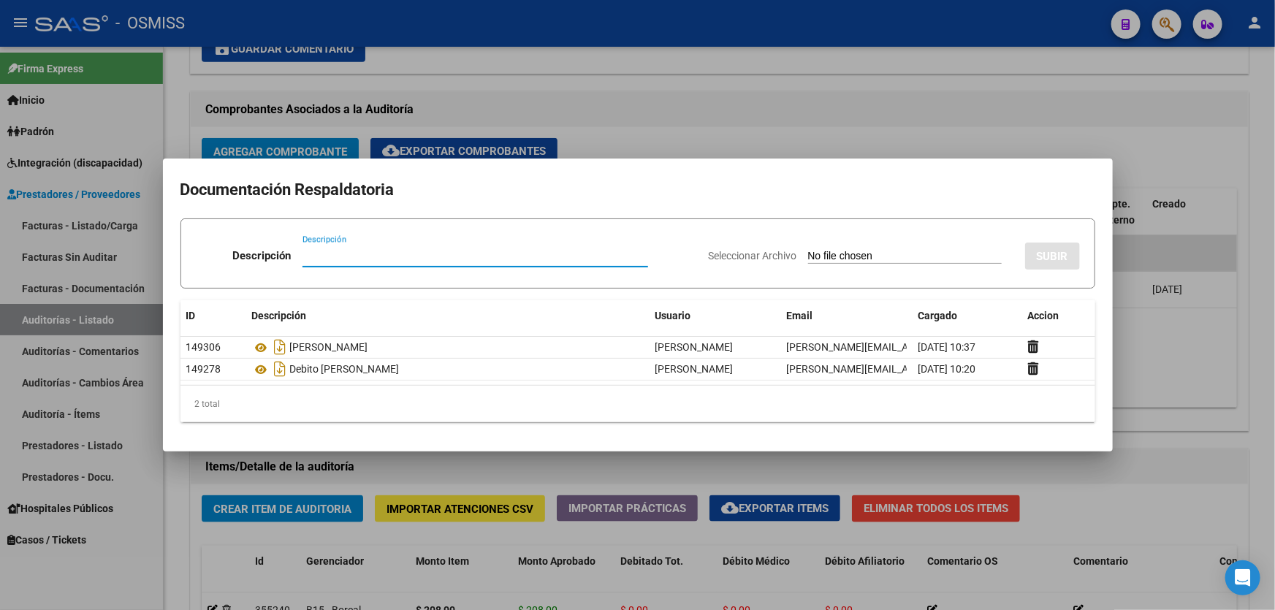
click at [1154, 442] on div at bounding box center [637, 305] width 1275 height 610
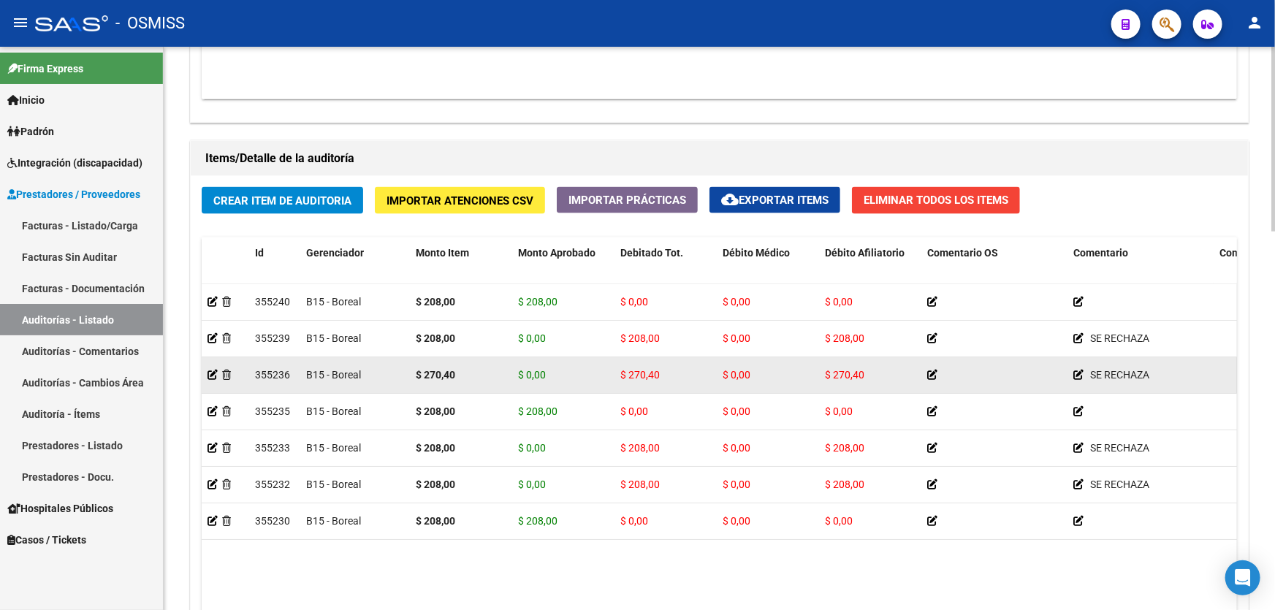
scroll to position [971, 0]
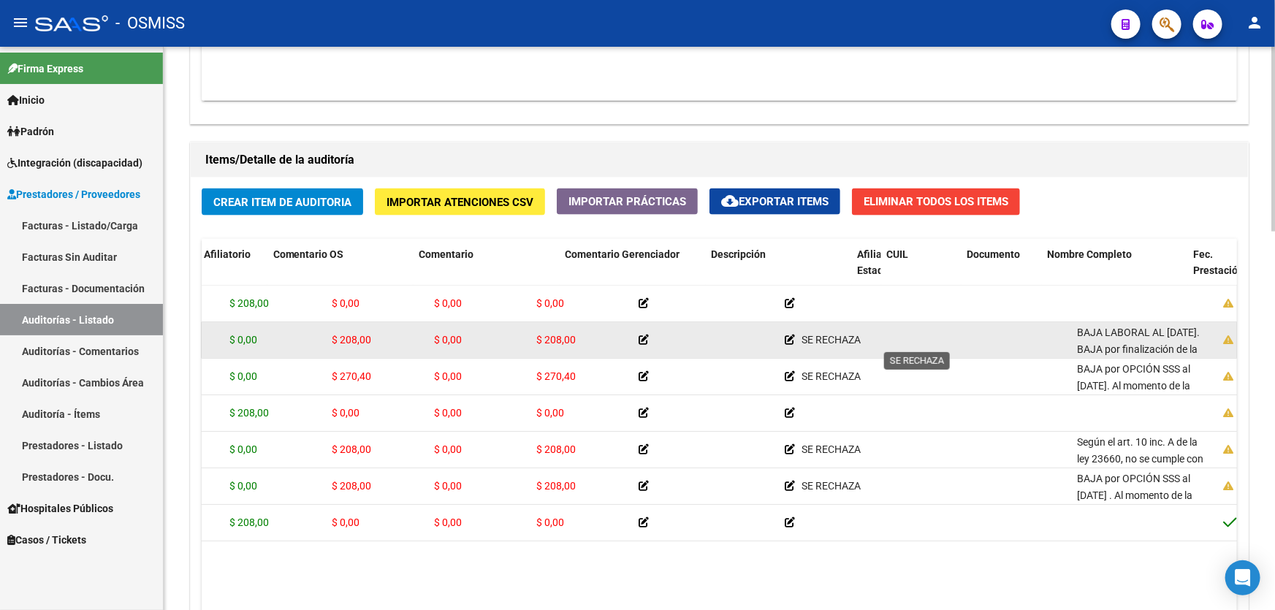
drag, startPoint x: 745, startPoint y: 337, endPoint x: 873, endPoint y: 343, distance: 128.8
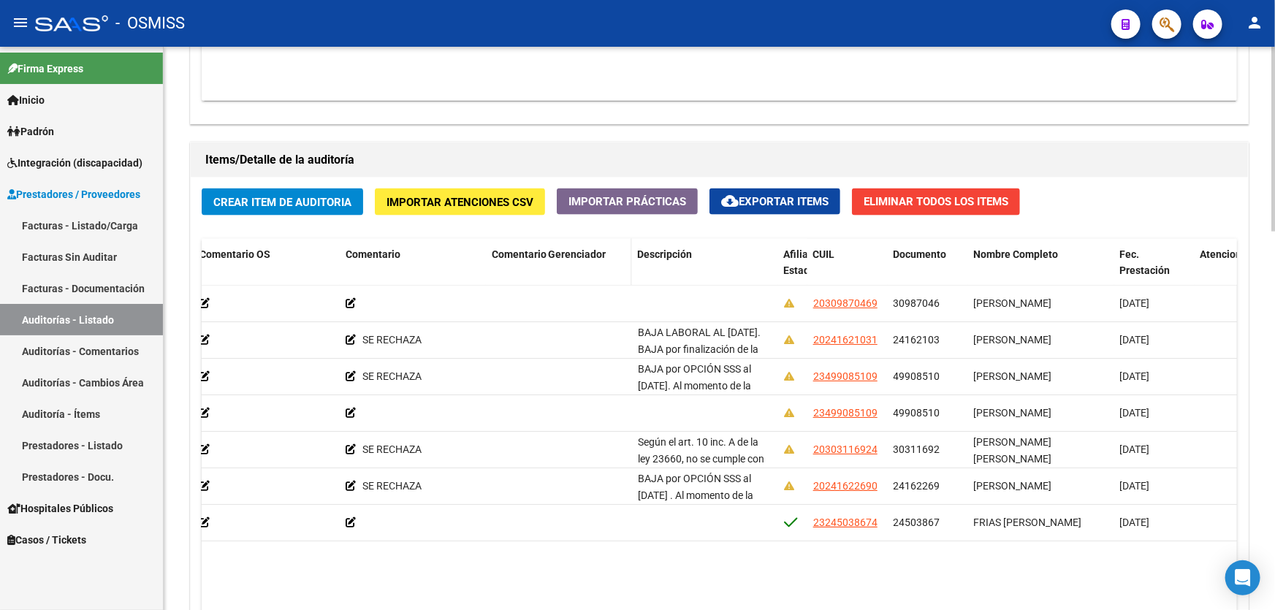
drag, startPoint x: 1045, startPoint y: 248, endPoint x: 509, endPoint y: 260, distance: 535.8
click at [509, 260] on div "Id Gerenciador Monto Item Monto Aprobado Debitado Tot. Débito Médico Débito Afi…" at bounding box center [659, 271] width 2371 height 64
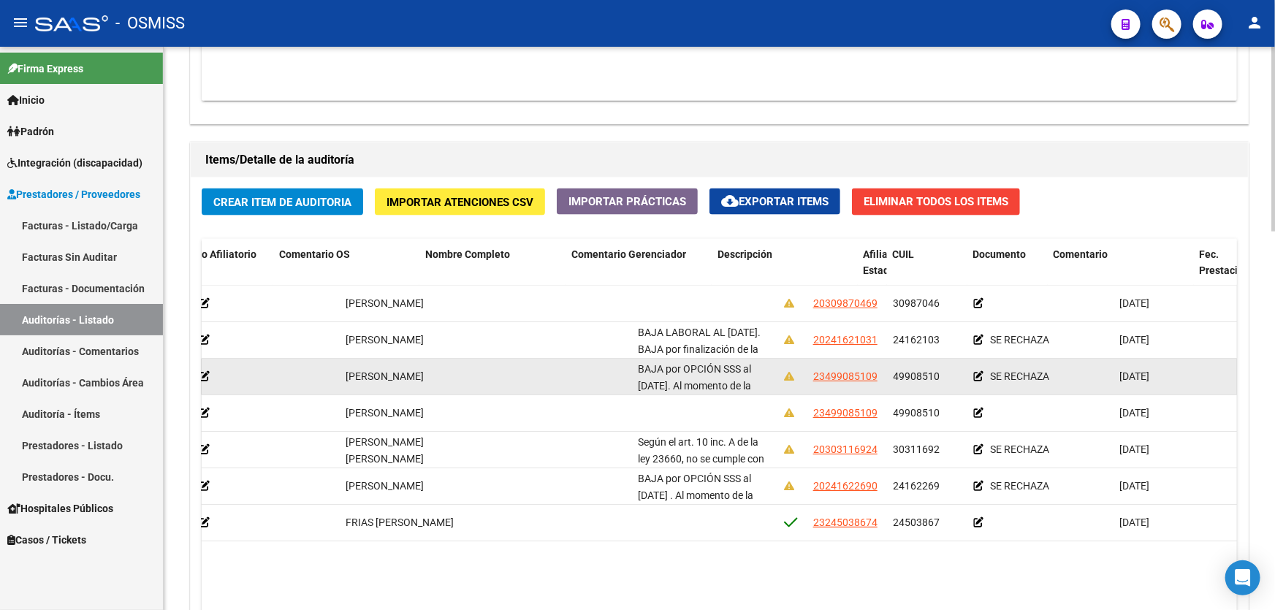
scroll to position [0, 0]
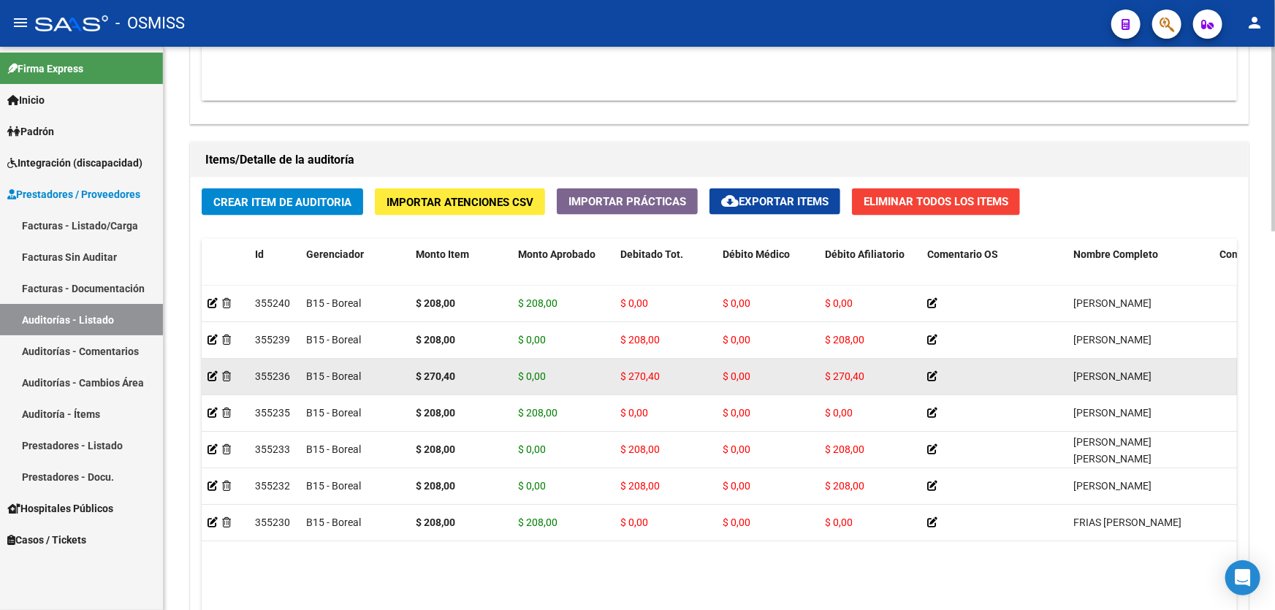
drag, startPoint x: 373, startPoint y: 365, endPoint x: 316, endPoint y: 366, distance: 57.0
